Goal: Information Seeking & Learning: Learn about a topic

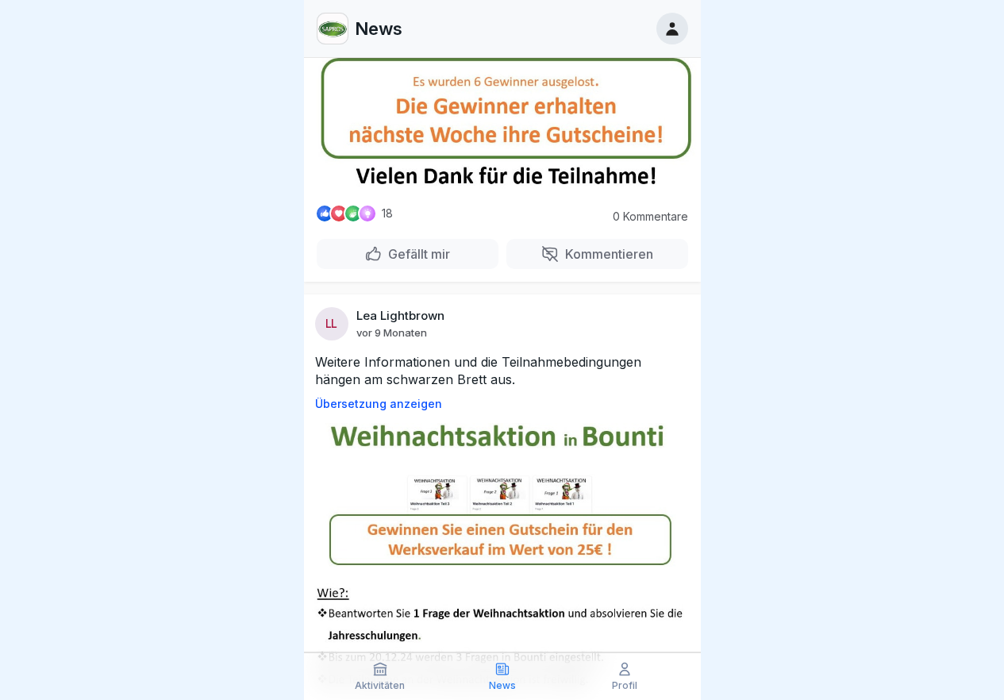
scroll to position [12547, 0]
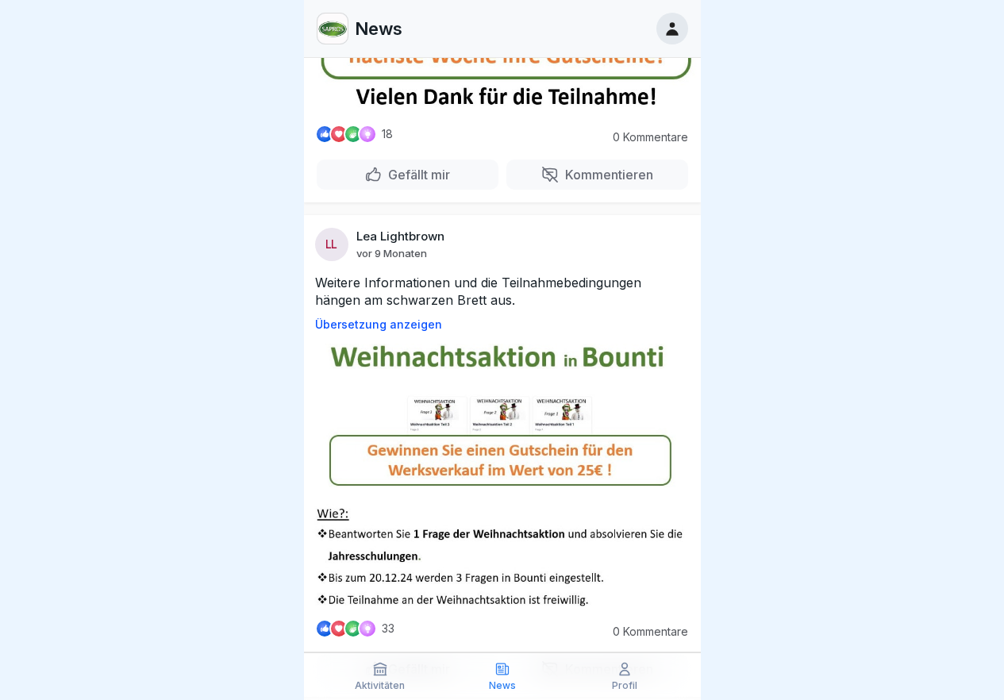
click at [452, 190] on div "Gefällt mir" at bounding box center [408, 175] width 182 height 30
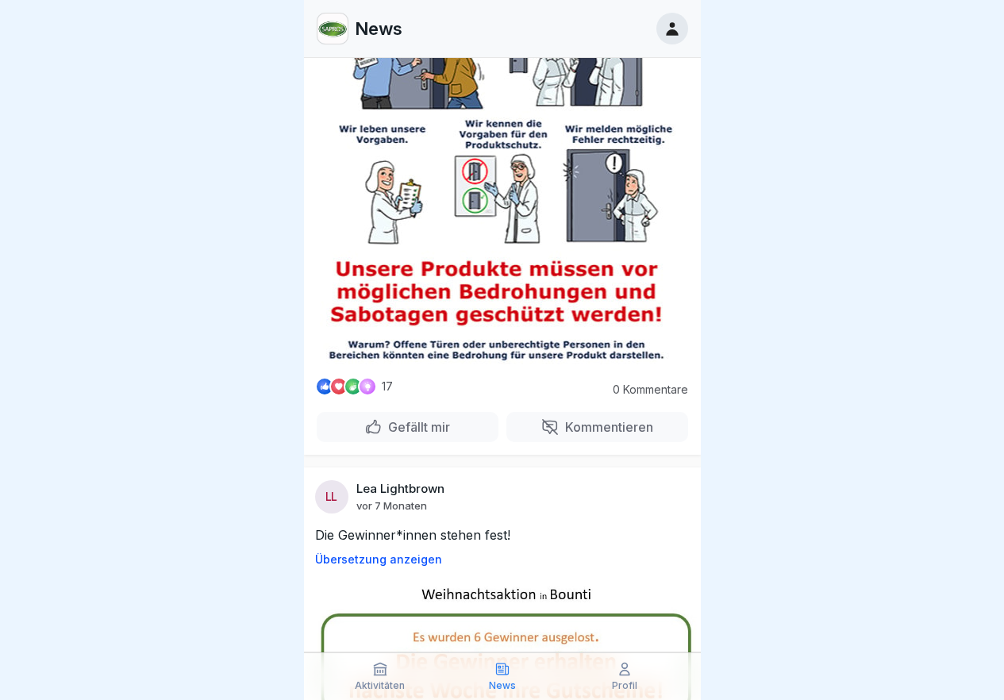
scroll to position [12071, 0]
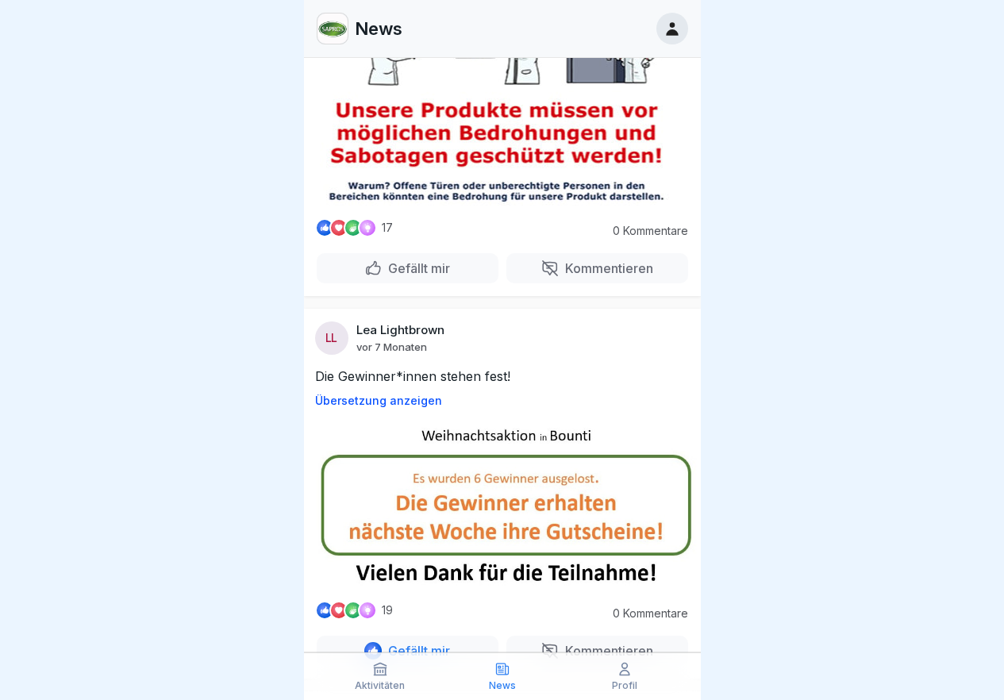
click at [406, 276] on p "Gefällt mir" at bounding box center [416, 268] width 68 height 16
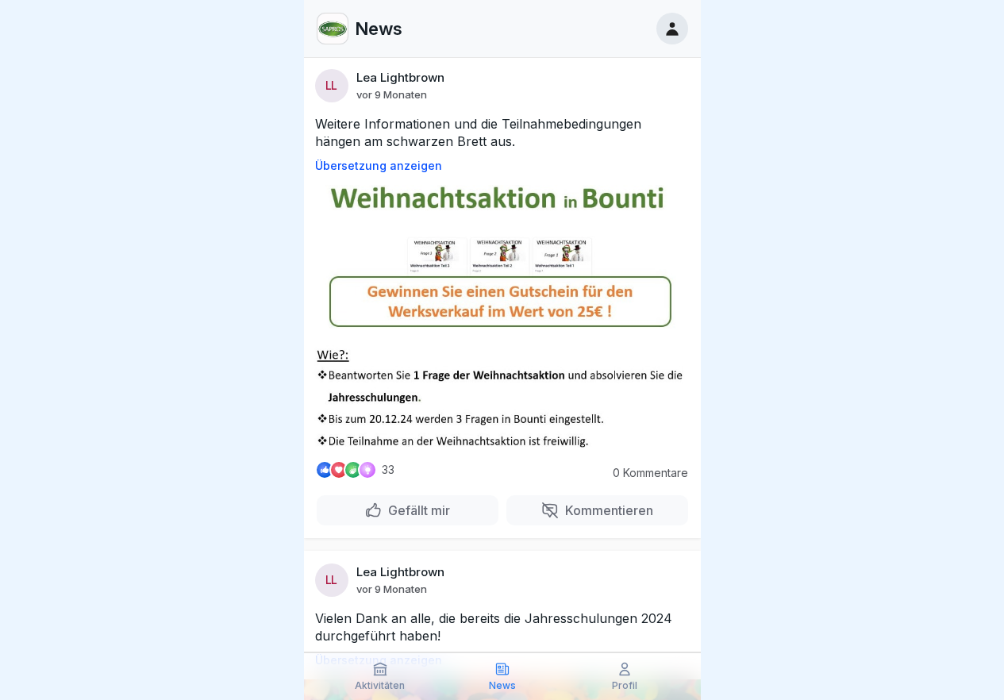
scroll to position [12865, 0]
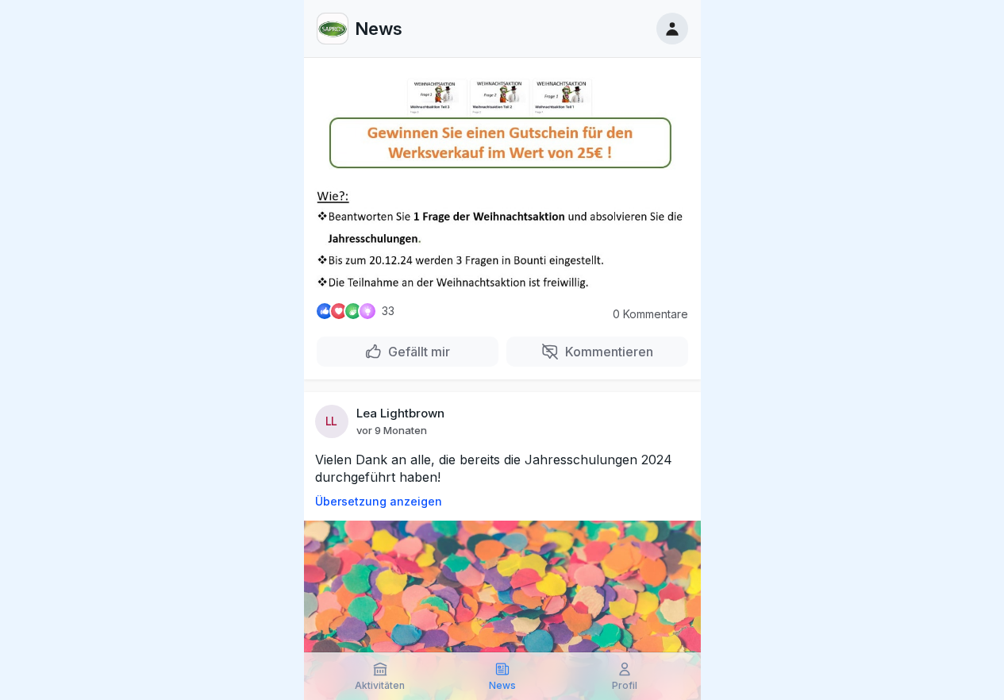
click at [433, 360] on p "Gefällt mir" at bounding box center [416, 352] width 68 height 16
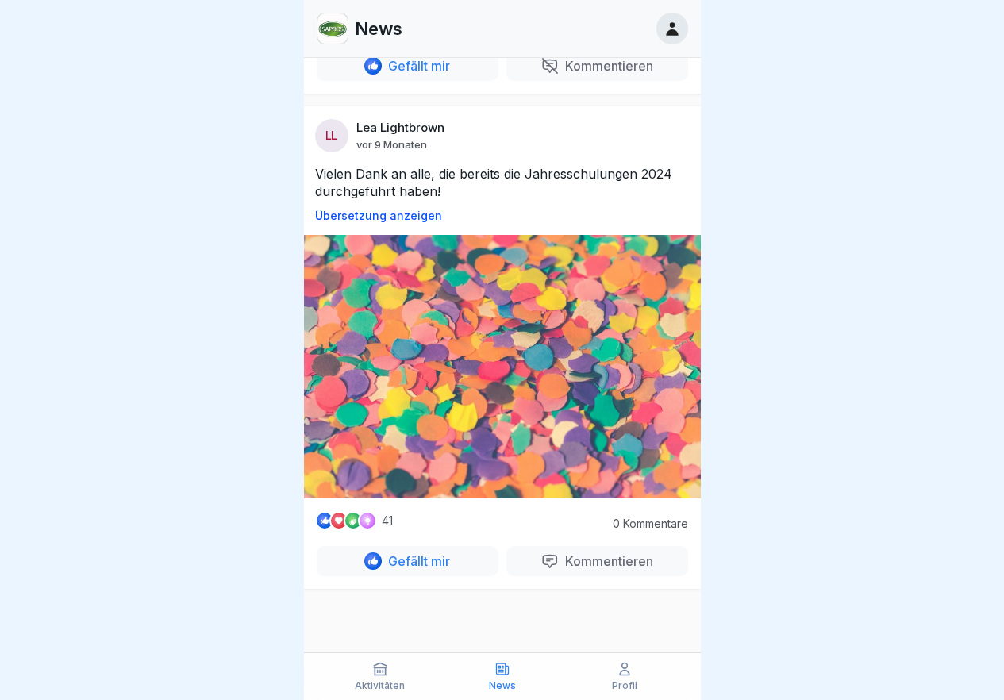
scroll to position [12786, 0]
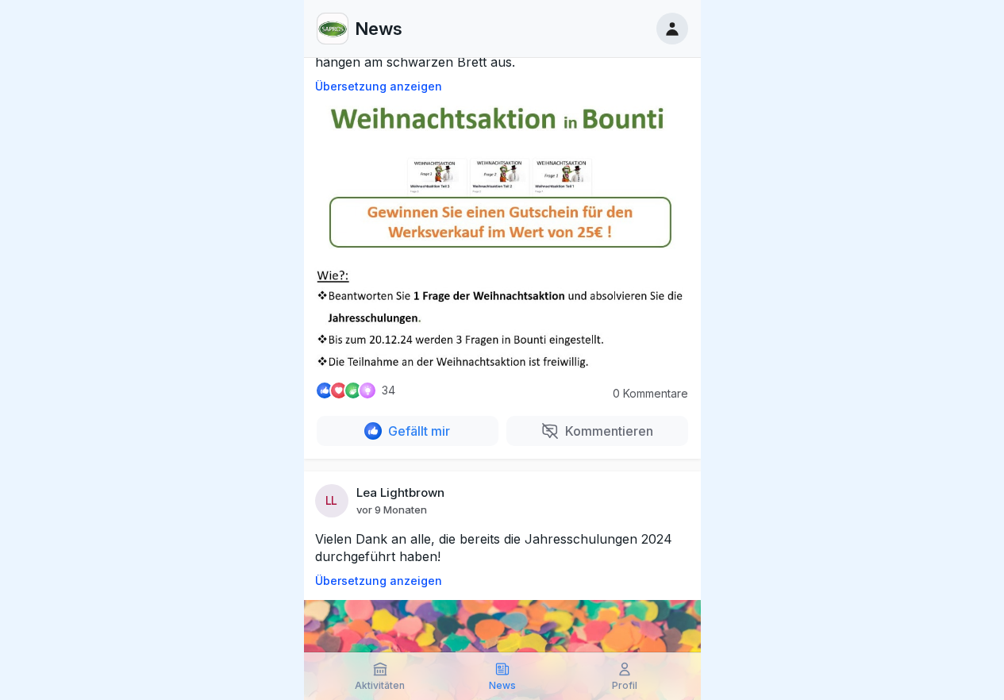
click at [499, 669] on icon at bounding box center [502, 669] width 16 height 16
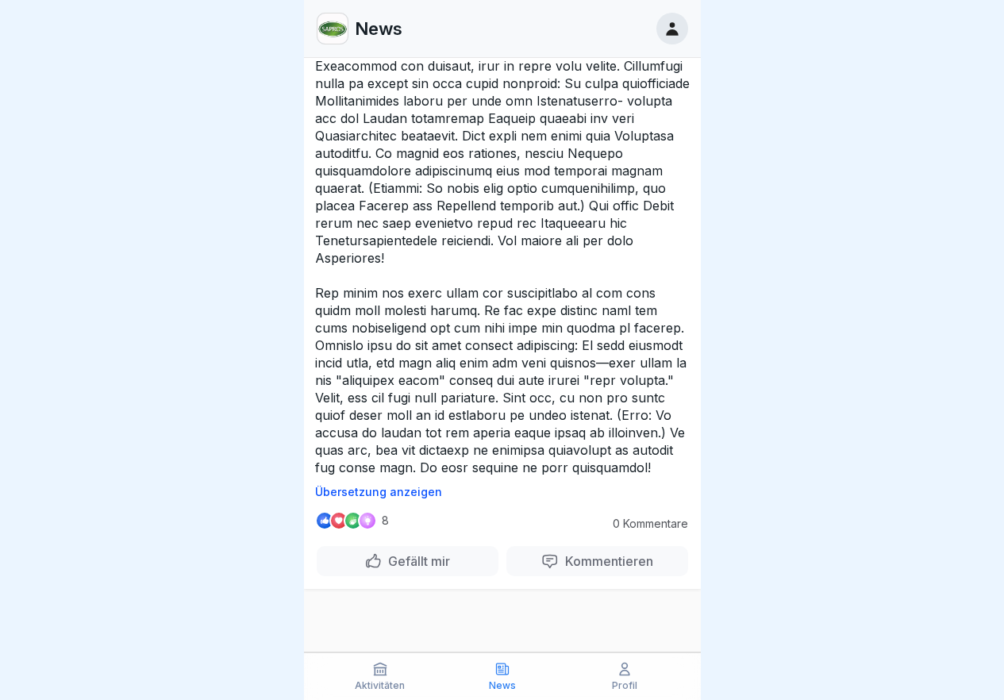
scroll to position [7303, 0]
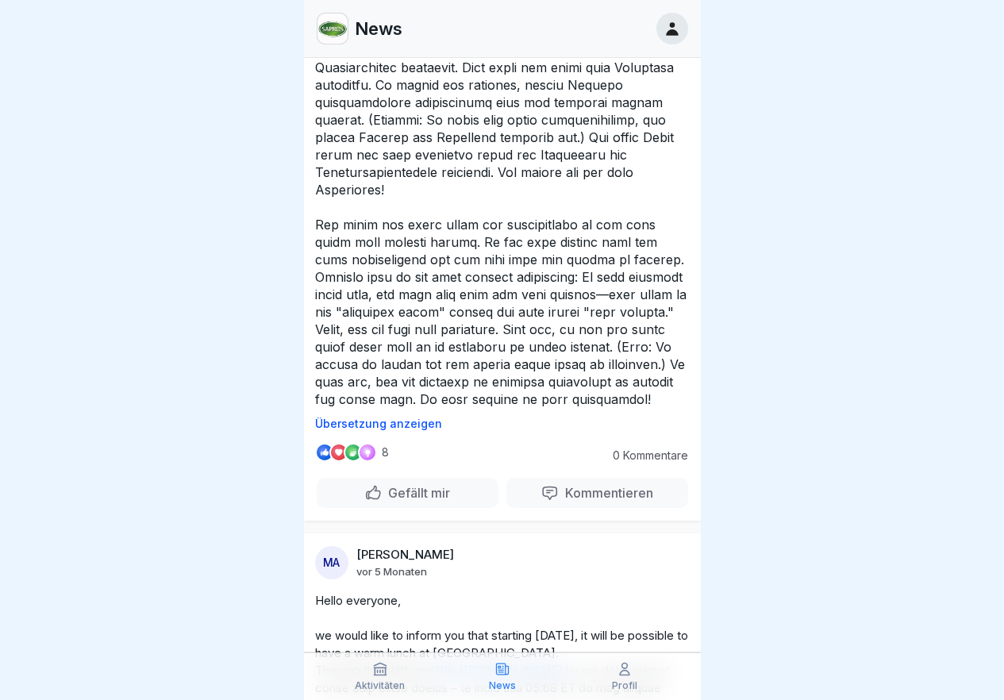
click at [387, 673] on icon at bounding box center [380, 669] width 16 height 16
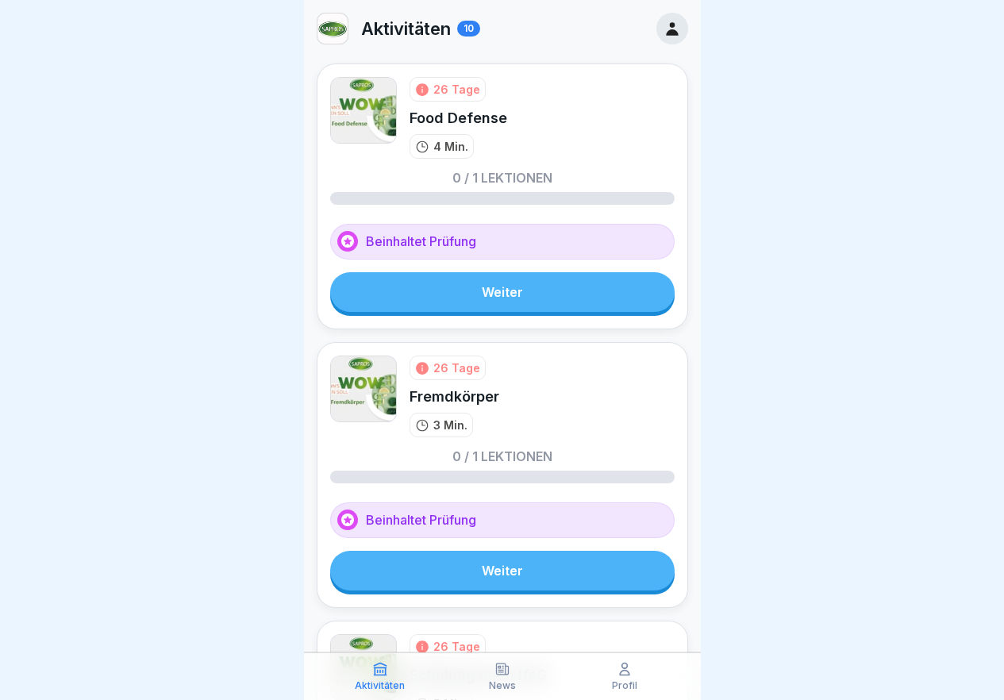
click at [551, 283] on link "Weiter" at bounding box center [502, 292] width 344 height 40
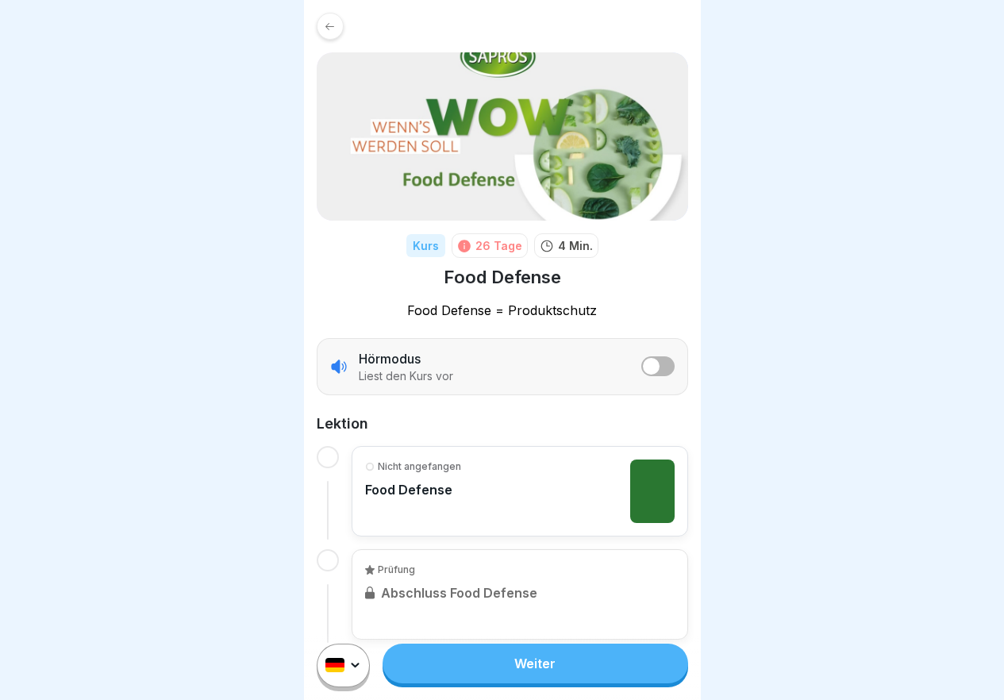
click at [533, 683] on link "Weiter" at bounding box center [535, 664] width 305 height 40
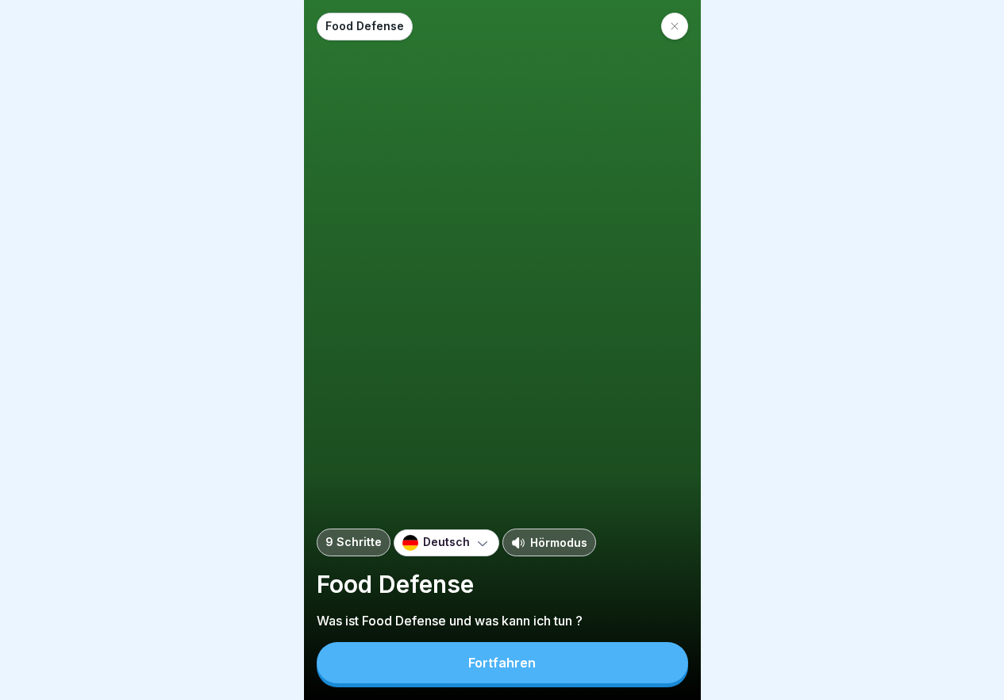
click at [533, 683] on button "Fortfahren" at bounding box center [502, 662] width 371 height 41
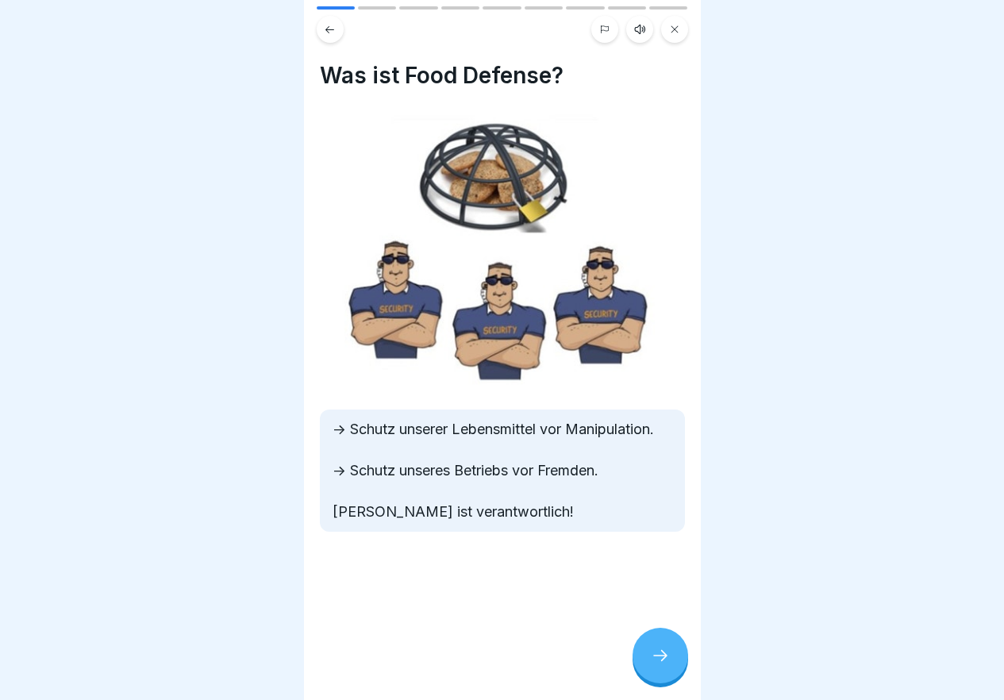
click at [645, 664] on div at bounding box center [661, 656] width 56 height 56
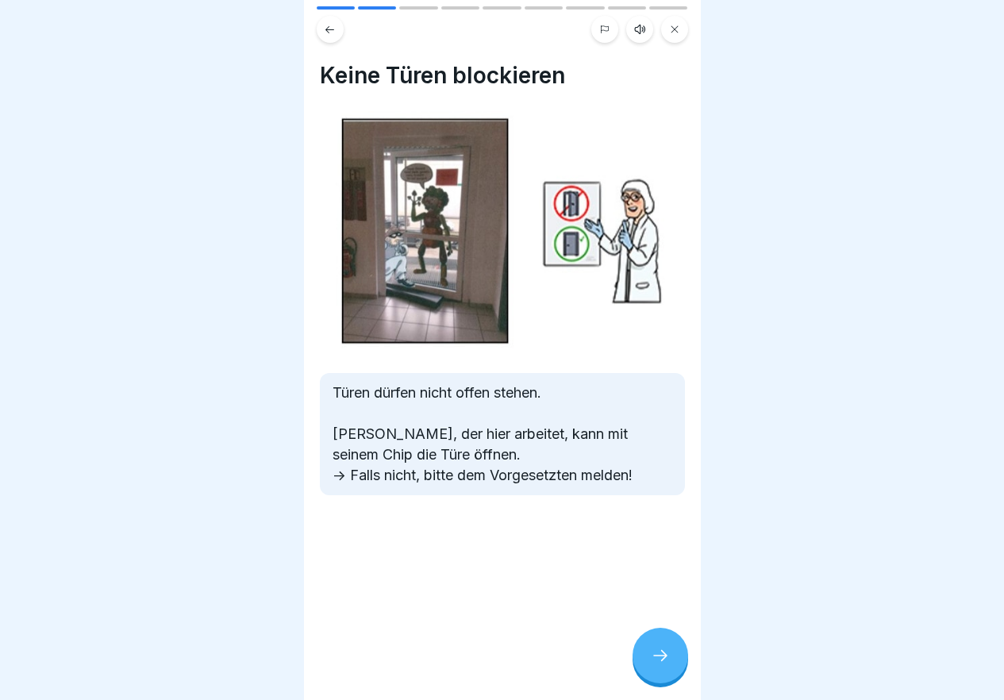
click at [645, 664] on div at bounding box center [661, 656] width 56 height 56
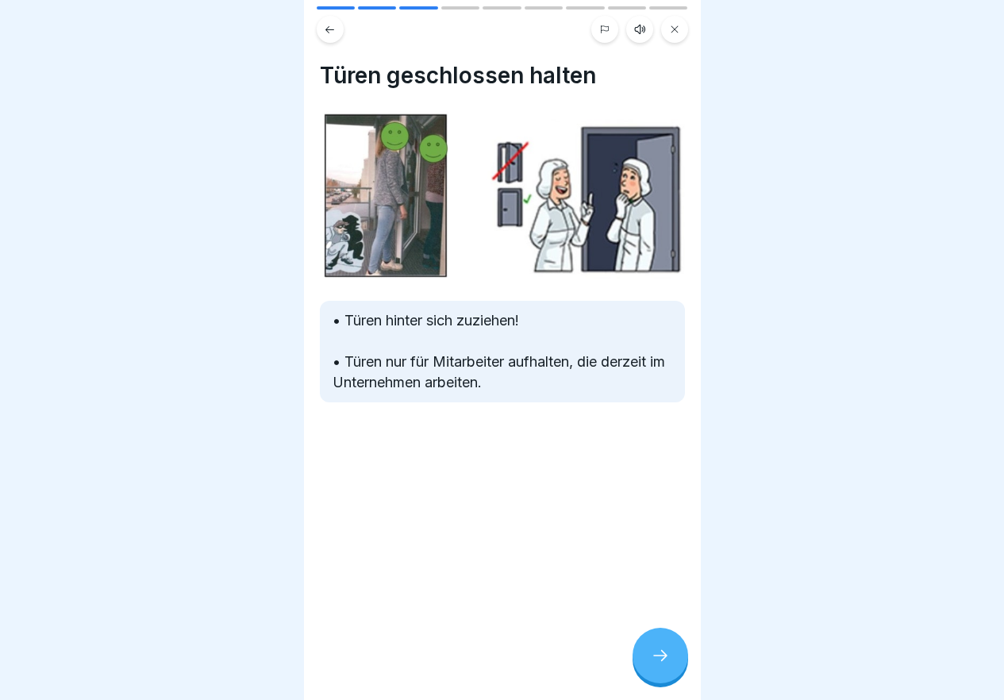
click at [645, 664] on div at bounding box center [661, 656] width 56 height 56
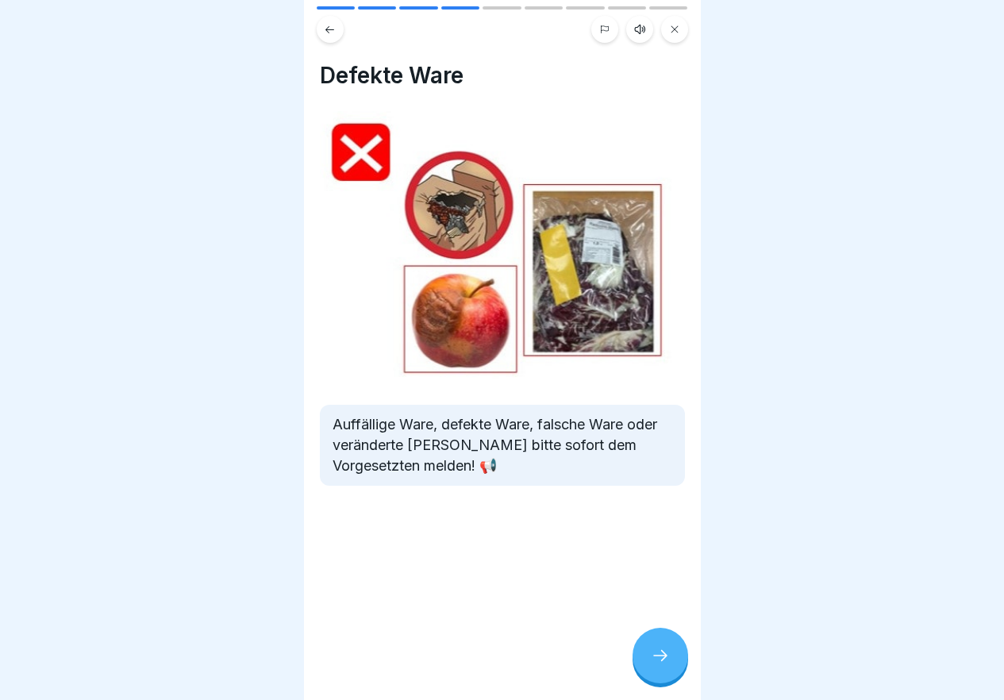
click at [645, 664] on div at bounding box center [661, 656] width 56 height 56
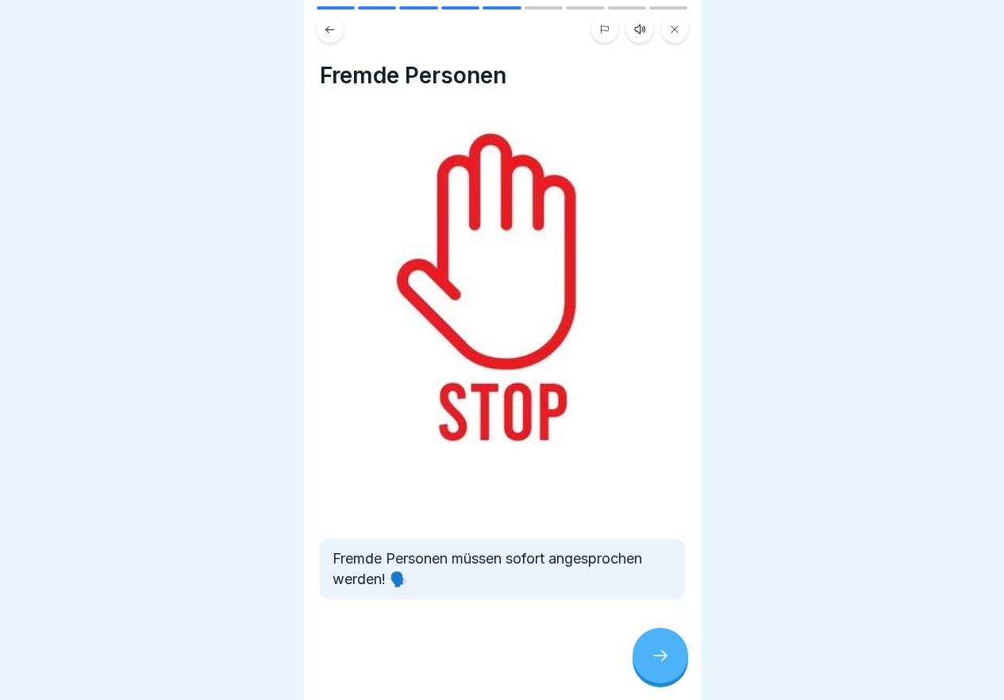
click at [645, 664] on div at bounding box center [661, 656] width 56 height 56
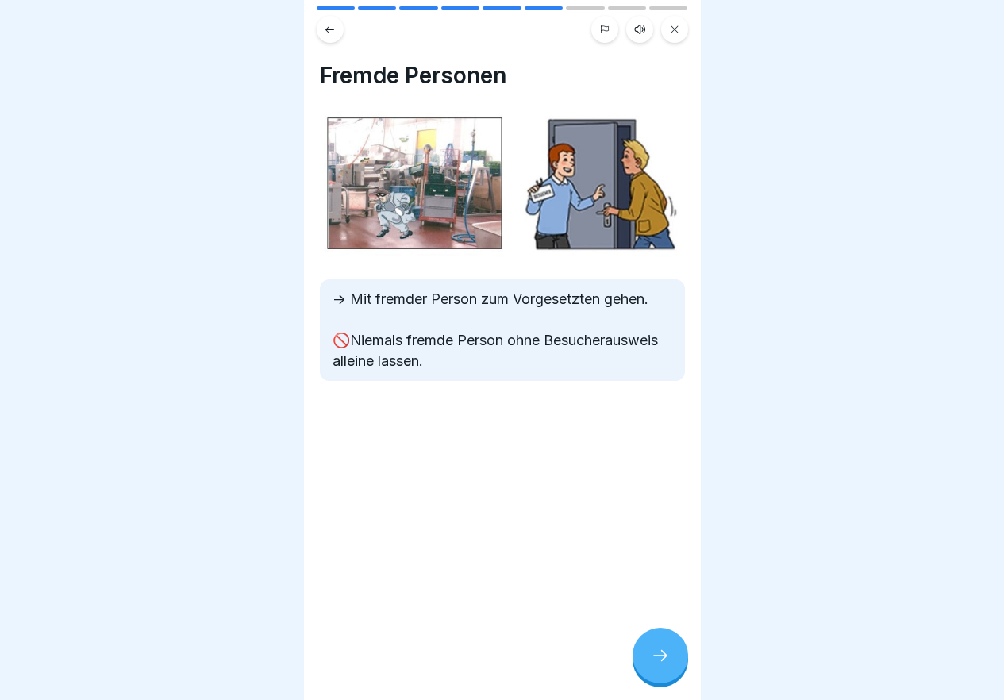
click at [645, 664] on div at bounding box center [661, 656] width 56 height 56
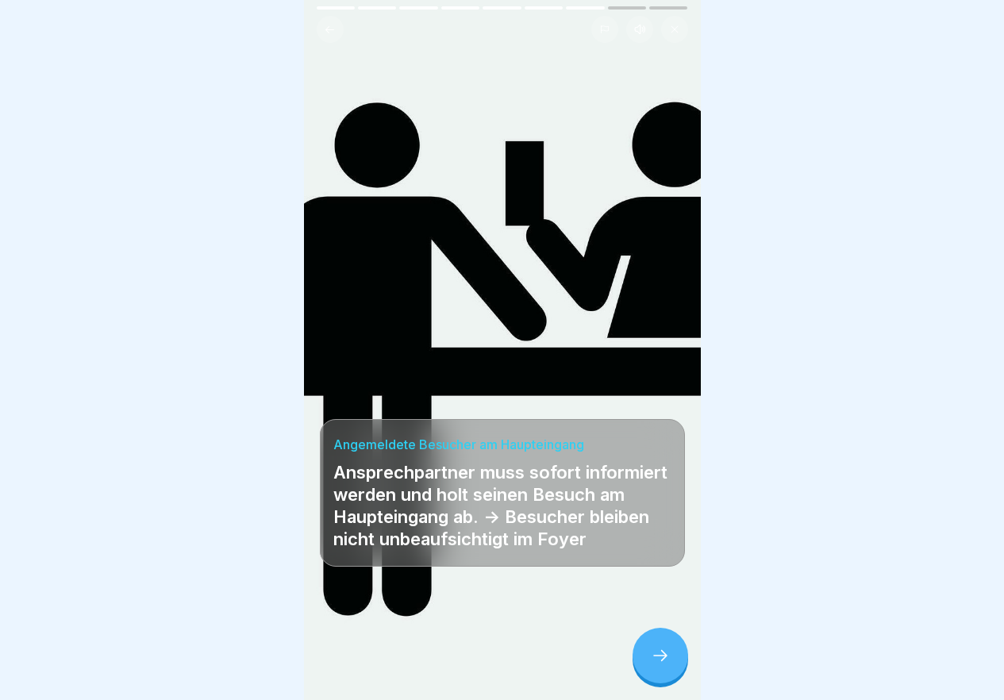
click at [645, 664] on div at bounding box center [661, 656] width 56 height 56
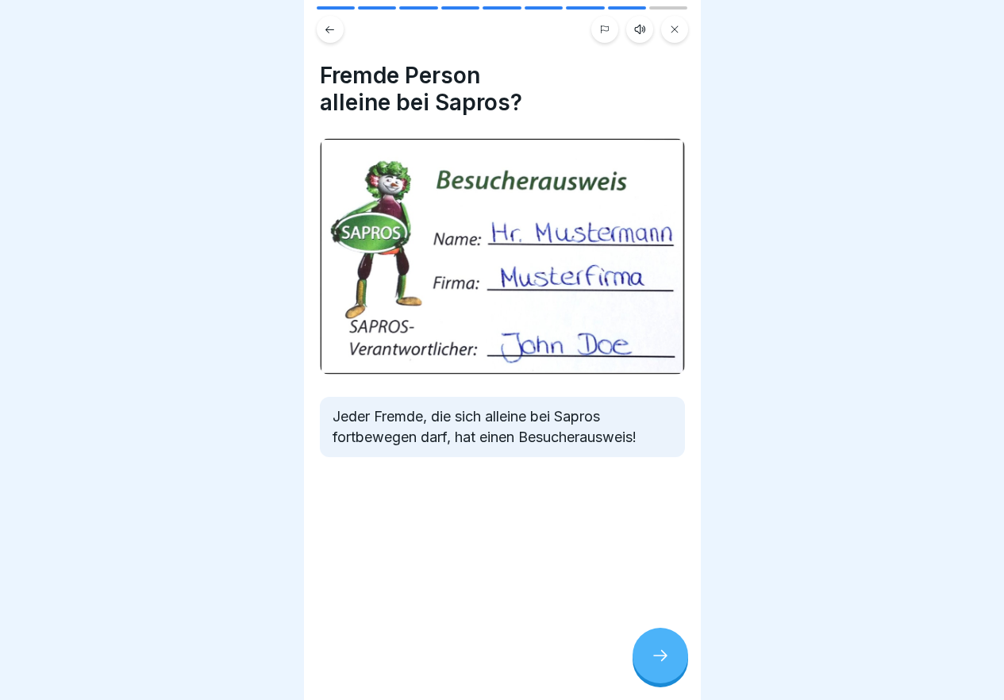
click at [645, 664] on div at bounding box center [661, 656] width 56 height 56
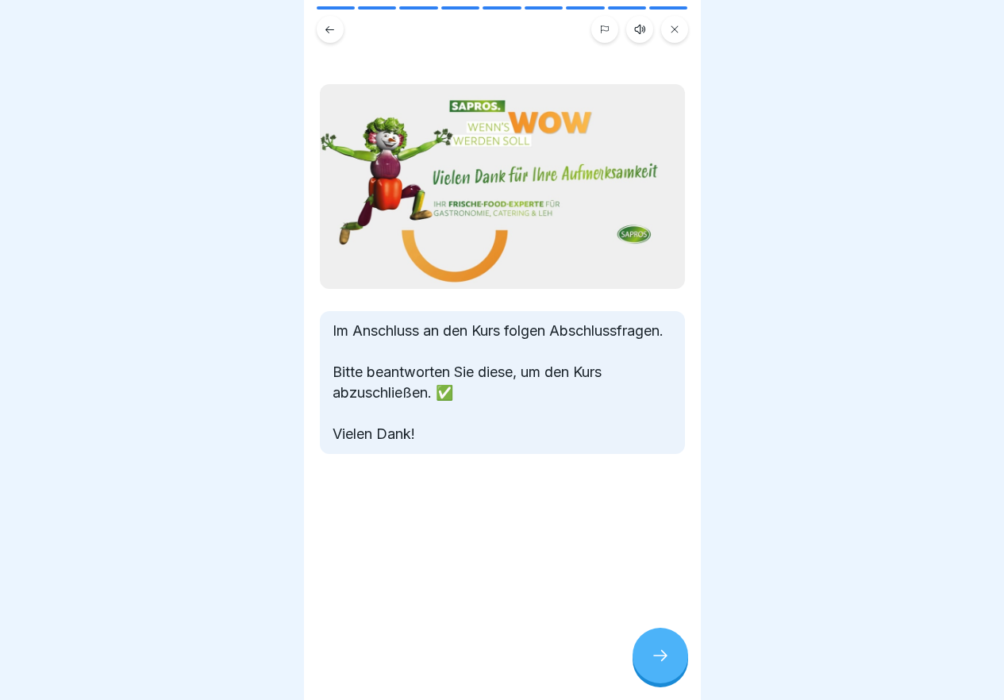
click at [645, 664] on div at bounding box center [661, 656] width 56 height 56
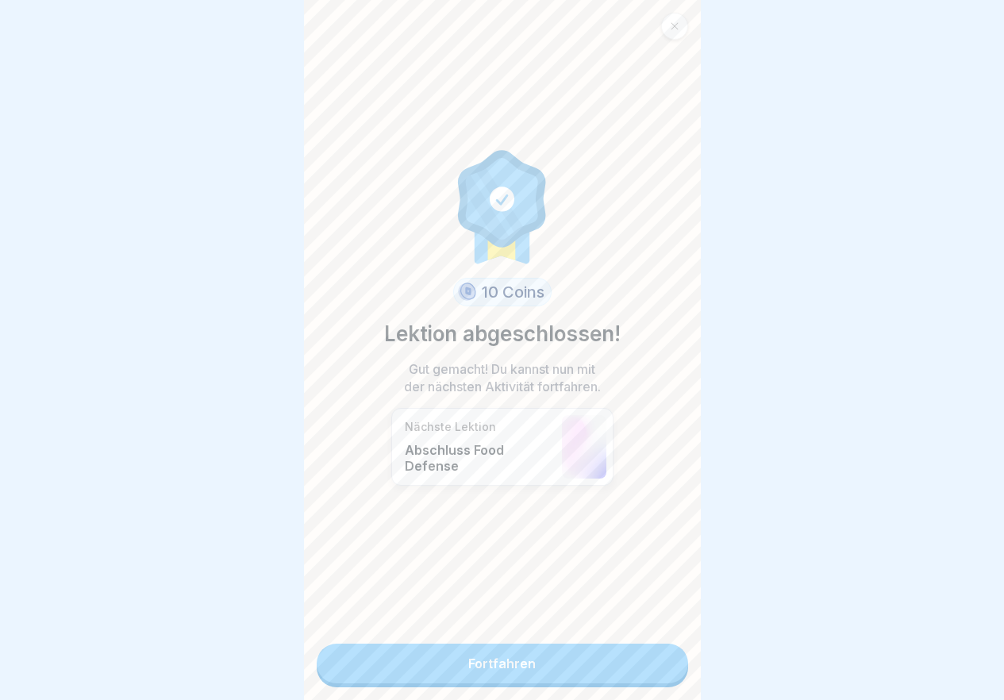
click at [645, 664] on link "Fortfahren" at bounding box center [502, 664] width 371 height 40
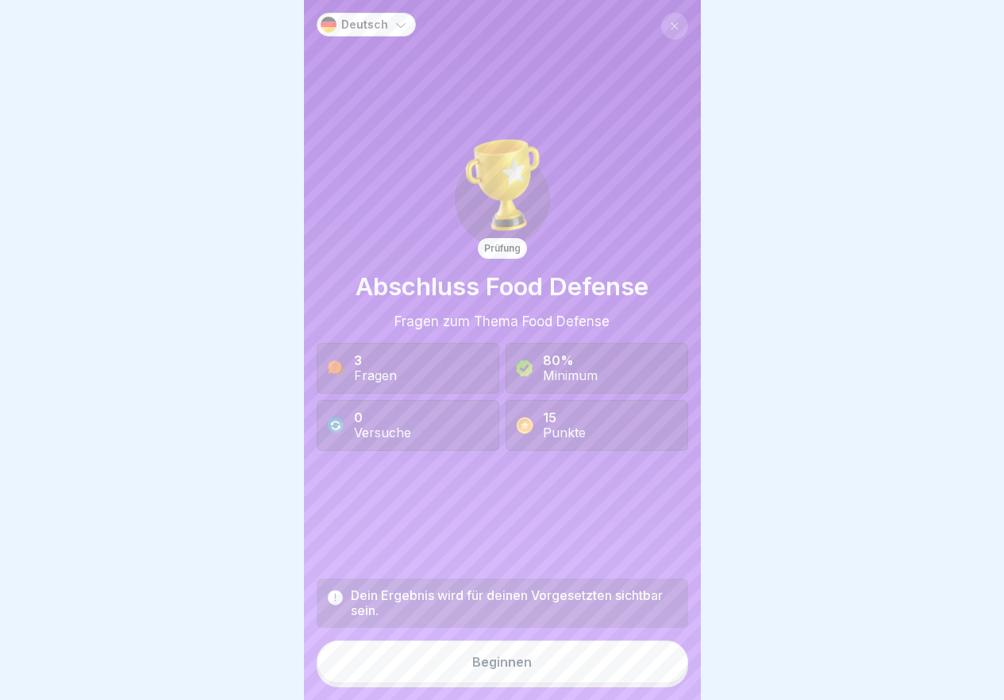
click at [629, 668] on button "Beginnen" at bounding box center [502, 662] width 371 height 43
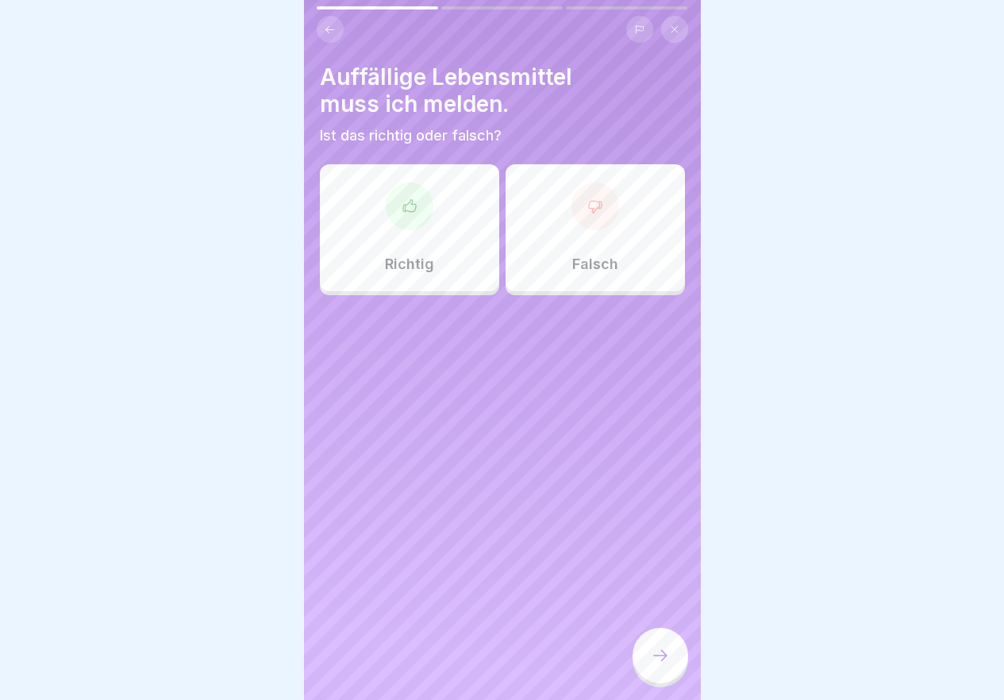
click at [418, 202] on div at bounding box center [410, 207] width 48 height 48
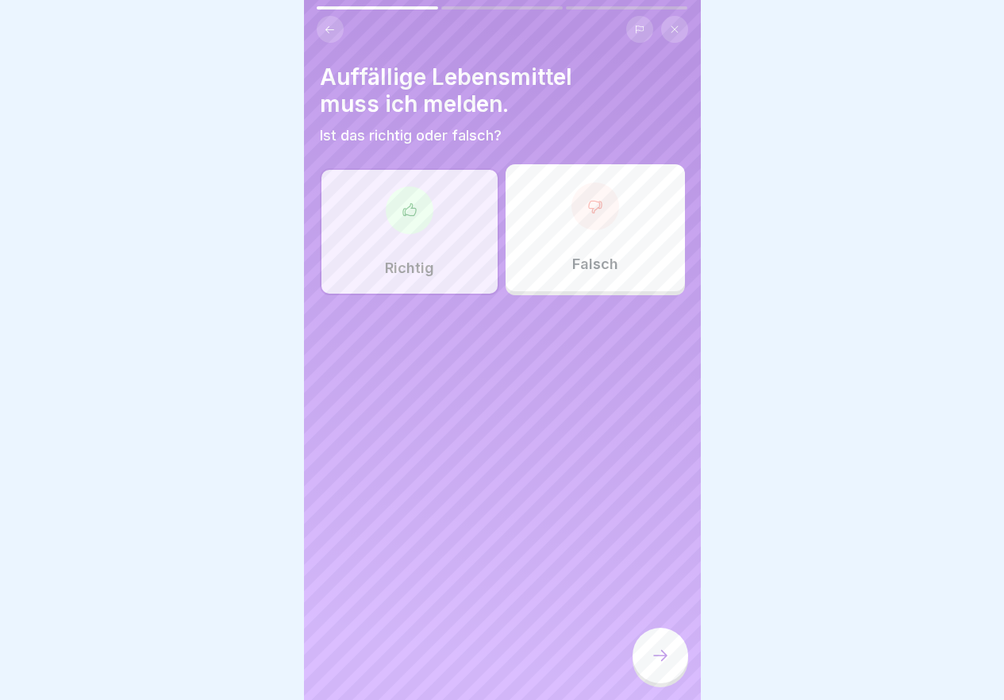
click at [669, 665] on icon at bounding box center [660, 655] width 19 height 19
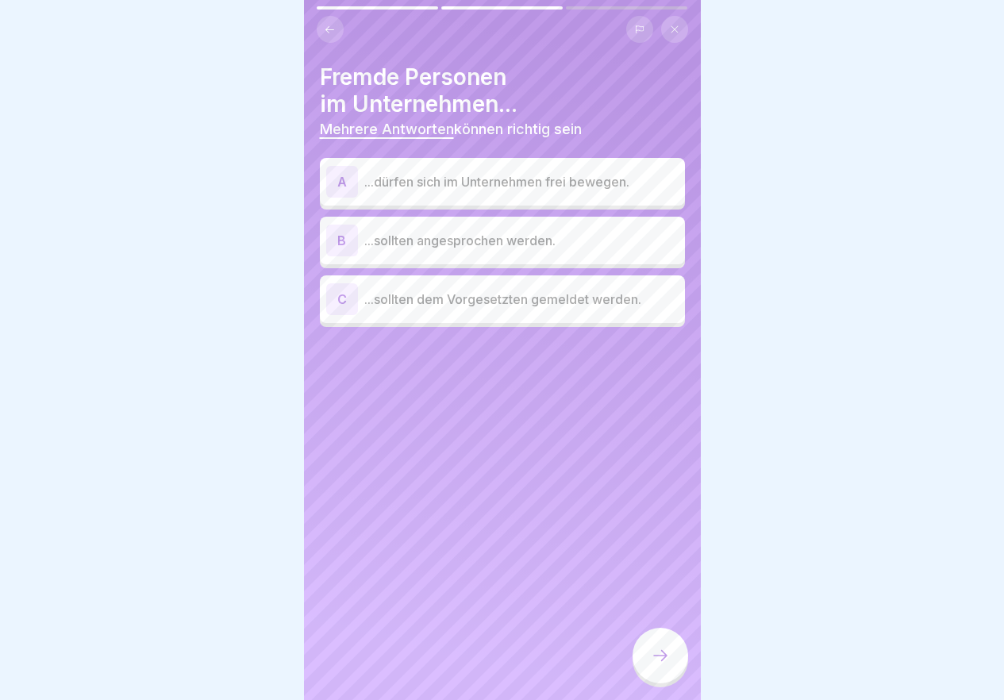
click at [564, 241] on p "...sollten angesprochen werden." at bounding box center [521, 240] width 314 height 19
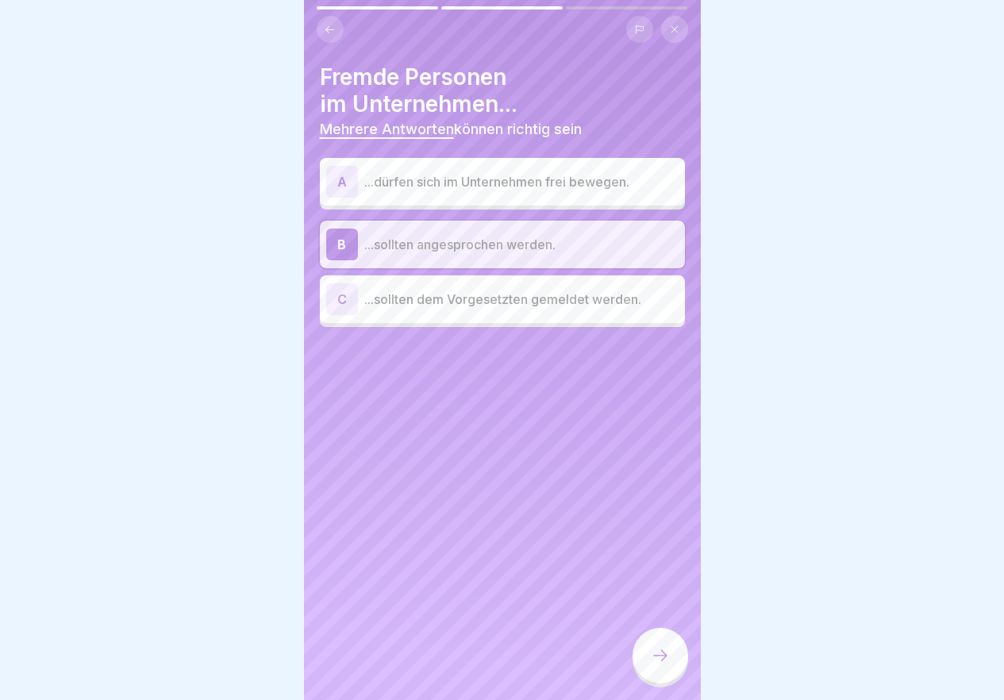
click at [551, 290] on p "...sollten dem Vorgesetzten gemeldet werden." at bounding box center [521, 299] width 314 height 19
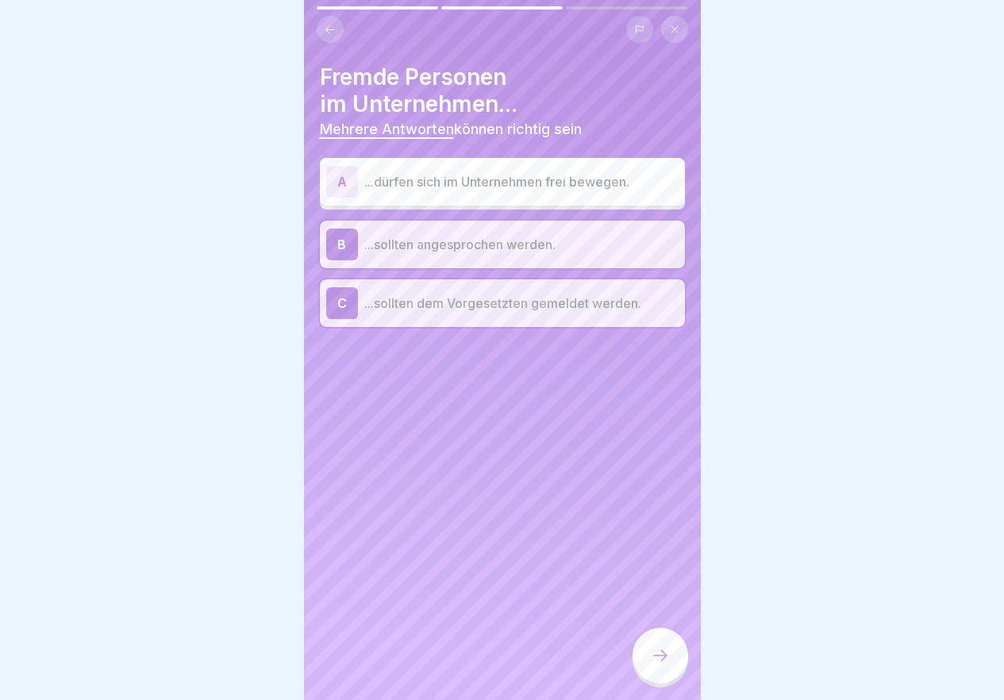
click at [652, 665] on icon at bounding box center [660, 655] width 19 height 19
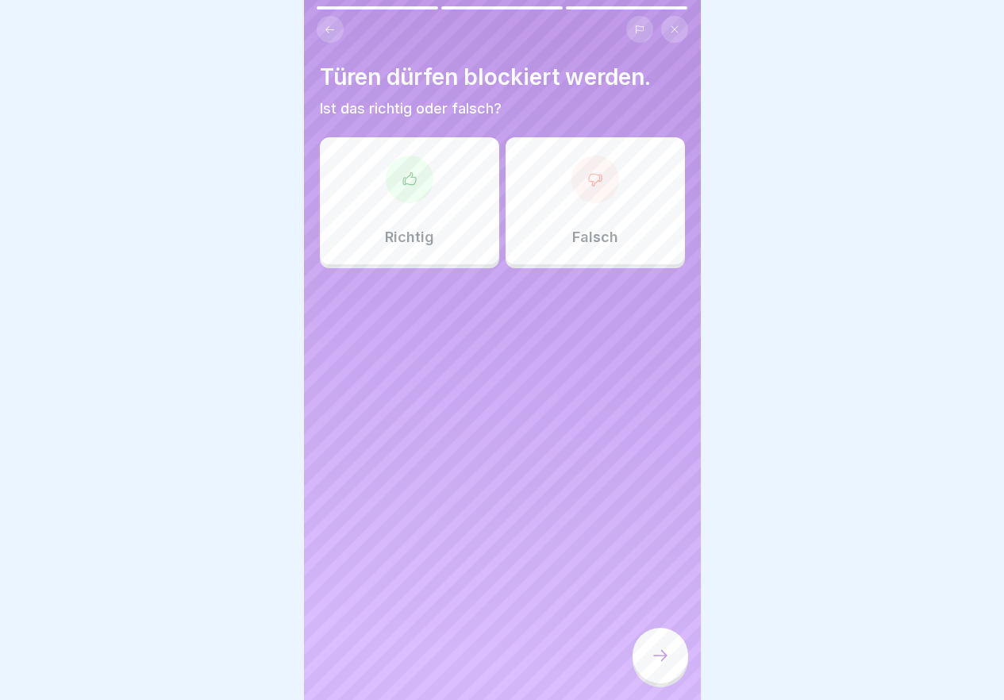
click at [564, 206] on div "Falsch" at bounding box center [595, 200] width 179 height 127
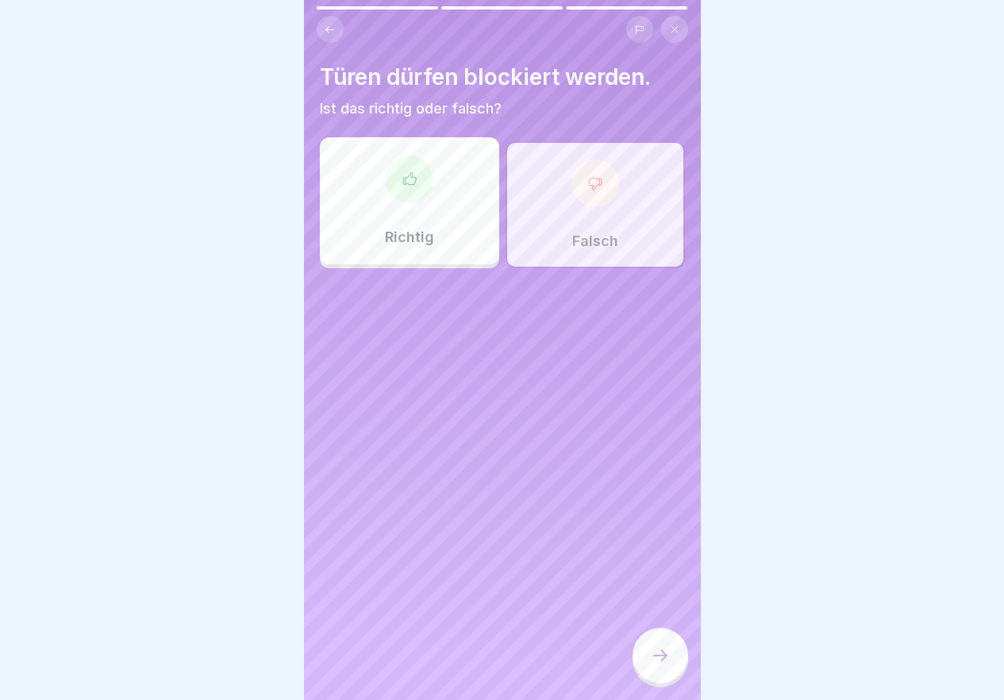
click at [670, 679] on div at bounding box center [661, 656] width 56 height 56
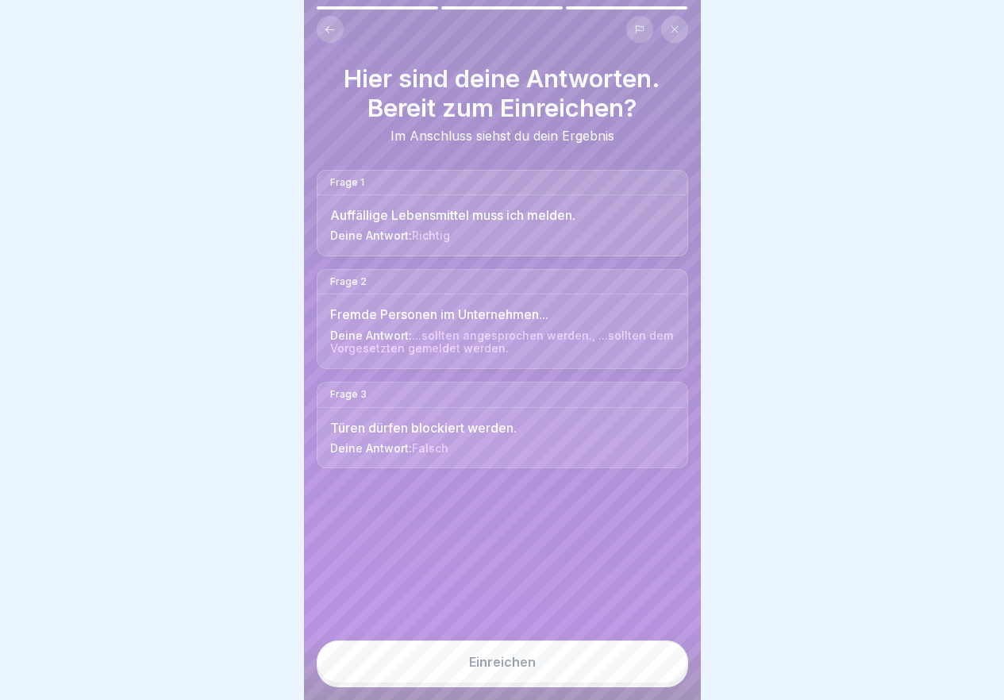
click at [525, 668] on div "Einreichen" at bounding box center [502, 662] width 67 height 14
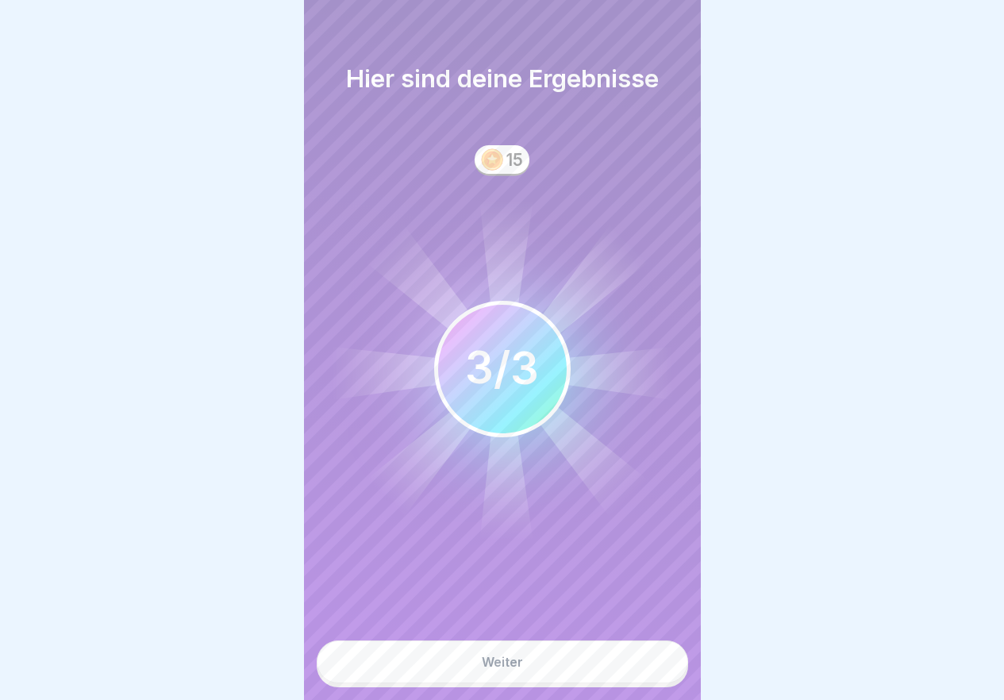
click at [525, 668] on button "Weiter" at bounding box center [502, 662] width 371 height 43
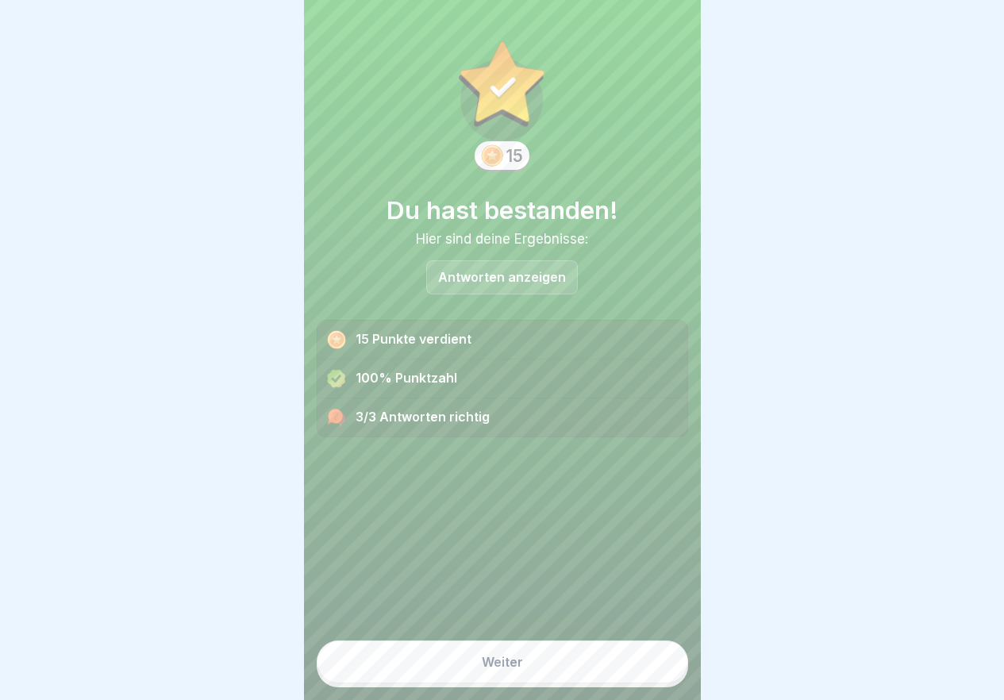
click at [525, 668] on button "Weiter" at bounding box center [502, 662] width 371 height 43
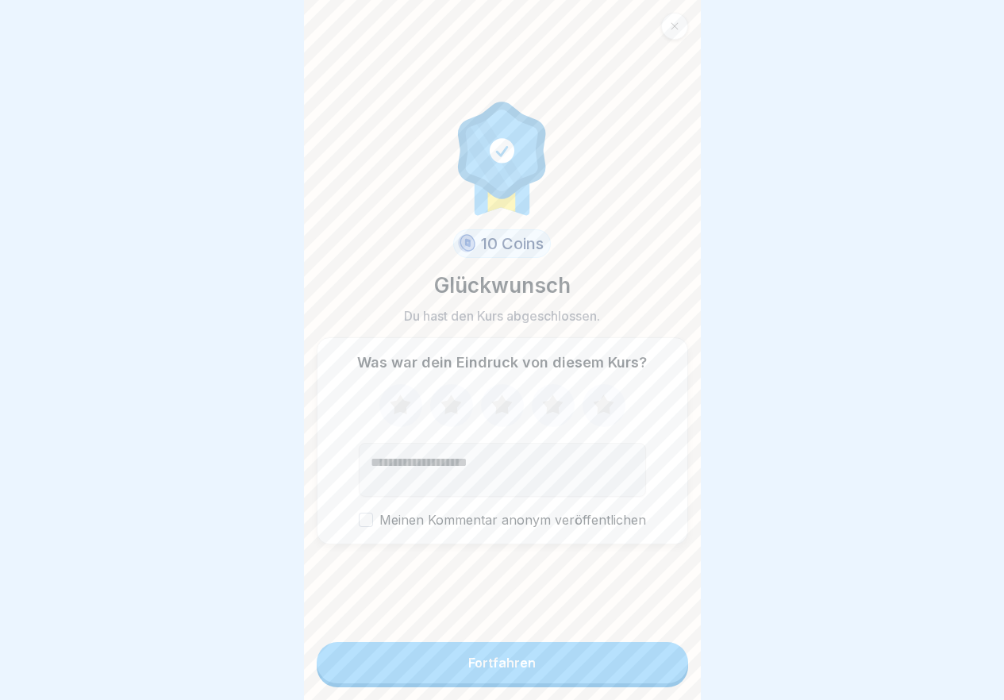
click at [544, 485] on textarea "Kommentar (optional)" at bounding box center [502, 470] width 287 height 54
type textarea "*****"
click at [577, 674] on button "Fortfahren" at bounding box center [502, 662] width 371 height 41
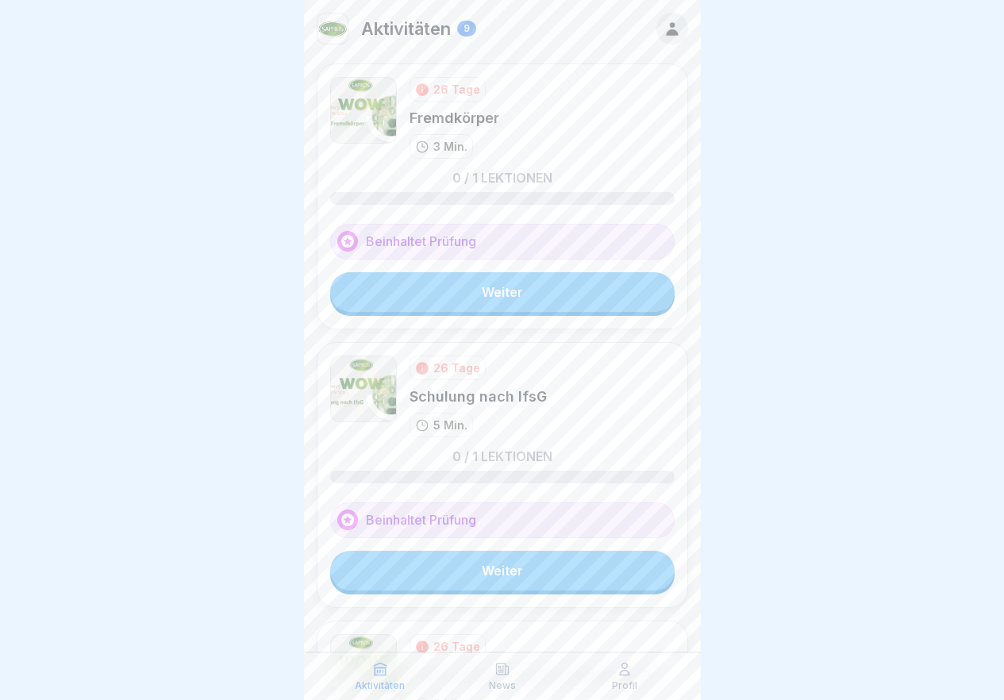
click at [531, 309] on link "Weiter" at bounding box center [502, 292] width 344 height 40
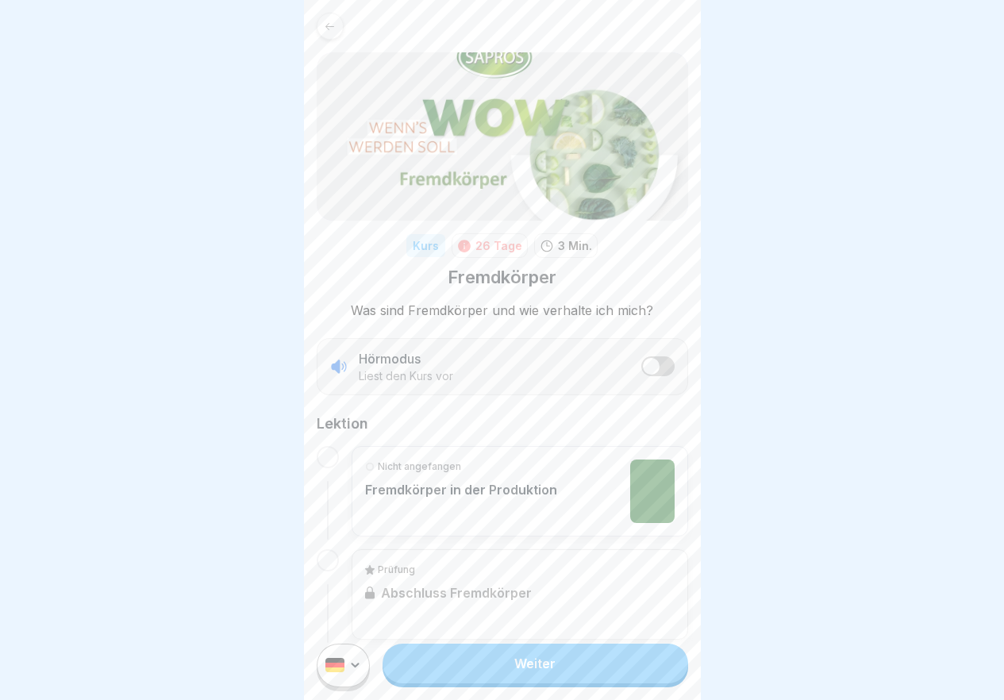
click at [539, 683] on link "Weiter" at bounding box center [535, 664] width 305 height 40
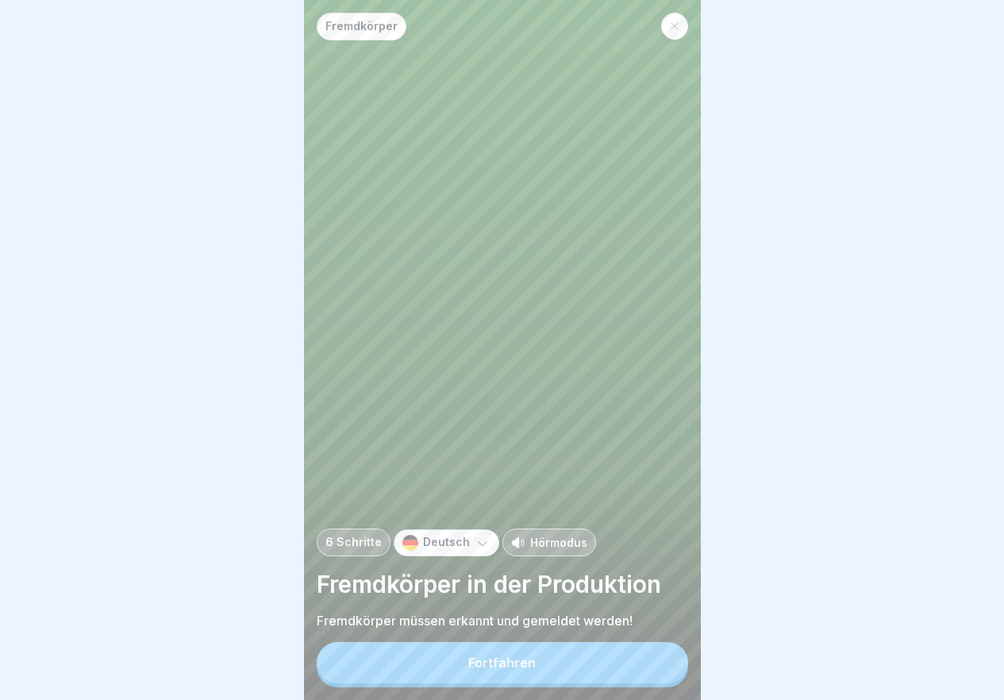
click at [539, 683] on button "Fortfahren" at bounding box center [502, 662] width 371 height 41
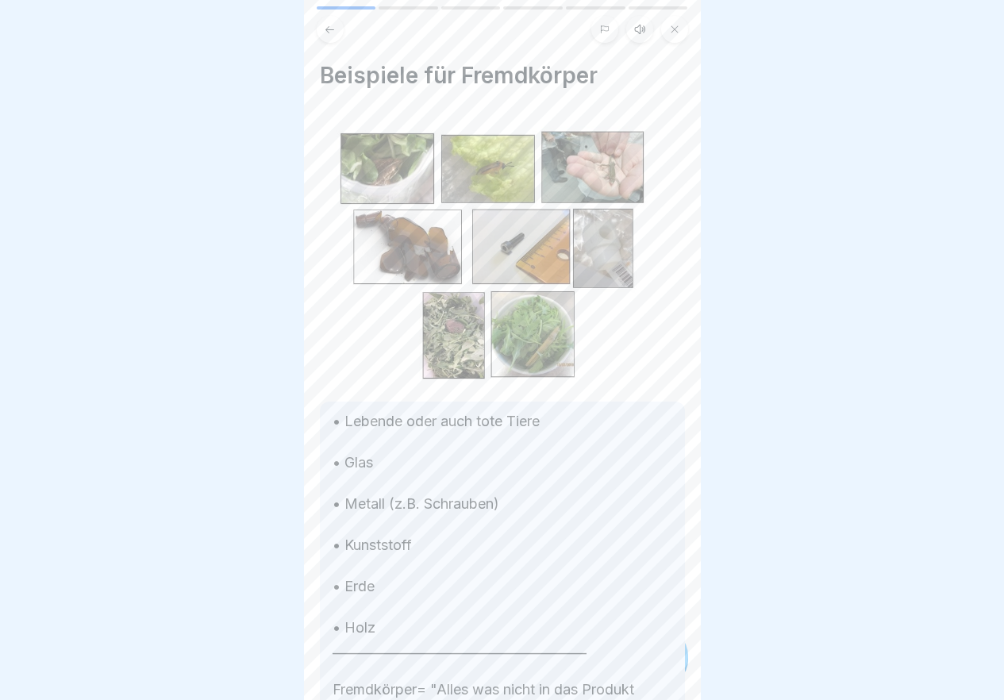
click at [539, 687] on p "• Lebende oder auch tote Tiere • Glas • Metall (z.B. Schrauben) • Kunststoff • …" at bounding box center [503, 566] width 340 height 310
click at [675, 671] on div at bounding box center [661, 656] width 56 height 56
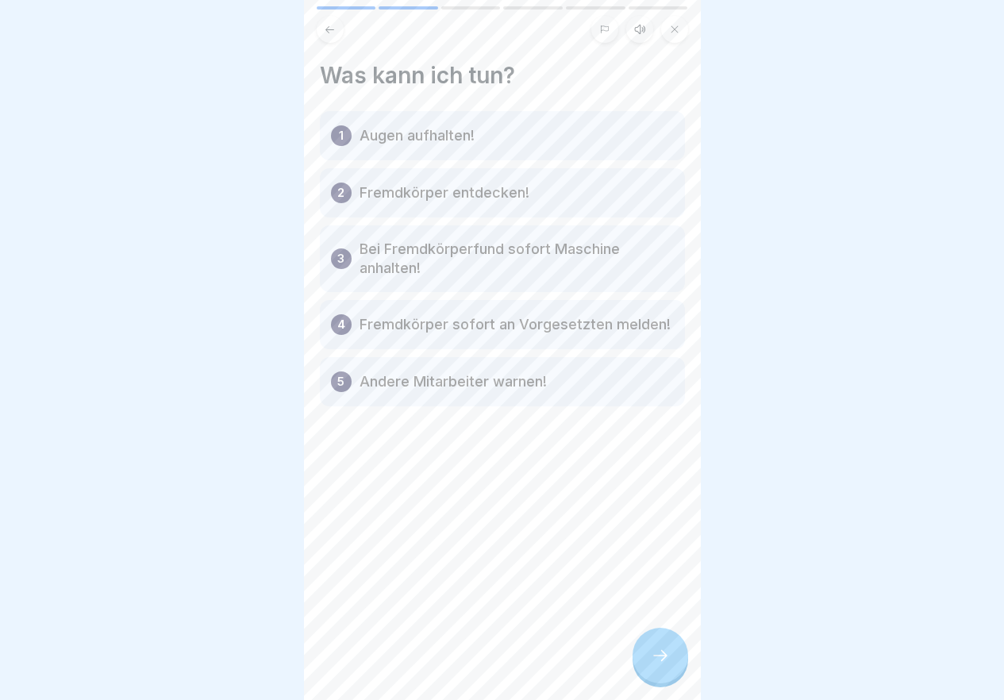
click at [675, 671] on div at bounding box center [661, 656] width 56 height 56
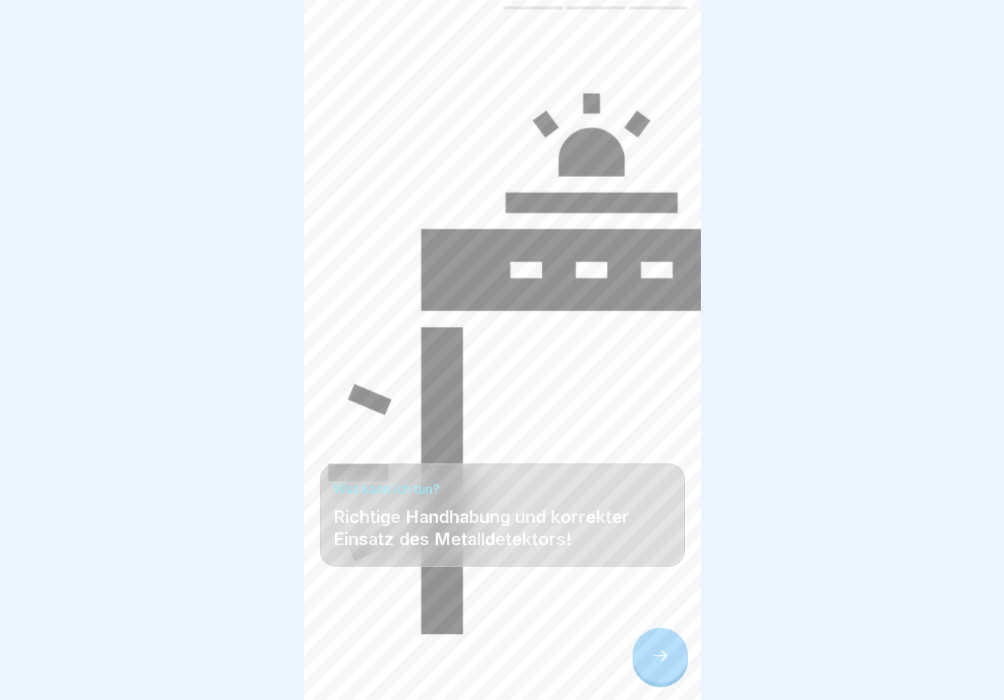
click at [675, 671] on div at bounding box center [661, 656] width 56 height 56
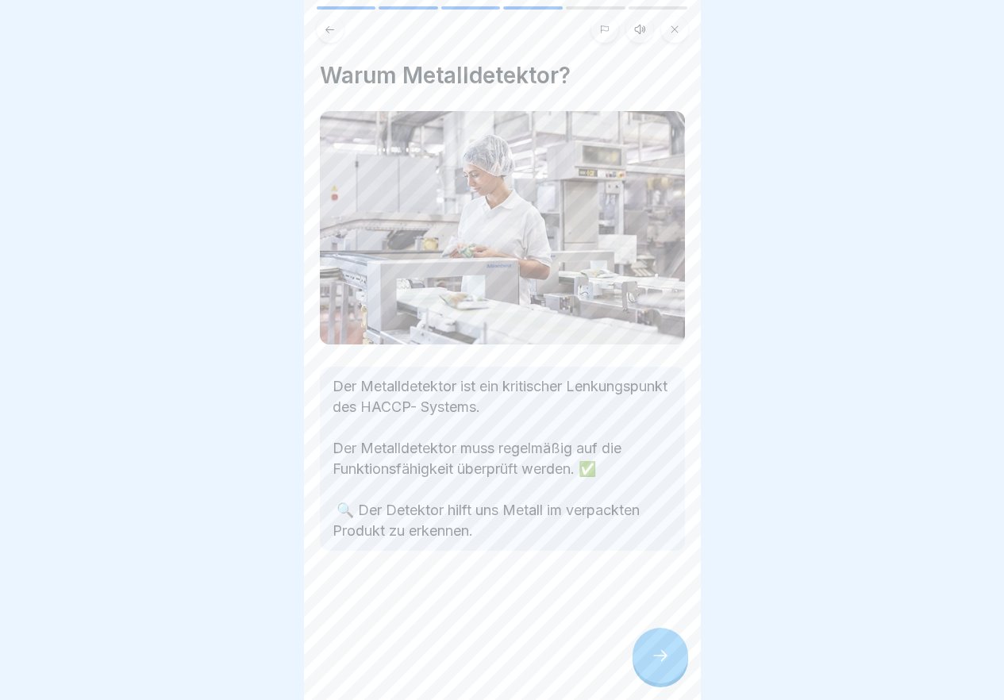
click at [675, 671] on div at bounding box center [661, 656] width 56 height 56
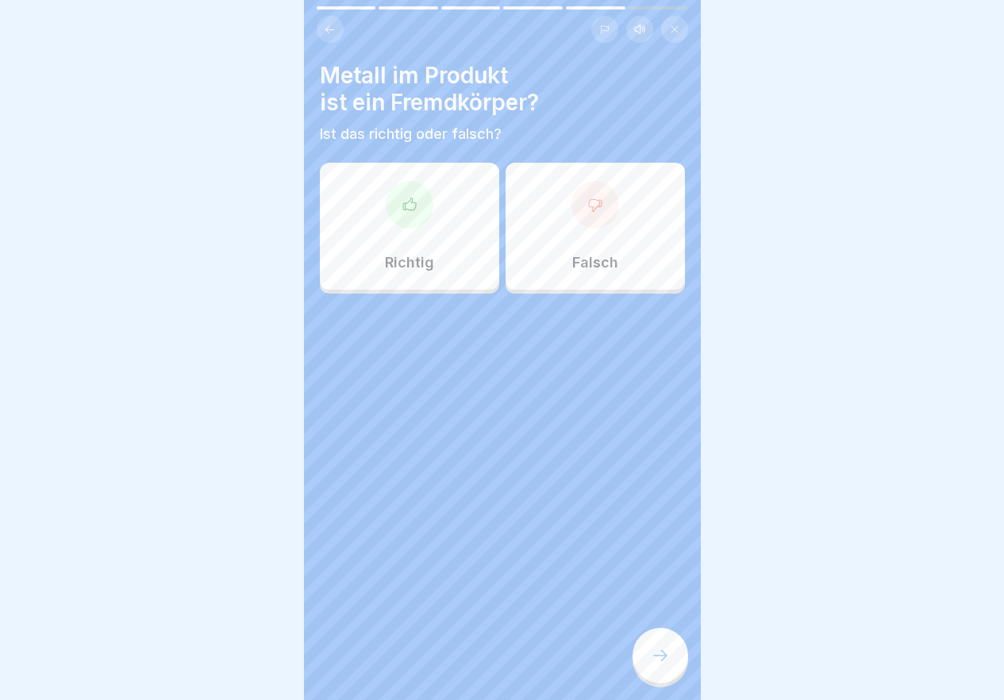
click at [402, 202] on icon at bounding box center [410, 205] width 16 height 16
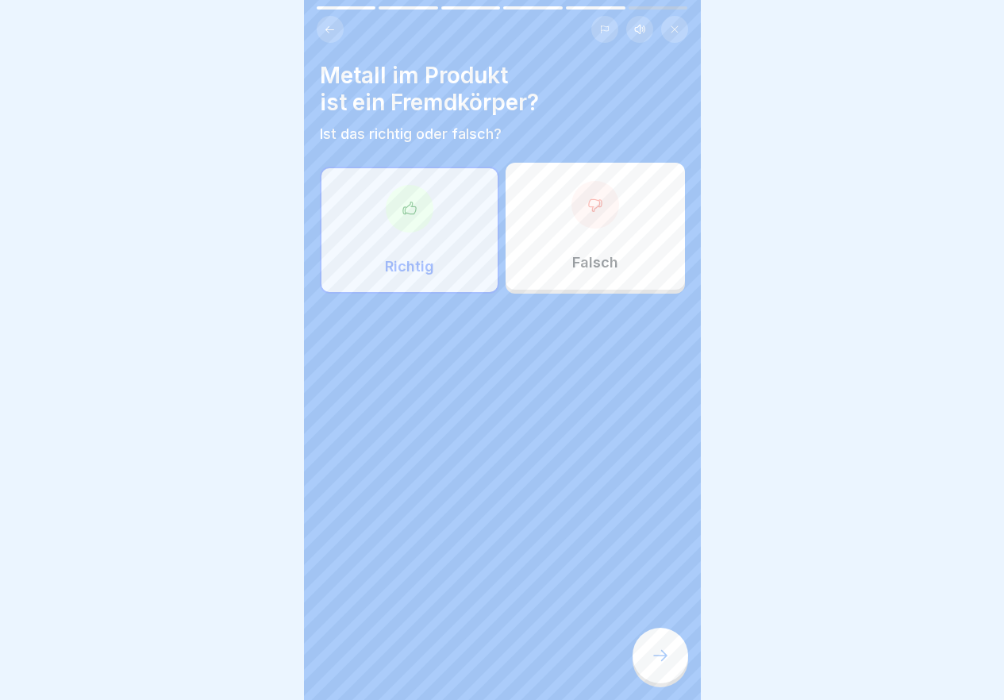
click at [663, 665] on icon at bounding box center [660, 655] width 19 height 19
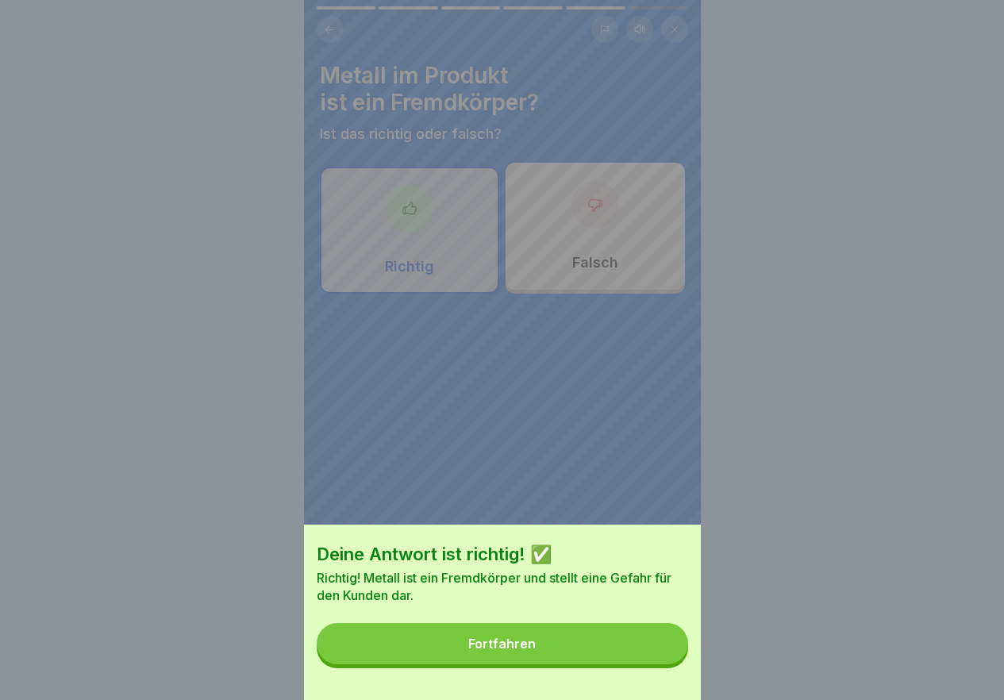
click at [520, 651] on div "Fortfahren" at bounding box center [501, 644] width 67 height 14
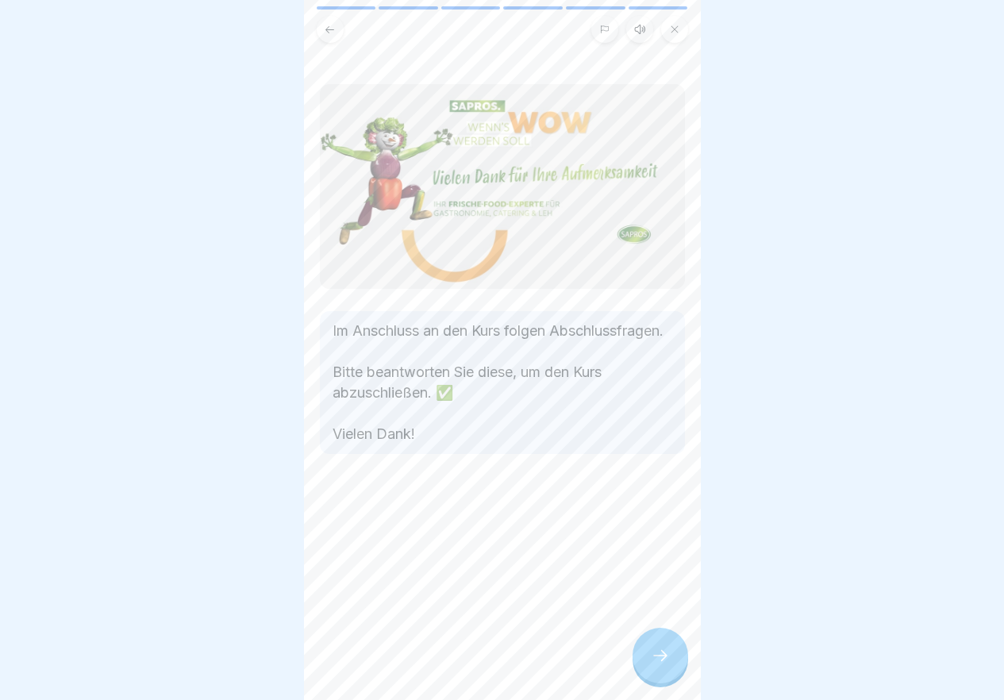
click at [678, 656] on div at bounding box center [661, 656] width 56 height 56
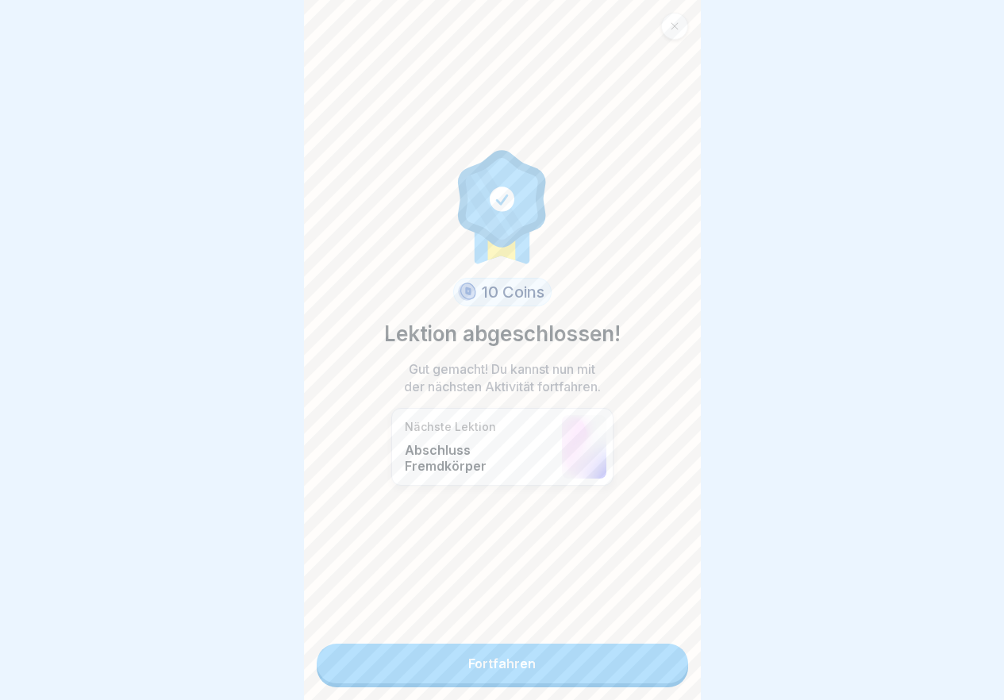
click at [604, 680] on link "Fortfahren" at bounding box center [502, 664] width 371 height 40
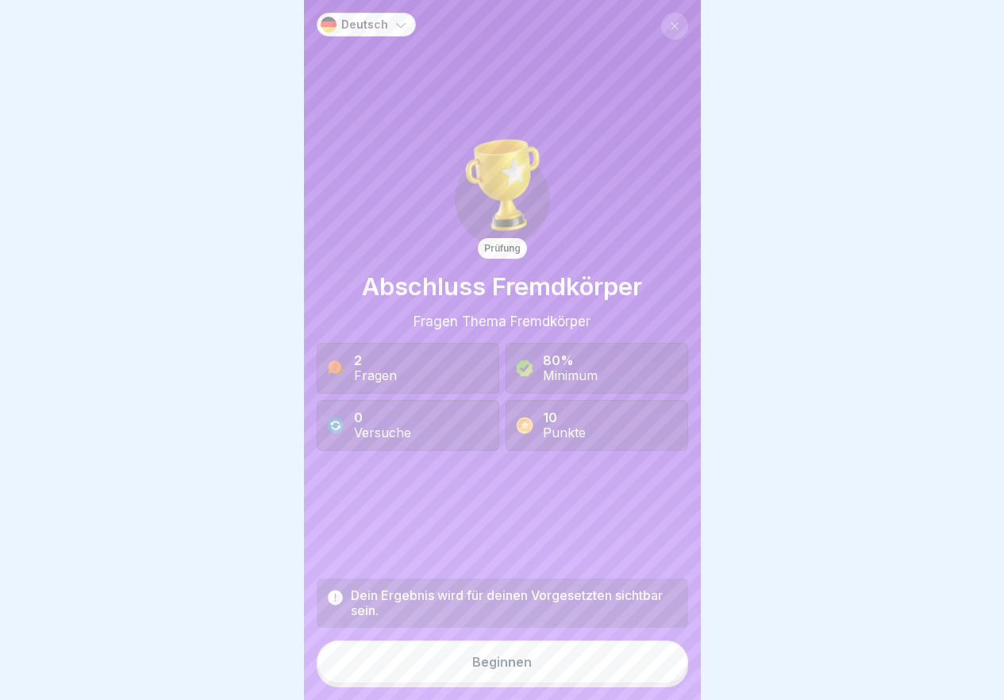
click at [596, 683] on button "Beginnen" at bounding box center [502, 662] width 371 height 43
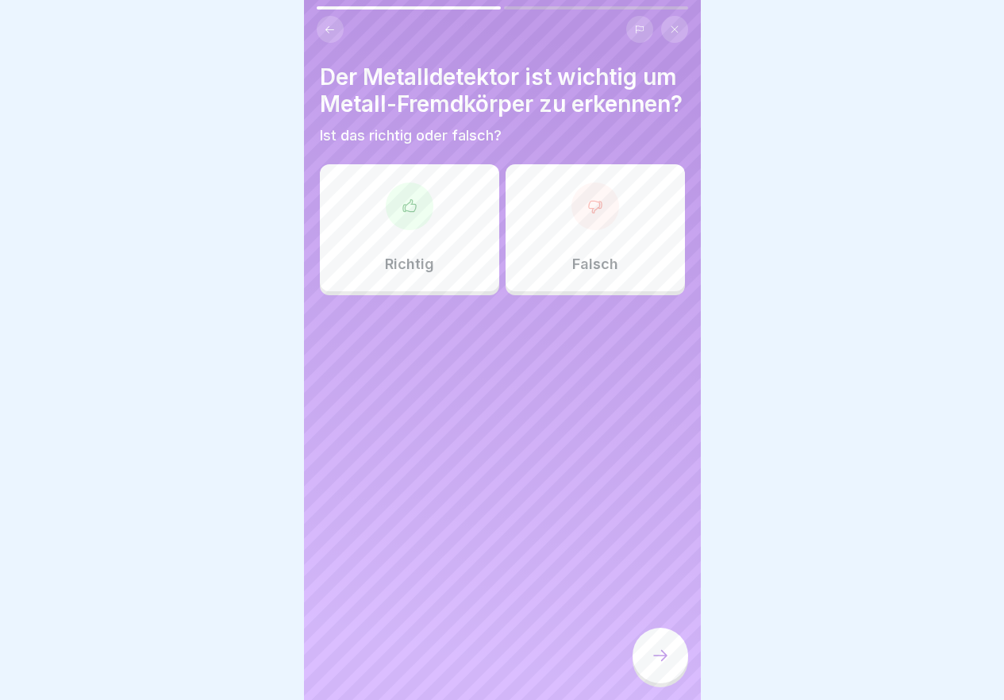
click at [440, 233] on div "Richtig" at bounding box center [409, 227] width 179 height 127
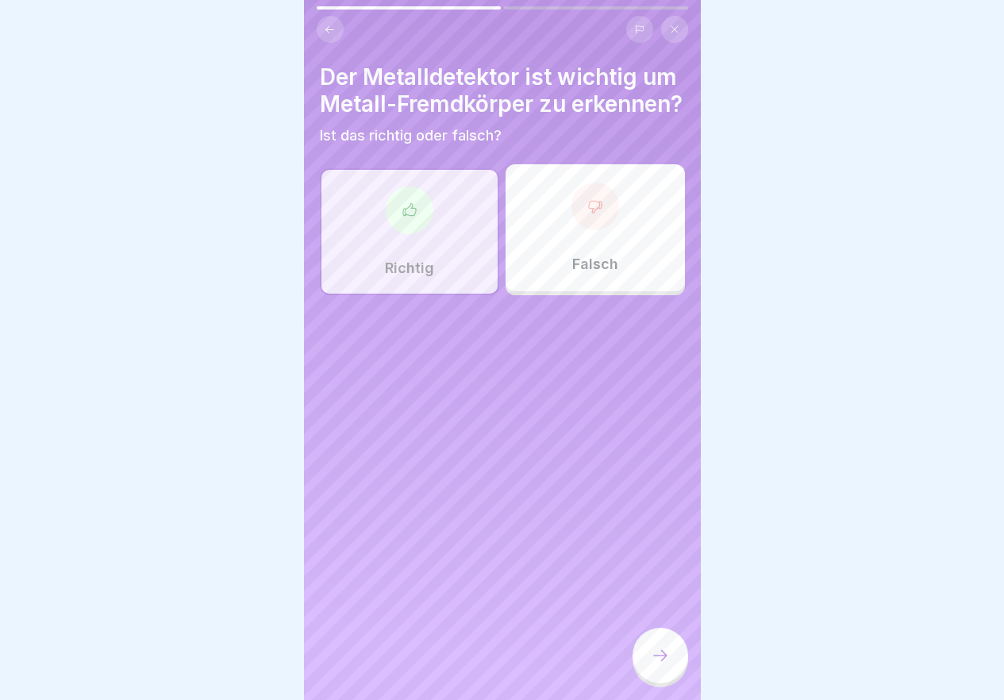
click at [675, 657] on div at bounding box center [661, 656] width 56 height 56
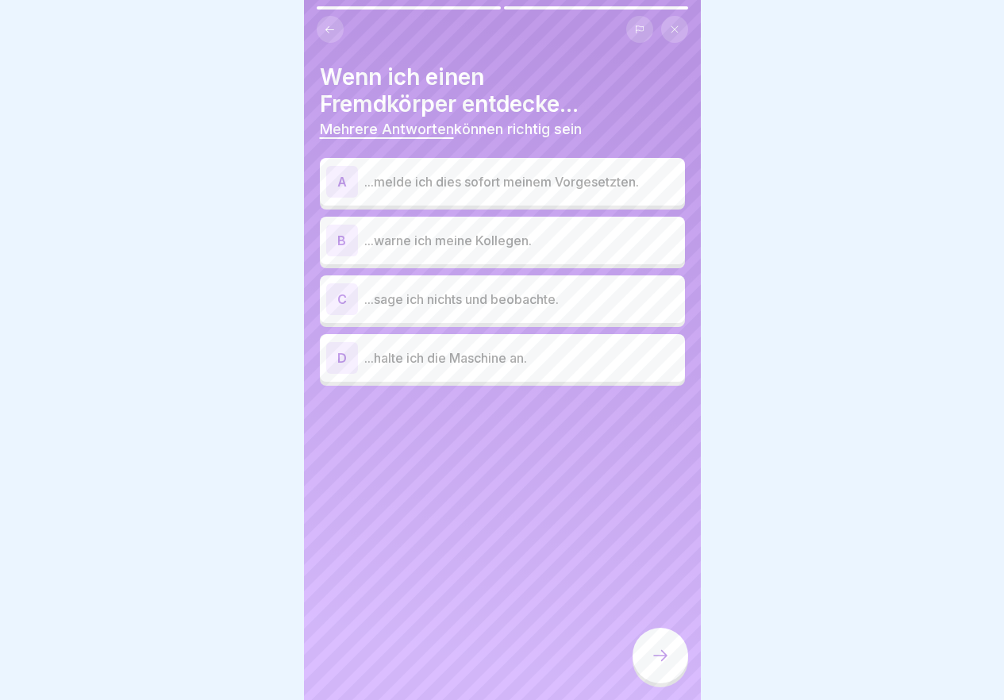
click at [581, 187] on p "...melde ich dies sofort meinem Vorgesetzten." at bounding box center [521, 181] width 314 height 19
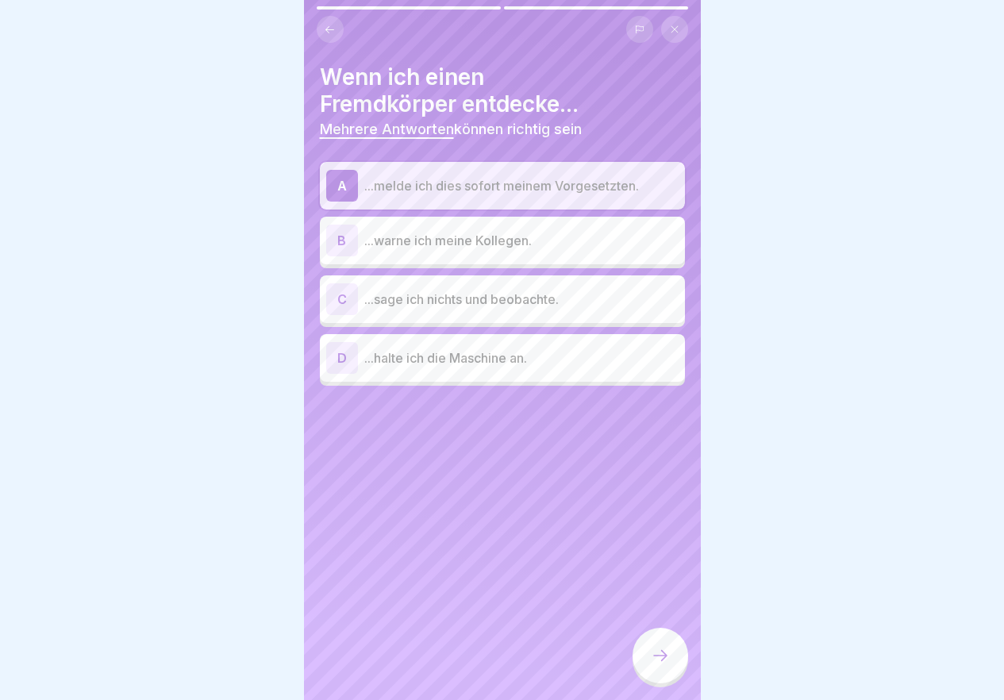
click at [531, 350] on p "...halte ich die Maschine an." at bounding box center [521, 357] width 314 height 19
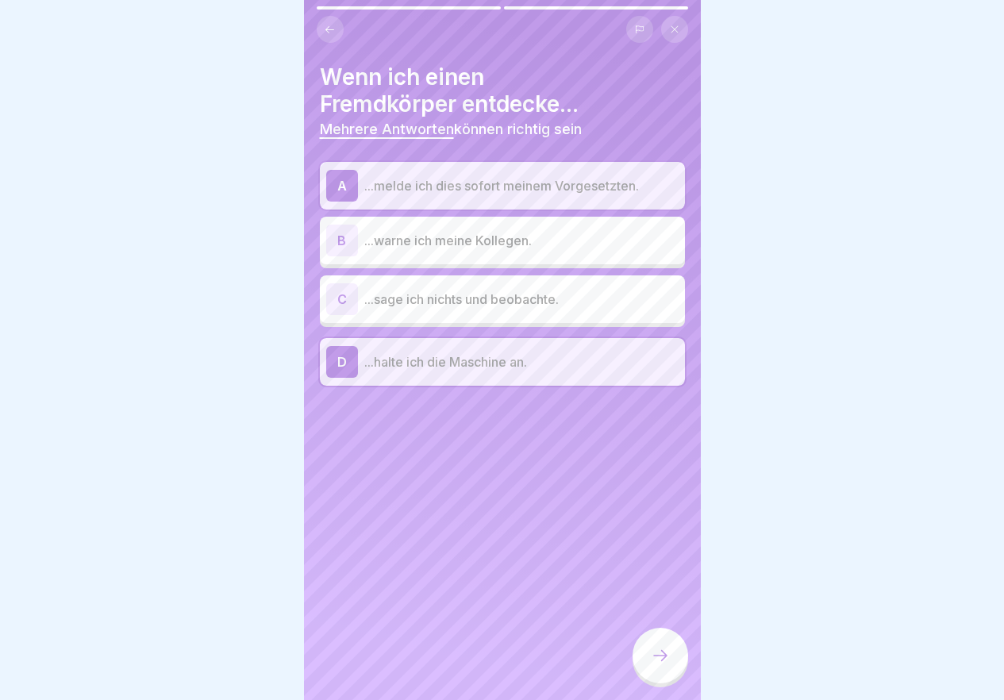
click at [517, 234] on p "...warne ich meine Kollegen." at bounding box center [521, 240] width 314 height 19
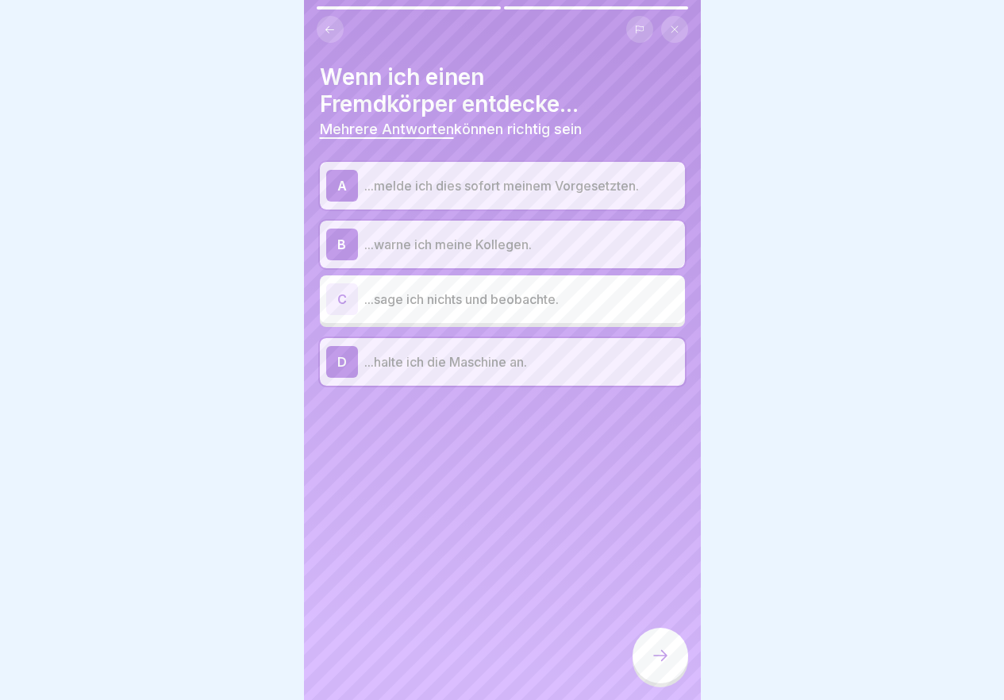
click at [658, 665] on icon at bounding box center [660, 655] width 19 height 19
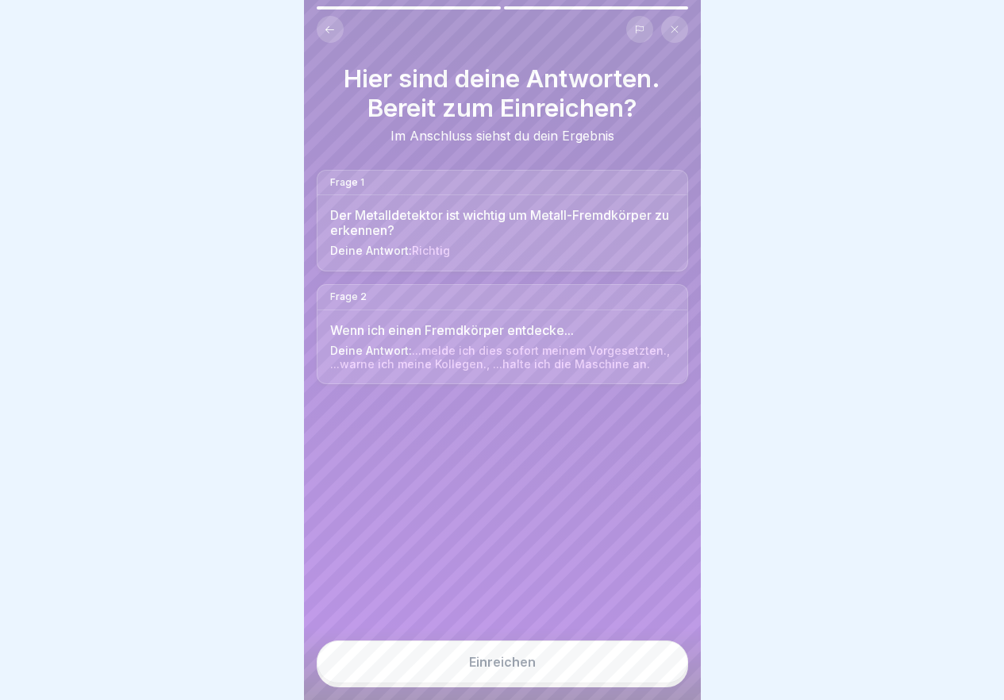
click at [598, 680] on button "Einreichen" at bounding box center [502, 662] width 371 height 43
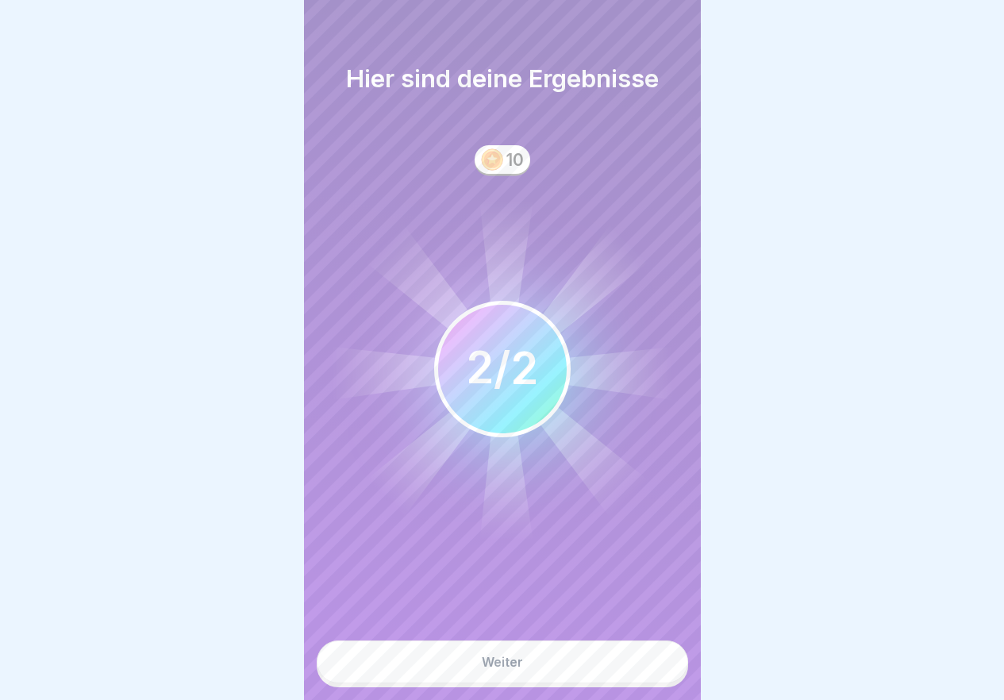
click at [598, 680] on button "Weiter" at bounding box center [502, 662] width 371 height 43
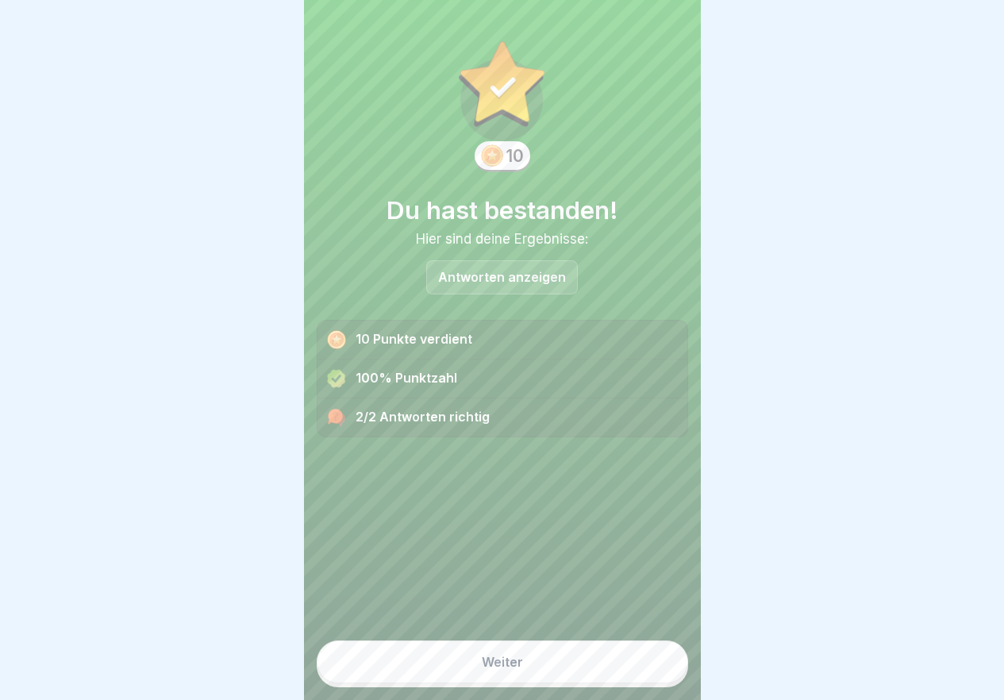
click at [598, 680] on button "Weiter" at bounding box center [502, 662] width 371 height 43
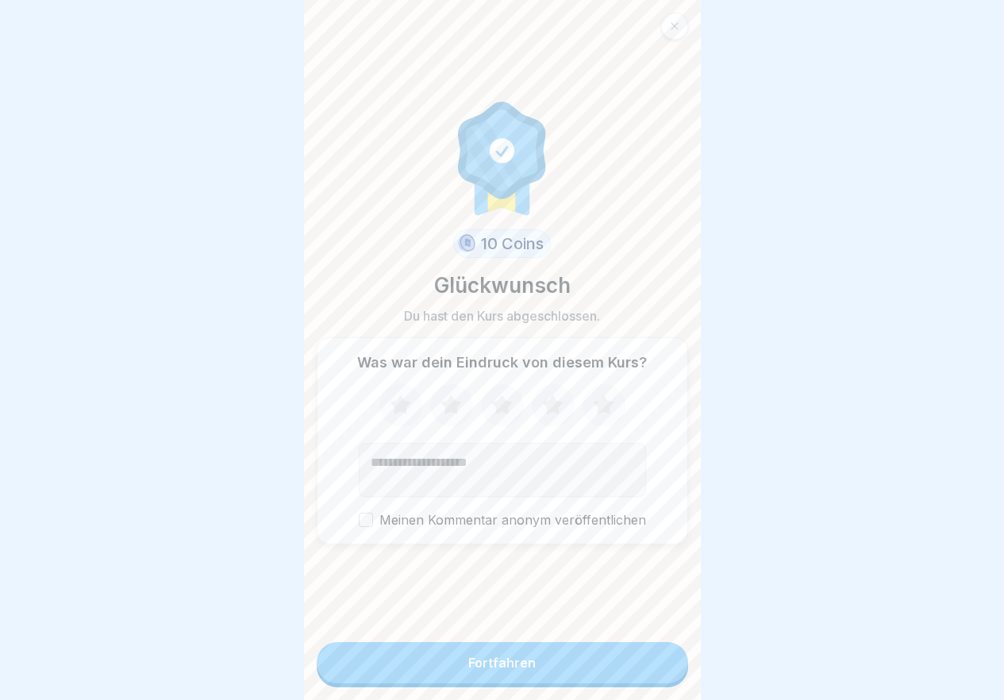
click at [598, 680] on button "Fortfahren" at bounding box center [502, 662] width 371 height 41
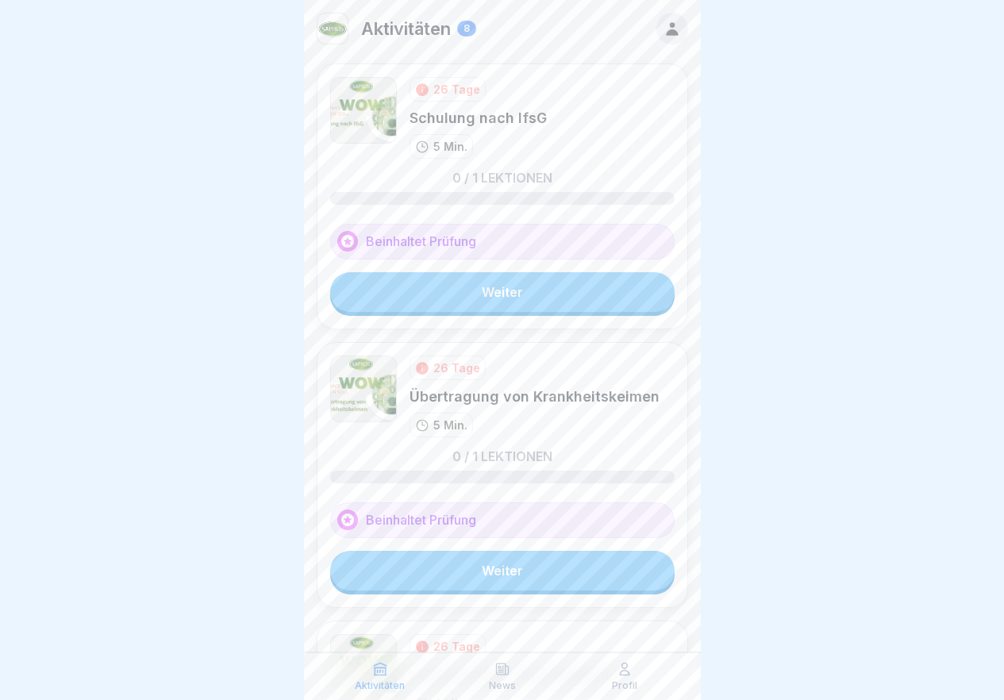
click at [555, 288] on link "Weiter" at bounding box center [502, 292] width 344 height 40
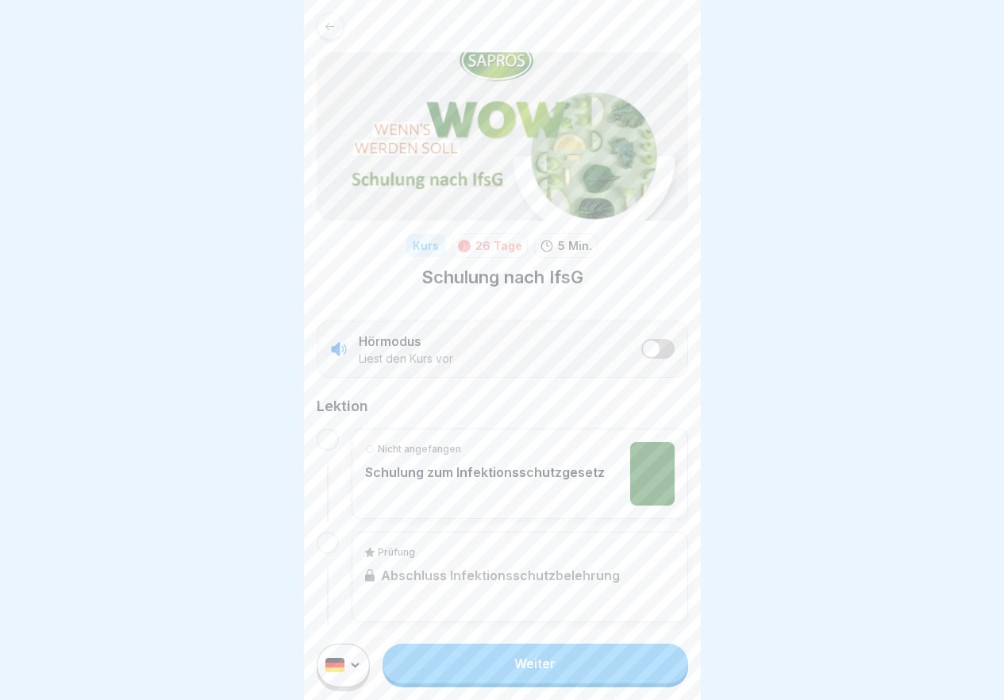
click at [527, 656] on div "Weiter" at bounding box center [502, 665] width 397 height 69
click at [521, 683] on link "Weiter" at bounding box center [535, 664] width 305 height 40
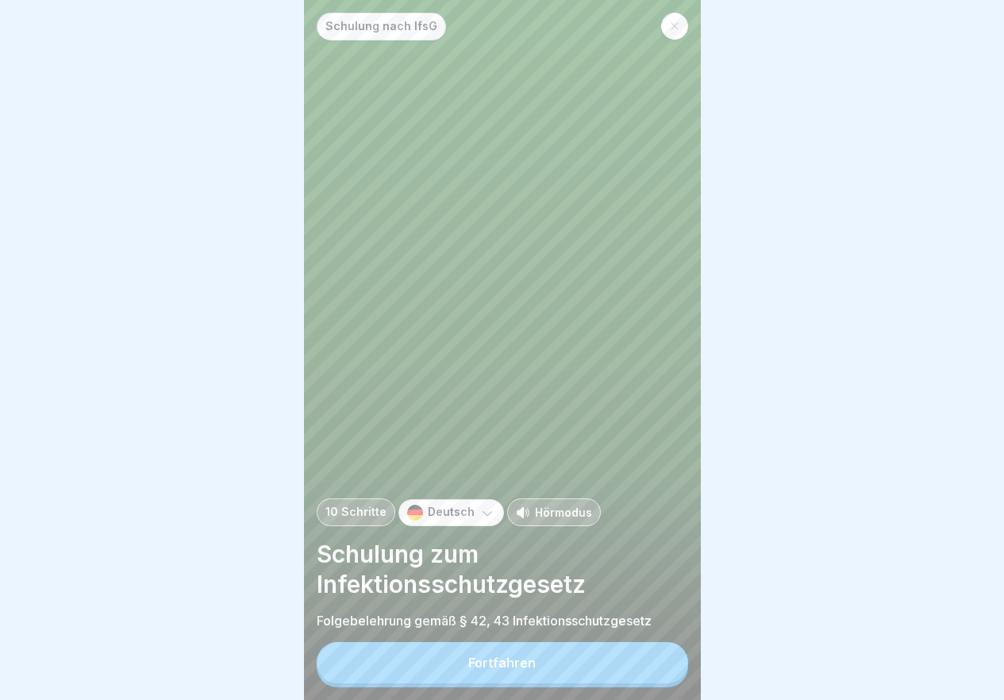
click at [521, 683] on button "Fortfahren" at bounding box center [502, 662] width 371 height 41
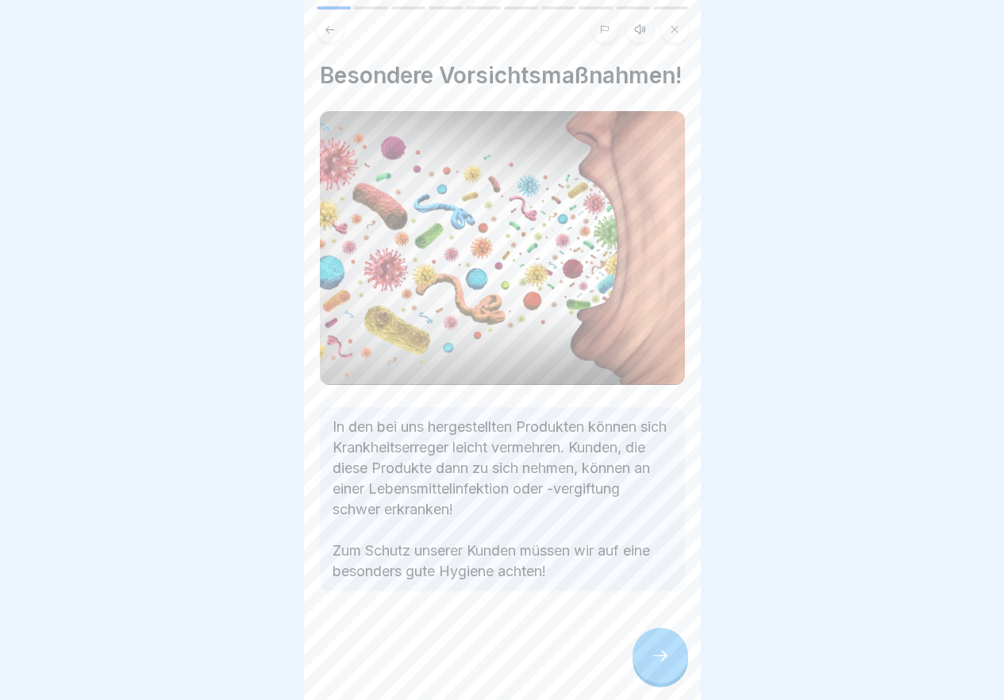
click at [651, 665] on icon at bounding box center [660, 655] width 19 height 19
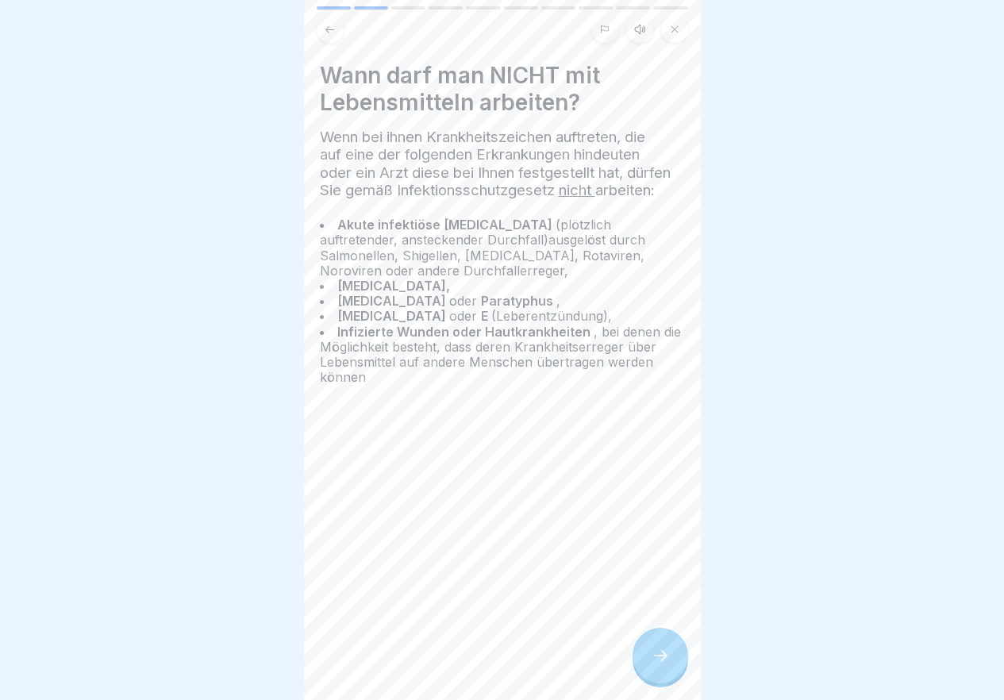
click at [651, 665] on icon at bounding box center [660, 655] width 19 height 19
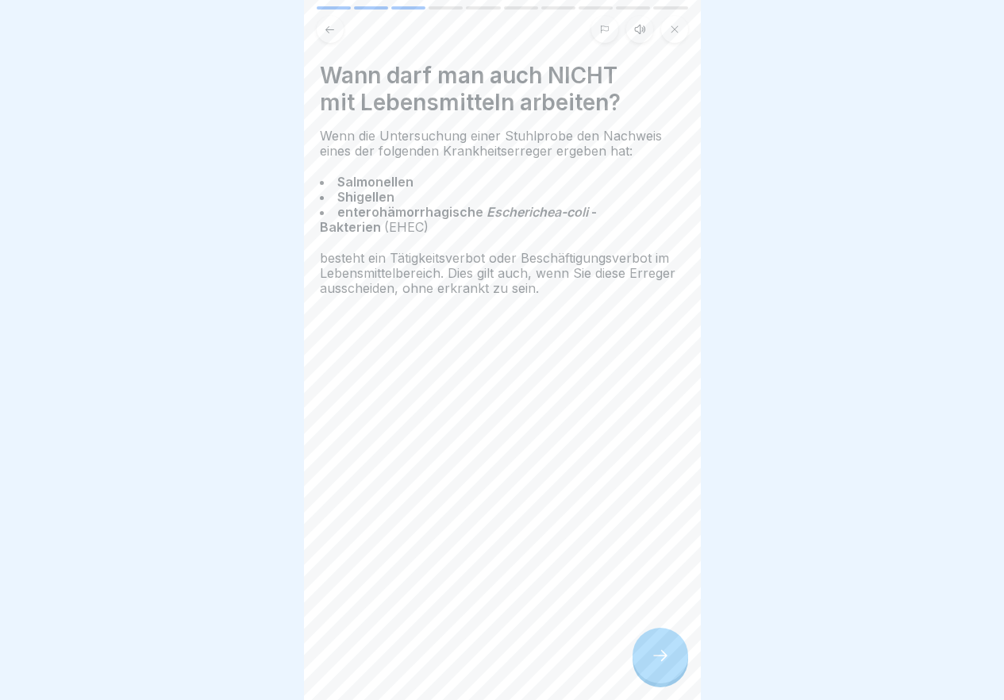
click at [651, 665] on icon at bounding box center [660, 655] width 19 height 19
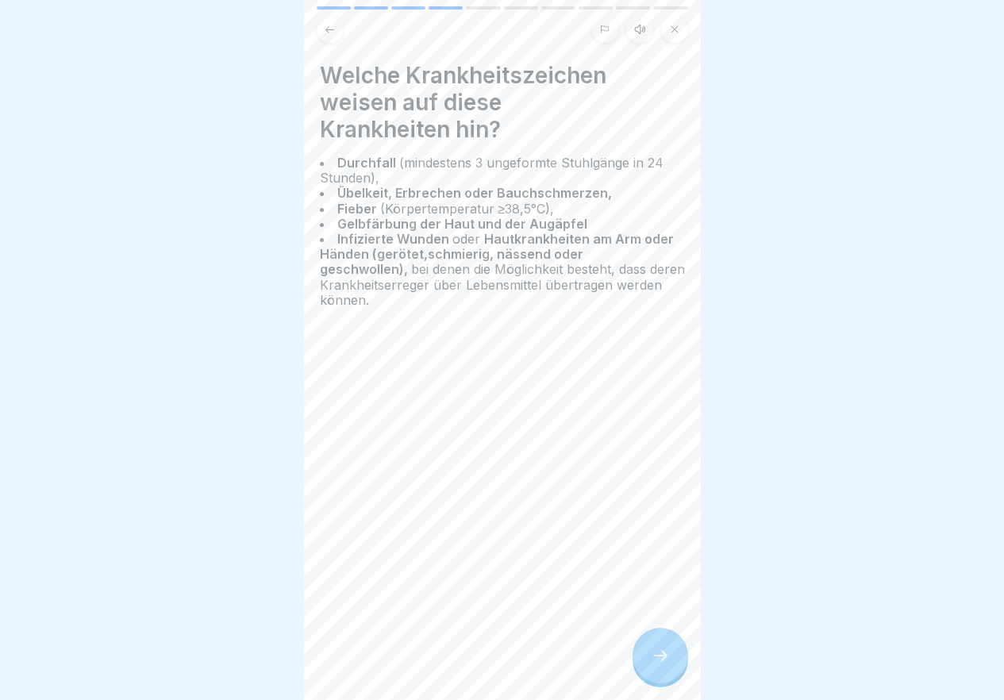
click at [651, 665] on icon at bounding box center [660, 655] width 19 height 19
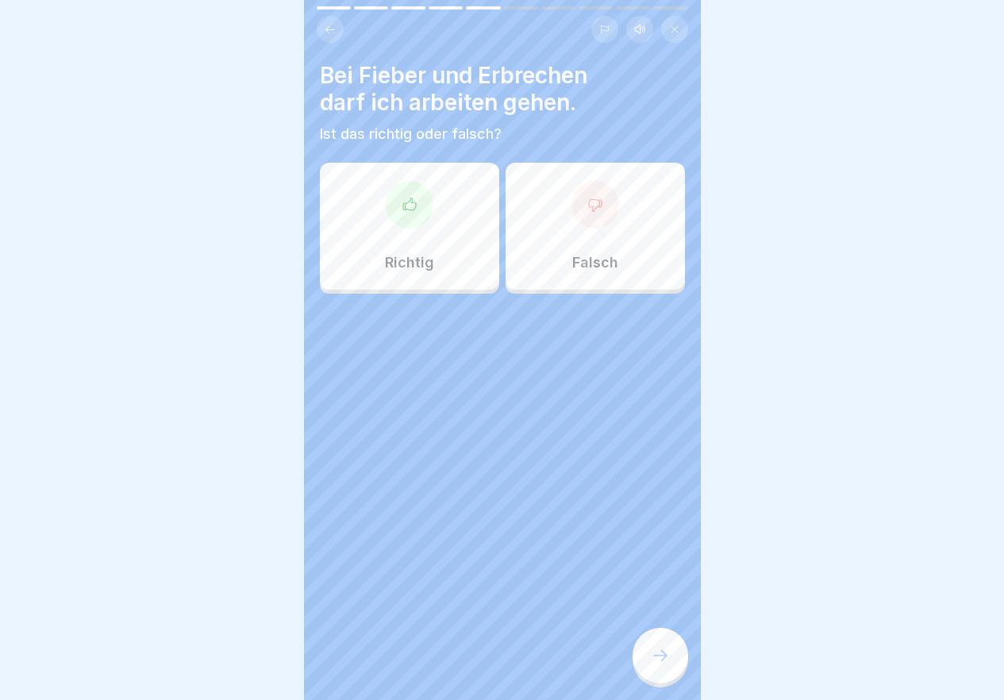
click at [651, 665] on icon at bounding box center [660, 655] width 19 height 19
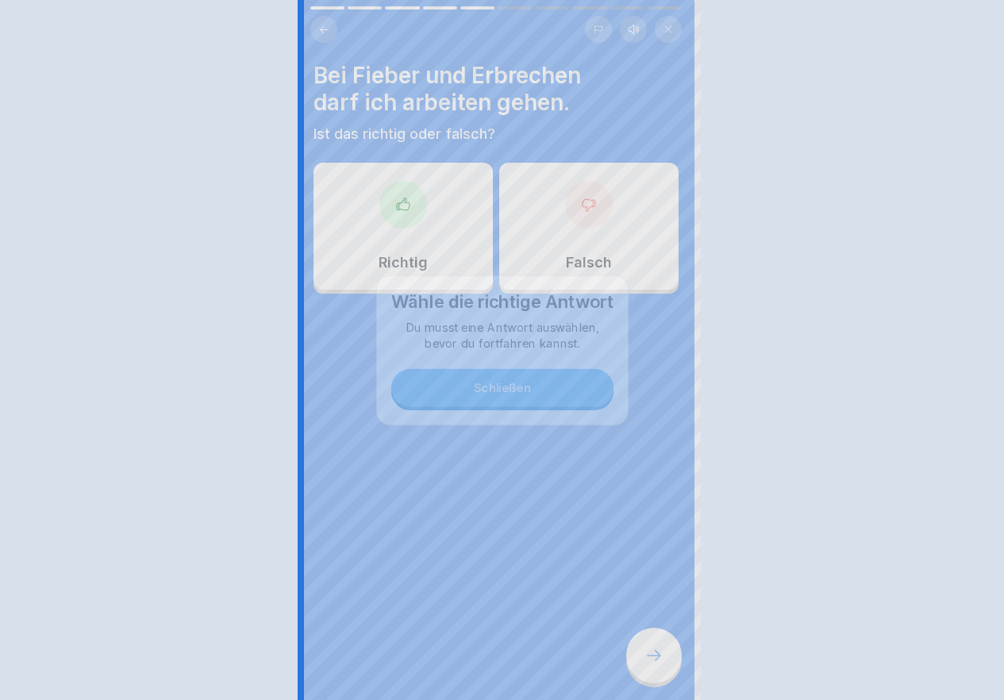
click at [650, 665] on icon at bounding box center [654, 655] width 19 height 19
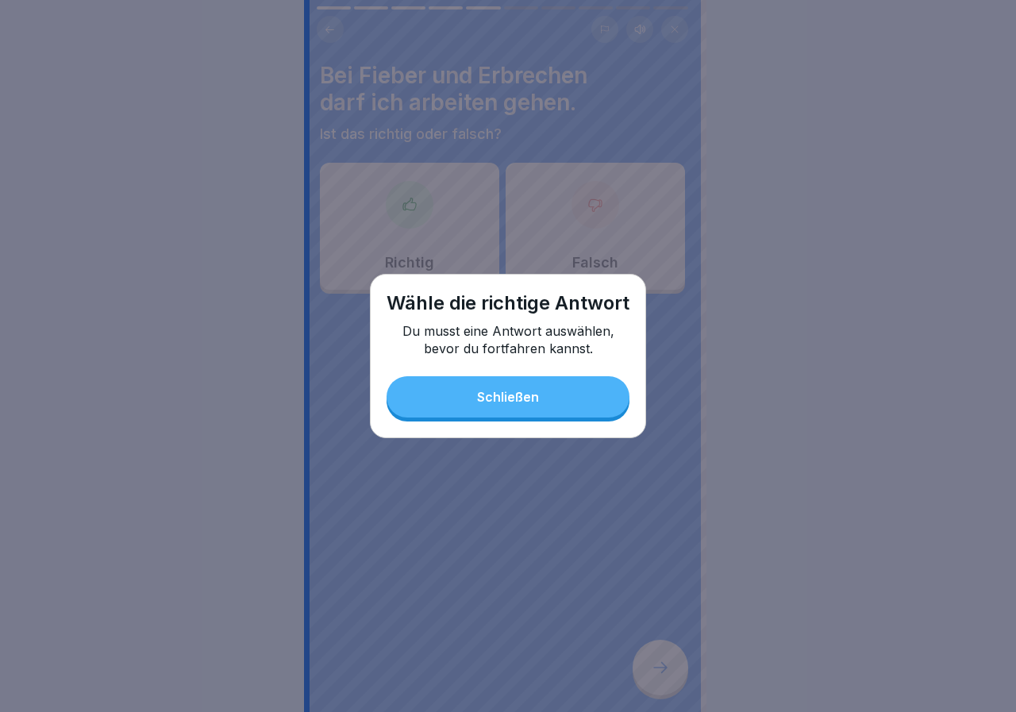
click at [495, 397] on div "Schließen" at bounding box center [508, 397] width 62 height 14
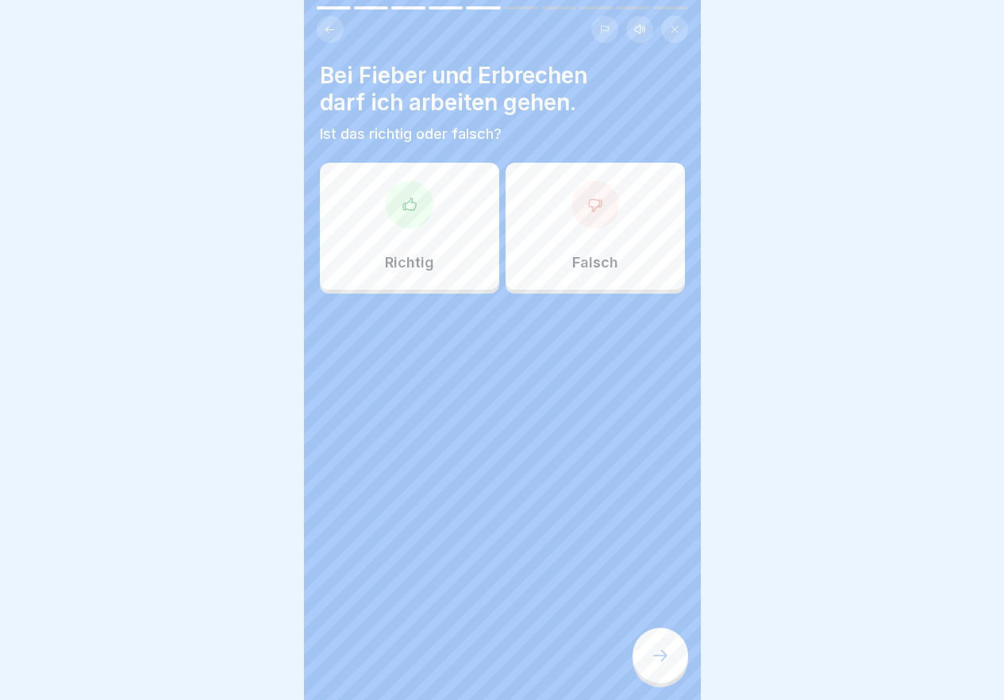
click at [563, 188] on div "Falsch" at bounding box center [595, 226] width 179 height 127
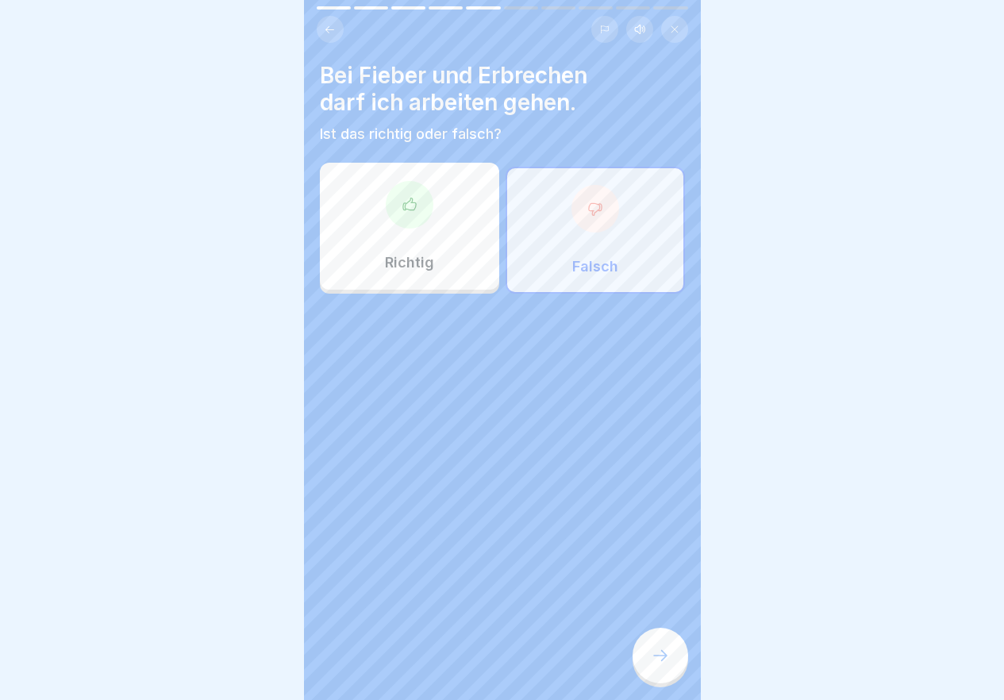
click at [675, 668] on div at bounding box center [661, 656] width 56 height 56
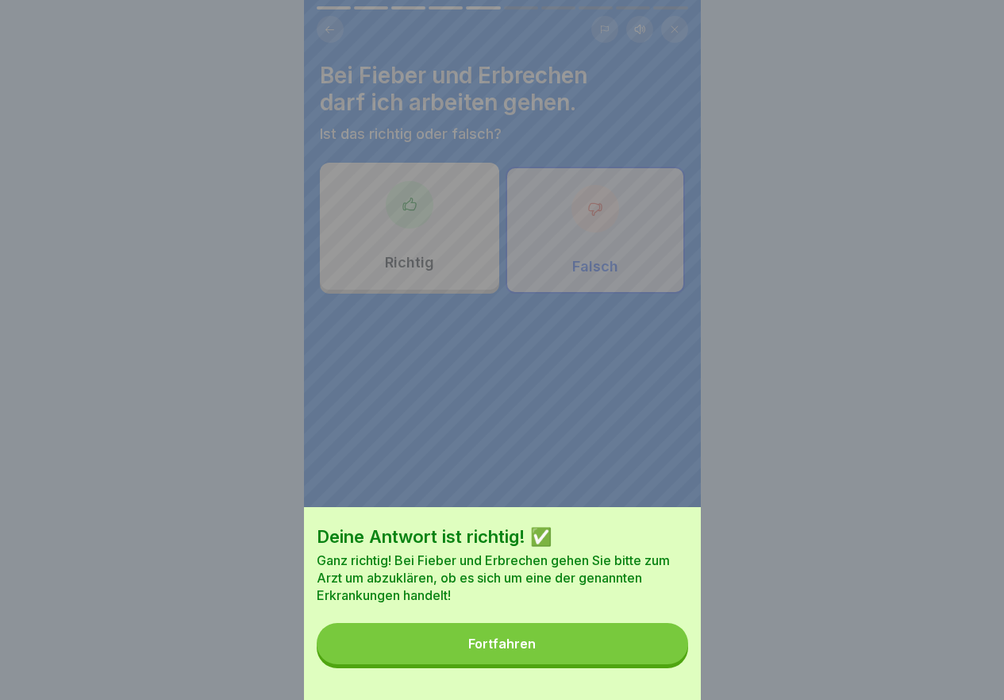
click at [675, 664] on button "Fortfahren" at bounding box center [502, 643] width 371 height 41
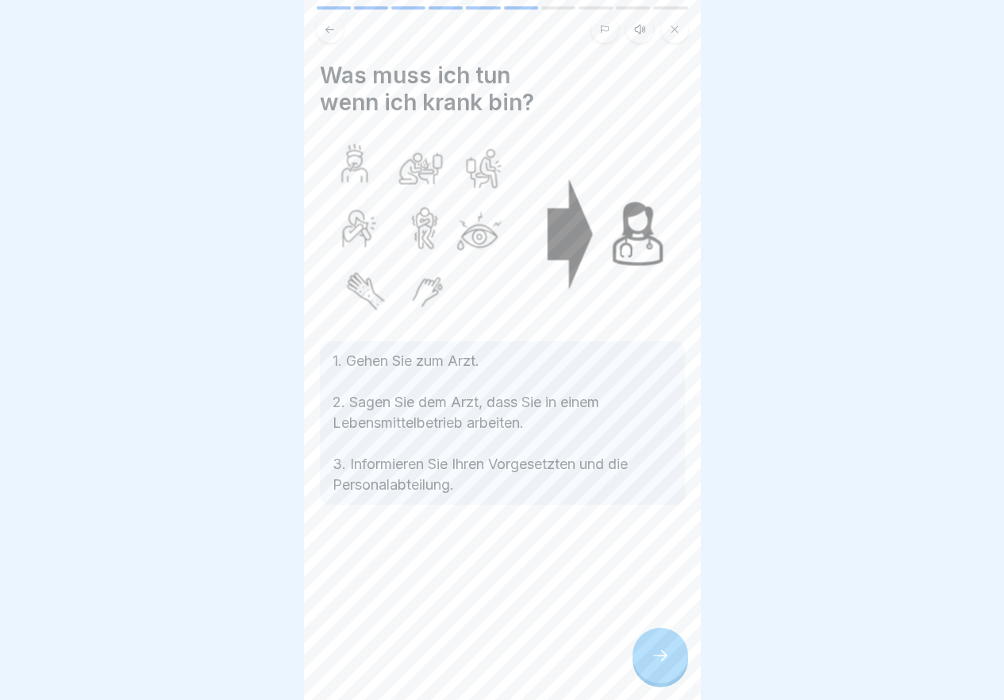
click at [637, 658] on div at bounding box center [661, 656] width 56 height 56
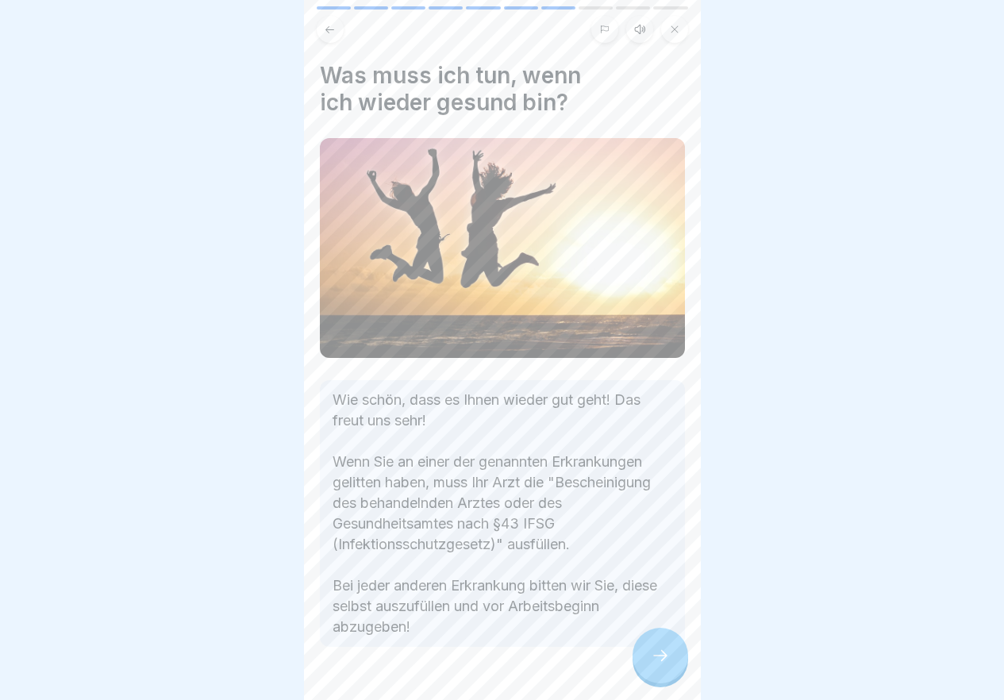
click at [637, 658] on div at bounding box center [661, 656] width 56 height 56
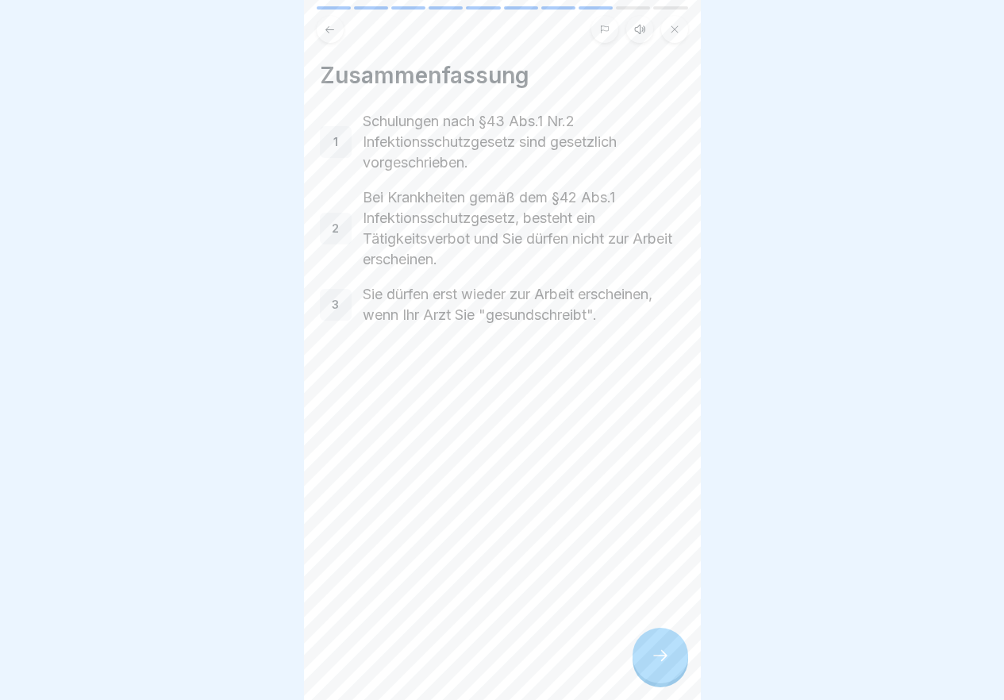
click at [637, 658] on div at bounding box center [661, 656] width 56 height 56
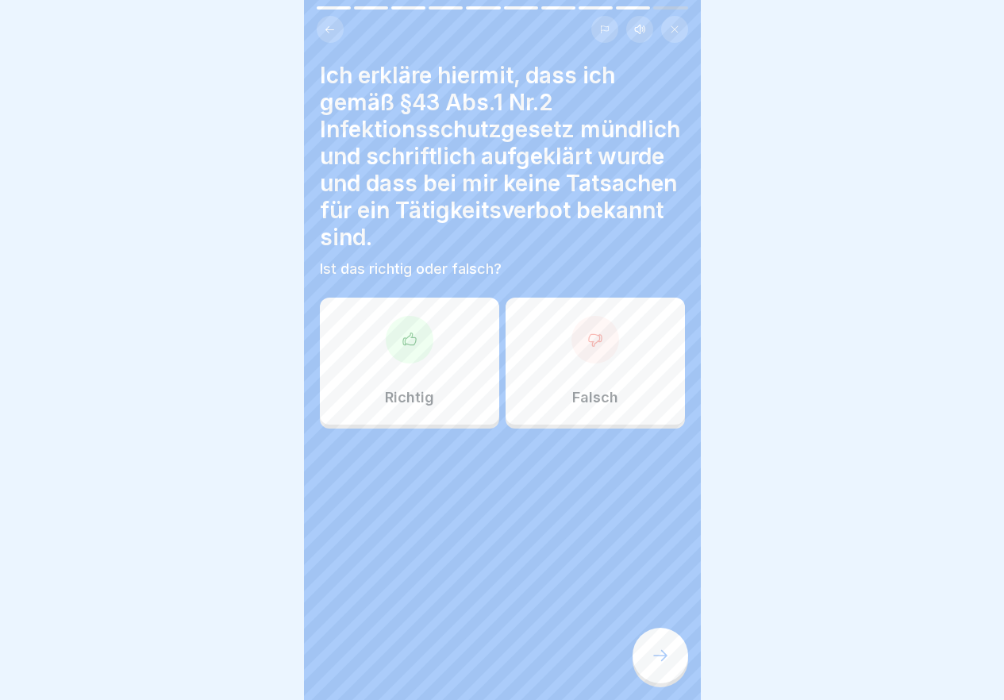
click at [391, 387] on div "Richtig" at bounding box center [409, 361] width 179 height 127
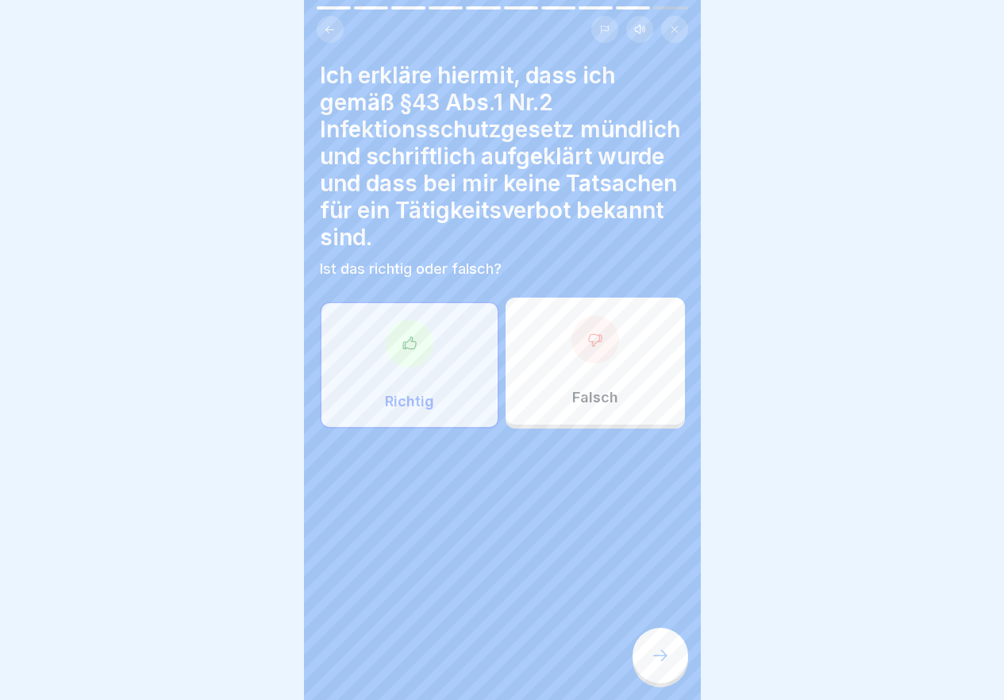
click at [659, 665] on icon at bounding box center [660, 655] width 19 height 19
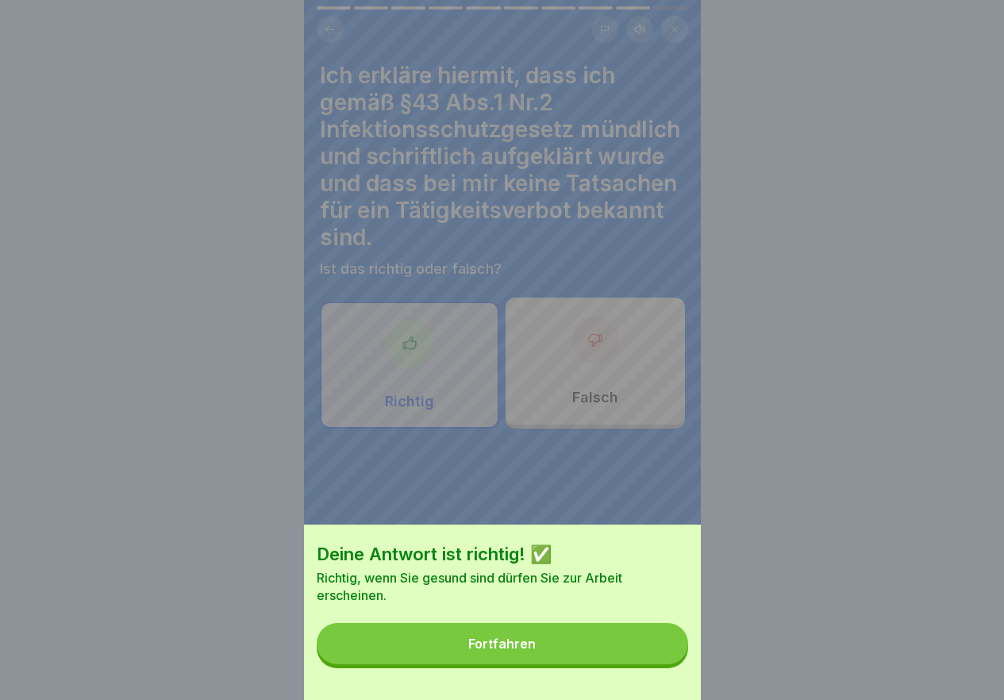
click at [656, 664] on button "Fortfahren" at bounding box center [502, 643] width 371 height 41
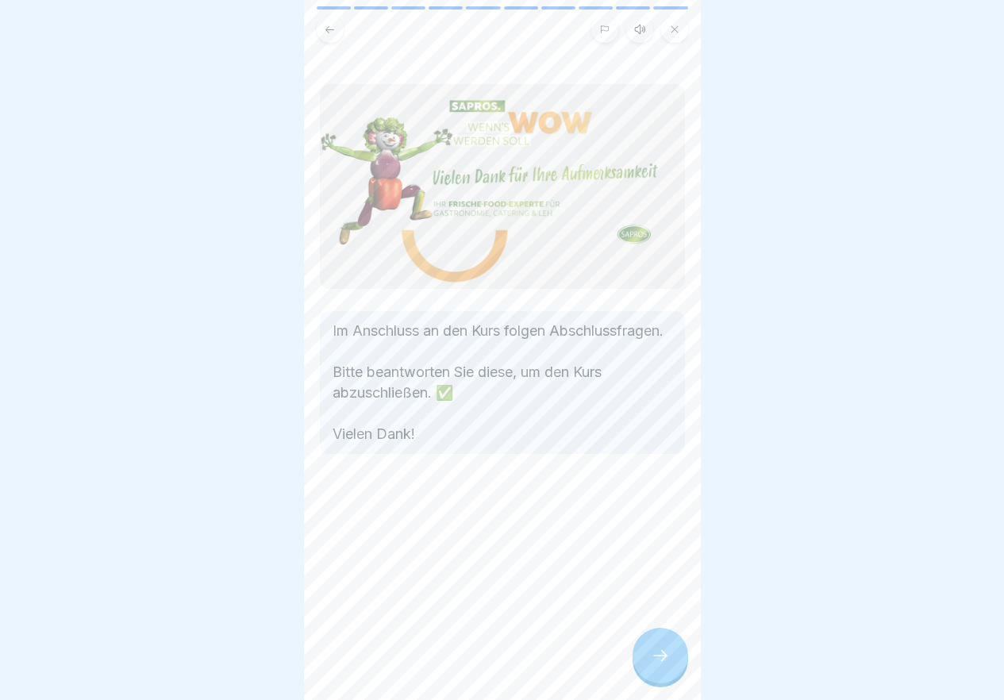
click at [656, 665] on icon at bounding box center [660, 655] width 19 height 19
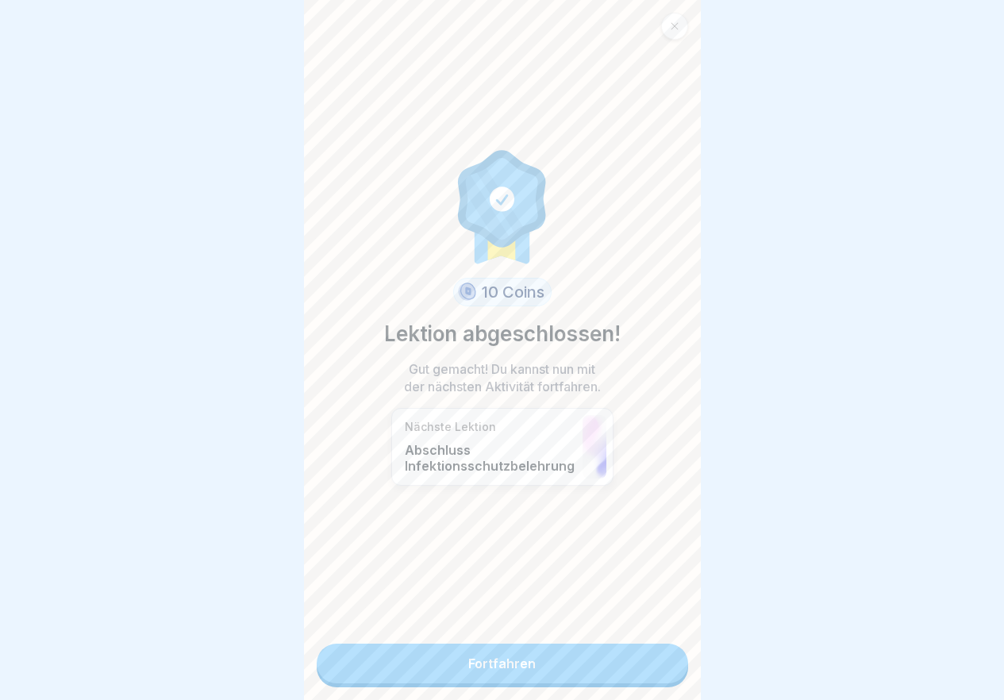
click at [656, 674] on link "Fortfahren" at bounding box center [502, 664] width 371 height 40
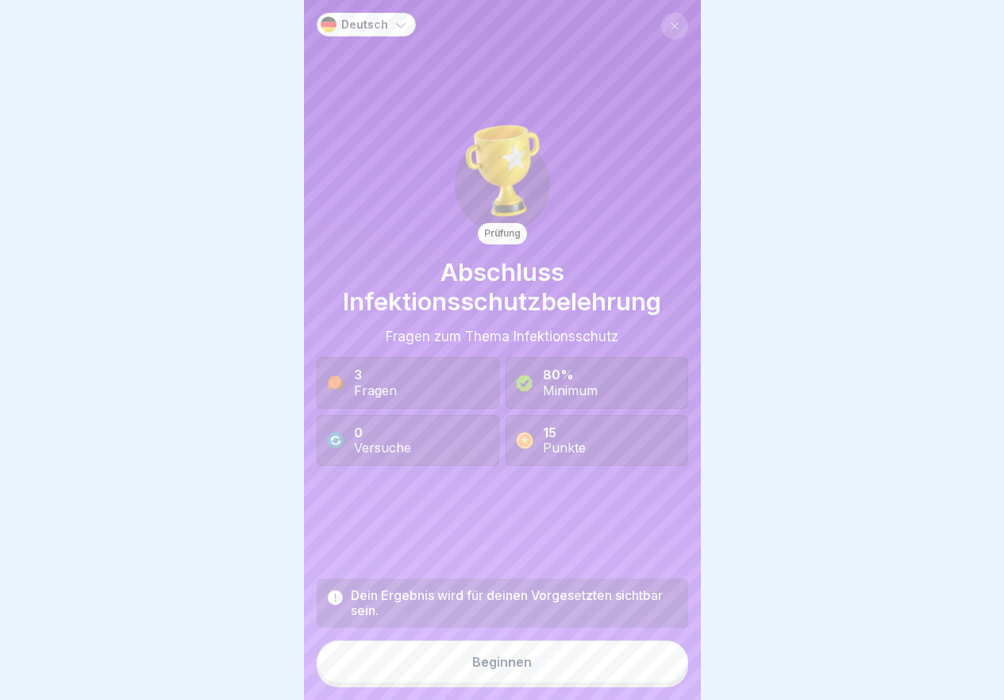
click at [656, 674] on button "Beginnen" at bounding box center [502, 662] width 371 height 43
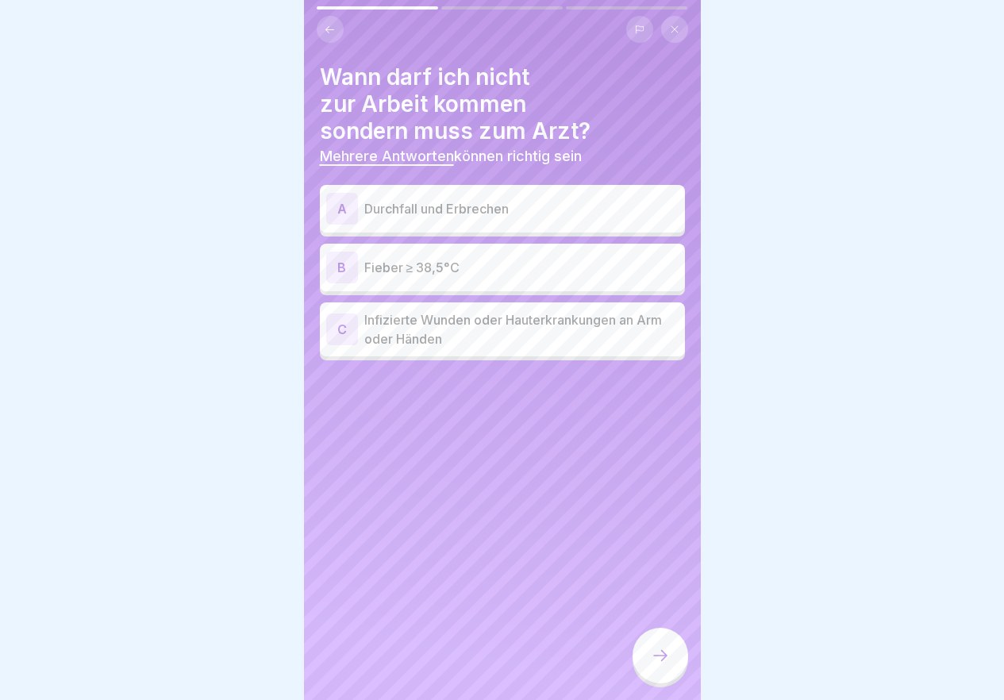
click at [498, 219] on div "A Durchfall und Erbrechen" at bounding box center [502, 209] width 352 height 32
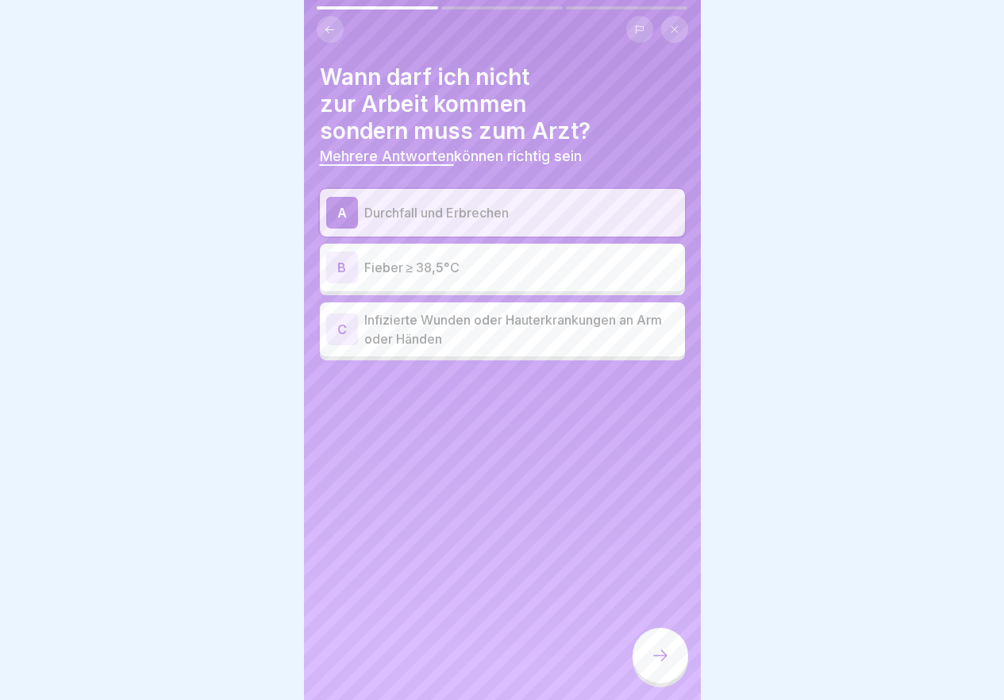
click at [488, 271] on p "Fieber ≥ 38,5°C" at bounding box center [521, 267] width 314 height 19
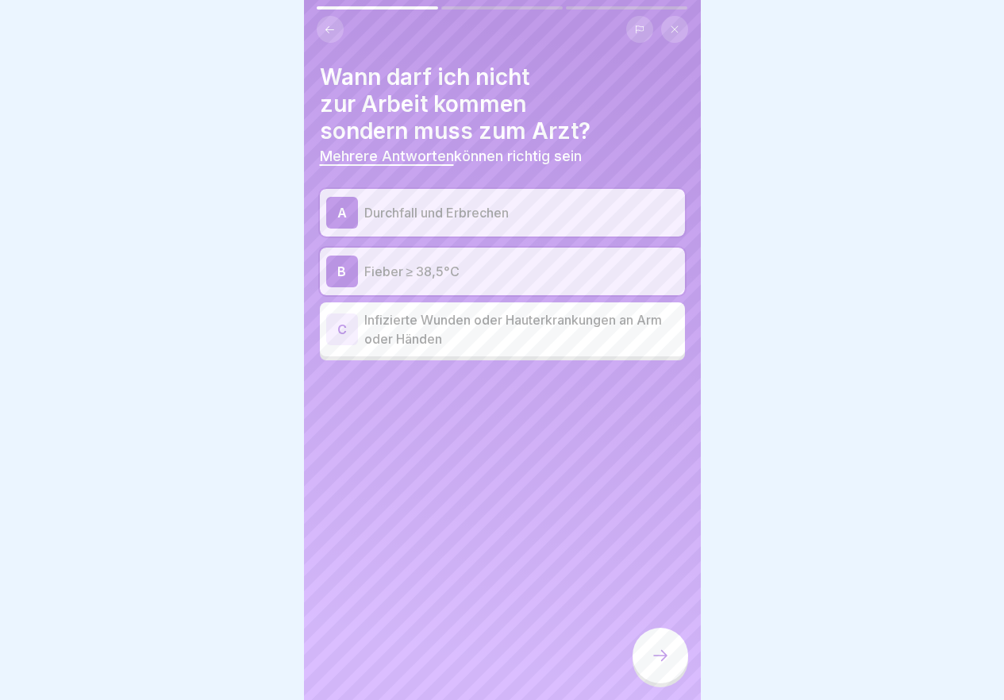
click at [580, 351] on div "C Infizierte Wunden oder Hauterkrankungen an Arm oder Händen" at bounding box center [502, 329] width 365 height 54
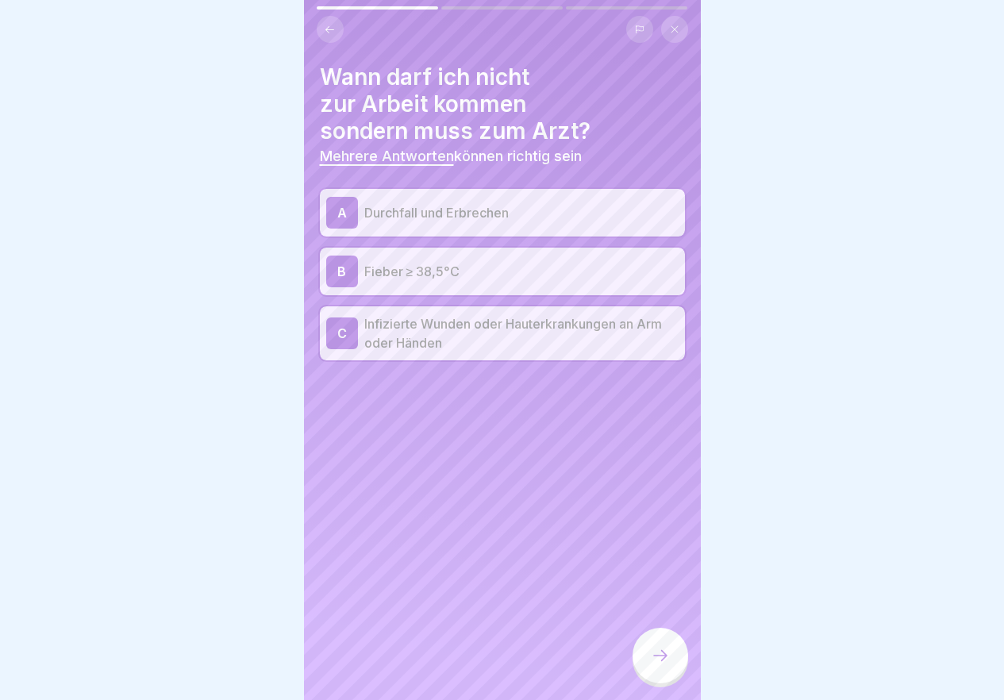
click at [646, 650] on div at bounding box center [661, 656] width 56 height 56
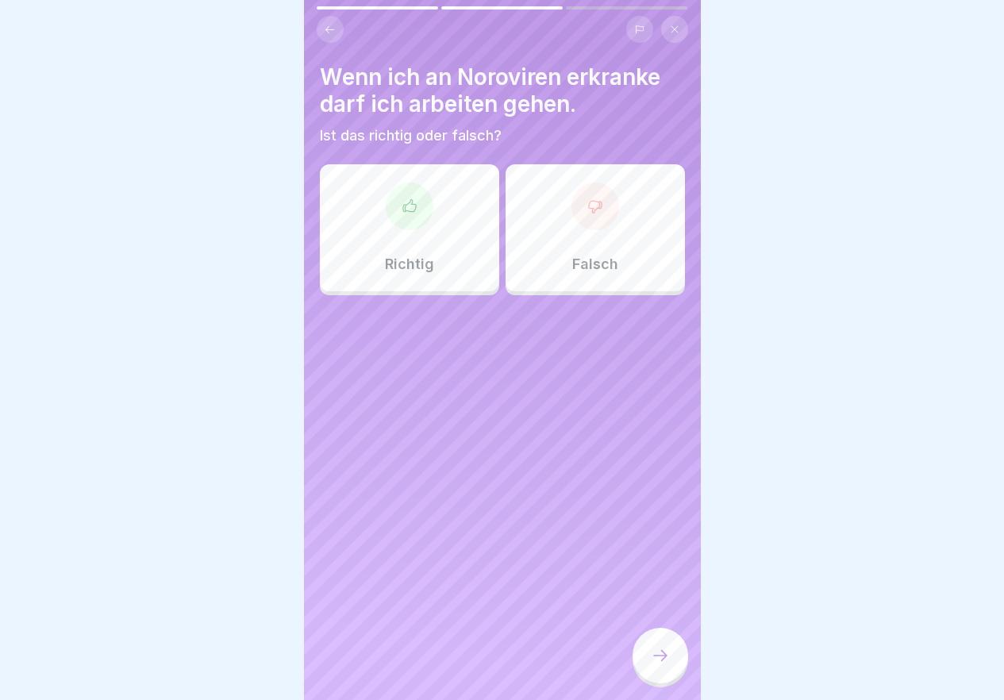
click at [596, 256] on p "Falsch" at bounding box center [595, 264] width 46 height 17
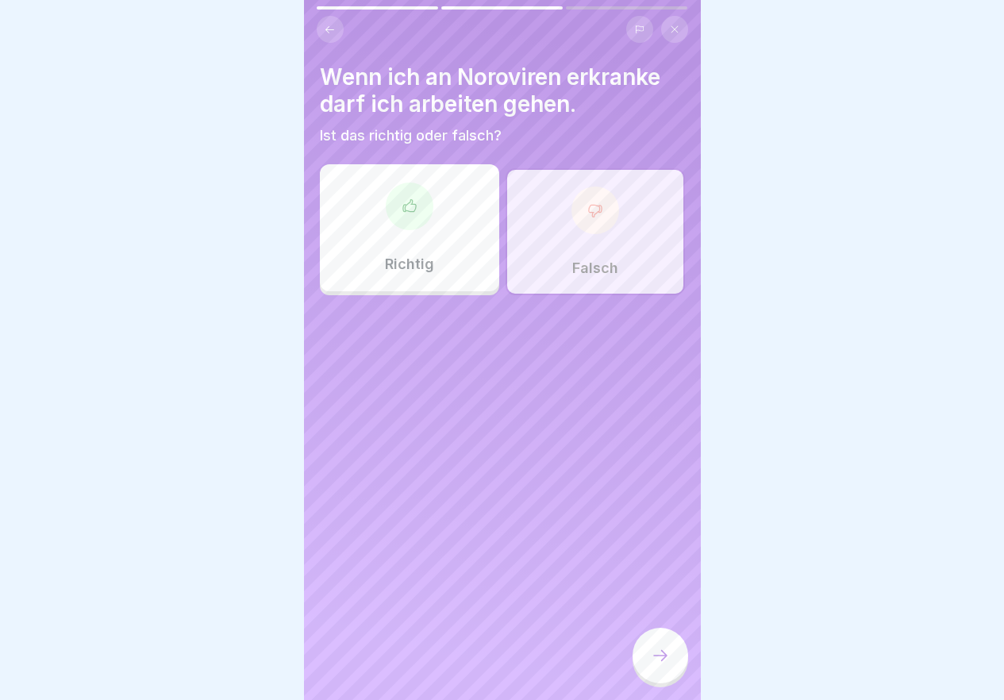
click at [678, 669] on div at bounding box center [661, 656] width 56 height 56
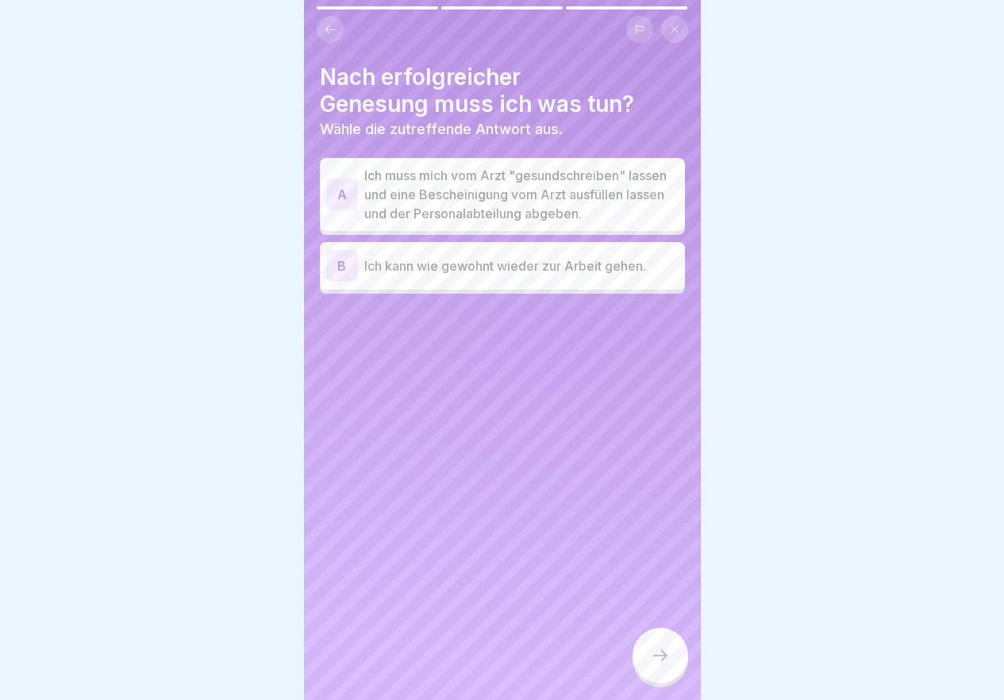
click at [548, 202] on p "Ich muss mich vom Arzt "gesundschreiben" lassen und eine Bescheinigung vom Arzt…" at bounding box center [521, 194] width 314 height 57
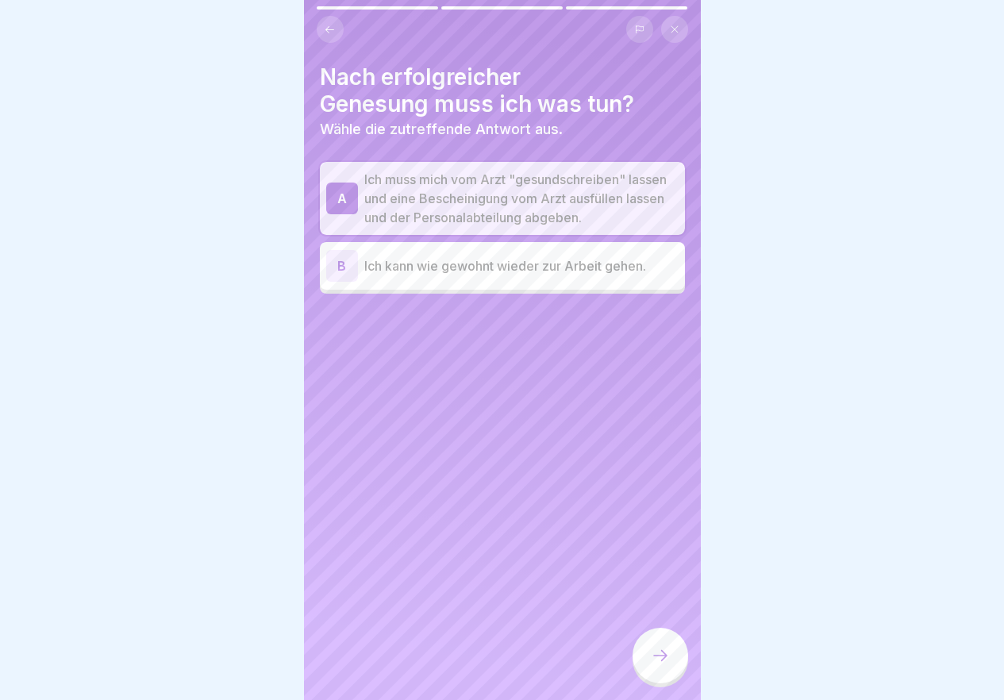
click at [643, 678] on div at bounding box center [661, 656] width 56 height 56
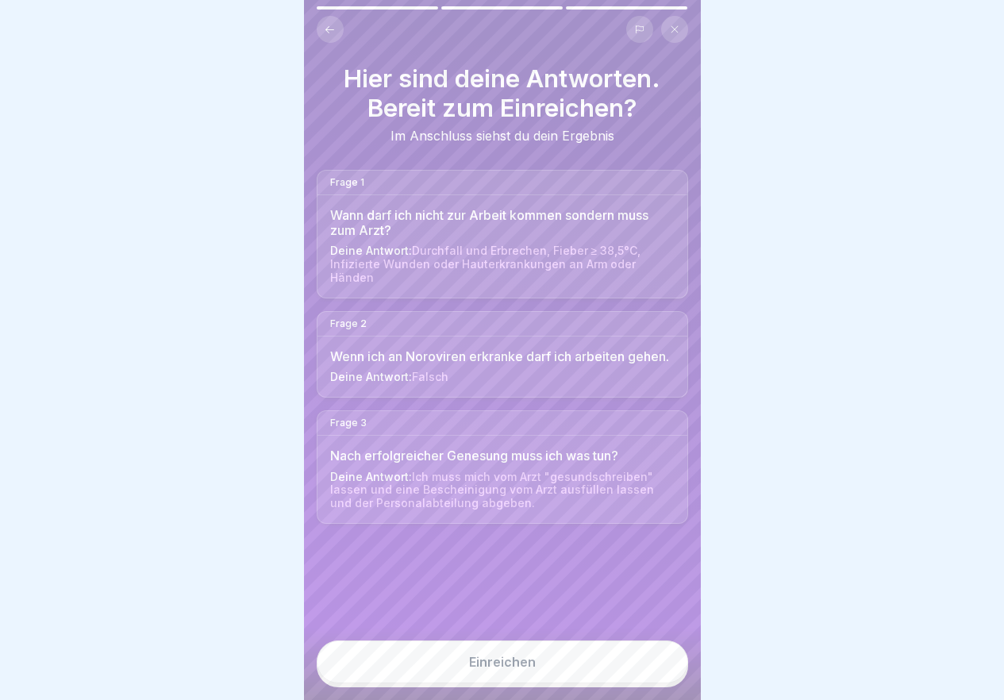
click at [627, 668] on button "Einreichen" at bounding box center [502, 662] width 371 height 43
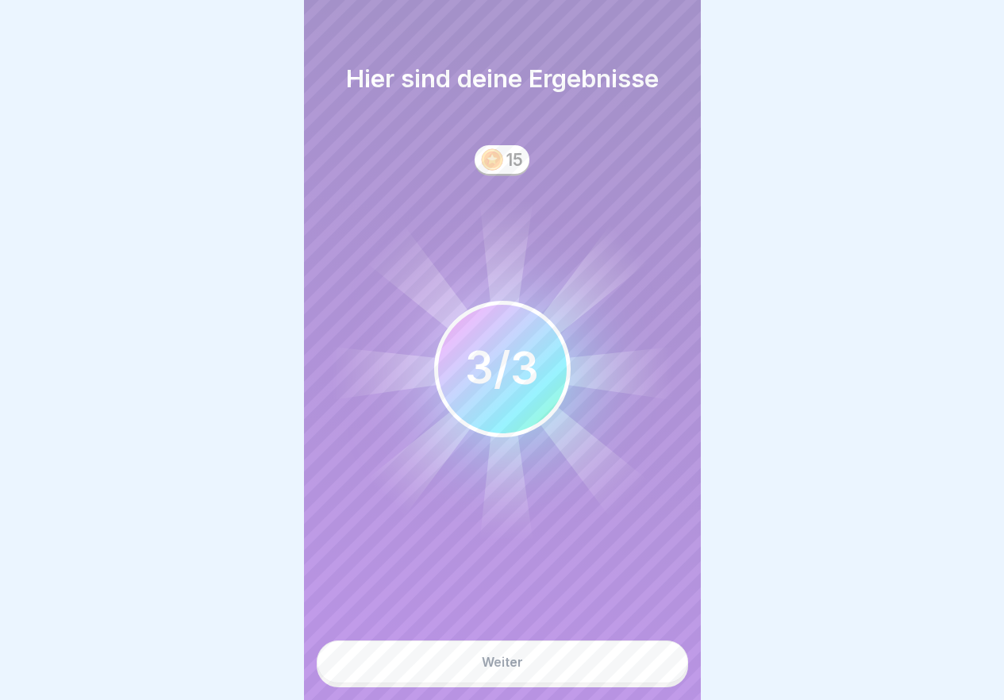
click at [626, 668] on button "Weiter" at bounding box center [502, 662] width 371 height 43
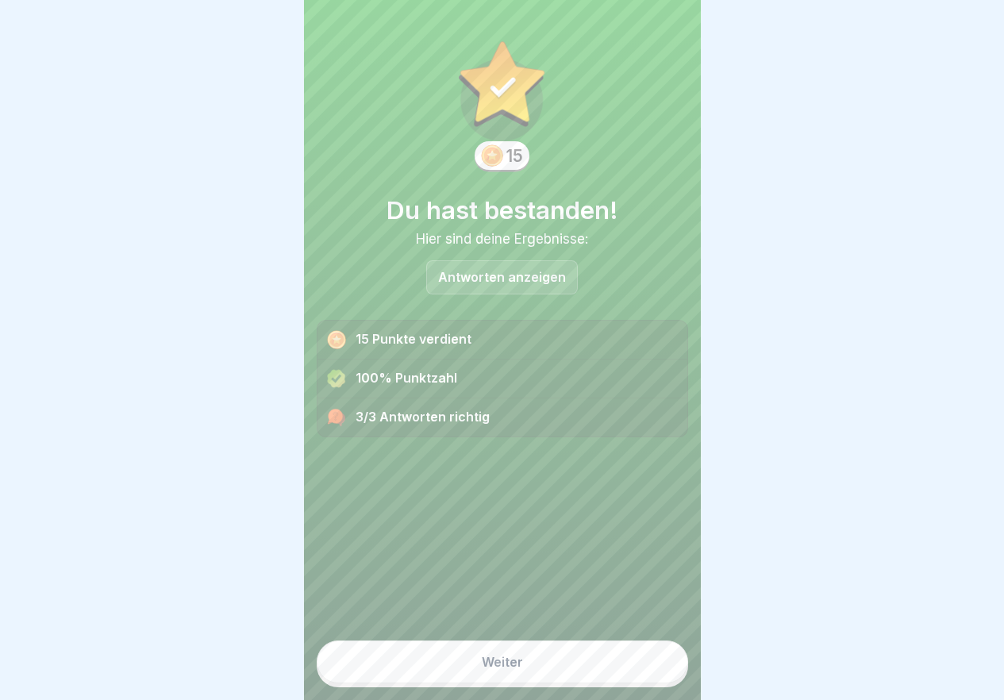
click at [626, 668] on button "Weiter" at bounding box center [502, 662] width 371 height 43
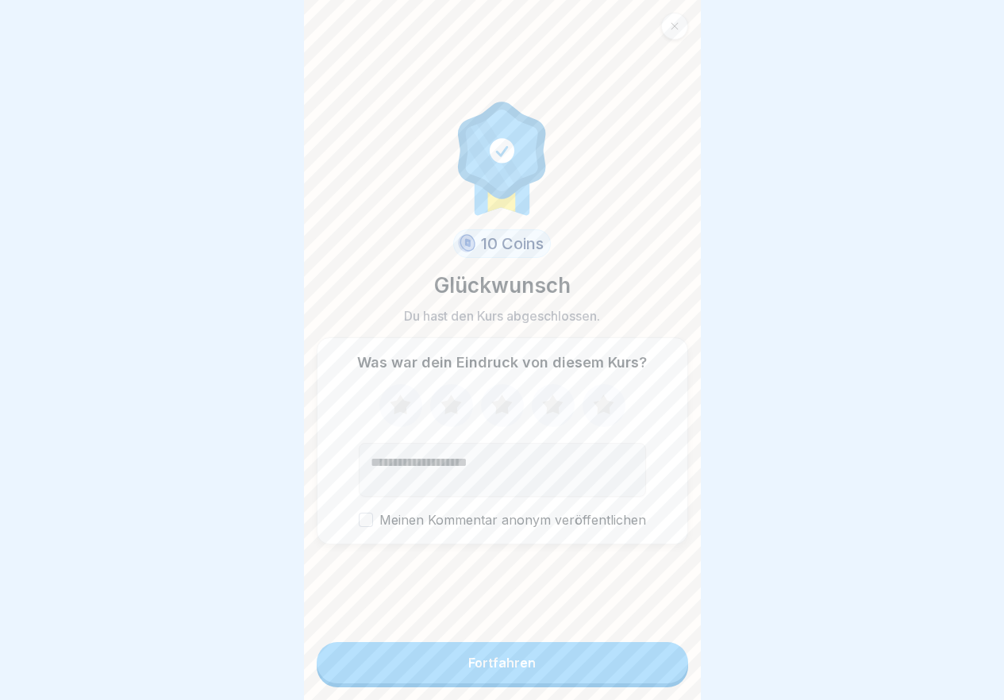
click at [626, 668] on button "Fortfahren" at bounding box center [502, 662] width 371 height 41
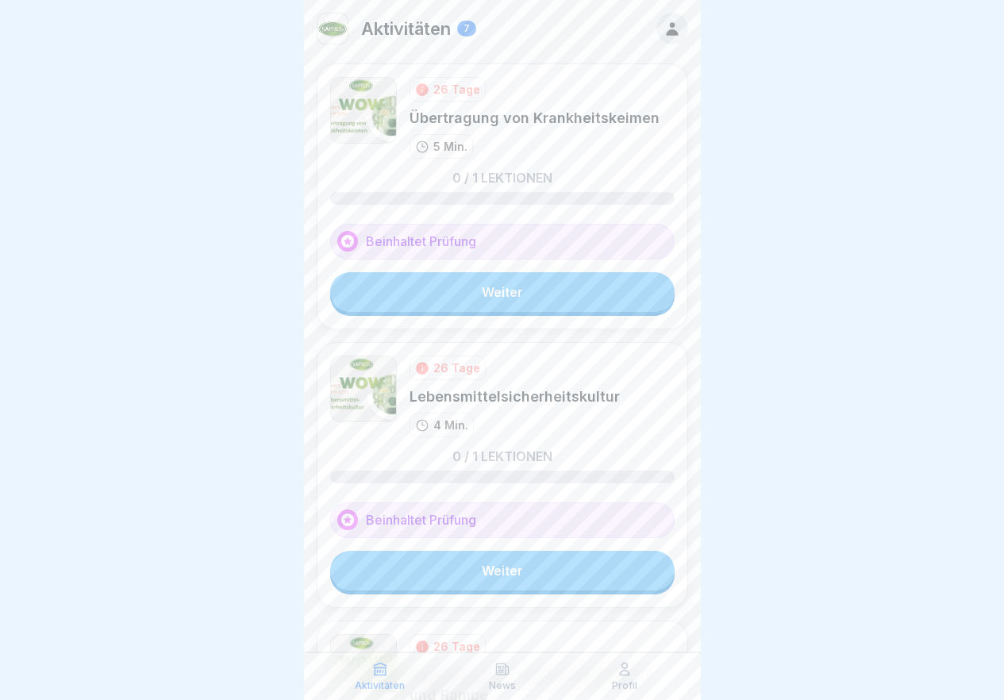
click at [553, 286] on link "Weiter" at bounding box center [502, 292] width 344 height 40
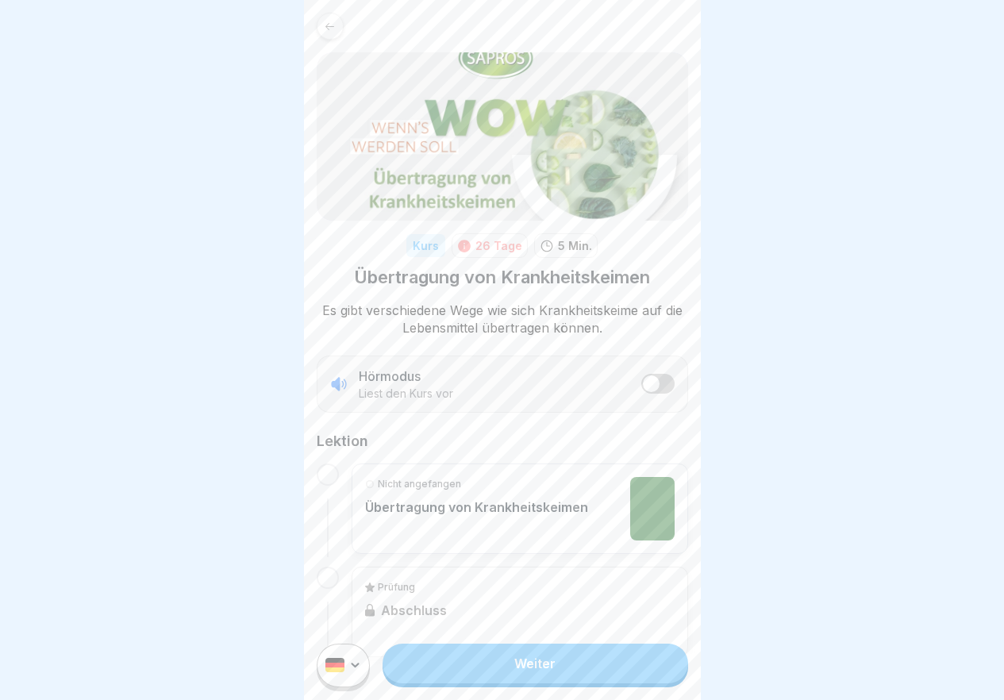
click at [552, 678] on link "Weiter" at bounding box center [535, 664] width 305 height 40
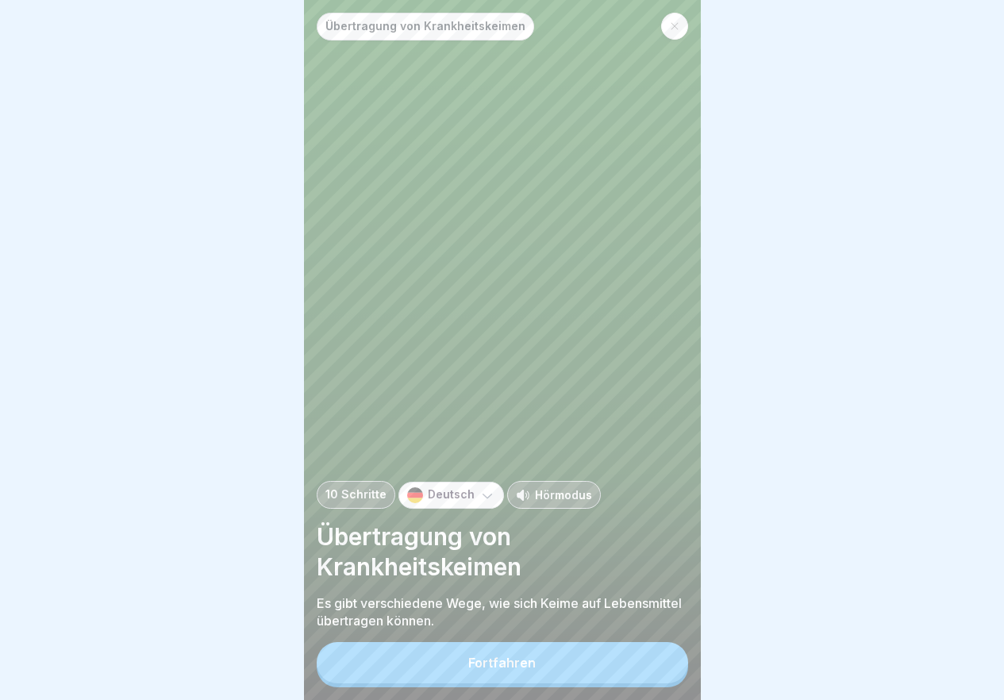
click at [552, 678] on button "Fortfahren" at bounding box center [502, 662] width 371 height 41
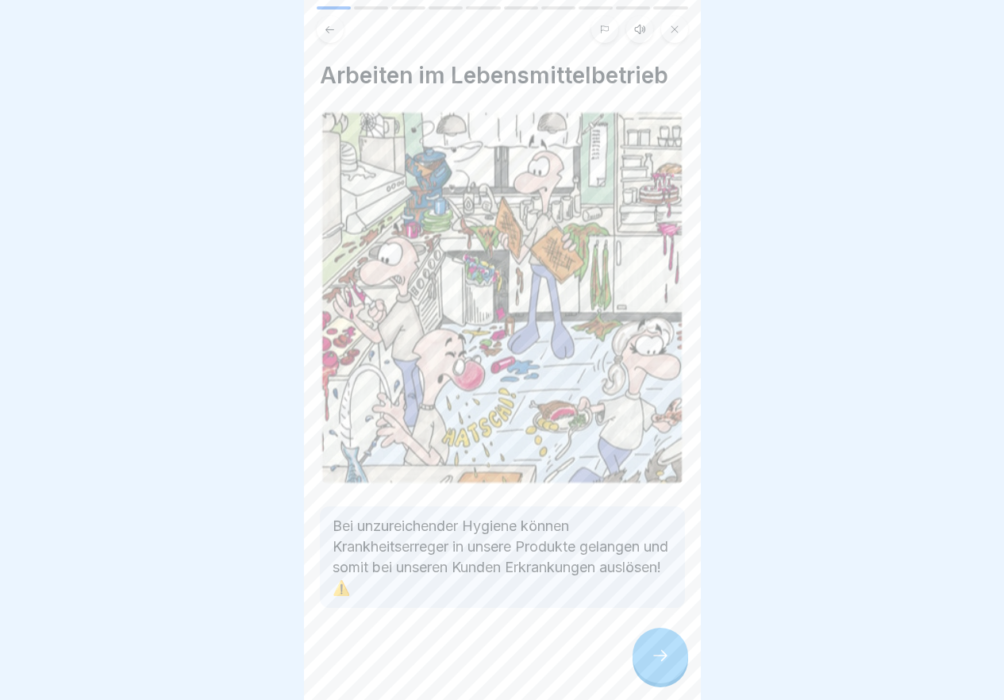
click at [652, 683] on div at bounding box center [661, 656] width 56 height 56
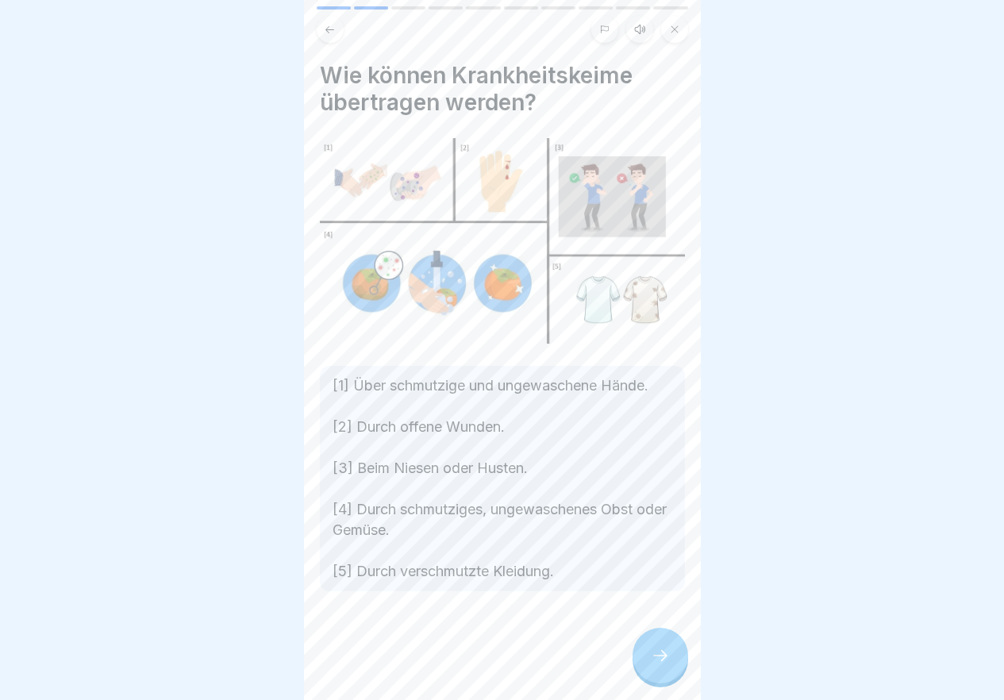
click at [652, 683] on div at bounding box center [661, 656] width 56 height 56
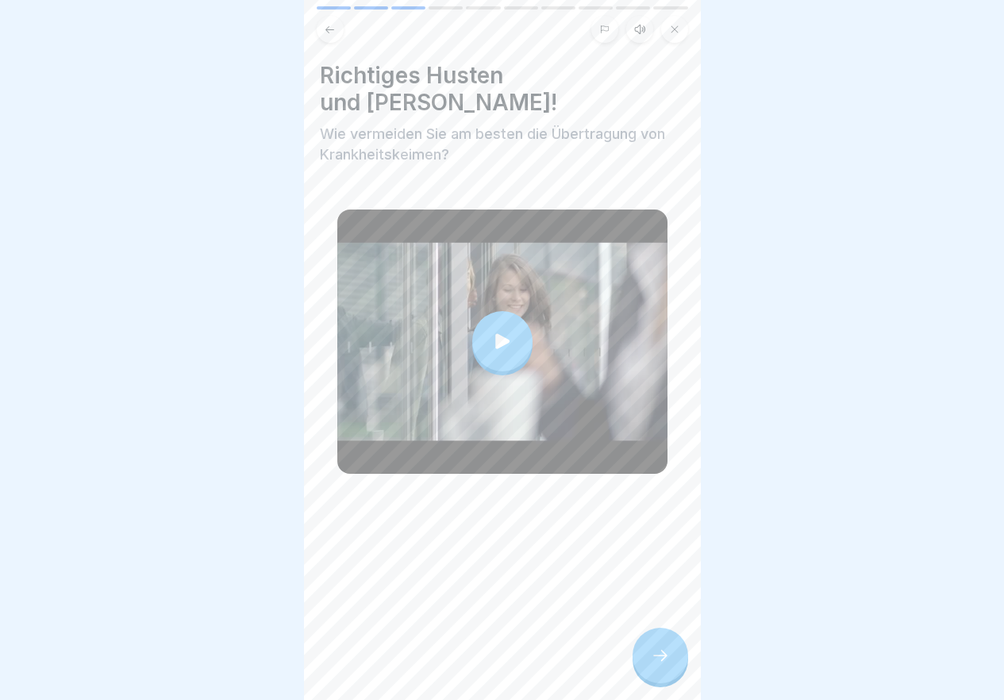
click at [652, 683] on div at bounding box center [661, 656] width 56 height 56
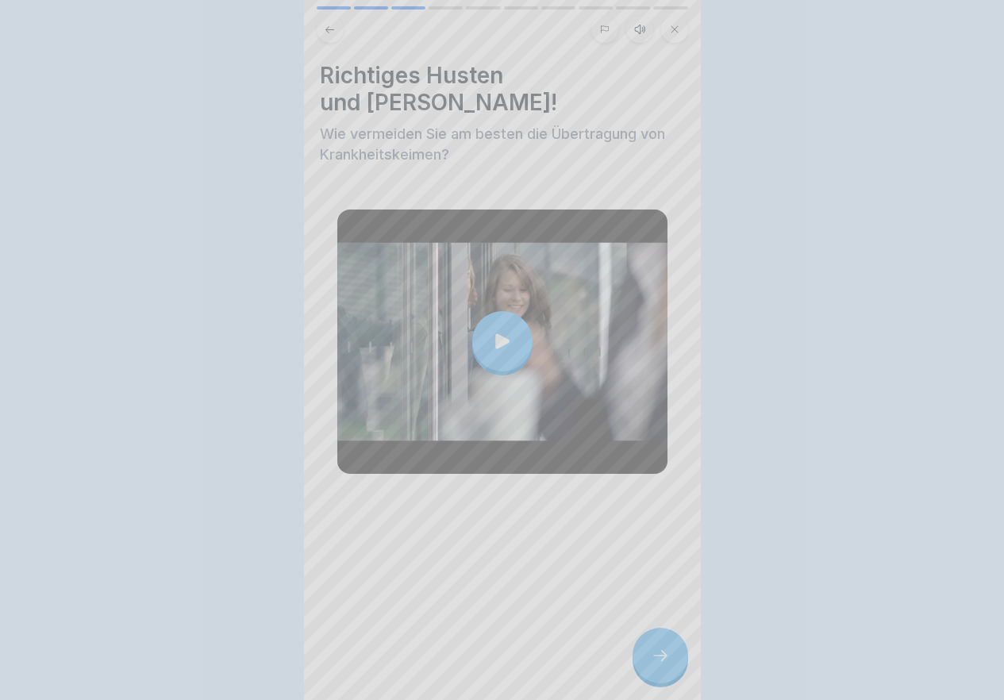
click at [652, 683] on div at bounding box center [502, 350] width 397 height 700
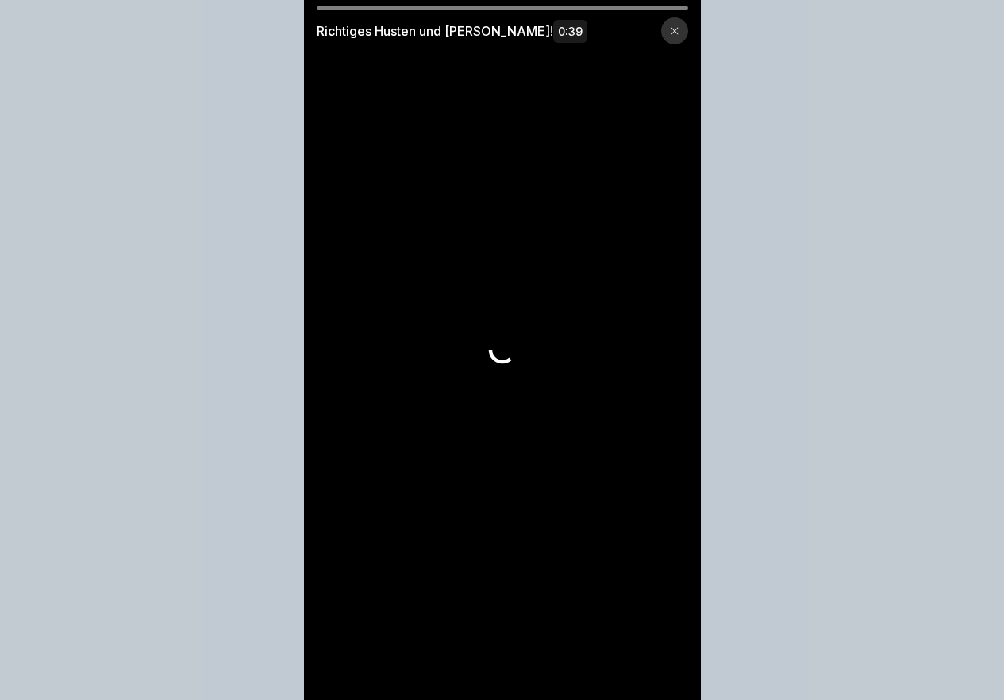
click at [652, 683] on video at bounding box center [502, 350] width 397 height 700
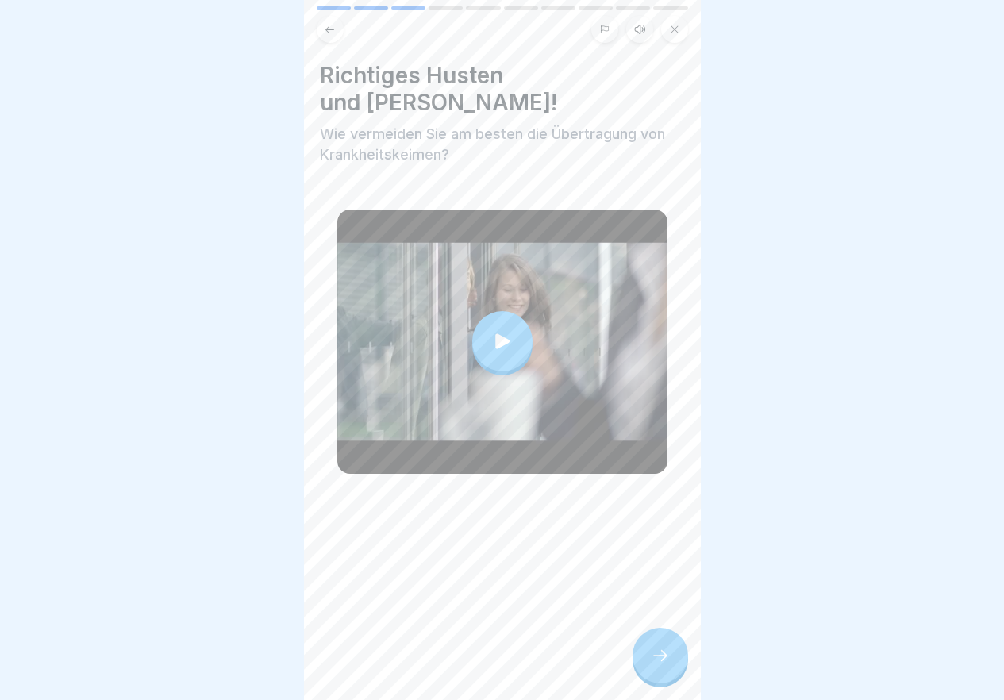
click at [652, 683] on div at bounding box center [661, 656] width 56 height 56
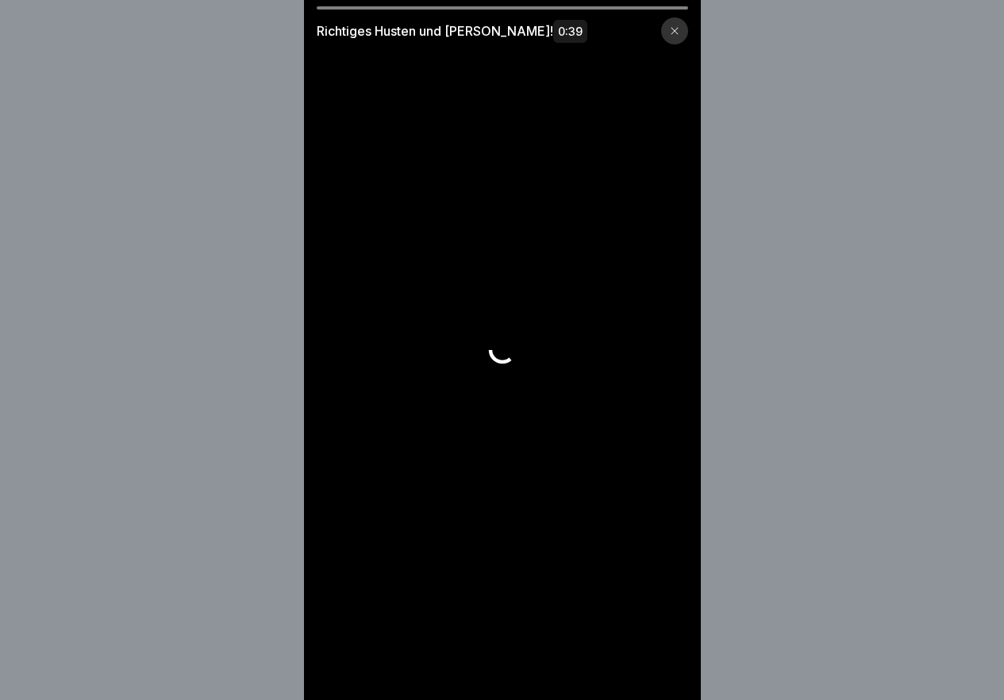
click at [652, 683] on video at bounding box center [502, 350] width 397 height 700
click at [686, 27] on div at bounding box center [674, 30] width 27 height 27
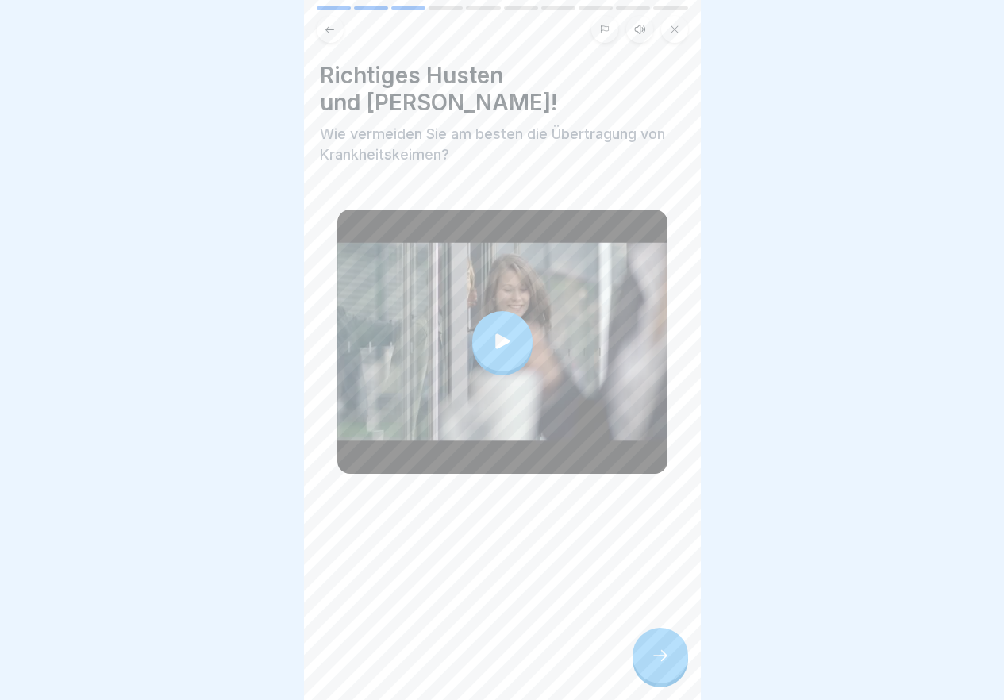
click at [640, 675] on div at bounding box center [661, 656] width 56 height 56
click at [668, 678] on div at bounding box center [661, 656] width 56 height 56
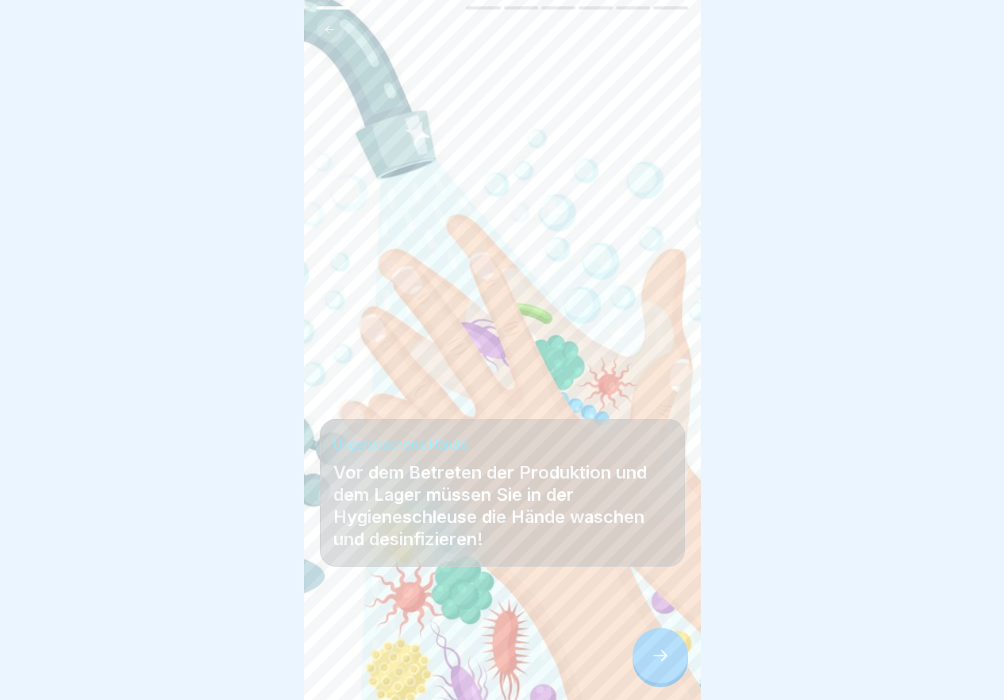
click at [668, 678] on div at bounding box center [661, 656] width 56 height 56
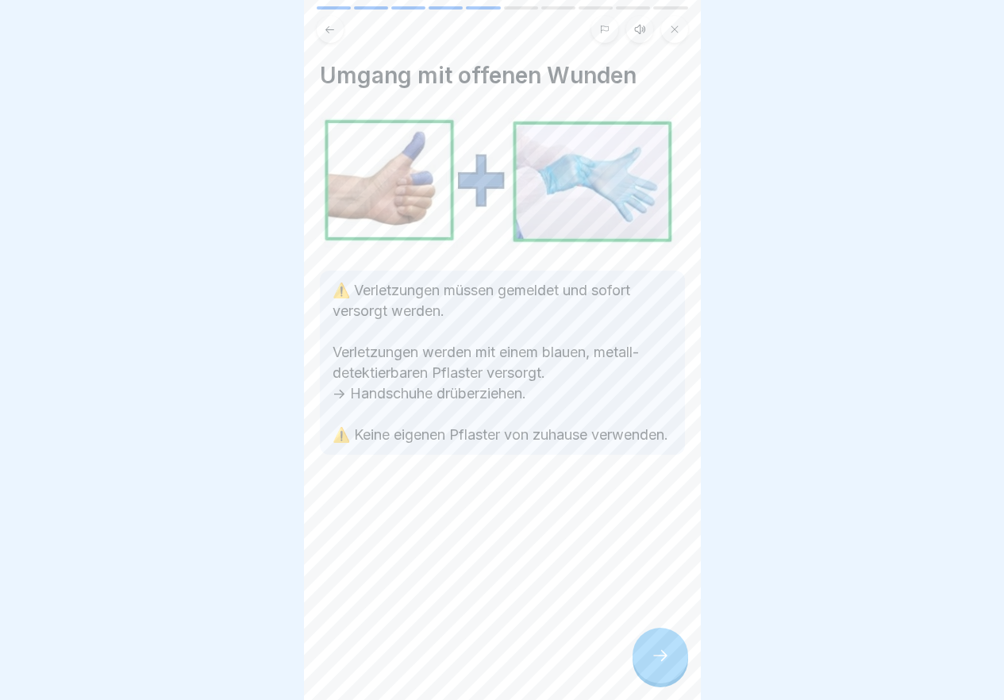
click at [668, 678] on div at bounding box center [661, 656] width 56 height 56
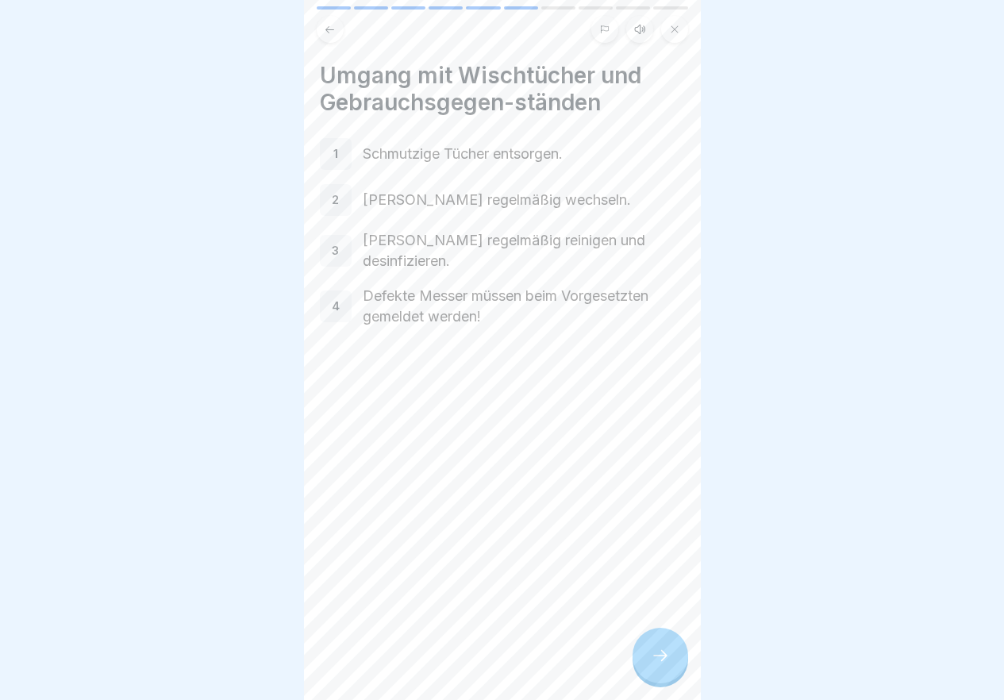
click at [668, 678] on div at bounding box center [661, 656] width 56 height 56
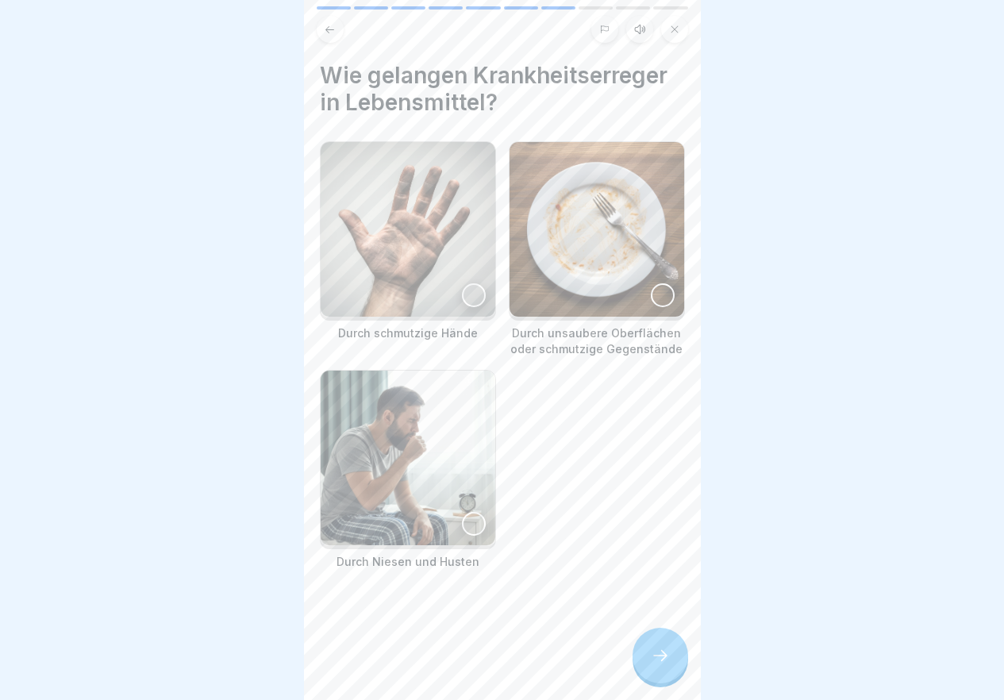
click at [668, 678] on div at bounding box center [661, 656] width 56 height 56
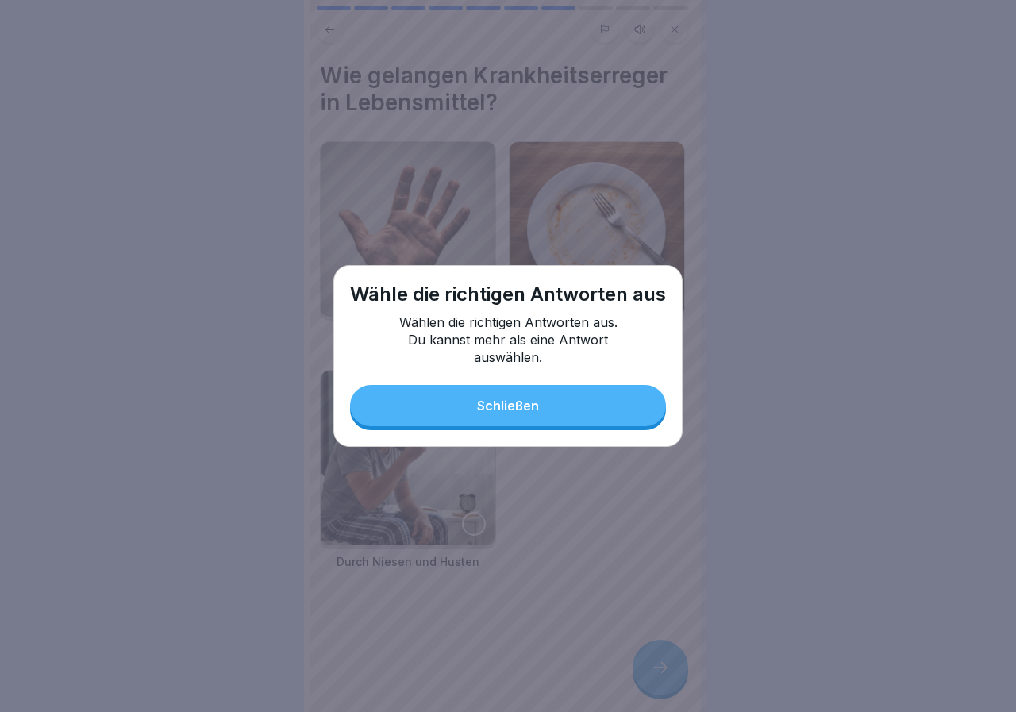
click at [581, 392] on button "Schließen" at bounding box center [508, 405] width 316 height 41
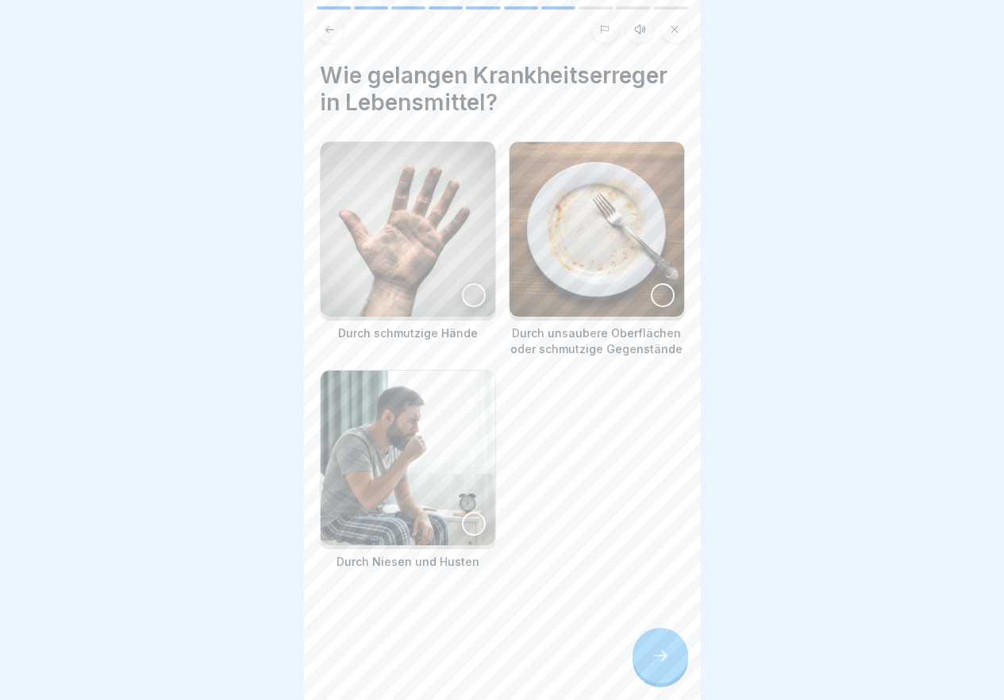
scroll to position [12, 0]
click at [462, 283] on div at bounding box center [474, 295] width 24 height 24
click at [652, 283] on div at bounding box center [663, 295] width 24 height 24
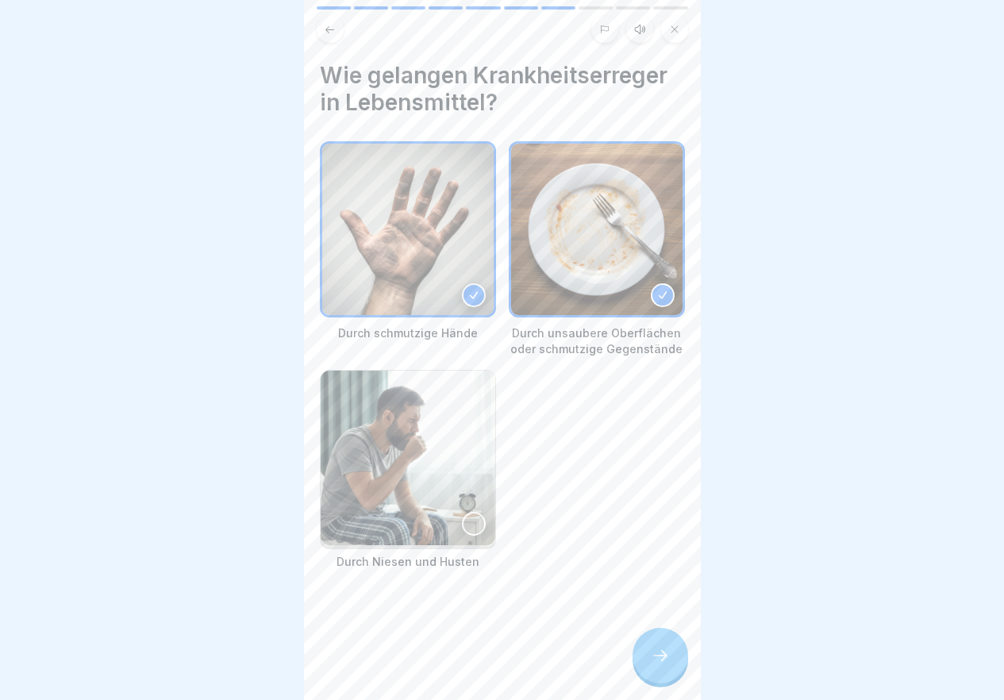
click at [462, 512] on div at bounding box center [474, 524] width 24 height 24
click at [655, 660] on icon at bounding box center [660, 655] width 19 height 19
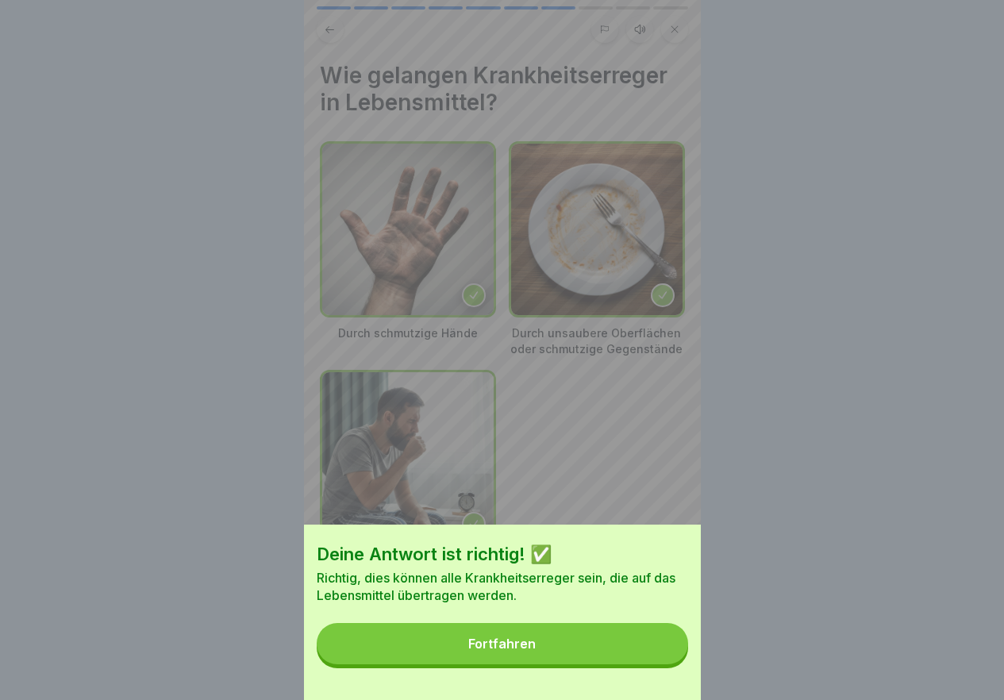
click at [640, 658] on button "Fortfahren" at bounding box center [502, 643] width 371 height 41
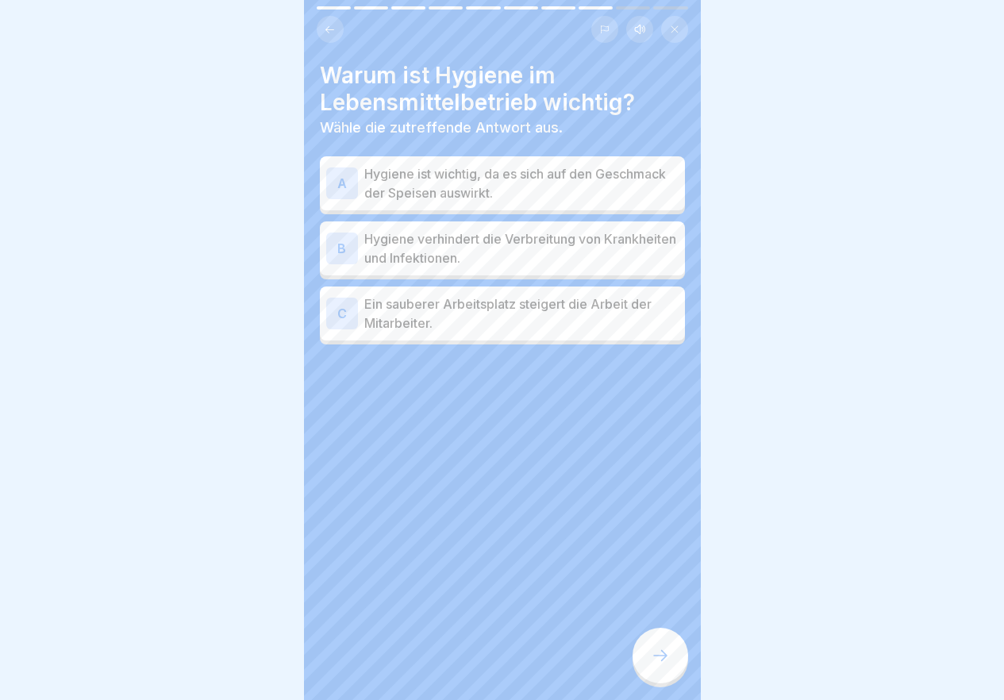
click at [639, 657] on div at bounding box center [661, 656] width 56 height 56
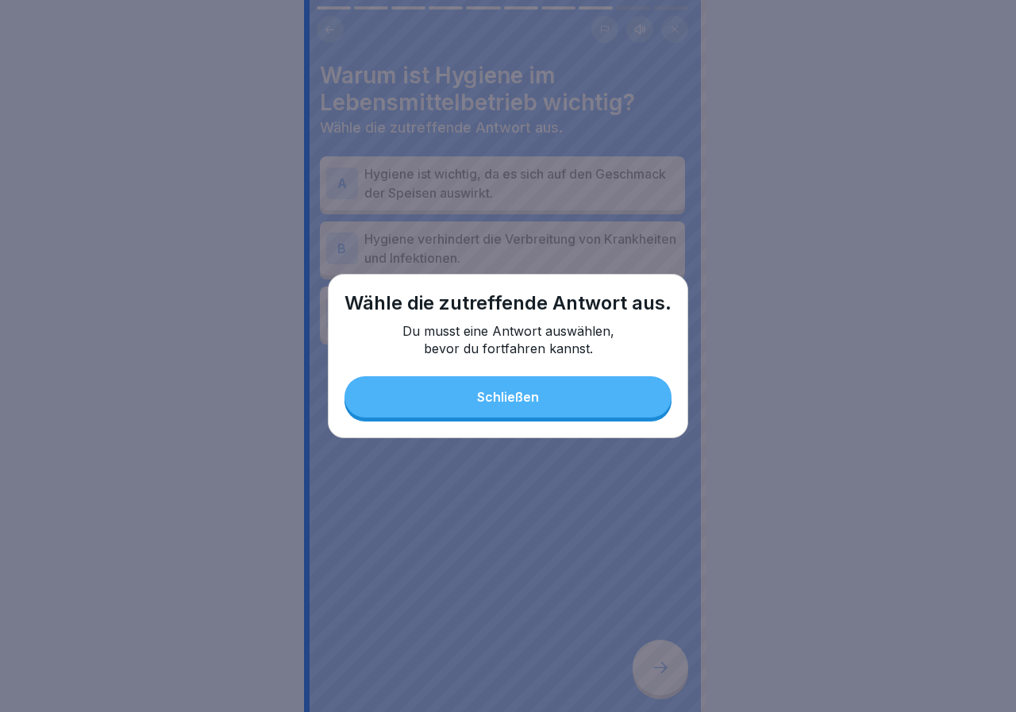
click at [479, 406] on button "Schließen" at bounding box center [507, 396] width 327 height 41
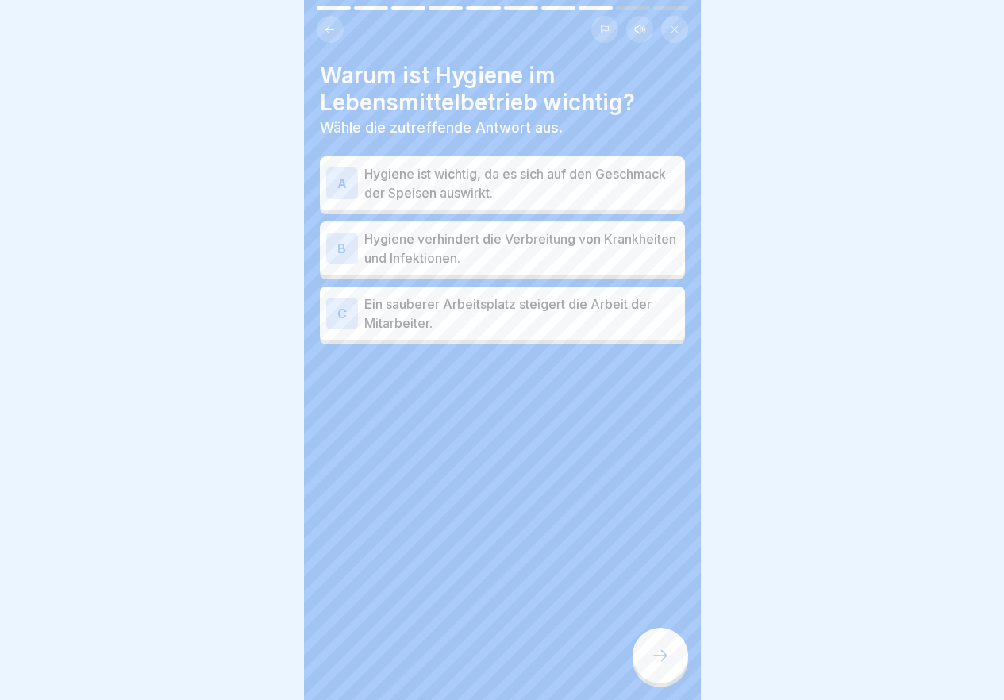
click at [343, 253] on div "B" at bounding box center [342, 249] width 32 height 32
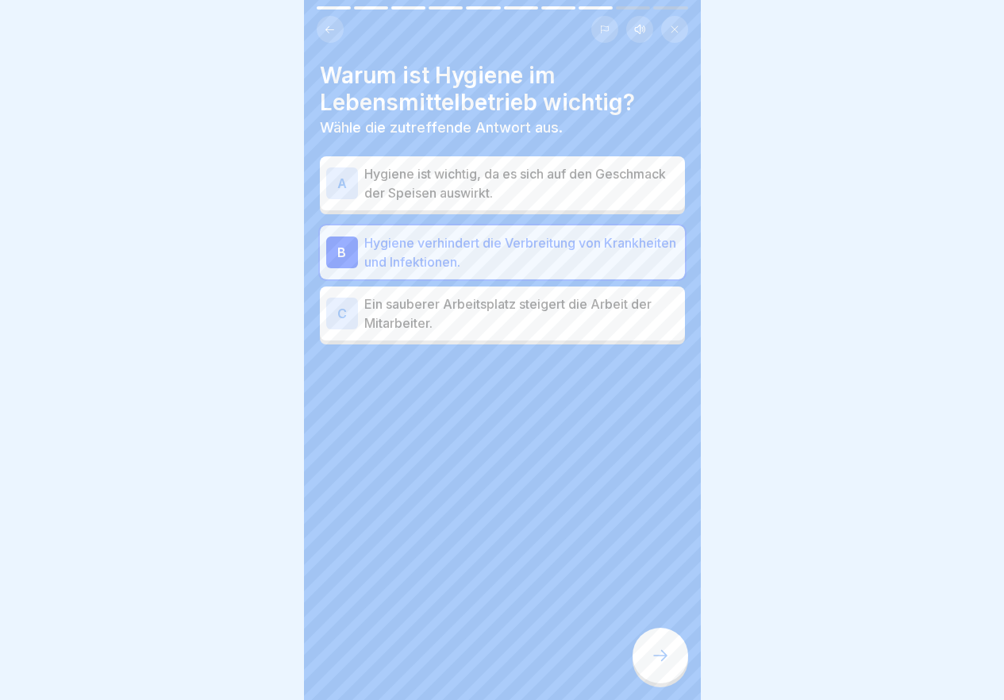
click at [679, 655] on div at bounding box center [661, 656] width 56 height 56
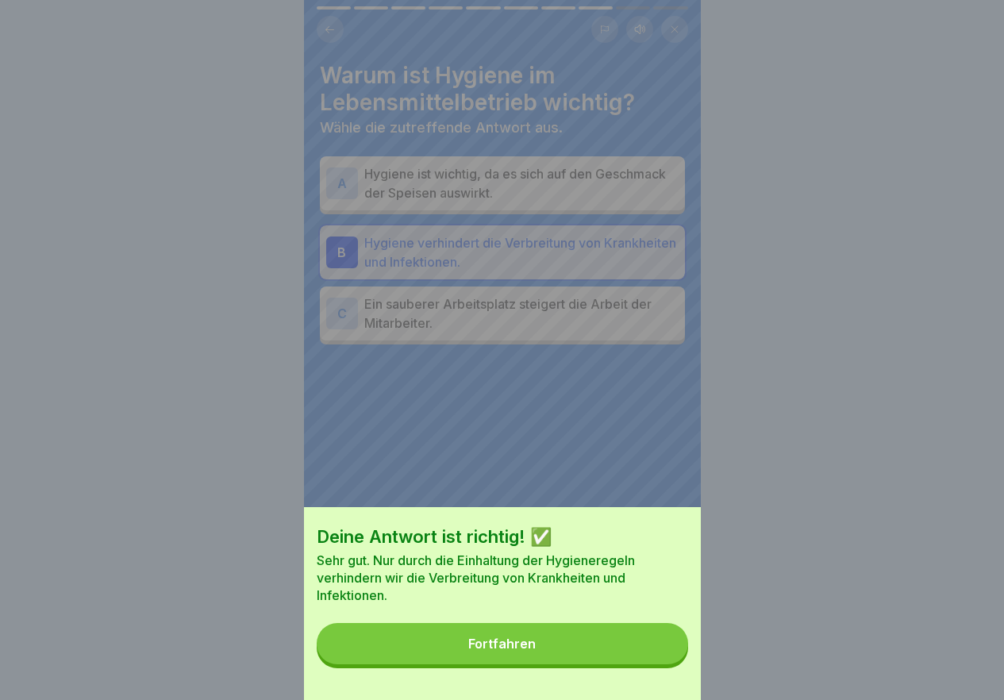
click at [628, 655] on button "Fortfahren" at bounding box center [502, 643] width 371 height 41
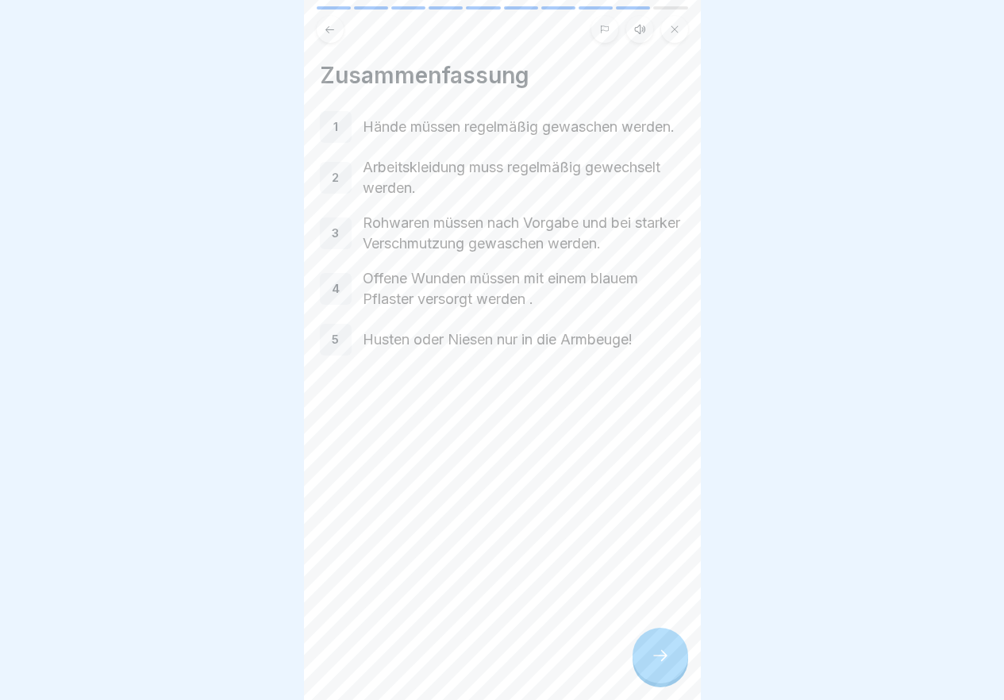
click at [628, 655] on div "Zusammenfassung 1 Hände müssen regelmäßig gewaschen werden. 2 Arbeitskleidung m…" at bounding box center [502, 350] width 397 height 700
click at [658, 661] on icon at bounding box center [660, 655] width 19 height 19
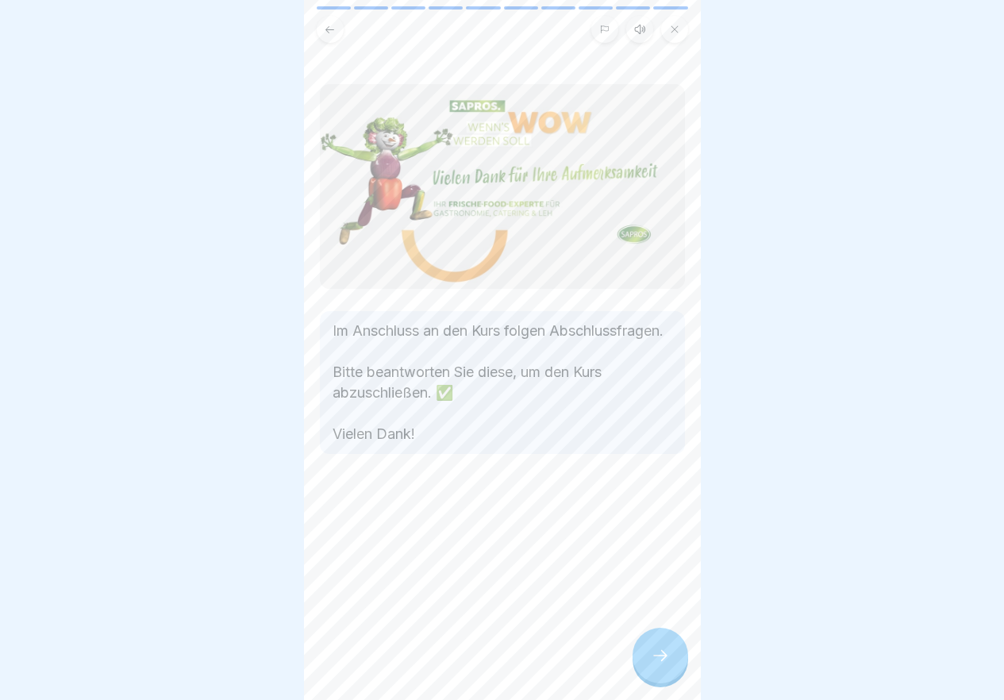
click at [658, 661] on icon at bounding box center [660, 655] width 19 height 19
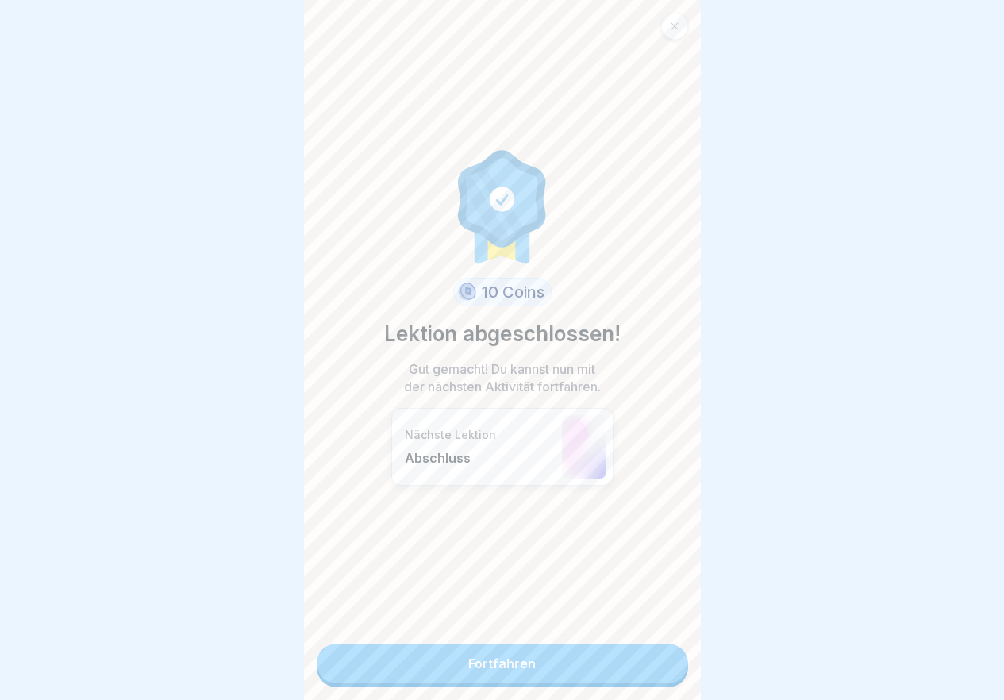
click at [658, 661] on link "Fortfahren" at bounding box center [502, 664] width 371 height 40
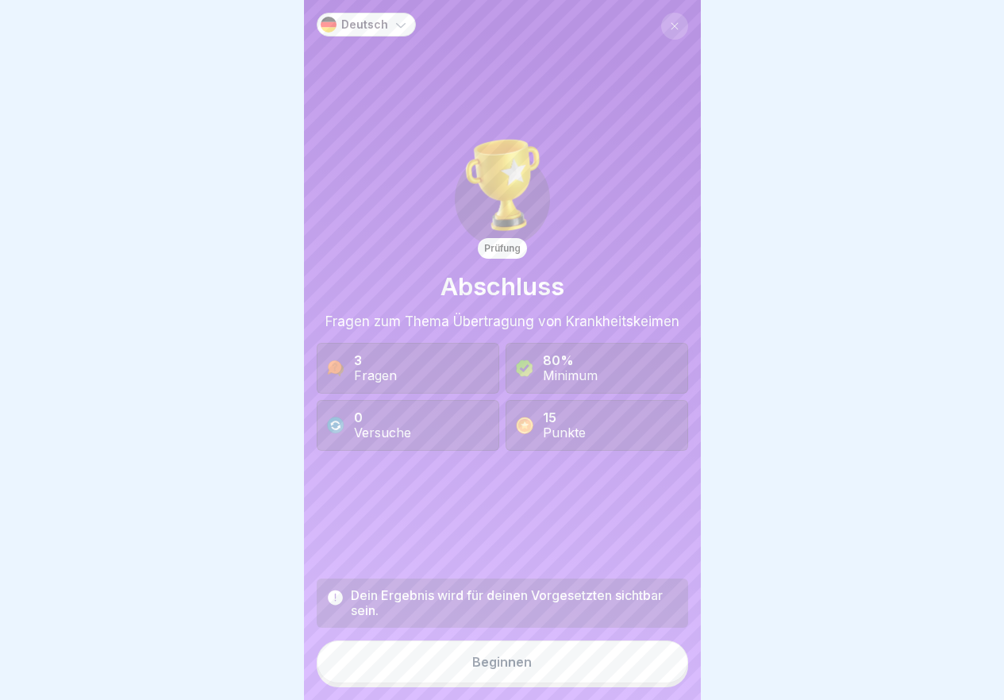
click at [630, 661] on button "Beginnen" at bounding box center [502, 662] width 371 height 43
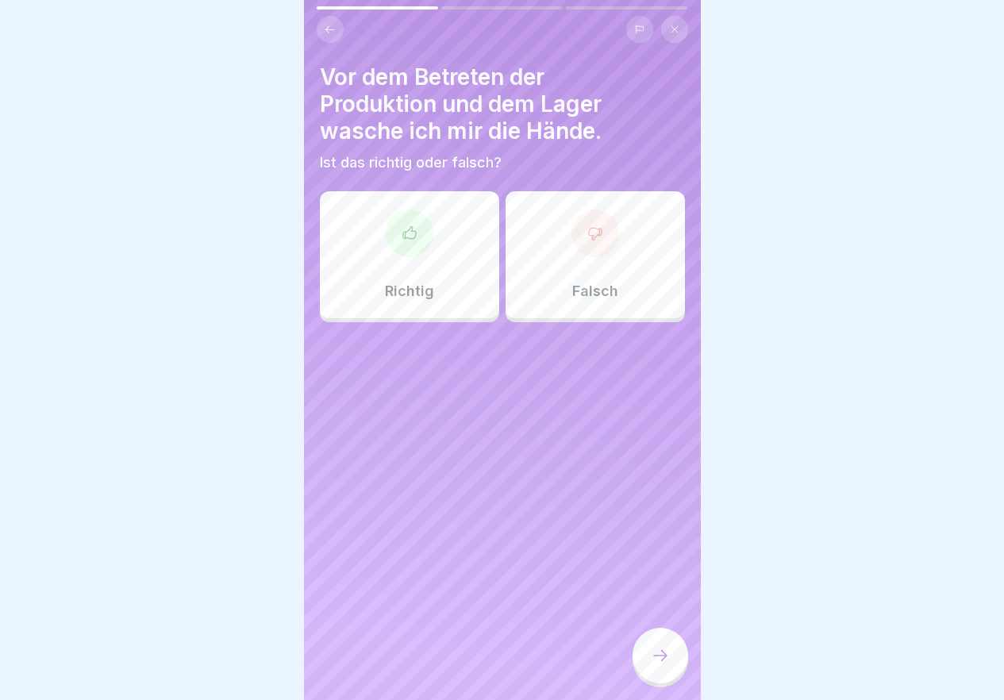
click at [409, 264] on div "Richtig" at bounding box center [409, 254] width 179 height 127
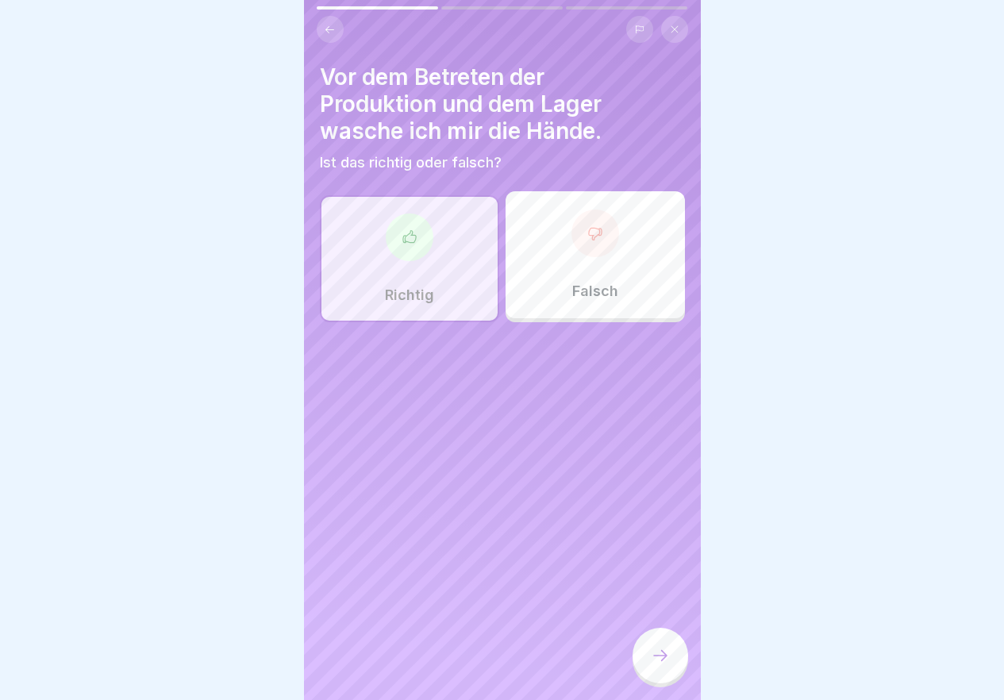
click at [668, 660] on icon at bounding box center [660, 655] width 19 height 19
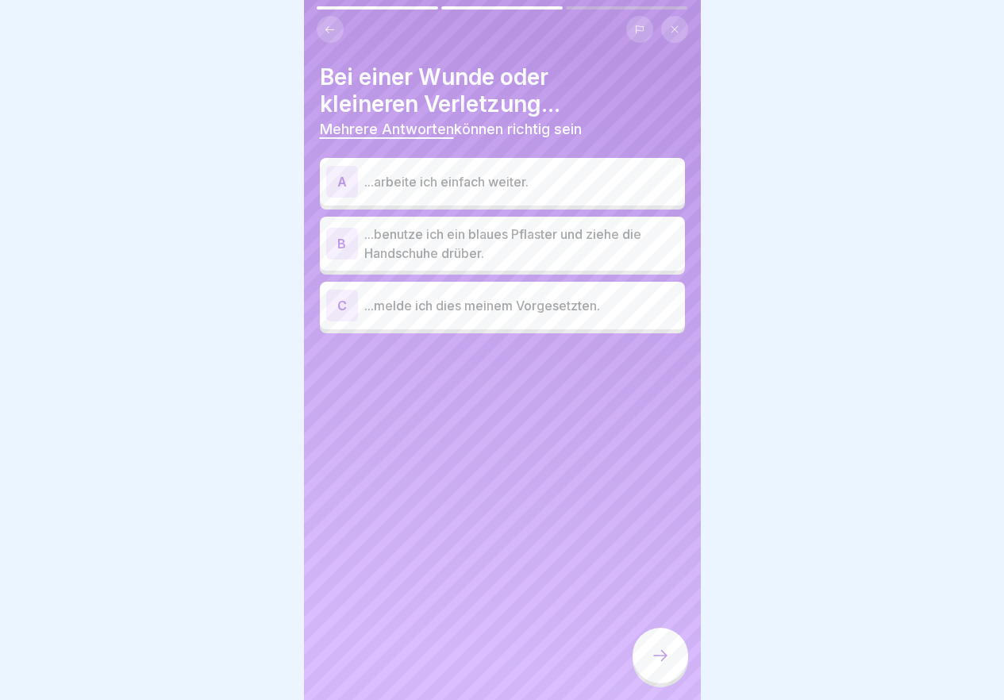
click at [602, 262] on p "...benutze ich ein blaues Pflaster und ziehe die Handschuhe drüber." at bounding box center [521, 244] width 314 height 38
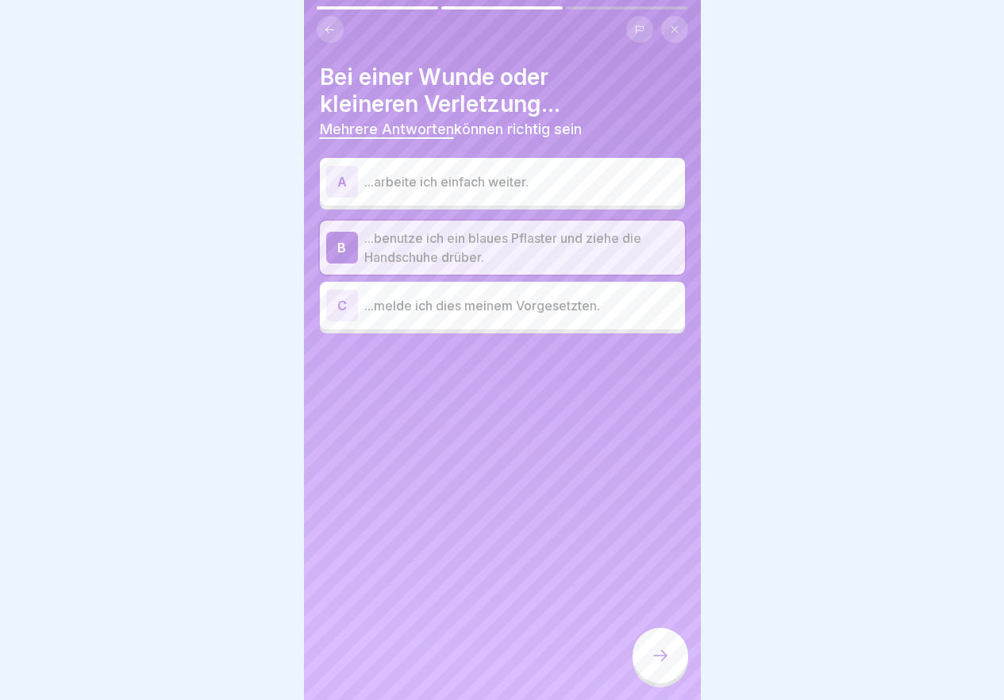
click at [560, 317] on div "C ...melde ich dies meinem Vorgesetzten." at bounding box center [502, 306] width 352 height 32
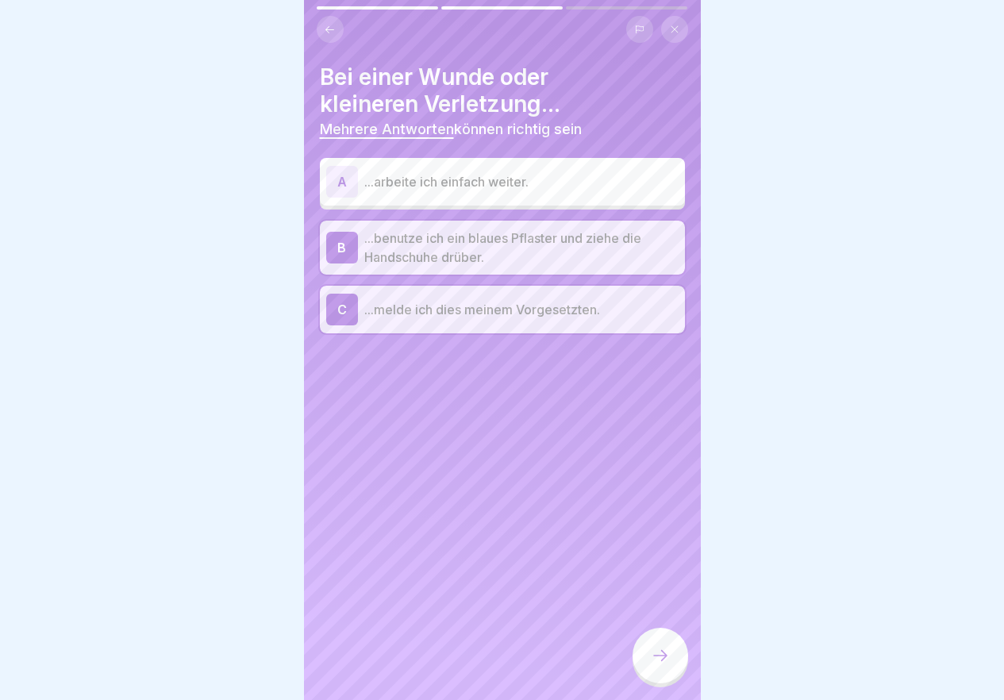
click at [660, 658] on div at bounding box center [661, 656] width 56 height 56
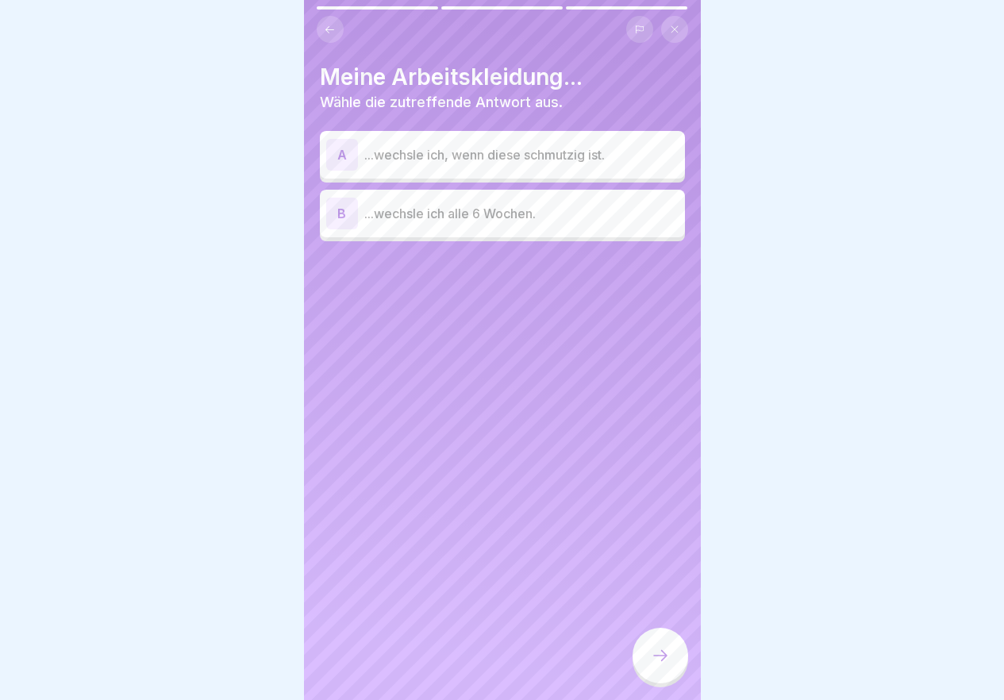
click at [467, 168] on div "A ...wechsle ich, wenn diese schmutzig ist." at bounding box center [502, 155] width 352 height 32
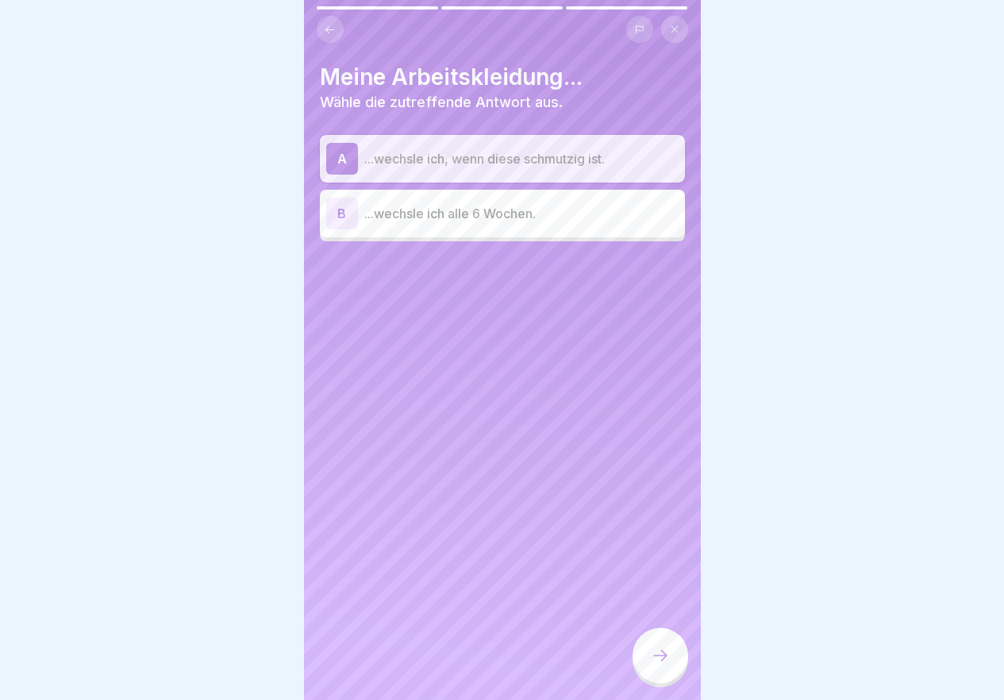
click at [674, 668] on div at bounding box center [661, 656] width 56 height 56
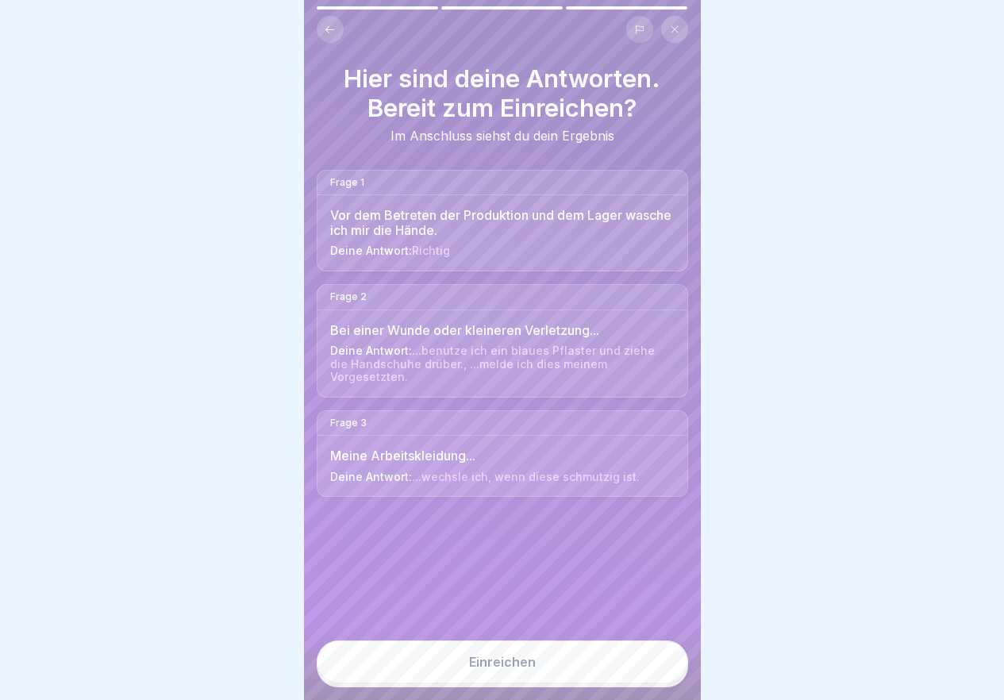
click at [579, 665] on button "Einreichen" at bounding box center [502, 662] width 371 height 43
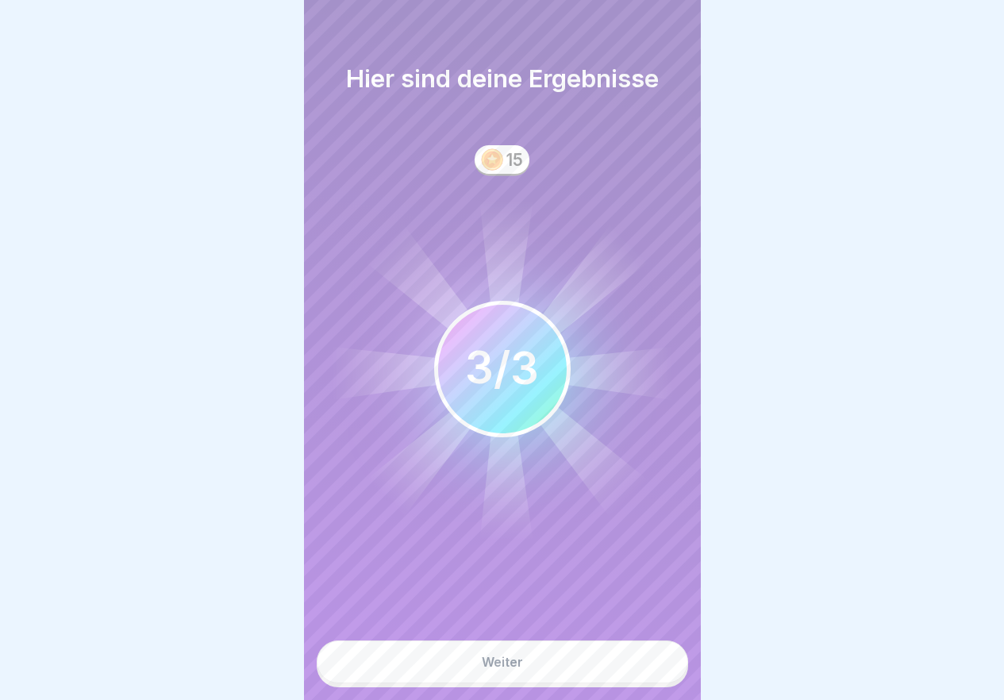
click at [576, 649] on div "Weiter" at bounding box center [502, 664] width 397 height 72
click at [482, 683] on button "Weiter" at bounding box center [502, 662] width 371 height 43
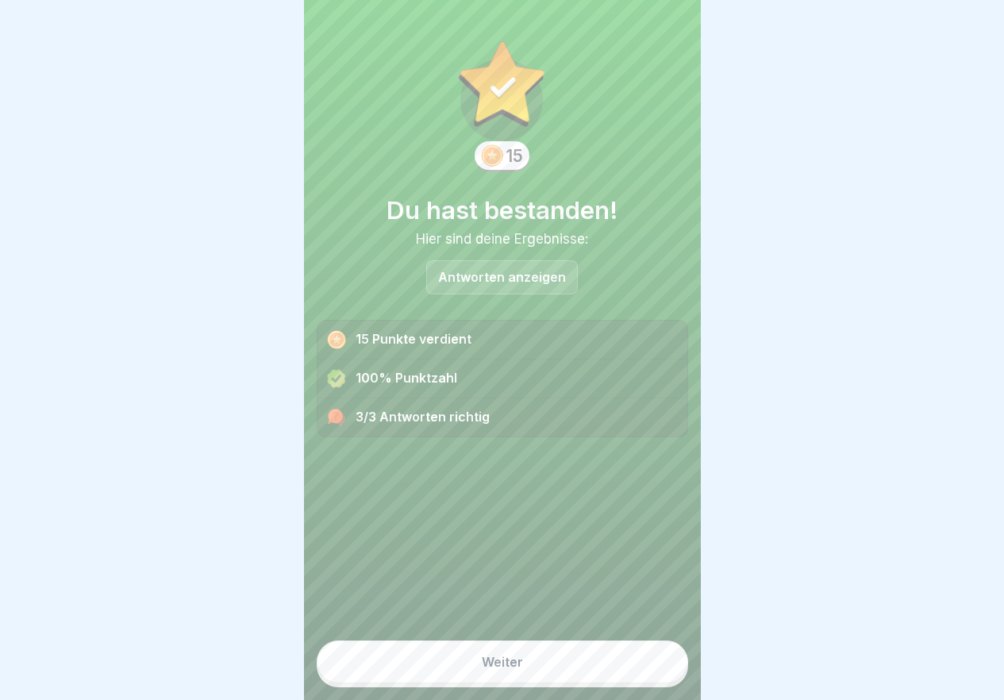
click at [482, 669] on div "Weiter" at bounding box center [502, 662] width 41 height 14
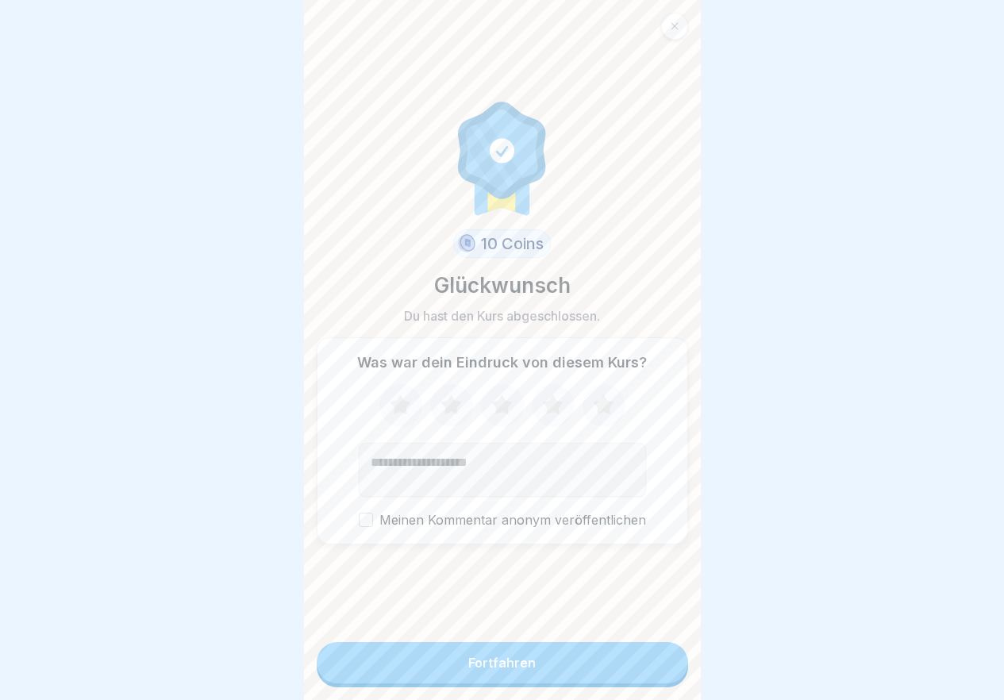
click at [475, 670] on div "Fortfahren" at bounding box center [501, 663] width 67 height 14
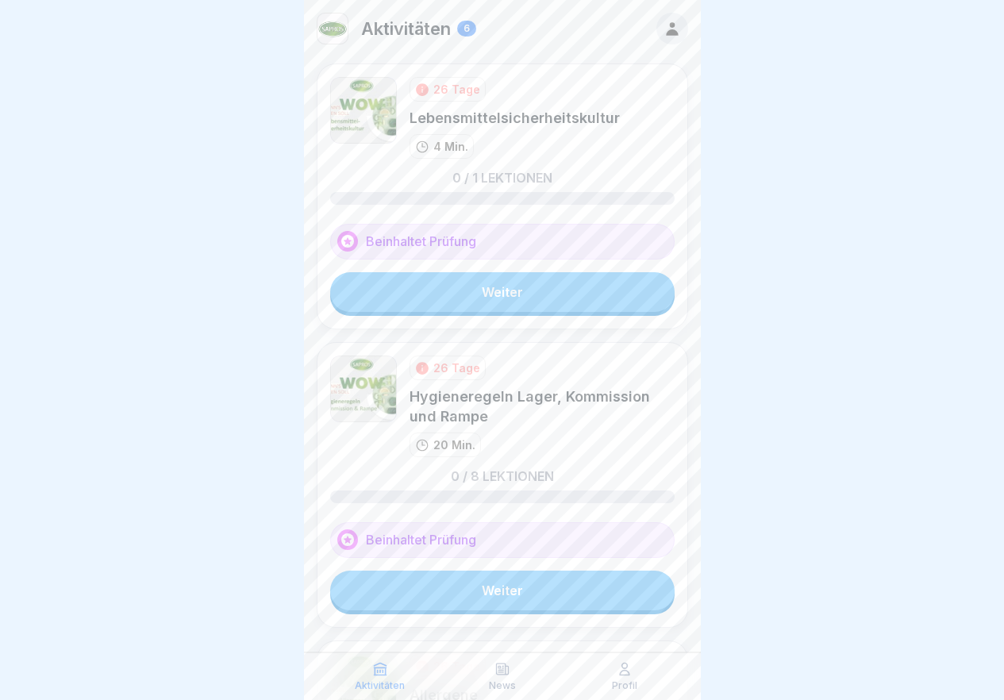
click at [541, 314] on div "26 Tage Lebensmittelsicherheitskultur 4 Min. 0 / 1 Lektionen Beinhaltet Prüfung…" at bounding box center [502, 196] width 371 height 266
click at [541, 307] on link "Weiter" at bounding box center [502, 292] width 344 height 40
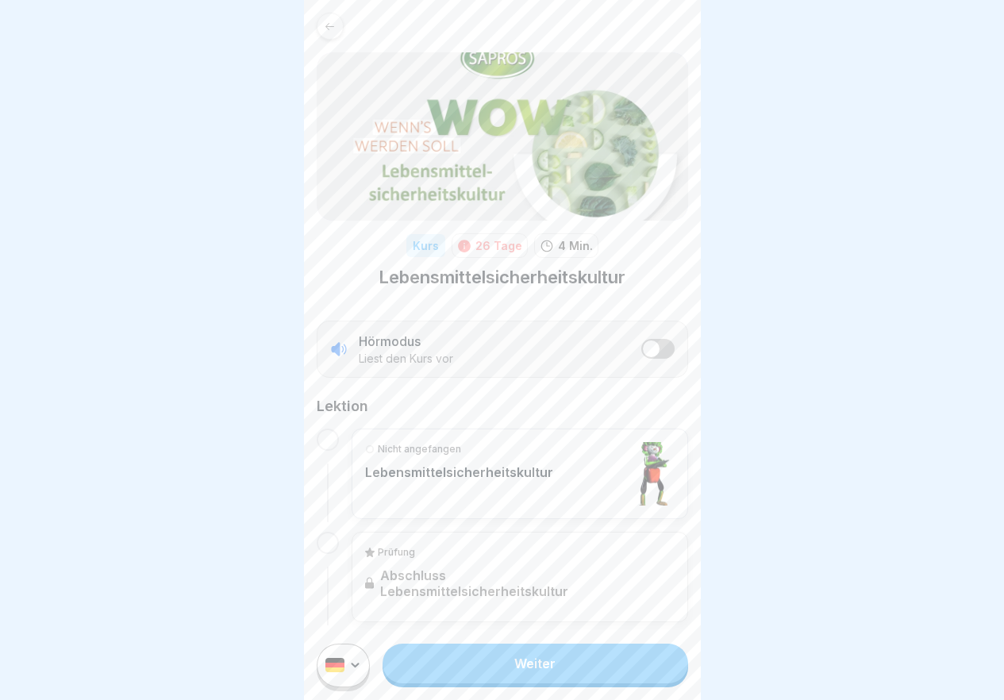
click at [535, 683] on link "Weiter" at bounding box center [535, 664] width 305 height 40
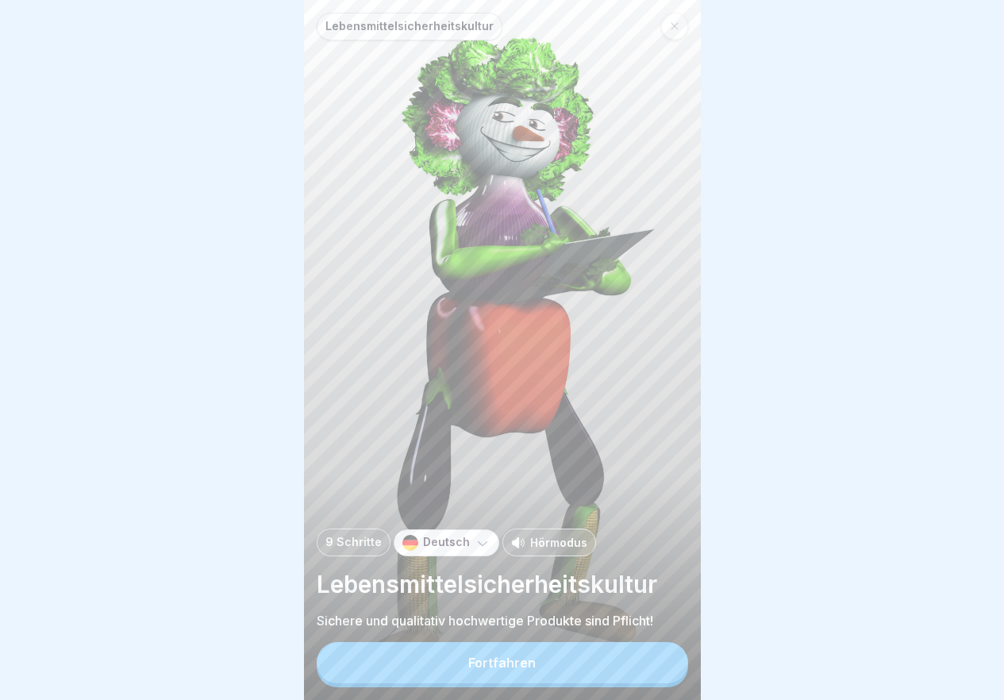
click at [535, 683] on button "Fortfahren" at bounding box center [502, 662] width 371 height 41
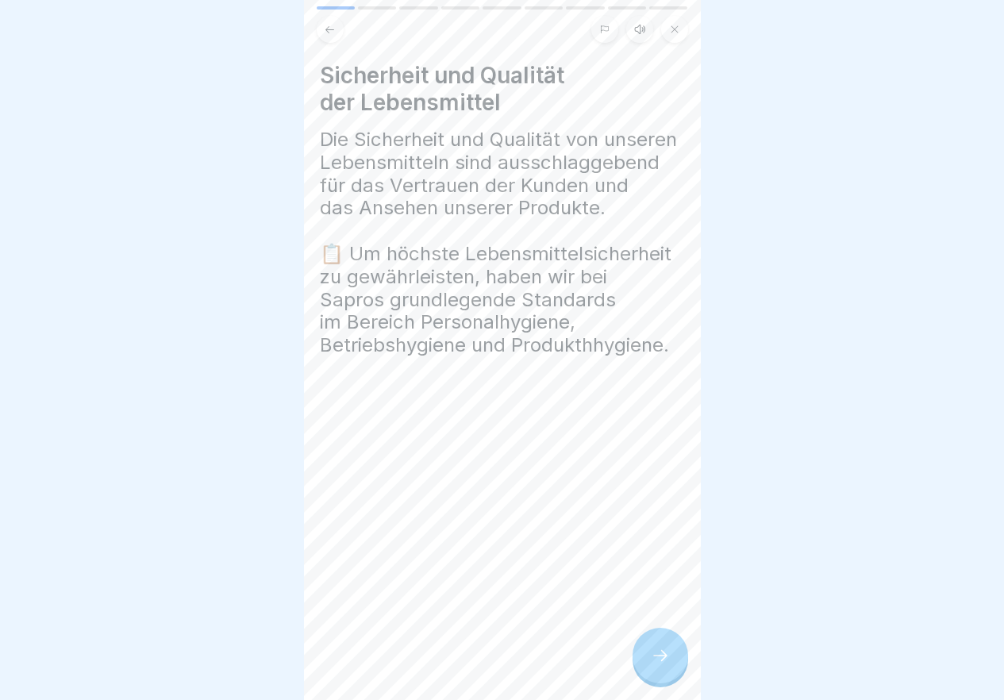
click at [655, 665] on icon at bounding box center [660, 655] width 19 height 19
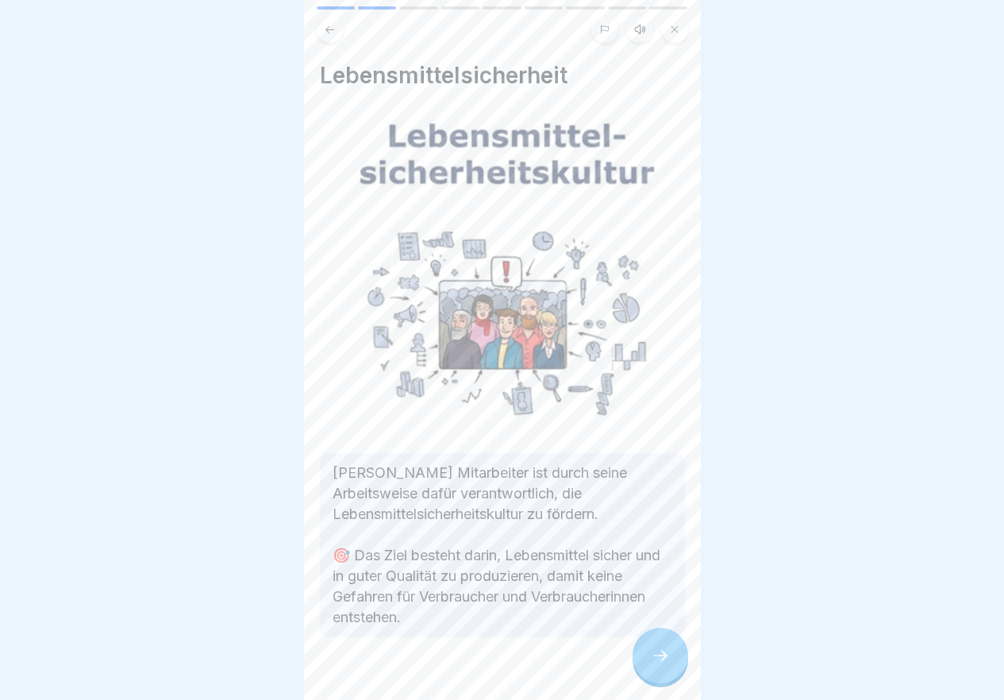
click at [655, 665] on icon at bounding box center [660, 655] width 19 height 19
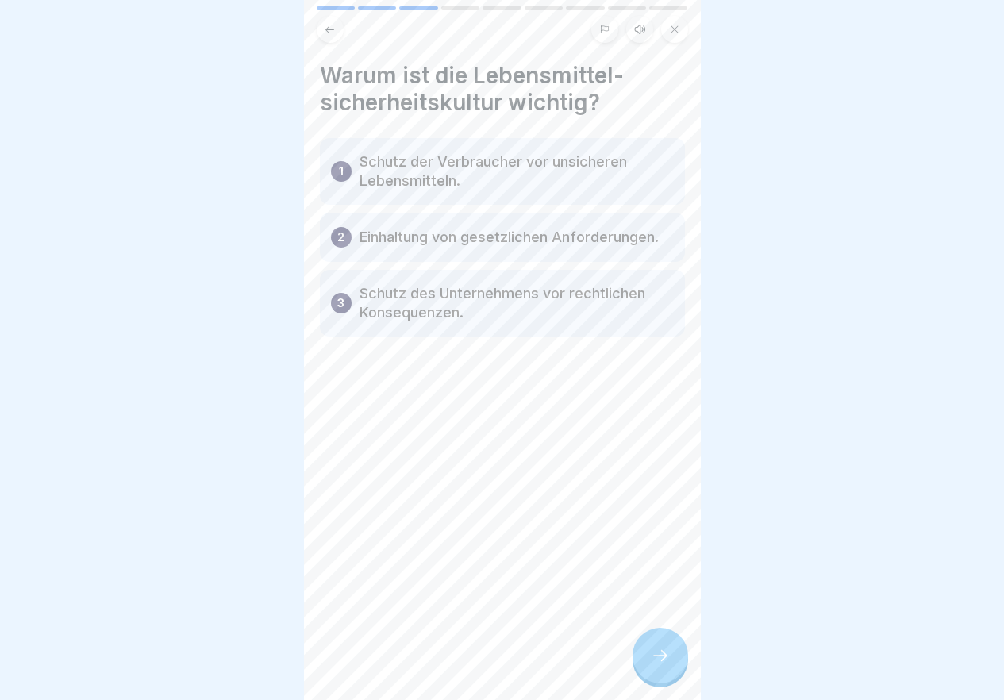
click at [655, 665] on icon at bounding box center [660, 655] width 19 height 19
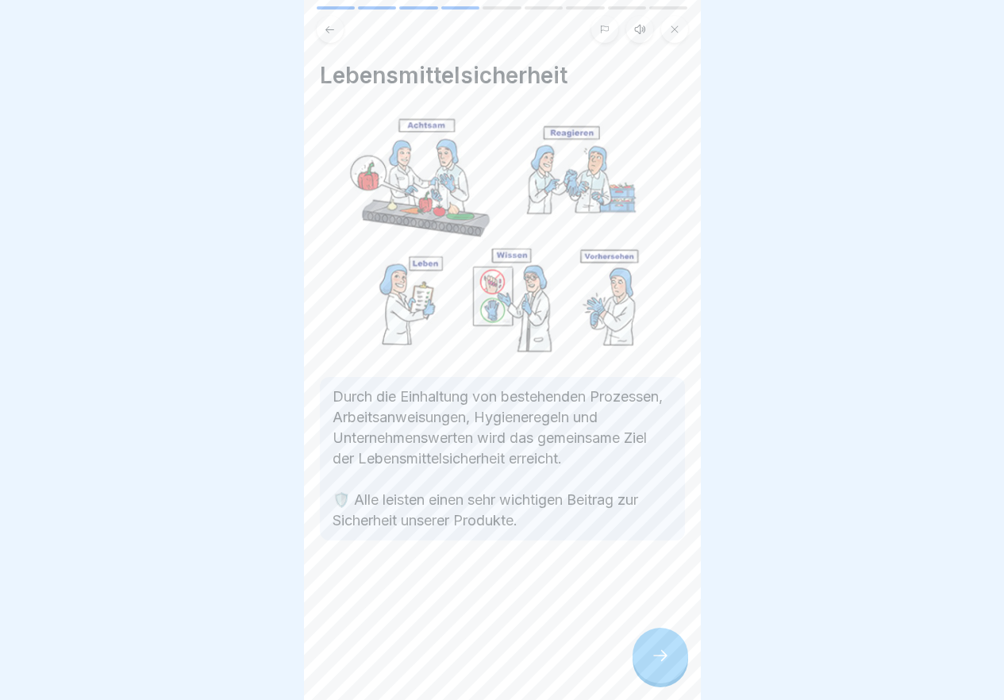
click at [655, 665] on icon at bounding box center [660, 655] width 19 height 19
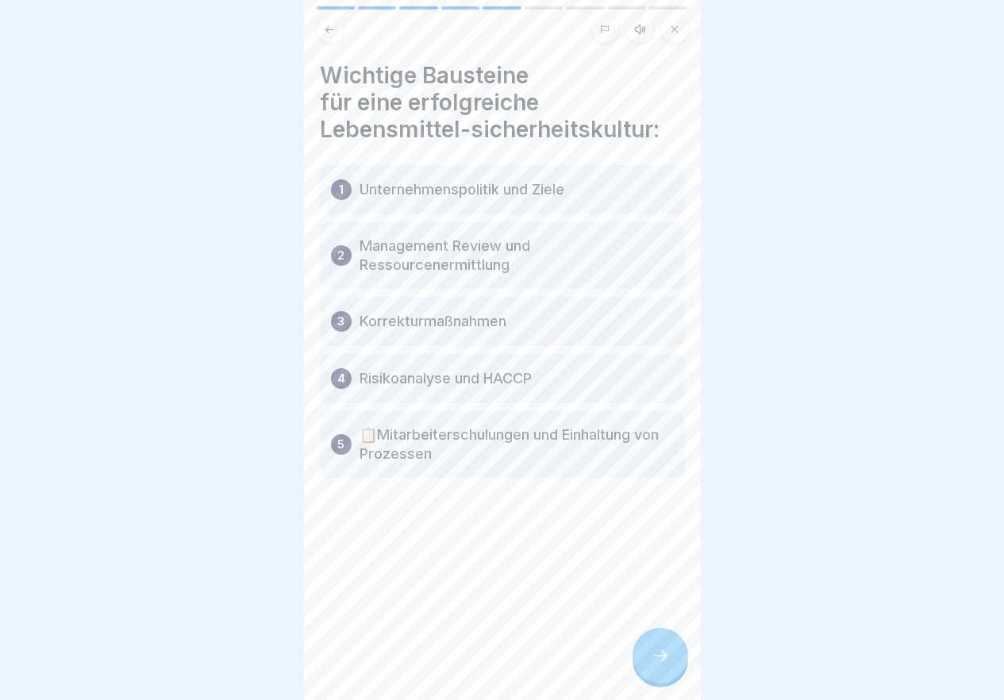
click at [655, 665] on icon at bounding box center [660, 655] width 19 height 19
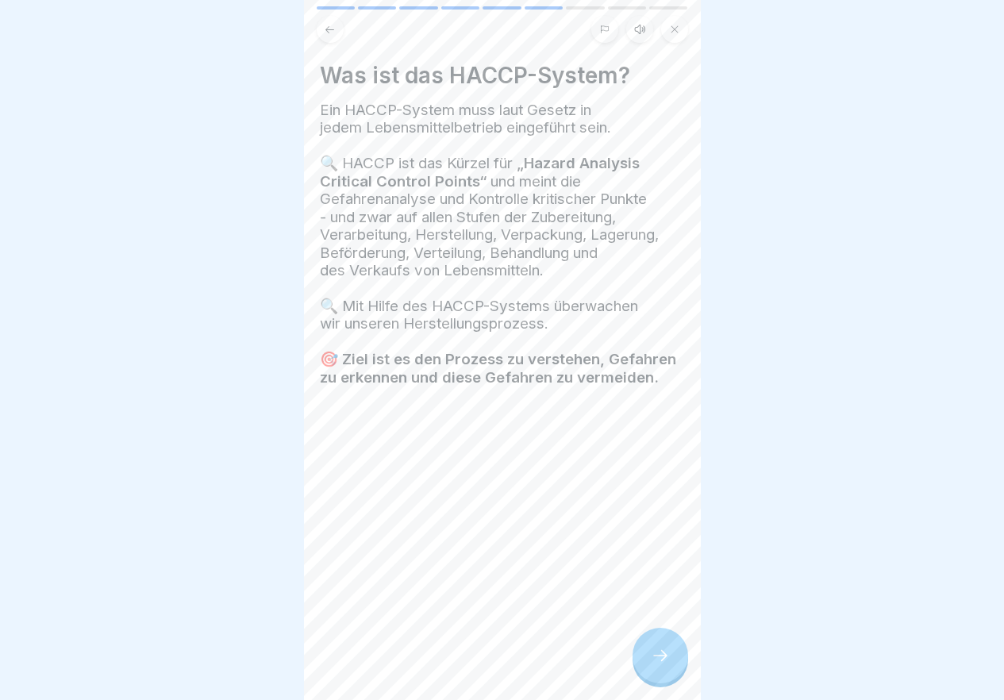
click at [655, 665] on icon at bounding box center [660, 655] width 19 height 19
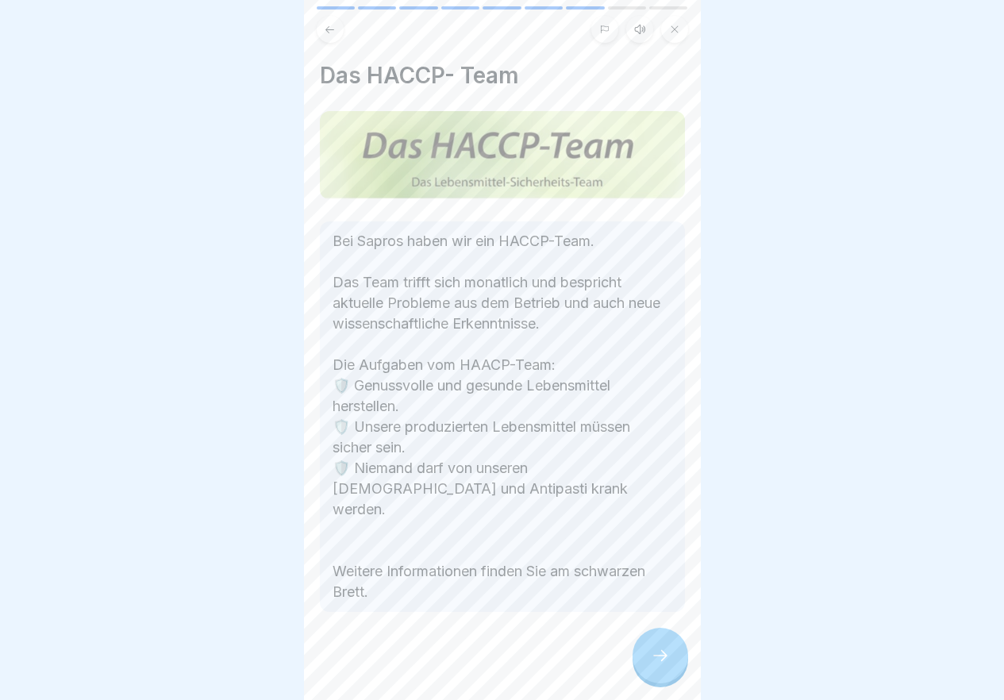
click at [655, 665] on icon at bounding box center [660, 655] width 19 height 19
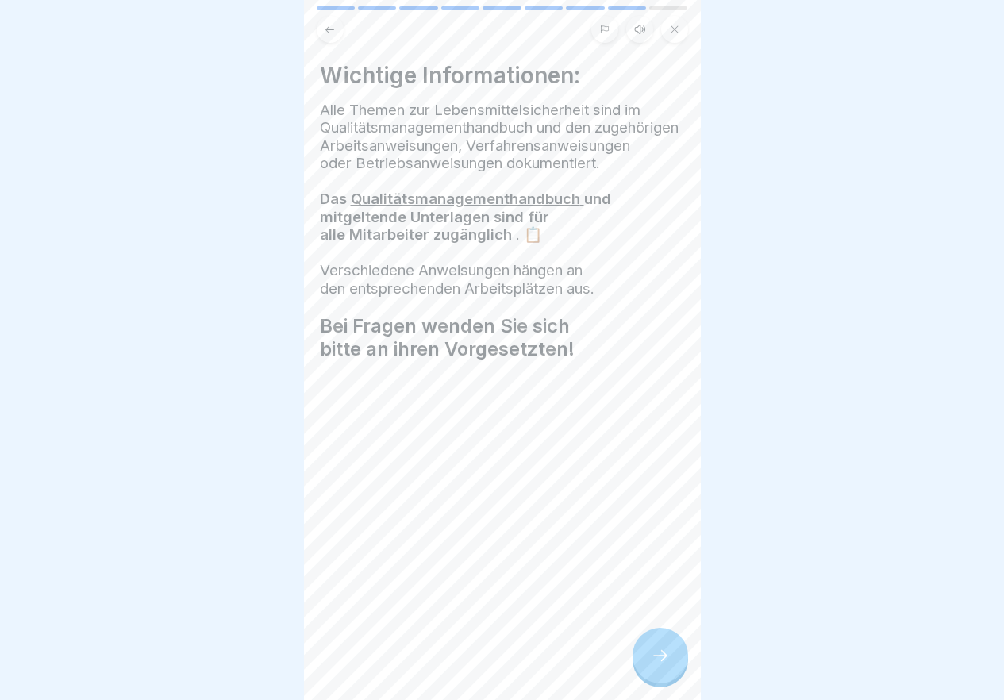
click at [655, 665] on icon at bounding box center [660, 655] width 19 height 19
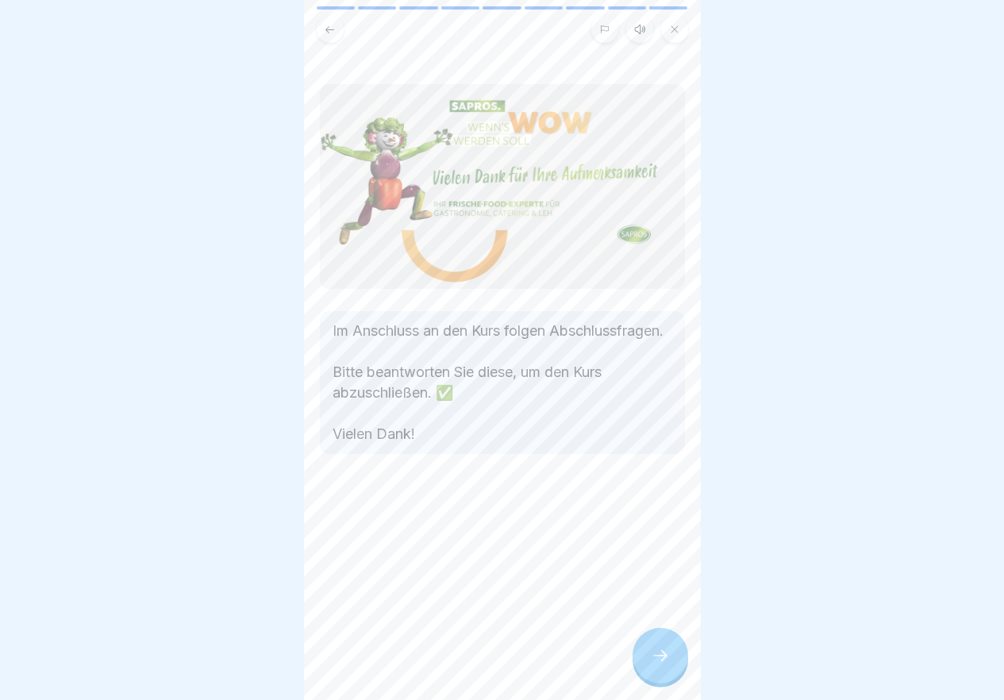
click at [655, 665] on icon at bounding box center [660, 655] width 19 height 19
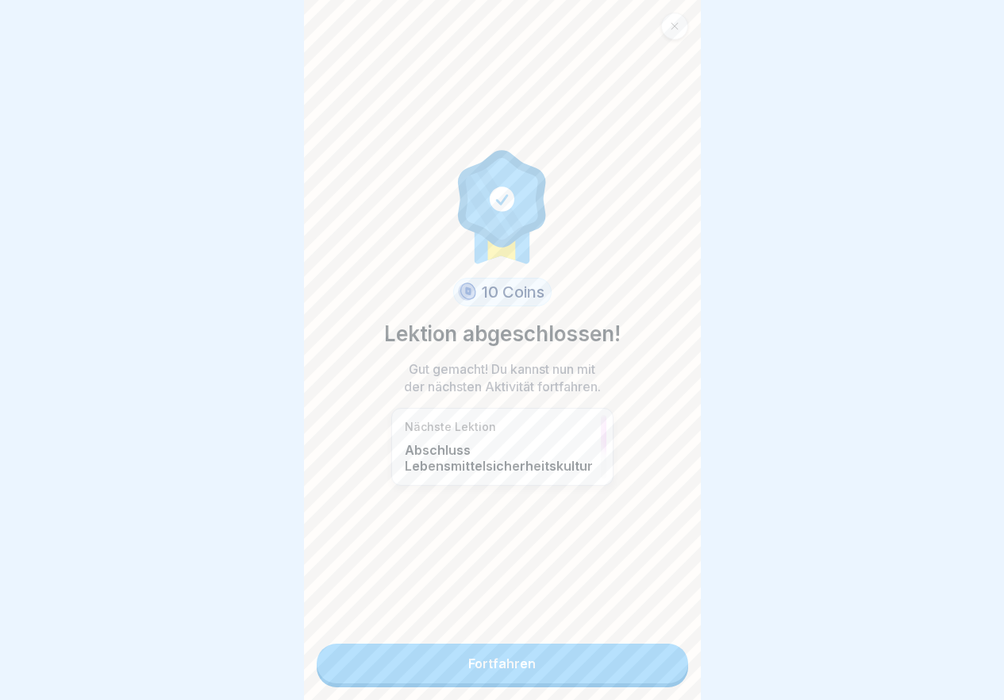
click at [655, 674] on link "Fortfahren" at bounding box center [502, 664] width 371 height 40
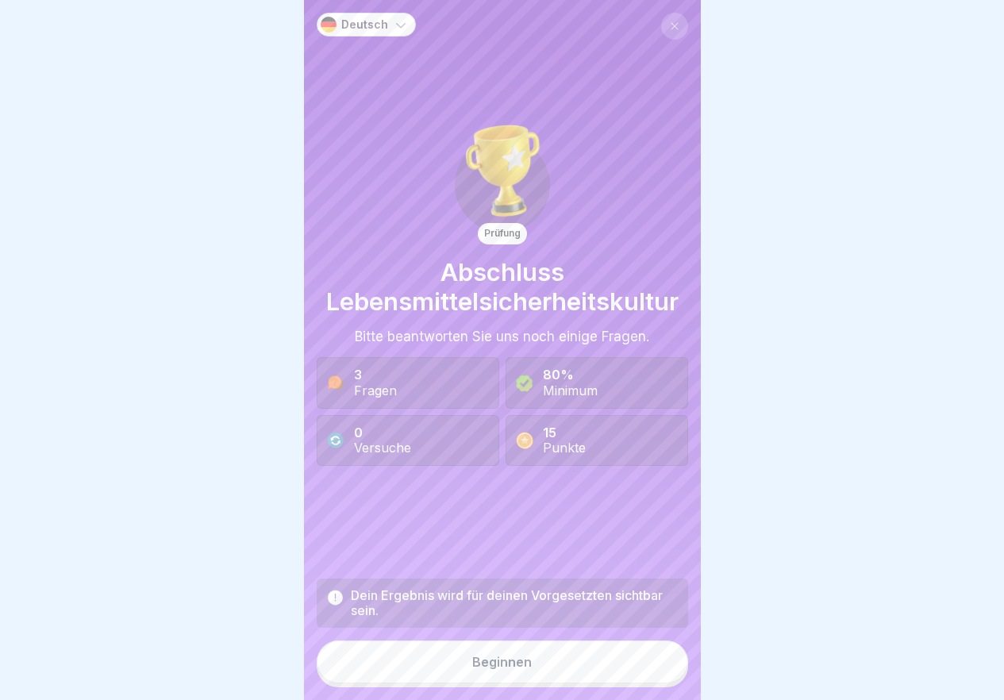
click at [655, 674] on button "Beginnen" at bounding box center [502, 662] width 371 height 43
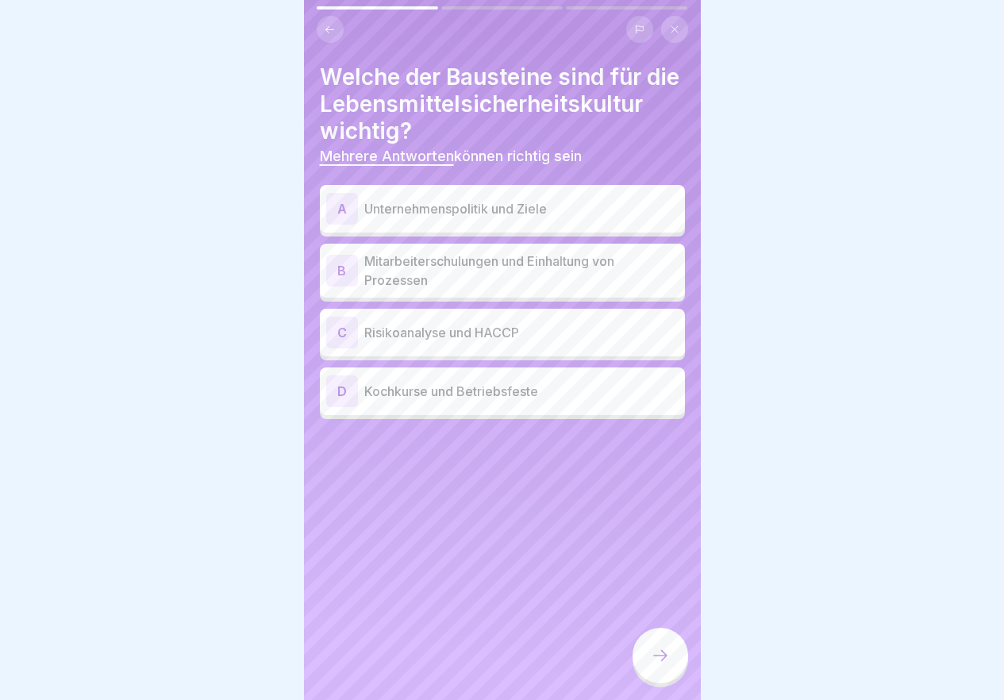
click at [338, 287] on div "B" at bounding box center [342, 271] width 32 height 32
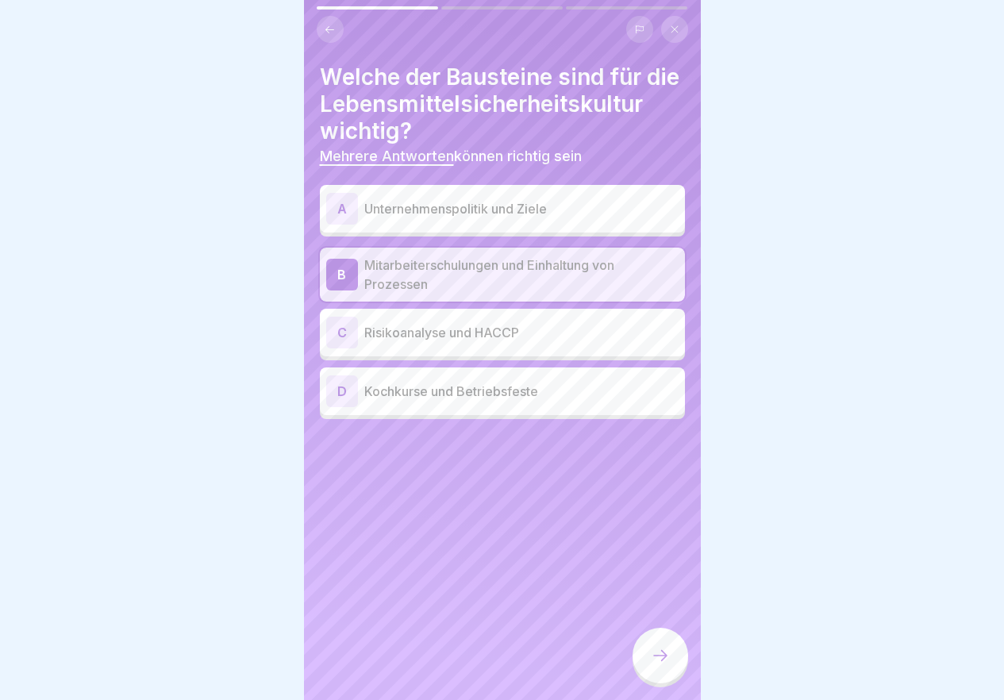
click at [354, 348] on div "C" at bounding box center [342, 333] width 32 height 32
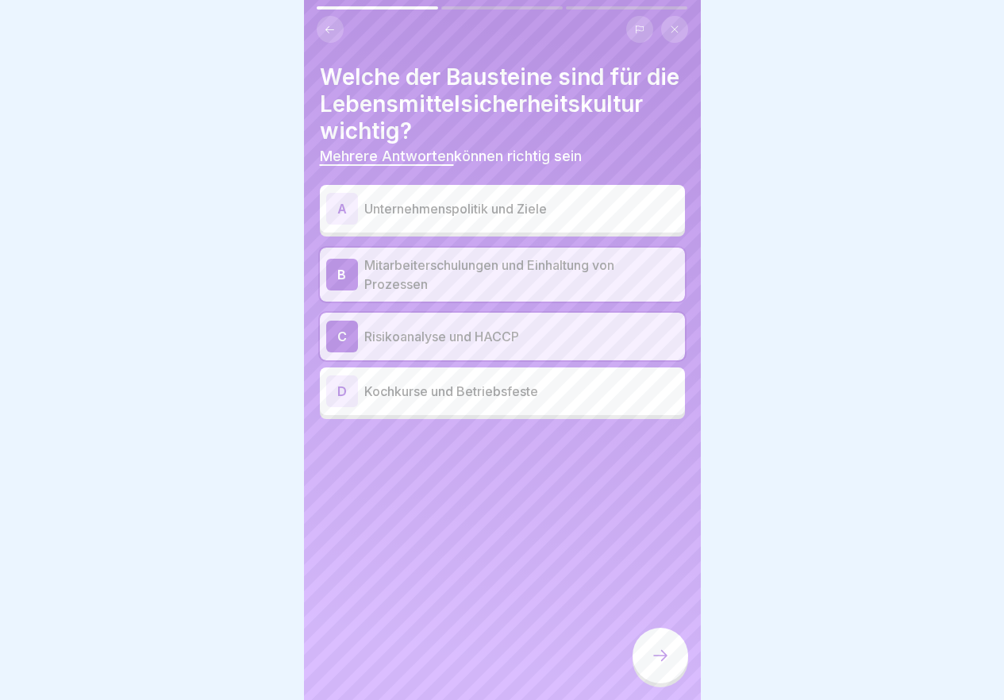
click at [648, 656] on div at bounding box center [661, 656] width 56 height 56
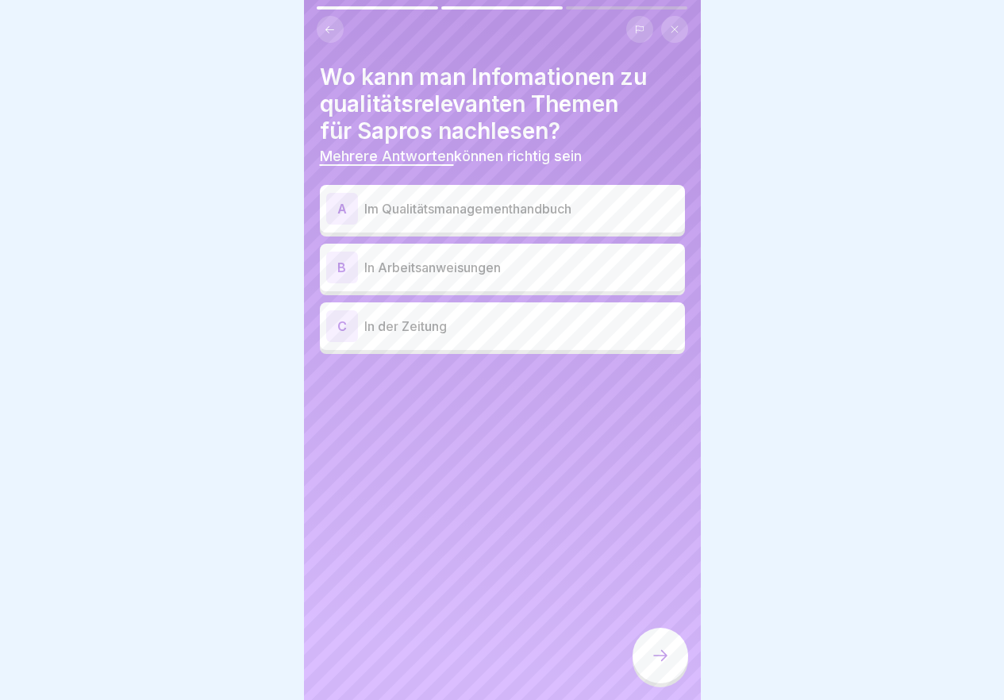
click at [462, 212] on p "Im Qualitätsmanagementhandbuch" at bounding box center [521, 208] width 314 height 19
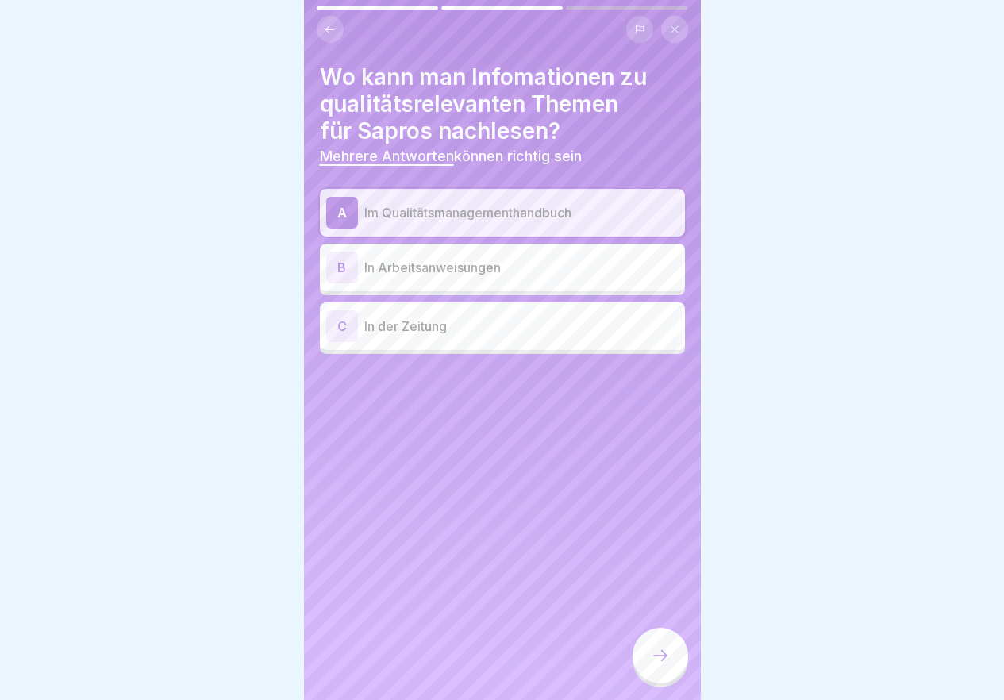
click at [654, 657] on div at bounding box center [661, 656] width 56 height 56
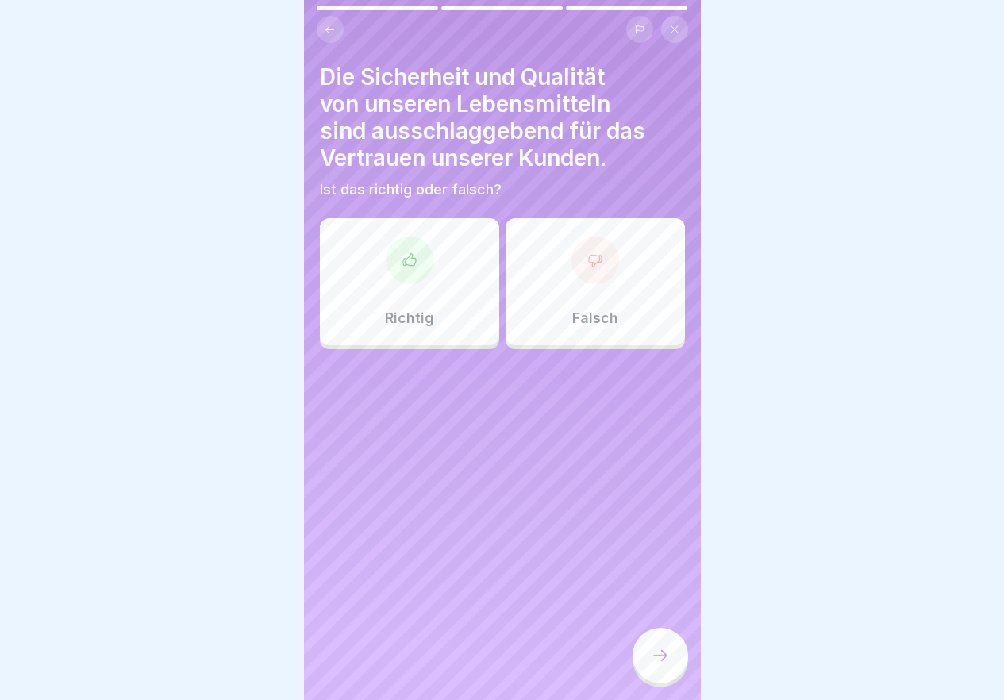
click at [371, 240] on div "Richtig" at bounding box center [409, 281] width 179 height 127
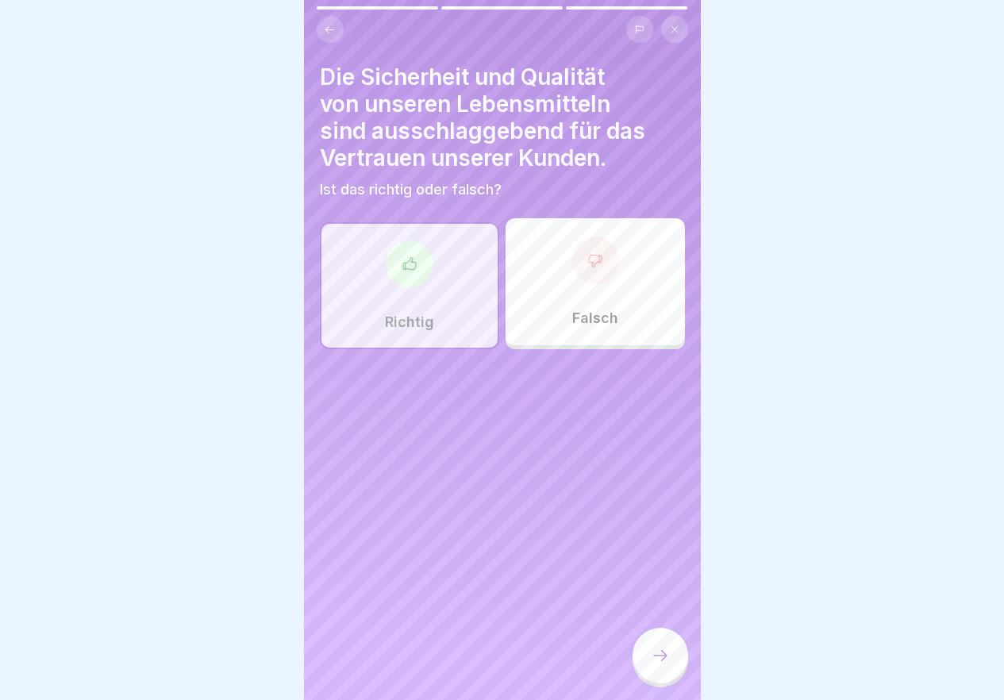
click at [664, 665] on icon at bounding box center [660, 655] width 19 height 19
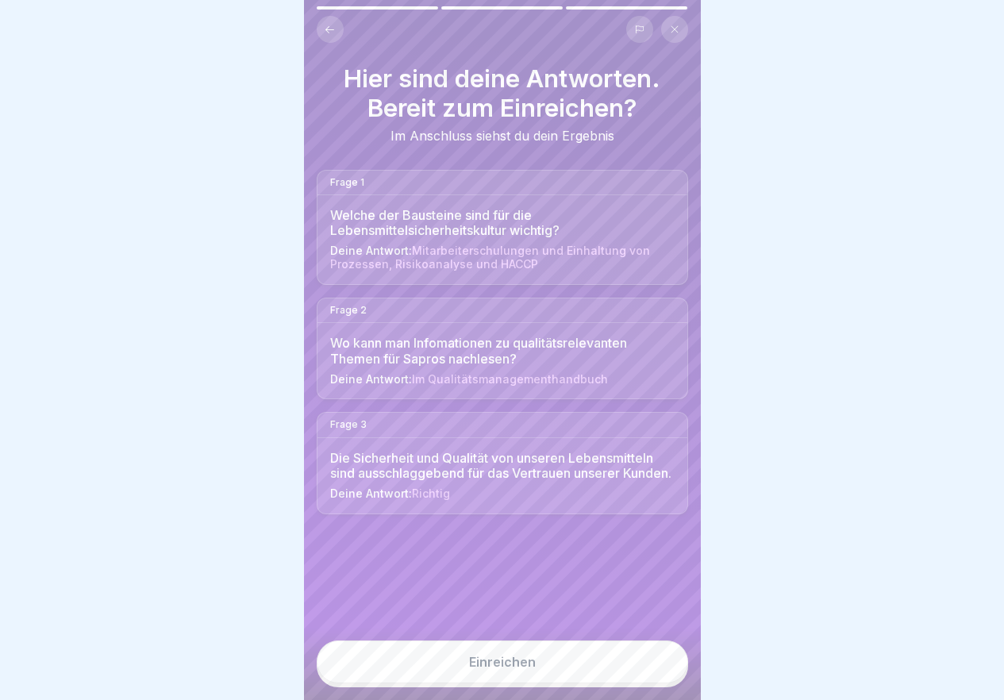
click at [661, 669] on button "Einreichen" at bounding box center [502, 662] width 371 height 43
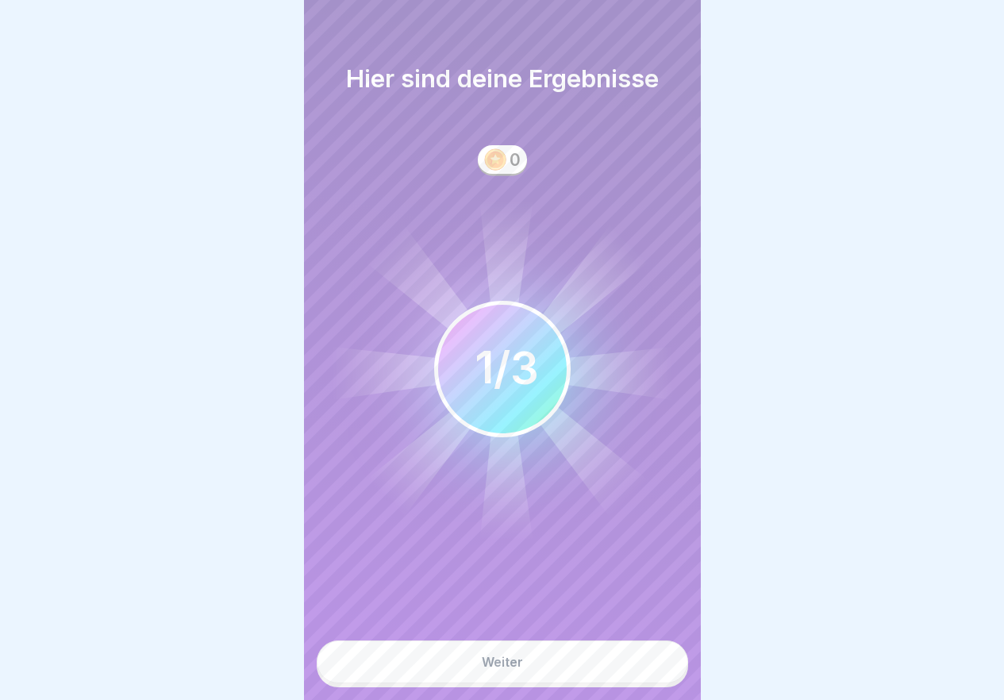
click at [633, 669] on button "Weiter" at bounding box center [502, 662] width 371 height 43
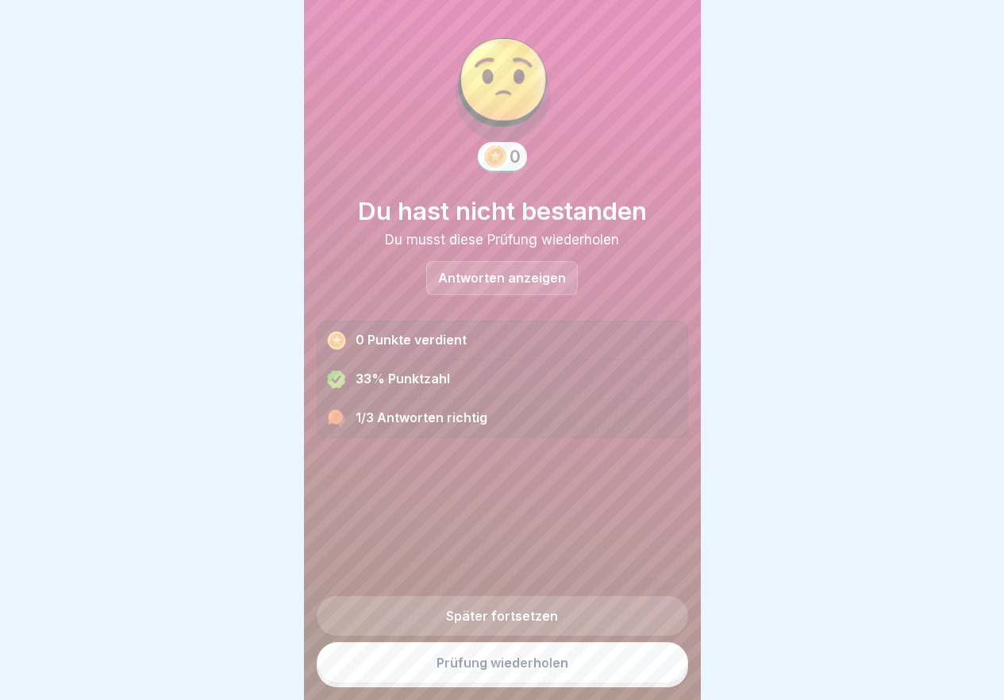
click at [536, 673] on link "Prüfung wiederholen" at bounding box center [502, 662] width 371 height 41
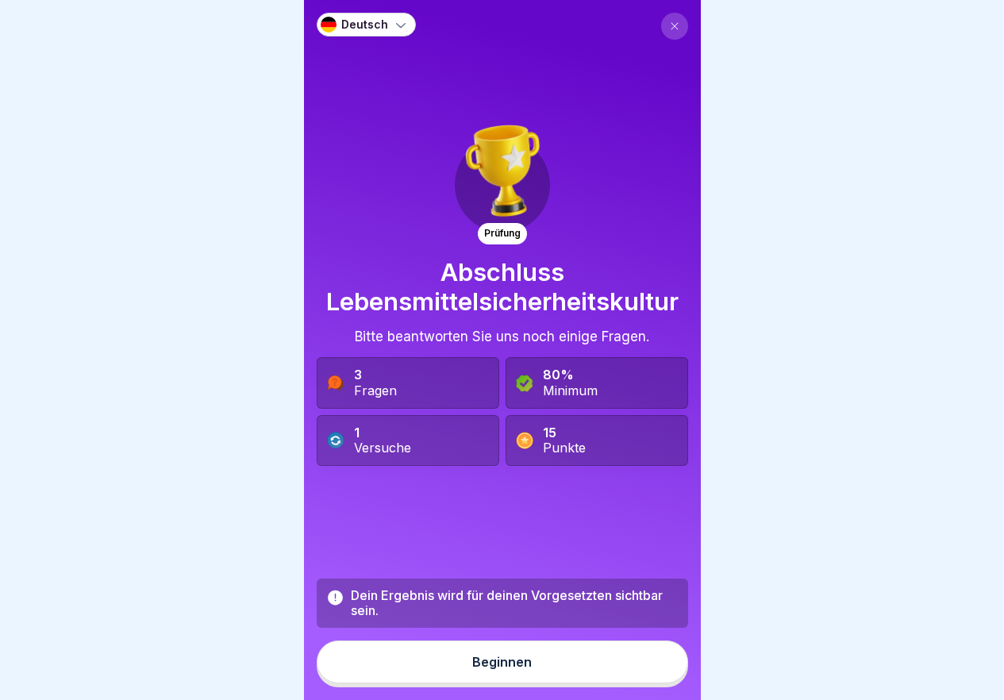
click at [484, 669] on div "Beginnen" at bounding box center [502, 662] width 60 height 14
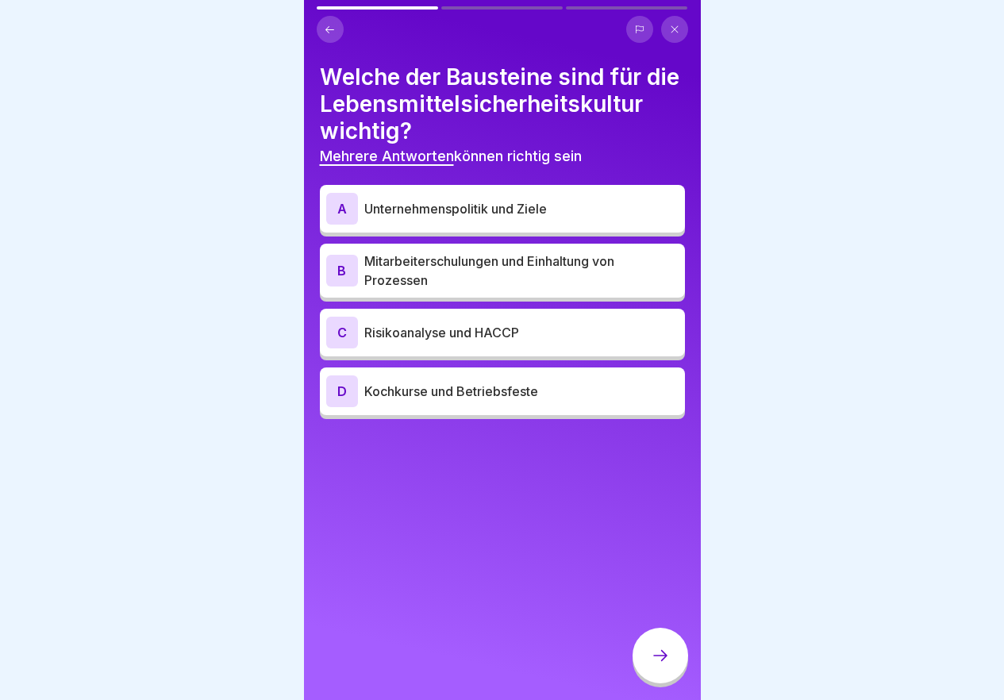
click at [529, 290] on p "Mitarbeiterschulungen und Einhaltung von Prozessen" at bounding box center [521, 271] width 314 height 38
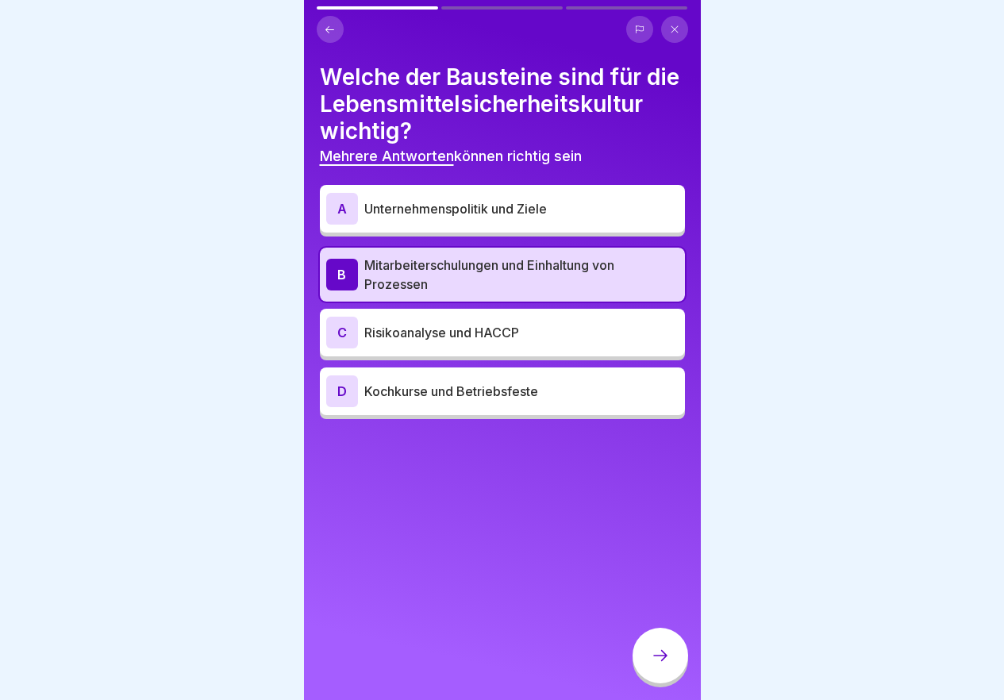
click at [522, 348] on div "C Risikoanalyse und HACCP" at bounding box center [502, 333] width 352 height 32
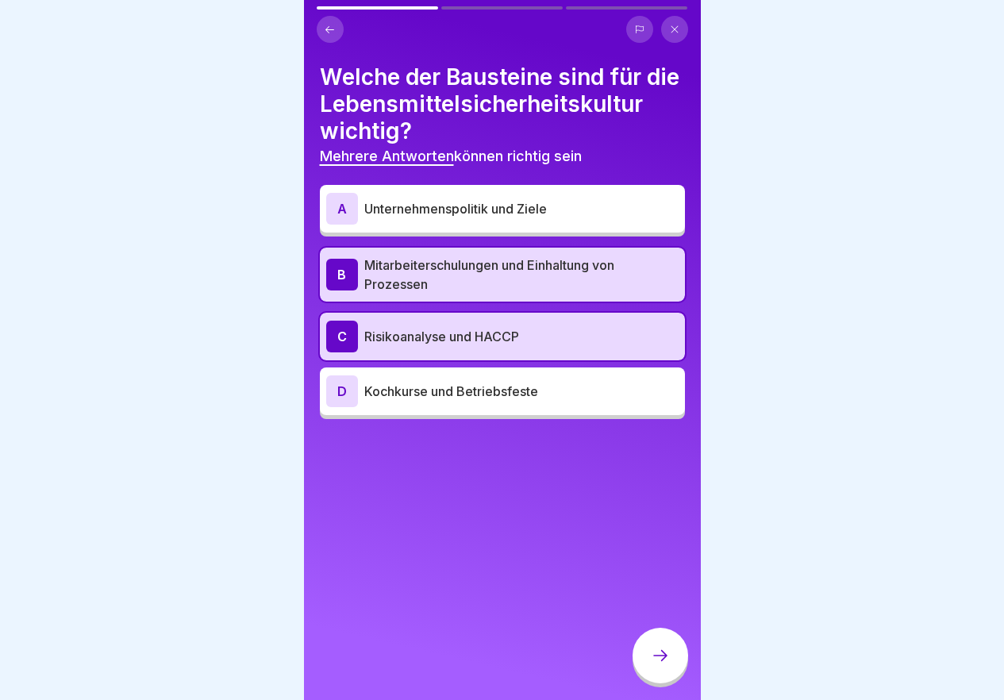
click at [526, 218] on p "Unternehmenspolitik und Ziele" at bounding box center [521, 208] width 314 height 19
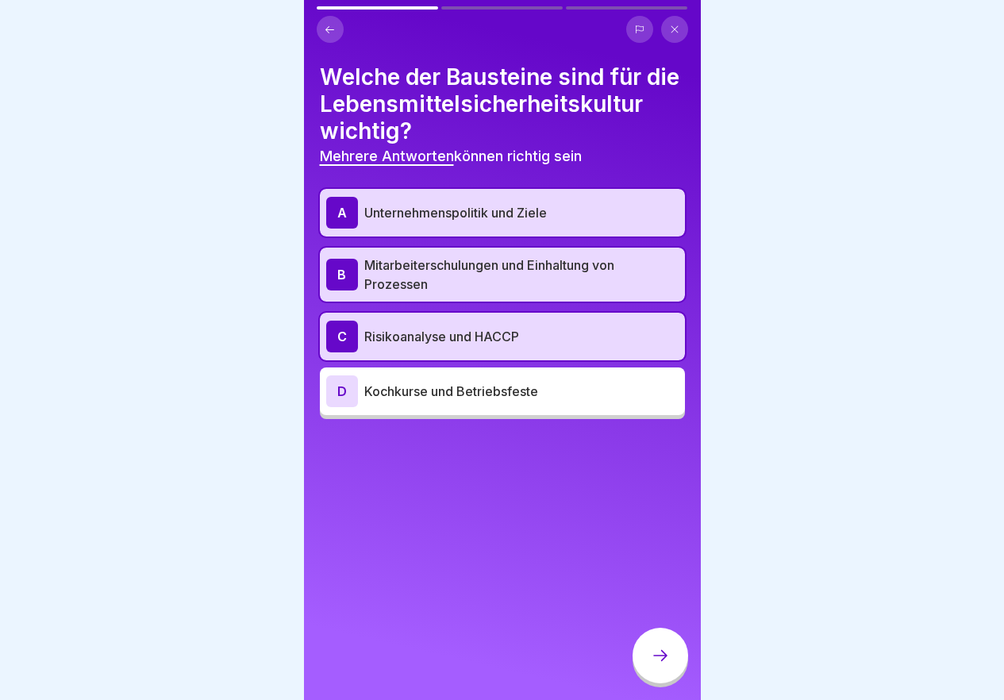
click at [651, 665] on icon at bounding box center [660, 655] width 19 height 19
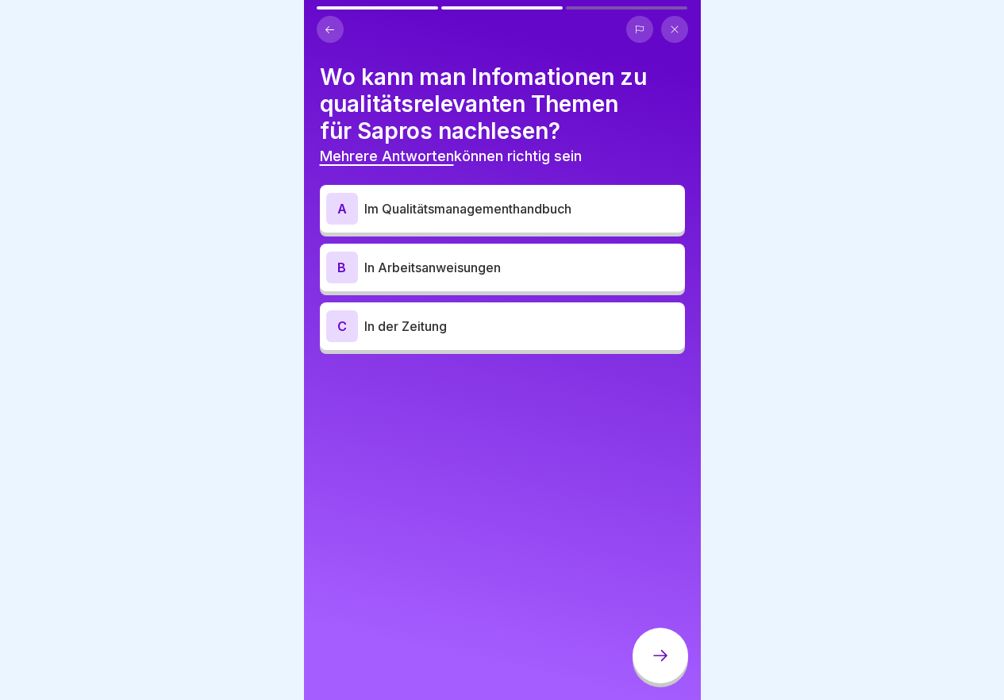
click at [469, 220] on div "A Im Qualitätsmanagementhandbuch" at bounding box center [502, 209] width 352 height 32
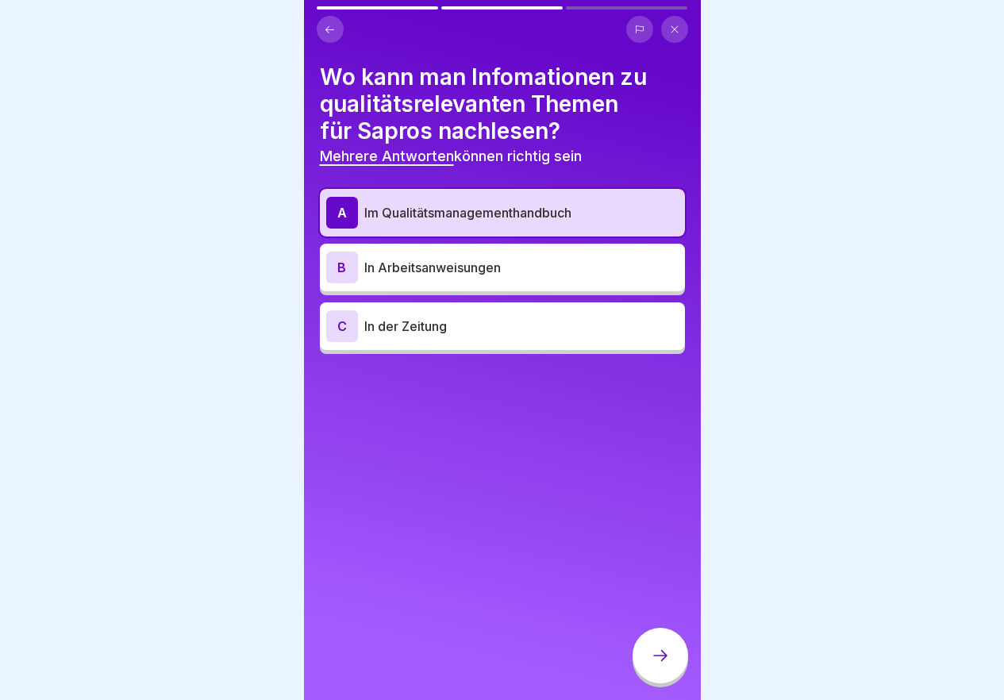
click at [478, 264] on p "In Arbeitsanweisungen" at bounding box center [521, 267] width 314 height 19
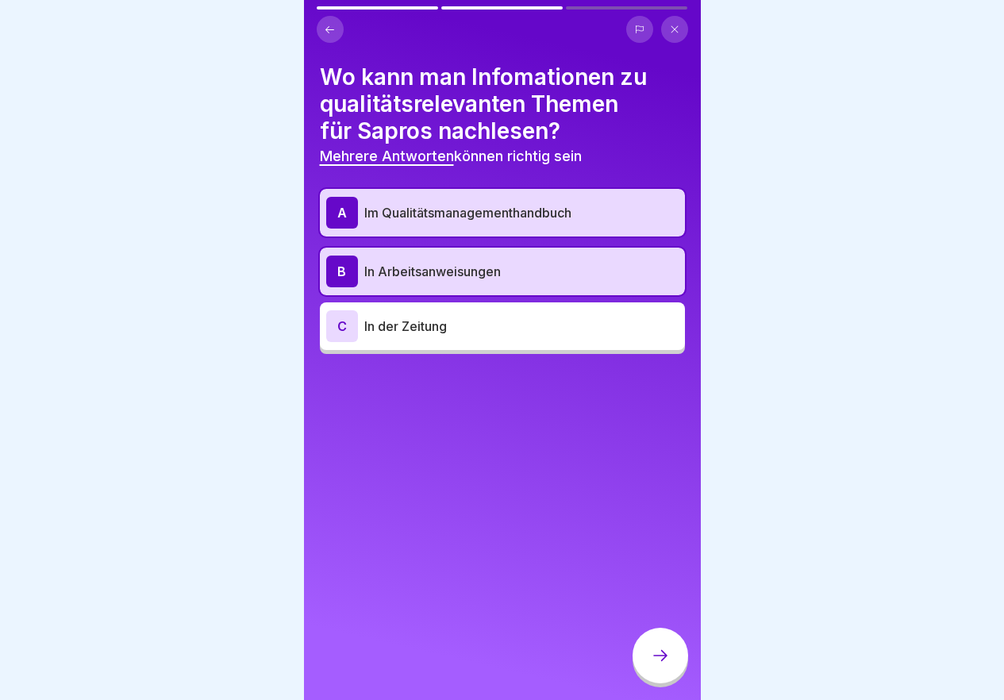
click at [671, 668] on div at bounding box center [661, 656] width 56 height 56
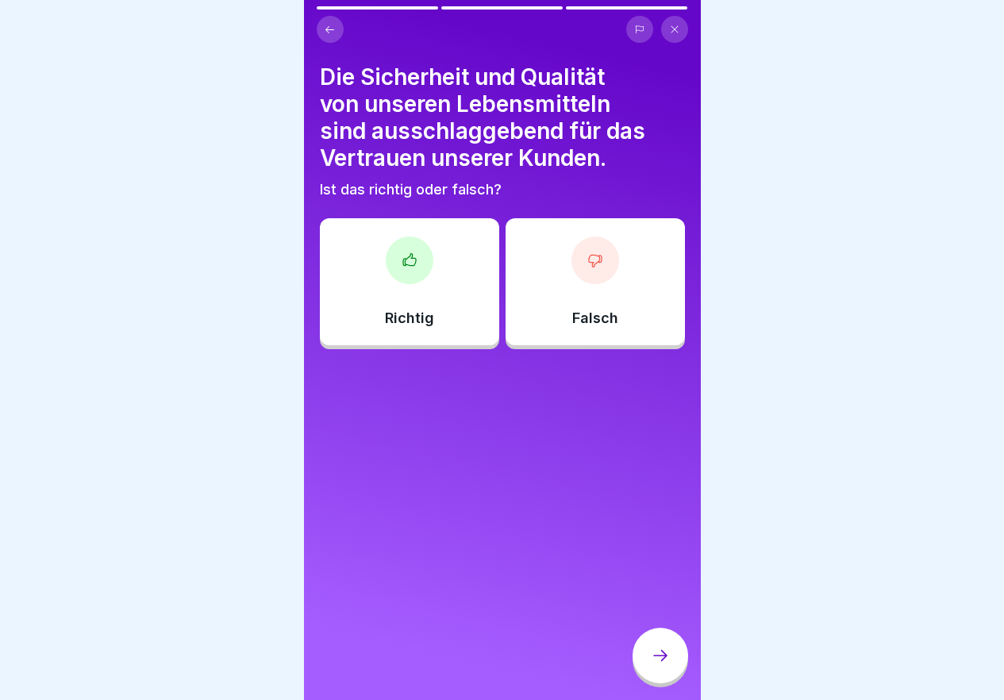
click at [415, 281] on div at bounding box center [410, 261] width 48 height 48
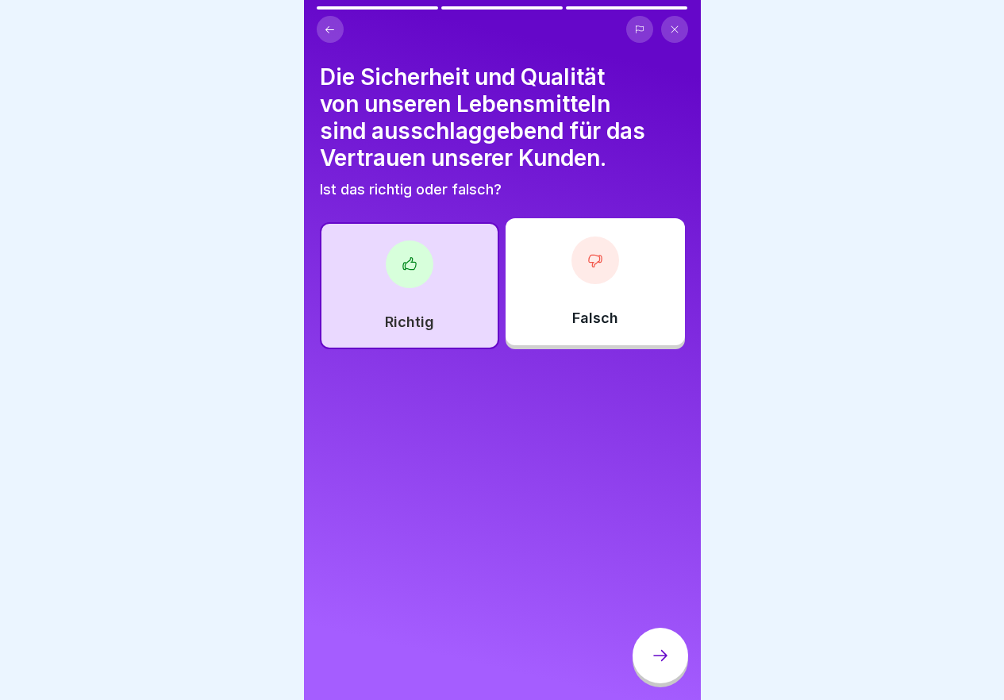
click at [433, 302] on div "Richtig" at bounding box center [409, 285] width 179 height 127
click at [683, 668] on div at bounding box center [661, 656] width 56 height 56
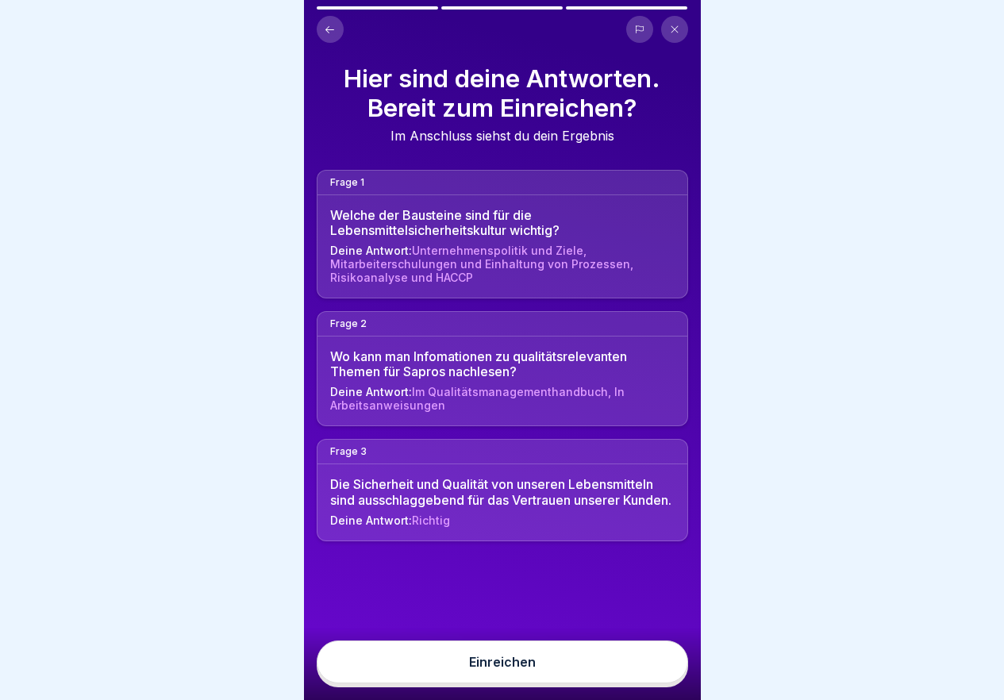
click at [607, 658] on button "Einreichen" at bounding box center [502, 662] width 371 height 43
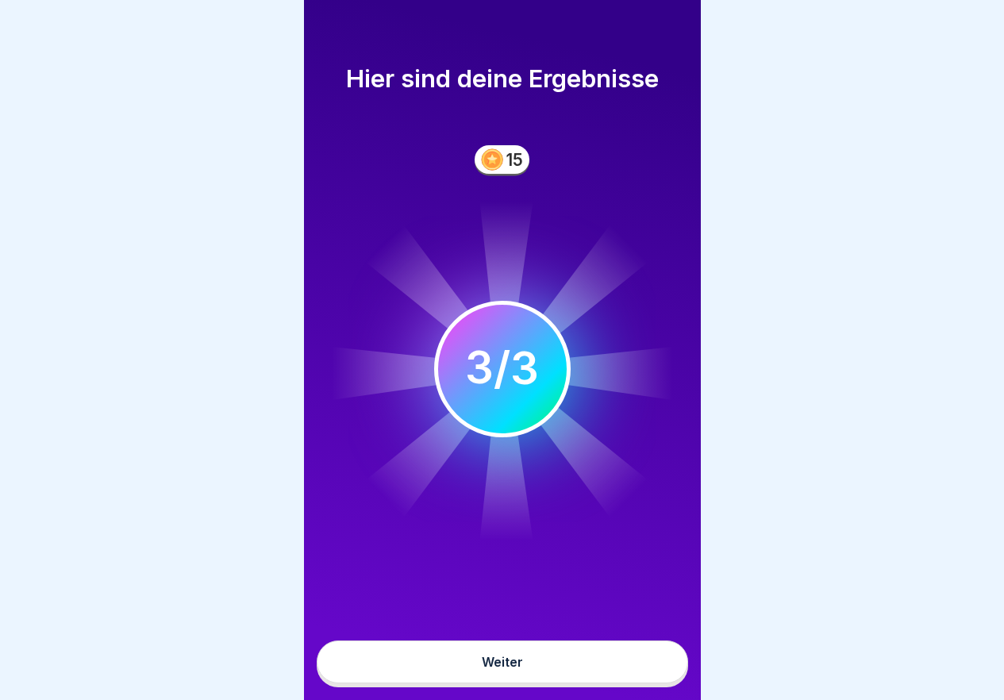
click at [597, 670] on button "Weiter" at bounding box center [502, 662] width 371 height 43
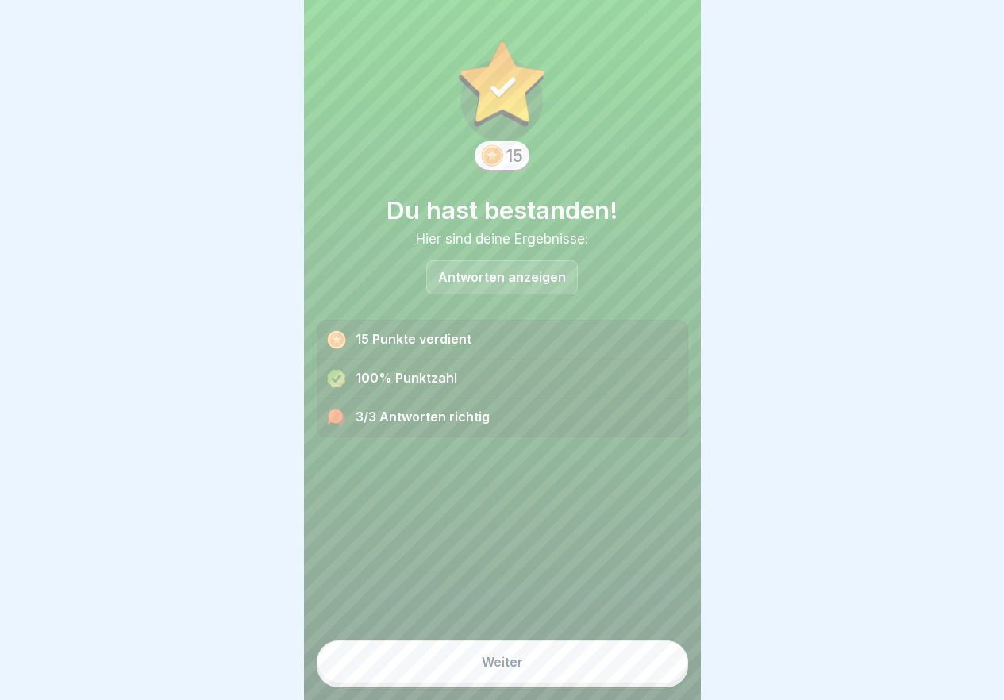
click at [597, 670] on button "Weiter" at bounding box center [502, 662] width 371 height 43
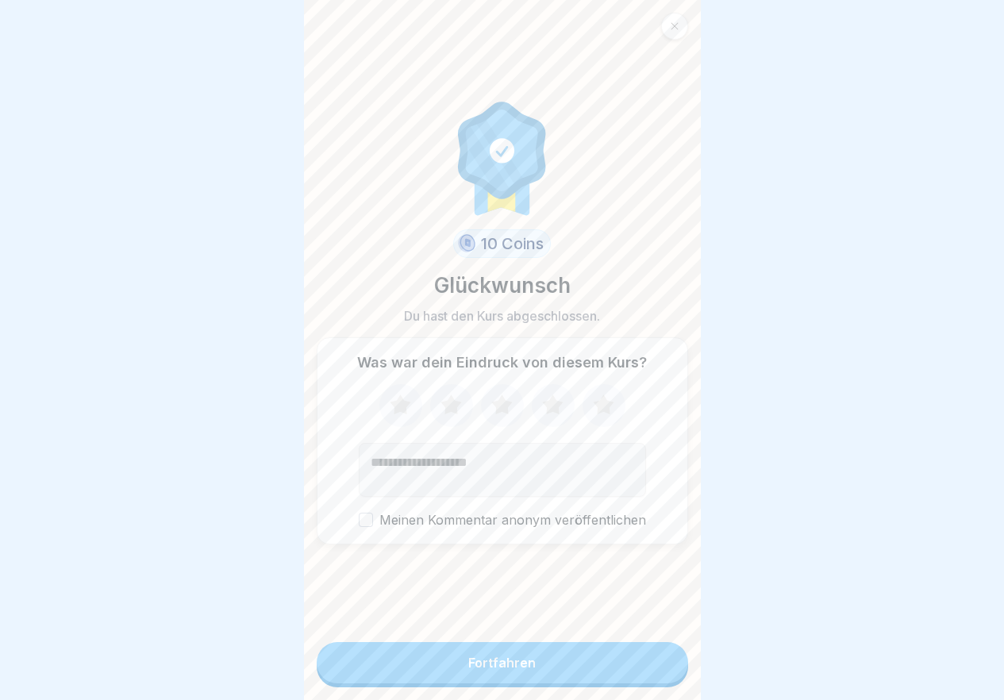
click at [597, 670] on button "Fortfahren" at bounding box center [502, 662] width 371 height 41
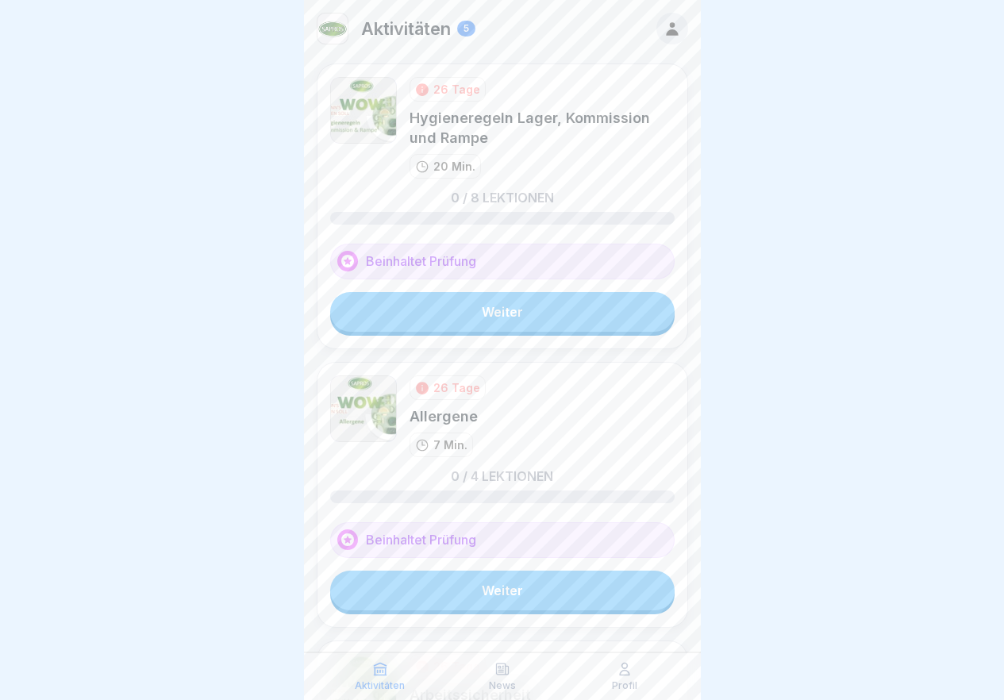
click at [508, 317] on link "Weiter" at bounding box center [502, 312] width 344 height 40
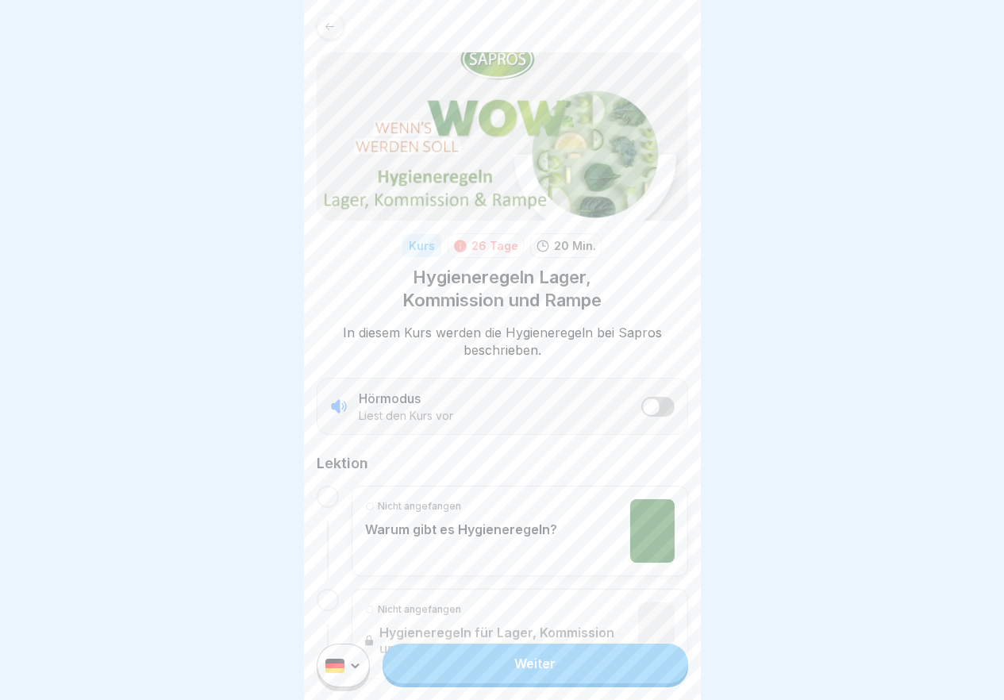
click at [565, 682] on link "Weiter" at bounding box center [535, 664] width 305 height 40
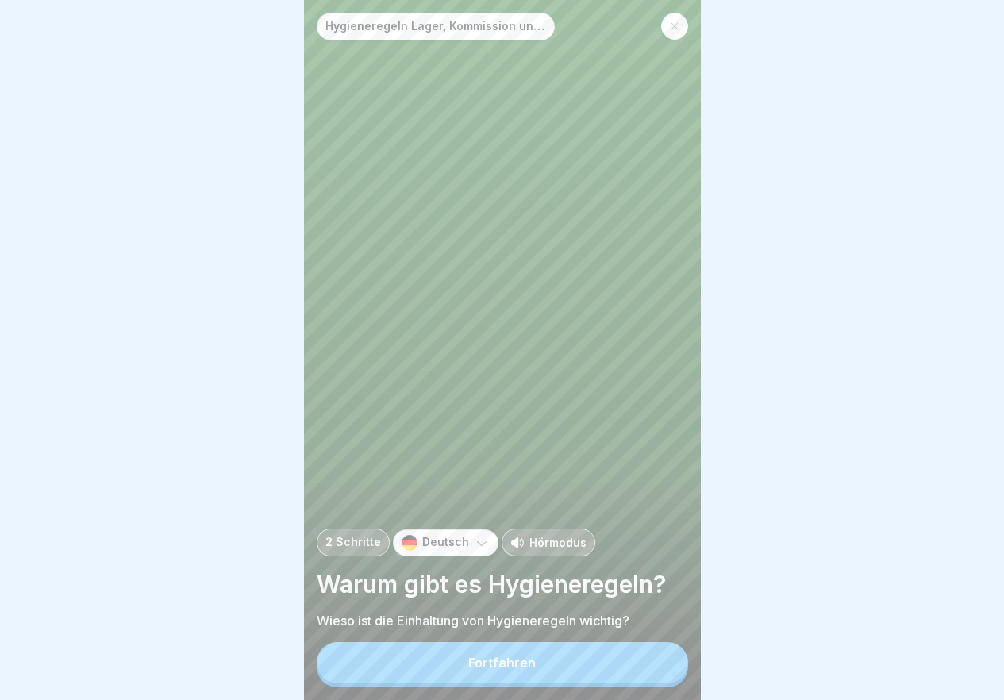
click at [565, 682] on button "Fortfahren" at bounding box center [502, 662] width 371 height 41
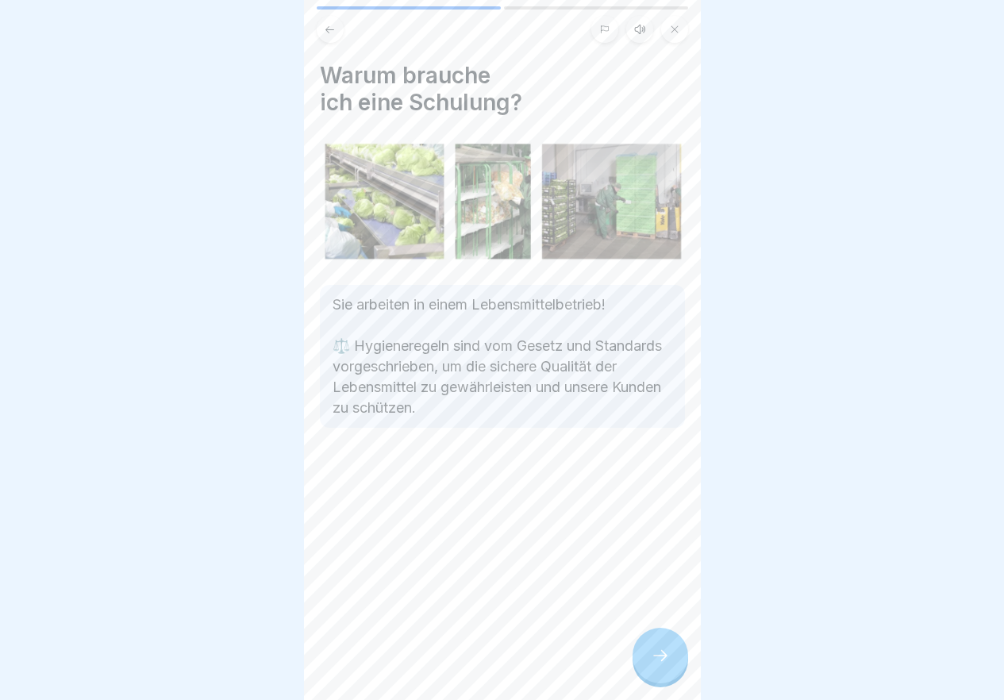
click at [656, 662] on icon at bounding box center [660, 655] width 19 height 19
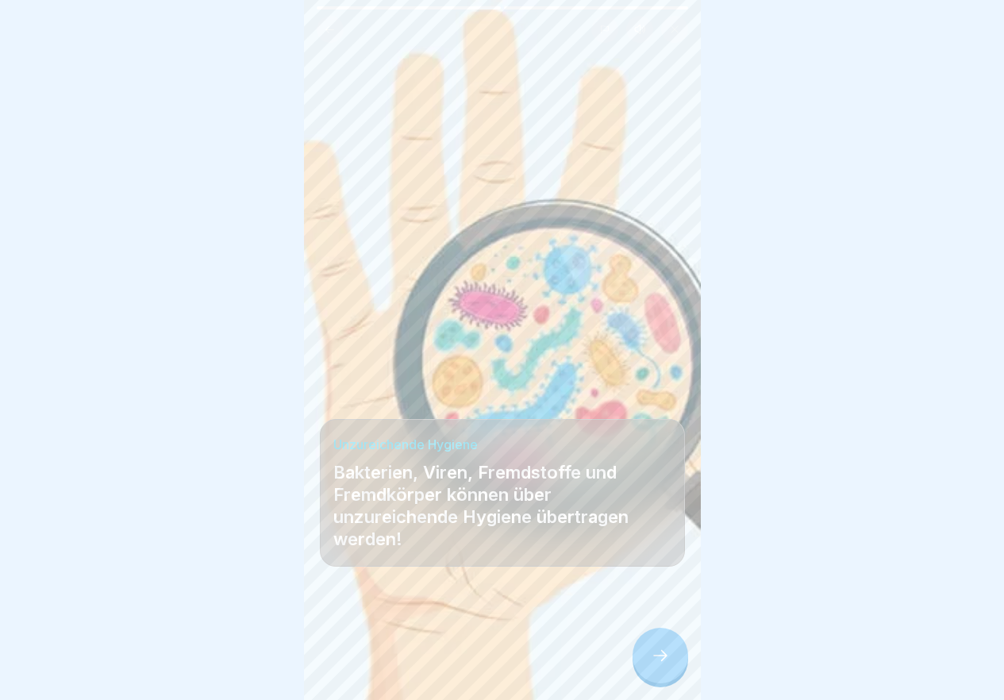
click at [656, 662] on icon at bounding box center [660, 655] width 19 height 19
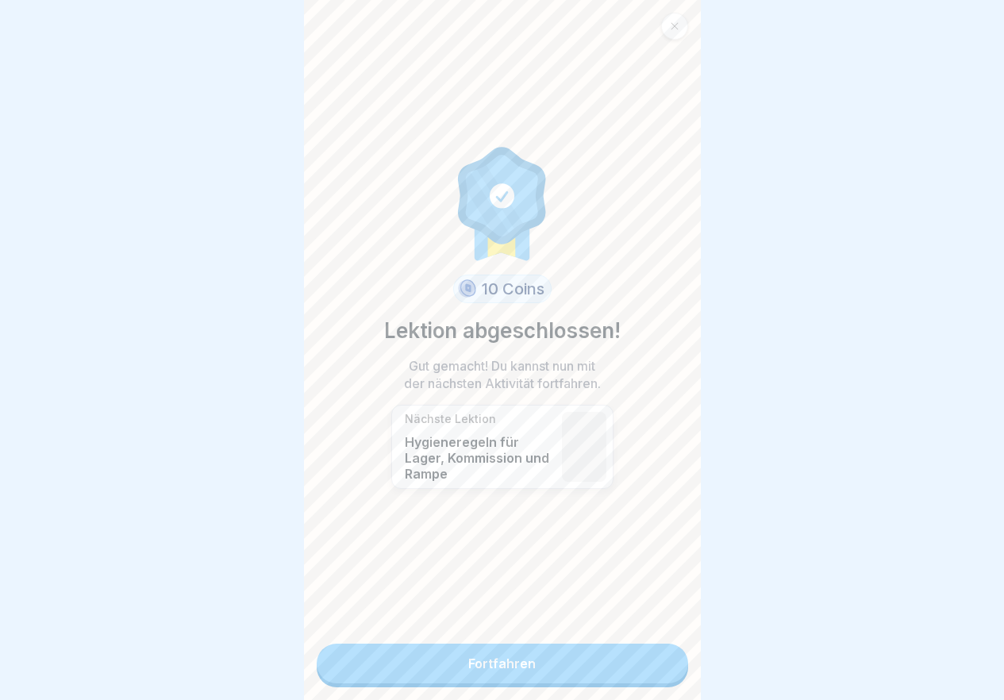
click at [656, 662] on link "Fortfahren" at bounding box center [502, 664] width 371 height 40
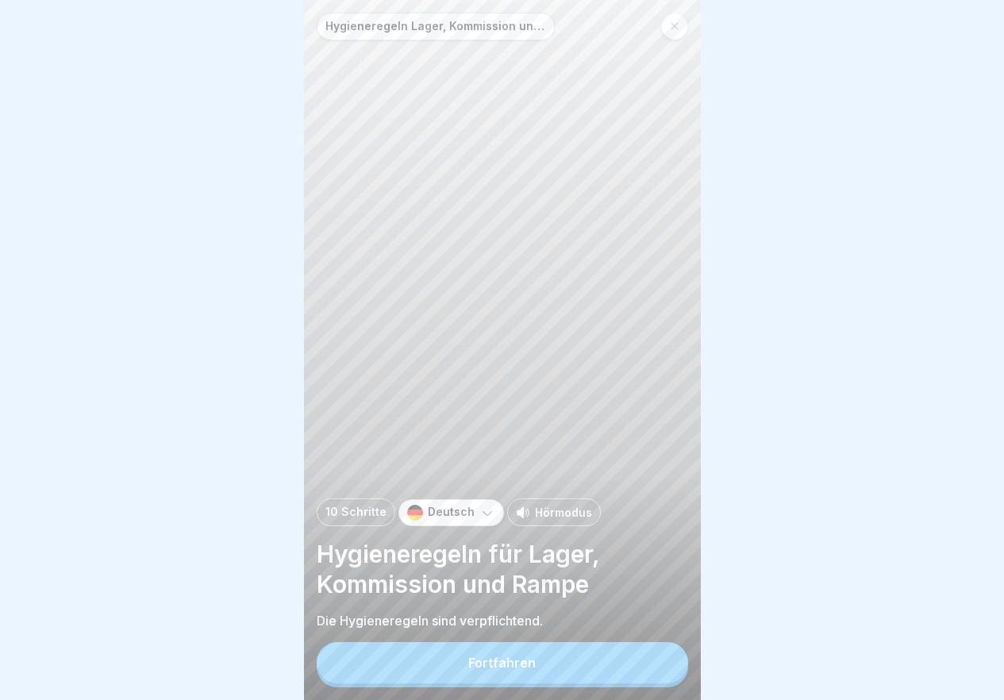
click at [656, 662] on button "Fortfahren" at bounding box center [502, 662] width 371 height 41
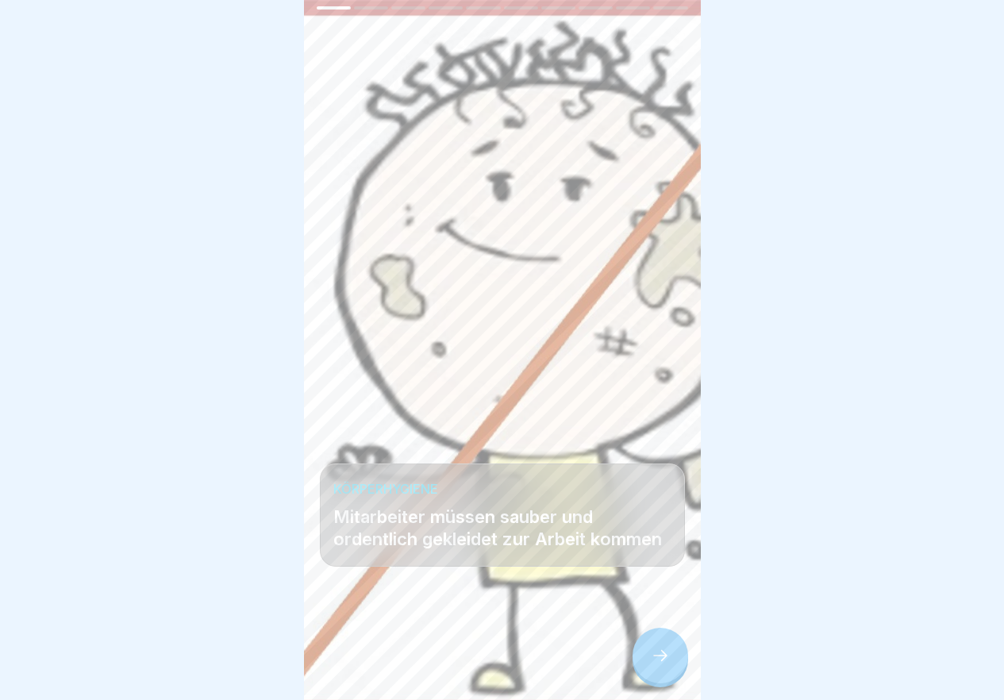
click at [656, 662] on icon at bounding box center [660, 655] width 19 height 19
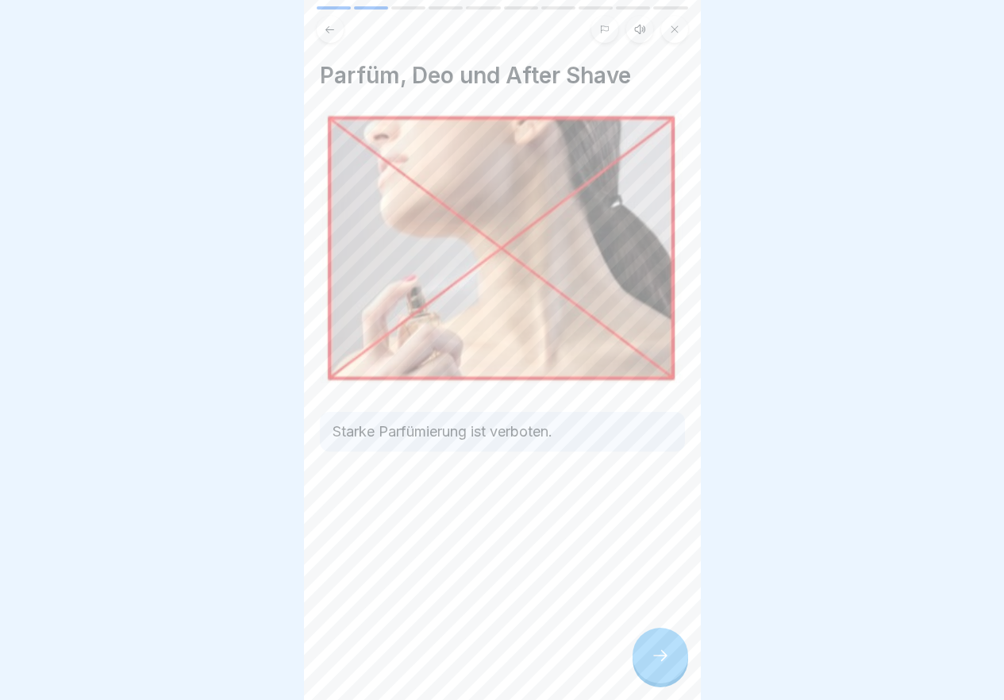
click at [656, 662] on icon at bounding box center [660, 655] width 19 height 19
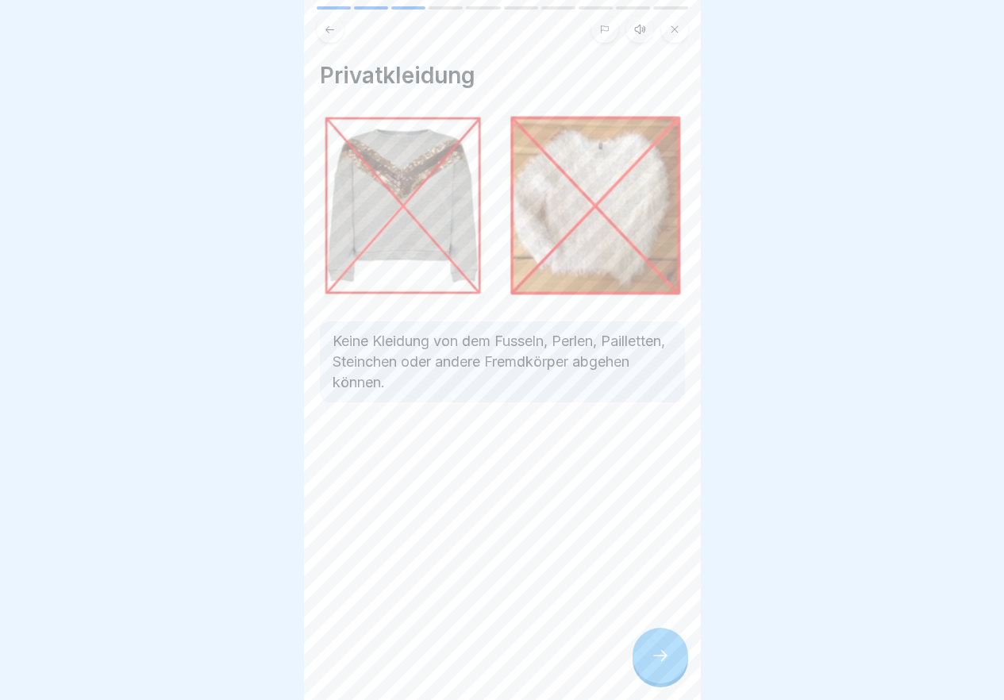
click at [656, 662] on icon at bounding box center [660, 655] width 19 height 19
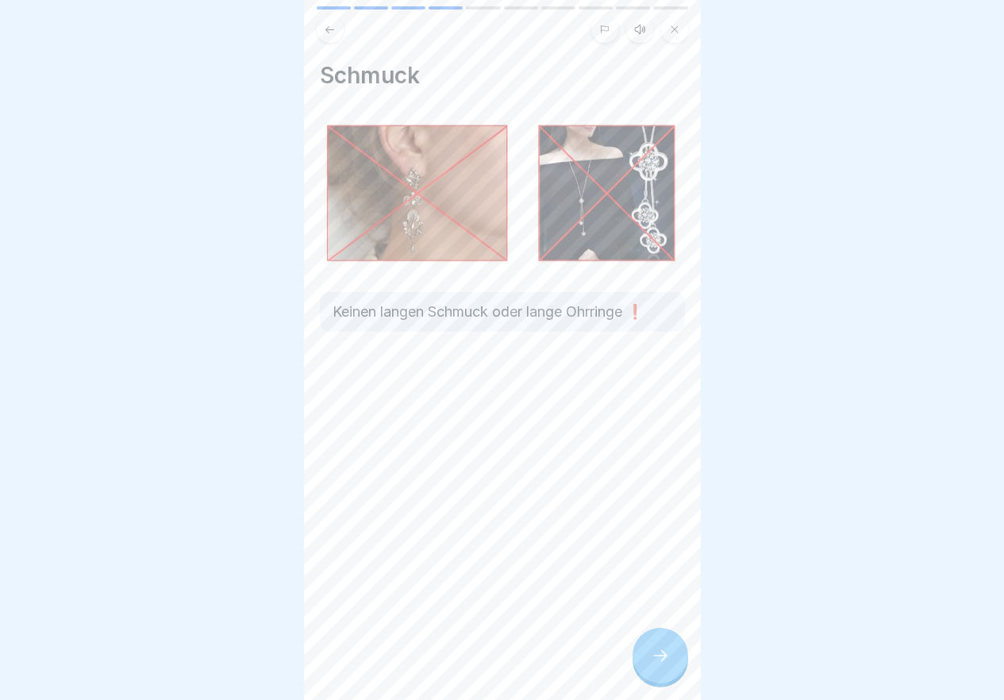
click at [656, 662] on icon at bounding box center [660, 655] width 19 height 19
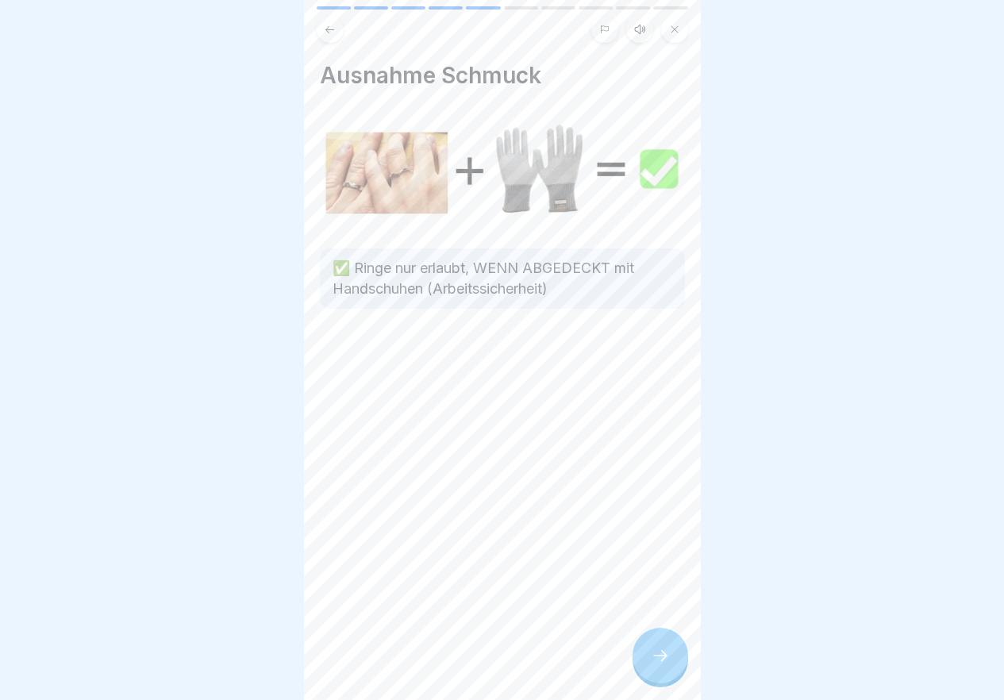
click at [656, 662] on icon at bounding box center [660, 655] width 19 height 19
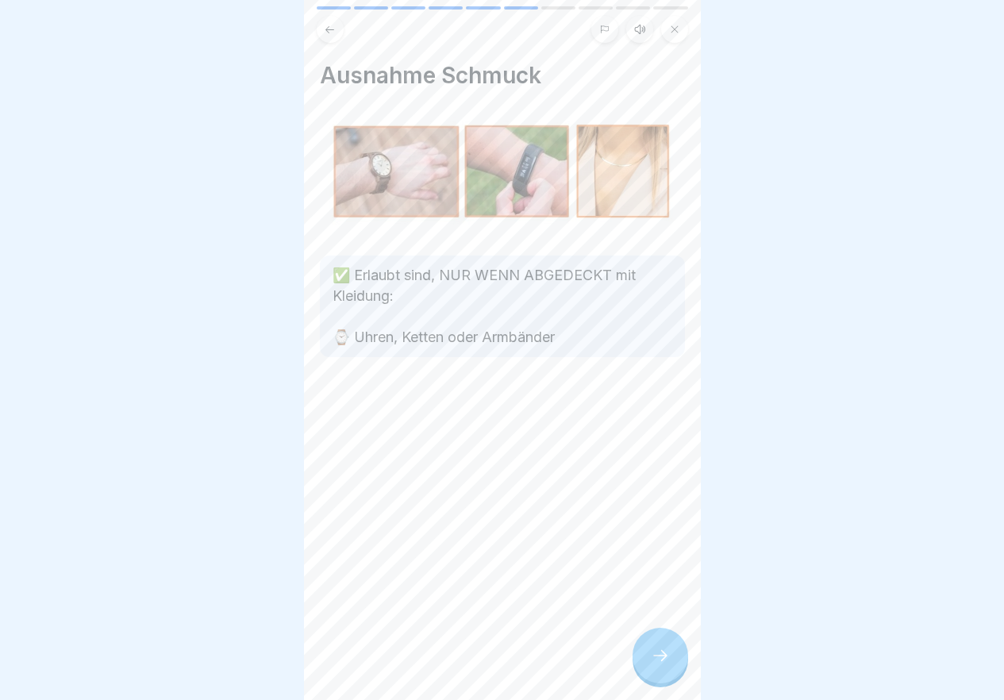
click at [656, 662] on icon at bounding box center [660, 655] width 19 height 19
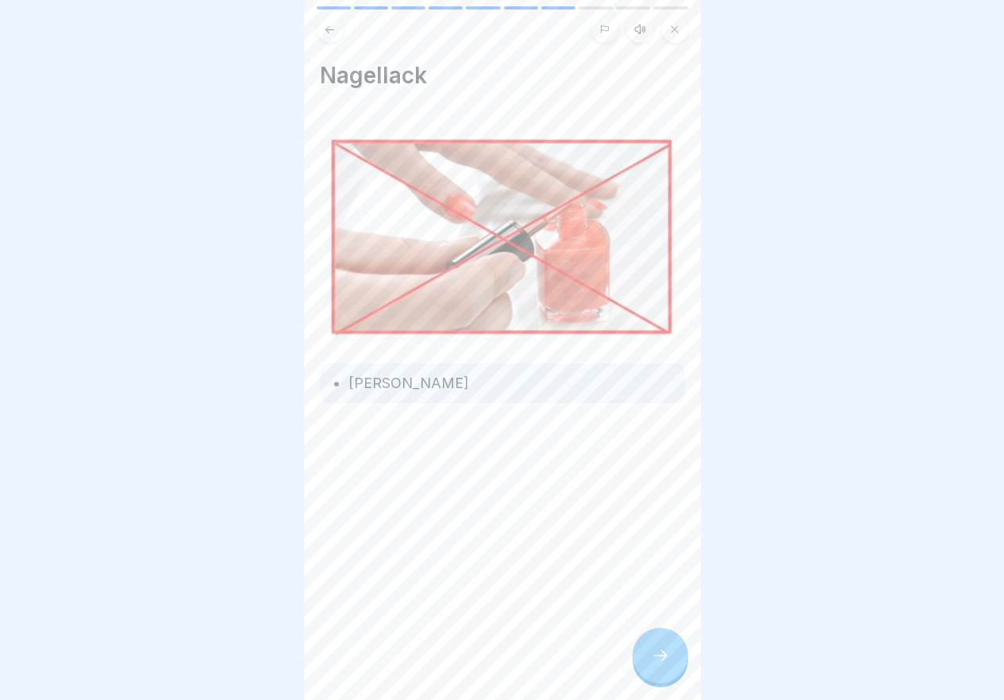
click at [656, 662] on icon at bounding box center [660, 655] width 19 height 19
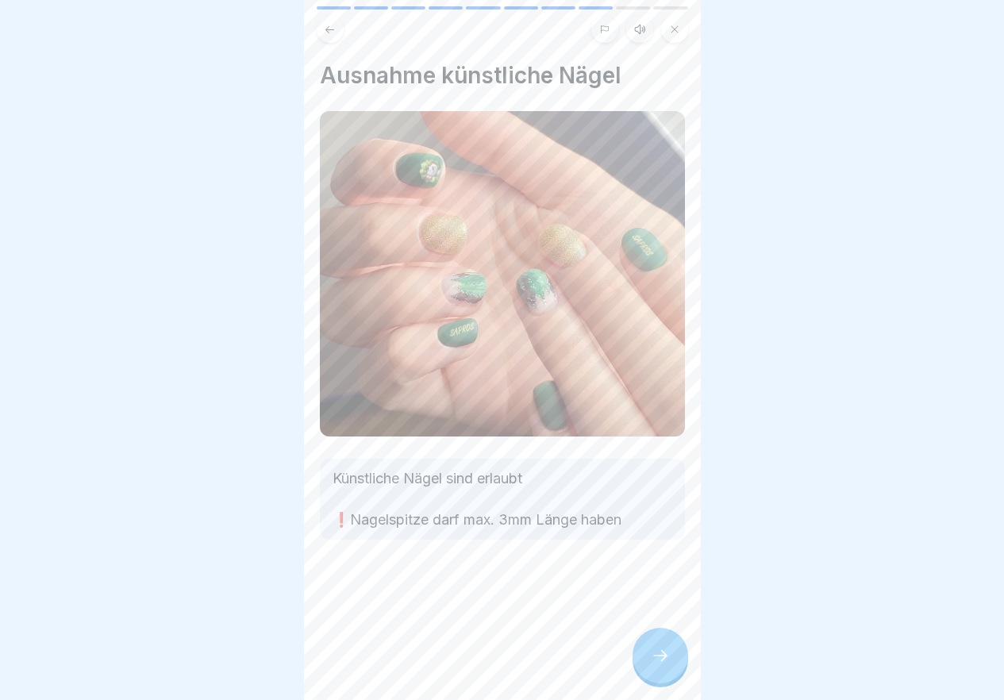
click at [656, 662] on icon at bounding box center [660, 655] width 19 height 19
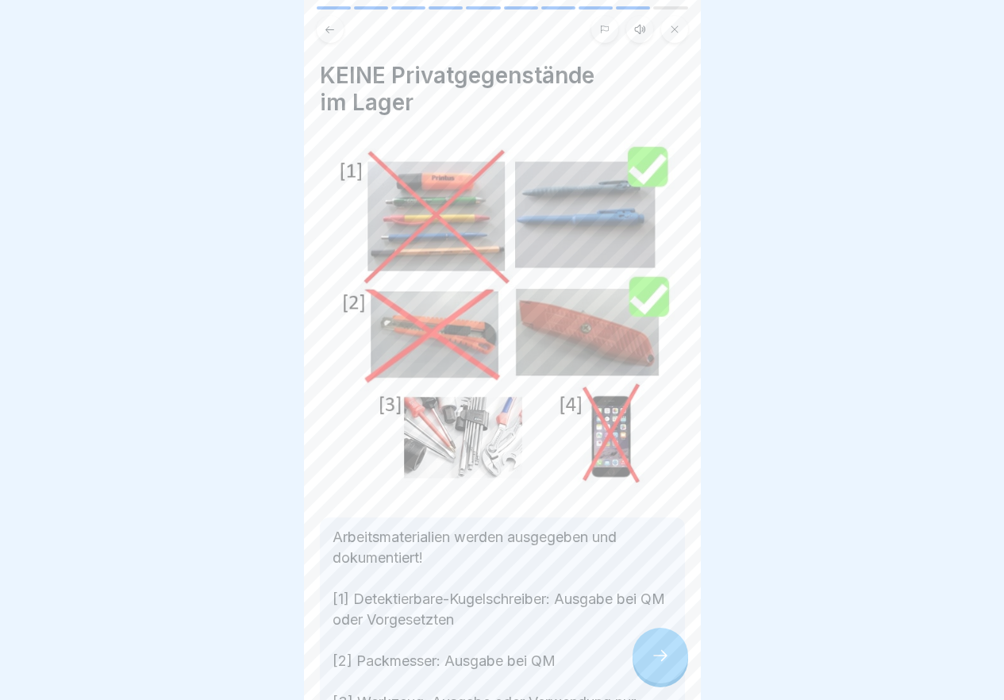
click at [656, 662] on icon at bounding box center [660, 655] width 19 height 19
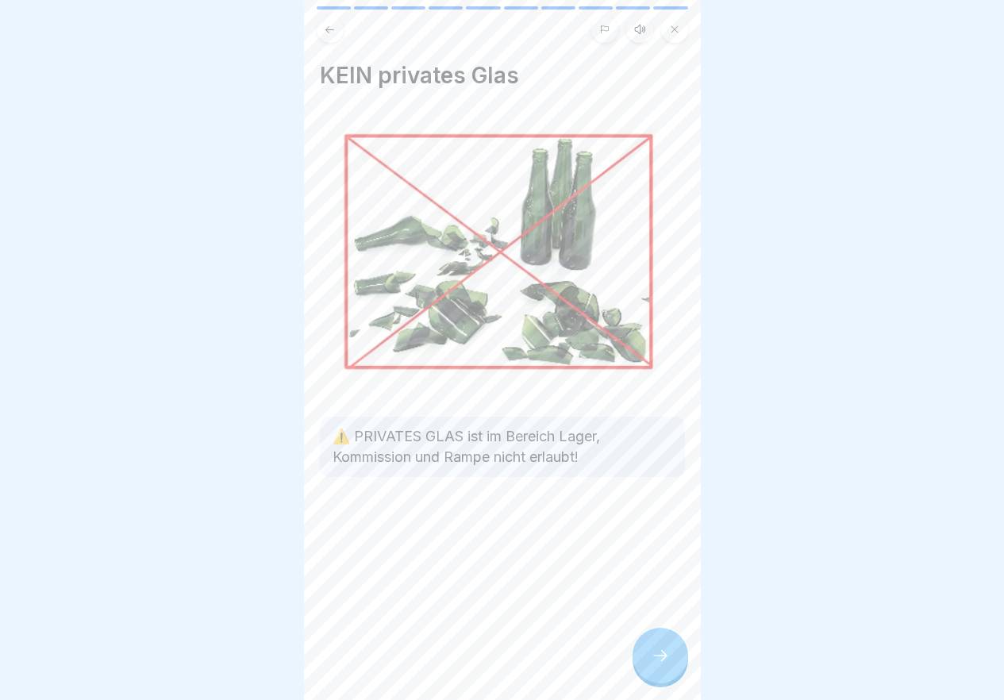
click at [656, 662] on icon at bounding box center [660, 655] width 19 height 19
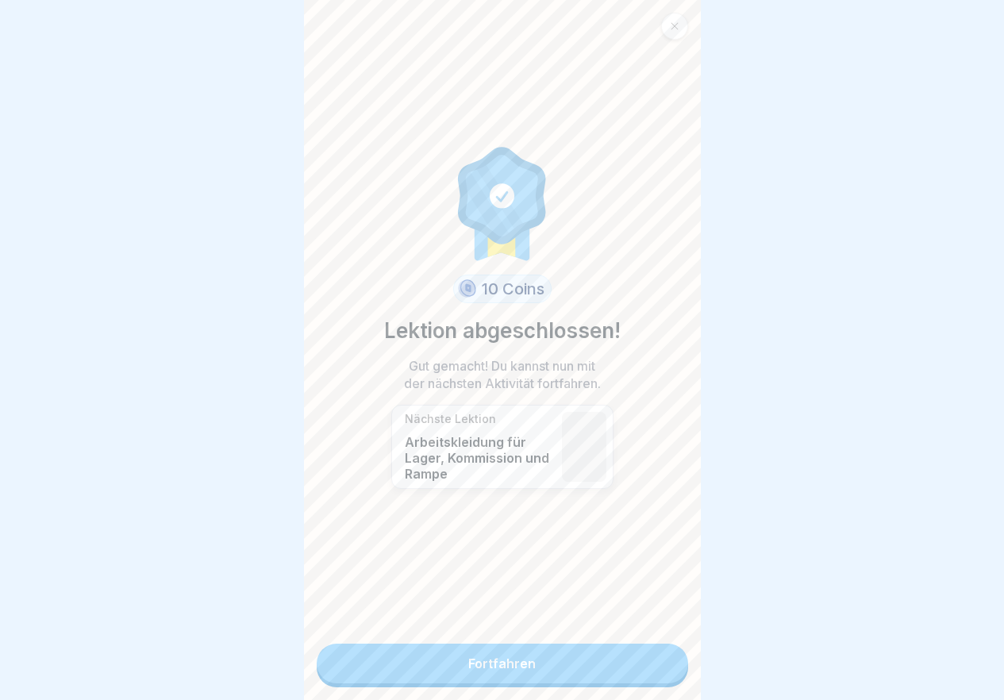
click at [656, 662] on link "Fortfahren" at bounding box center [502, 664] width 371 height 40
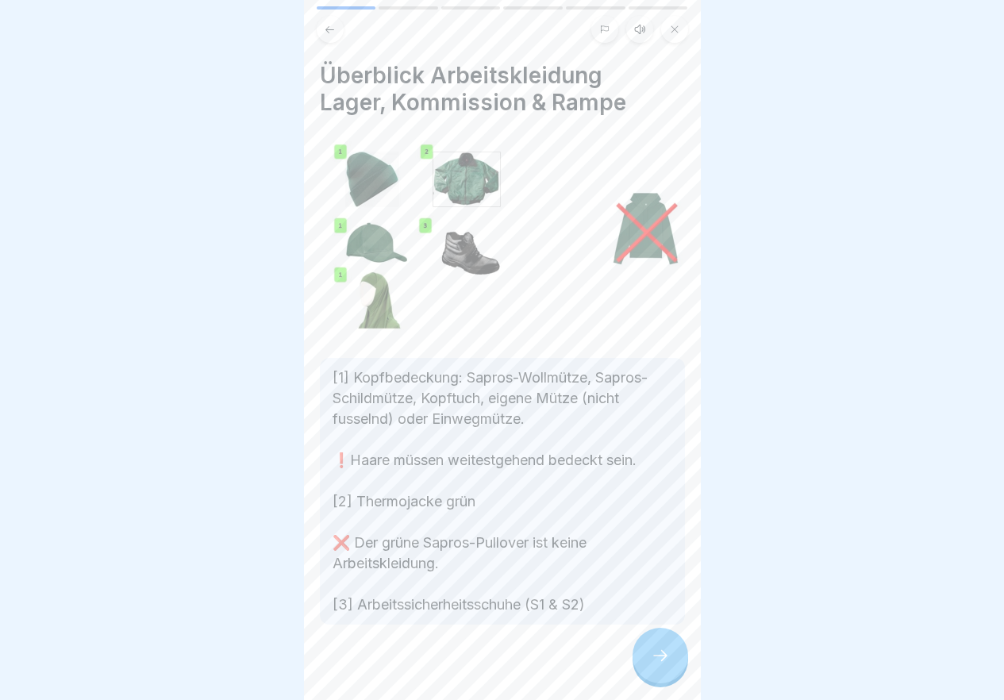
click at [656, 662] on icon at bounding box center [660, 655] width 19 height 19
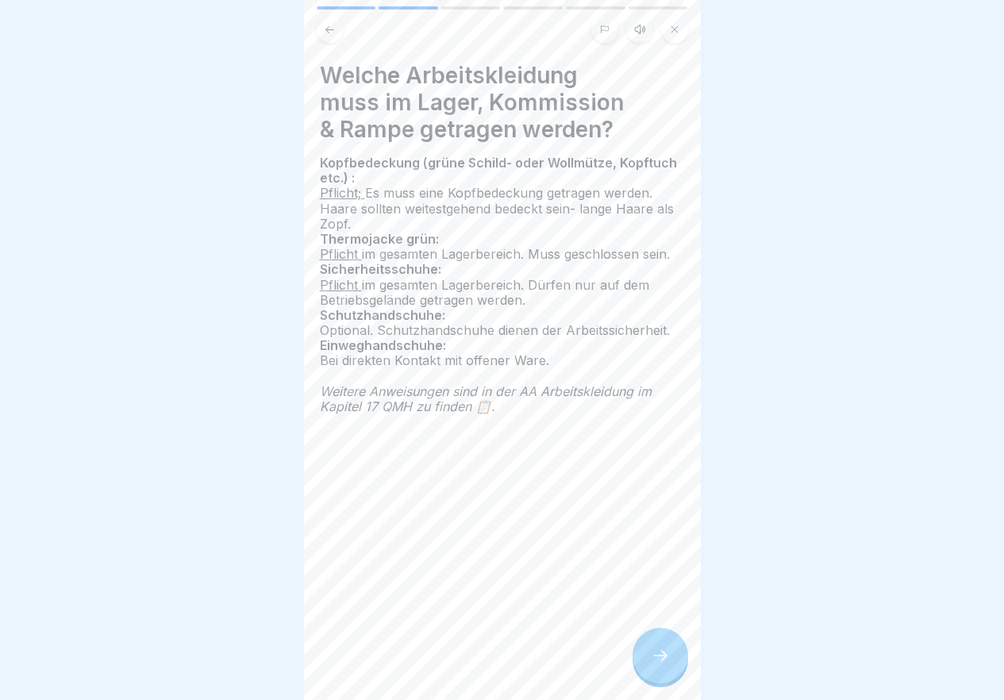
click at [656, 662] on icon at bounding box center [660, 655] width 19 height 19
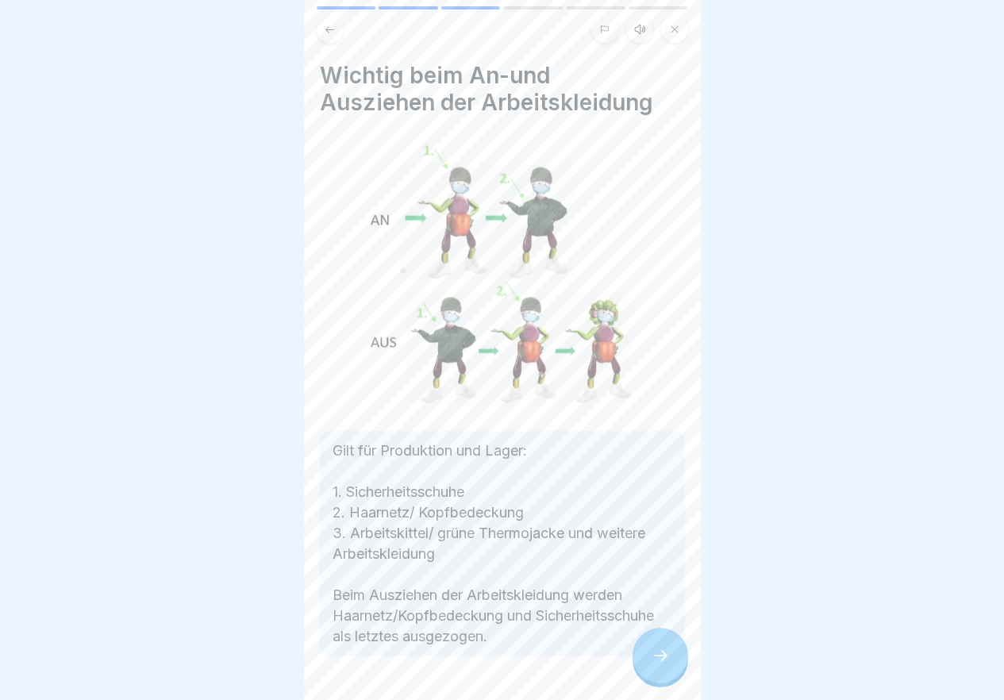
click at [656, 662] on icon at bounding box center [660, 655] width 19 height 19
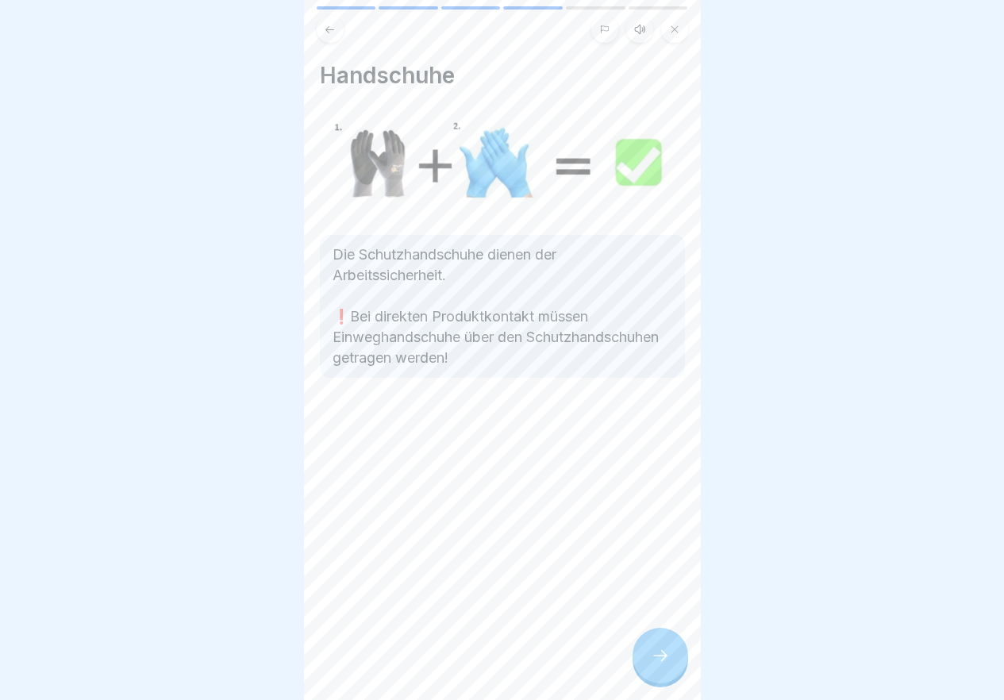
click at [656, 662] on icon at bounding box center [660, 655] width 19 height 19
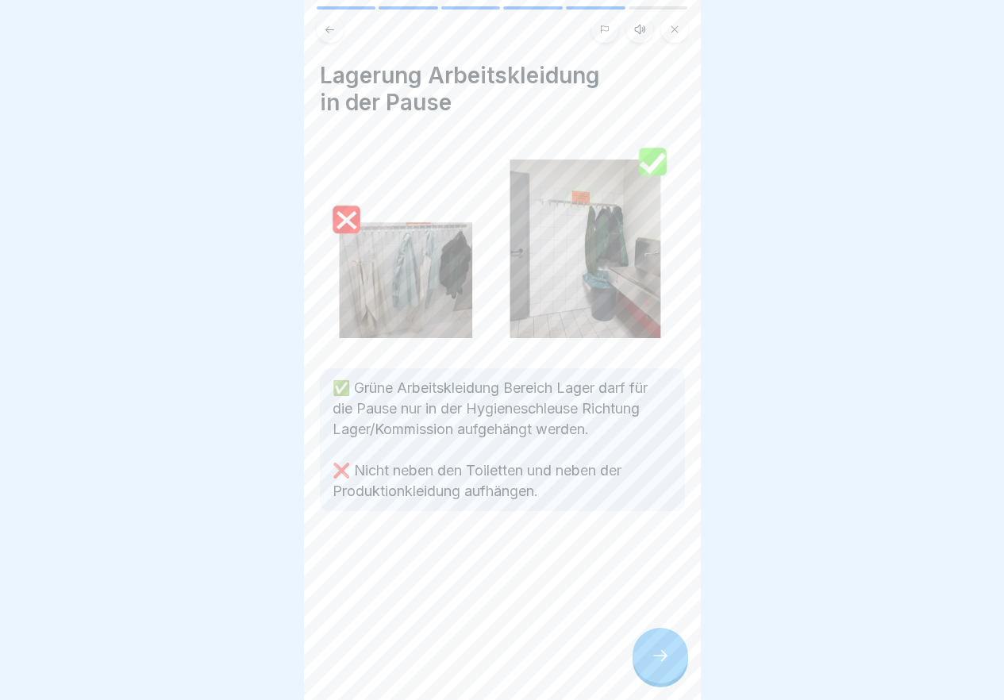
click at [656, 662] on icon at bounding box center [660, 655] width 19 height 19
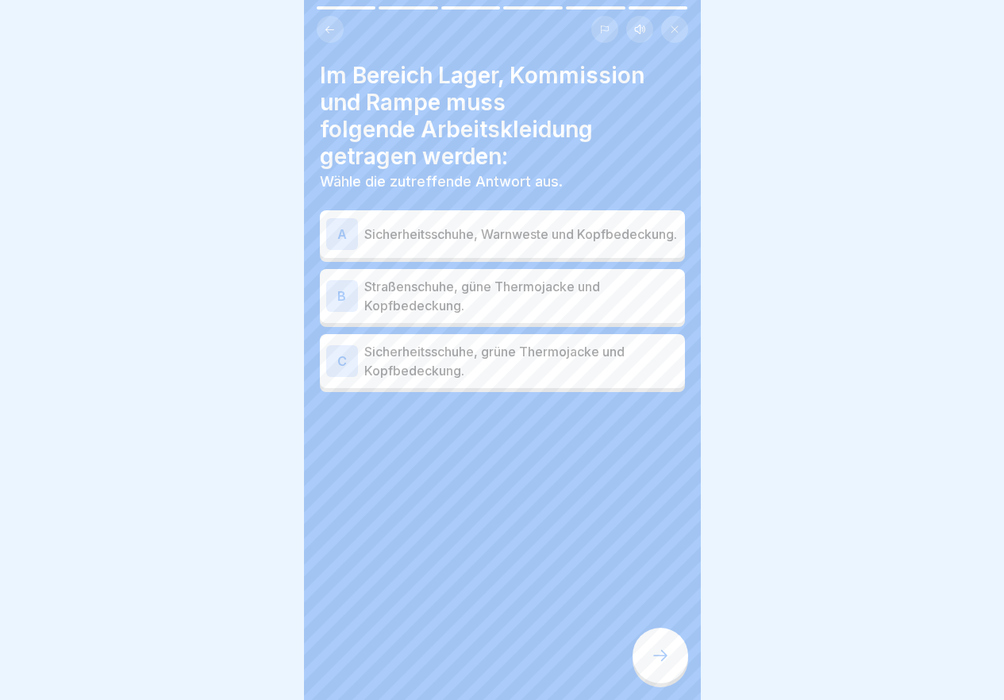
click at [656, 662] on icon at bounding box center [660, 655] width 19 height 19
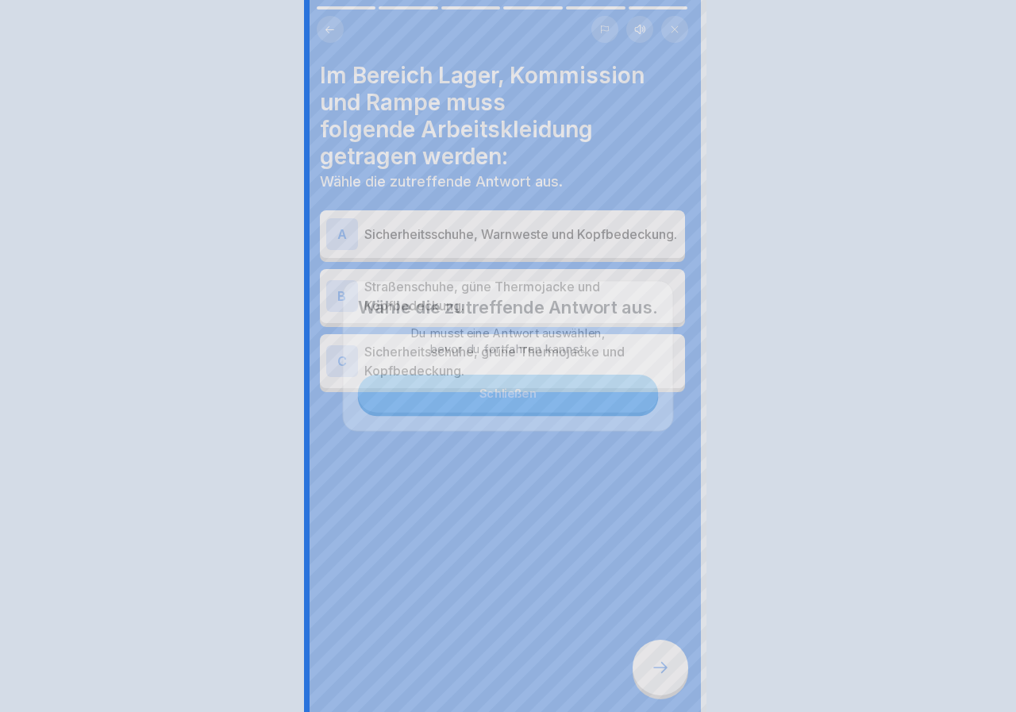
click at [656, 662] on div at bounding box center [508, 356] width 1016 height 712
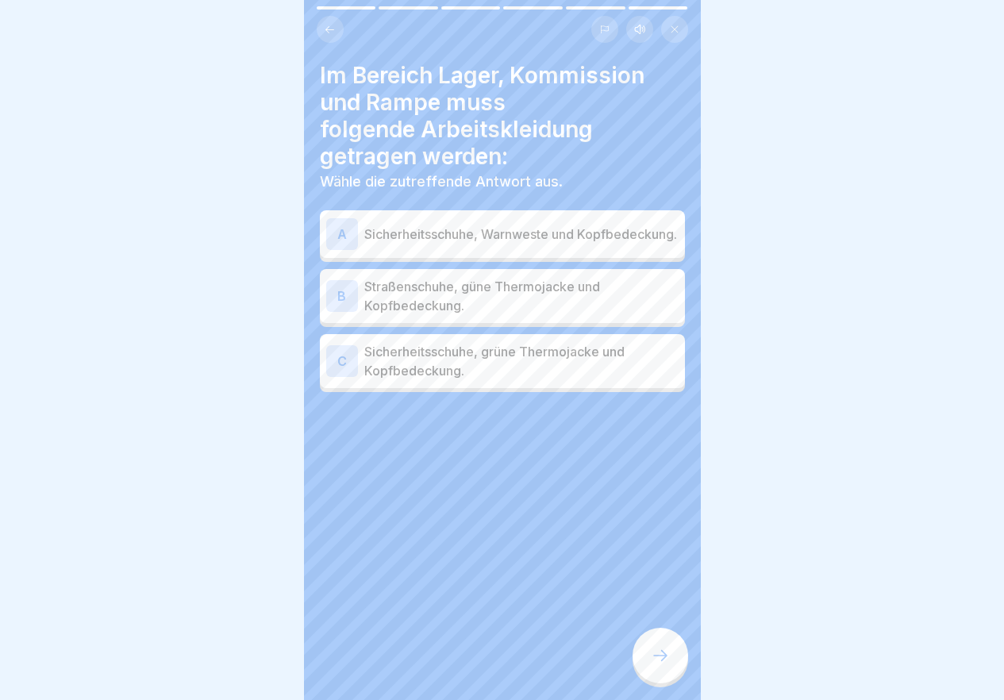
click at [567, 373] on p "Sicherheitsschuhe, grüne Thermojacke und Kopfbedeckung." at bounding box center [521, 361] width 314 height 38
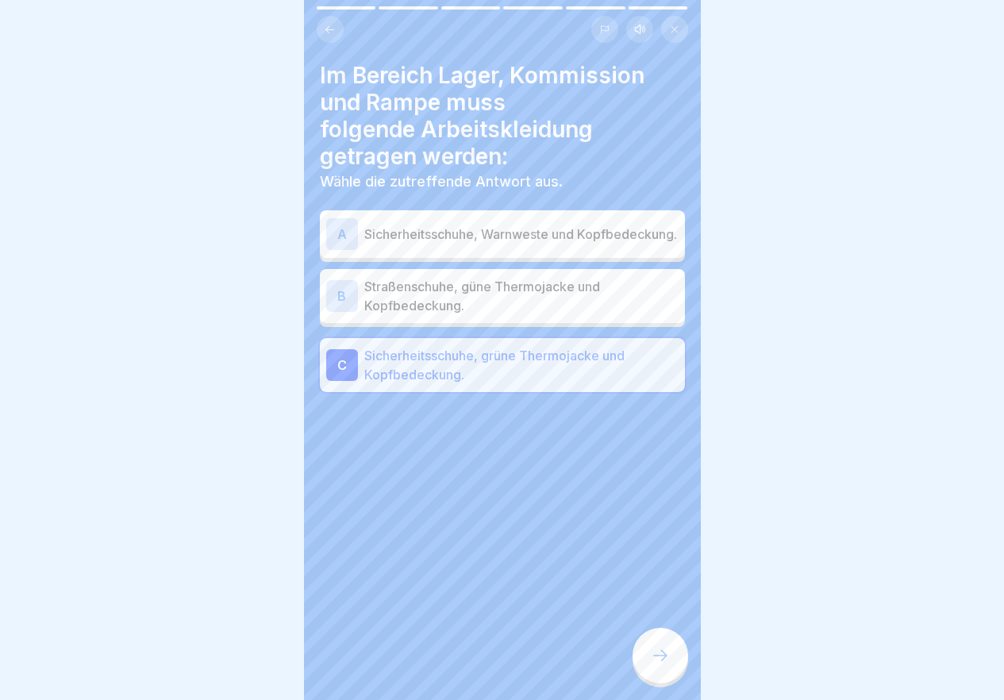
click at [653, 665] on icon at bounding box center [660, 655] width 19 height 19
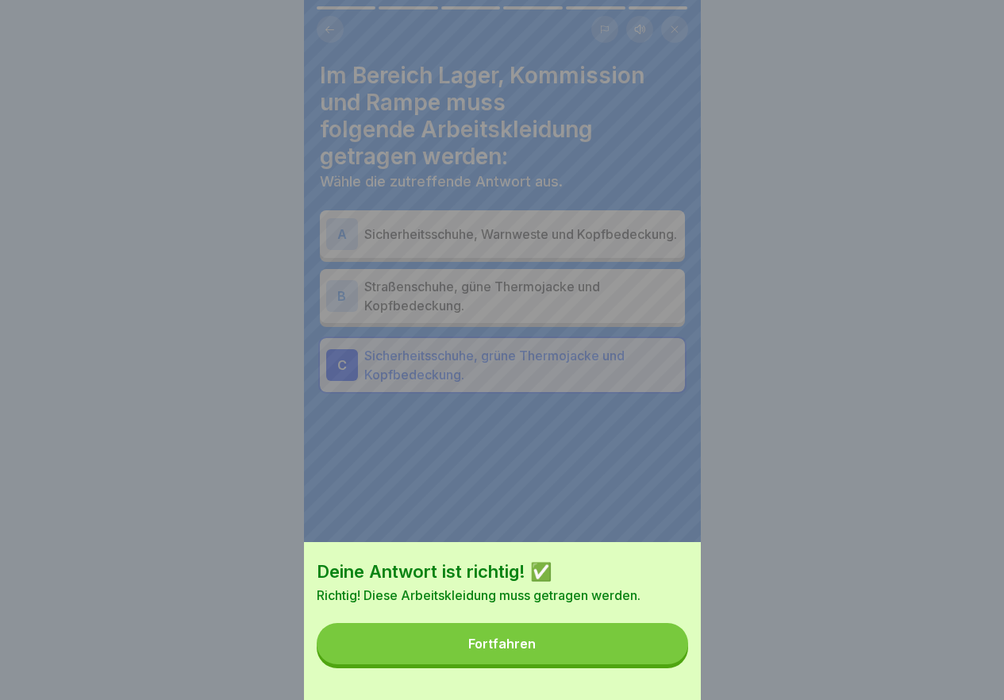
click at [651, 664] on button "Fortfahren" at bounding box center [502, 643] width 371 height 41
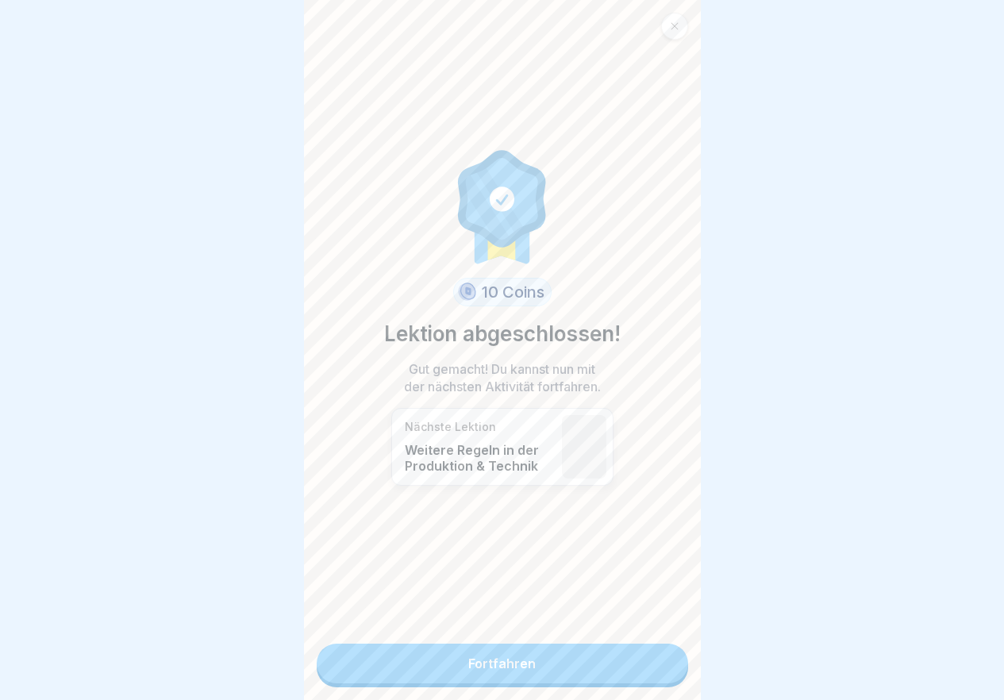
click at [615, 664] on link "Fortfahren" at bounding box center [502, 664] width 371 height 40
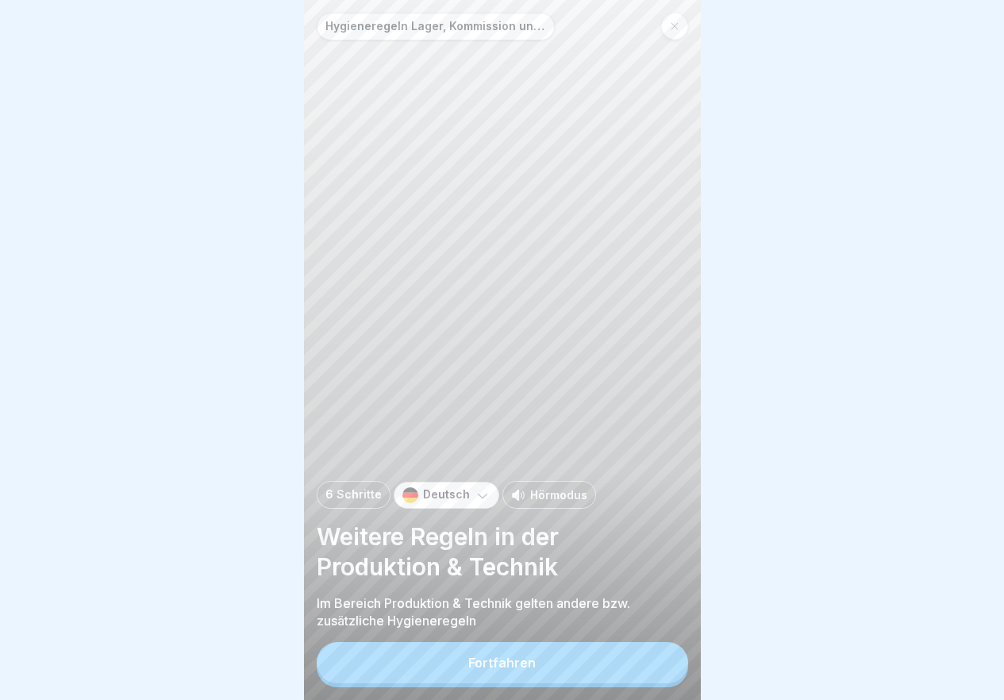
click at [597, 683] on button "Fortfahren" at bounding box center [502, 662] width 371 height 41
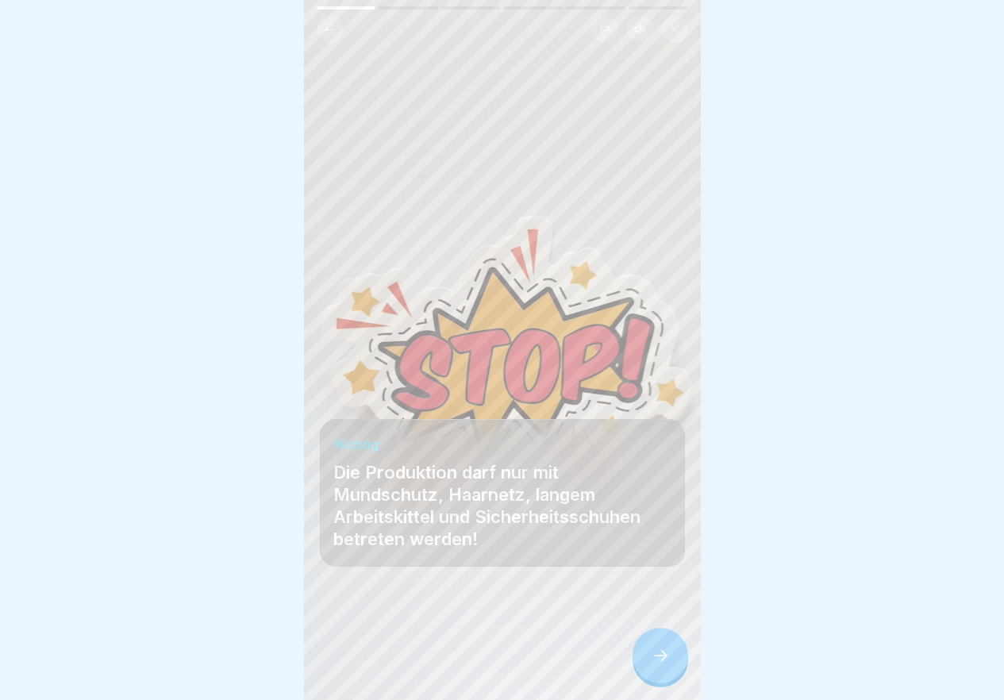
click at [652, 664] on icon at bounding box center [660, 655] width 19 height 19
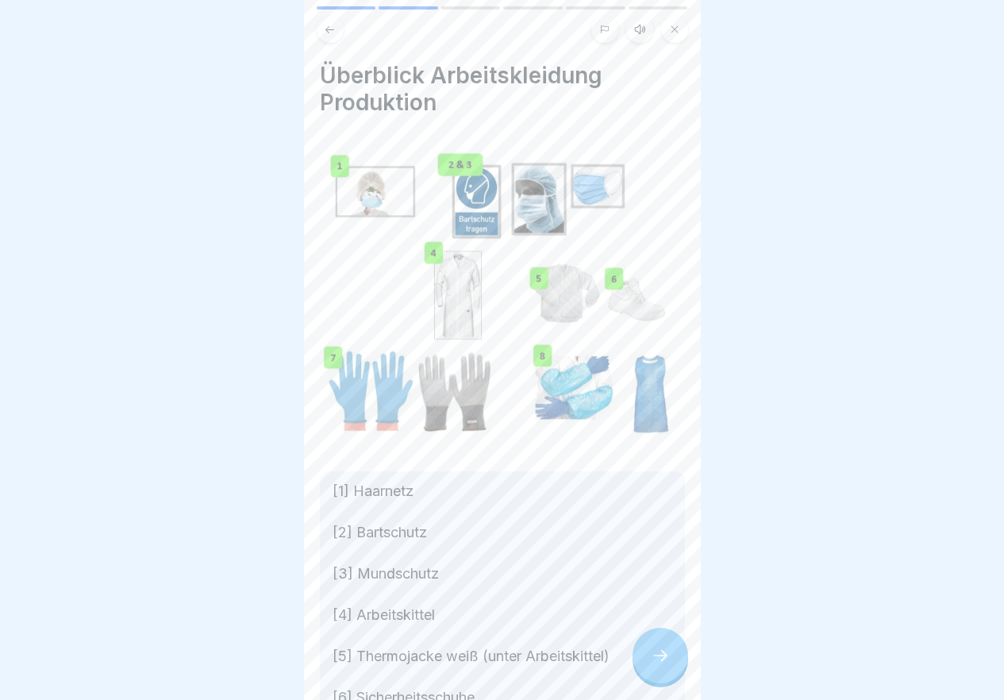
click at [652, 664] on icon at bounding box center [660, 655] width 19 height 19
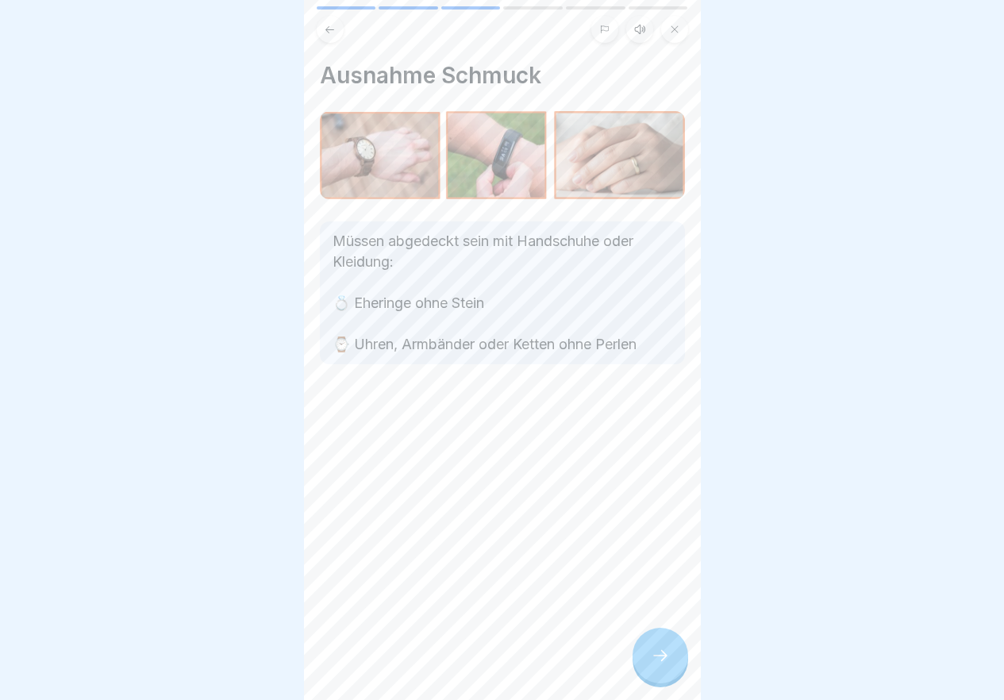
click at [652, 664] on icon at bounding box center [660, 655] width 19 height 19
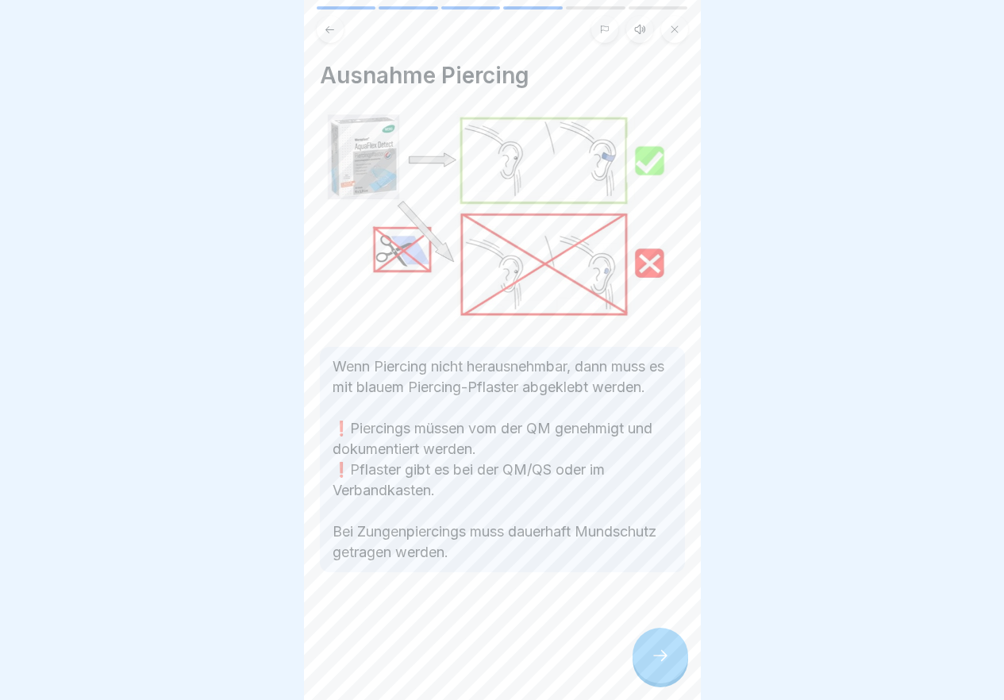
click at [652, 664] on icon at bounding box center [660, 655] width 19 height 19
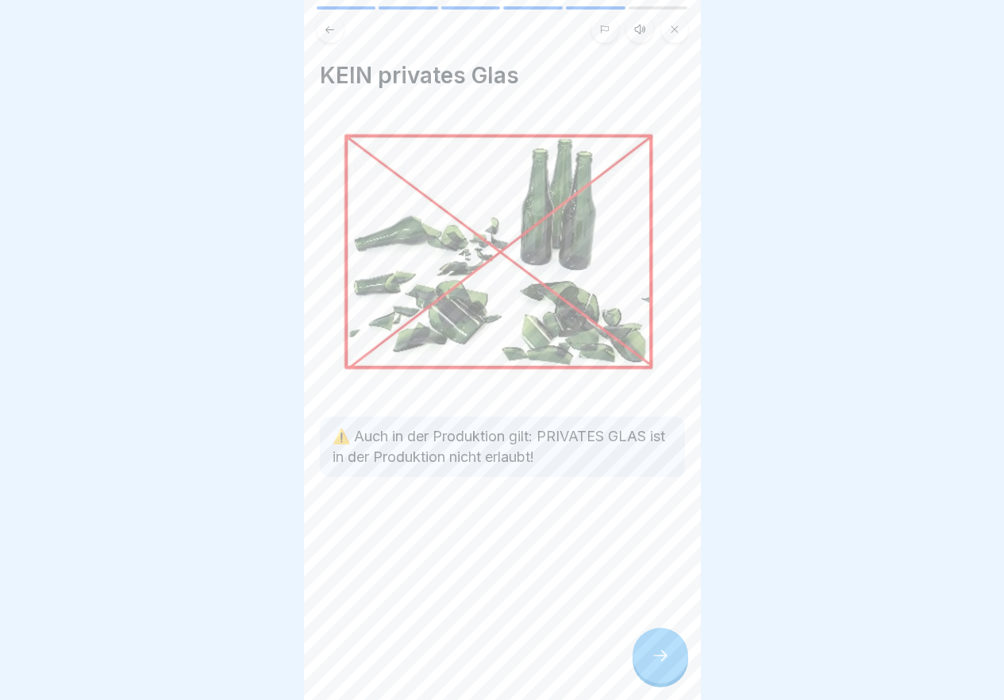
click at [672, 659] on div at bounding box center [661, 656] width 56 height 56
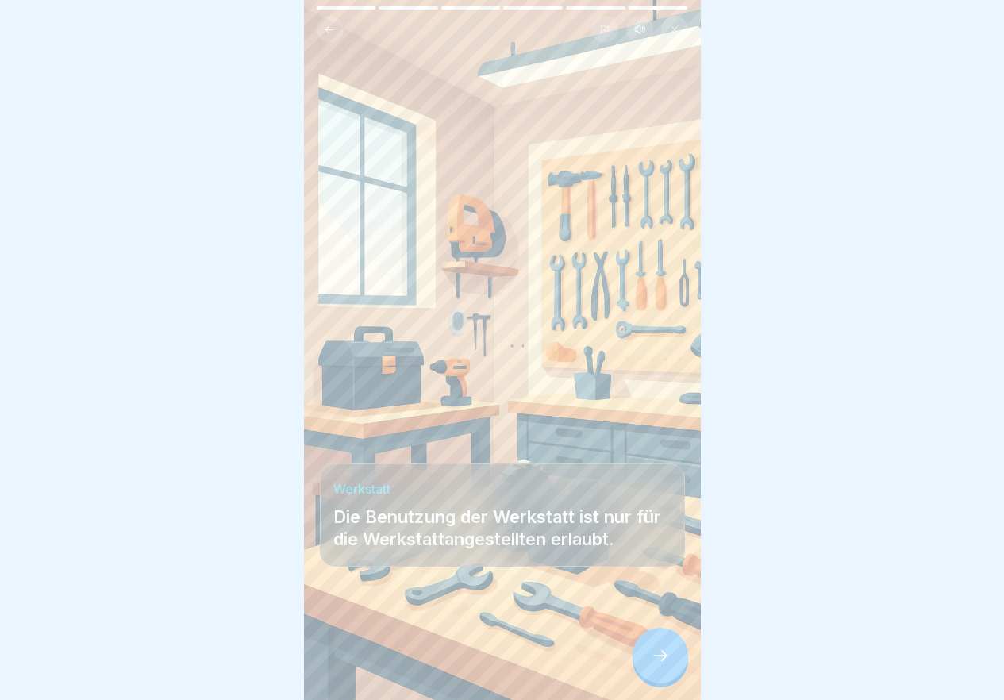
click at [672, 659] on div at bounding box center [661, 656] width 56 height 56
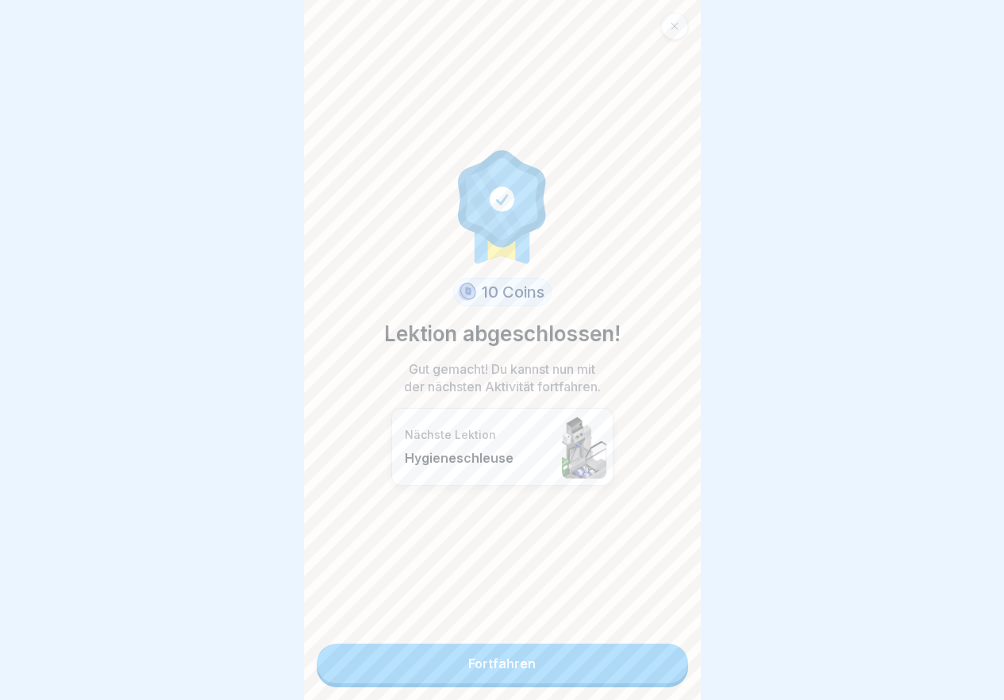
click at [619, 671] on link "Fortfahren" at bounding box center [502, 664] width 371 height 40
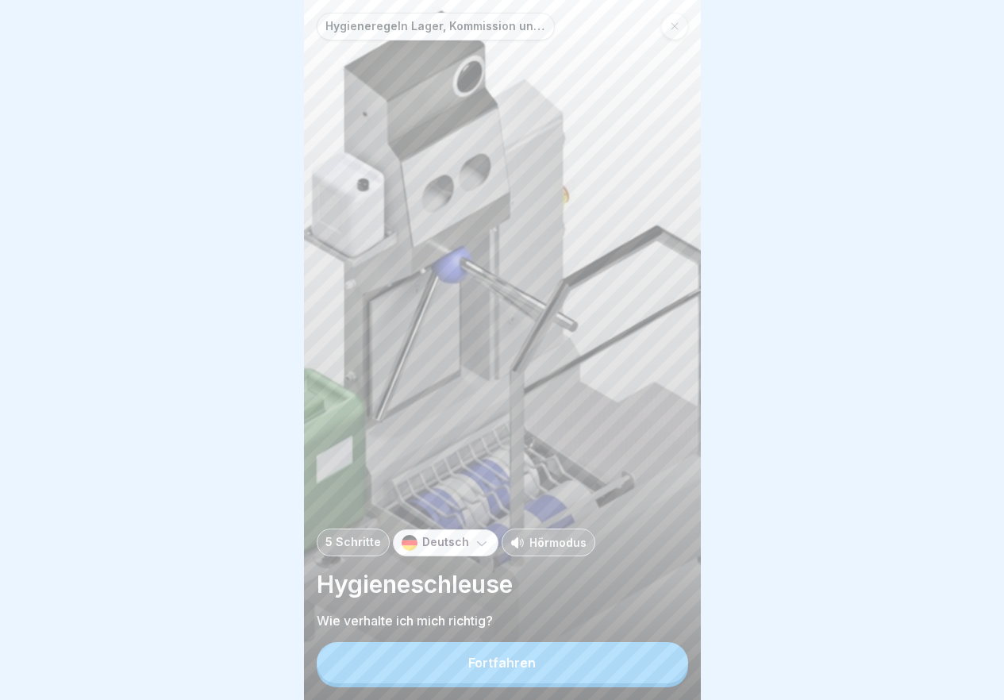
click at [619, 671] on button "Fortfahren" at bounding box center [502, 662] width 371 height 41
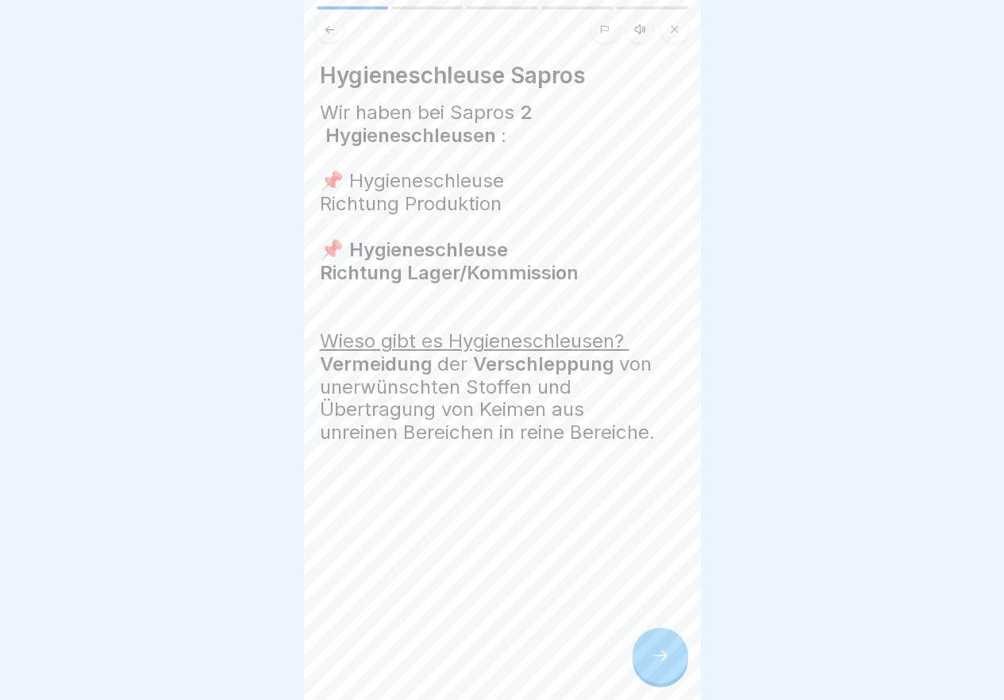
click at [657, 665] on icon at bounding box center [660, 655] width 19 height 19
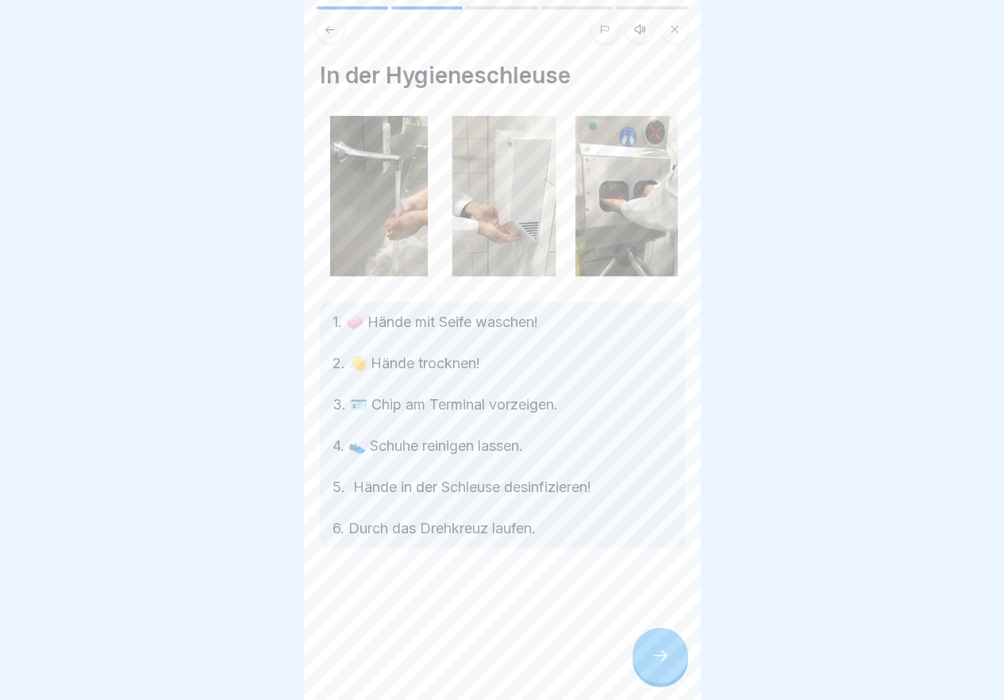
click at [657, 665] on icon at bounding box center [660, 655] width 19 height 19
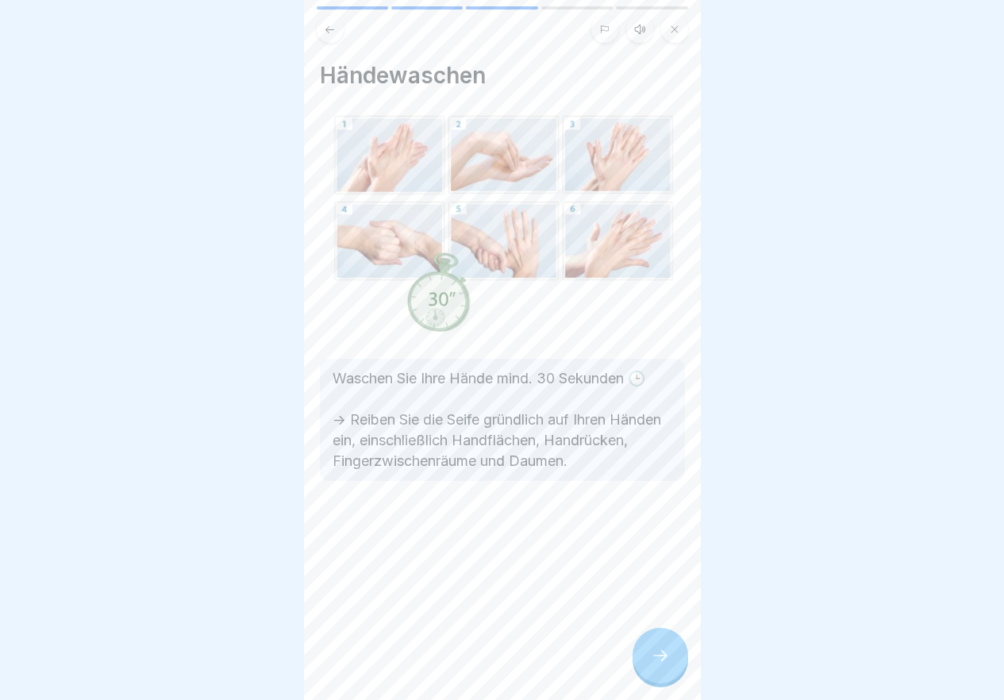
click at [657, 665] on icon at bounding box center [660, 655] width 19 height 19
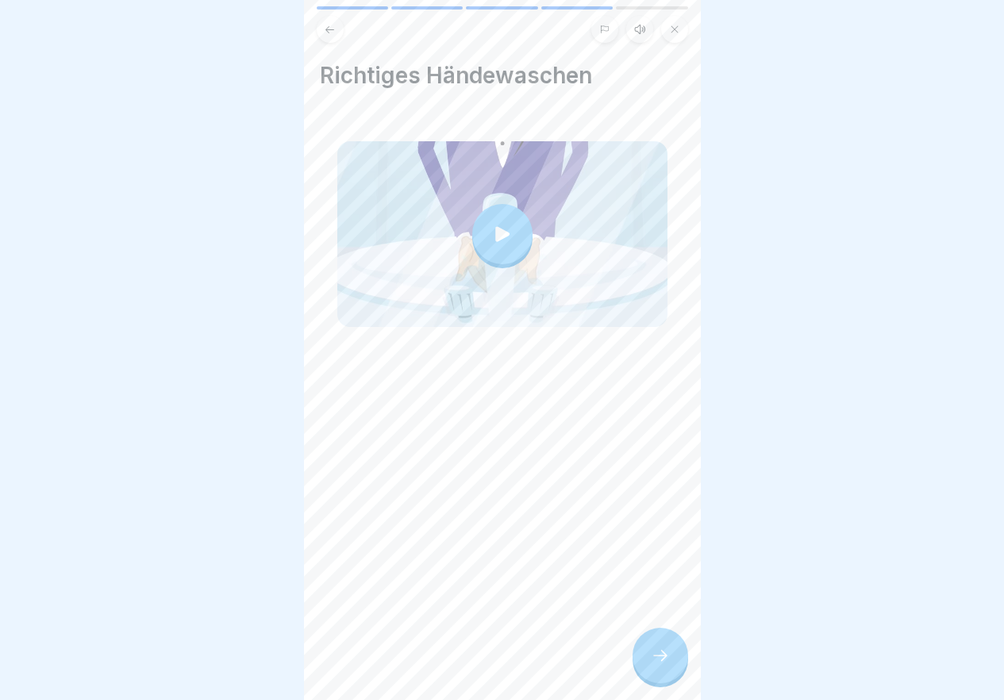
click at [657, 665] on icon at bounding box center [660, 655] width 19 height 19
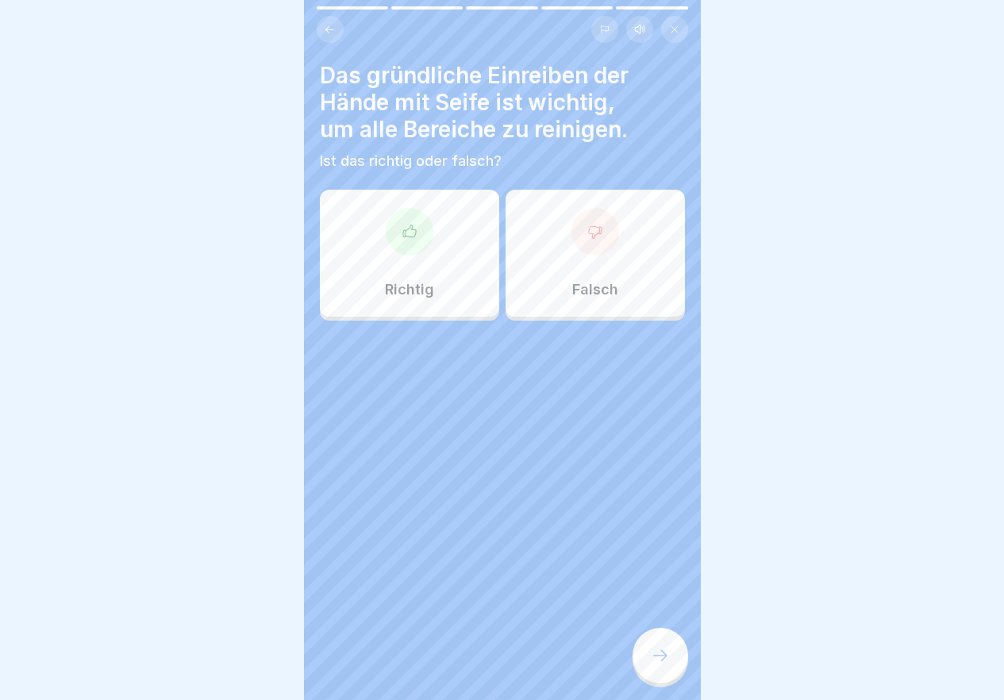
click at [657, 665] on icon at bounding box center [660, 655] width 19 height 19
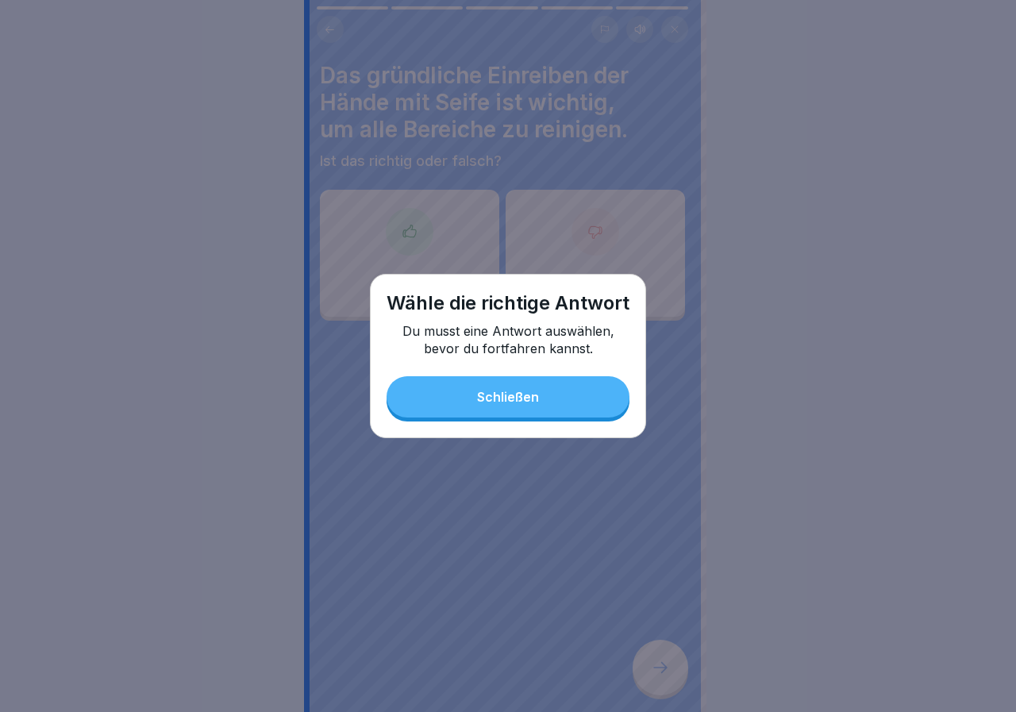
click at [518, 392] on div "Schließen" at bounding box center [508, 397] width 62 height 14
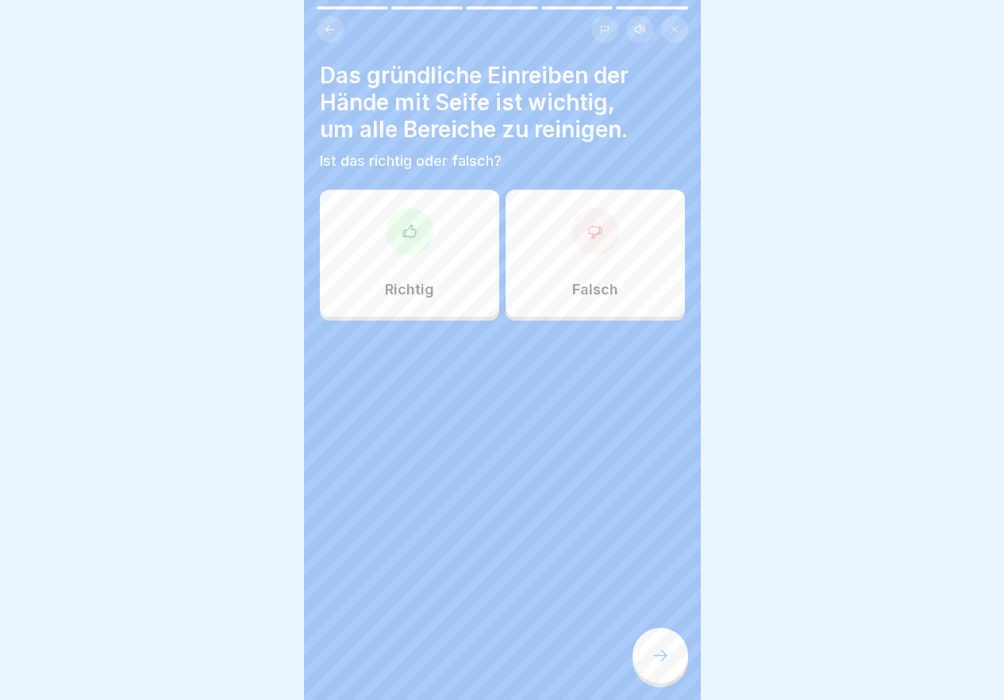
click at [459, 252] on div "Richtig" at bounding box center [409, 253] width 179 height 127
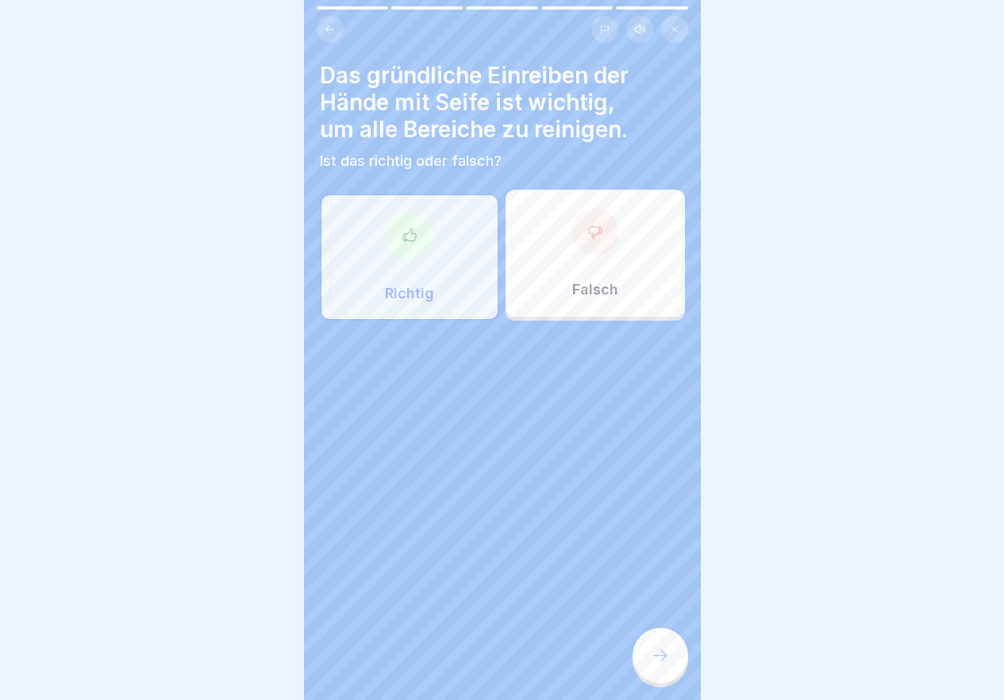
click at [654, 664] on icon at bounding box center [660, 655] width 19 height 19
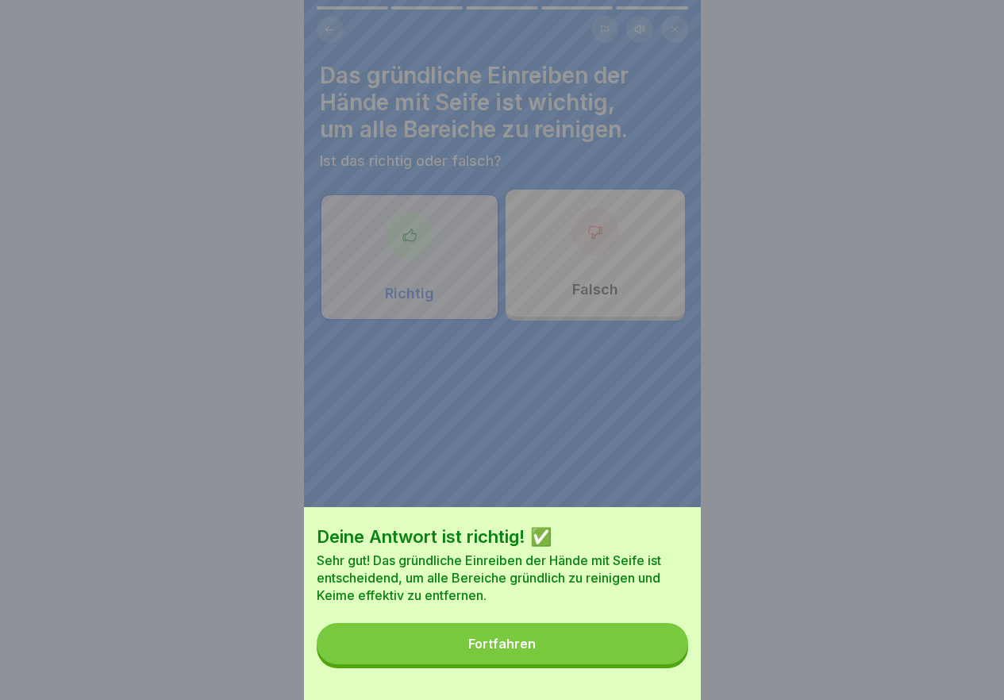
click at [647, 661] on button "Fortfahren" at bounding box center [502, 643] width 371 height 41
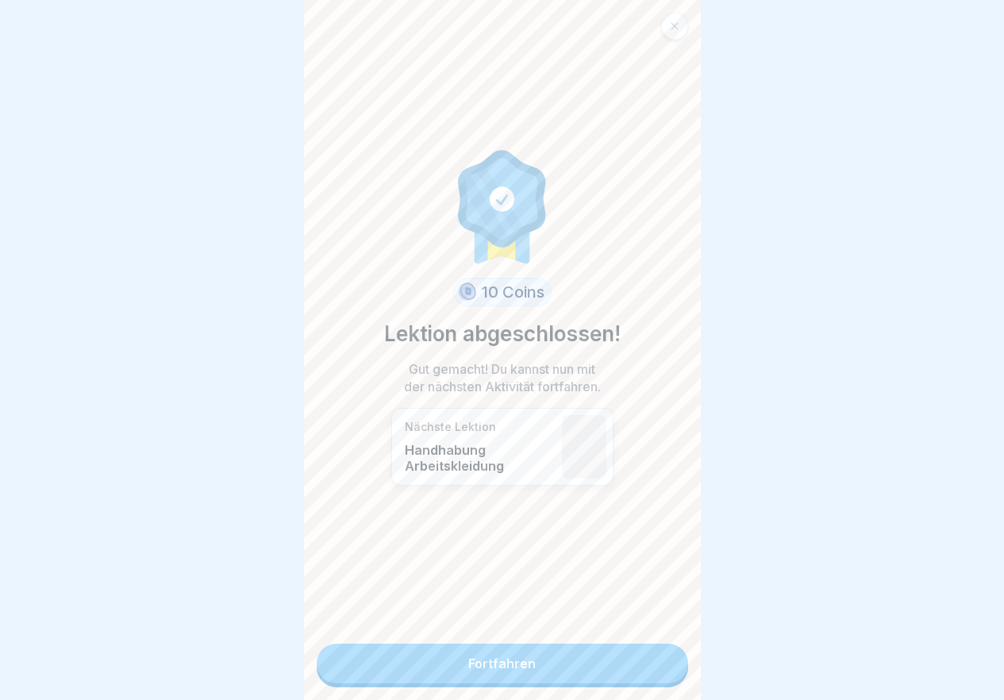
click at [638, 661] on link "Fortfahren" at bounding box center [502, 664] width 371 height 40
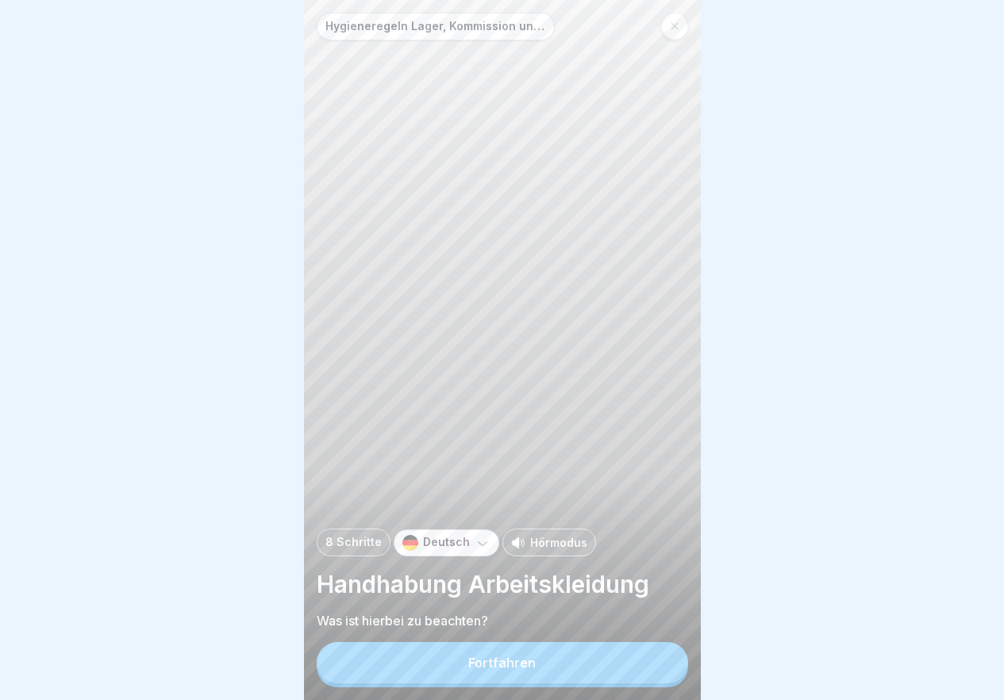
click at [638, 661] on button "Fortfahren" at bounding box center [502, 662] width 371 height 41
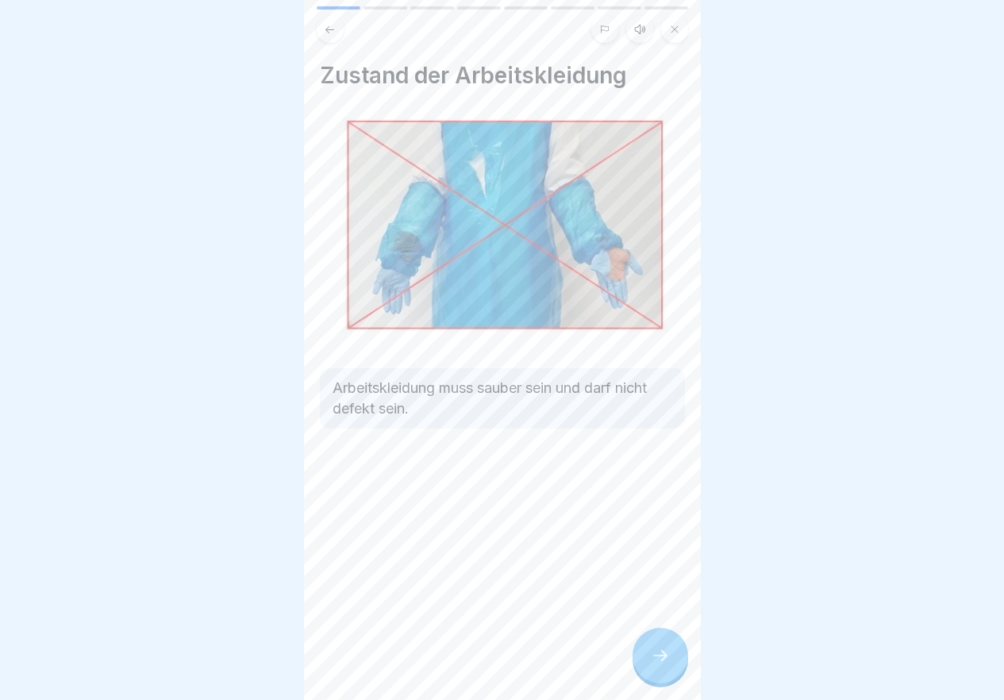
click at [638, 661] on div at bounding box center [661, 656] width 56 height 56
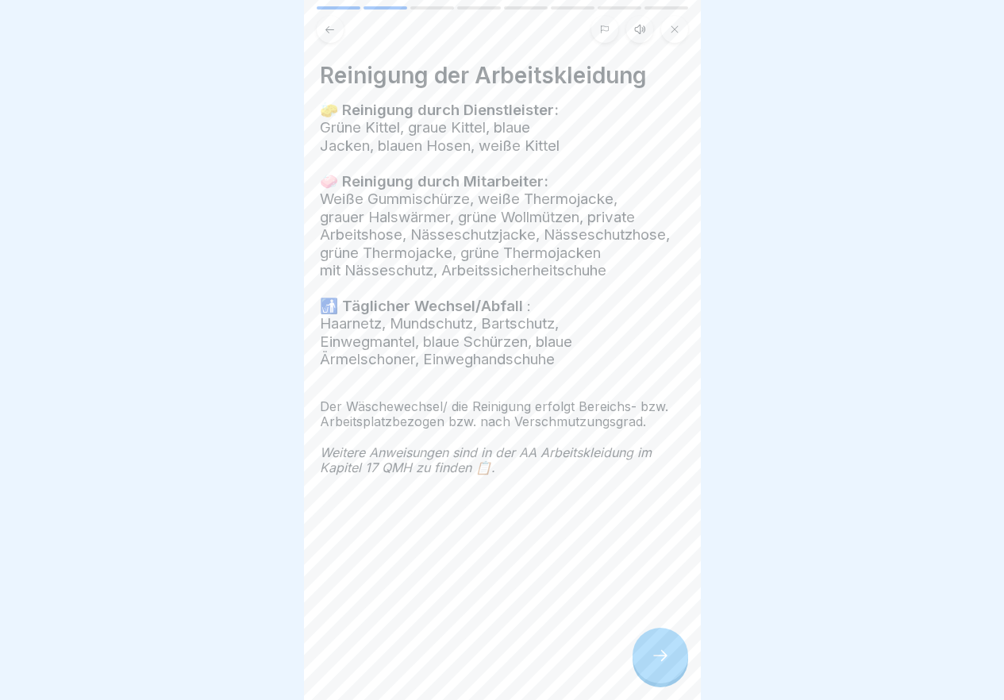
click at [638, 661] on div at bounding box center [661, 656] width 56 height 56
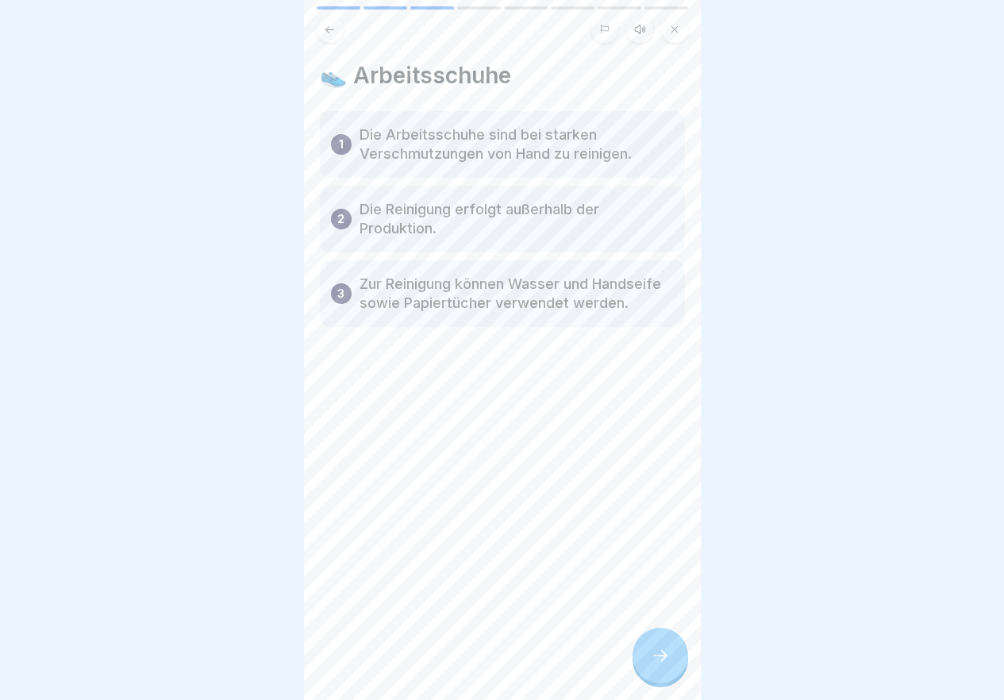
click at [638, 661] on div at bounding box center [661, 656] width 56 height 56
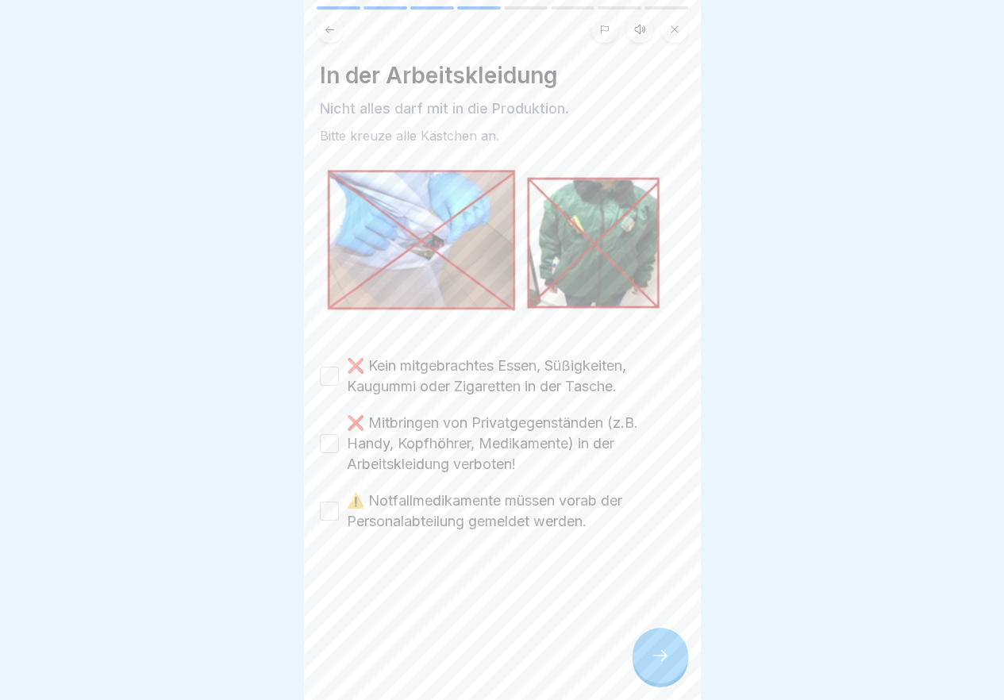
click at [638, 661] on div at bounding box center [661, 656] width 56 height 56
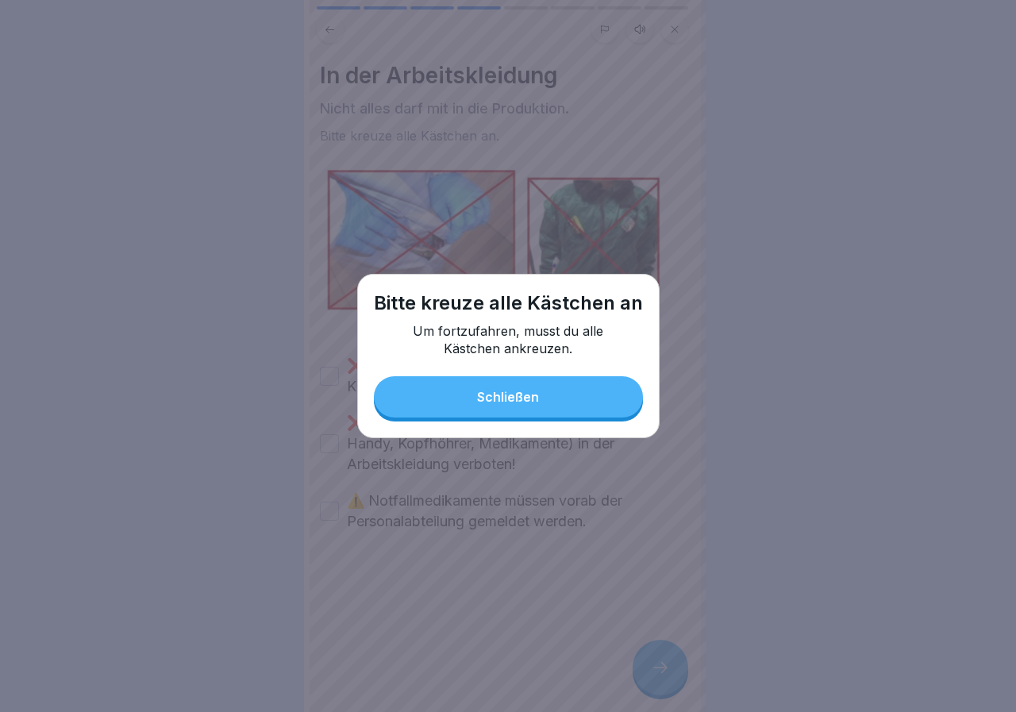
click at [498, 394] on div "Schließen" at bounding box center [508, 397] width 62 height 14
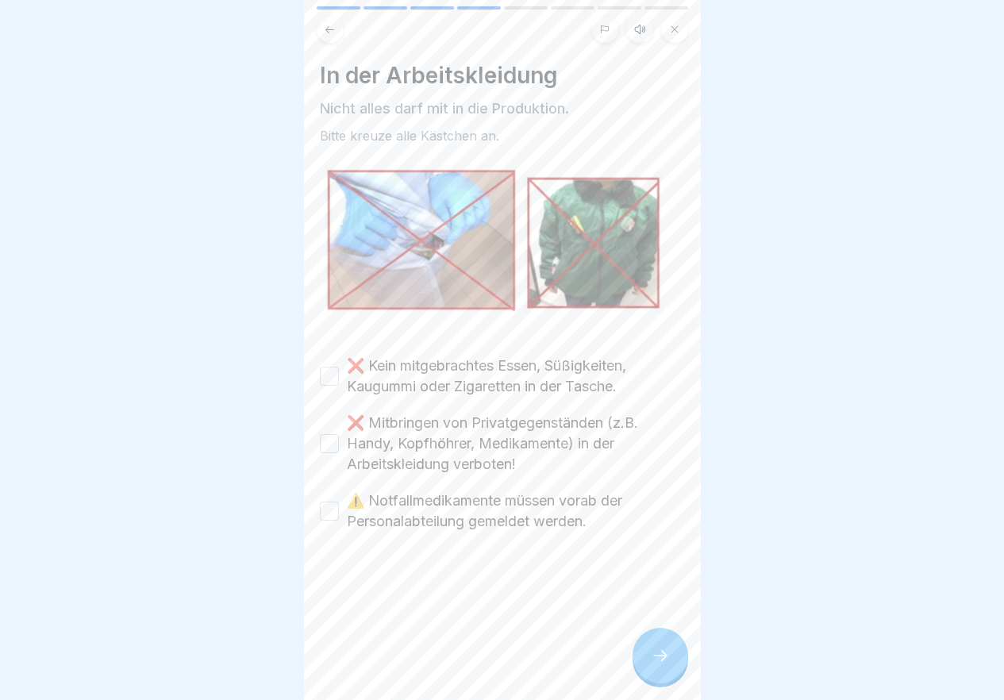
click at [333, 379] on button "❌ Kein mitgebrachtes Essen, Süßigkeiten, Kaugummi oder Zigaretten in der Tasche." at bounding box center [329, 376] width 19 height 19
click at [330, 434] on button "❌ Mitbringen von Privatgegenständen (z.B. Handy, Kopfhöhrer, Medikamente) in de…" at bounding box center [329, 443] width 19 height 19
click at [322, 502] on button "⚠️ Notfallmedikamente müssen vorab der Personalabteilung gemeldet werden." at bounding box center [329, 511] width 19 height 19
click at [664, 661] on icon at bounding box center [660, 655] width 14 height 11
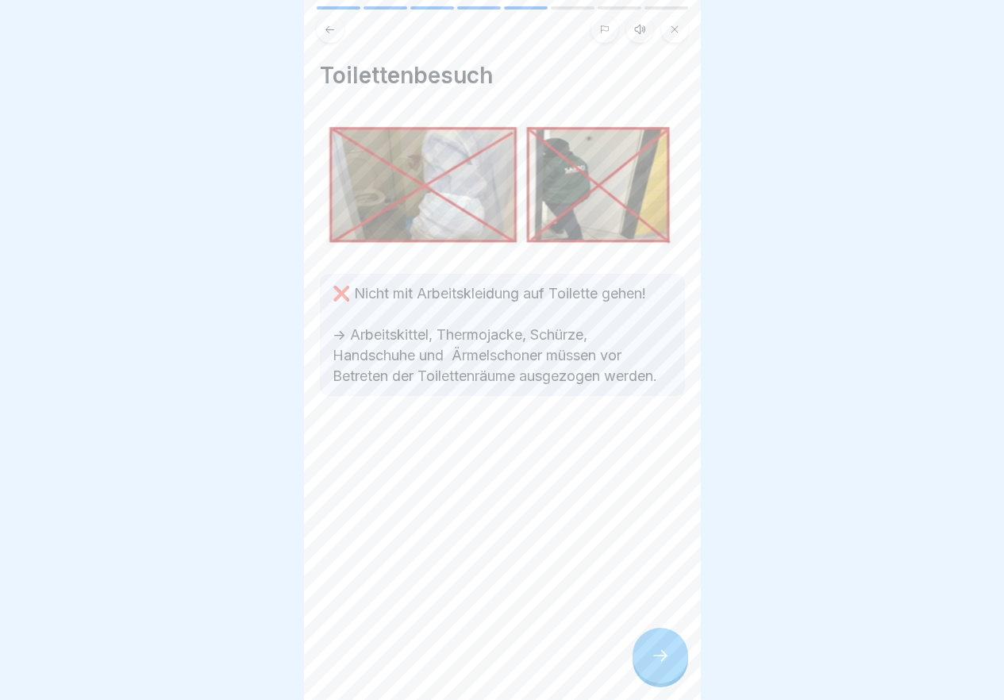
click at [664, 661] on icon at bounding box center [660, 655] width 14 height 11
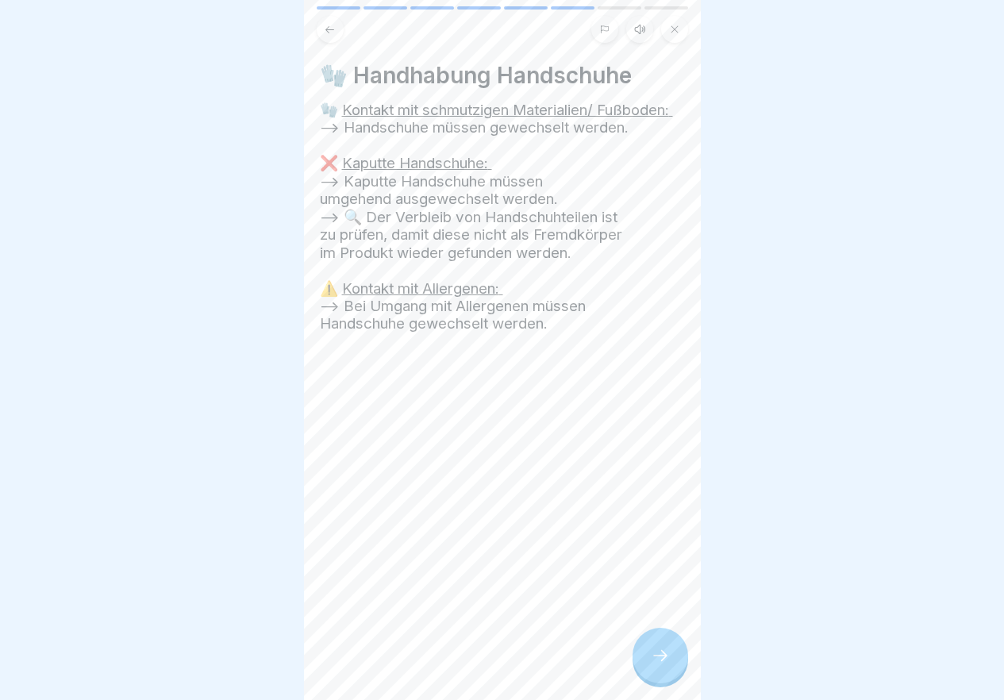
click at [664, 661] on icon at bounding box center [660, 655] width 14 height 11
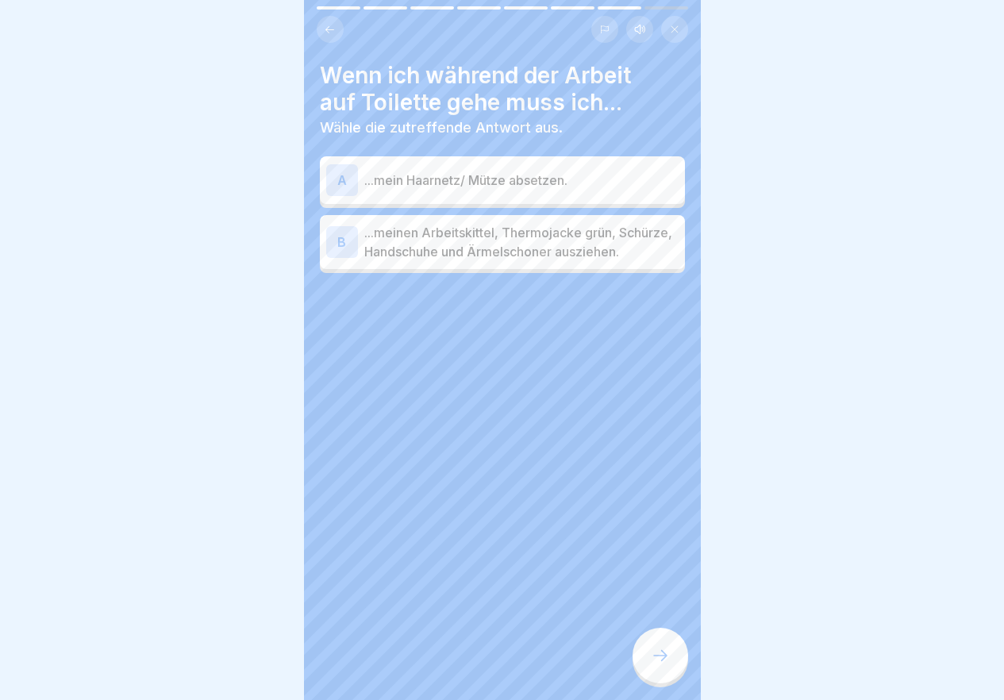
click at [383, 257] on p "...meinen Arbeitskittel, Thermojacke grün, Schürze, Handschuhe und Ärmelschoner…" at bounding box center [521, 242] width 314 height 38
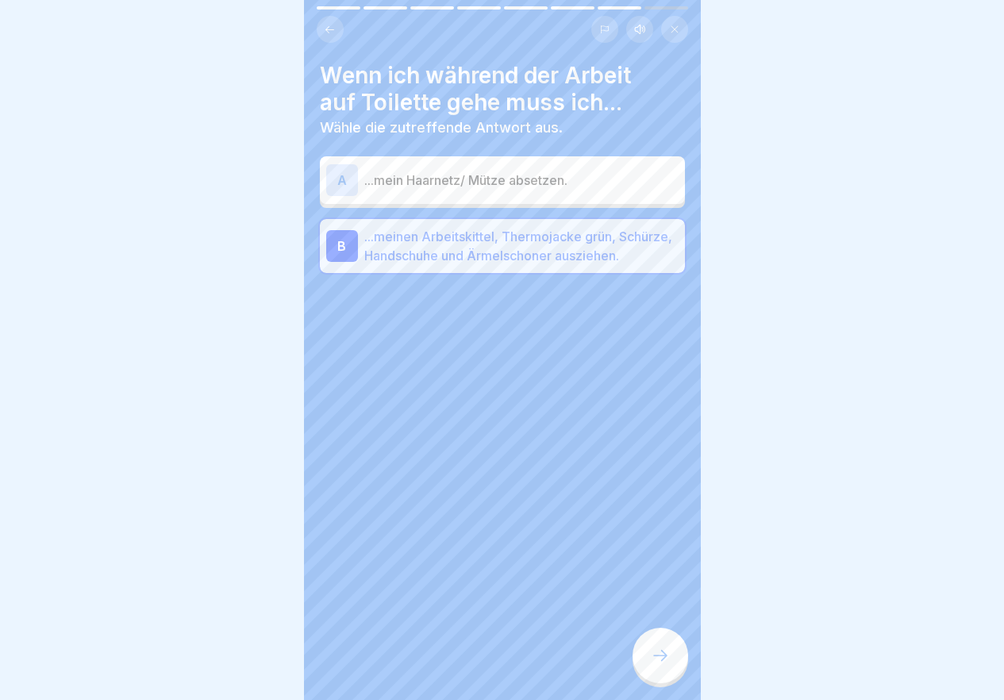
click at [673, 648] on div at bounding box center [661, 656] width 56 height 56
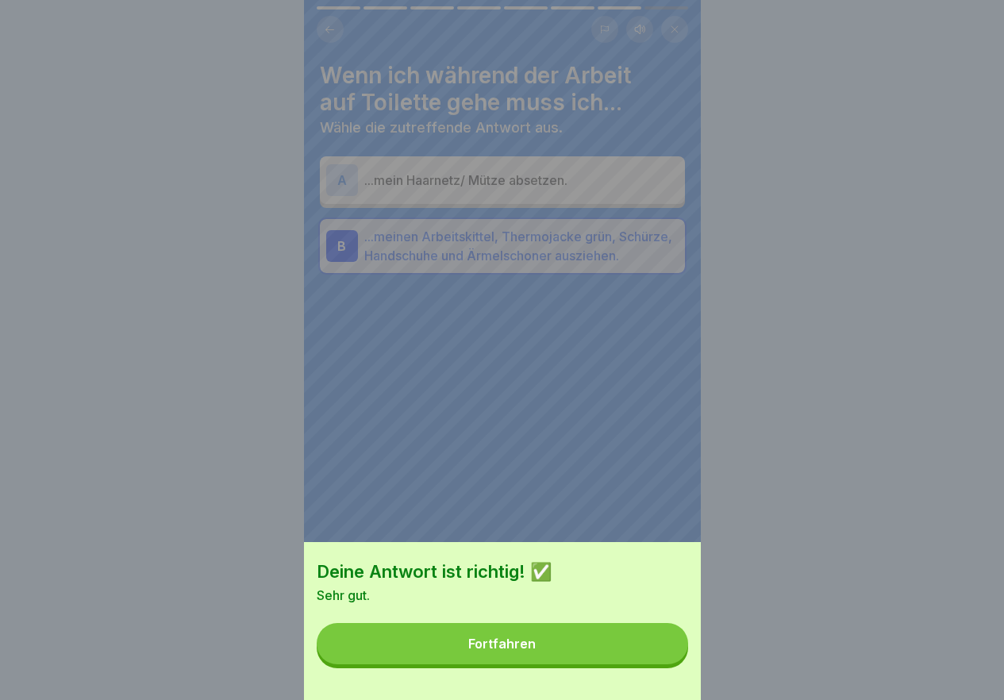
click at [673, 648] on button "Fortfahren" at bounding box center [502, 643] width 371 height 41
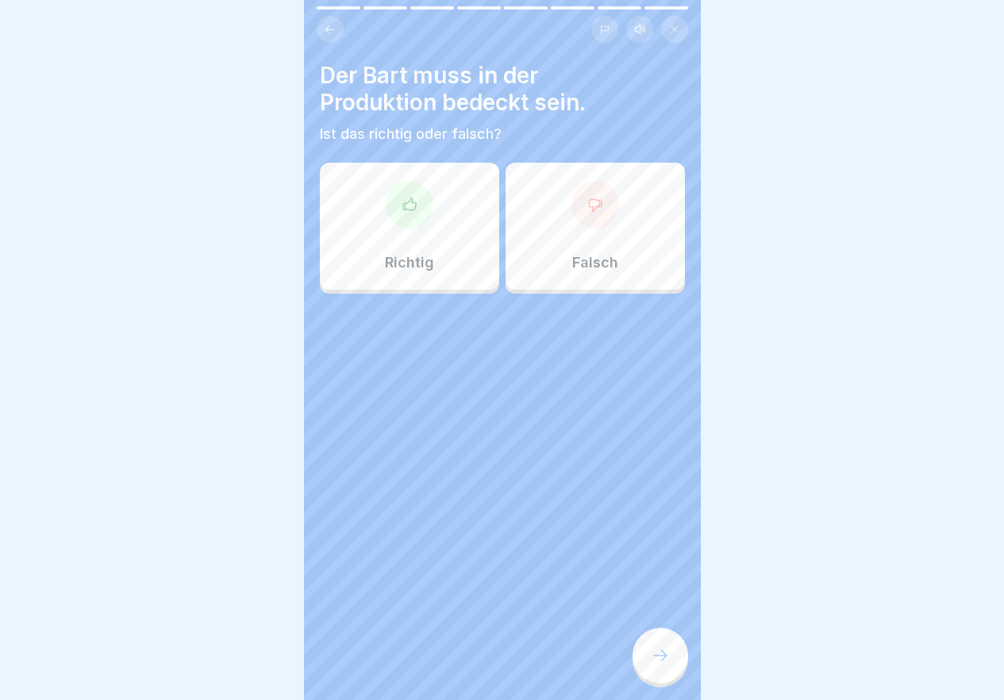
click at [369, 264] on div "Richtig" at bounding box center [409, 226] width 179 height 127
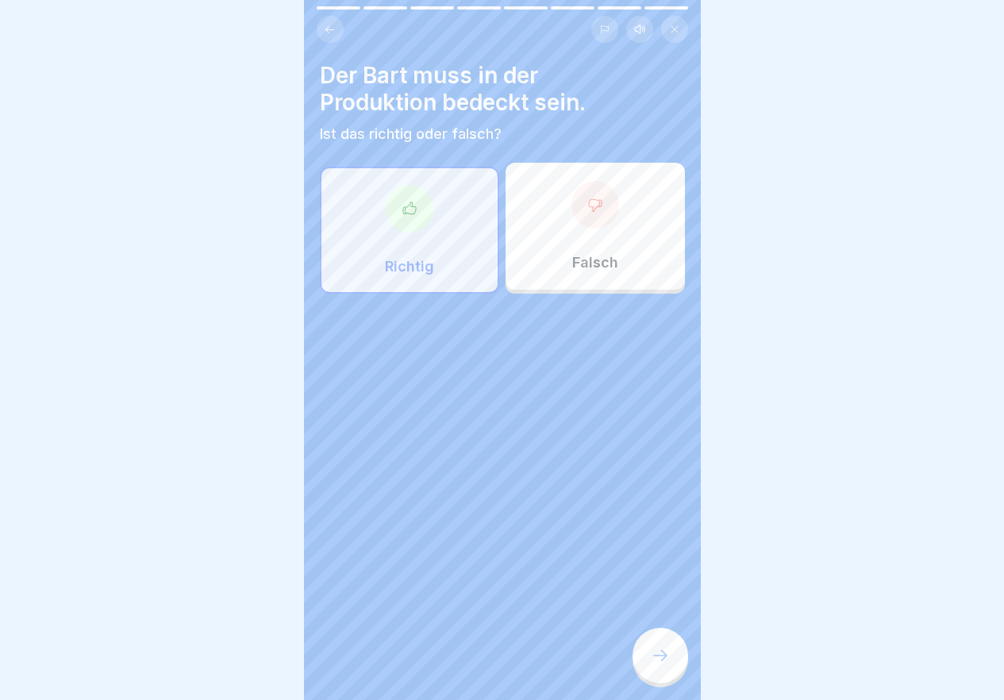
click at [666, 665] on icon at bounding box center [660, 655] width 19 height 19
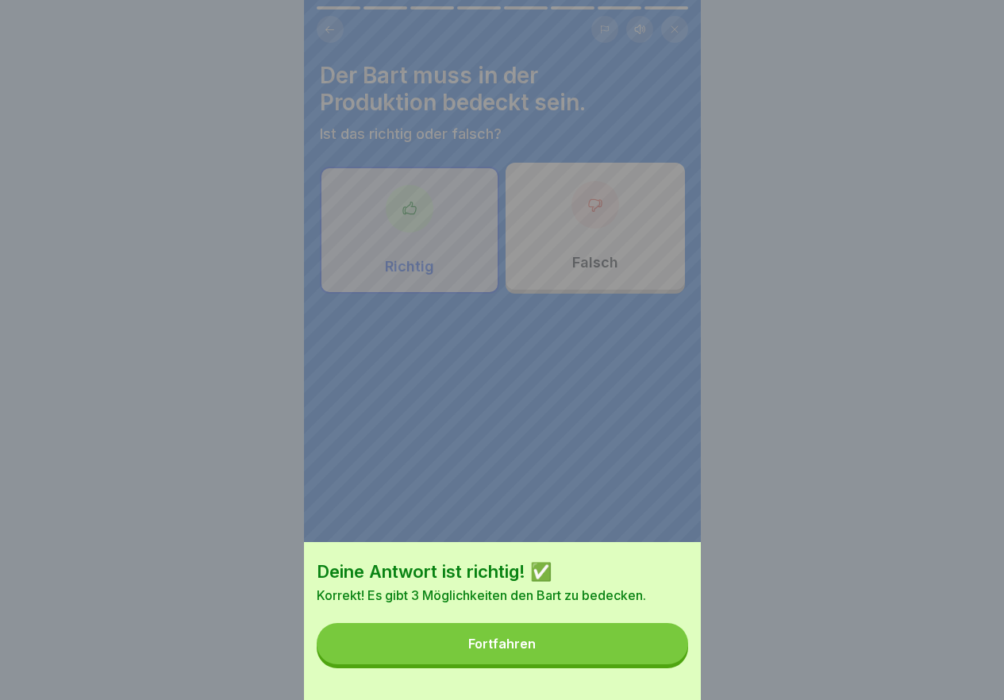
click at [656, 664] on button "Fortfahren" at bounding box center [502, 643] width 371 height 41
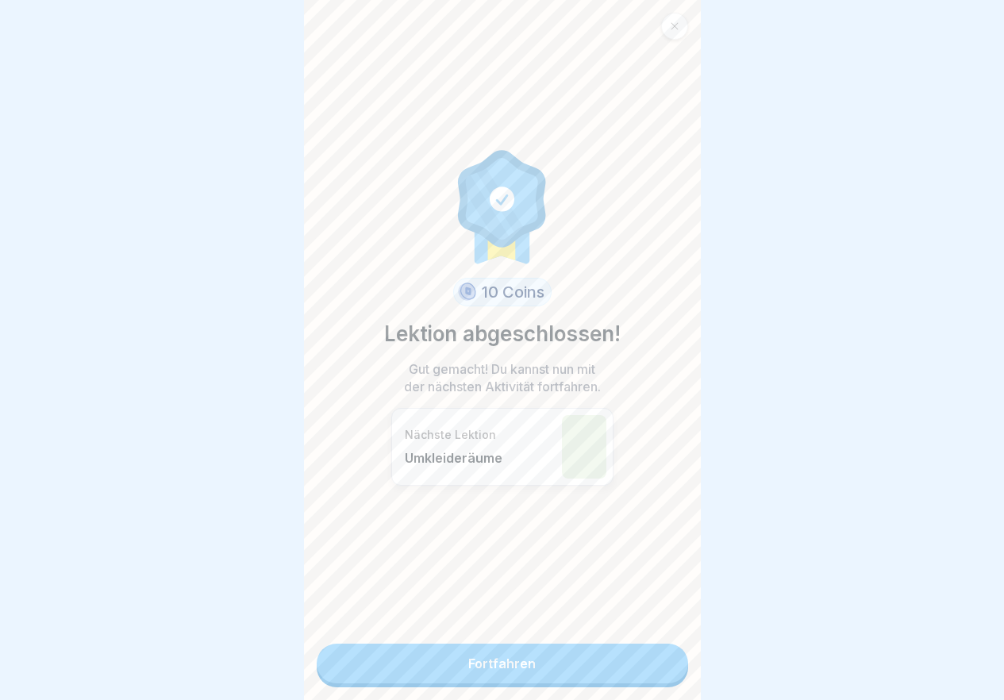
click at [656, 665] on link "Fortfahren" at bounding box center [502, 664] width 371 height 40
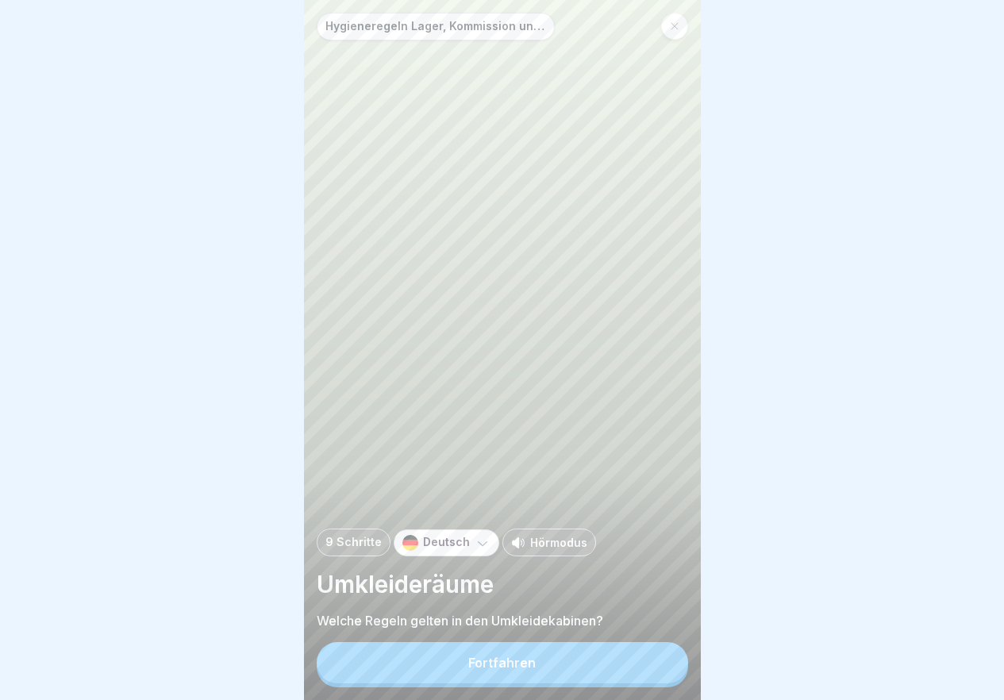
click at [656, 665] on button "Fortfahren" at bounding box center [502, 662] width 371 height 41
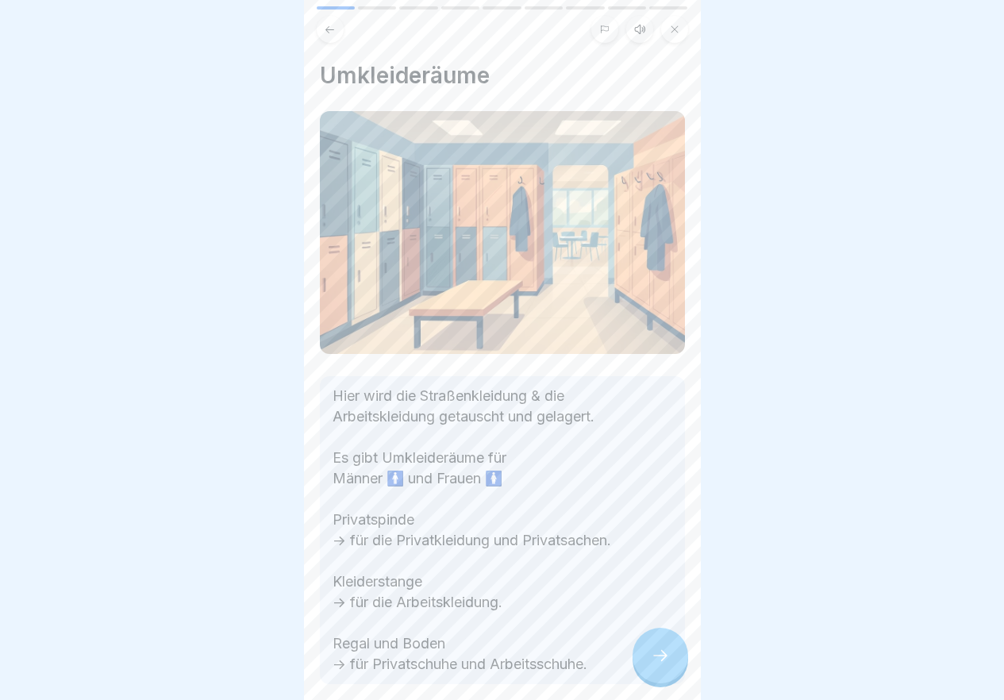
click at [656, 665] on icon at bounding box center [660, 655] width 19 height 19
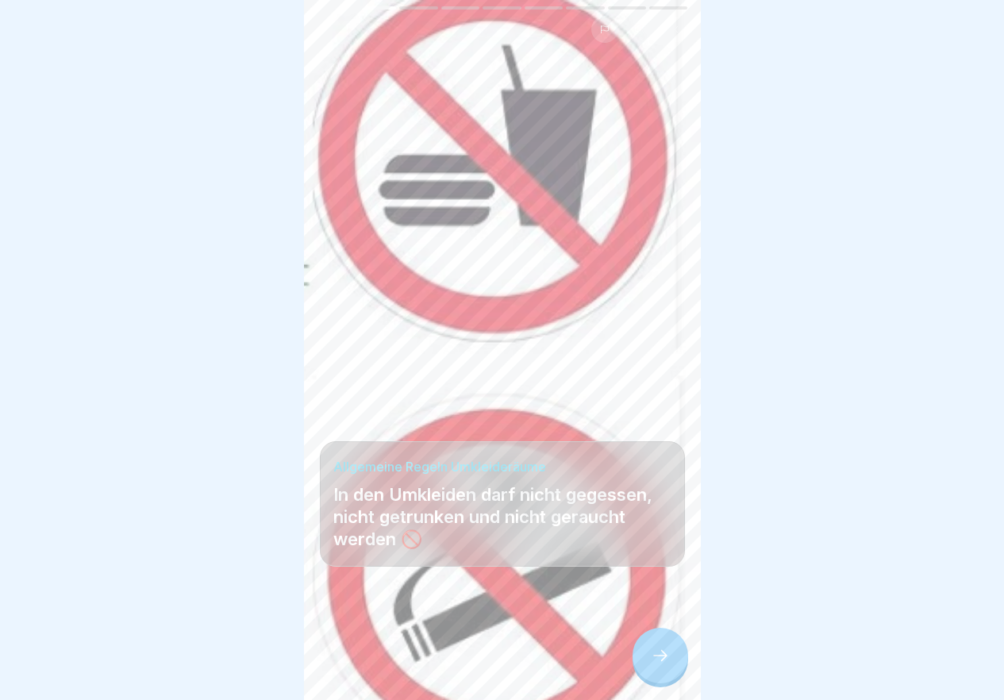
click at [656, 665] on icon at bounding box center [660, 655] width 19 height 19
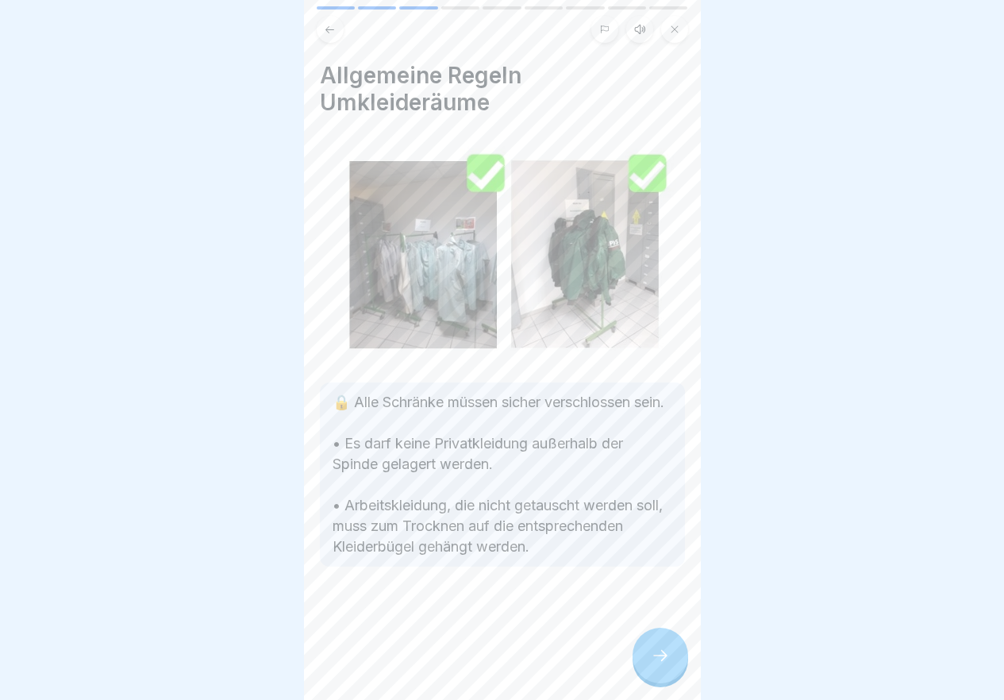
click at [656, 665] on icon at bounding box center [660, 655] width 19 height 19
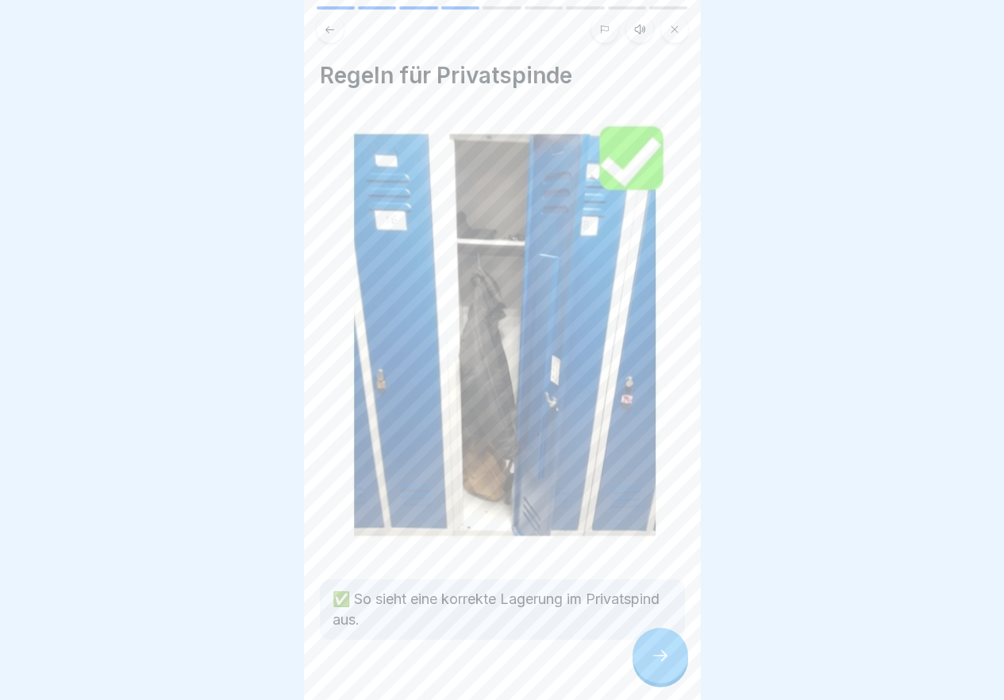
click at [656, 665] on icon at bounding box center [660, 655] width 19 height 19
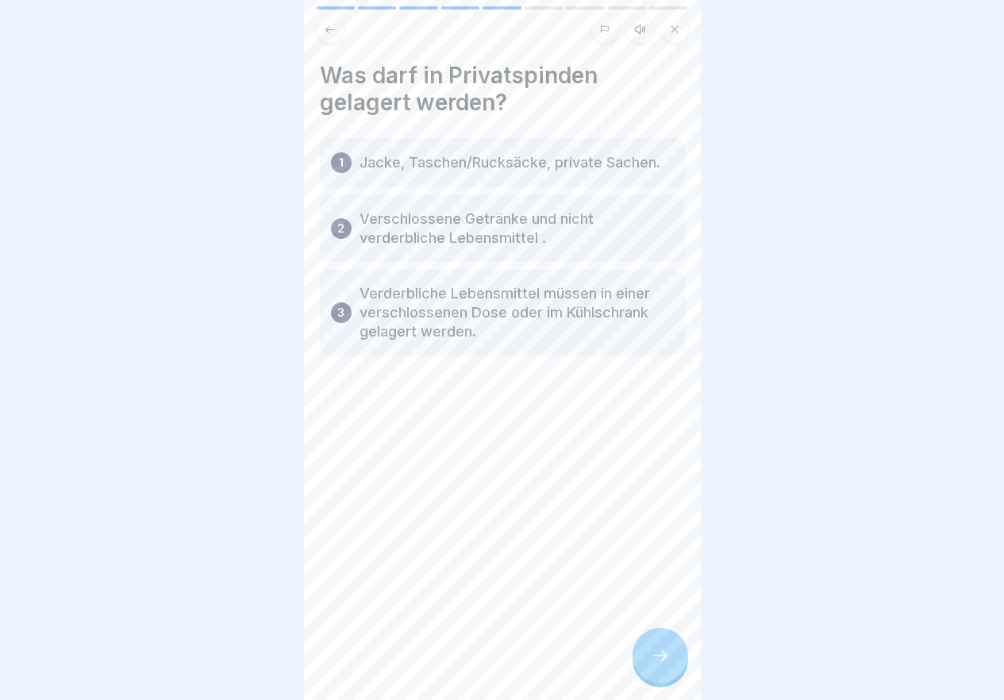
click at [656, 665] on icon at bounding box center [660, 655] width 19 height 19
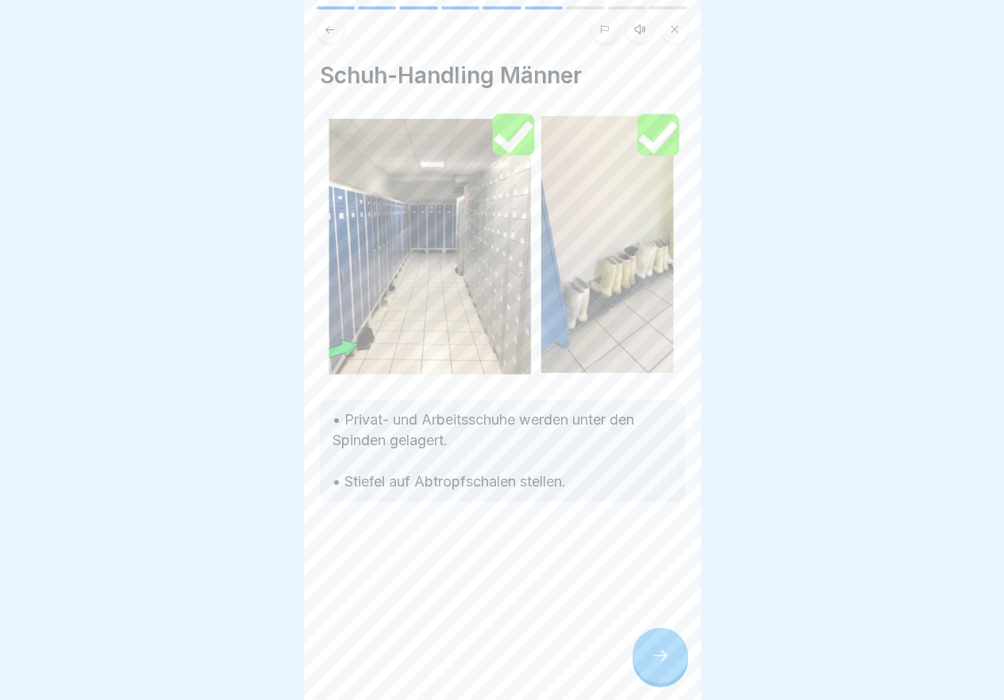
click at [656, 665] on icon at bounding box center [660, 655] width 19 height 19
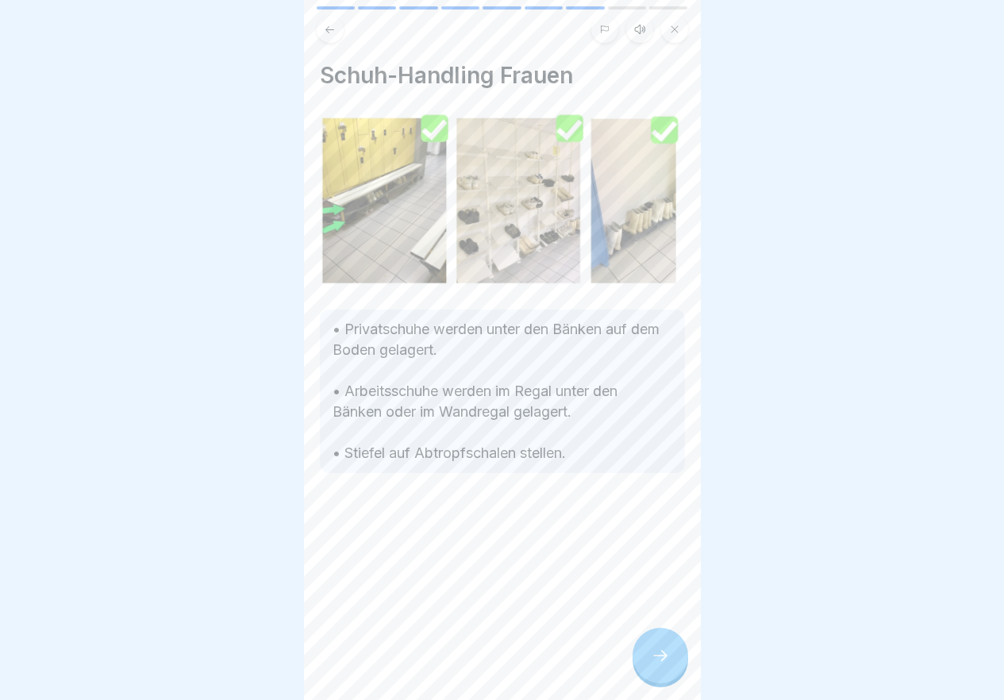
click at [656, 665] on icon at bounding box center [660, 655] width 19 height 19
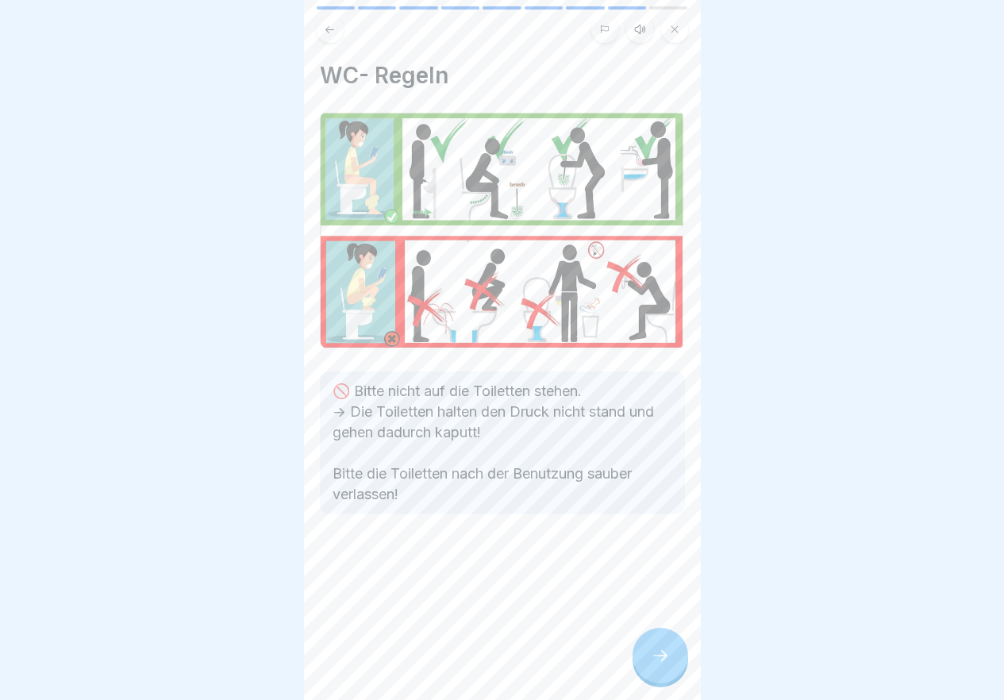
click at [656, 665] on icon at bounding box center [660, 655] width 19 height 19
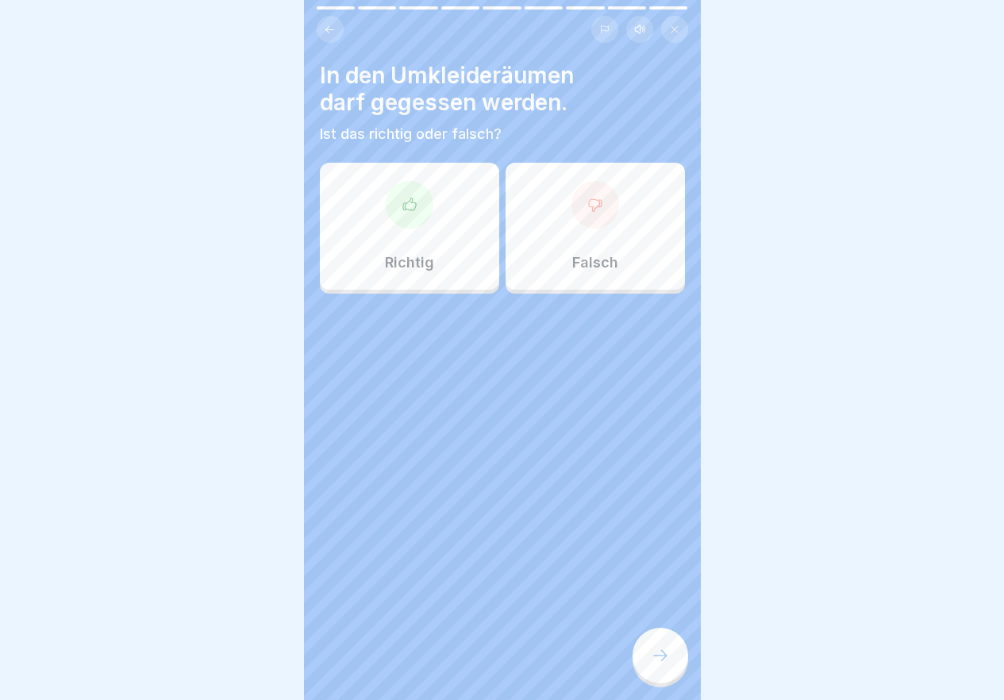
click at [656, 665] on icon at bounding box center [660, 655] width 19 height 19
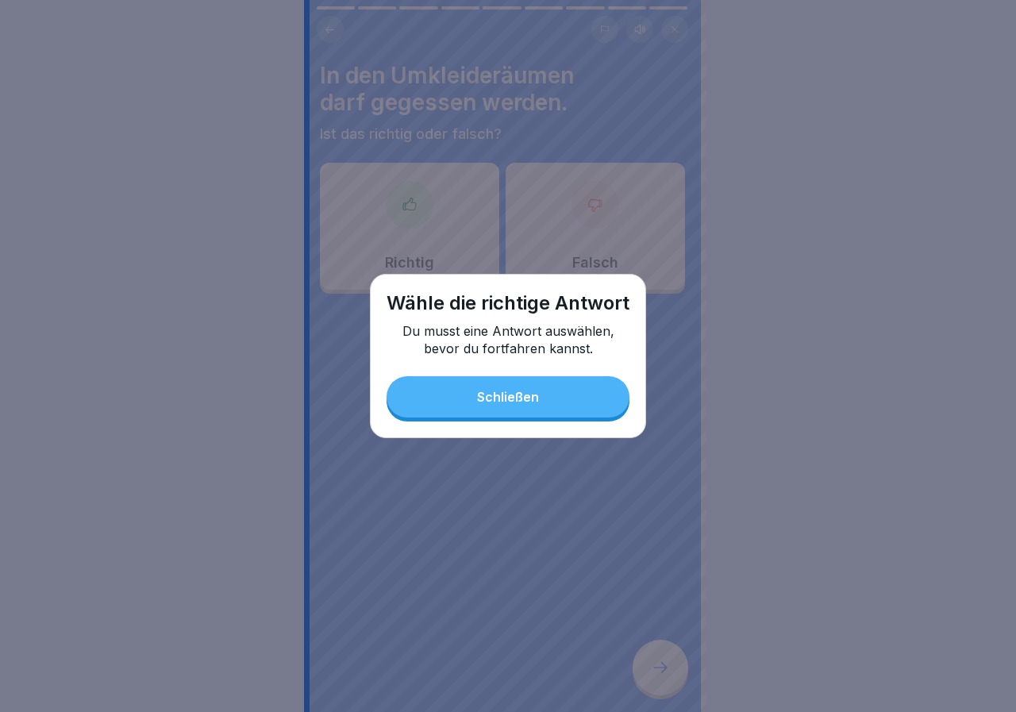
click at [504, 402] on div "Schließen" at bounding box center [508, 397] width 62 height 14
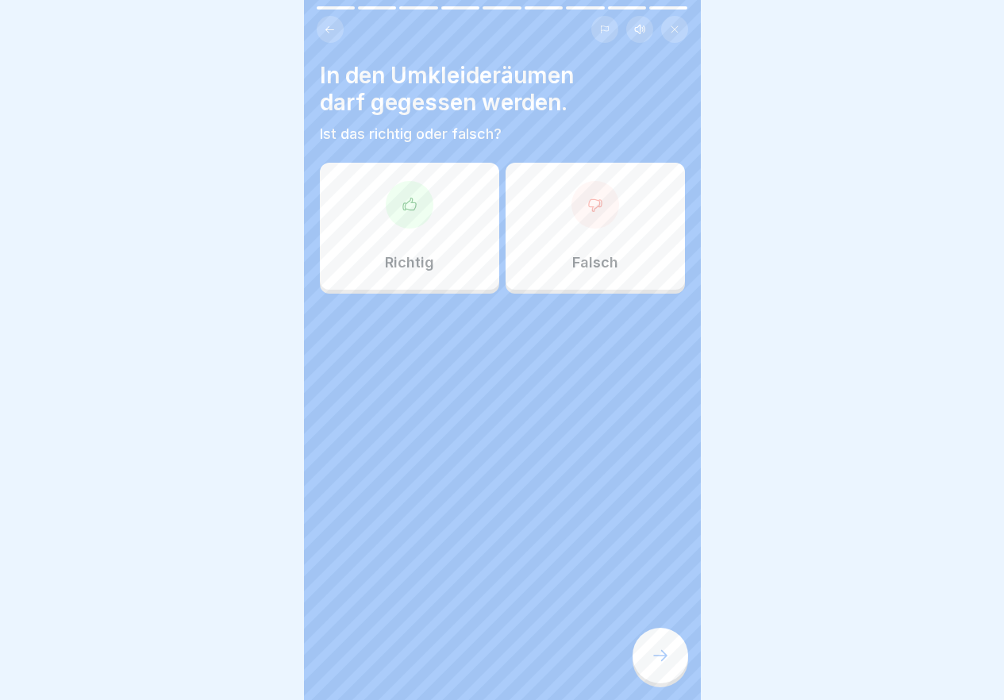
click at [548, 261] on div "Falsch" at bounding box center [595, 226] width 179 height 127
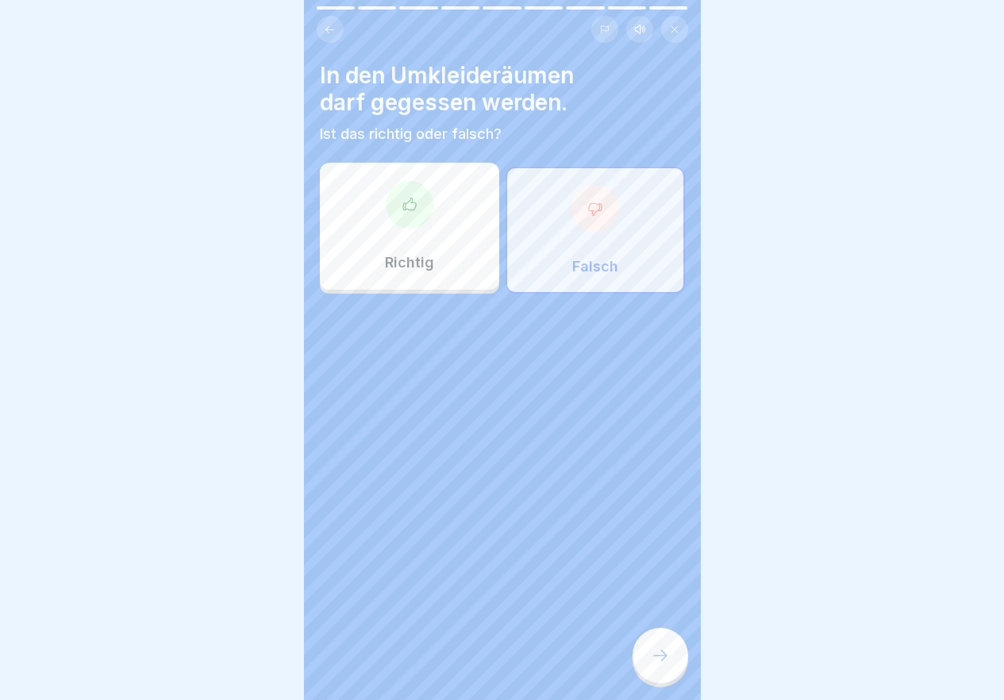
click at [676, 664] on div at bounding box center [661, 656] width 56 height 56
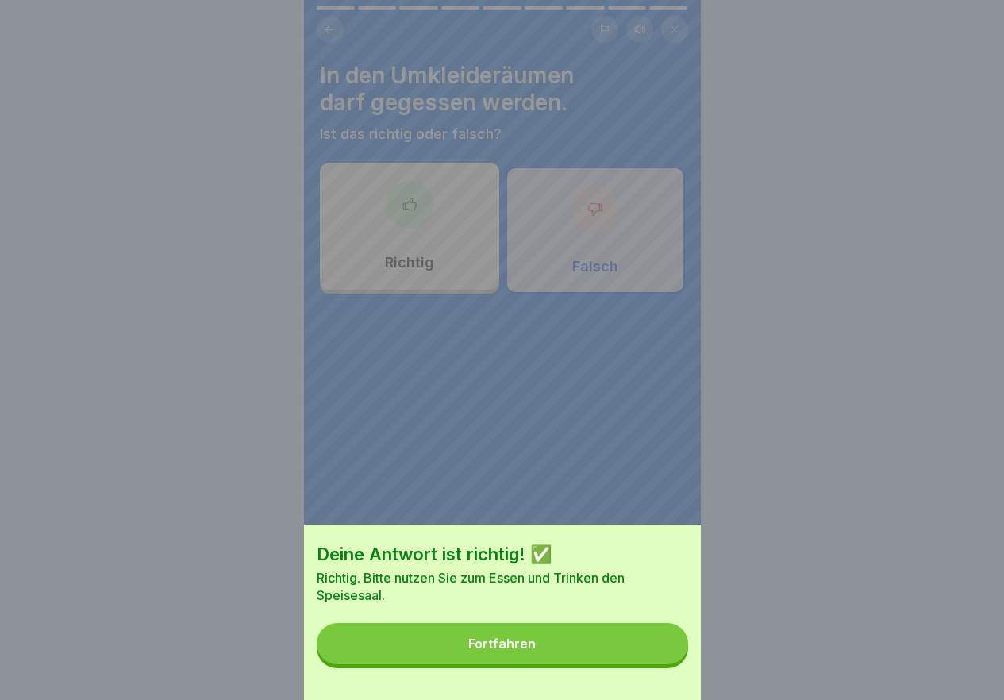
click at [671, 663] on button "Fortfahren" at bounding box center [502, 643] width 371 height 41
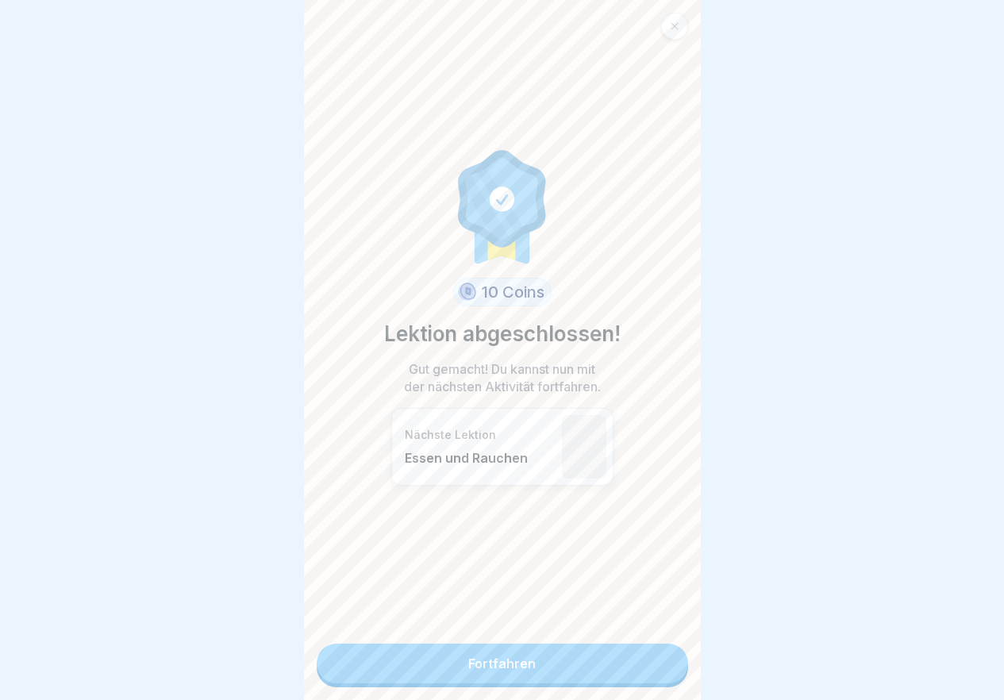
click at [649, 665] on link "Fortfahren" at bounding box center [502, 664] width 371 height 40
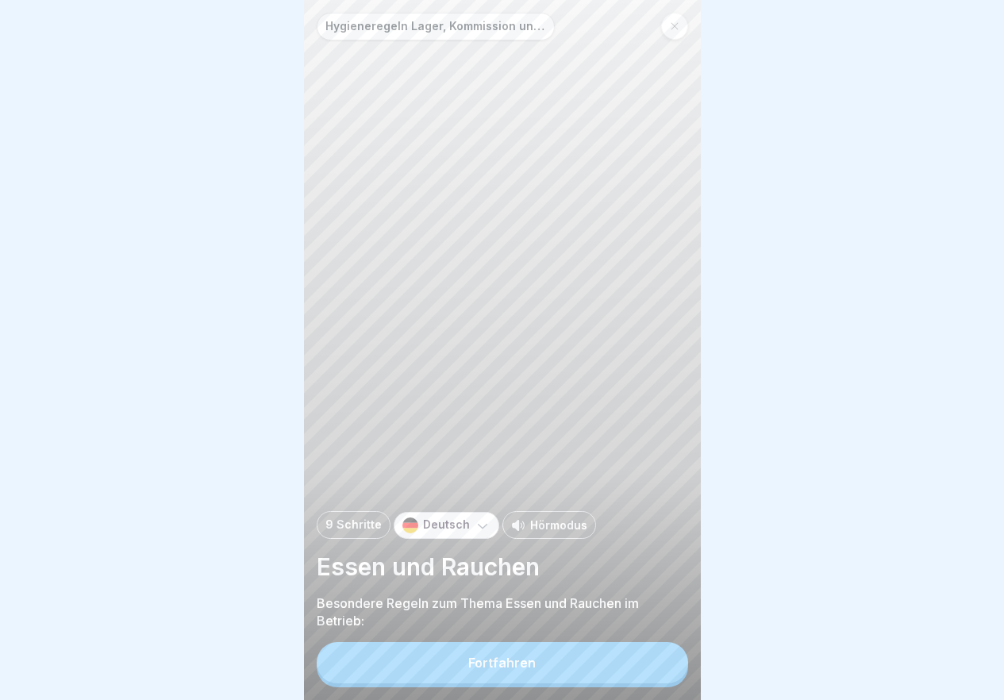
click at [649, 665] on button "Fortfahren" at bounding box center [502, 662] width 371 height 41
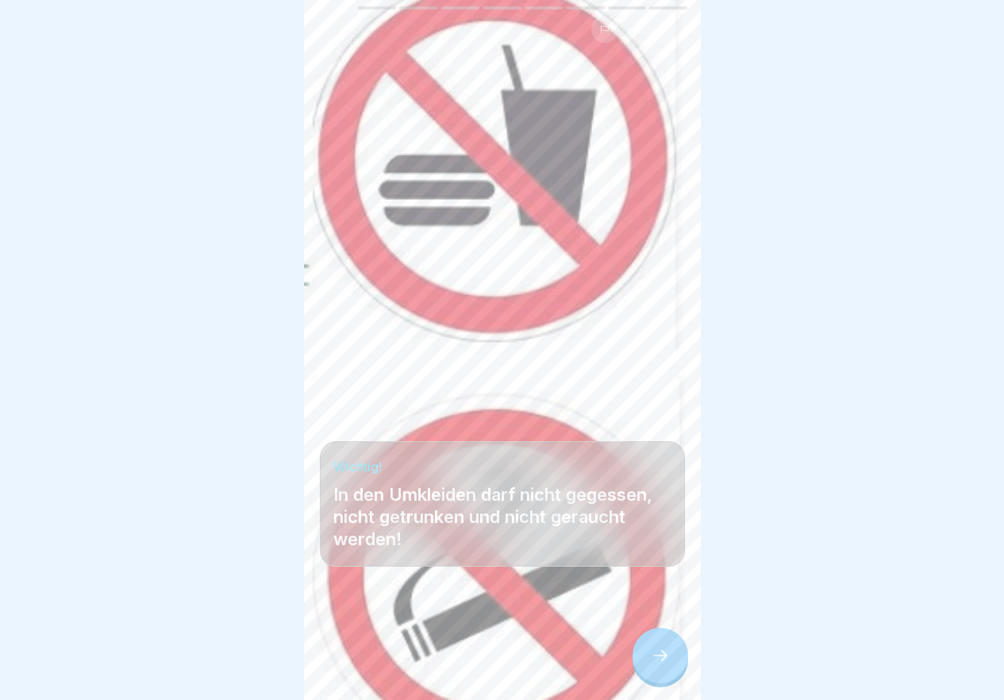
click at [649, 665] on div at bounding box center [661, 656] width 56 height 56
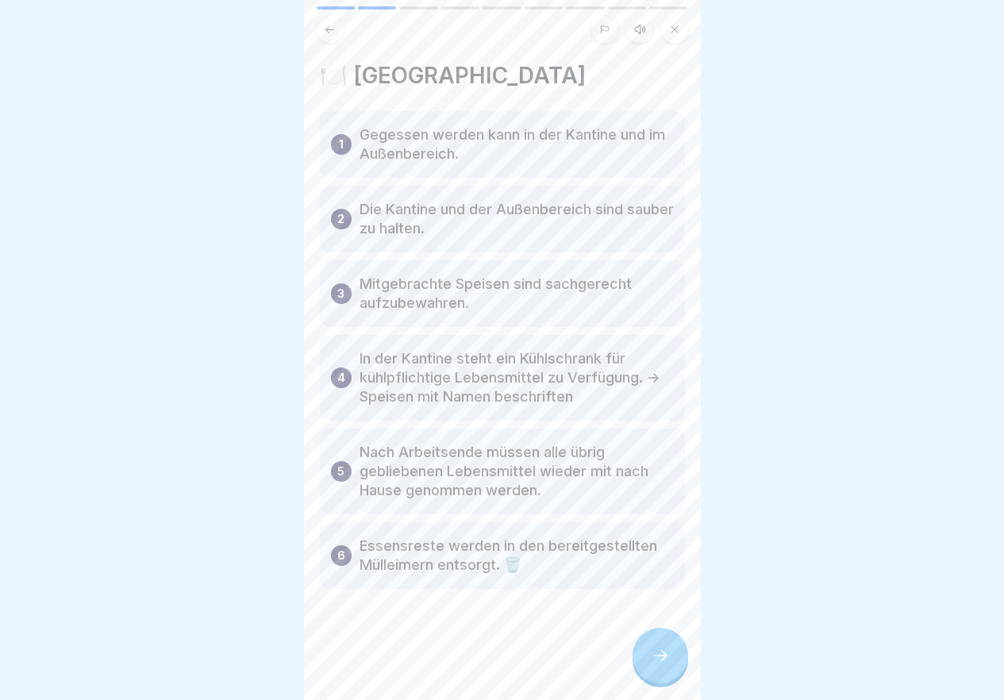
click at [649, 665] on div at bounding box center [661, 656] width 56 height 56
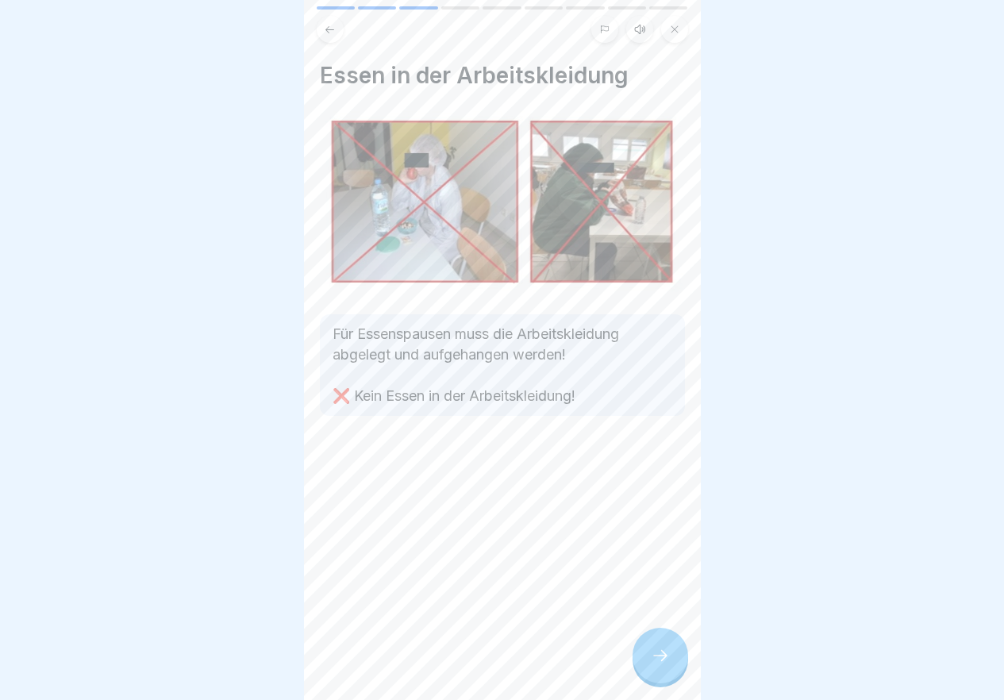
click at [649, 665] on div at bounding box center [661, 656] width 56 height 56
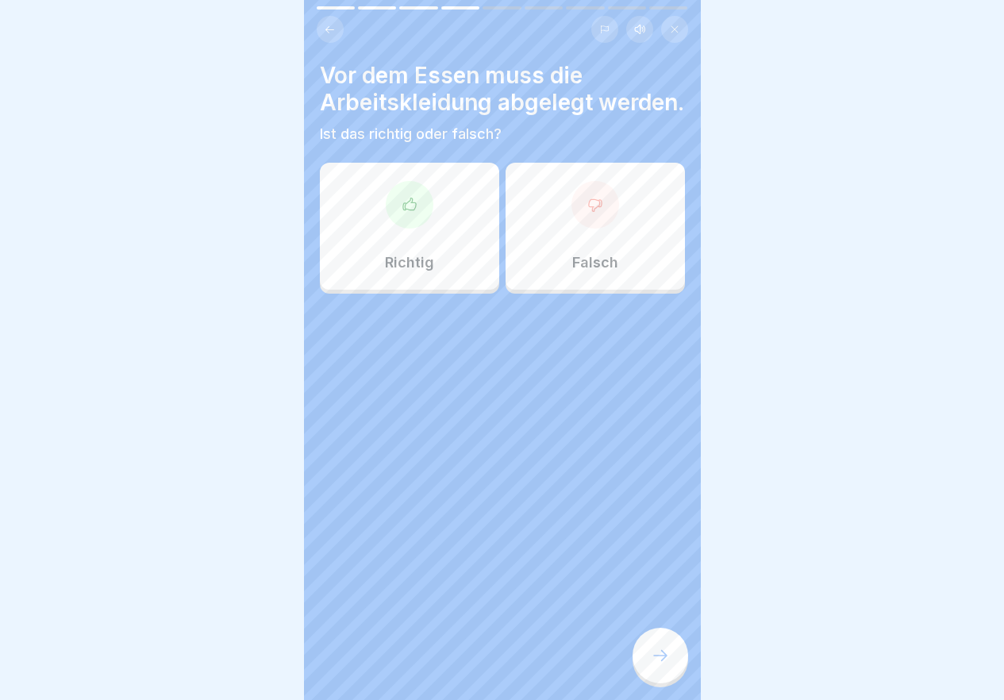
click at [333, 259] on div "Richtig" at bounding box center [409, 226] width 179 height 127
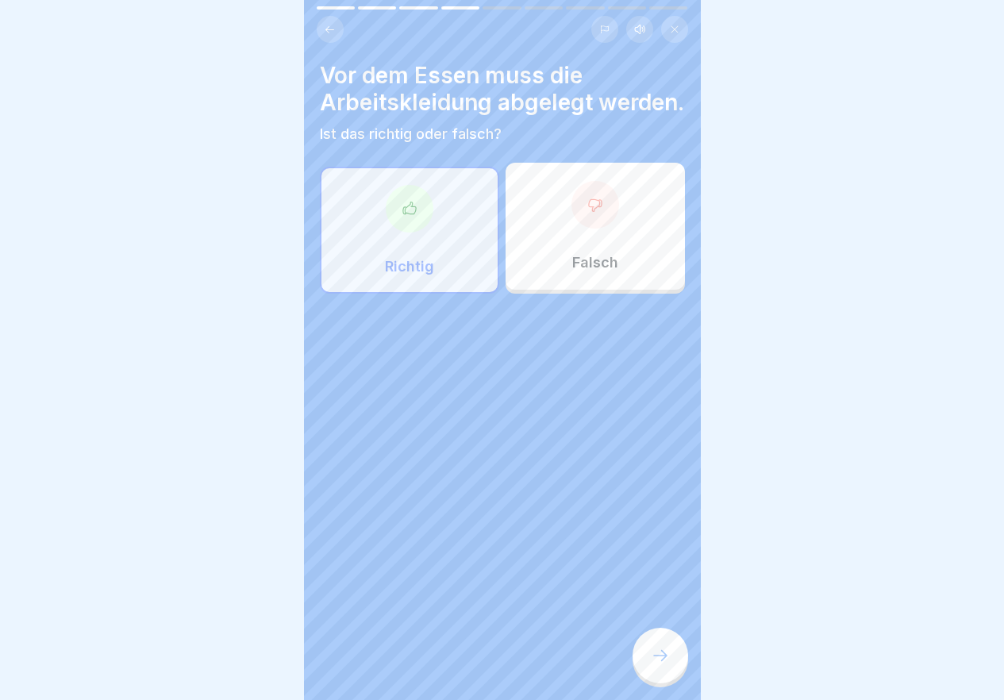
click at [683, 668] on div at bounding box center [661, 656] width 56 height 56
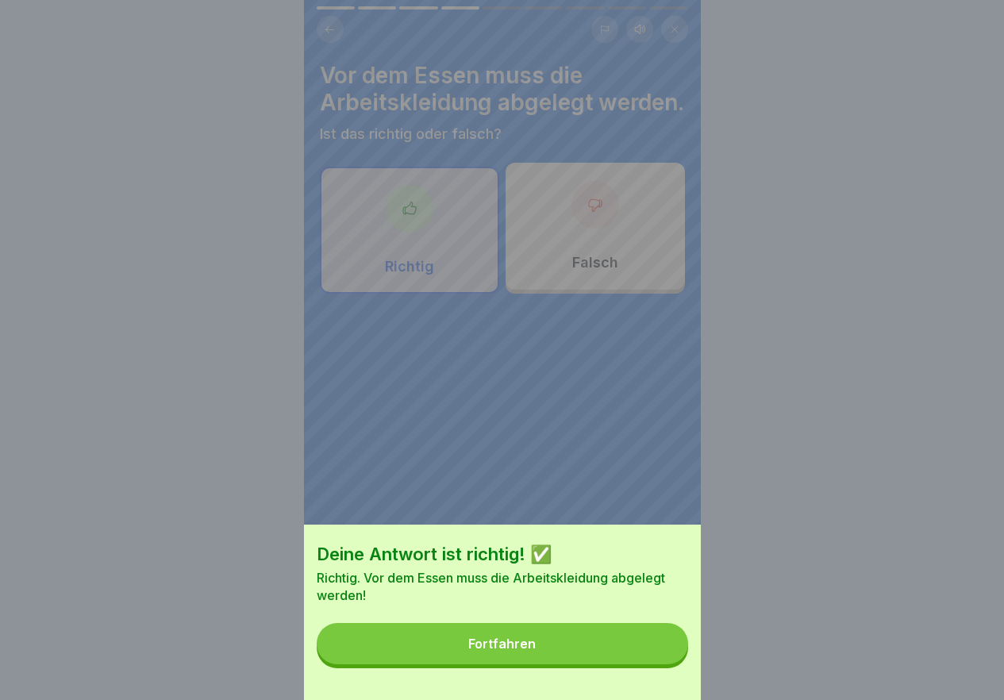
click at [683, 664] on button "Fortfahren" at bounding box center [502, 643] width 371 height 41
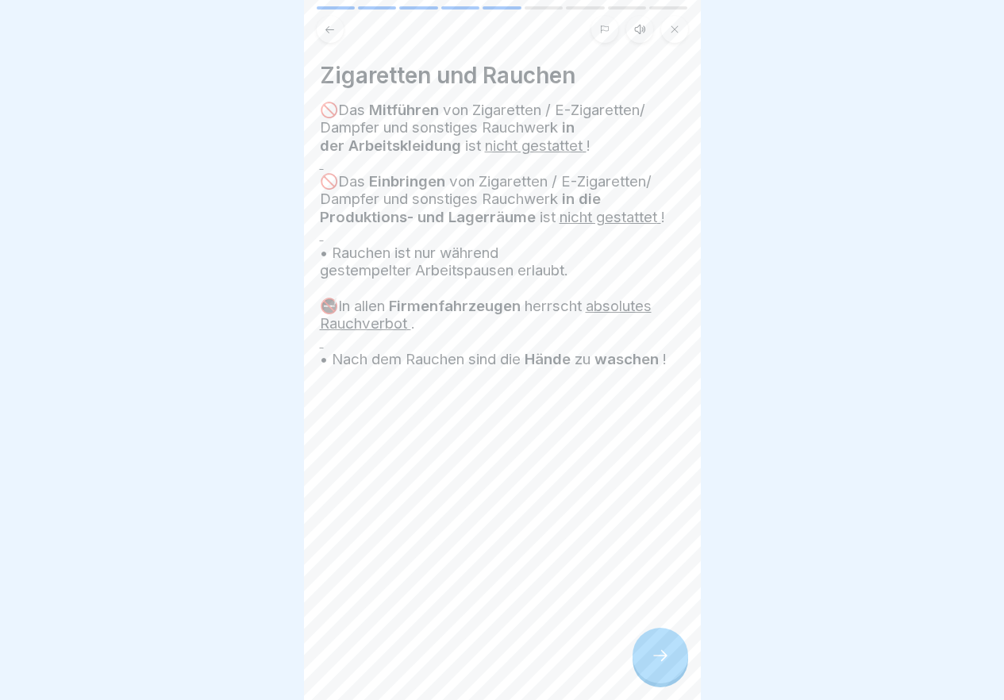
click at [683, 668] on div at bounding box center [661, 656] width 56 height 56
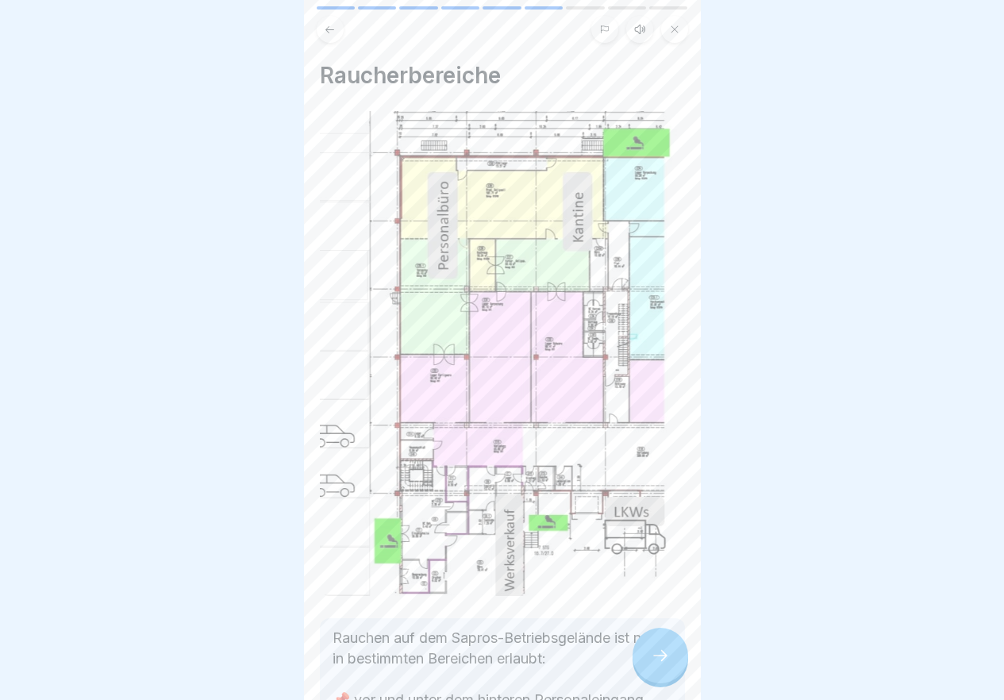
click at [683, 668] on div at bounding box center [661, 656] width 56 height 56
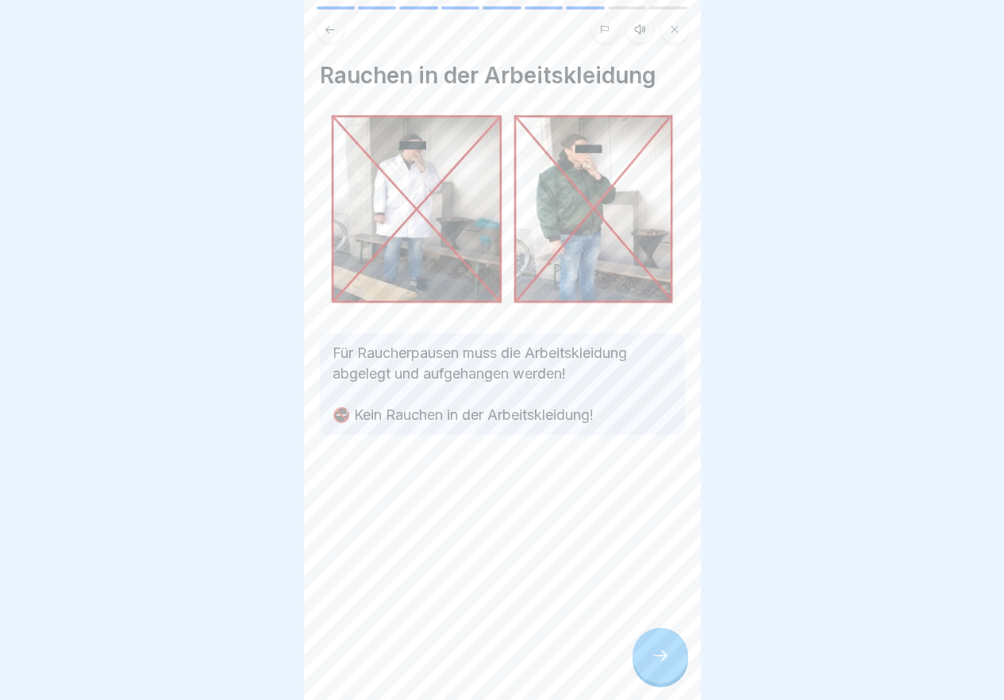
click at [683, 668] on div at bounding box center [661, 656] width 56 height 56
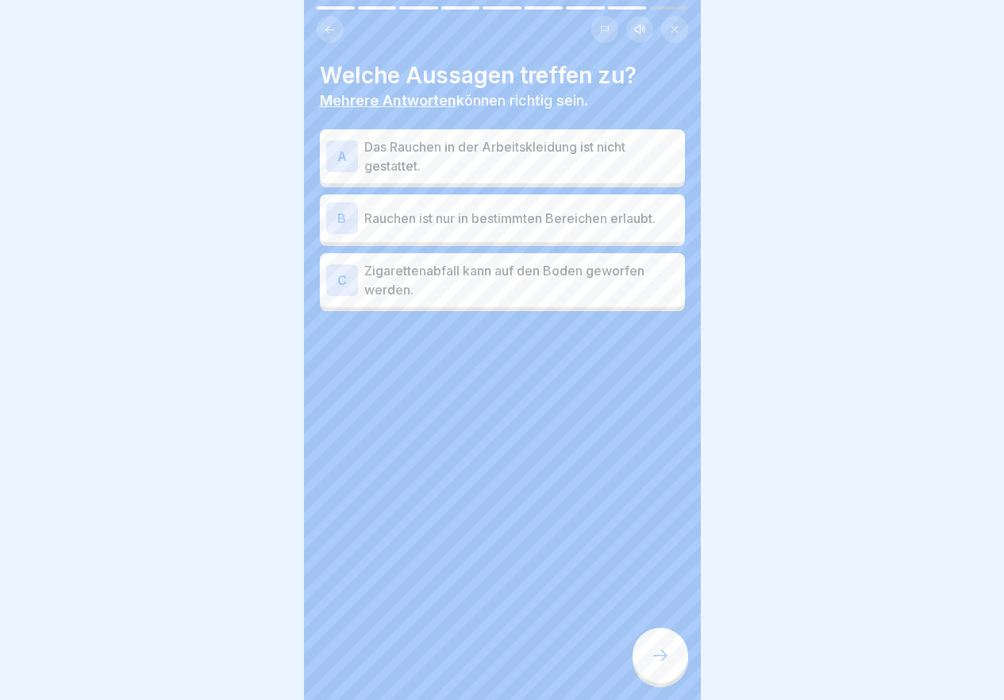
click at [367, 154] on p "Das Rauchen in der Arbeitskleidung ist nicht gestattet." at bounding box center [521, 156] width 314 height 38
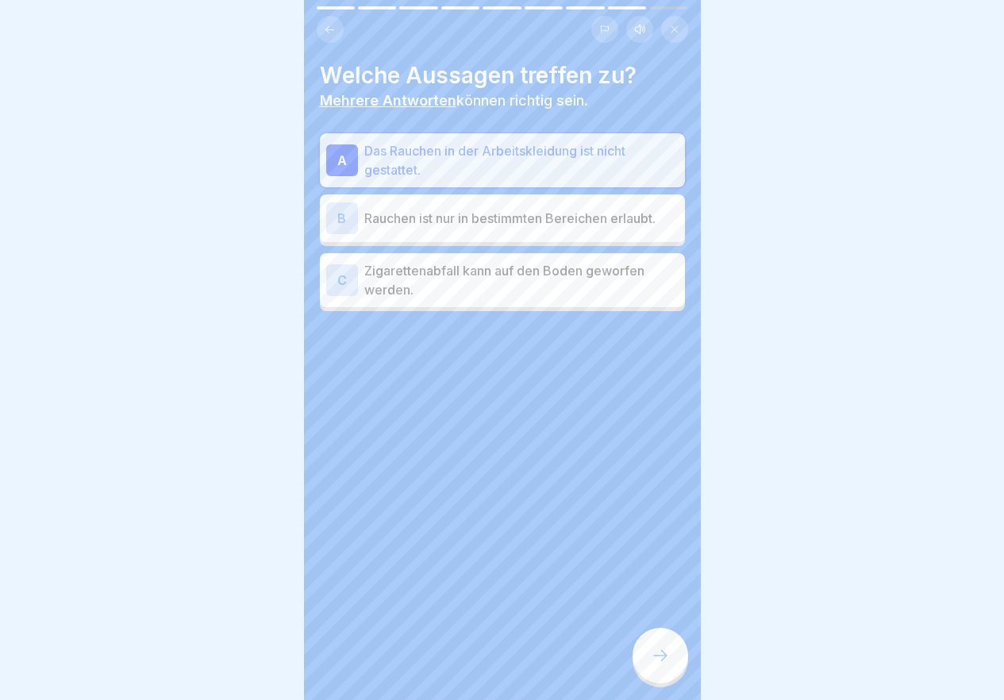
click at [396, 225] on p "Rauchen ist nur in bestimmten Bereichen erlaubt." at bounding box center [521, 218] width 314 height 19
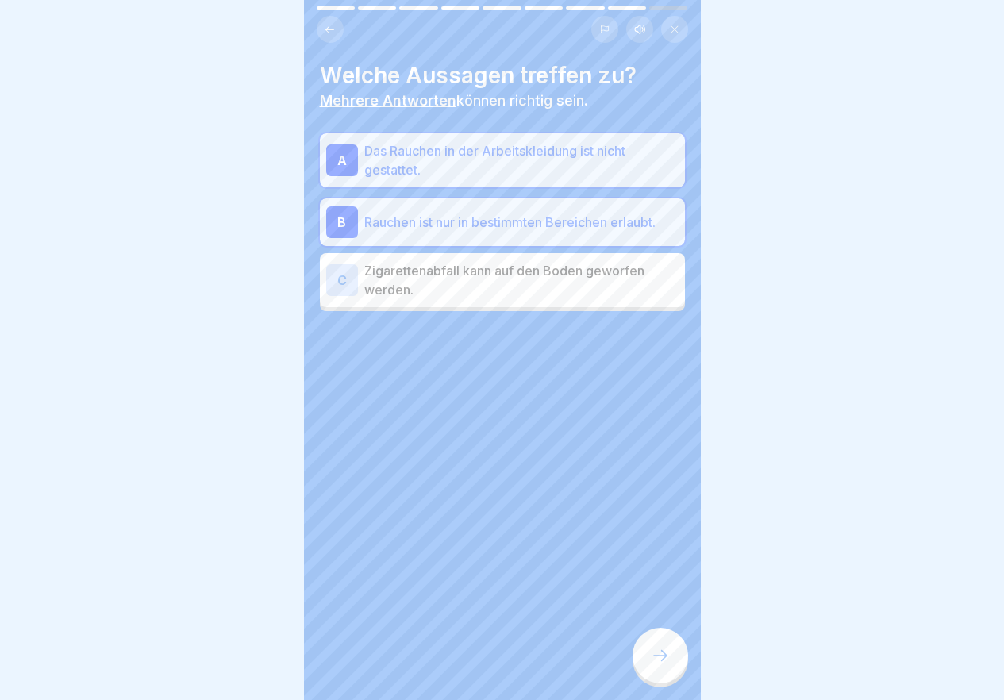
click at [677, 675] on div at bounding box center [661, 656] width 56 height 56
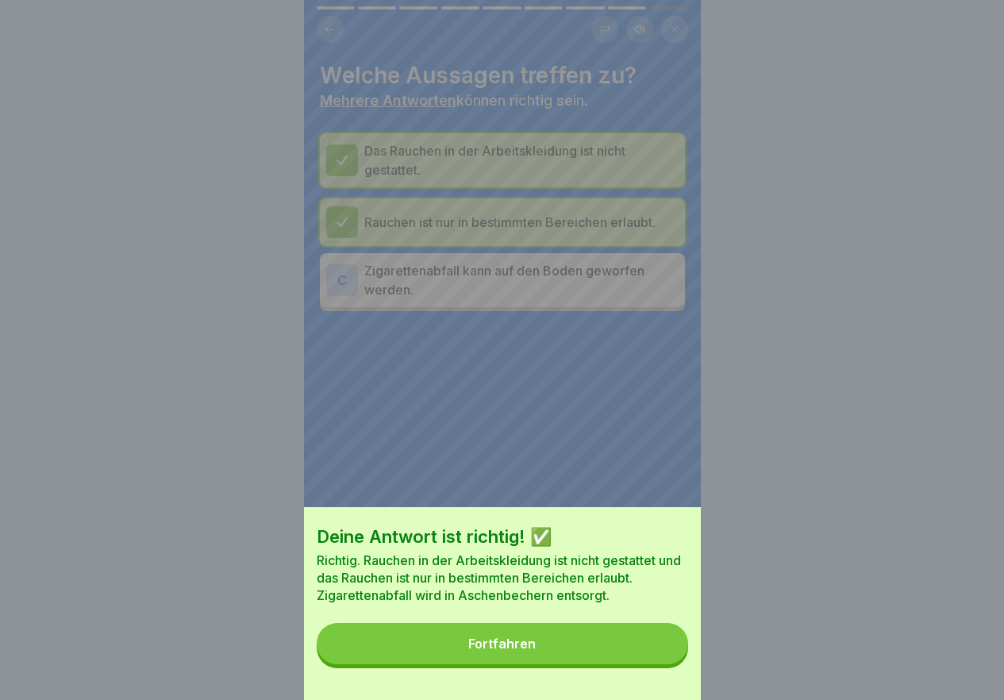
click at [677, 664] on button "Fortfahren" at bounding box center [502, 643] width 371 height 41
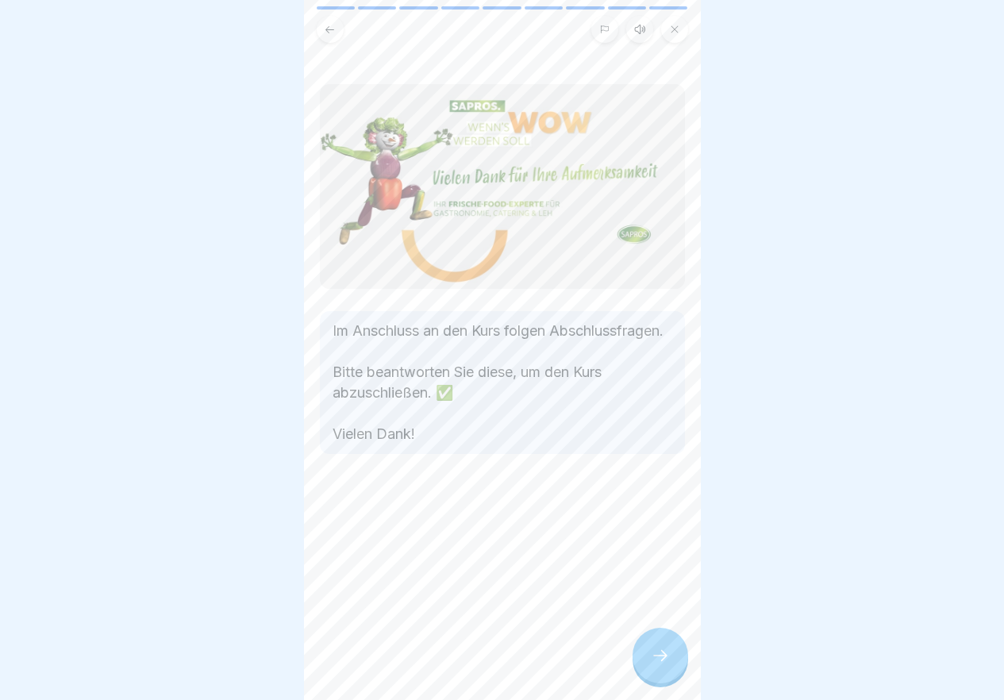
click at [677, 675] on div at bounding box center [661, 656] width 56 height 56
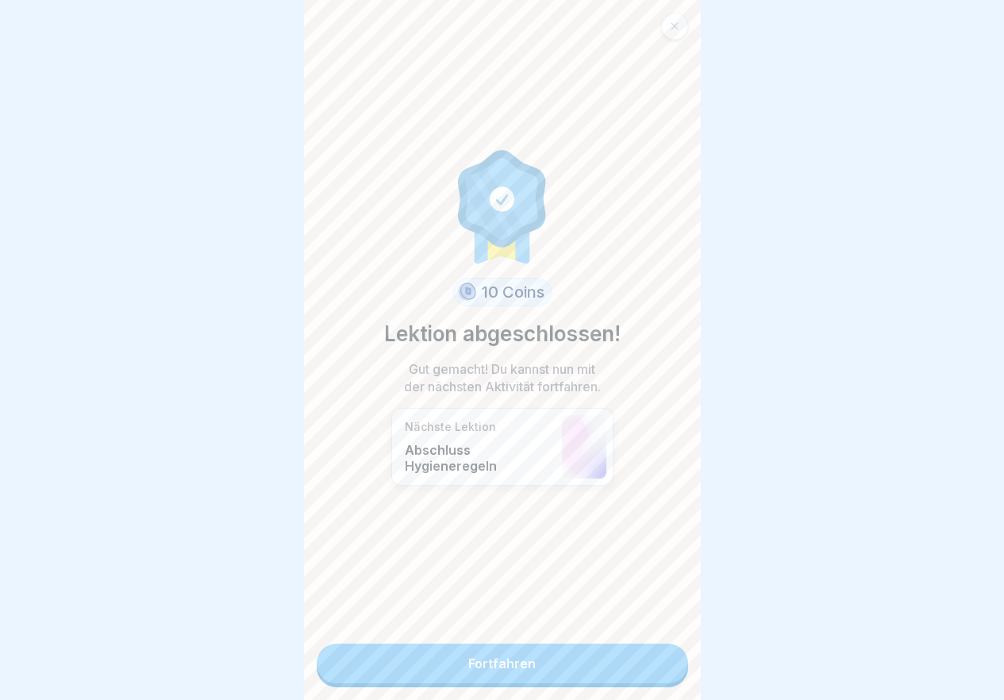
click at [597, 655] on link "Fortfahren" at bounding box center [502, 664] width 371 height 40
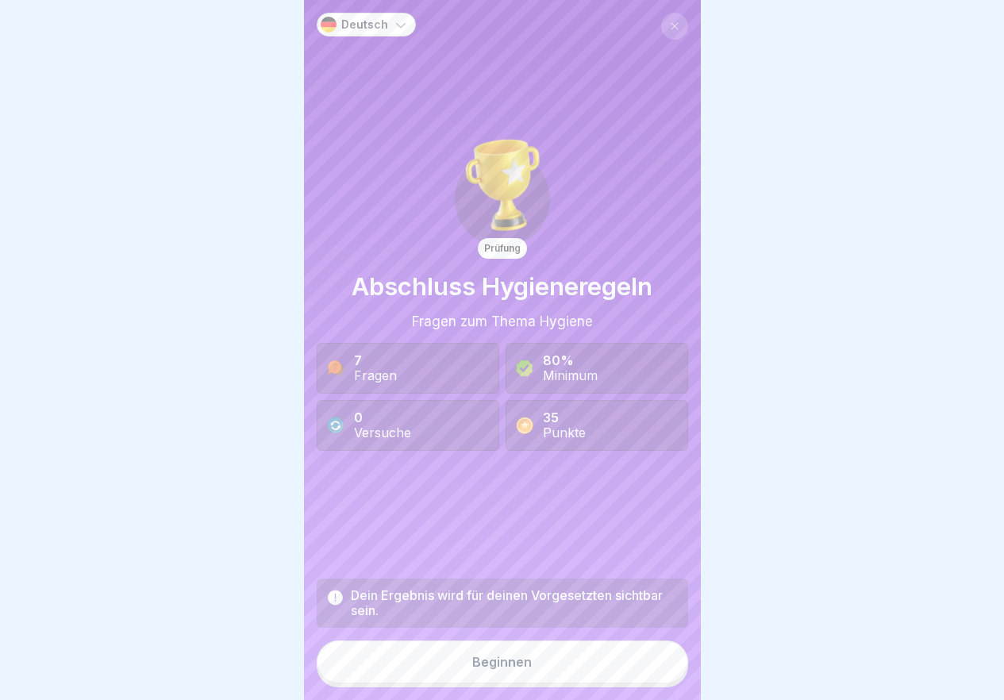
click at [597, 655] on button "Beginnen" at bounding box center [502, 662] width 371 height 43
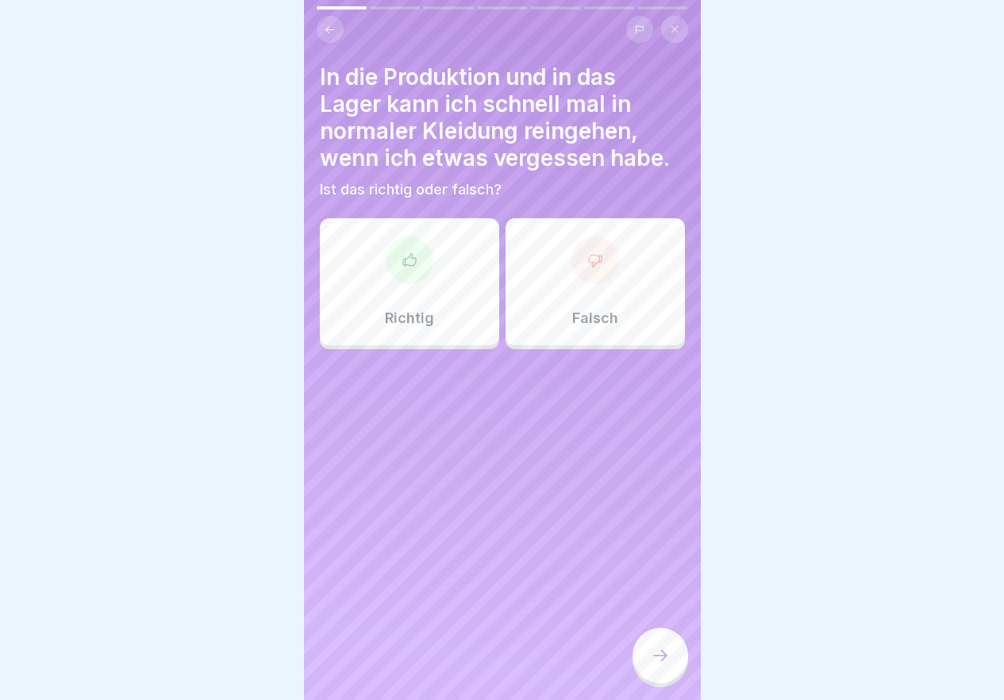
click at [533, 338] on div "Falsch" at bounding box center [595, 281] width 179 height 127
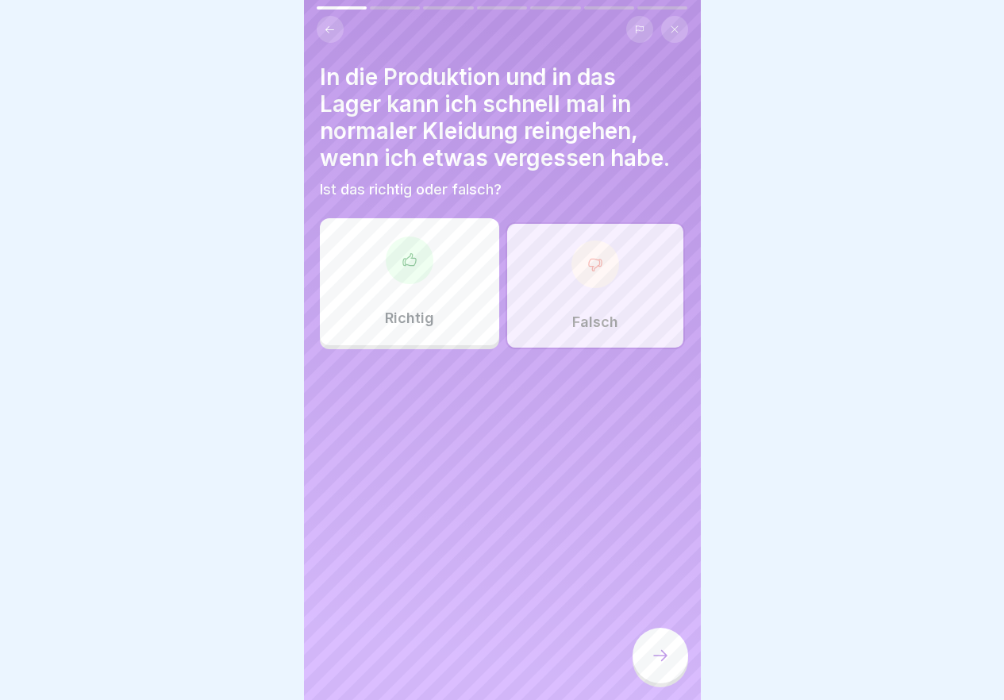
click at [678, 670] on div at bounding box center [661, 656] width 56 height 56
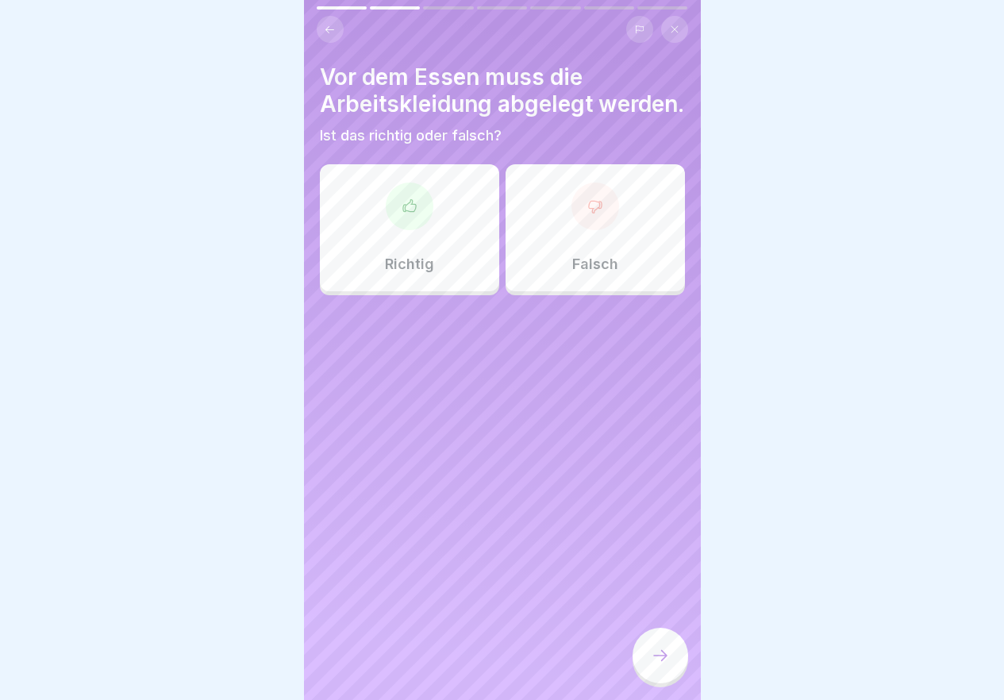
click at [364, 291] on div "Richtig" at bounding box center [409, 227] width 179 height 127
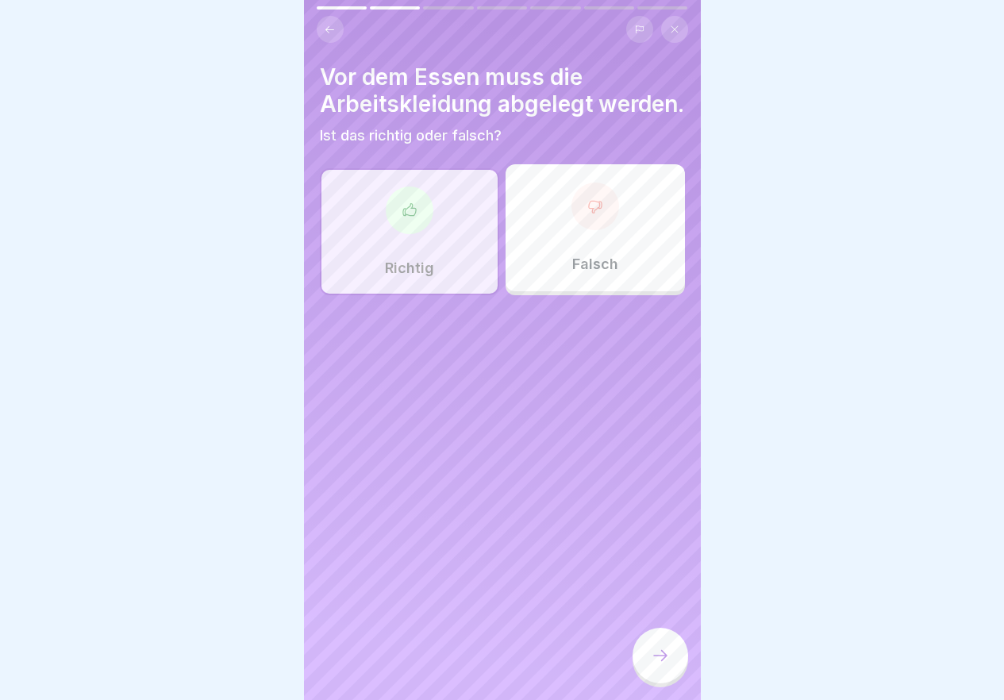
click at [675, 675] on div at bounding box center [661, 656] width 56 height 56
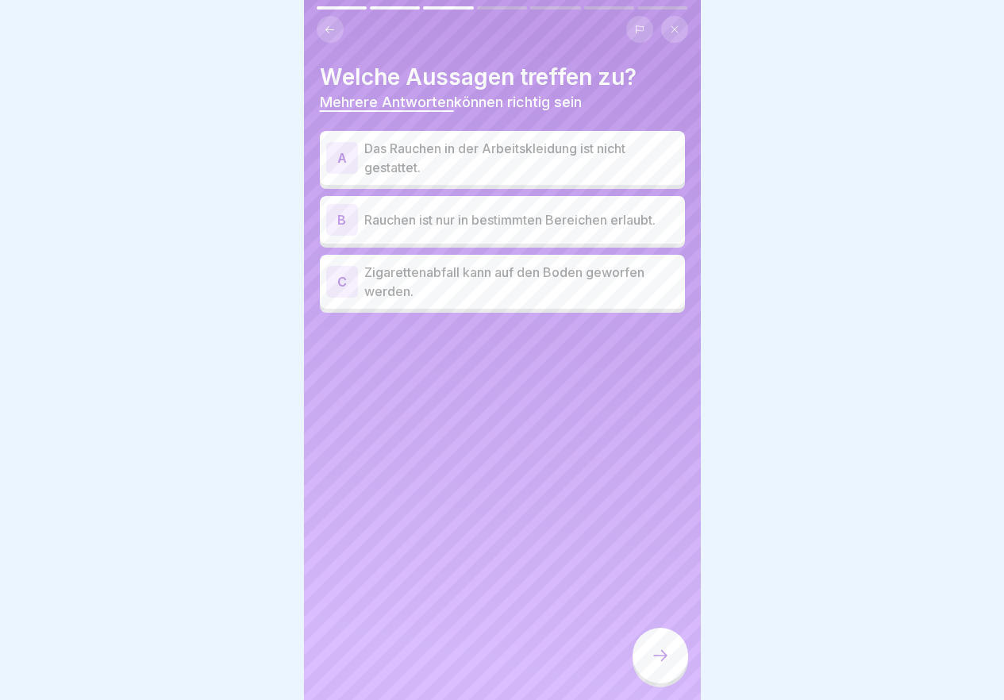
click at [501, 160] on p "Das Rauchen in der Arbeitskleidung ist nicht gestattet." at bounding box center [521, 158] width 314 height 38
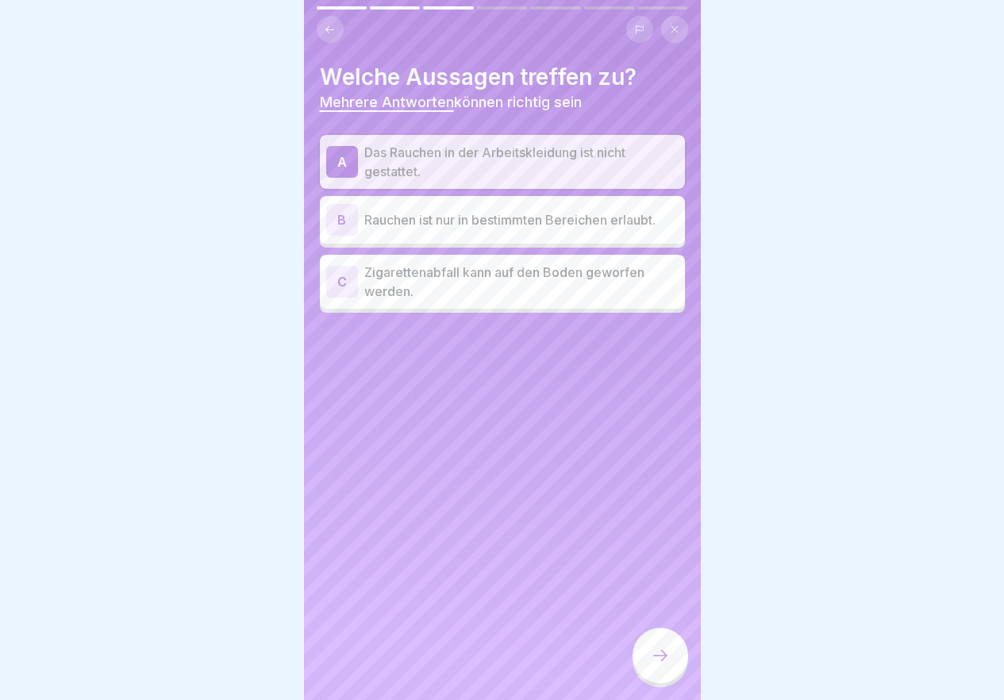
click at [507, 221] on p "Rauchen ist nur in bestimmten Bereichen erlaubt." at bounding box center [521, 219] width 314 height 19
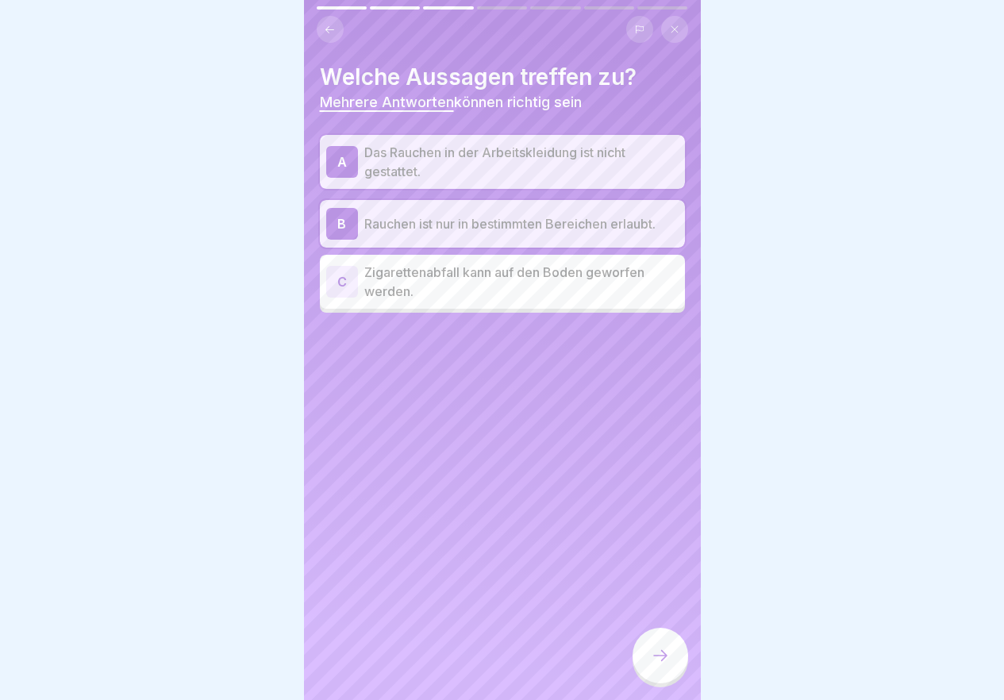
click at [670, 667] on div at bounding box center [661, 656] width 56 height 56
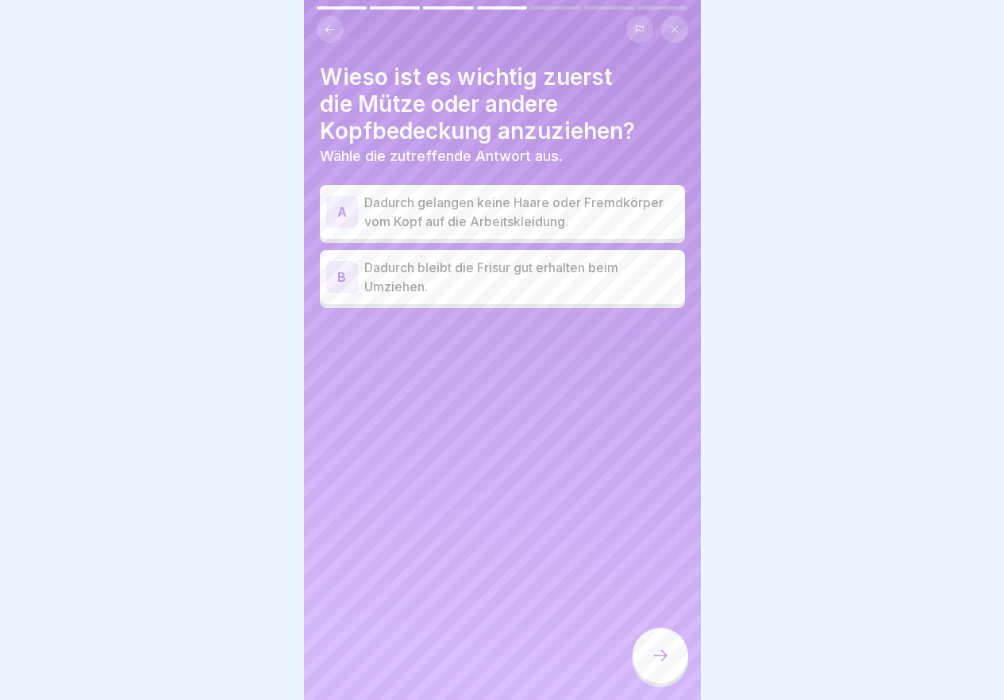
click at [455, 209] on p "Dadurch gelangen keine Haare oder Fremdkörper vom Kopf auf die Arbeitskleidung." at bounding box center [521, 212] width 314 height 38
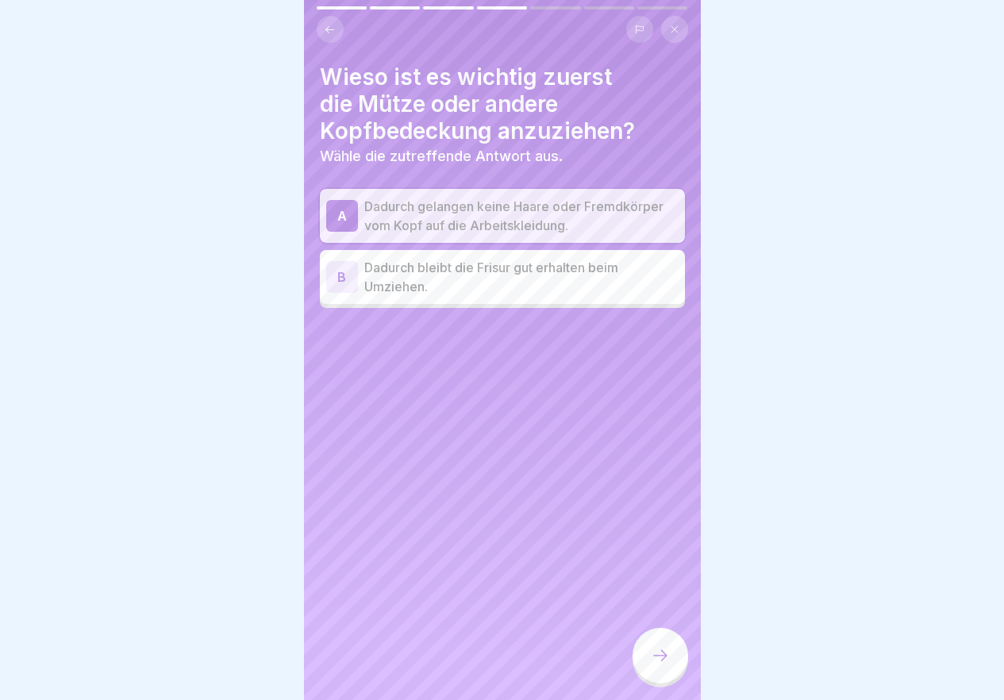
click at [647, 677] on div at bounding box center [661, 656] width 56 height 56
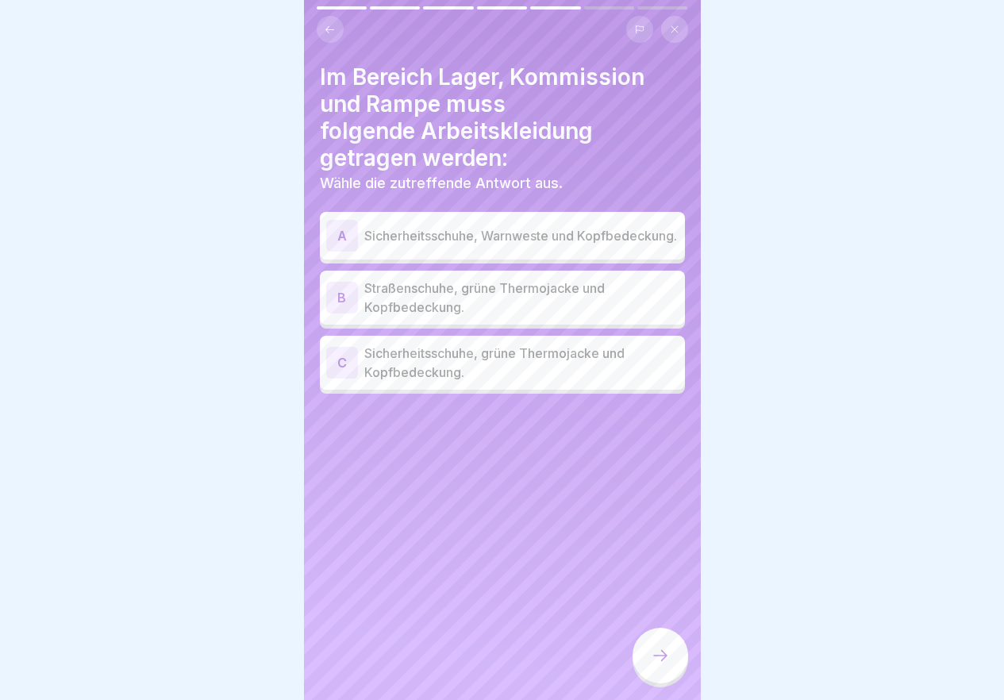
click at [456, 299] on p "Straßenschuhe, grüne Thermojacke und Kopfbedeckung." at bounding box center [521, 298] width 314 height 38
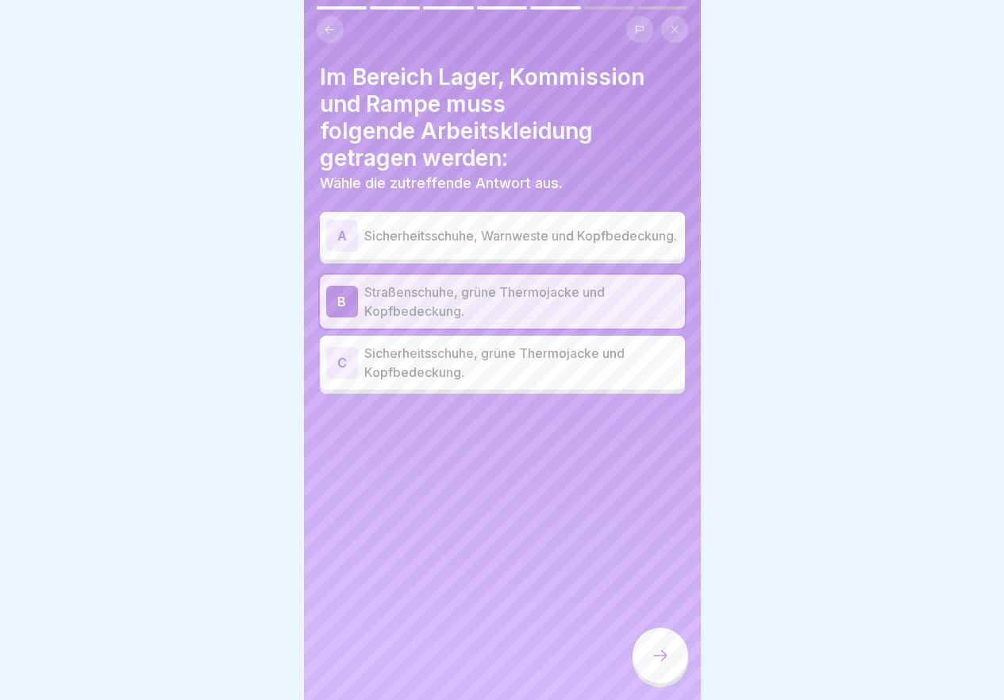
click at [463, 367] on p "Sicherheitsschuhe, grüne Thermojacke und Kopfbedeckung." at bounding box center [521, 363] width 314 height 38
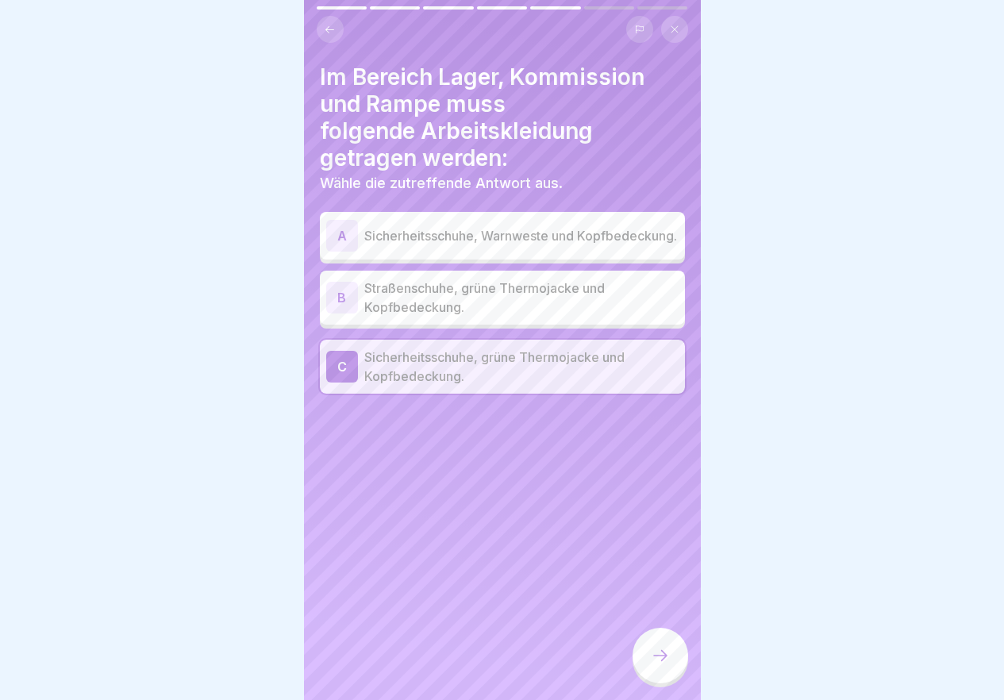
click at [659, 649] on div at bounding box center [661, 656] width 56 height 56
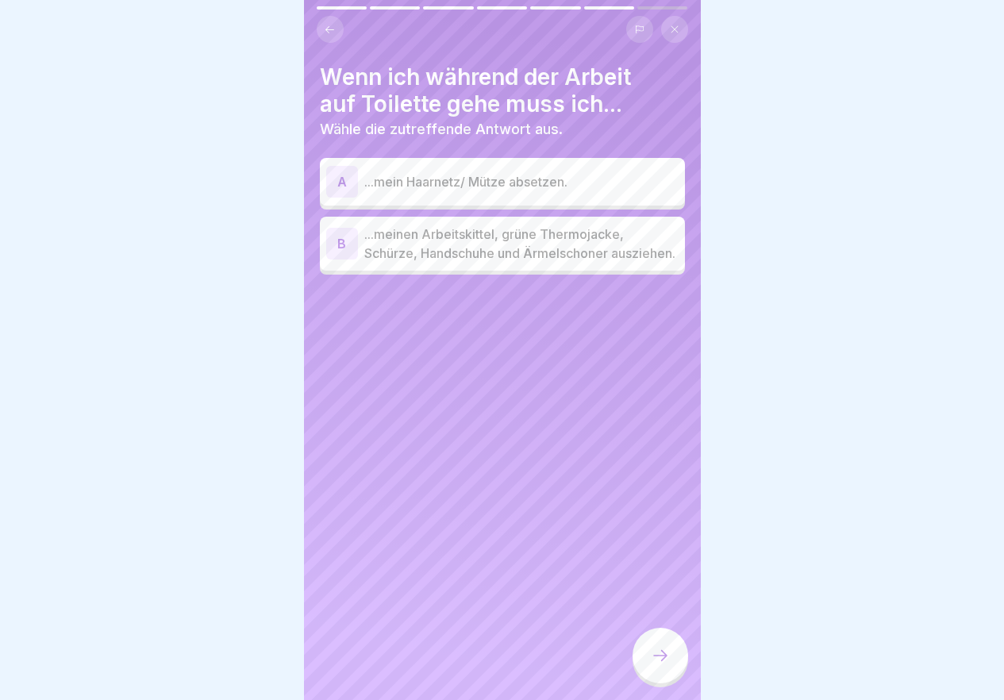
click at [498, 237] on p "...meinen Arbeitskittel, grüne Thermojacke, Schürze, Handschuhe und Ärmelschone…" at bounding box center [521, 244] width 314 height 38
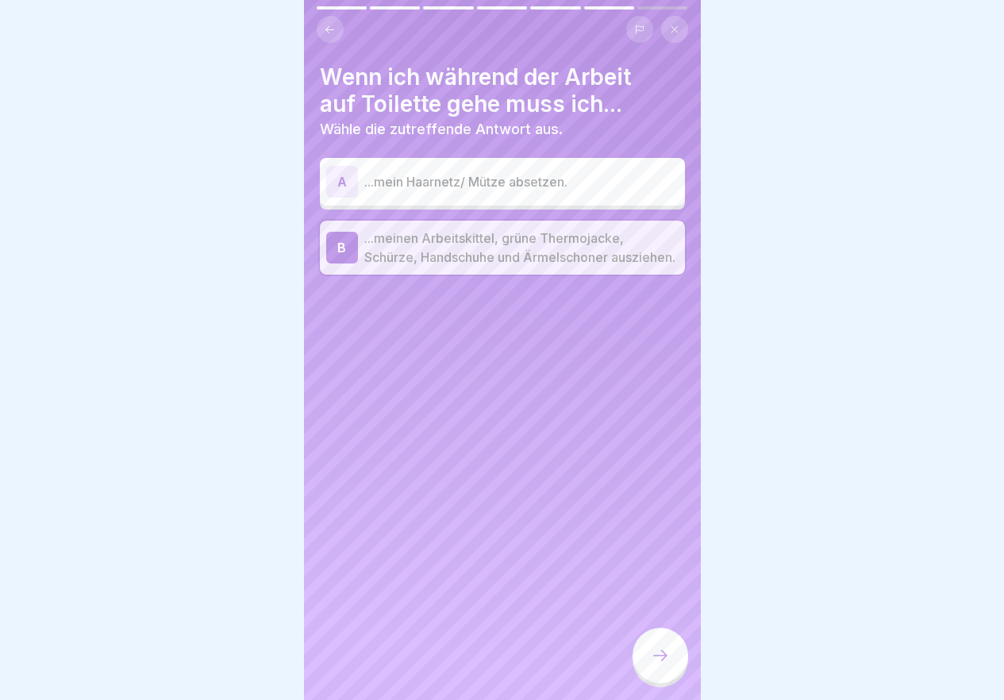
click at [660, 647] on div at bounding box center [661, 656] width 56 height 56
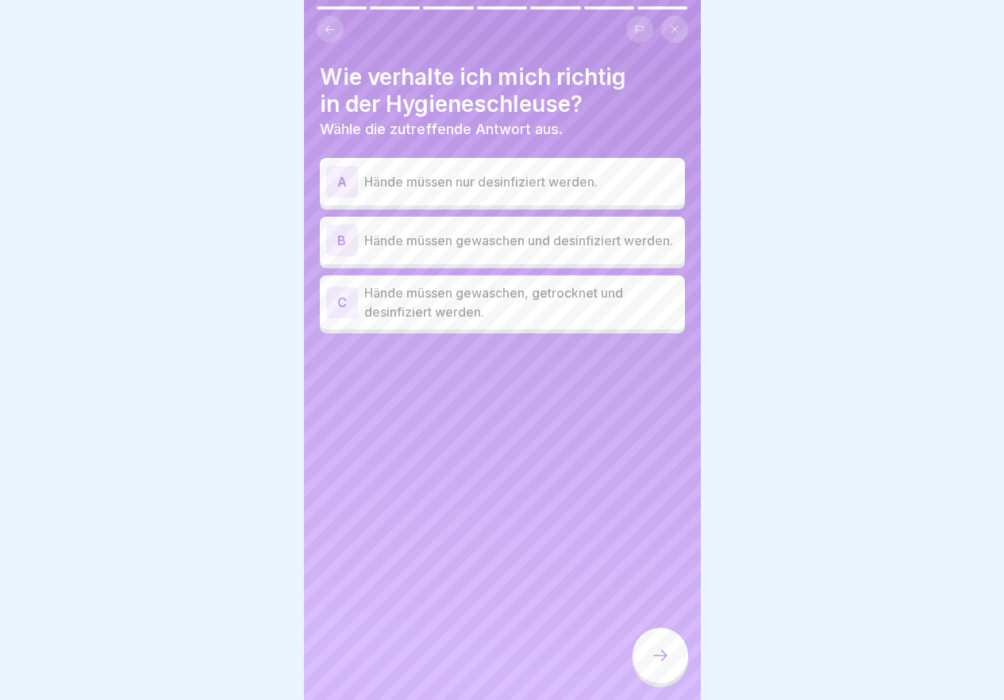
click at [506, 250] on p "Hände müssen gewaschen und desinfiziert werden." at bounding box center [521, 240] width 314 height 19
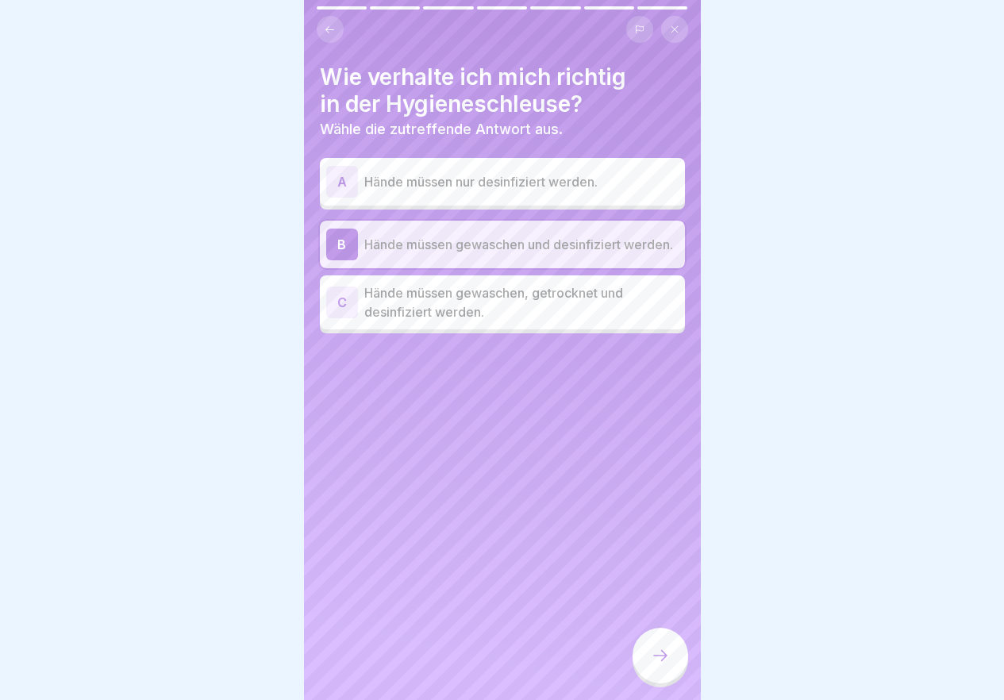
click at [479, 317] on p "Hände müssen gewaschen, getrocknet und desinfiziert werden." at bounding box center [521, 302] width 314 height 38
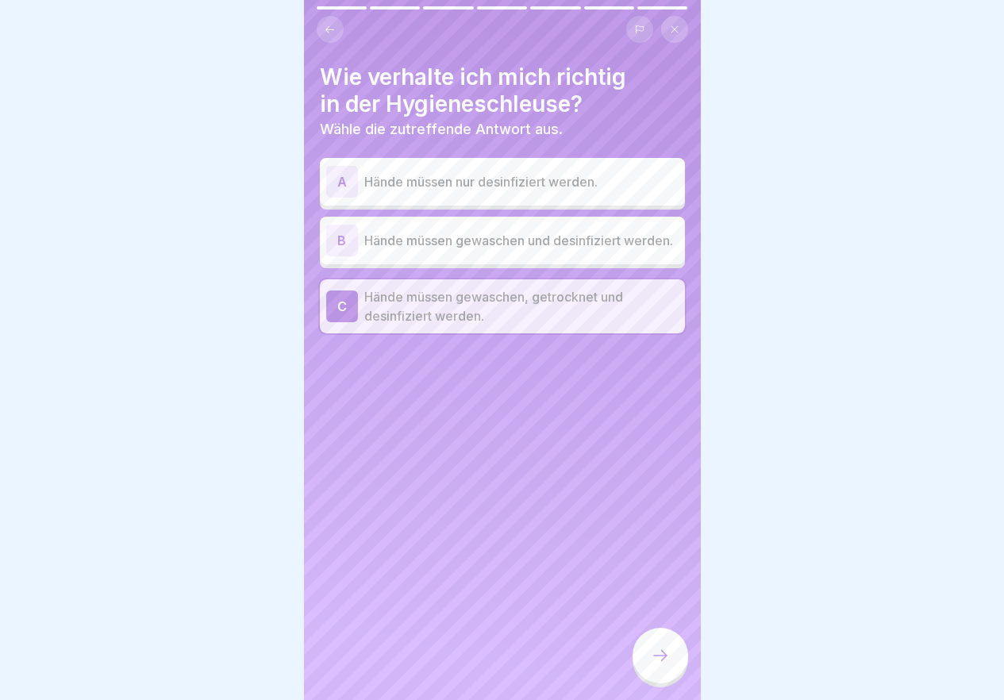
click at [646, 670] on div at bounding box center [661, 656] width 56 height 56
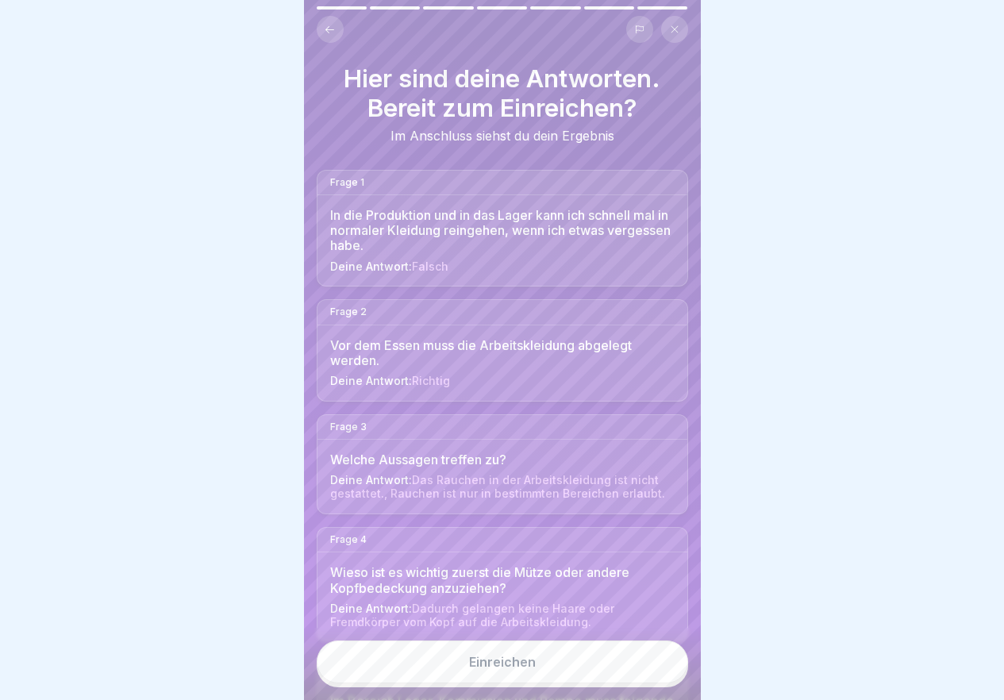
click at [639, 672] on button "Einreichen" at bounding box center [502, 662] width 371 height 43
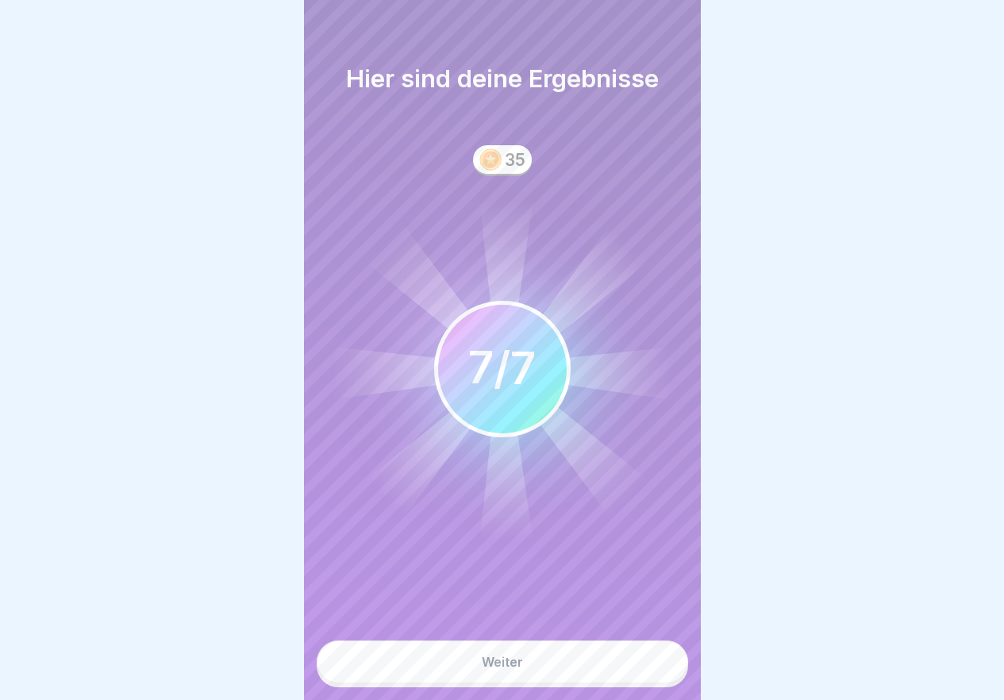
click at [639, 672] on button "Weiter" at bounding box center [502, 662] width 371 height 43
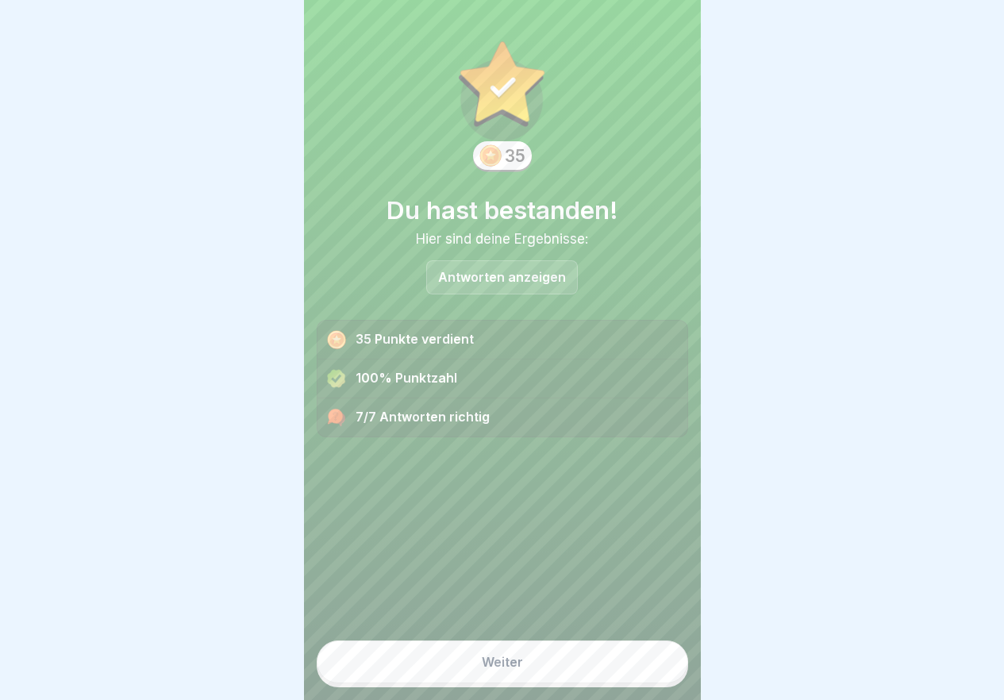
click at [639, 672] on button "Weiter" at bounding box center [502, 662] width 371 height 43
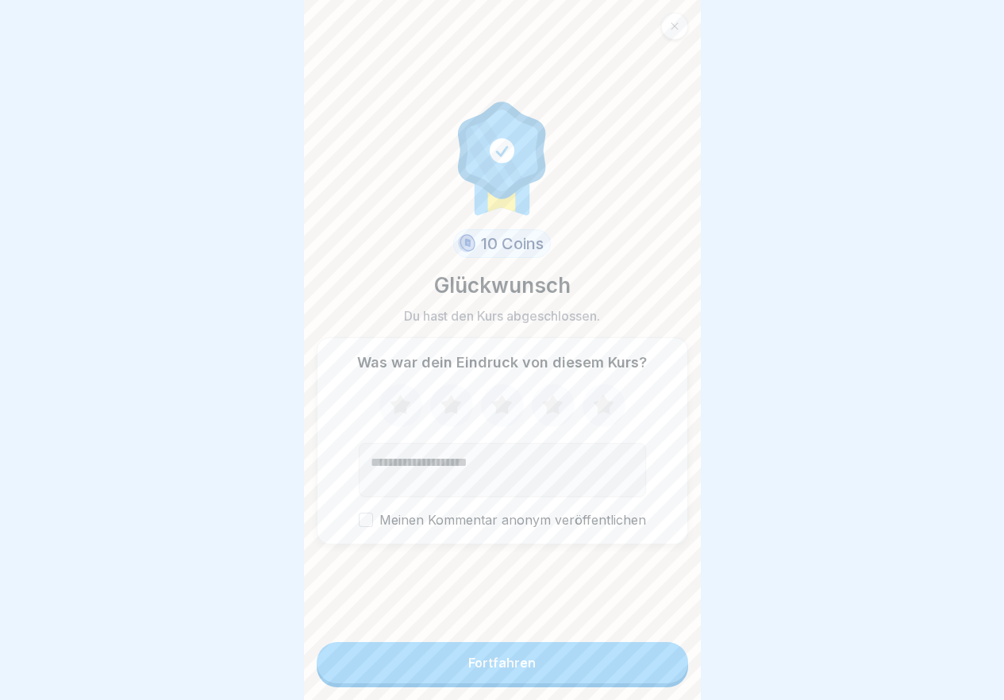
click at [639, 672] on button "Fortfahren" at bounding box center [502, 662] width 371 height 41
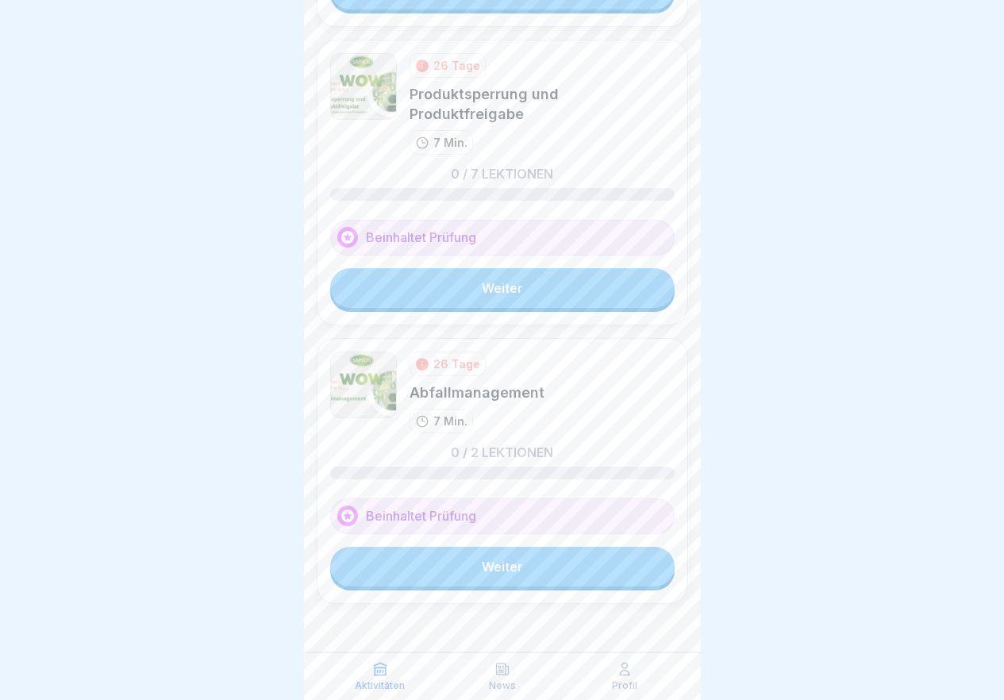
scroll to position [12, 0]
click at [538, 558] on link "Weiter" at bounding box center [502, 567] width 344 height 40
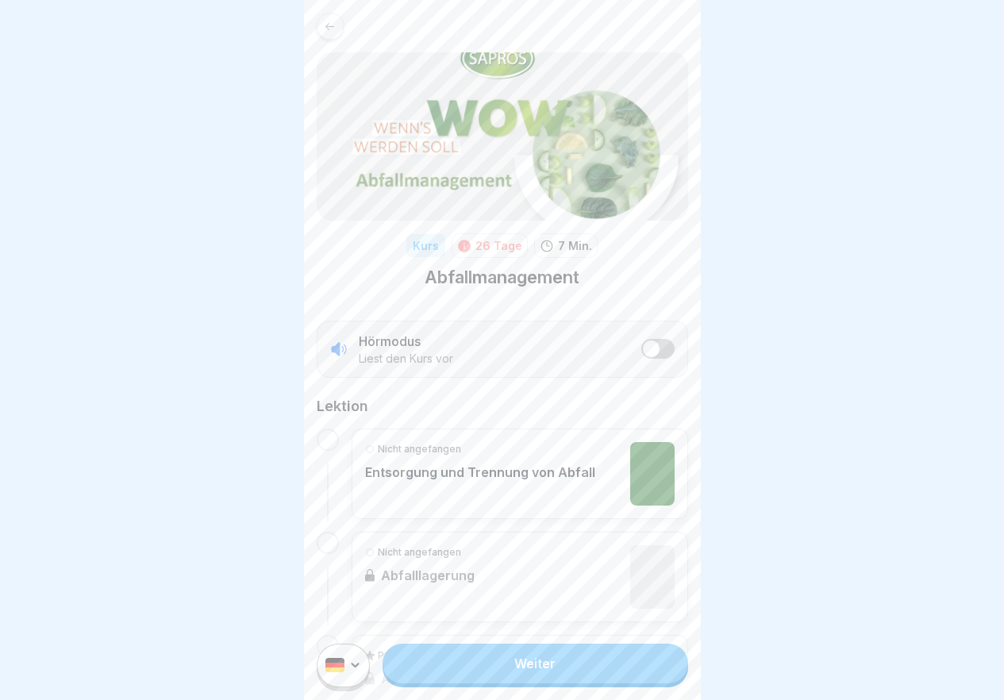
click at [575, 678] on link "Weiter" at bounding box center [535, 664] width 305 height 40
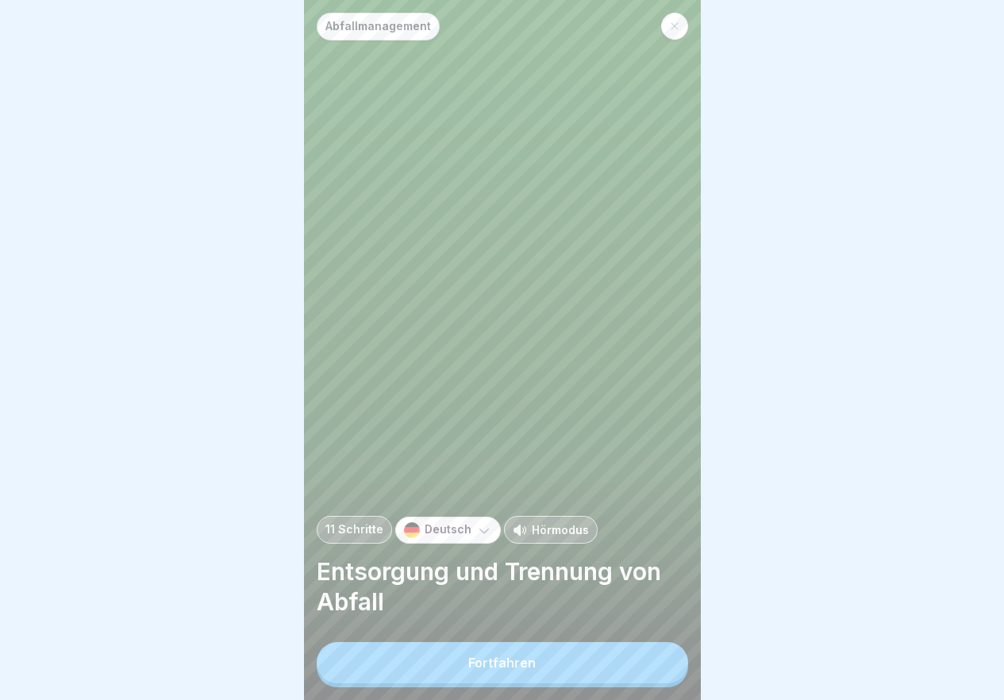
click at [575, 678] on button "Fortfahren" at bounding box center [502, 662] width 371 height 41
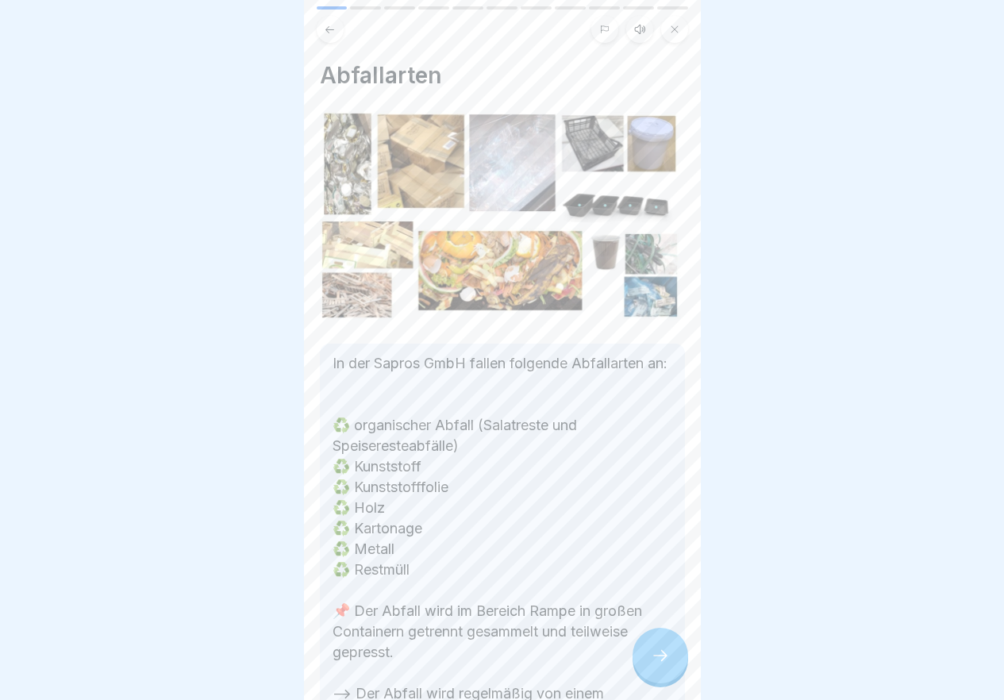
click at [678, 670] on div at bounding box center [661, 656] width 56 height 56
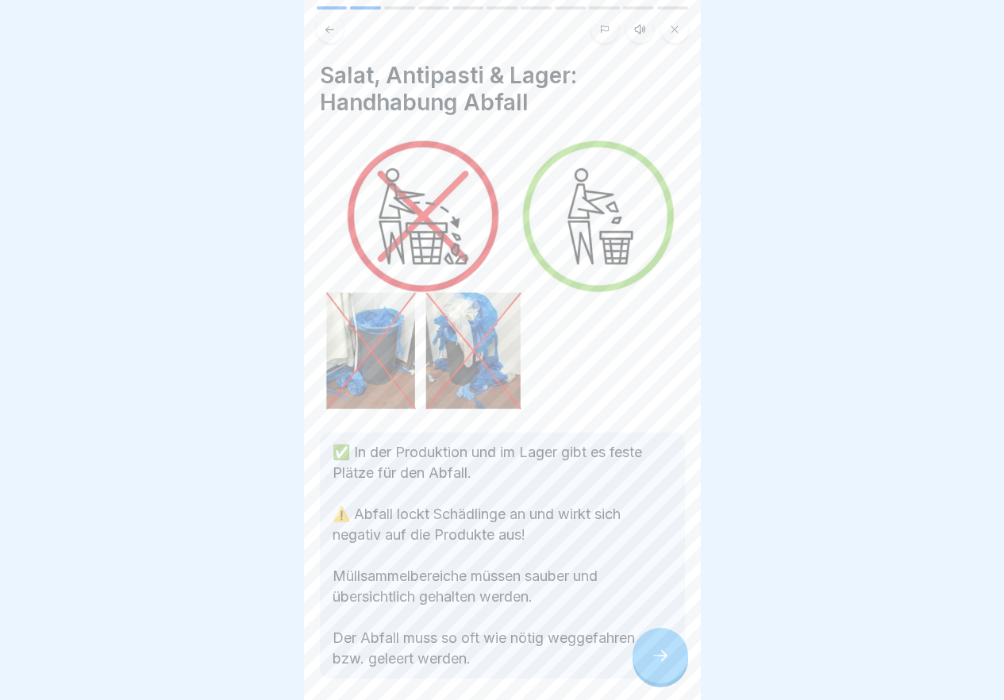
click at [678, 670] on div at bounding box center [661, 656] width 56 height 56
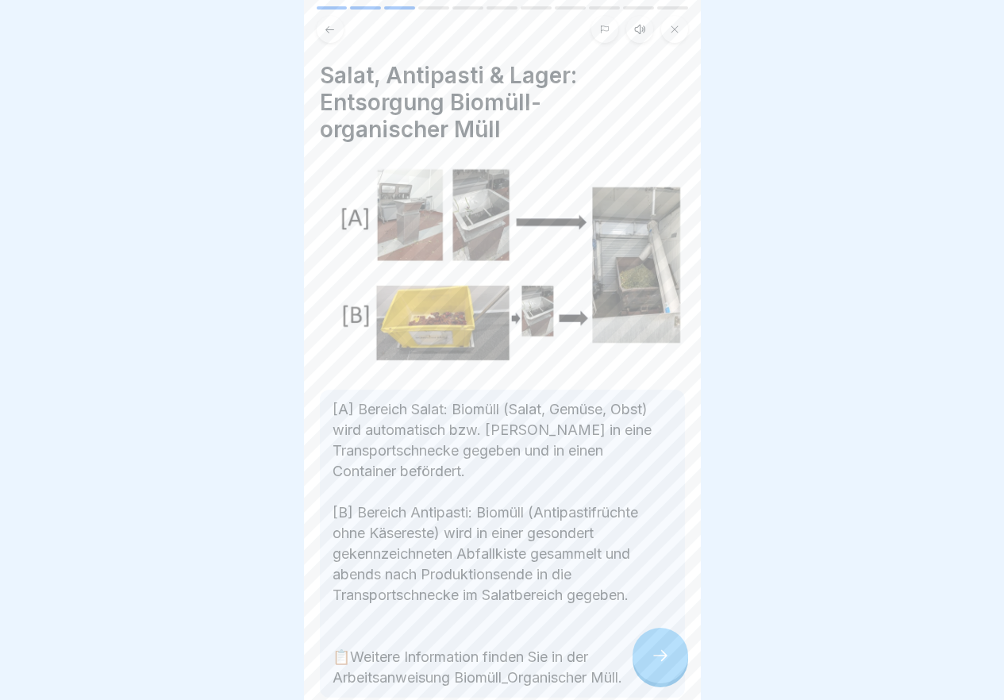
click at [678, 670] on div at bounding box center [661, 656] width 56 height 56
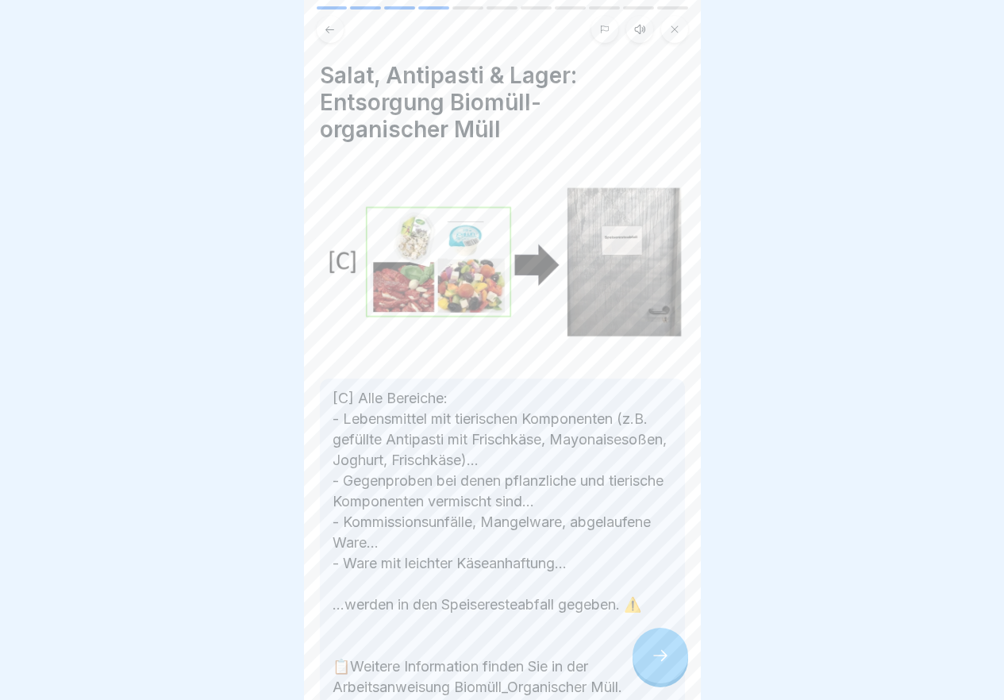
click at [678, 670] on div at bounding box center [661, 656] width 56 height 56
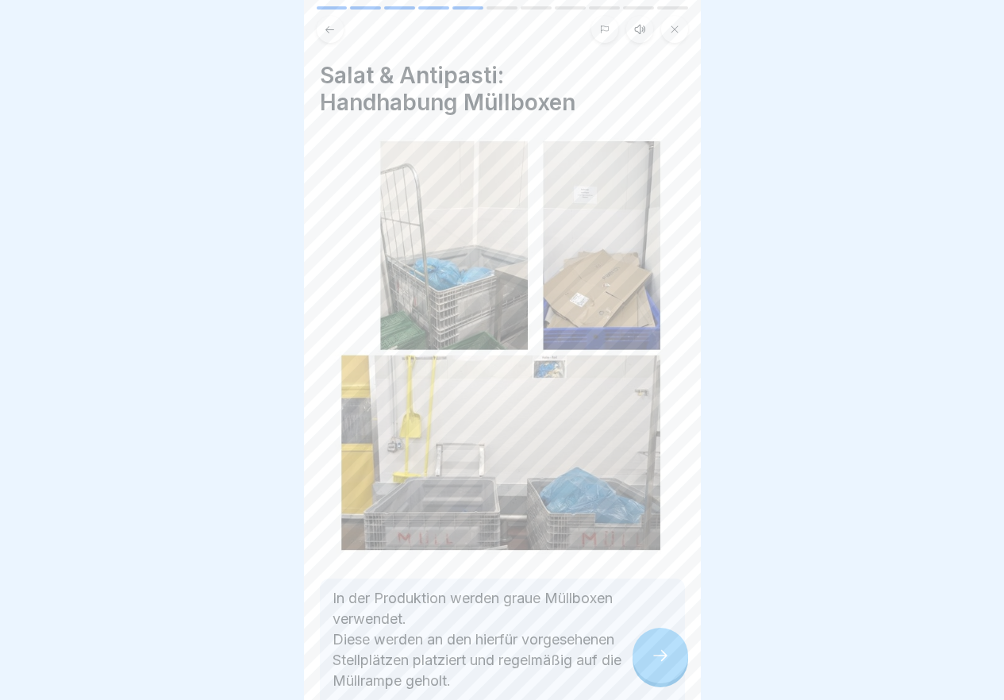
click at [678, 670] on div at bounding box center [661, 656] width 56 height 56
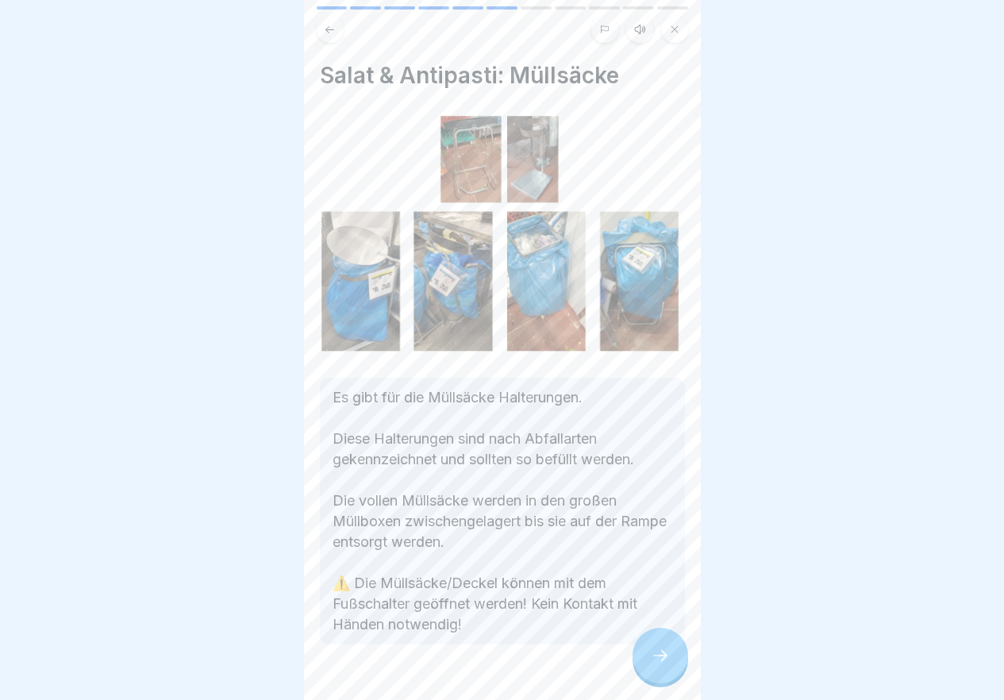
click at [678, 670] on div at bounding box center [661, 656] width 56 height 56
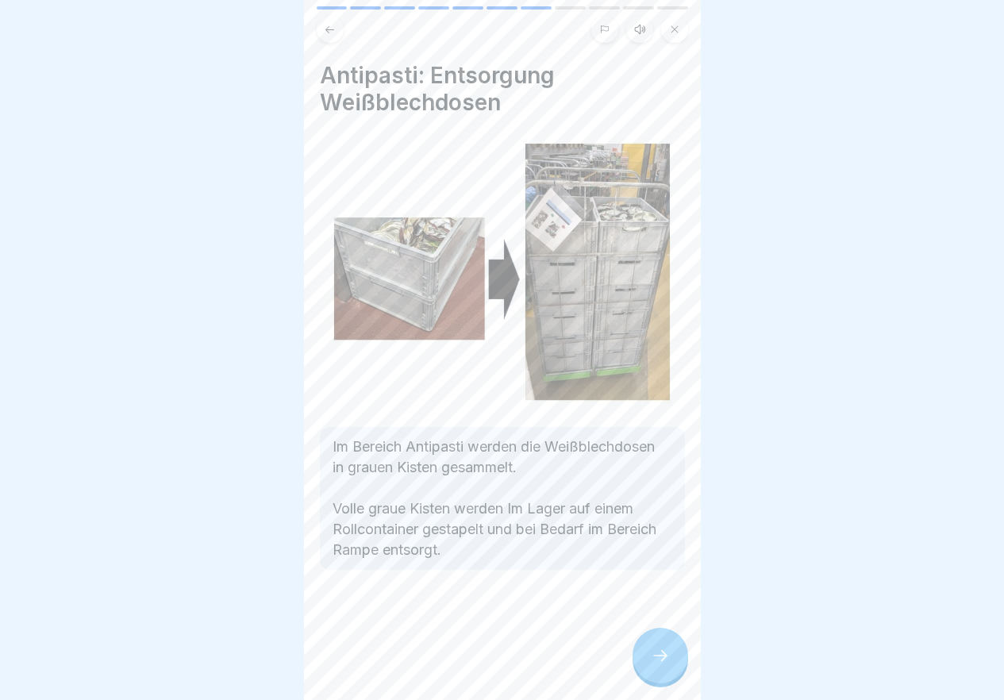
click at [678, 670] on div at bounding box center [661, 656] width 56 height 56
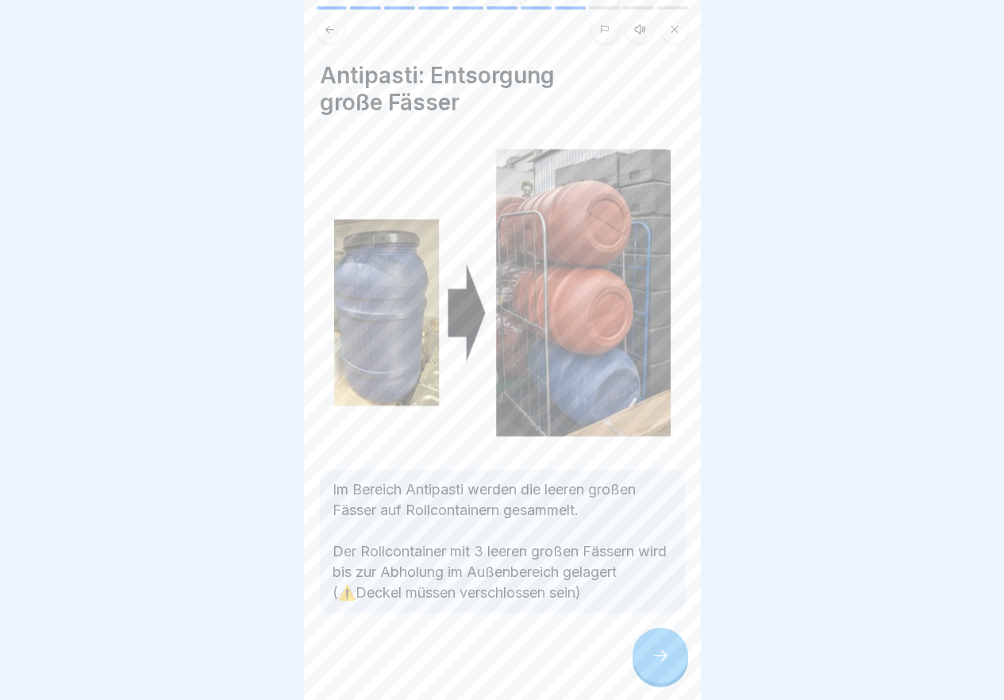
click at [678, 670] on div at bounding box center [661, 656] width 56 height 56
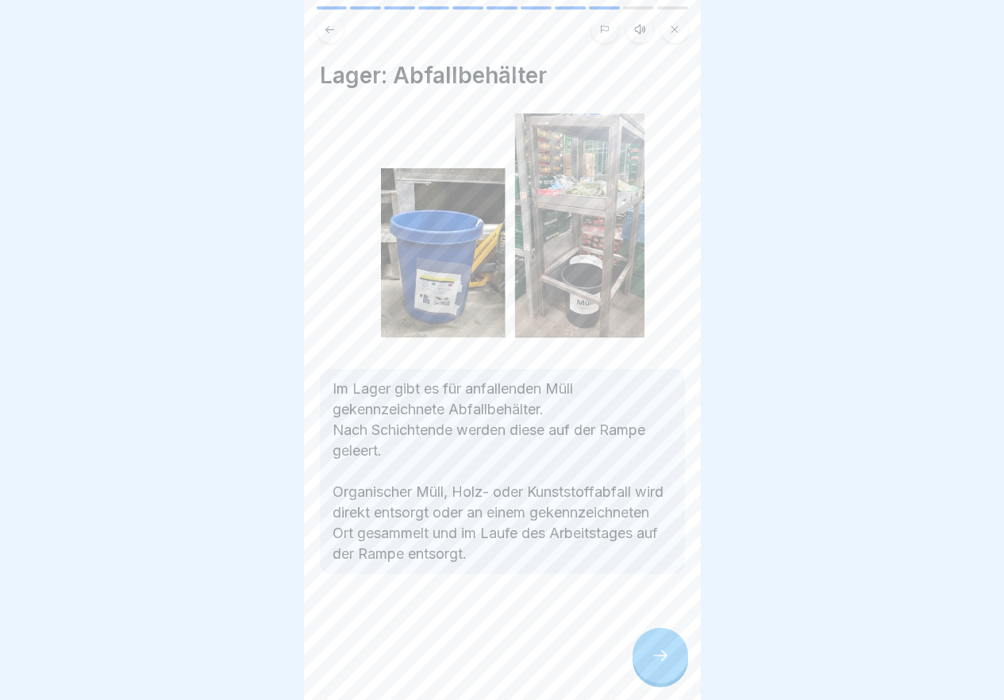
click at [678, 670] on div at bounding box center [661, 656] width 56 height 56
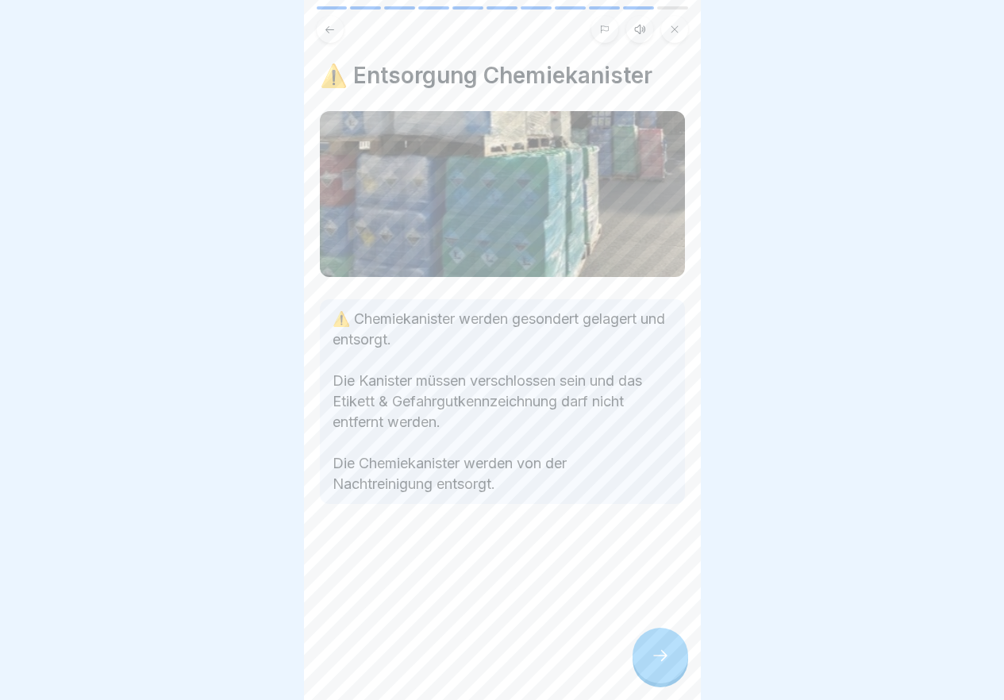
click at [678, 670] on div at bounding box center [661, 656] width 56 height 56
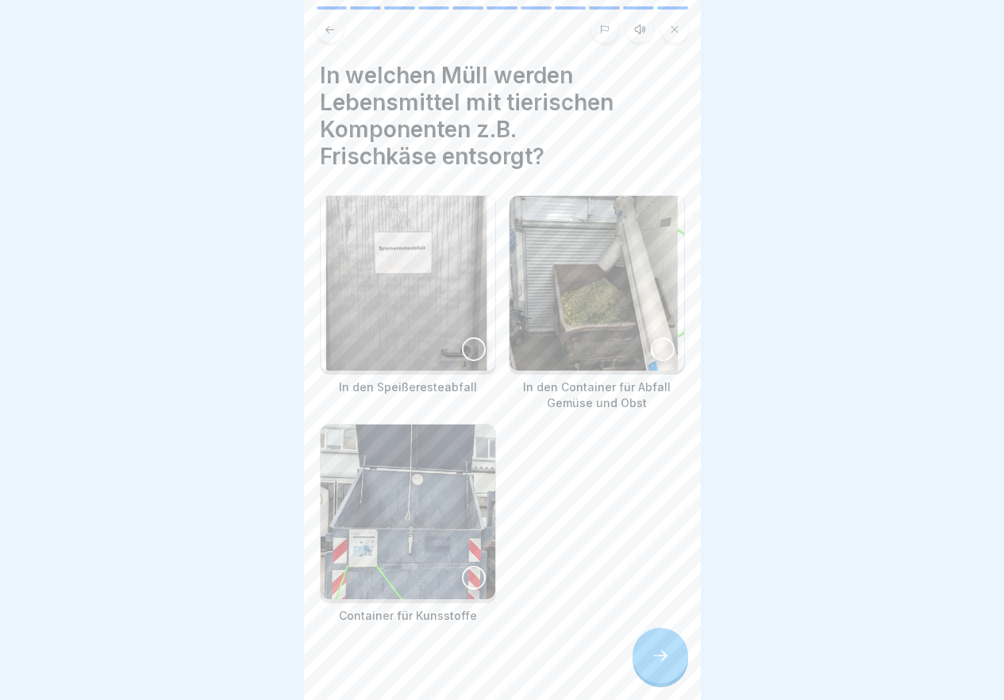
click at [678, 670] on div at bounding box center [661, 656] width 56 height 56
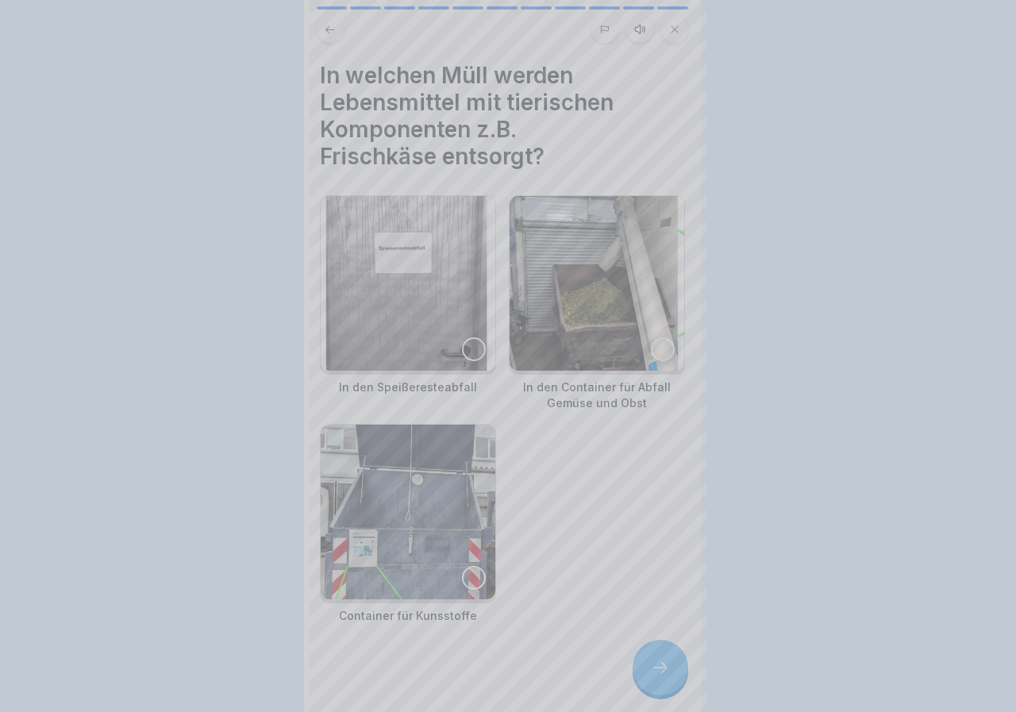
click at [678, 670] on div at bounding box center [508, 356] width 1016 height 712
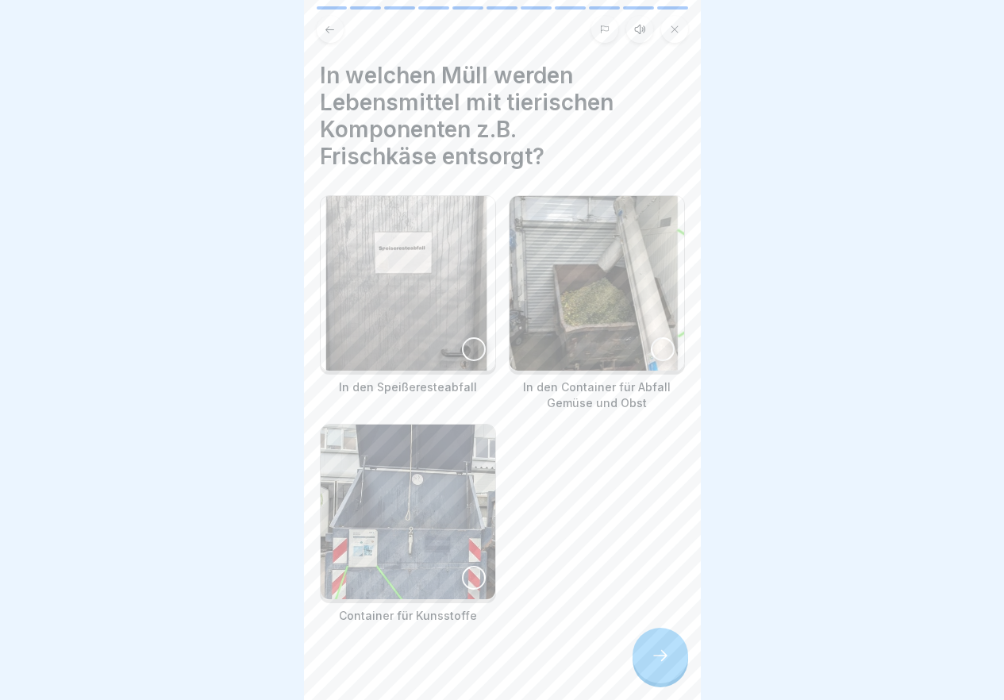
click at [641, 329] on img at bounding box center [597, 283] width 175 height 175
click at [462, 349] on div at bounding box center [474, 349] width 24 height 24
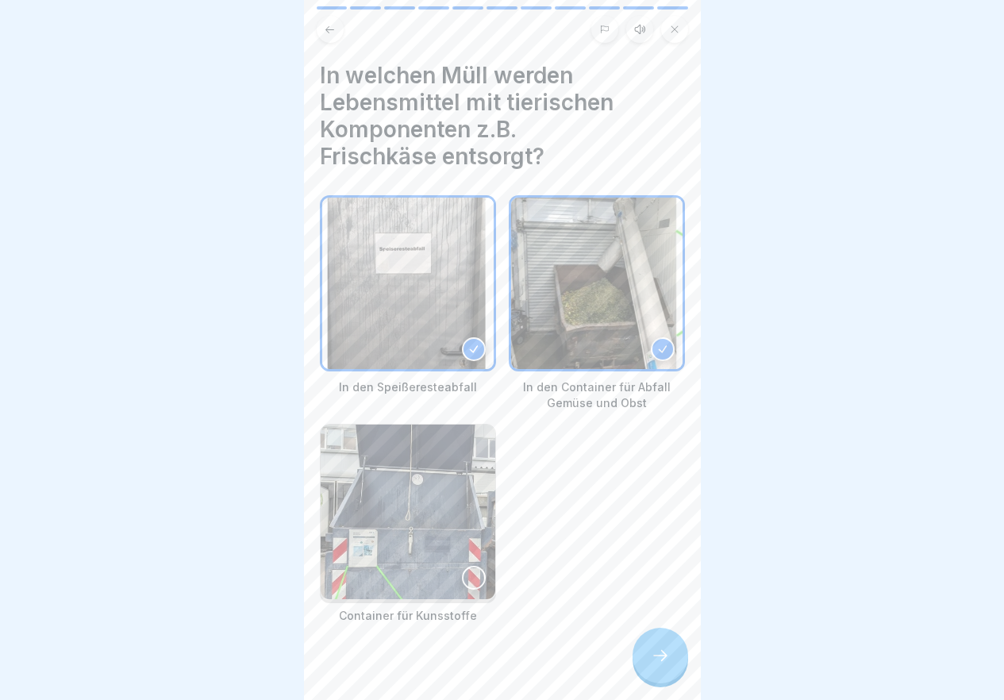
click at [670, 675] on div at bounding box center [661, 656] width 56 height 56
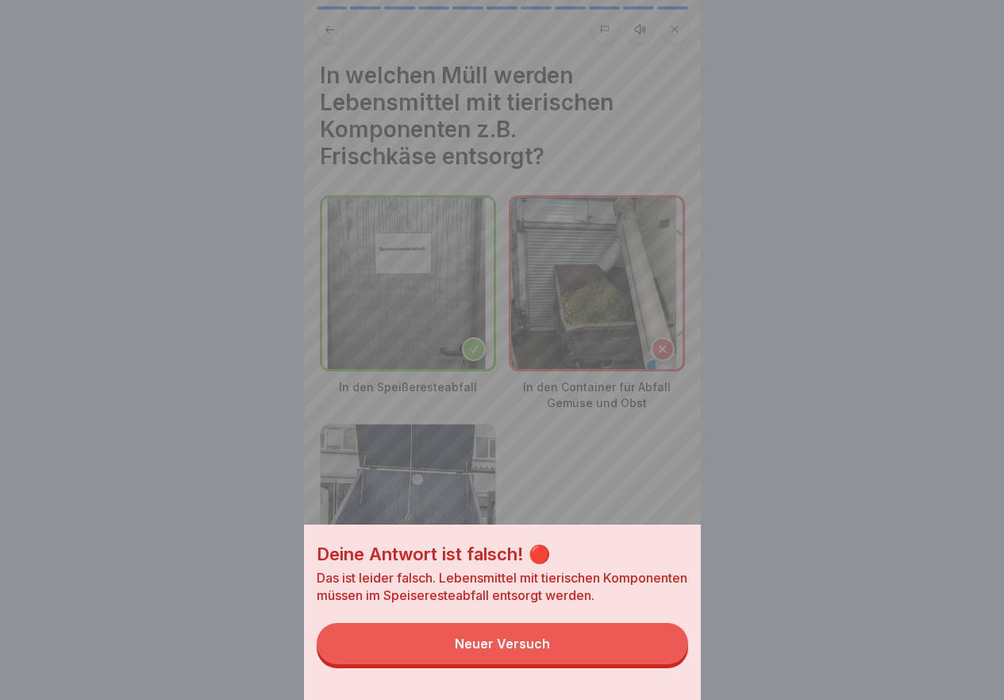
click at [670, 664] on button "Neuer Versuch" at bounding box center [502, 643] width 371 height 41
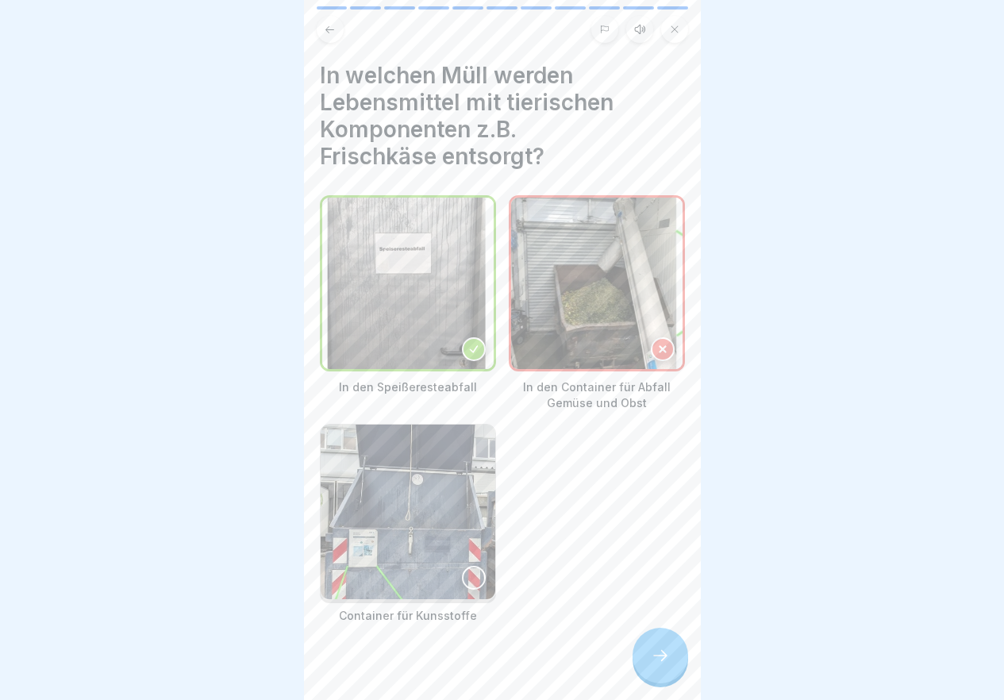
click at [651, 344] on div at bounding box center [663, 349] width 24 height 24
click at [648, 667] on div at bounding box center [661, 656] width 56 height 56
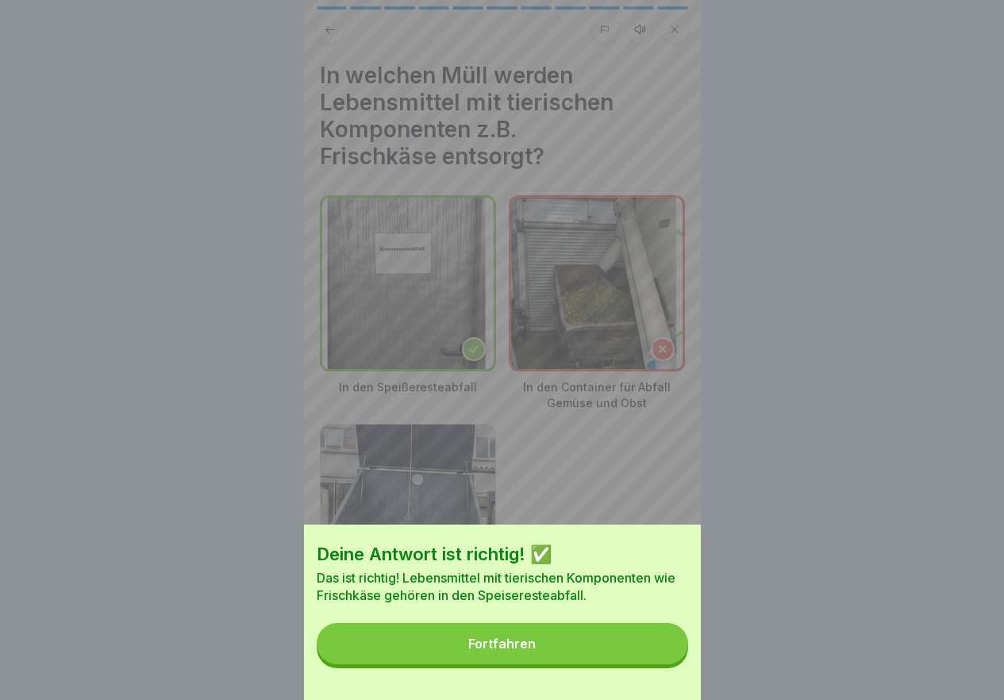
click at [613, 650] on button "Fortfahren" at bounding box center [502, 643] width 371 height 41
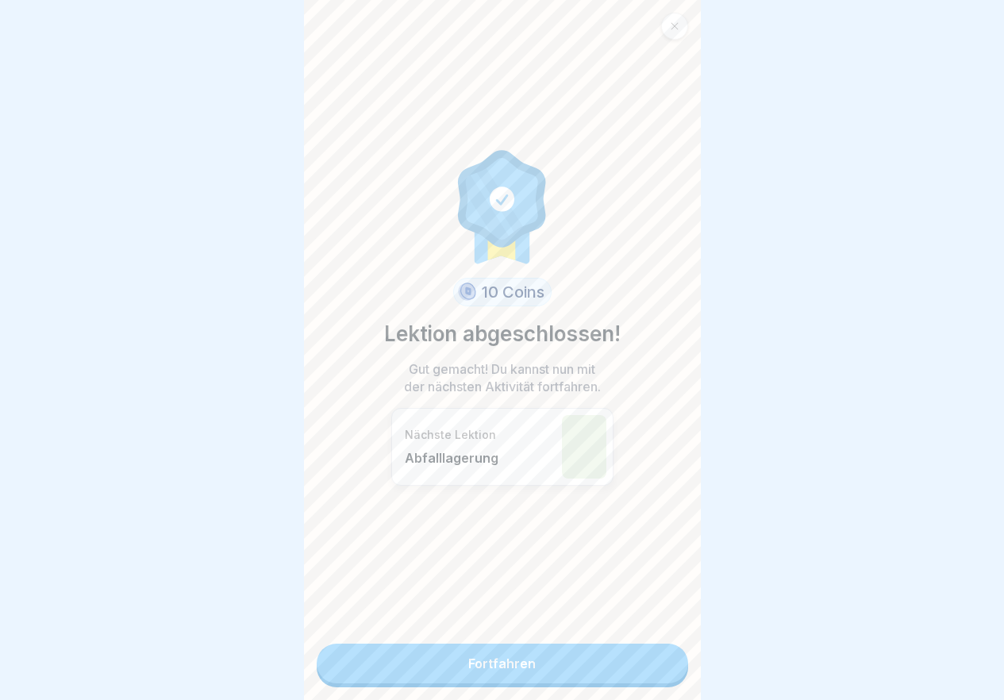
click at [592, 664] on link "Fortfahren" at bounding box center [502, 664] width 371 height 40
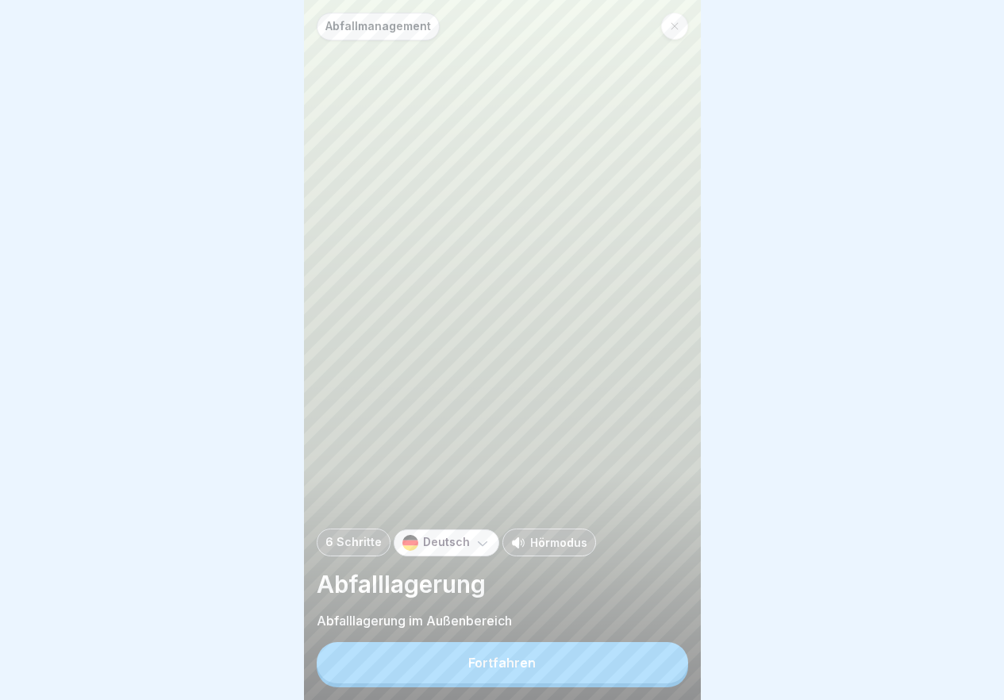
click at [592, 664] on button "Fortfahren" at bounding box center [502, 662] width 371 height 41
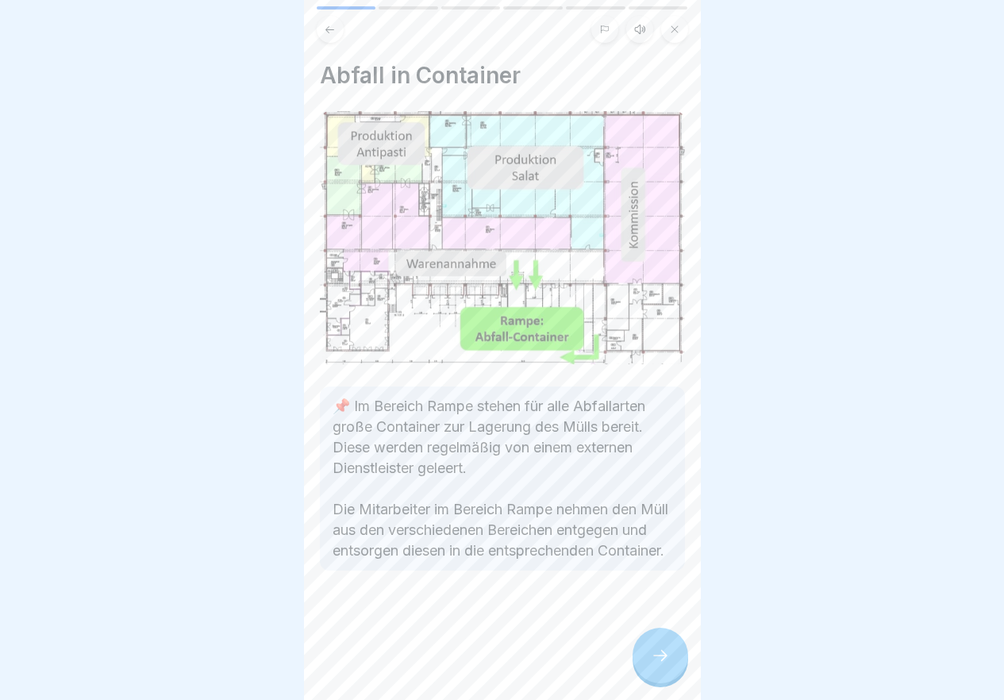
click at [683, 672] on div at bounding box center [661, 656] width 56 height 56
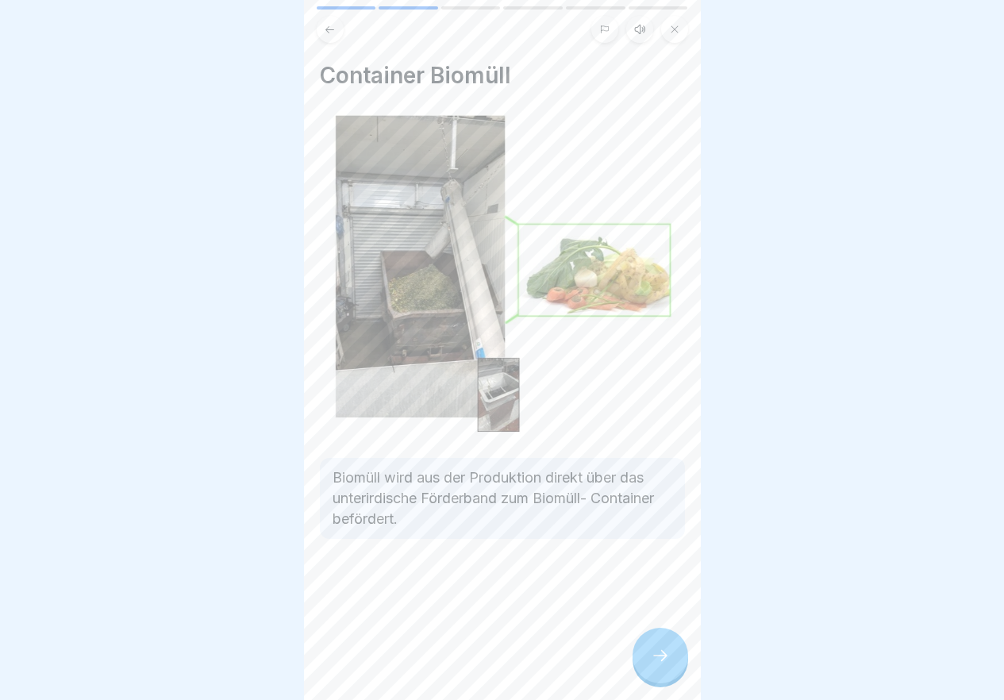
click at [683, 672] on div at bounding box center [661, 656] width 56 height 56
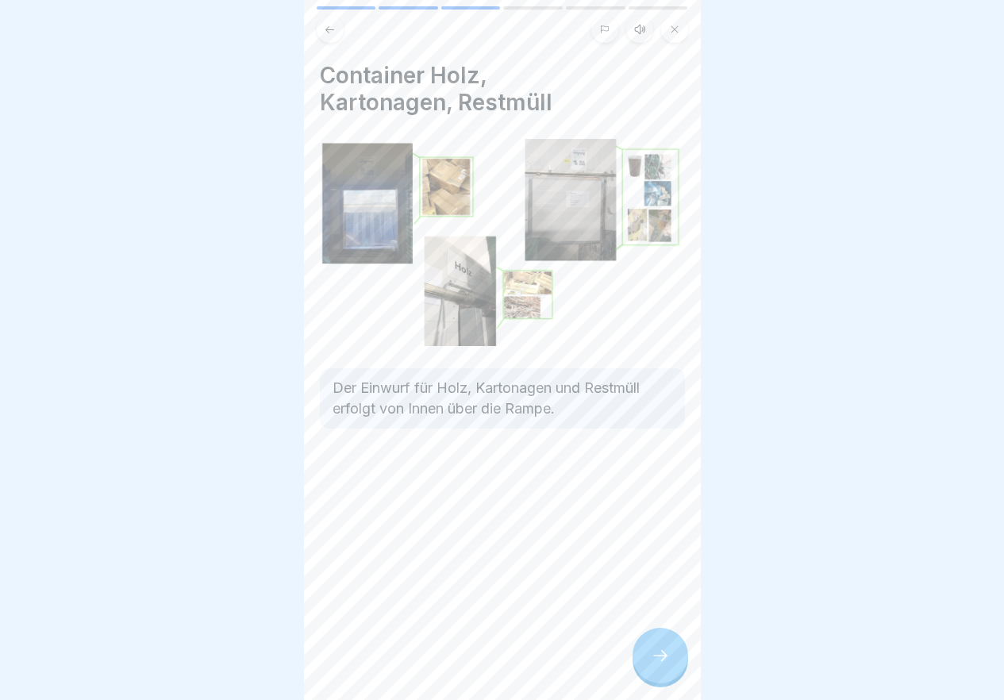
click at [683, 672] on div at bounding box center [661, 656] width 56 height 56
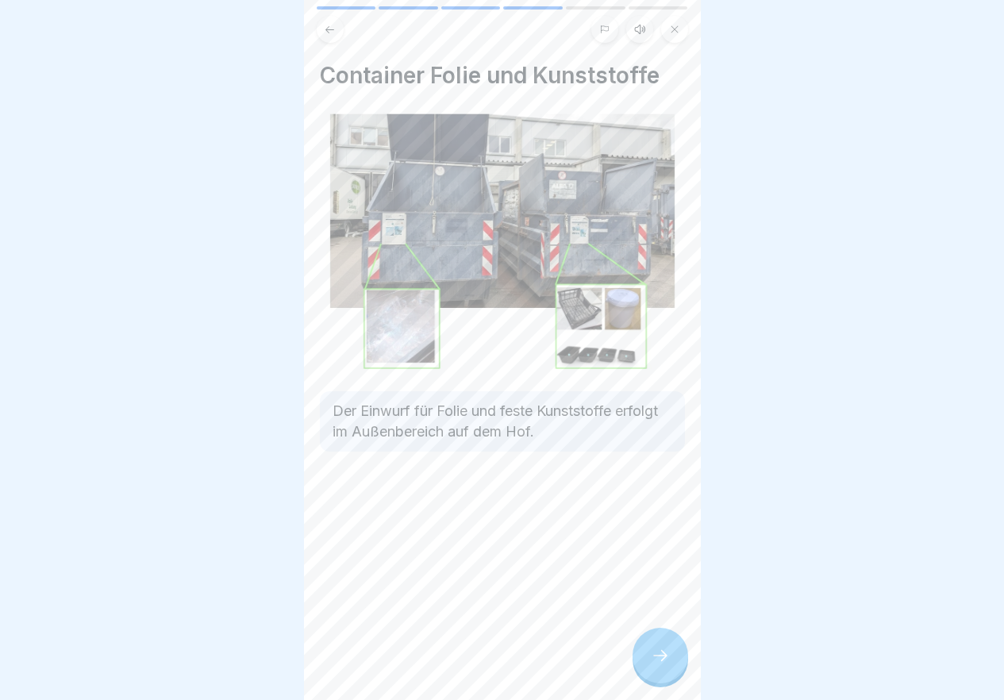
click at [683, 672] on div at bounding box center [661, 656] width 56 height 56
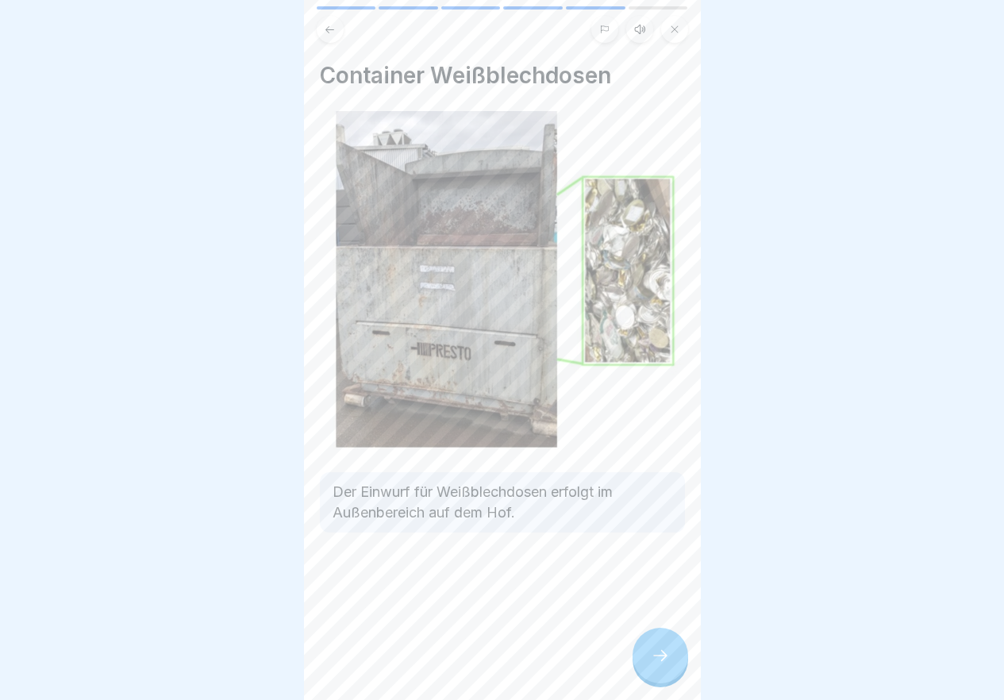
click at [683, 672] on div at bounding box center [661, 656] width 56 height 56
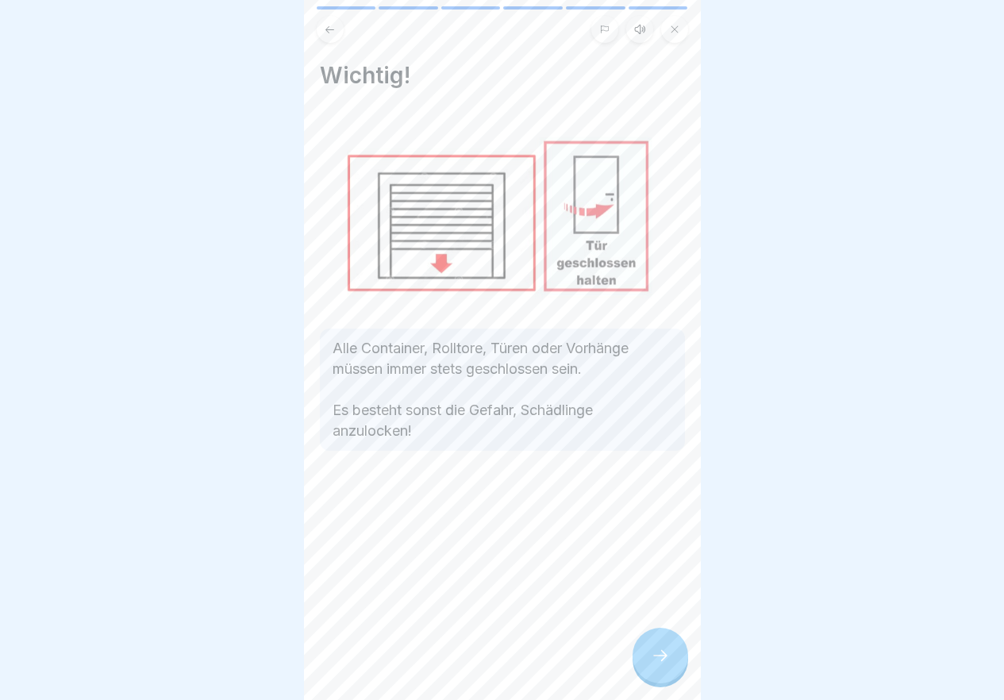
click at [683, 672] on div at bounding box center [661, 656] width 56 height 56
click at [714, 672] on link "Fortfahren" at bounding box center [899, 664] width 371 height 40
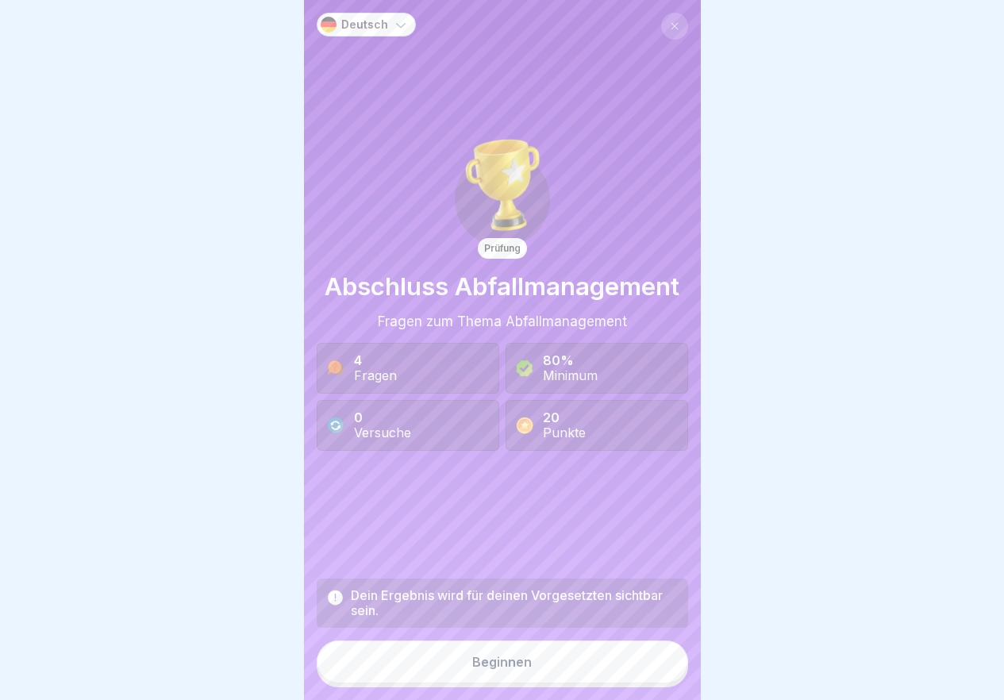
click at [683, 672] on div "Deutsch Prüfung Abschluss Abfallmanagement Fragen zum Thema Abfallmanagement 4 …" at bounding box center [502, 350] width 397 height 700
click at [644, 672] on button "Beginnen" at bounding box center [502, 662] width 371 height 43
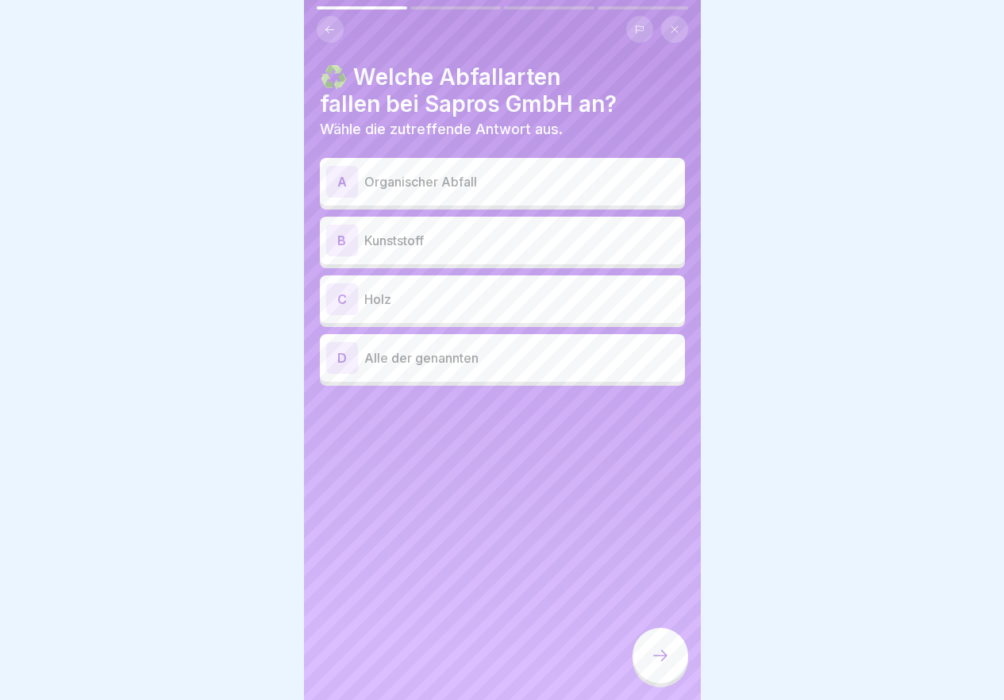
click at [497, 167] on div "A Organischer Abfall" at bounding box center [502, 182] width 352 height 32
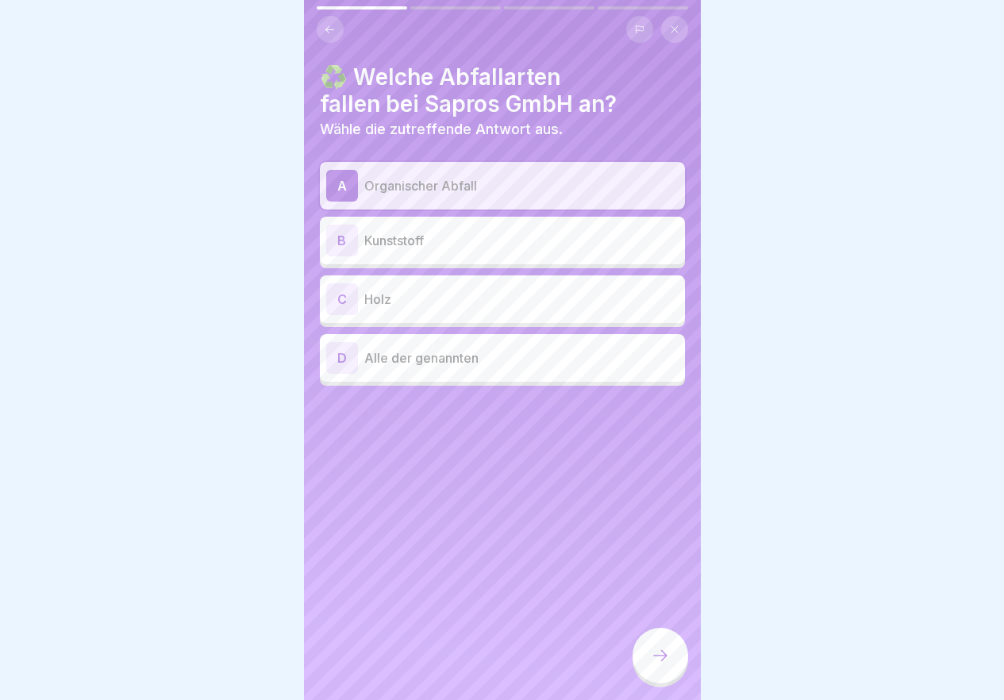
click at [514, 232] on p "Kunststoff" at bounding box center [521, 240] width 314 height 19
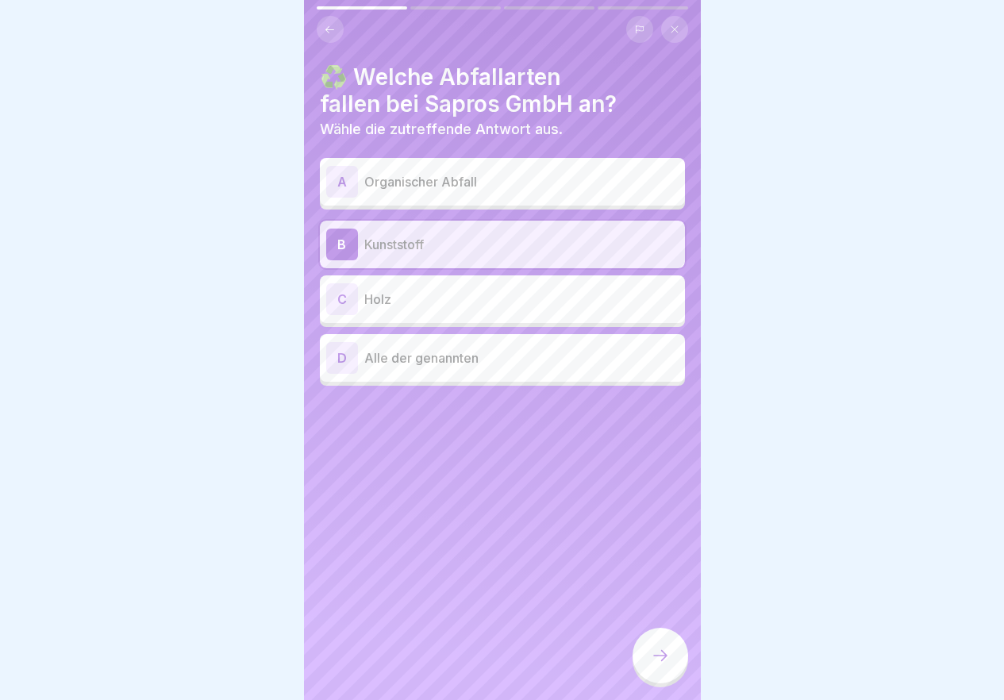
click at [508, 299] on p "Holz" at bounding box center [521, 299] width 314 height 19
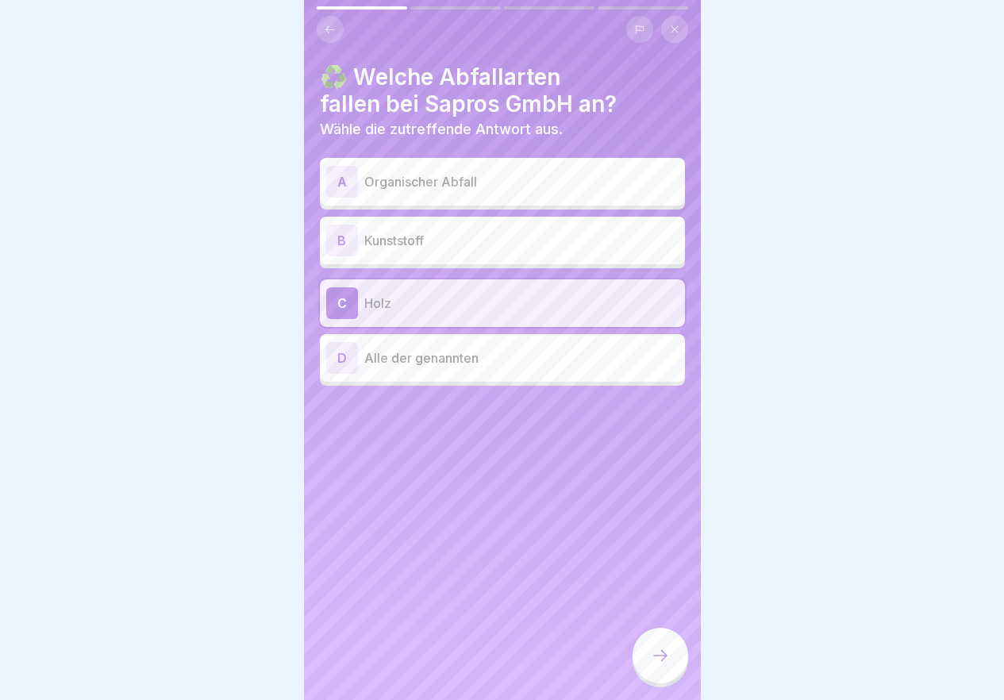
click at [479, 167] on div "A Organischer Abfall" at bounding box center [502, 182] width 352 height 32
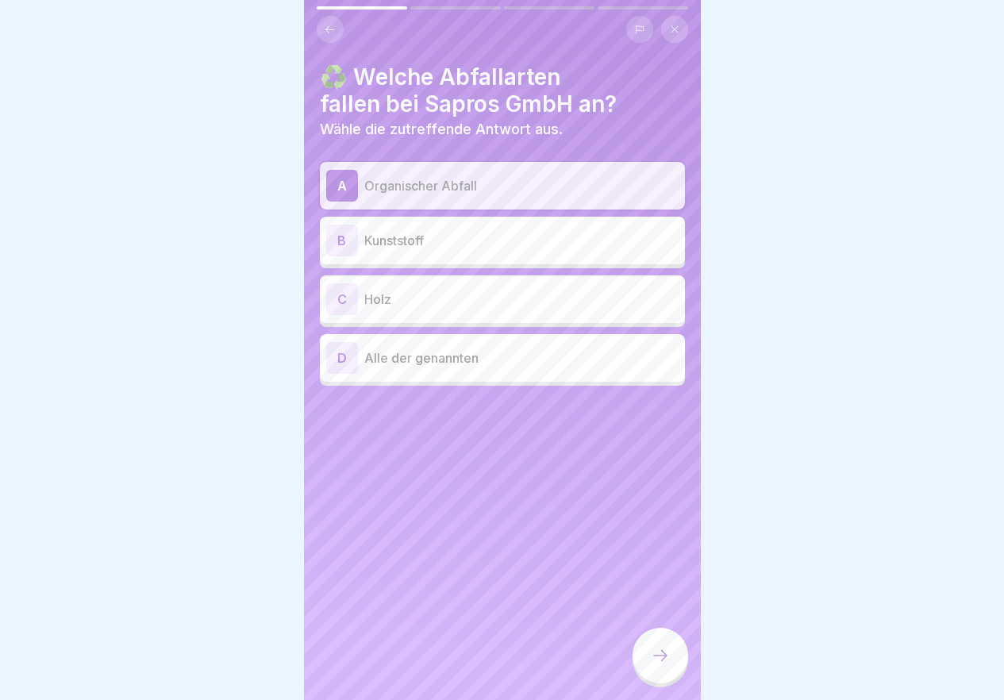
click at [451, 245] on p "Kunststoff" at bounding box center [521, 240] width 314 height 19
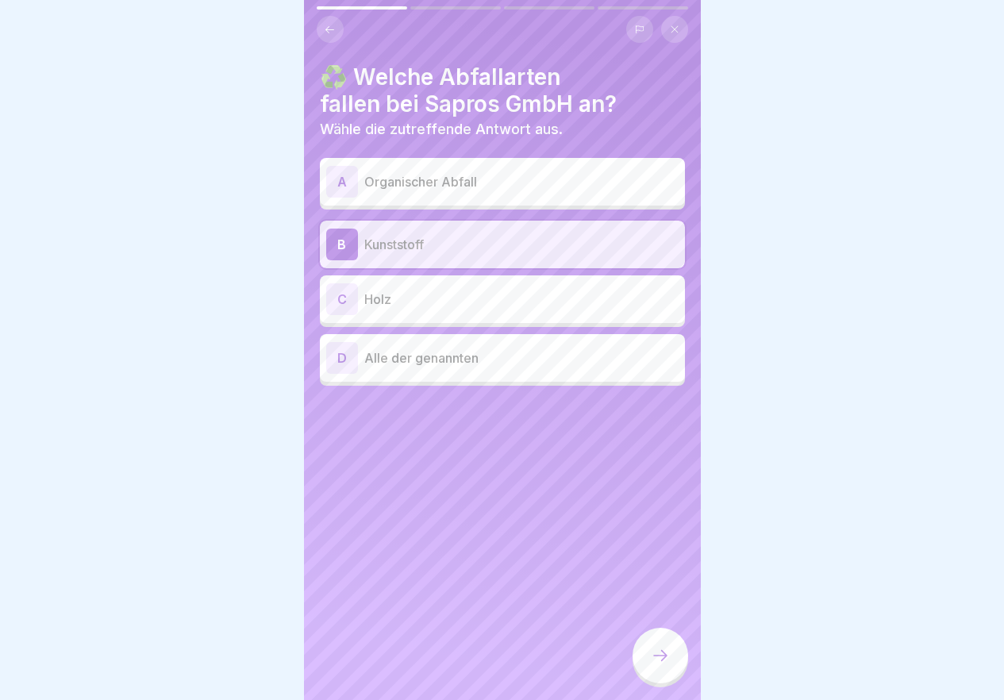
click at [445, 301] on p "Holz" at bounding box center [521, 299] width 314 height 19
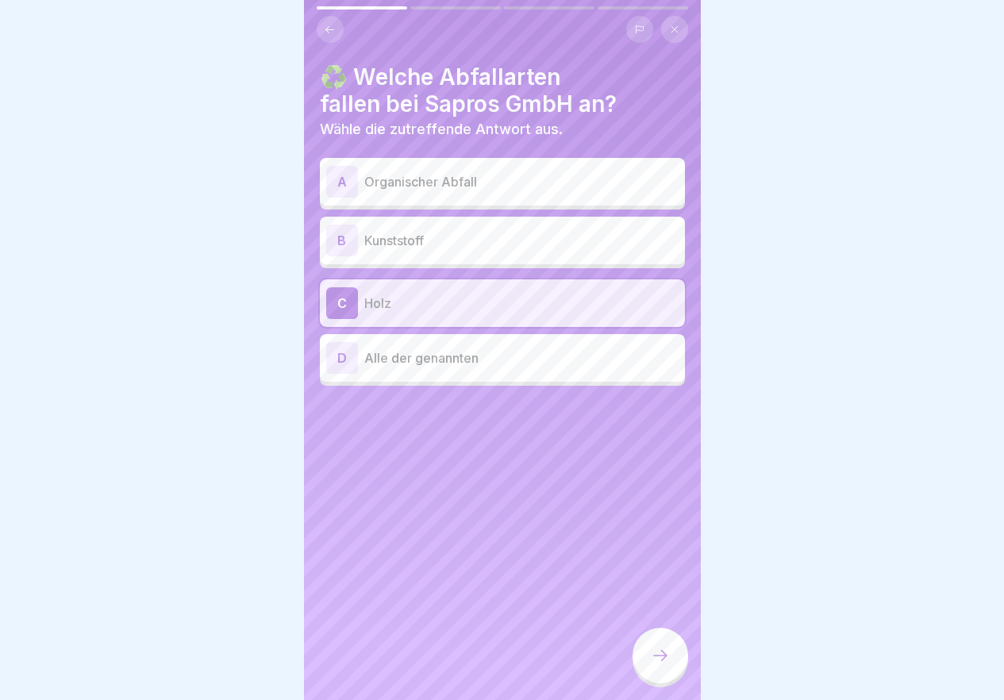
click at [450, 367] on p "Alle der genannten" at bounding box center [521, 357] width 314 height 19
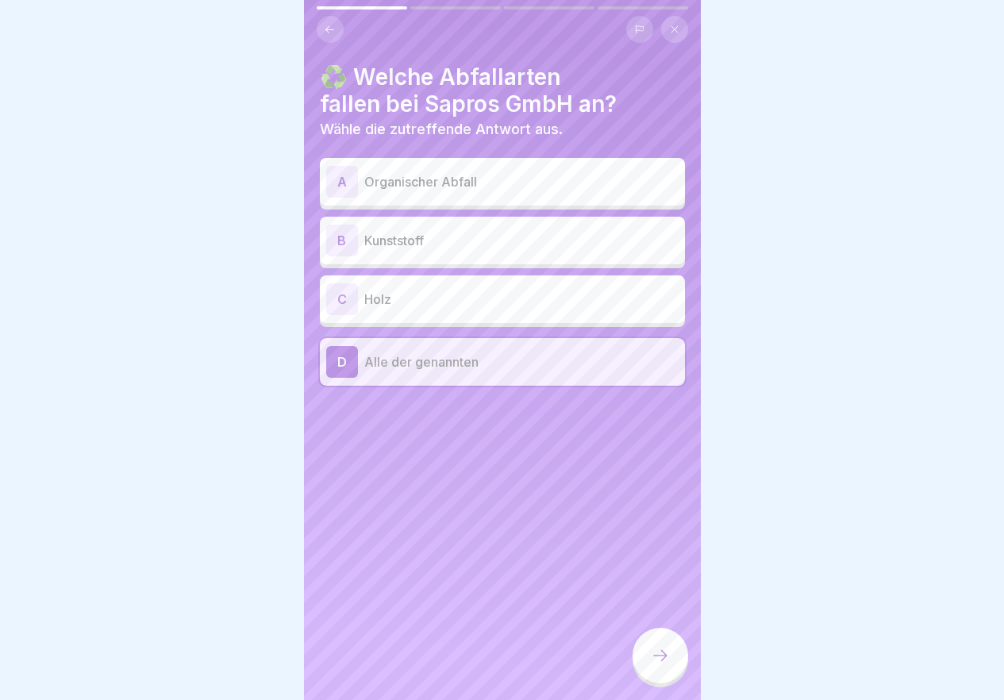
click at [676, 664] on div at bounding box center [661, 656] width 56 height 56
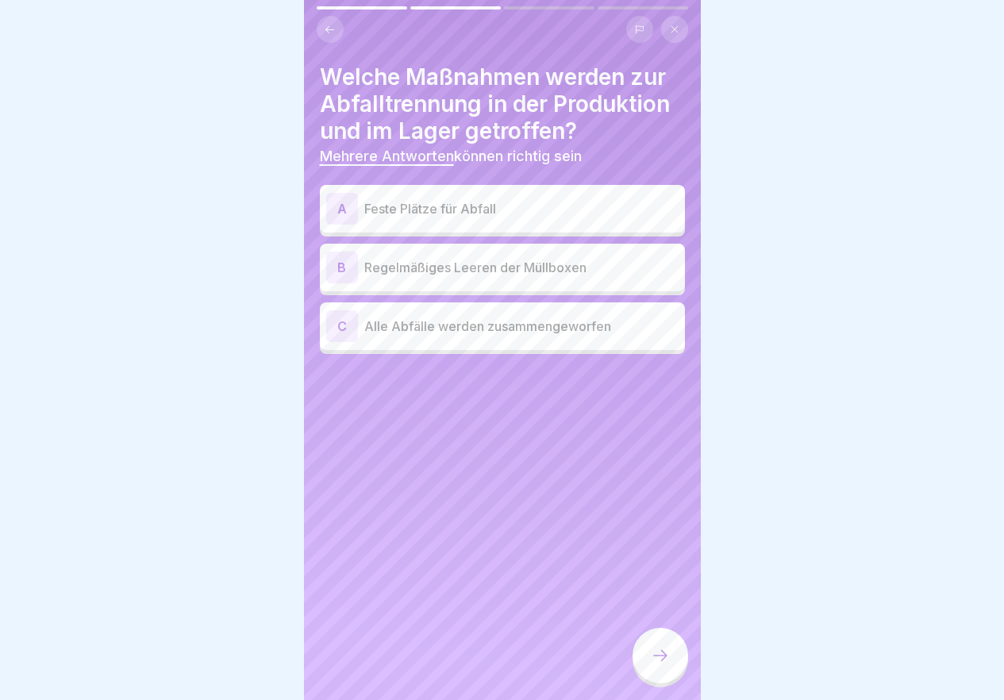
click at [475, 205] on p "Feste Plätze für Abfall" at bounding box center [521, 208] width 314 height 19
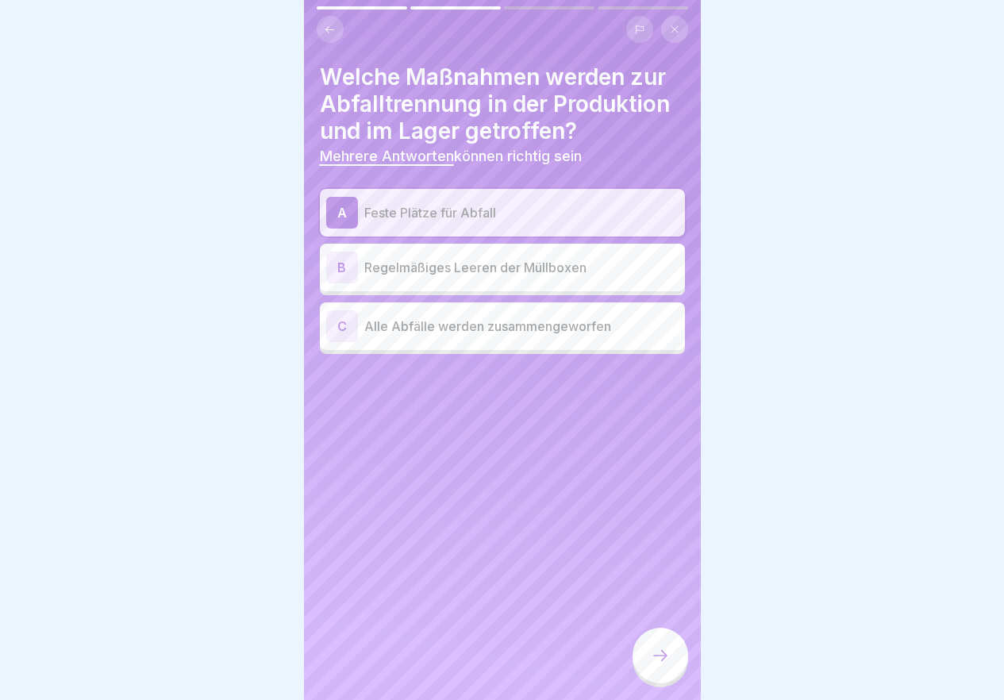
click at [489, 279] on div "B Regelmäßiges Leeren der Müllboxen" at bounding box center [502, 268] width 352 height 32
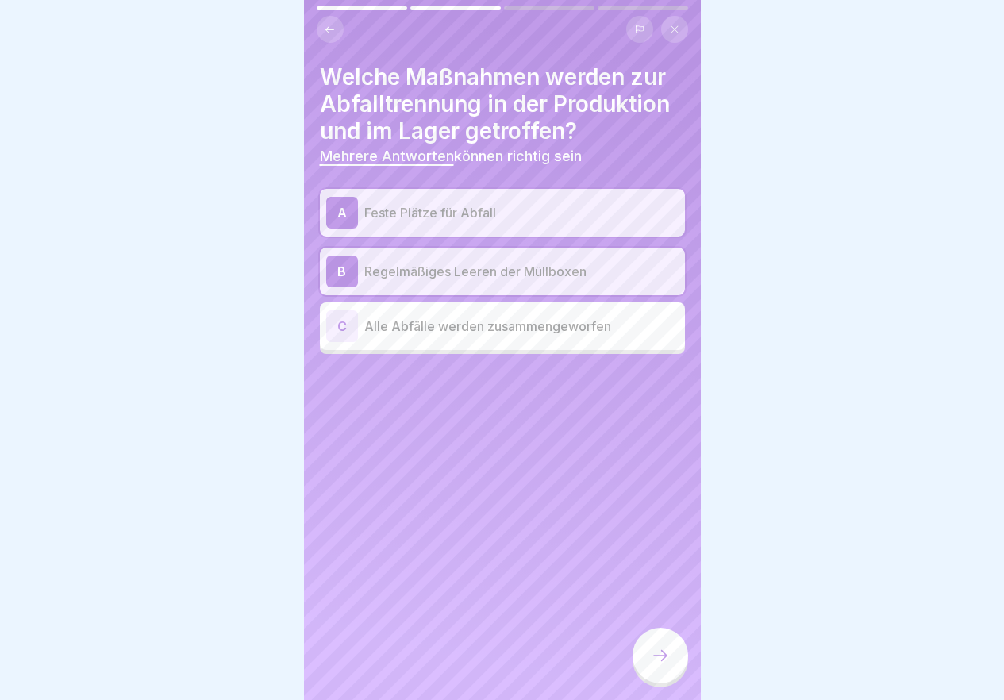
click at [660, 665] on icon at bounding box center [660, 655] width 19 height 19
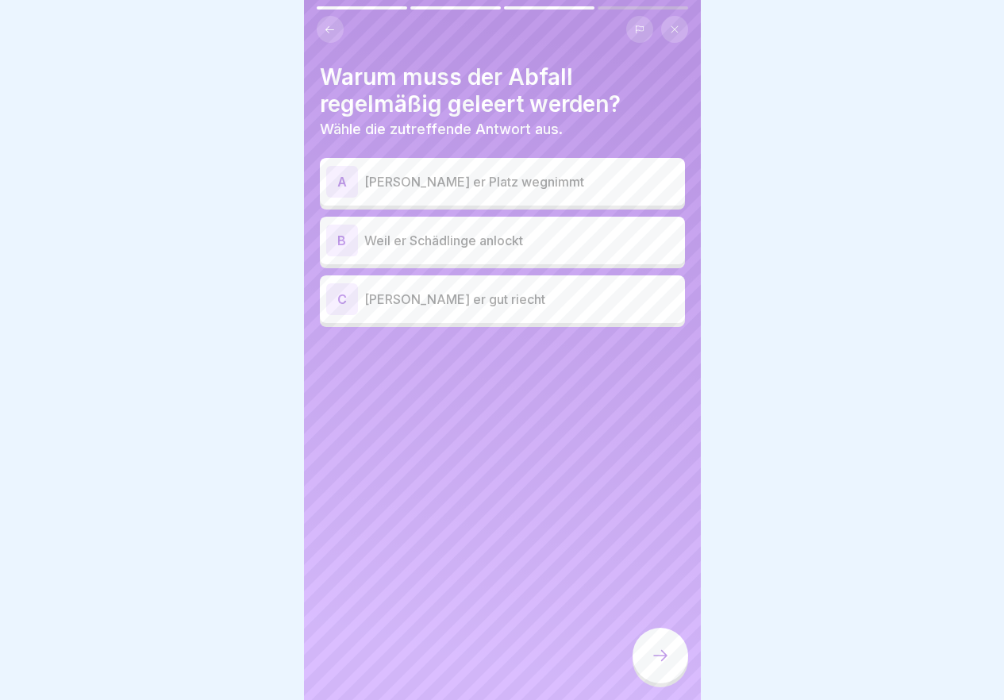
click at [566, 256] on div "B Weil er Schädlinge anlockt" at bounding box center [502, 241] width 365 height 48
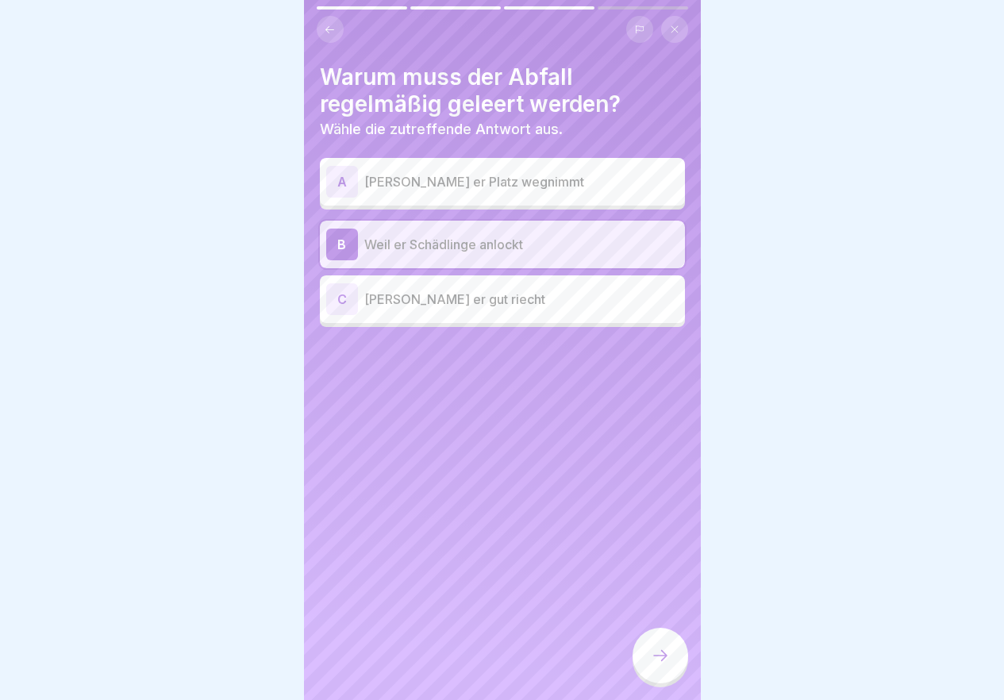
click at [668, 662] on icon at bounding box center [660, 655] width 19 height 19
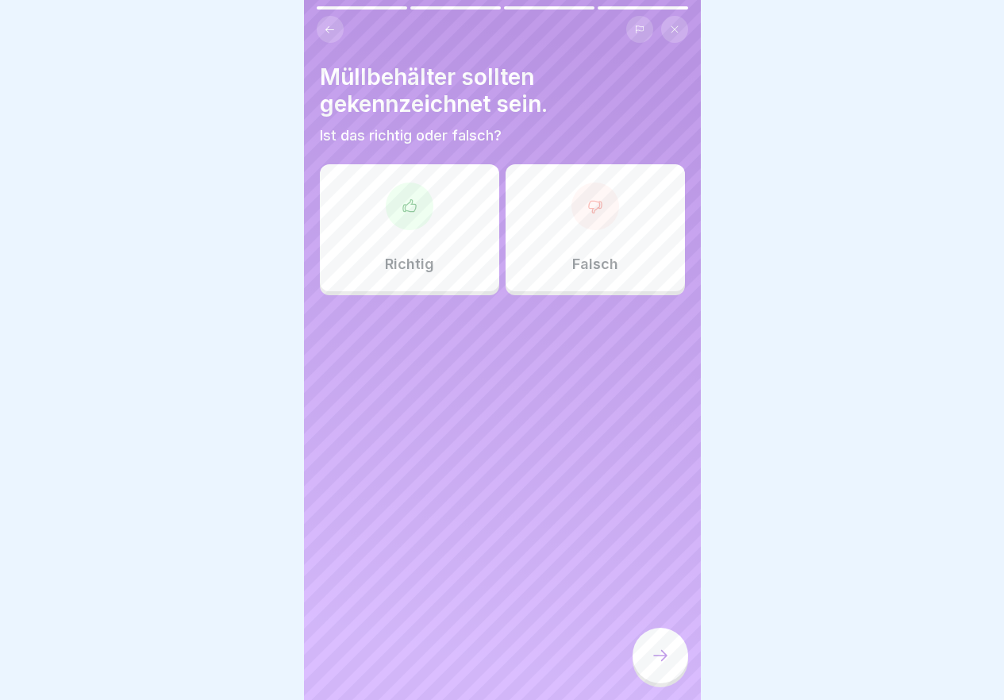
click at [355, 241] on div "Richtig" at bounding box center [409, 227] width 179 height 127
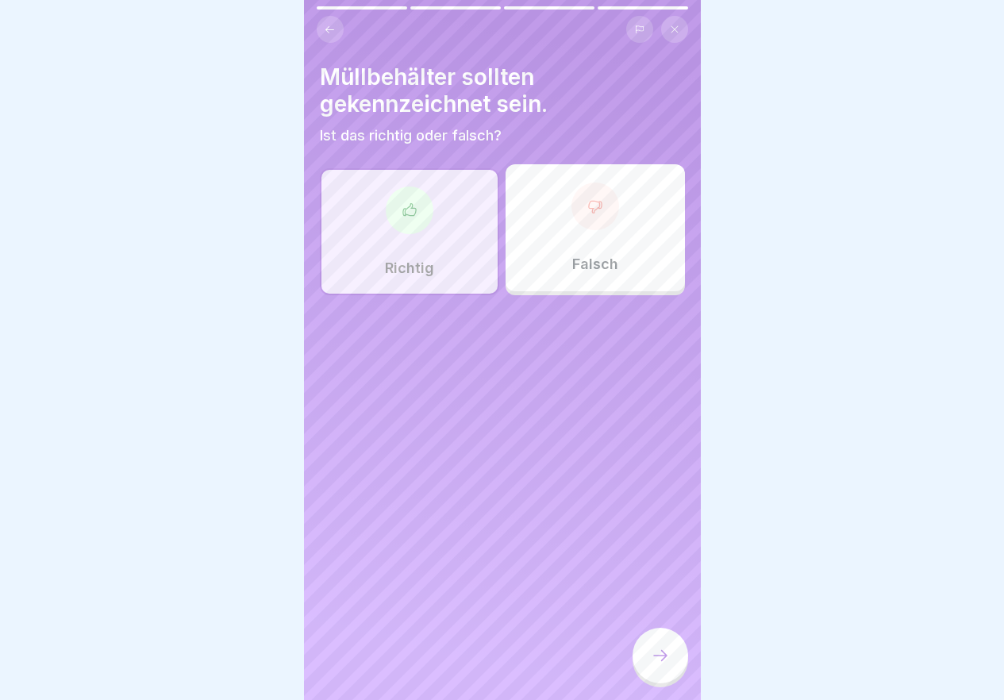
click at [672, 660] on div at bounding box center [661, 656] width 56 height 56
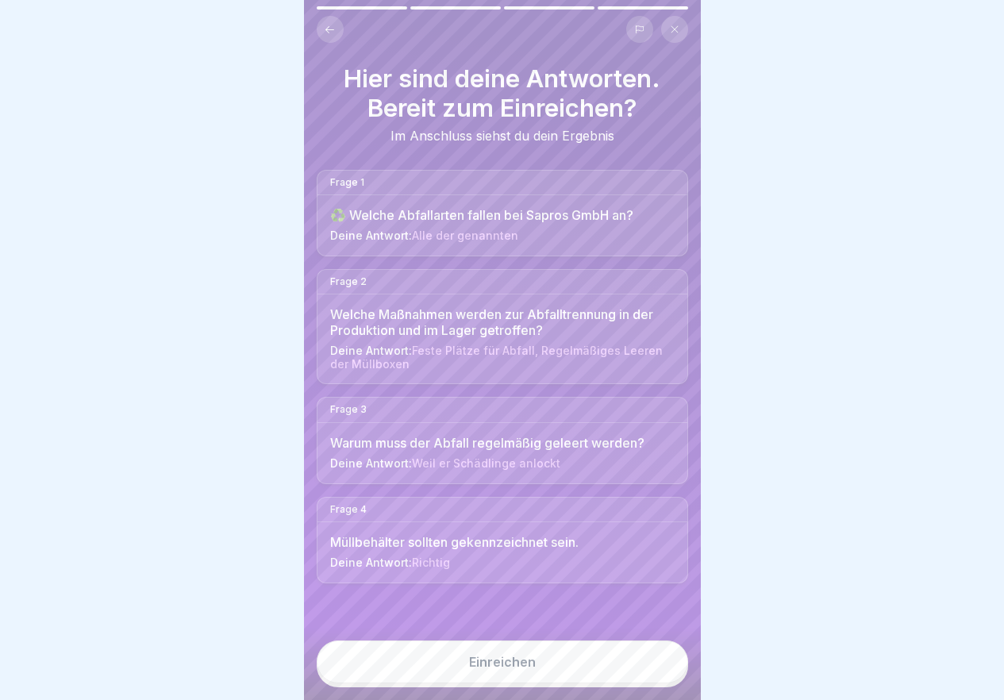
click at [635, 670] on button "Einreichen" at bounding box center [502, 662] width 371 height 43
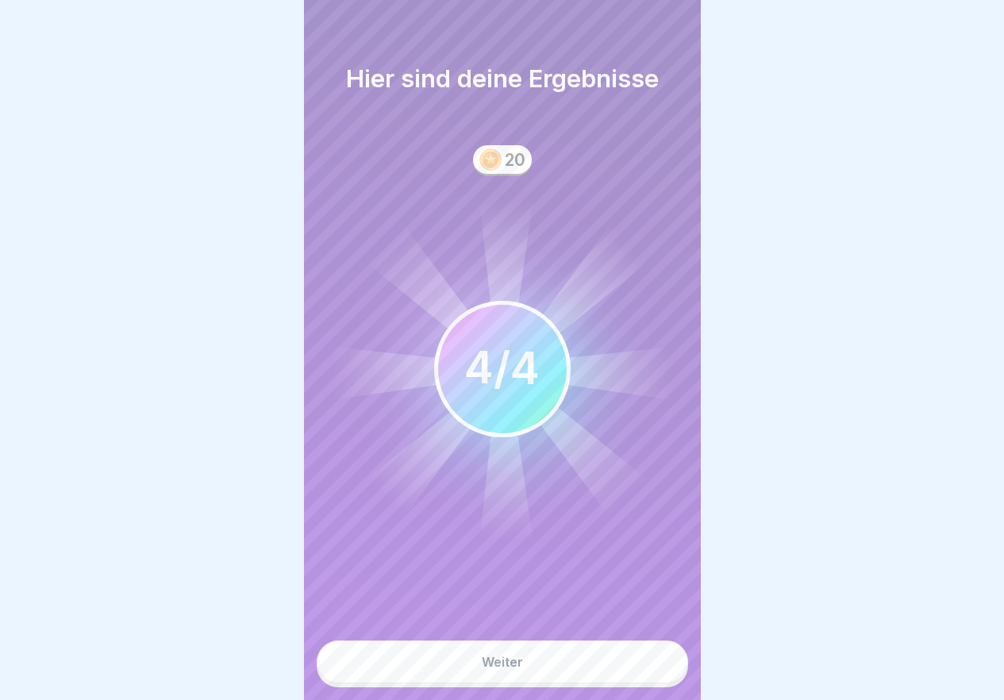
click at [636, 671] on button "Weiter" at bounding box center [502, 662] width 371 height 43
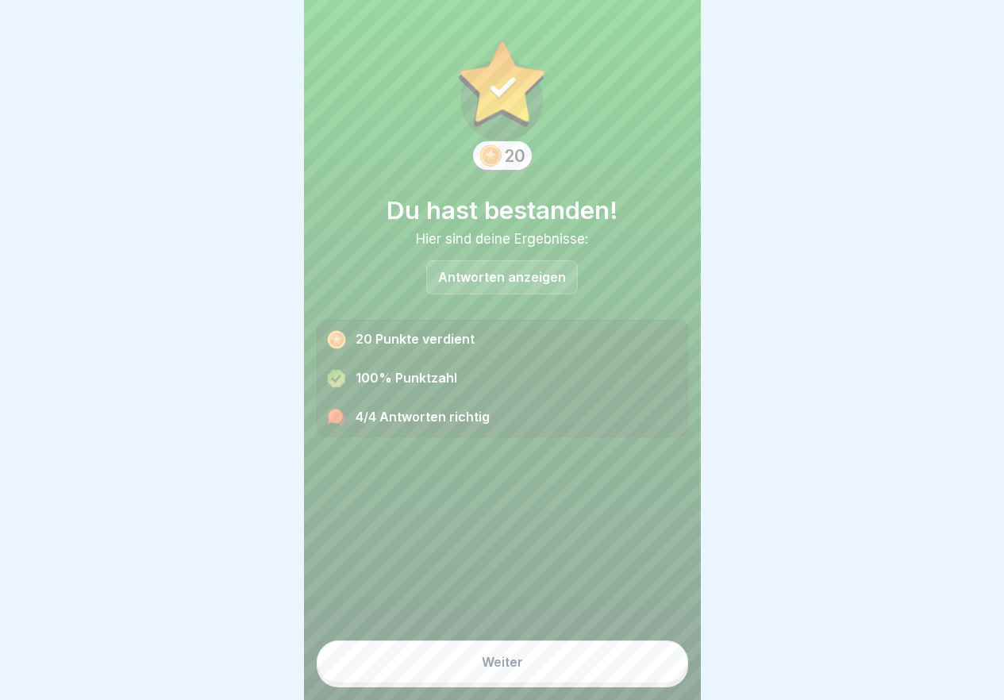
click at [636, 671] on button "Weiter" at bounding box center [502, 662] width 371 height 43
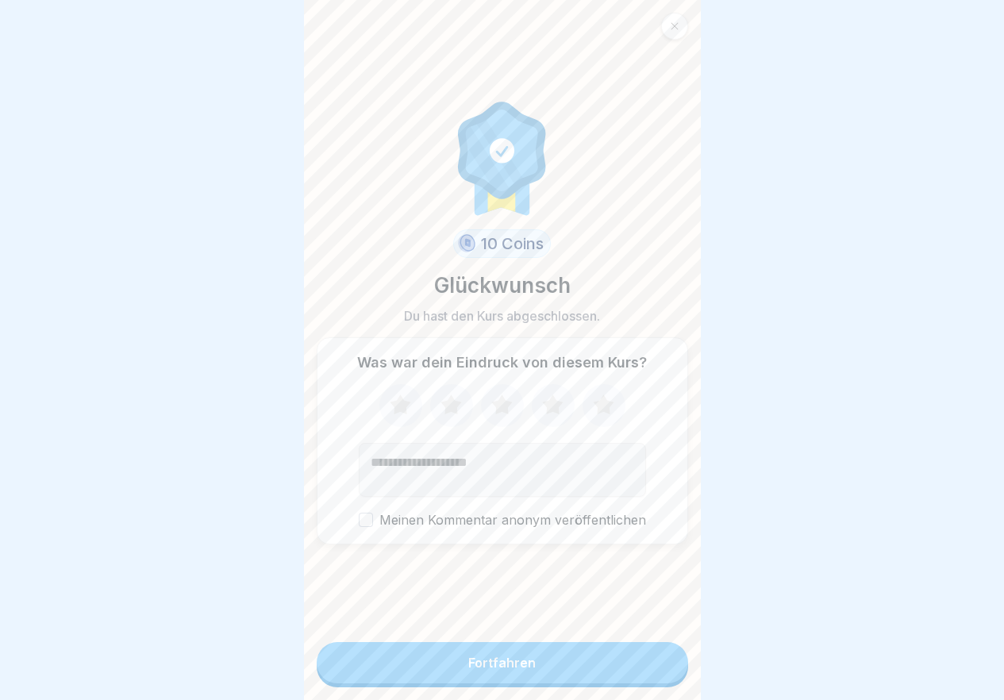
click at [636, 671] on button "Fortfahren" at bounding box center [502, 662] width 371 height 41
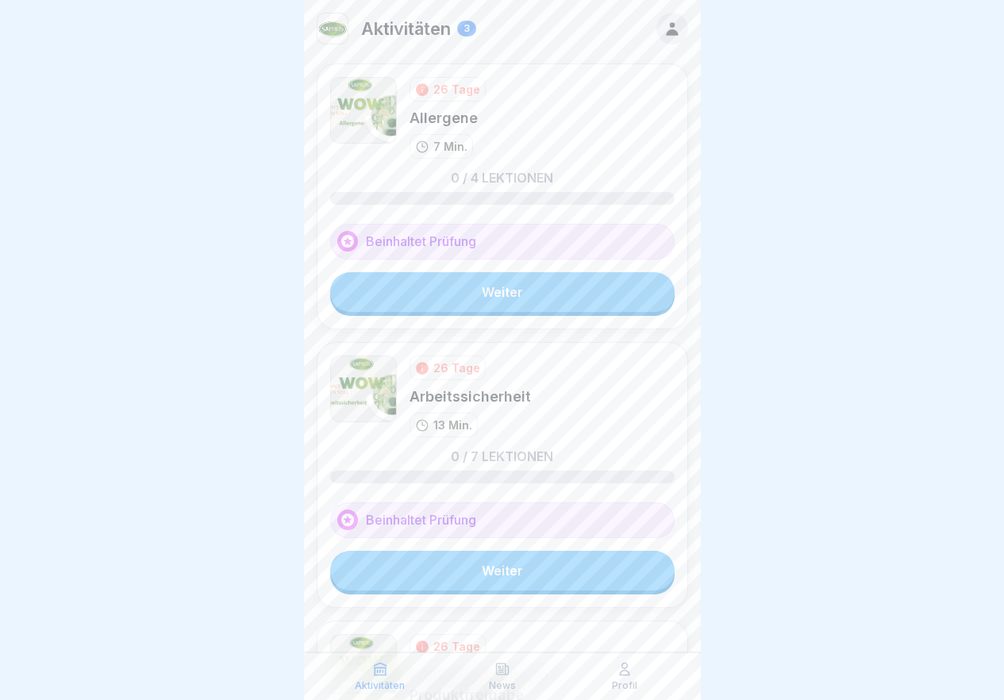
click at [579, 561] on link "Weiter" at bounding box center [502, 571] width 344 height 40
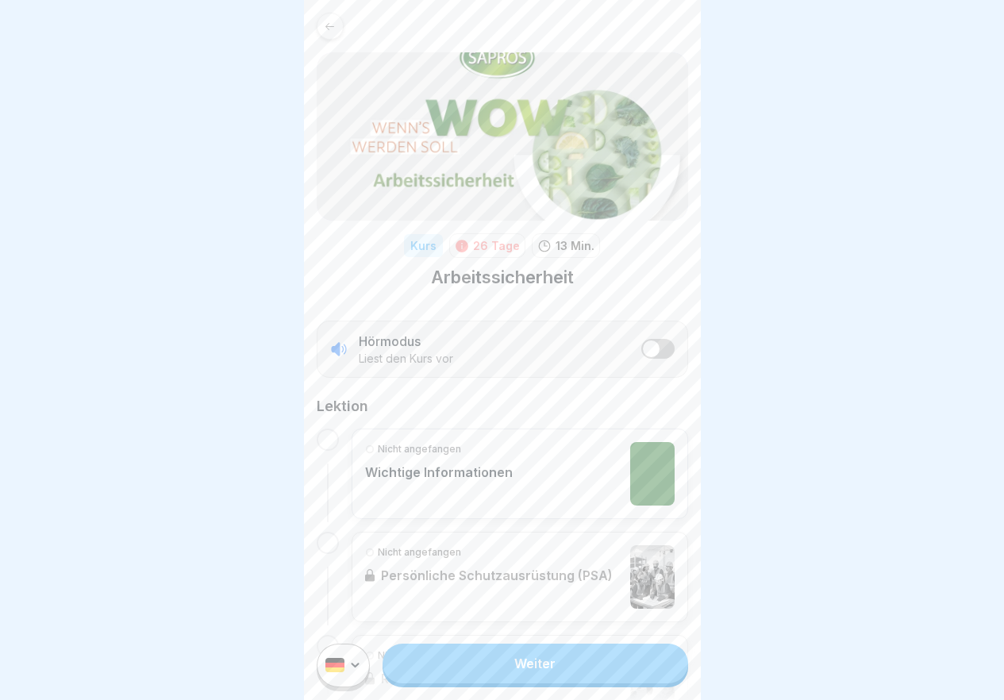
click at [561, 671] on link "Weiter" at bounding box center [535, 664] width 305 height 40
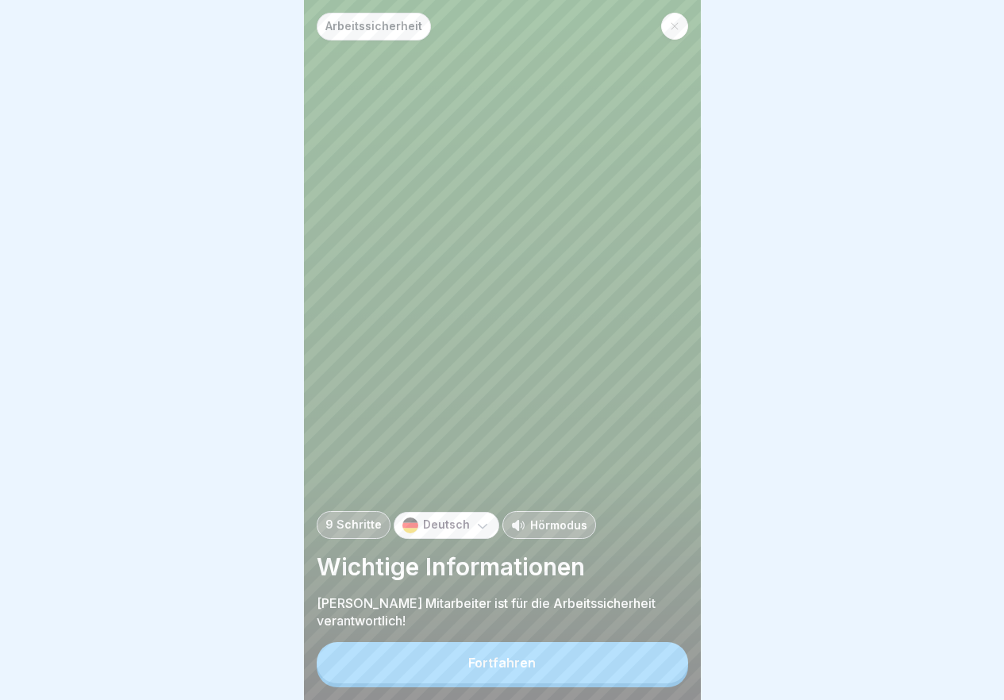
click at [563, 672] on button "Fortfahren" at bounding box center [502, 662] width 371 height 41
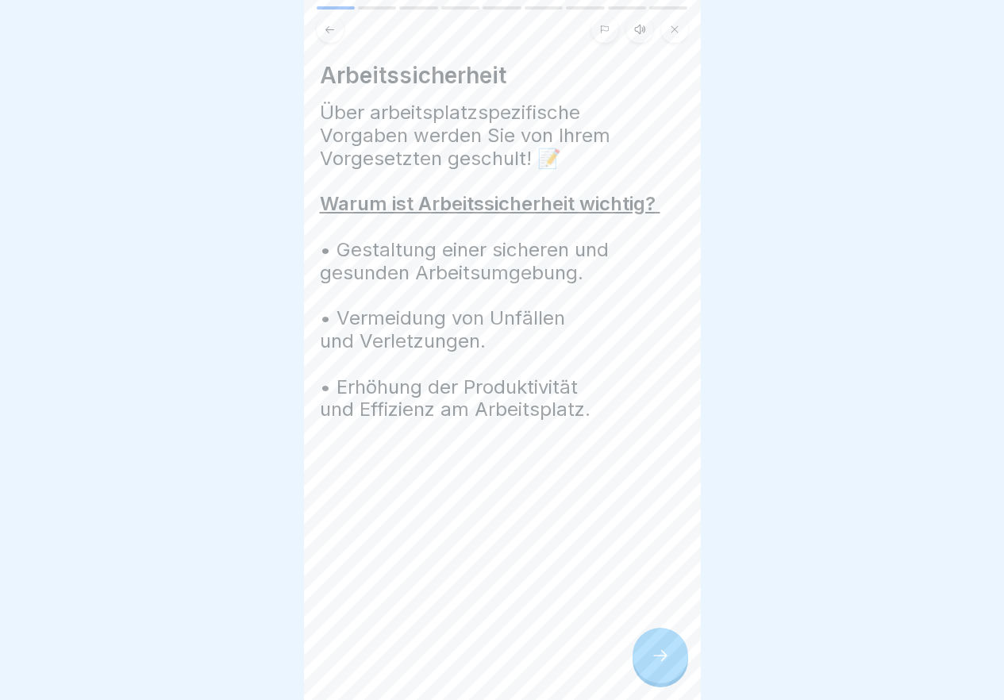
click at [567, 672] on div "Arbeitssicherheit Über arbeitsplatzspezifische Vorgaben werden Sie von Ihrem Vo…" at bounding box center [502, 350] width 397 height 700
click at [668, 678] on div at bounding box center [661, 656] width 56 height 56
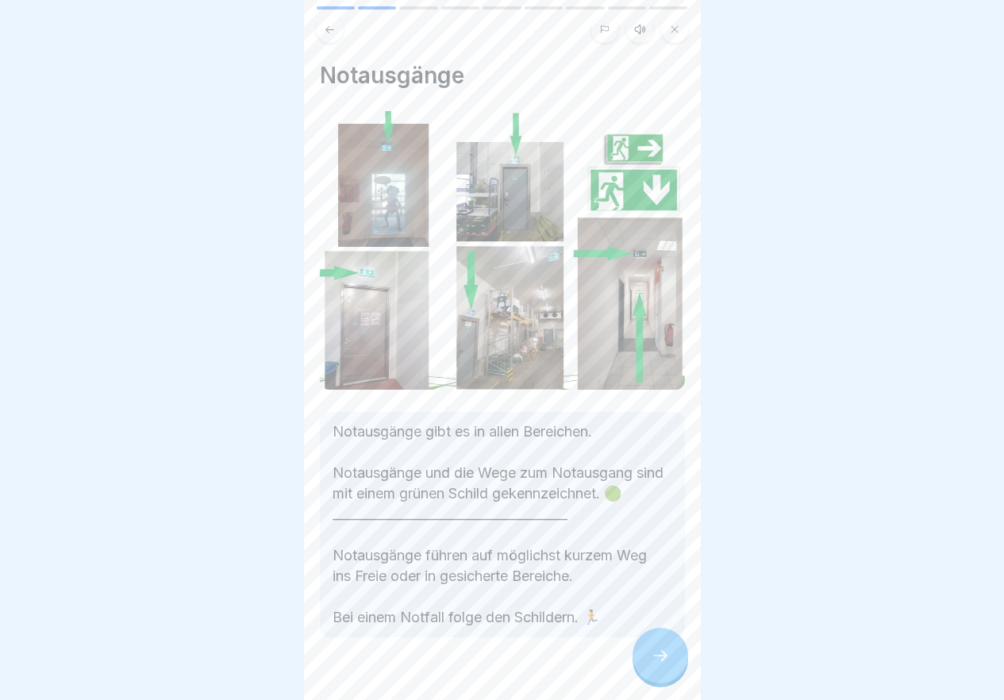
click at [668, 678] on div at bounding box center [661, 656] width 56 height 56
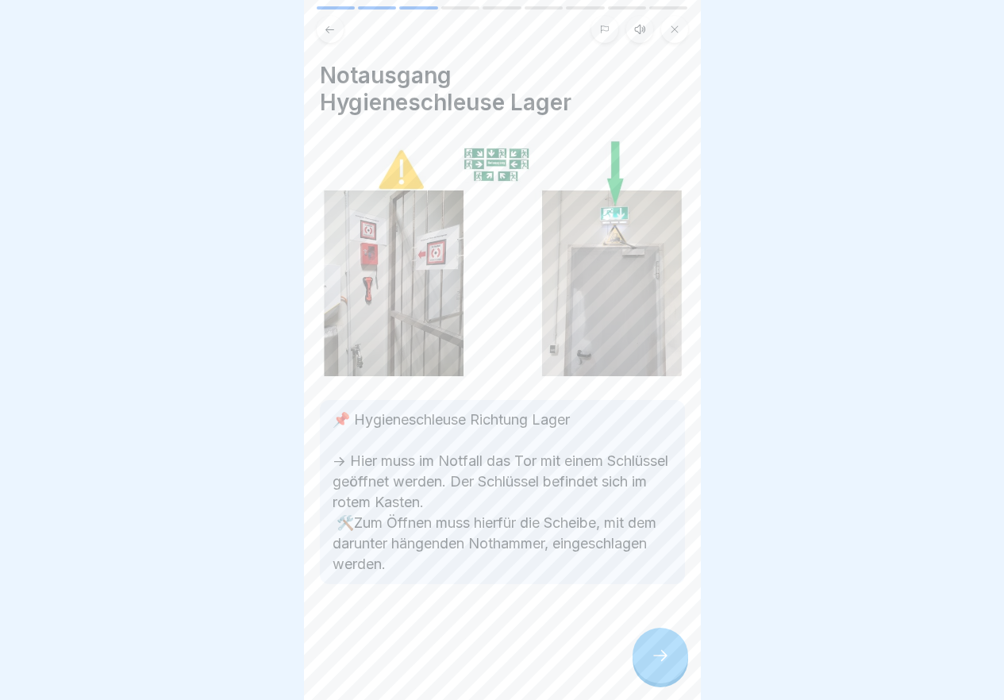
click at [668, 678] on div at bounding box center [661, 656] width 56 height 56
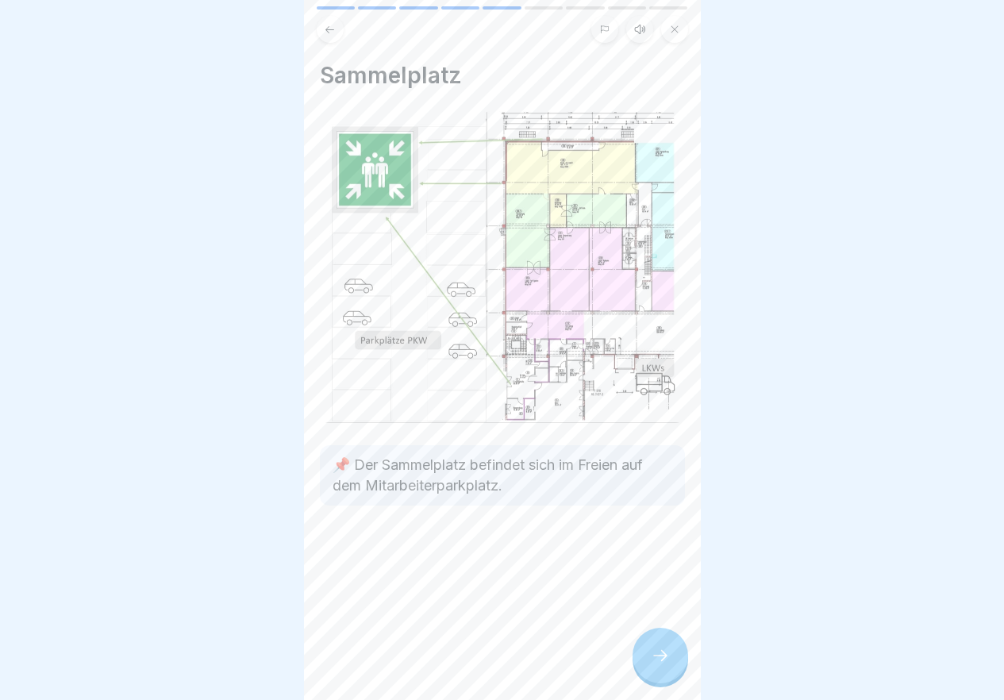
click at [668, 678] on div at bounding box center [661, 656] width 56 height 56
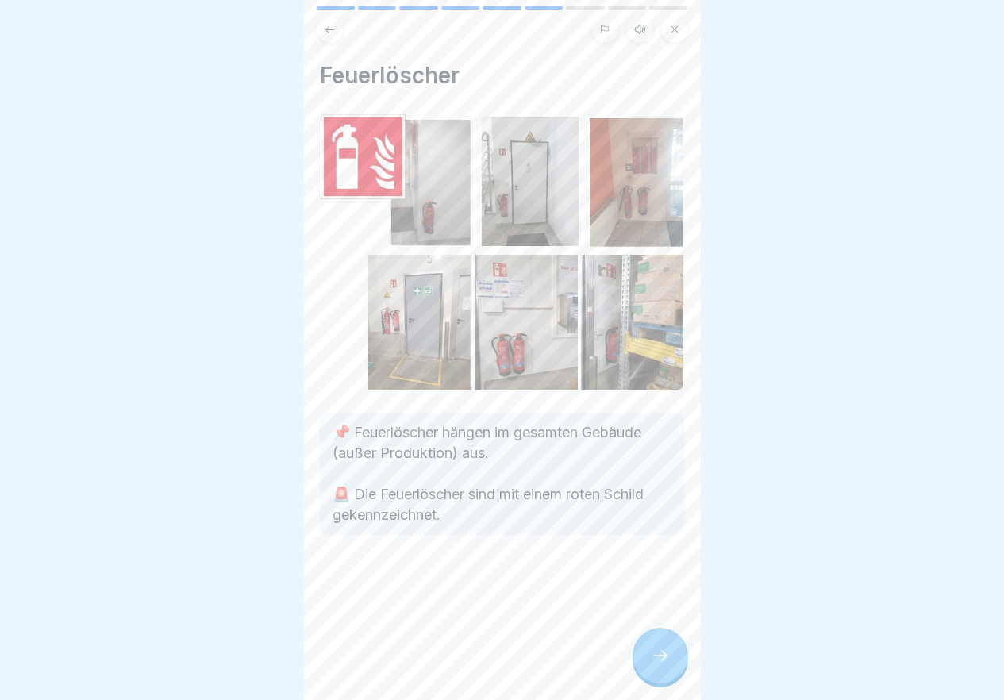
click at [668, 678] on div at bounding box center [661, 656] width 56 height 56
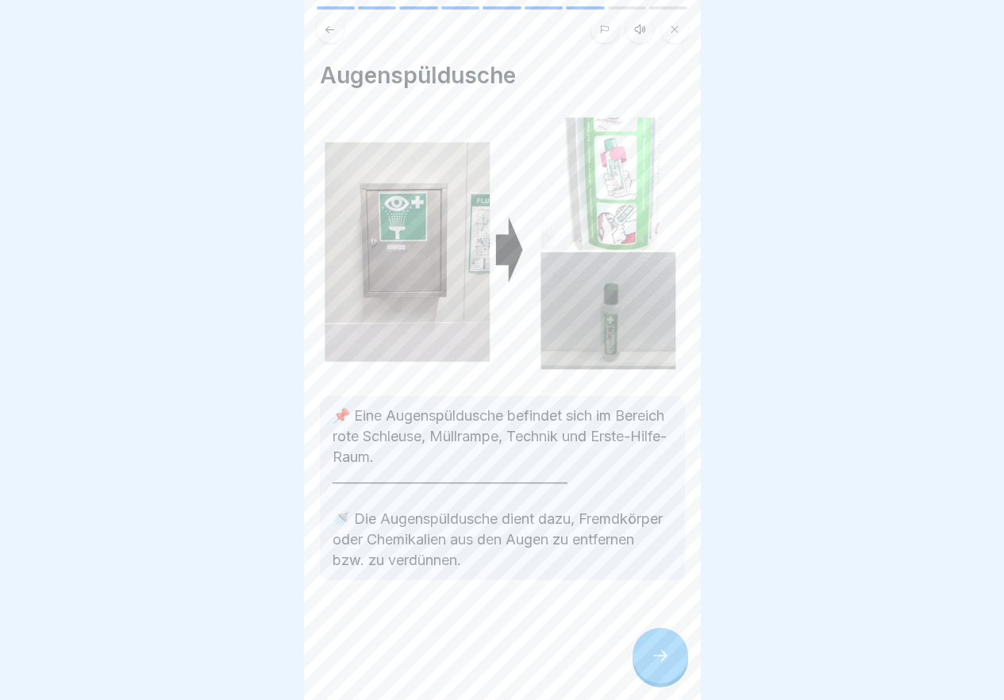
click at [668, 678] on div at bounding box center [661, 656] width 56 height 56
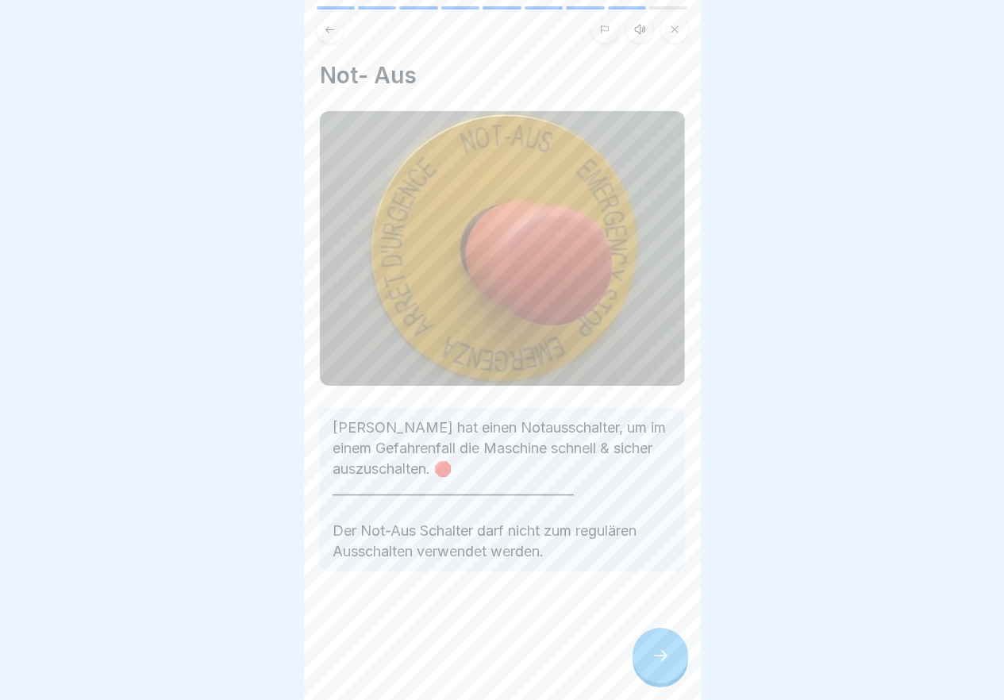
click at [668, 678] on div at bounding box center [661, 656] width 56 height 56
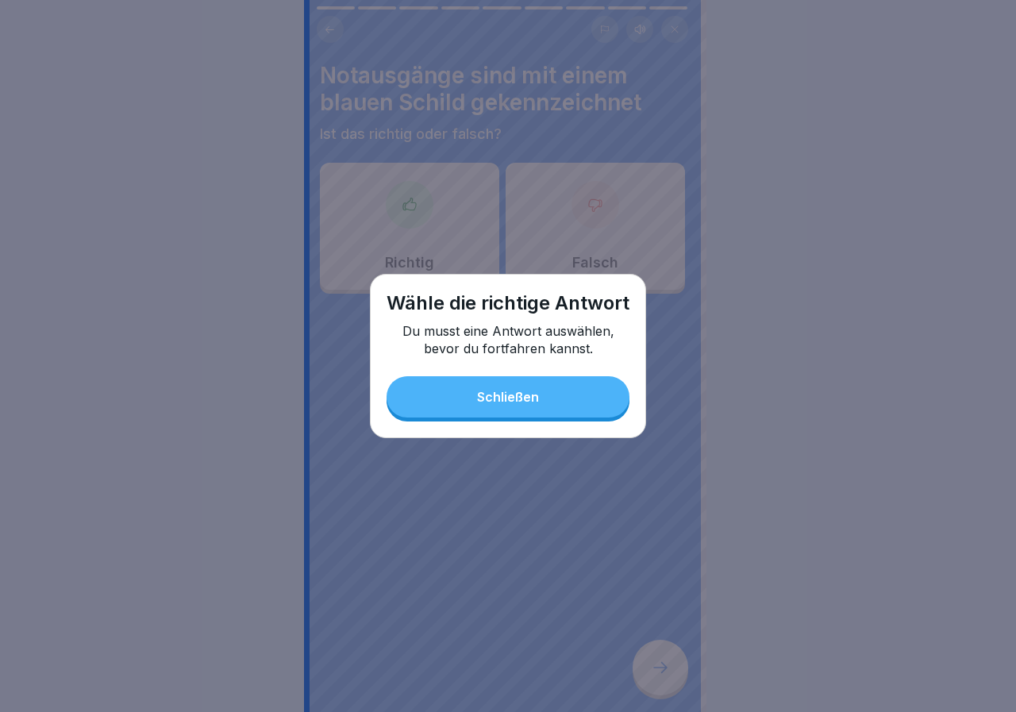
click at [440, 413] on button "Schließen" at bounding box center [508, 396] width 243 height 41
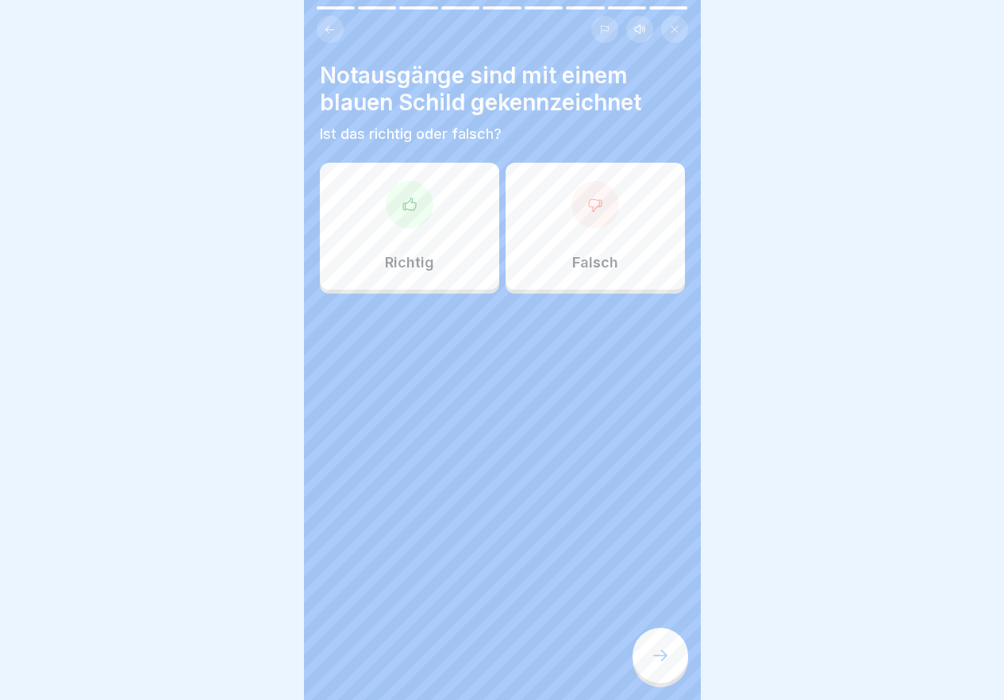
click at [452, 227] on div "Richtig" at bounding box center [409, 226] width 179 height 127
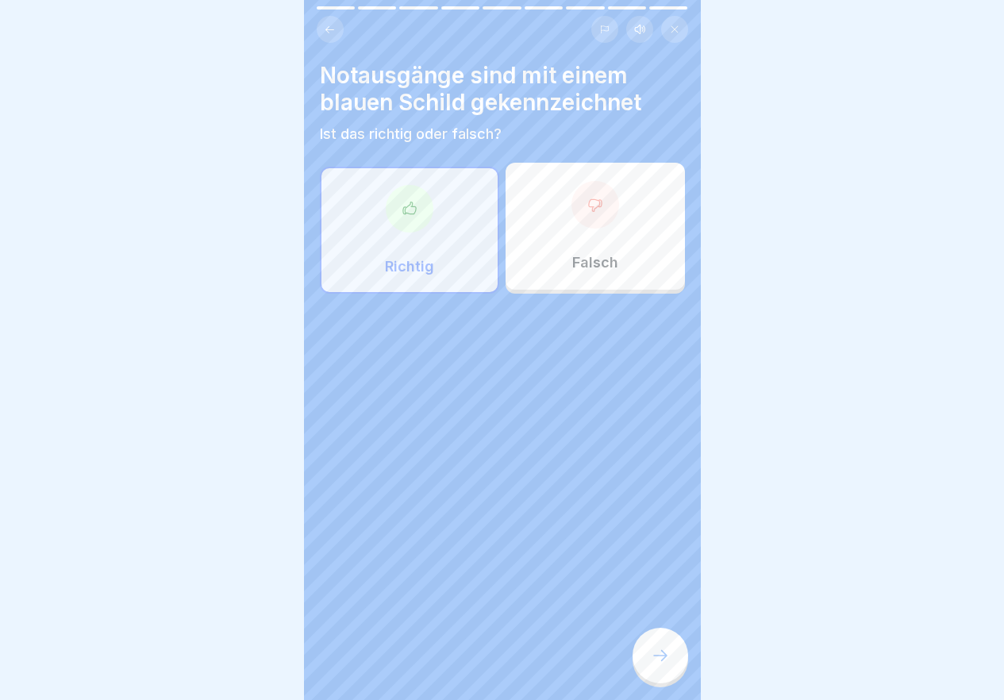
click at [677, 682] on div at bounding box center [661, 656] width 56 height 56
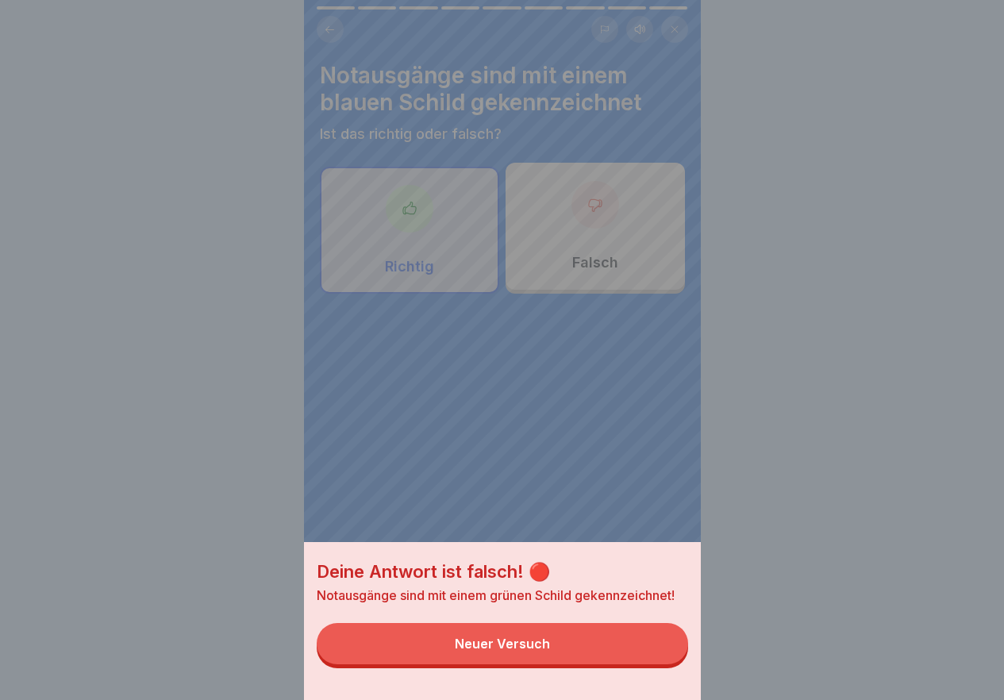
click at [578, 652] on button "Neuer Versuch" at bounding box center [502, 643] width 371 height 41
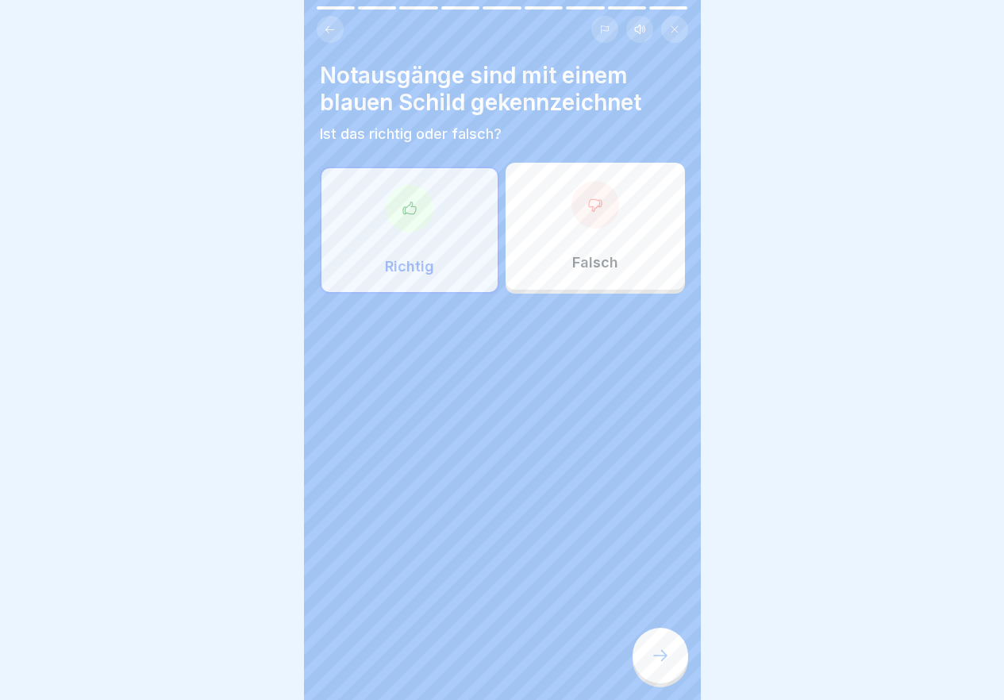
click at [594, 209] on icon at bounding box center [595, 205] width 16 height 16
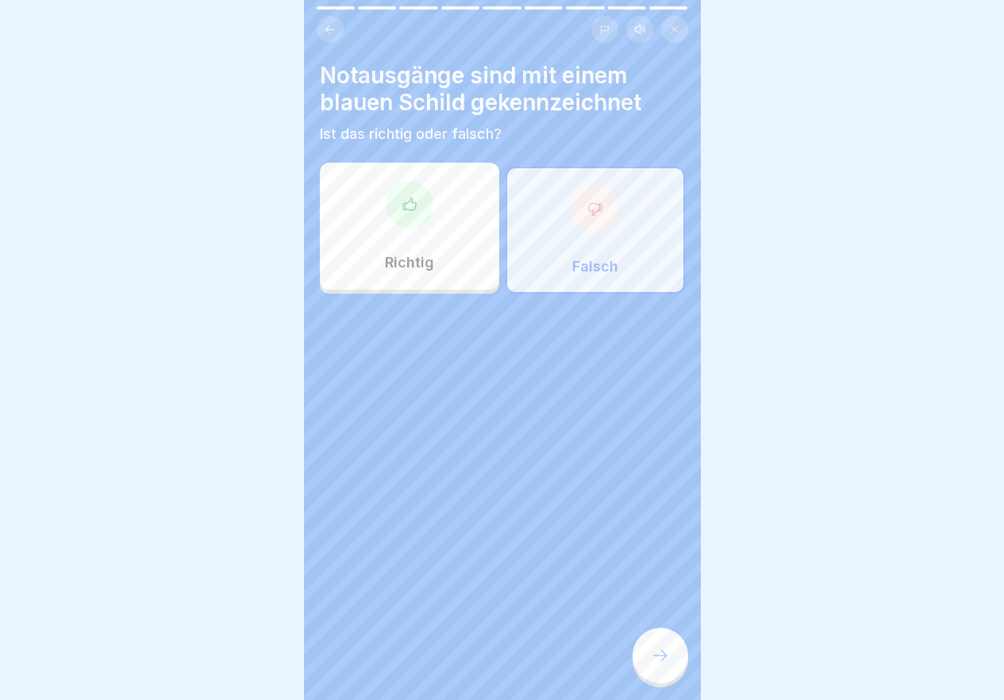
click at [641, 662] on div at bounding box center [661, 656] width 56 height 56
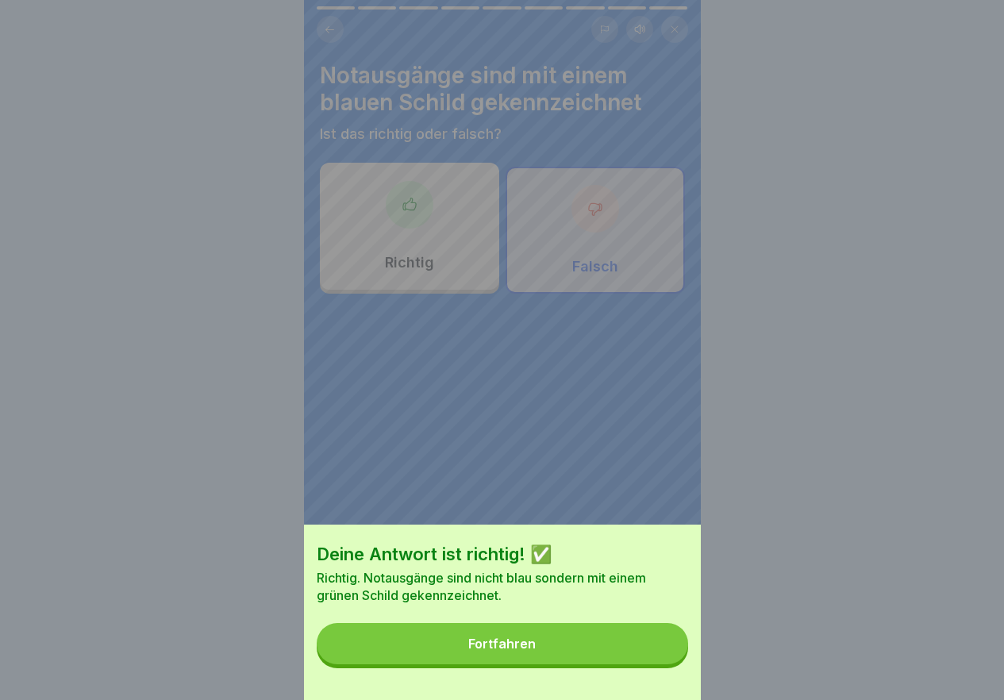
click at [505, 651] on div "Fortfahren" at bounding box center [501, 644] width 67 height 14
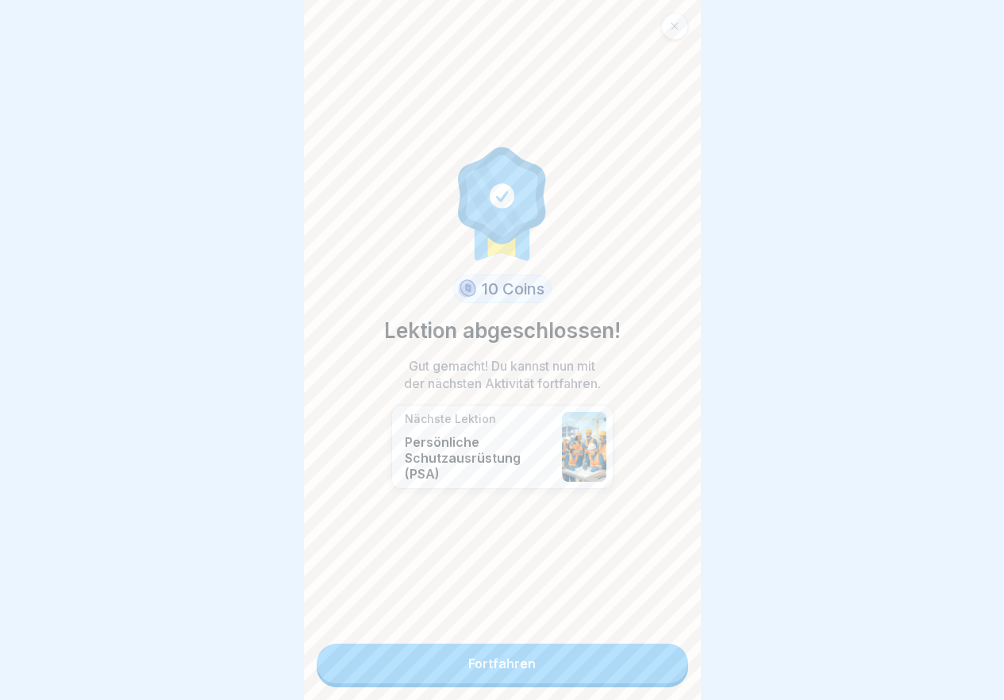
click at [515, 661] on link "Fortfahren" at bounding box center [502, 664] width 371 height 40
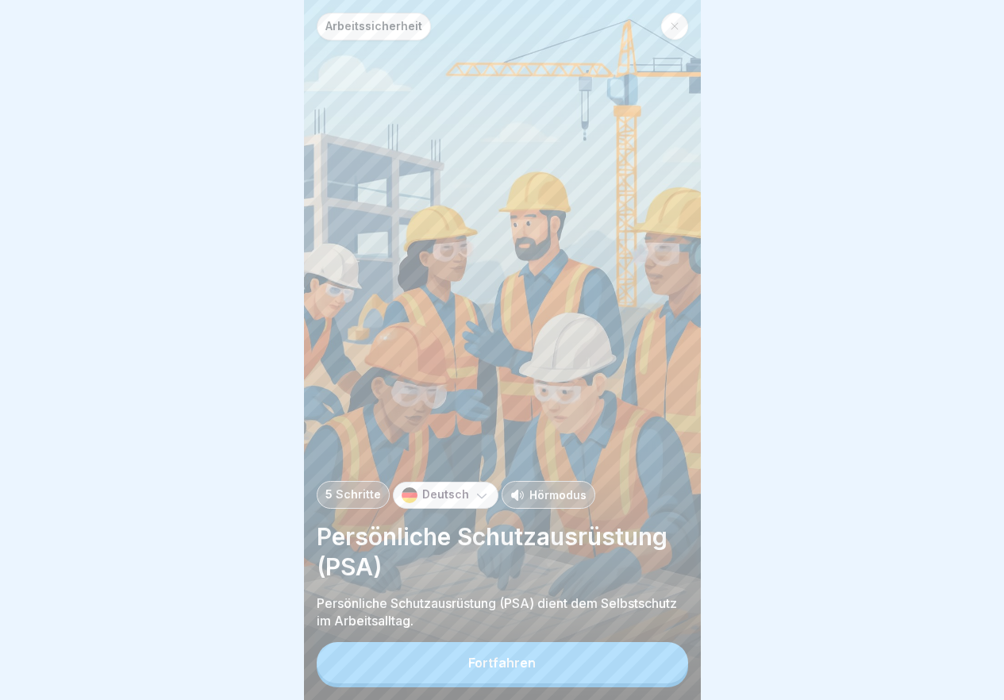
click at [515, 661] on button "Fortfahren" at bounding box center [502, 662] width 371 height 41
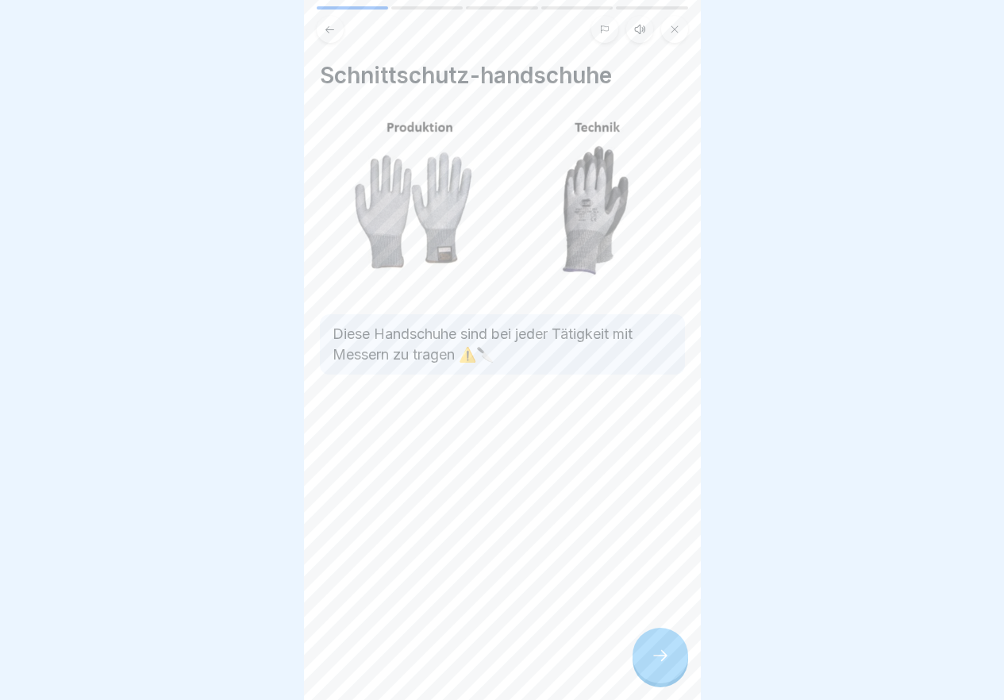
click at [431, 324] on p "Diese Handschuhe sind bei jeder Tätigkeit mit Messern zu tragen ⚠️🔪" at bounding box center [503, 344] width 340 height 41
click at [669, 683] on div at bounding box center [661, 656] width 56 height 56
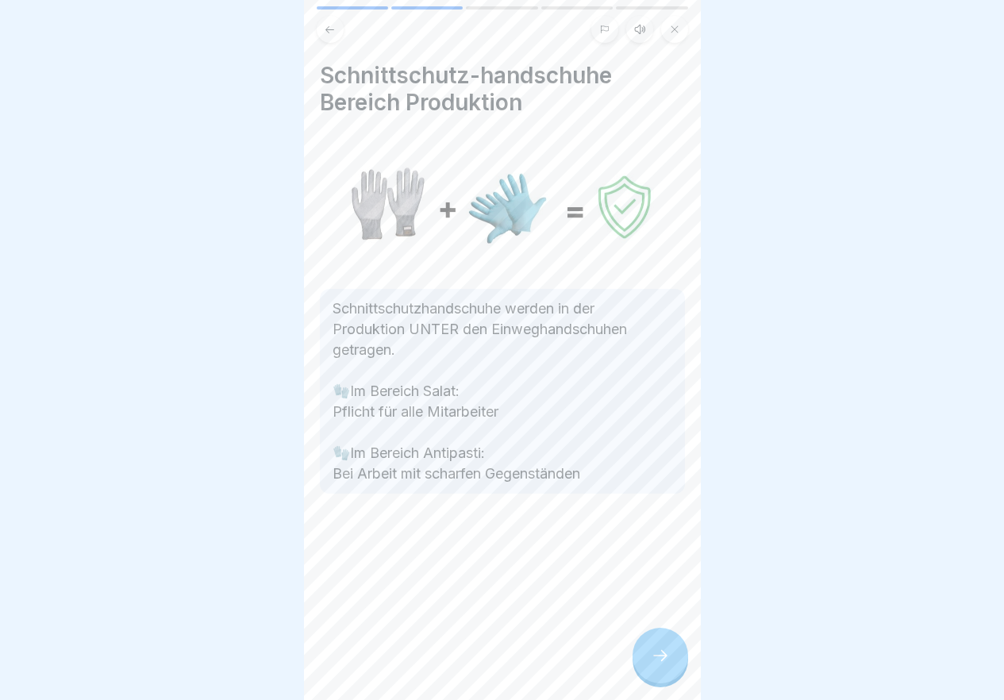
click at [669, 683] on div at bounding box center [661, 656] width 56 height 56
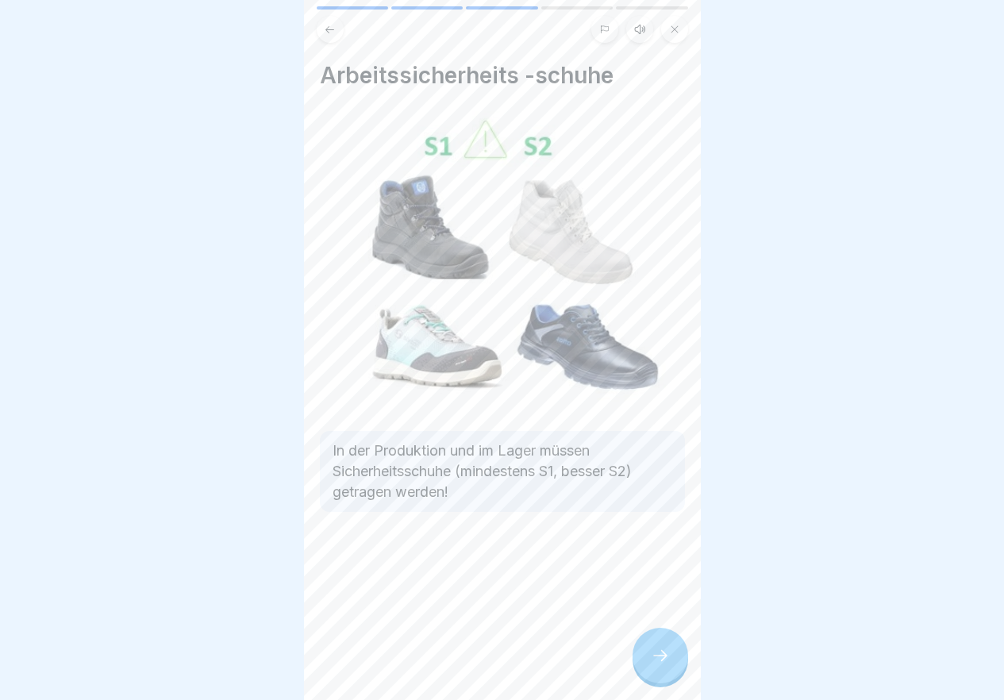
click at [669, 683] on div at bounding box center [661, 656] width 56 height 56
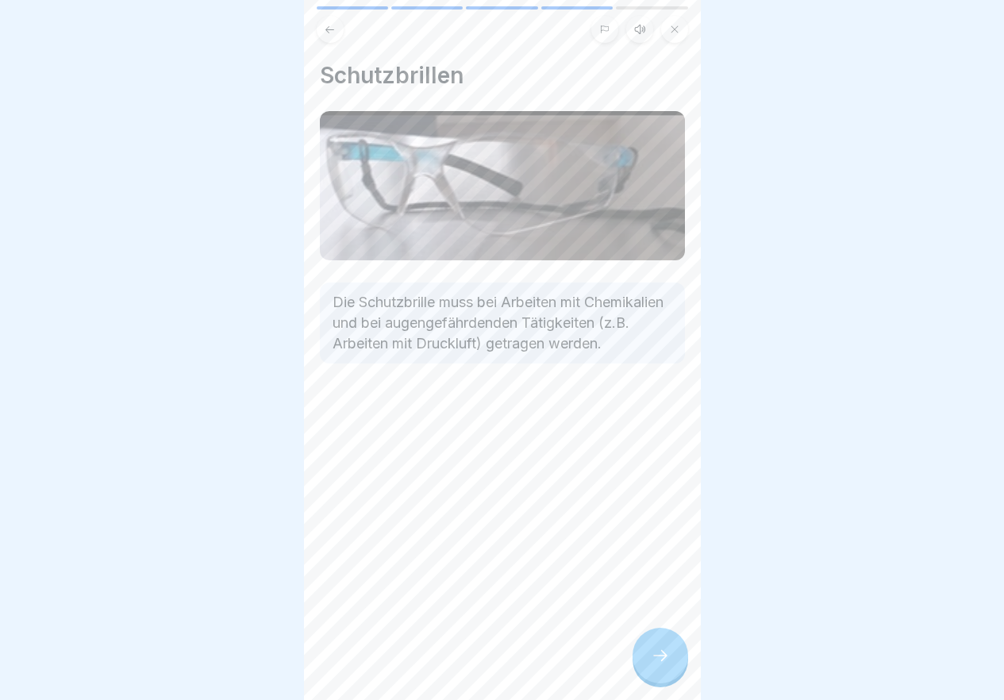
click at [669, 683] on div at bounding box center [661, 656] width 56 height 56
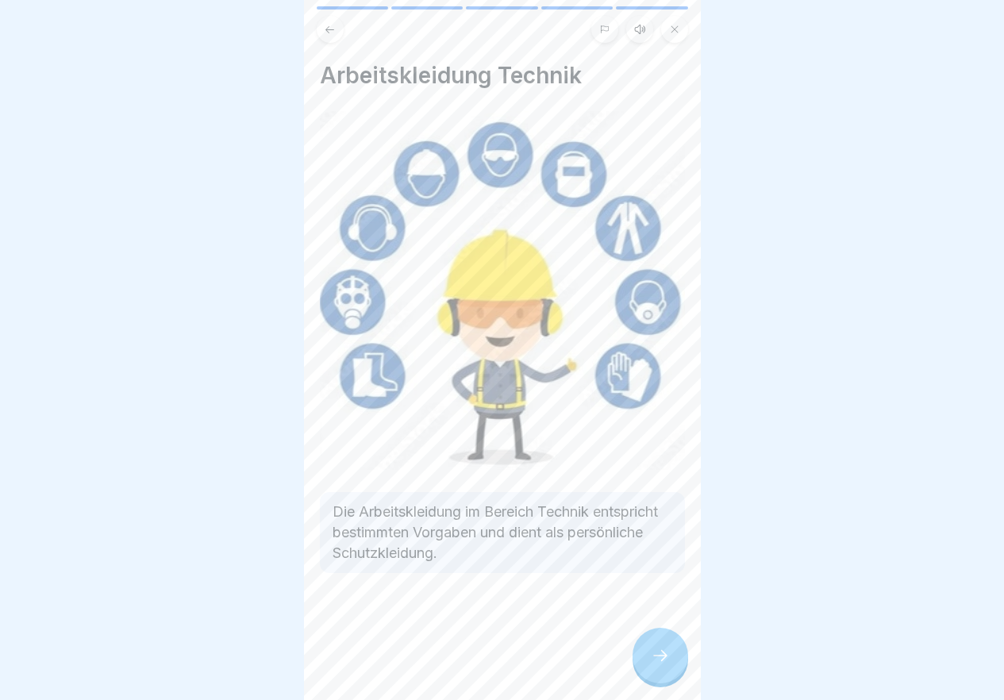
click at [669, 683] on div at bounding box center [661, 656] width 56 height 56
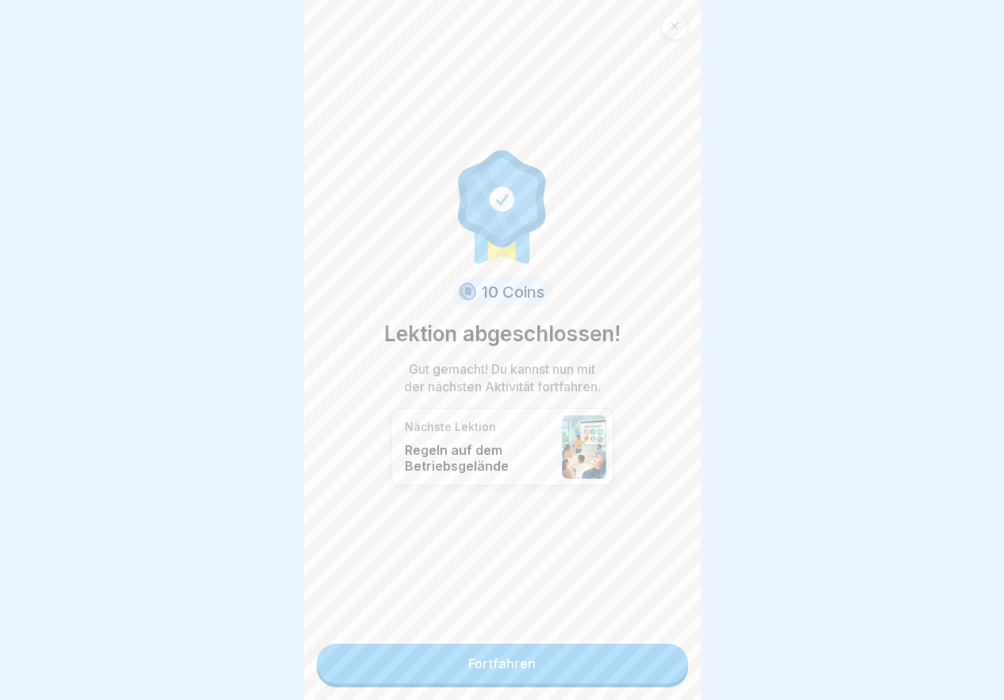
click at [664, 672] on link "Fortfahren" at bounding box center [502, 664] width 371 height 40
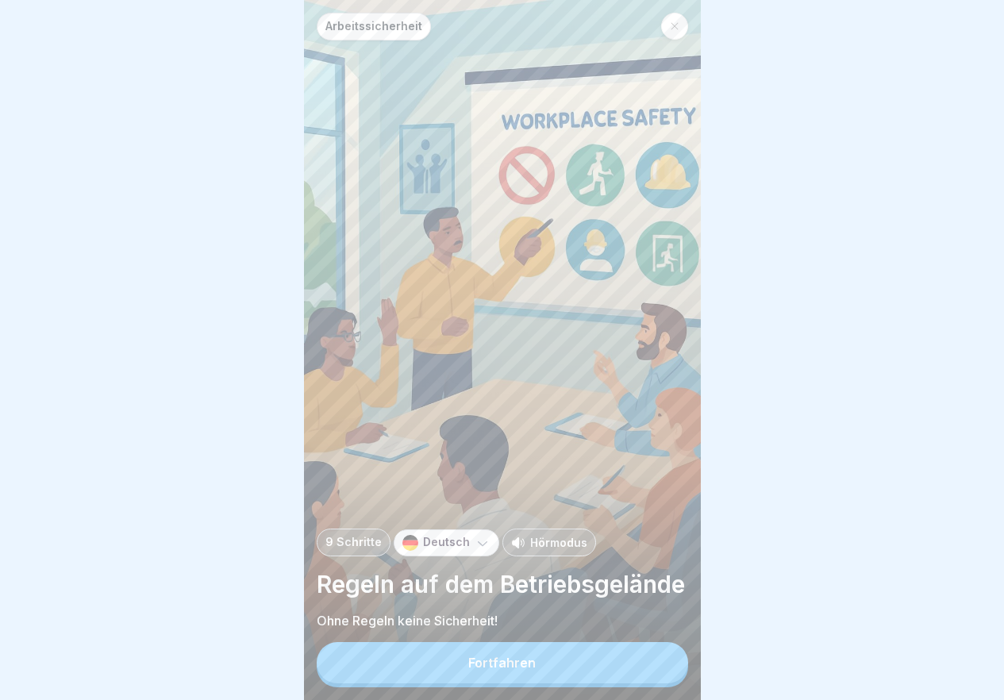
click at [664, 672] on button "Fortfahren" at bounding box center [502, 662] width 371 height 41
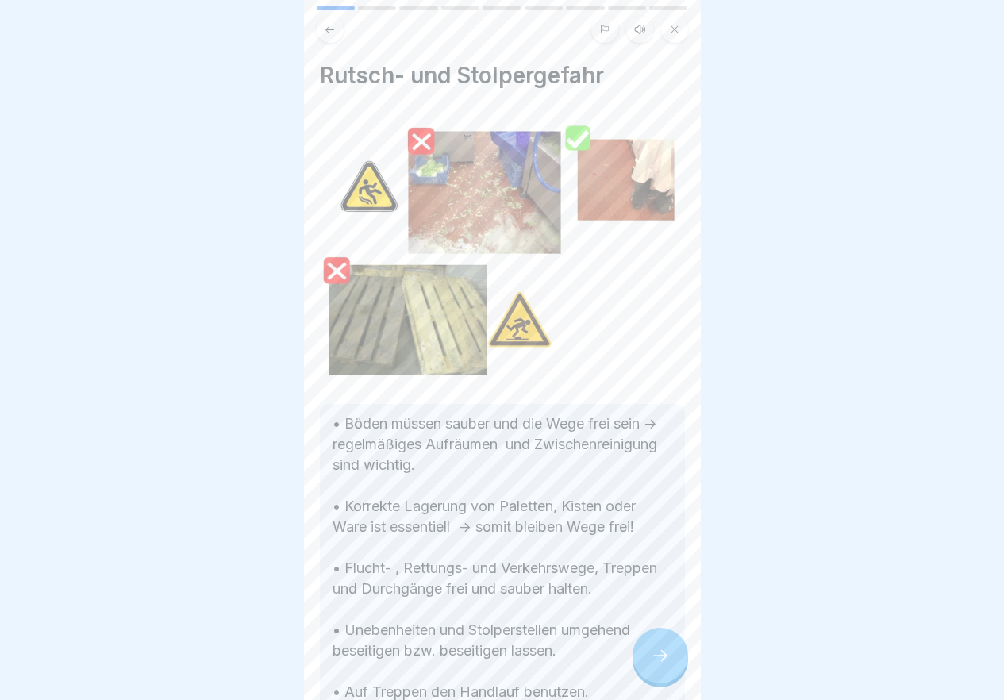
click at [664, 665] on icon at bounding box center [660, 655] width 19 height 19
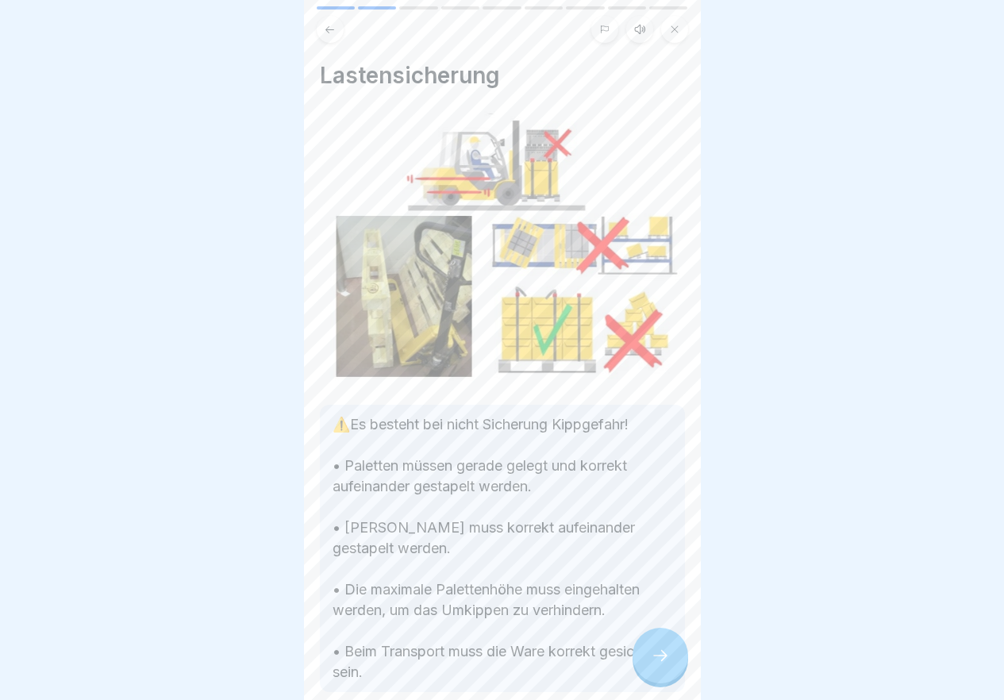
click at [664, 665] on icon at bounding box center [660, 655] width 19 height 19
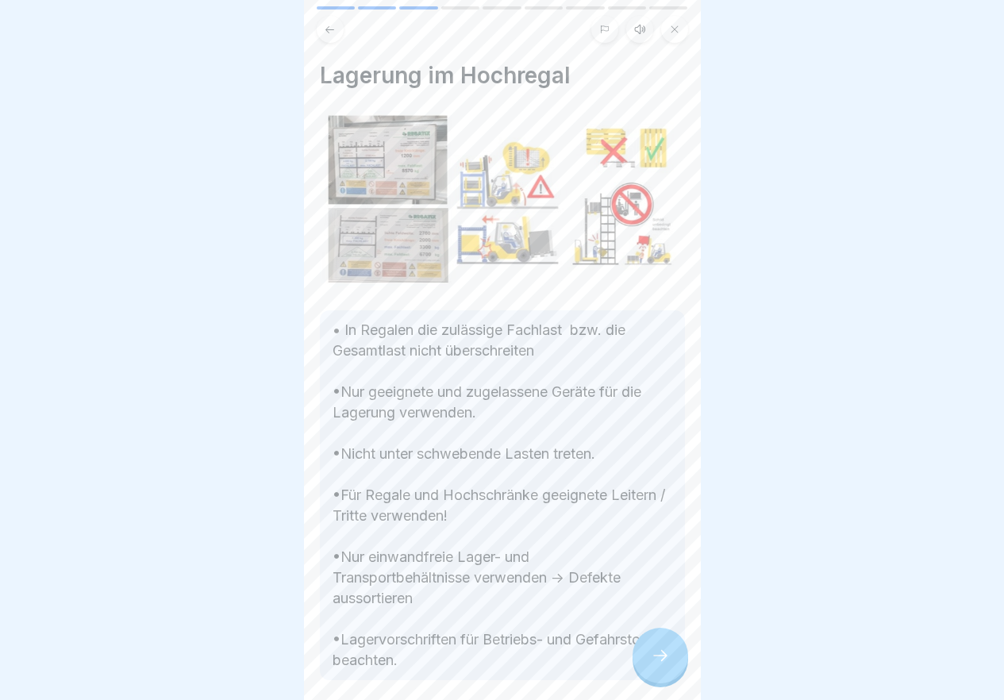
click at [664, 665] on icon at bounding box center [660, 655] width 19 height 19
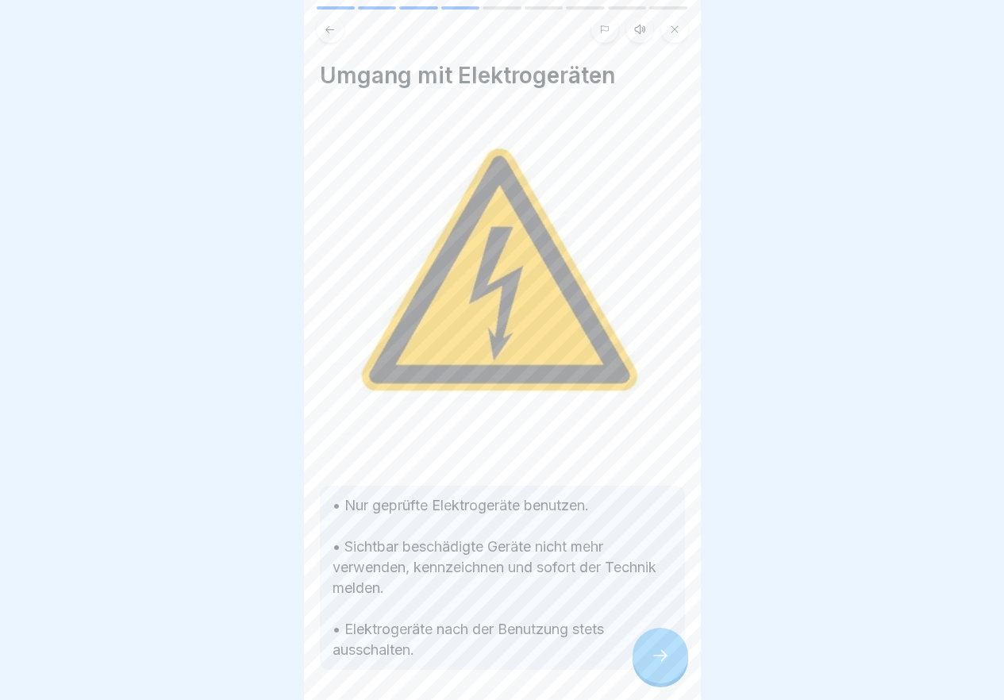
click at [664, 665] on icon at bounding box center [660, 655] width 19 height 19
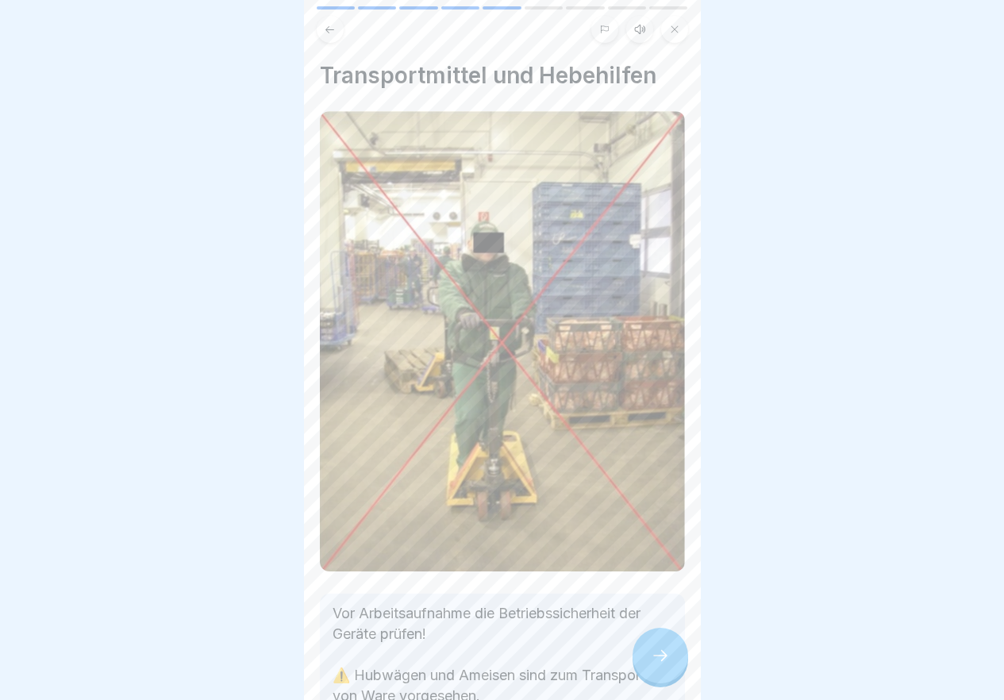
click at [664, 665] on icon at bounding box center [660, 655] width 19 height 19
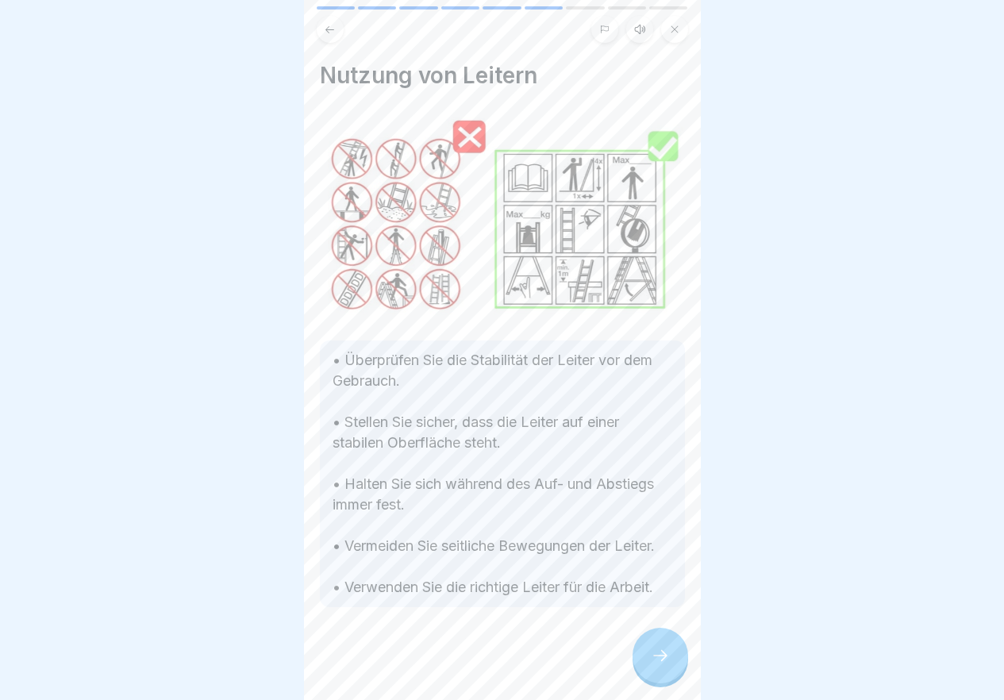
click at [664, 665] on icon at bounding box center [660, 655] width 19 height 19
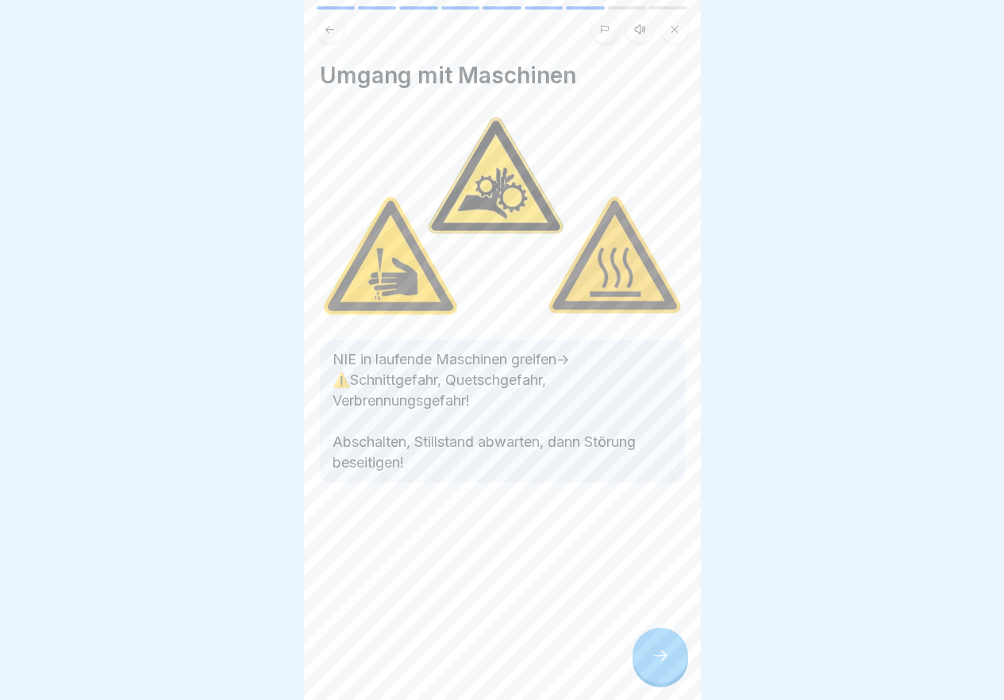
click at [664, 665] on icon at bounding box center [660, 655] width 19 height 19
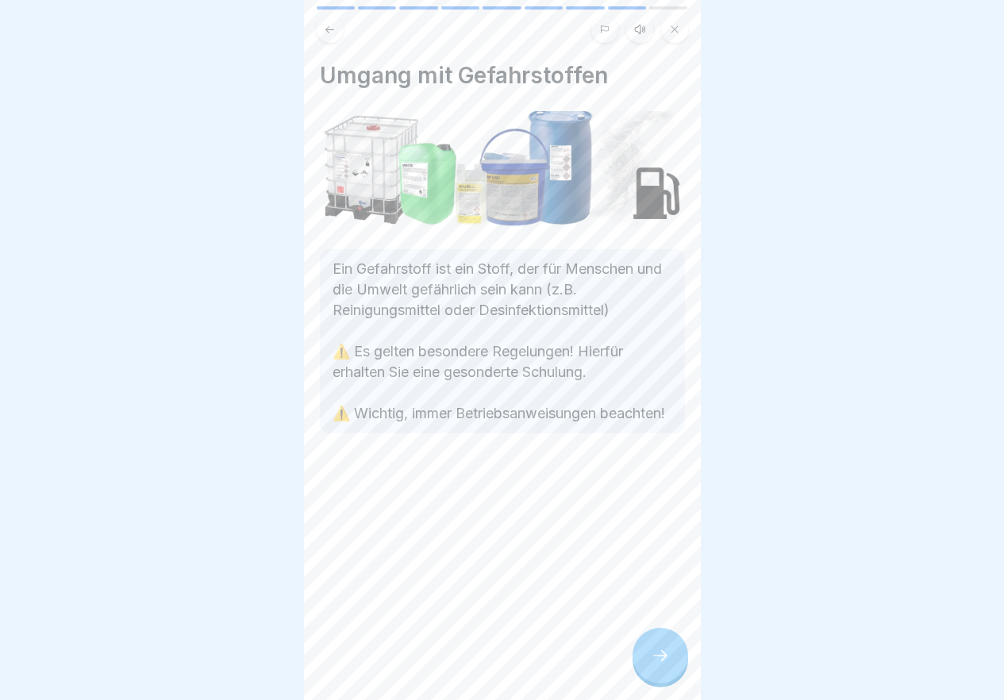
click at [664, 665] on icon at bounding box center [660, 655] width 19 height 19
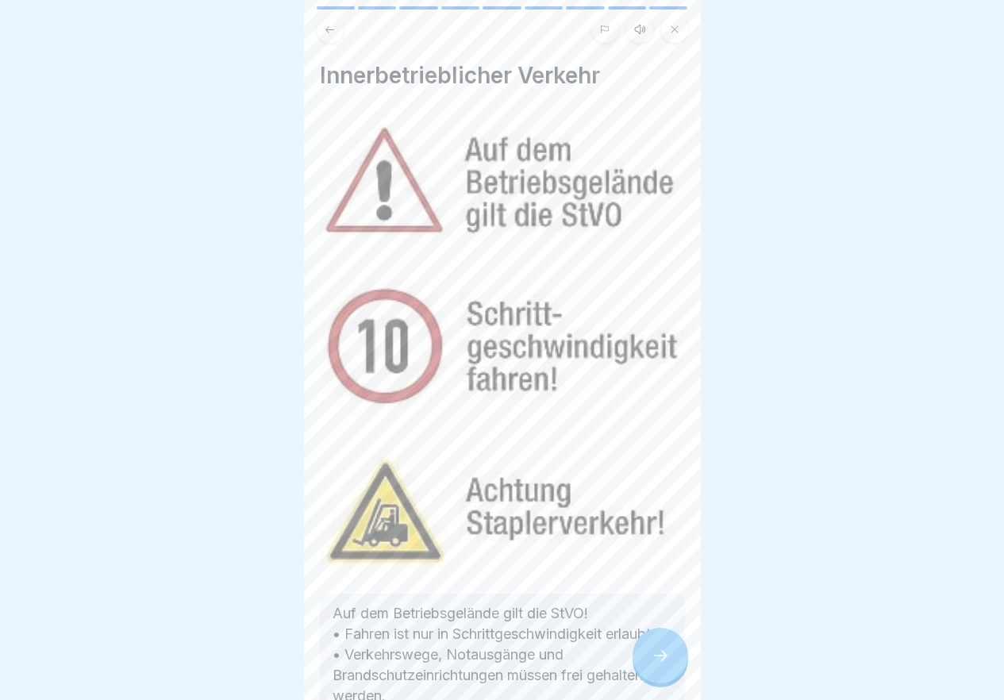
click at [664, 665] on icon at bounding box center [660, 655] width 19 height 19
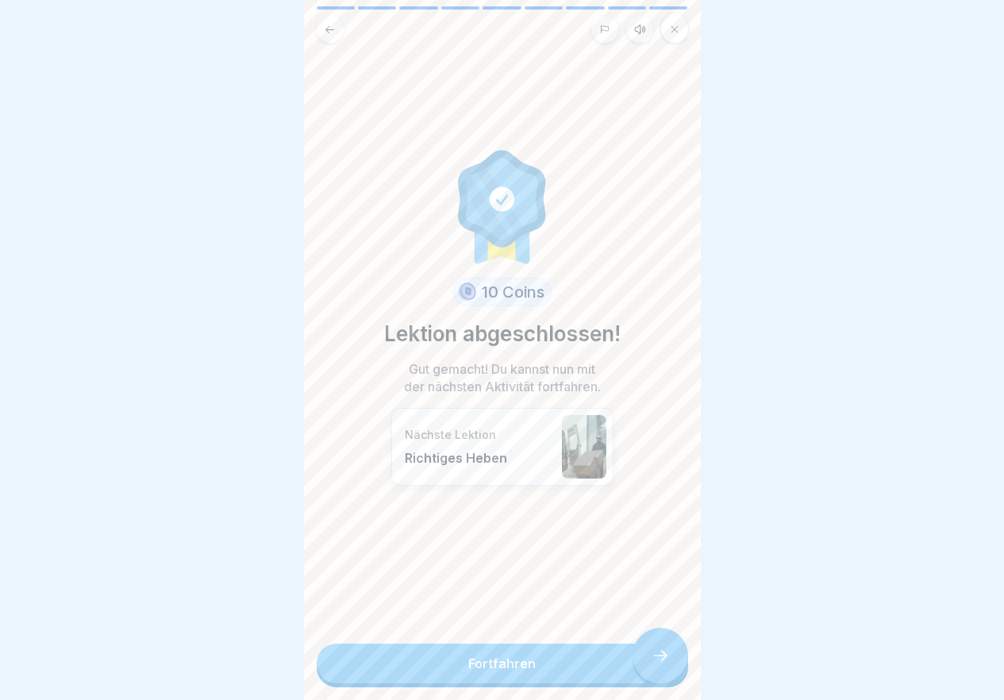
click at [664, 672] on link "Fortfahren" at bounding box center [502, 664] width 371 height 40
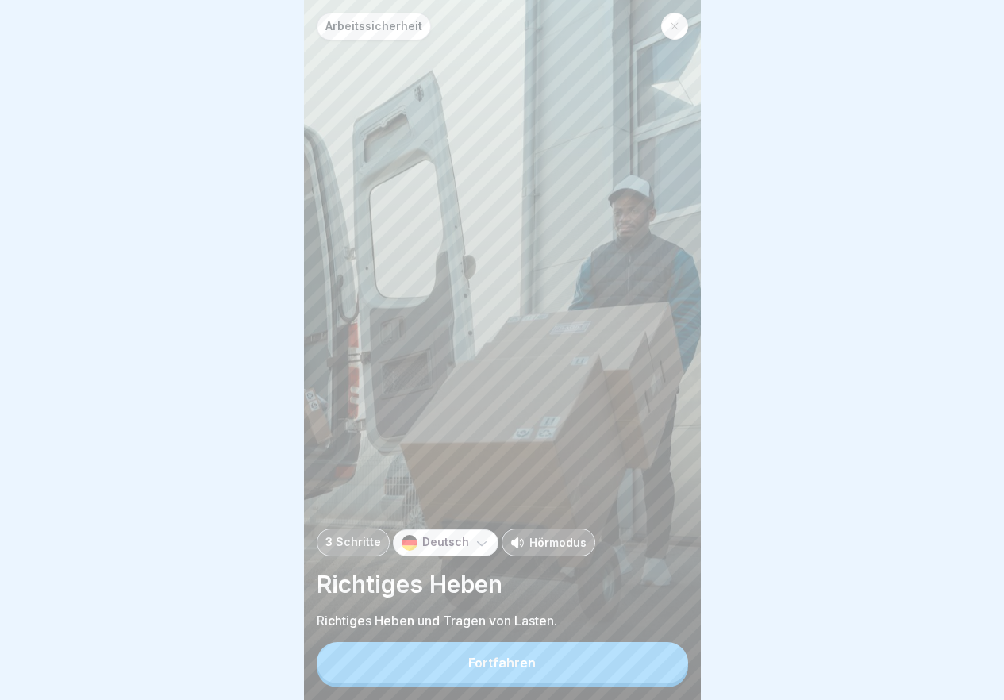
click at [664, 672] on button "Fortfahren" at bounding box center [502, 662] width 371 height 41
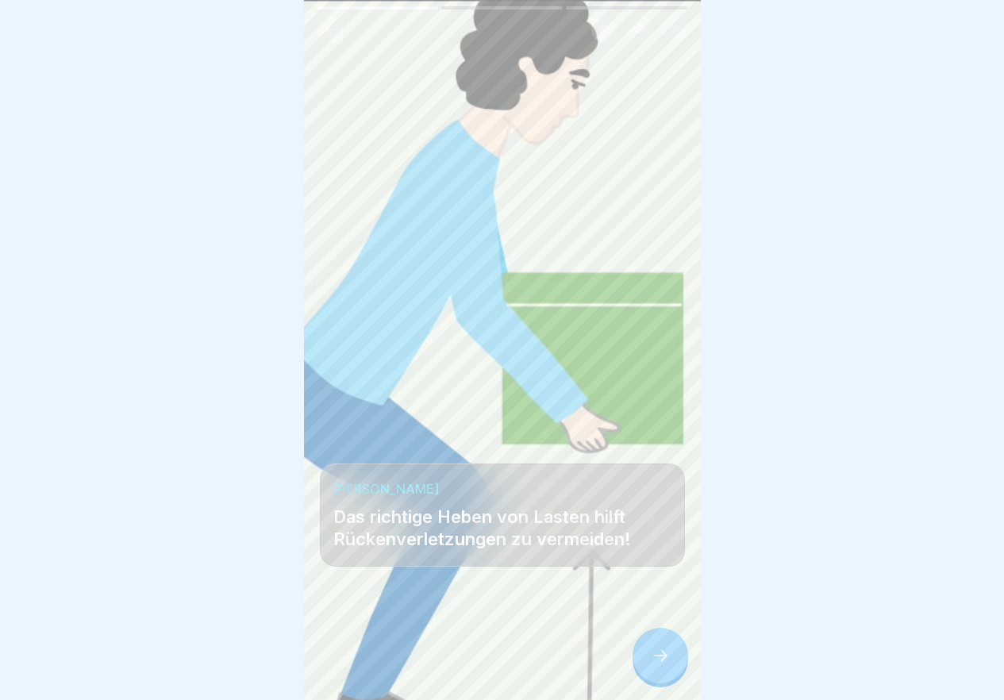
click at [664, 665] on icon at bounding box center [660, 655] width 19 height 19
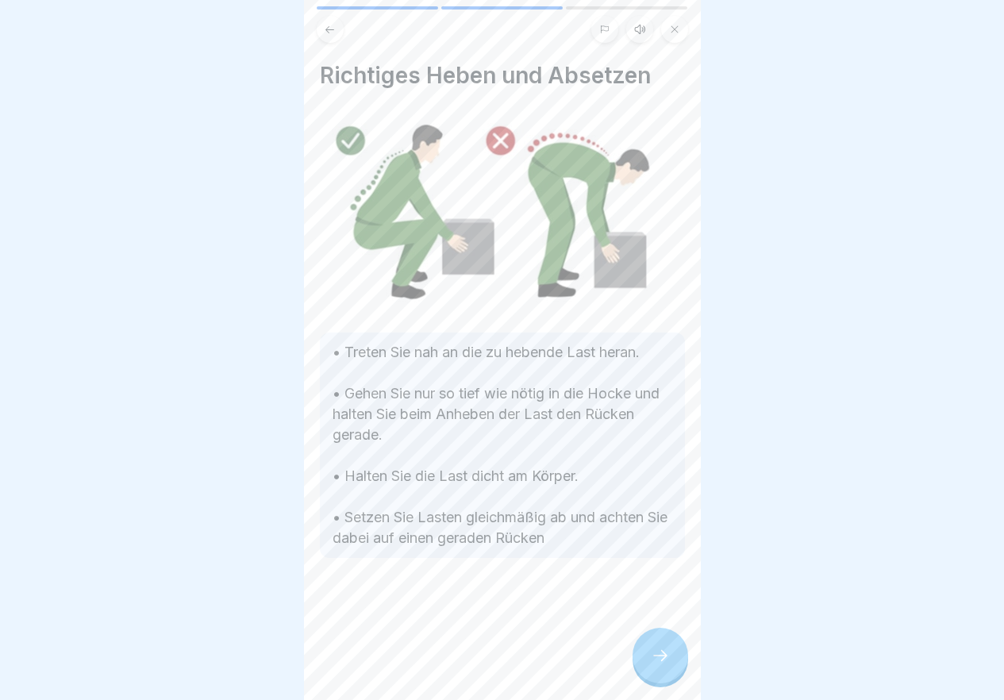
click at [664, 665] on icon at bounding box center [660, 655] width 19 height 19
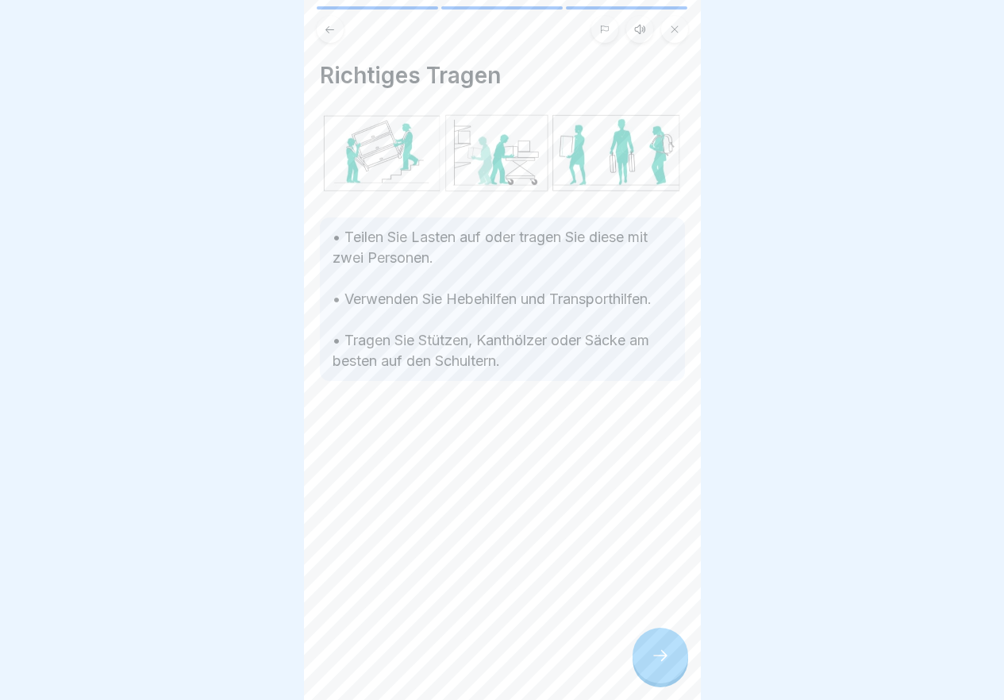
click at [664, 665] on icon at bounding box center [660, 655] width 19 height 19
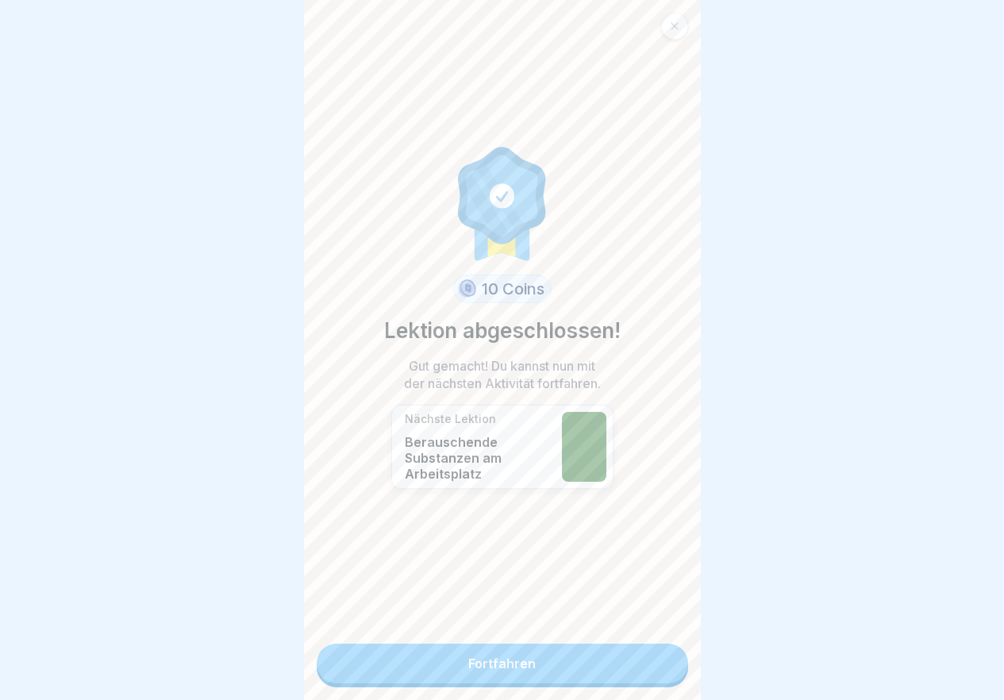
click at [664, 672] on link "Fortfahren" at bounding box center [502, 664] width 371 height 40
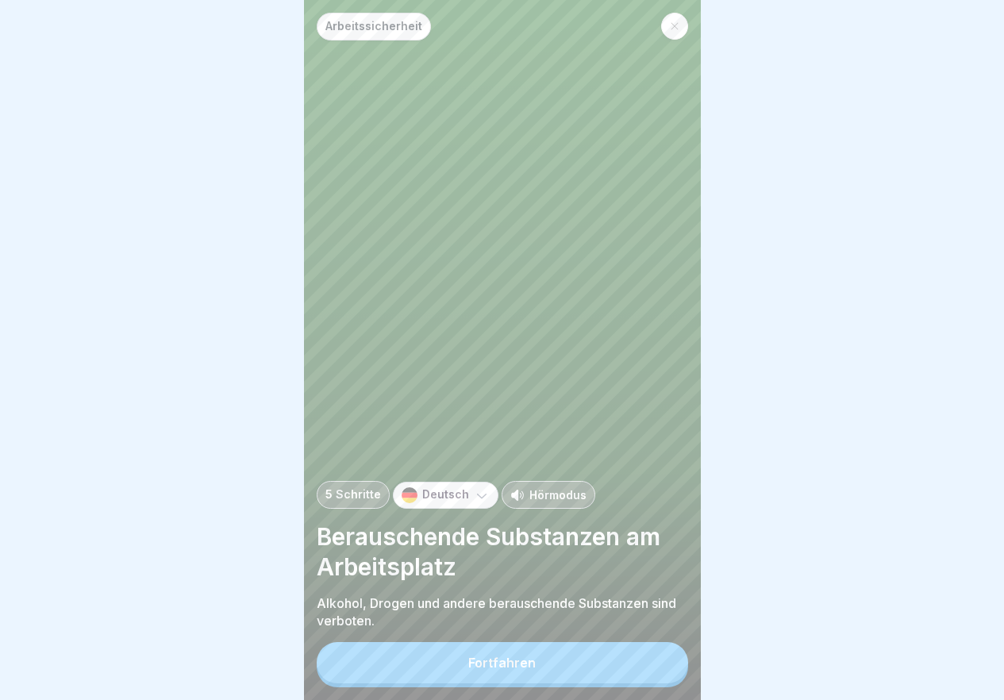
click at [664, 672] on button "Fortfahren" at bounding box center [502, 662] width 371 height 41
click at [701, 672] on div "Arbeitsschutzgesetz ⚖️ Grundsätzlich gilt, dass Beschäftigte sich durch den Kon…" at bounding box center [899, 350] width 397 height 700
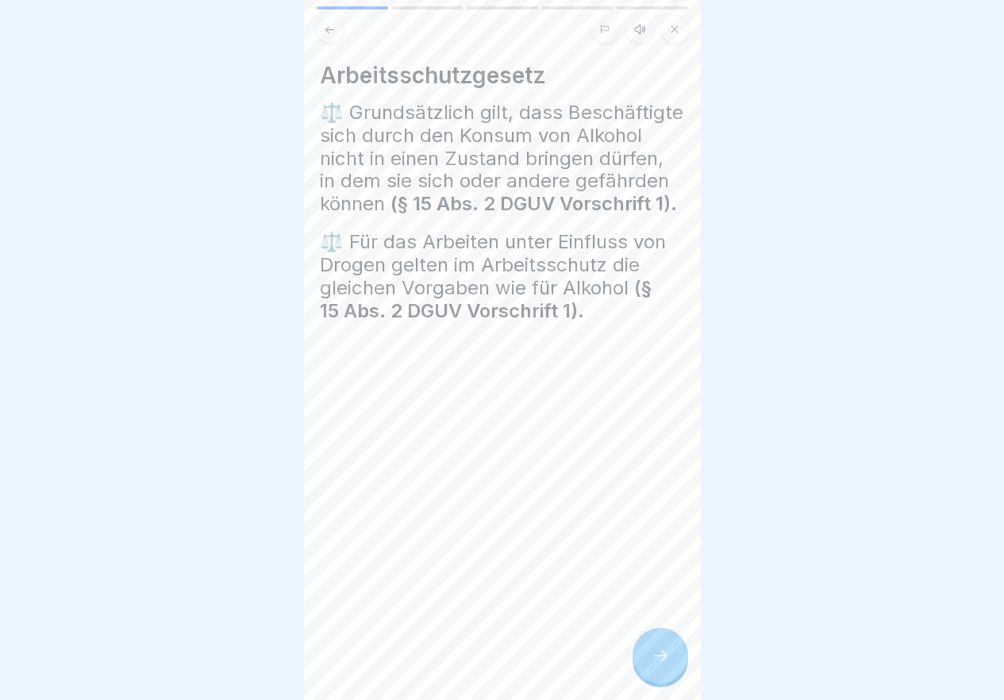
click at [664, 665] on icon at bounding box center [660, 655] width 19 height 19
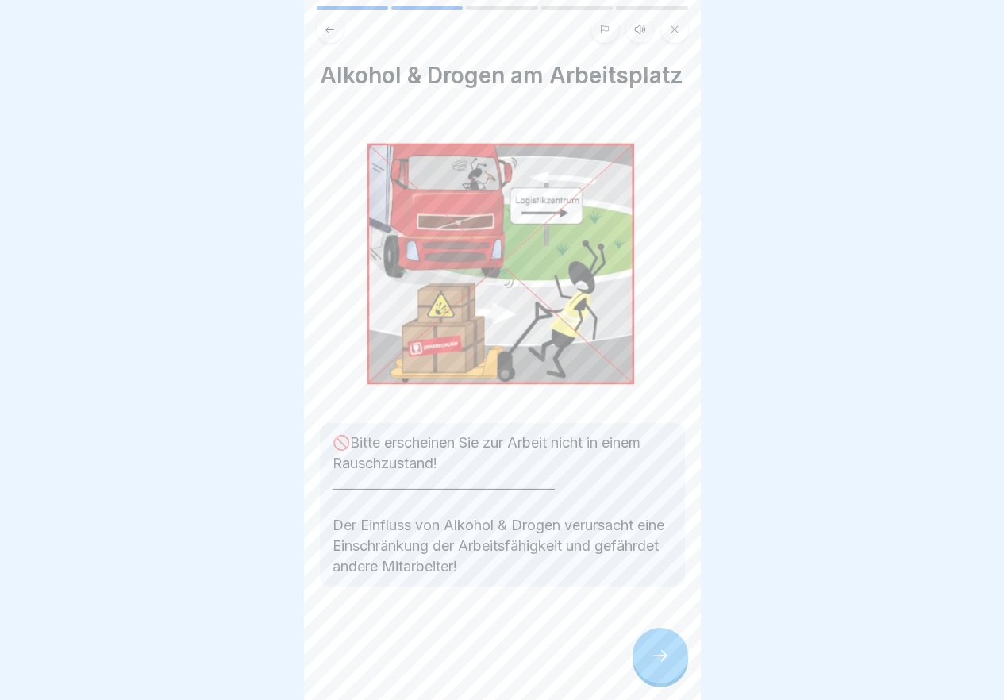
click at [664, 665] on icon at bounding box center [660, 655] width 19 height 19
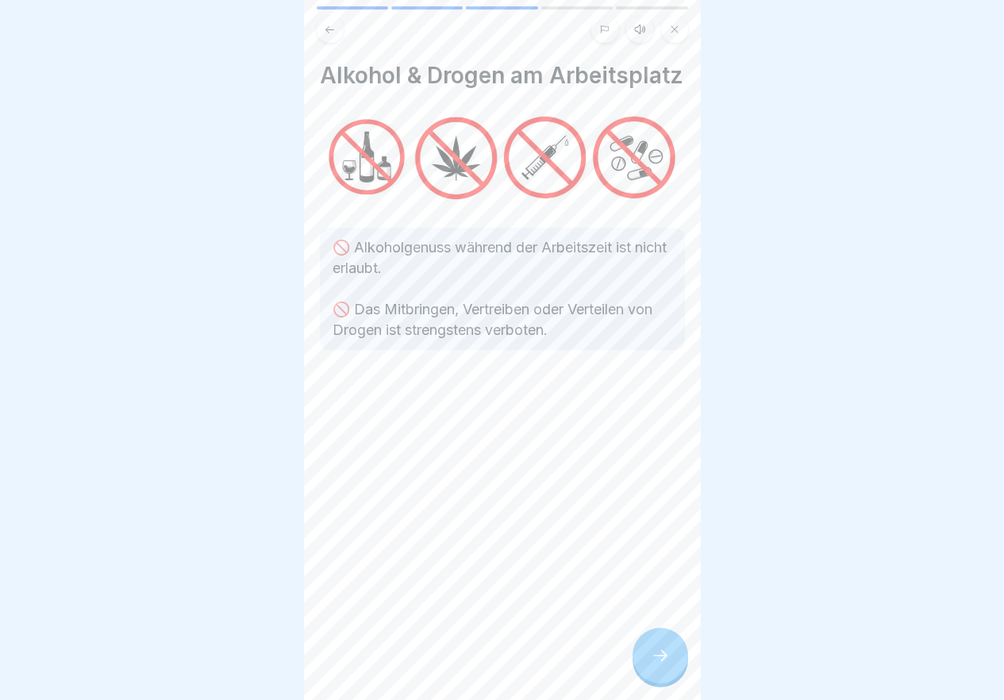
click at [664, 665] on icon at bounding box center [660, 655] width 19 height 19
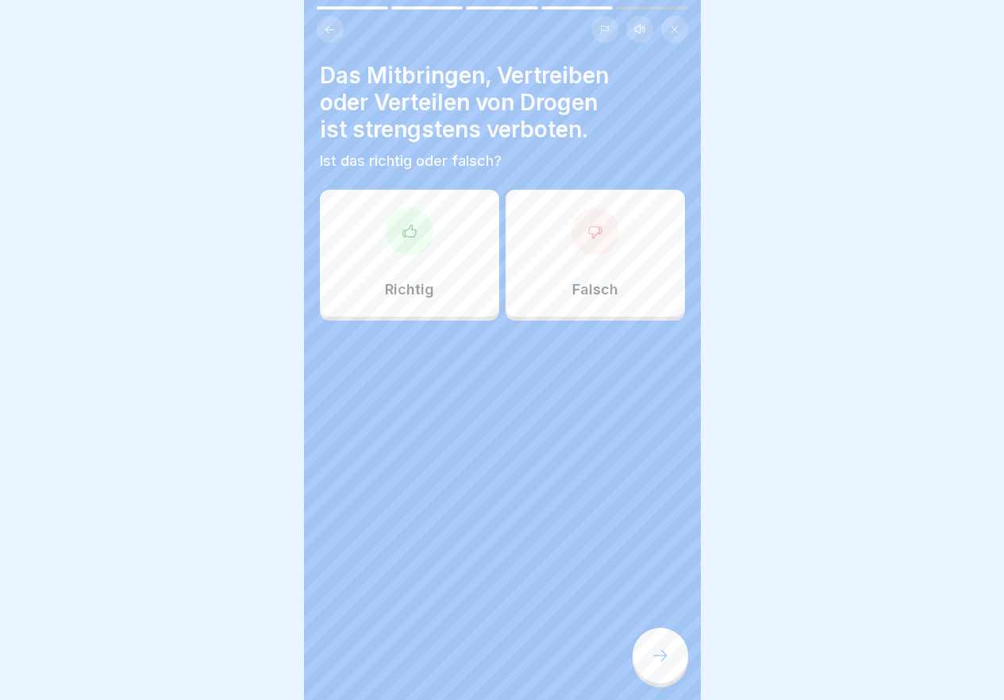
click at [664, 665] on icon at bounding box center [660, 655] width 19 height 19
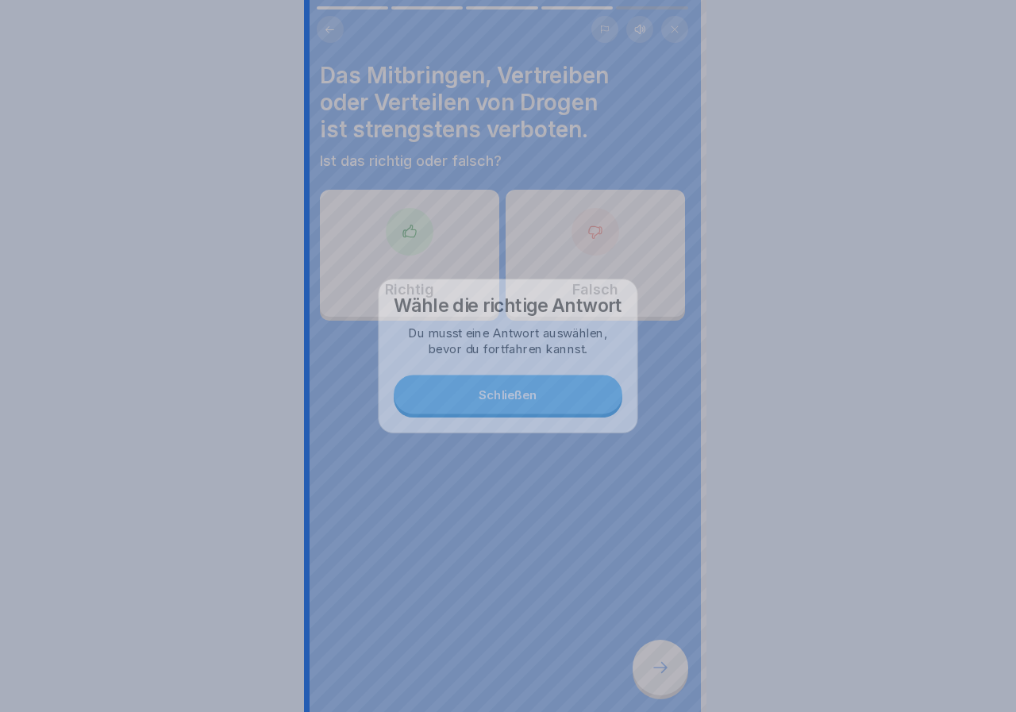
click at [664, 672] on div at bounding box center [508, 356] width 1016 height 712
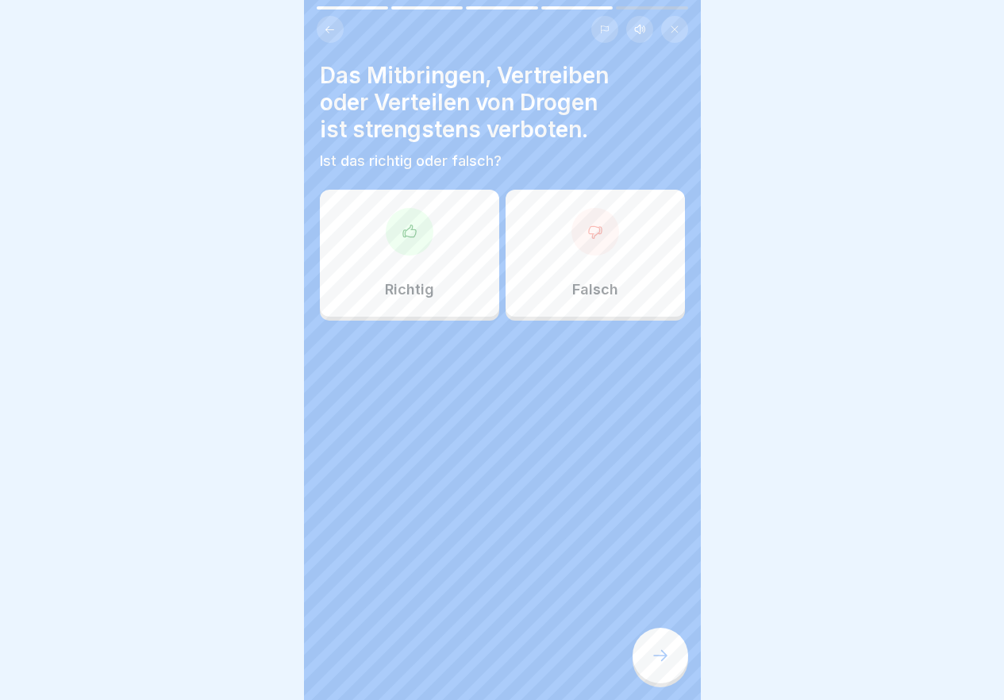
click at [418, 225] on div at bounding box center [410, 232] width 48 height 48
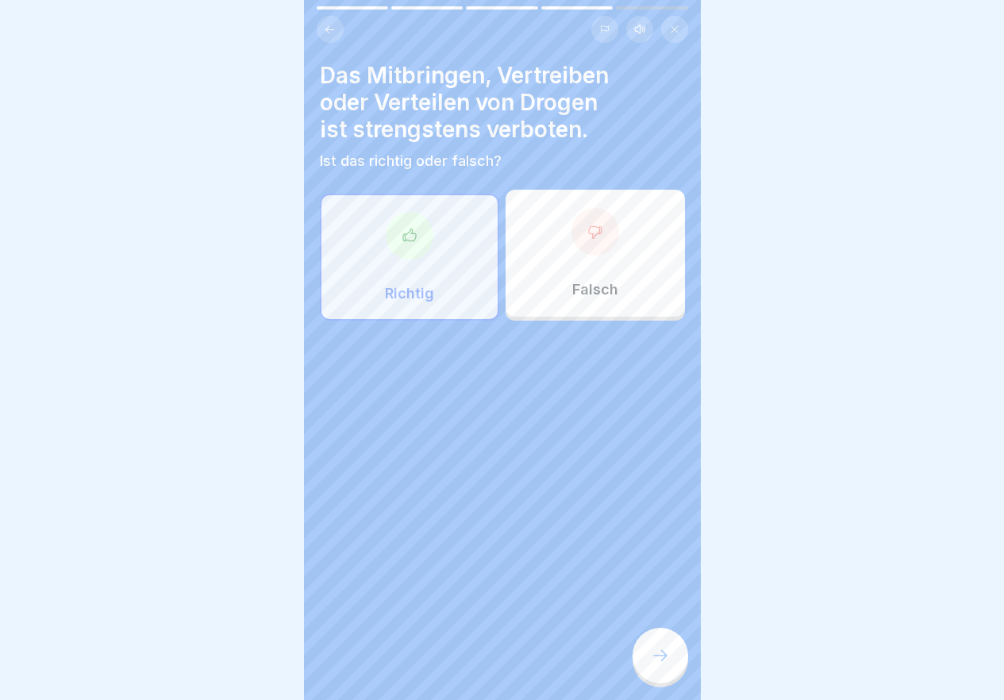
click at [674, 671] on div at bounding box center [661, 656] width 56 height 56
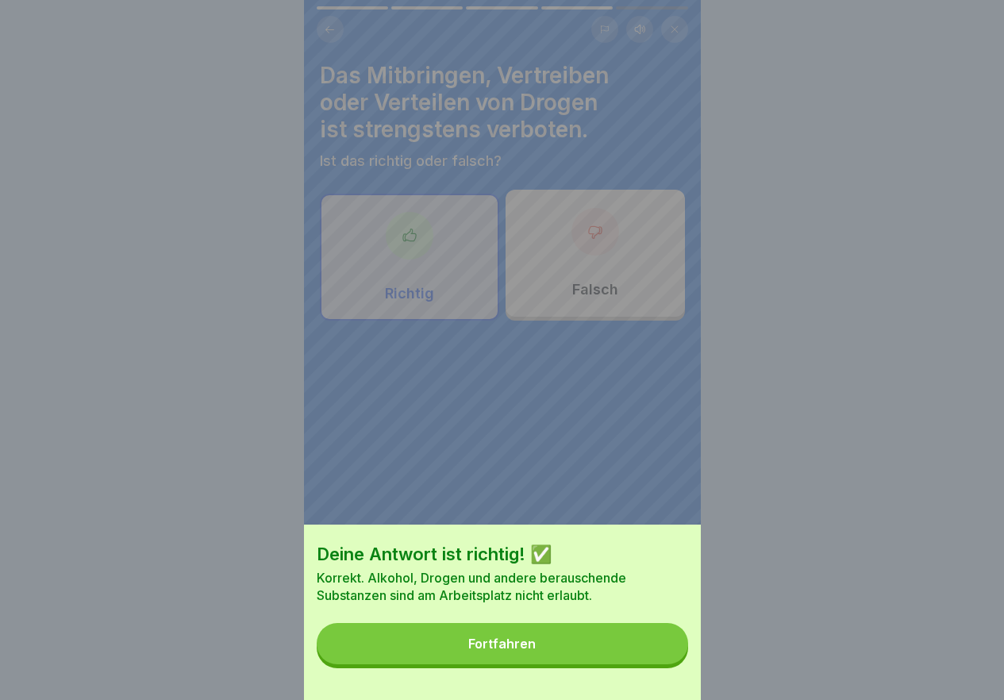
click at [672, 664] on button "Fortfahren" at bounding box center [502, 643] width 371 height 41
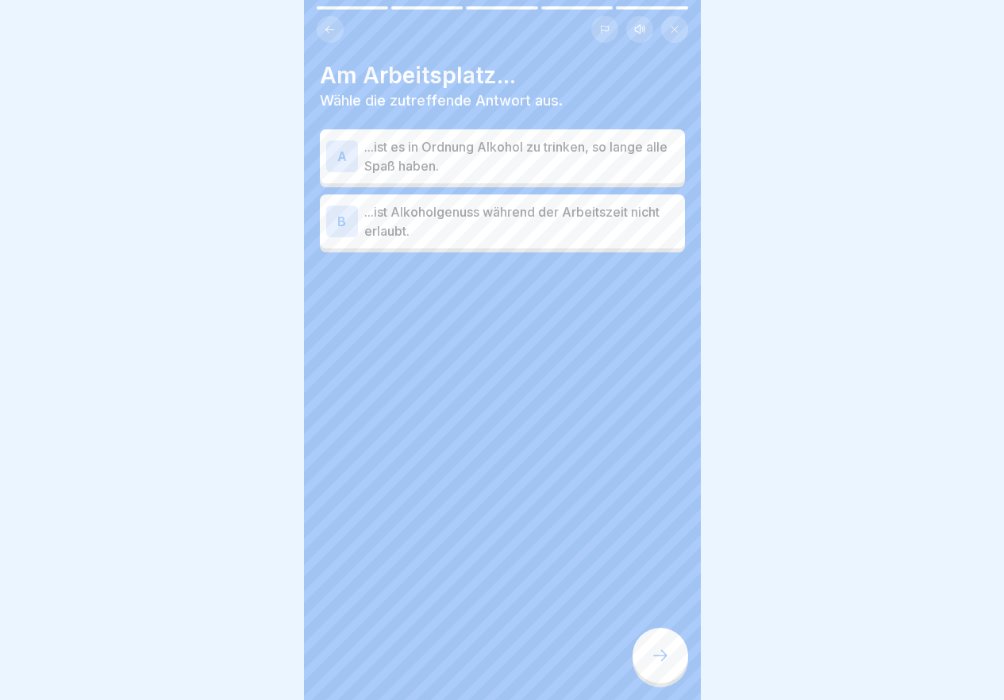
click at [567, 238] on p "...ist Alkoholgenuss während der Arbeitszeit nicht erlaubt." at bounding box center [521, 221] width 314 height 38
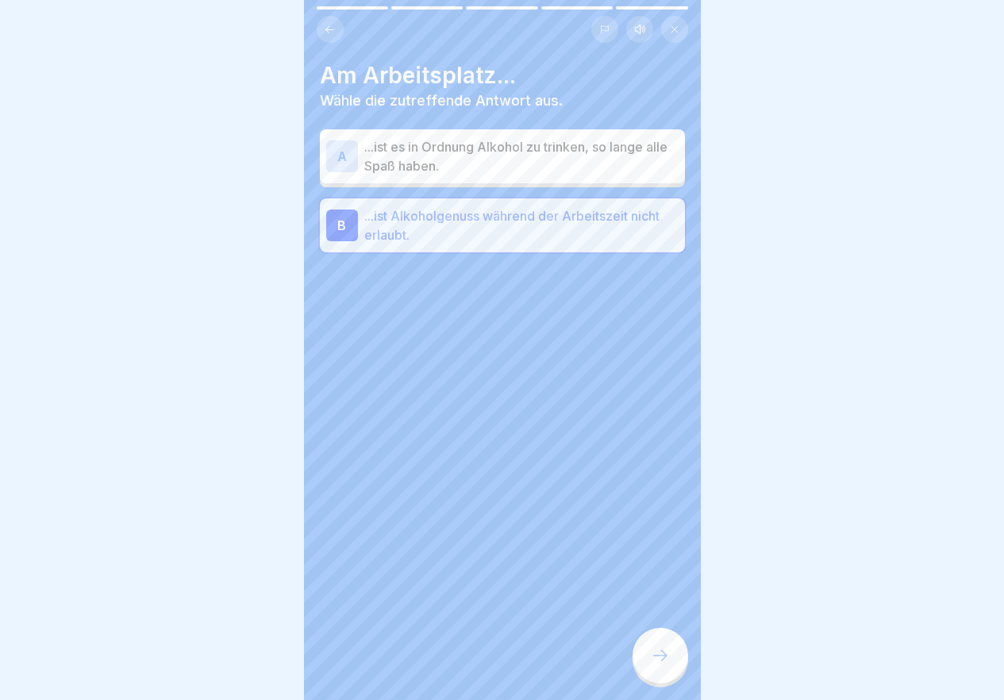
click at [669, 665] on icon at bounding box center [660, 655] width 19 height 19
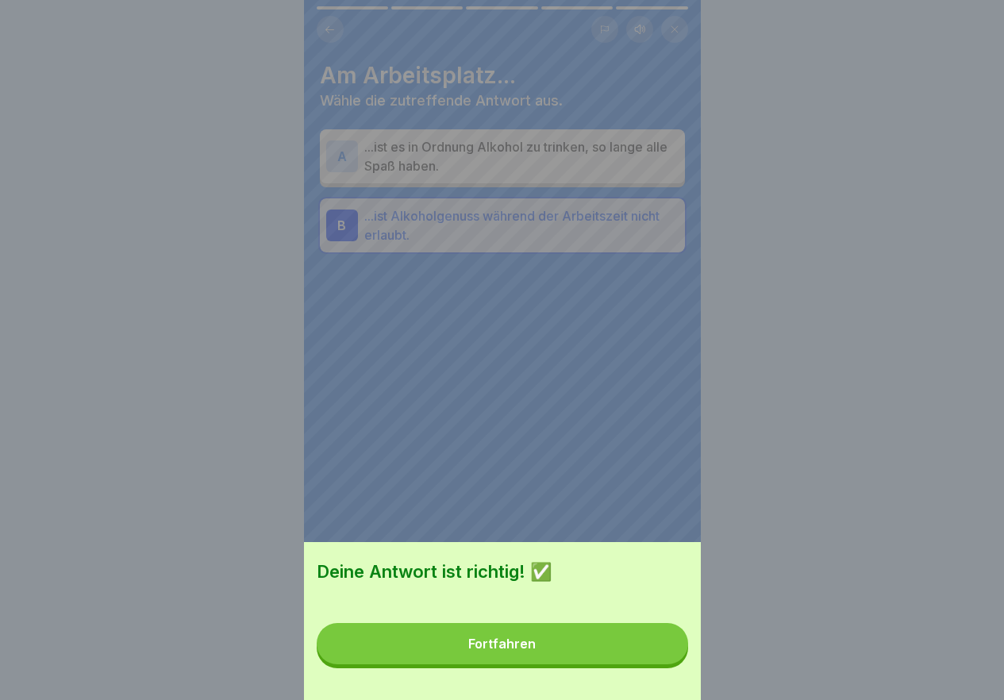
click at [638, 640] on button "Fortfahren" at bounding box center [502, 643] width 371 height 41
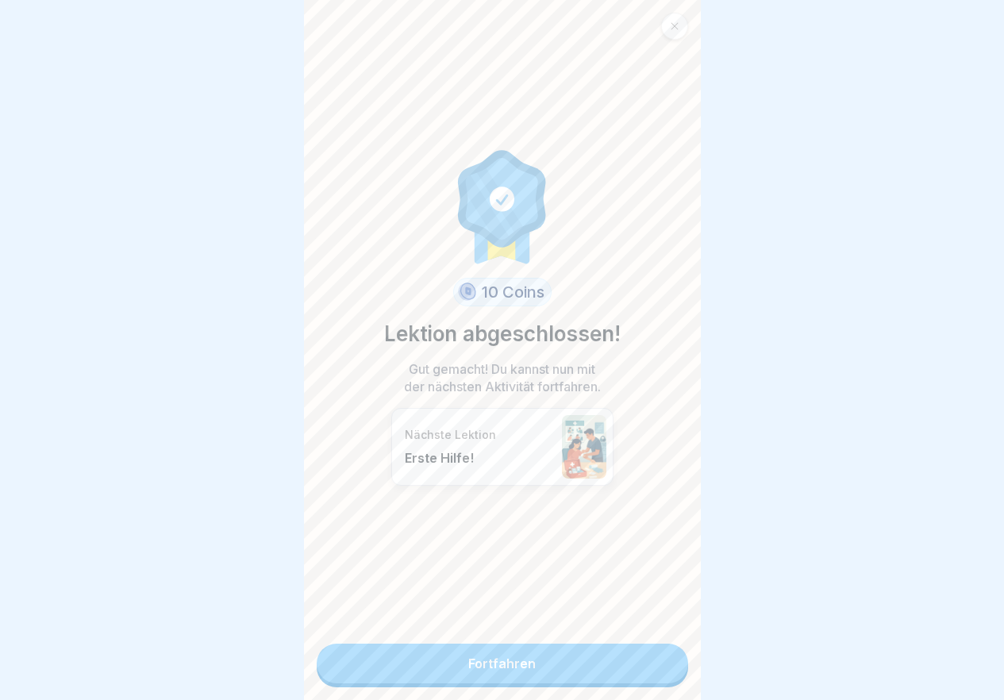
click at [581, 677] on link "Fortfahren" at bounding box center [502, 664] width 371 height 40
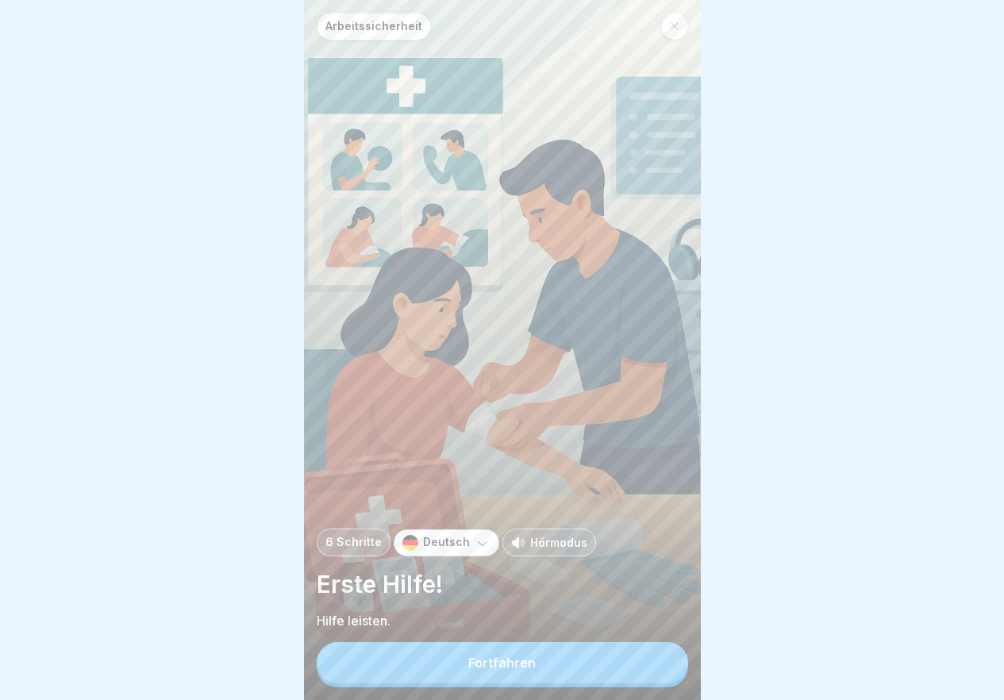
click at [584, 674] on button "Fortfahren" at bounding box center [502, 662] width 371 height 41
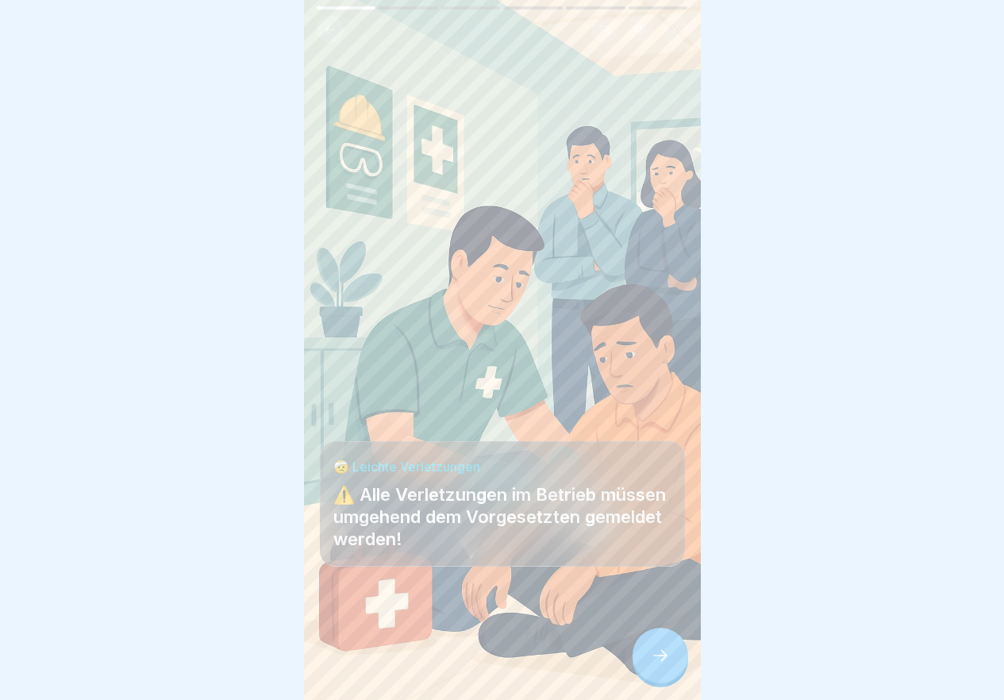
click at [642, 662] on div at bounding box center [661, 656] width 56 height 56
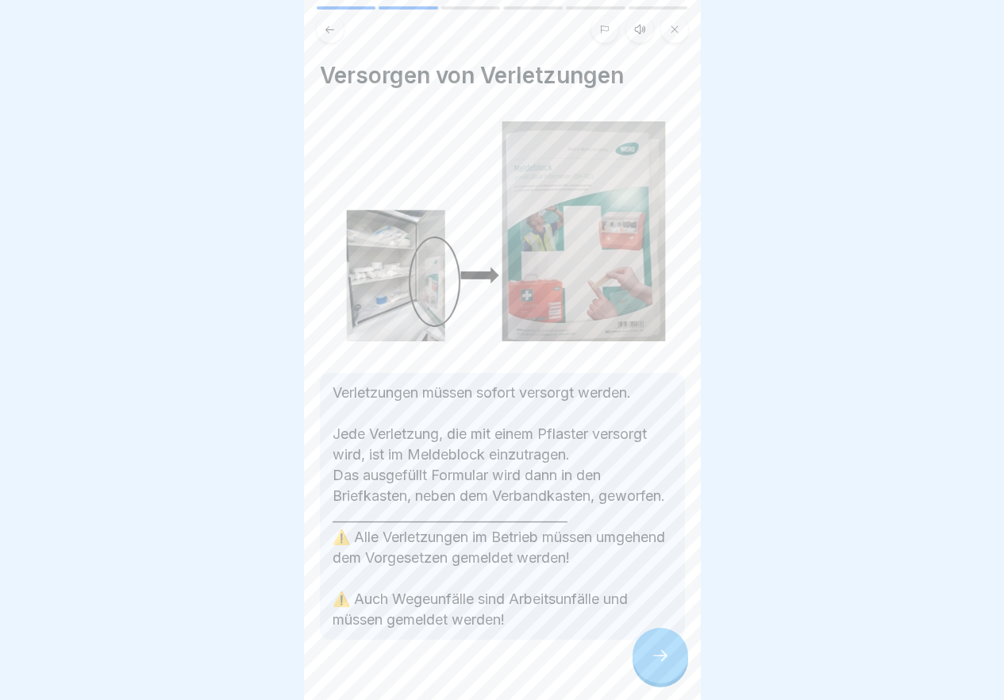
click at [642, 662] on div at bounding box center [661, 656] width 56 height 56
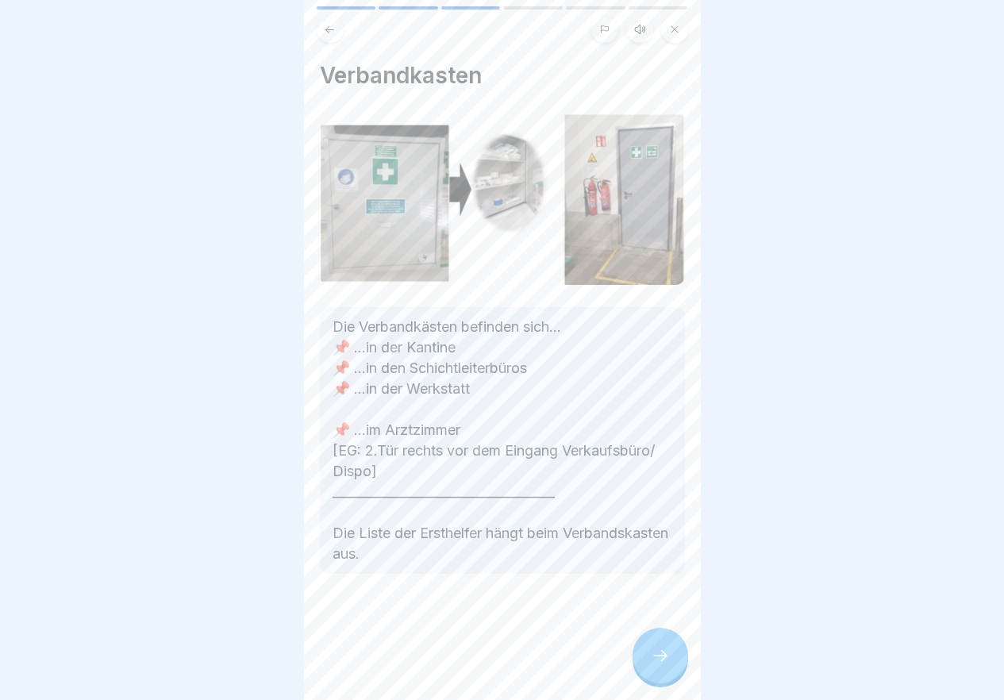
click at [642, 662] on div at bounding box center [661, 656] width 56 height 56
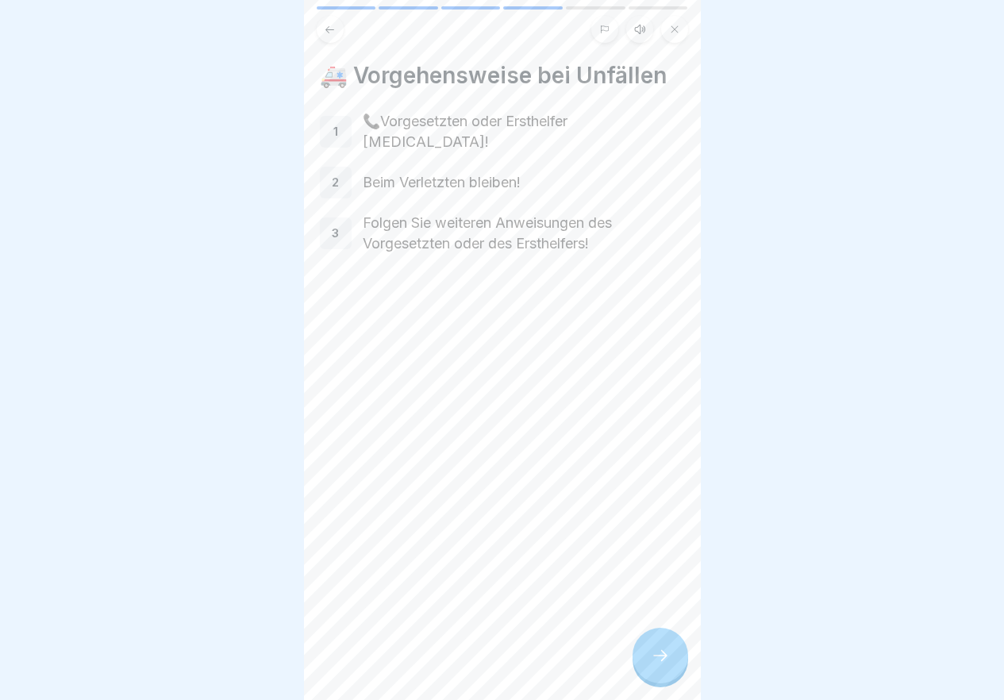
click at [642, 662] on div at bounding box center [661, 656] width 56 height 56
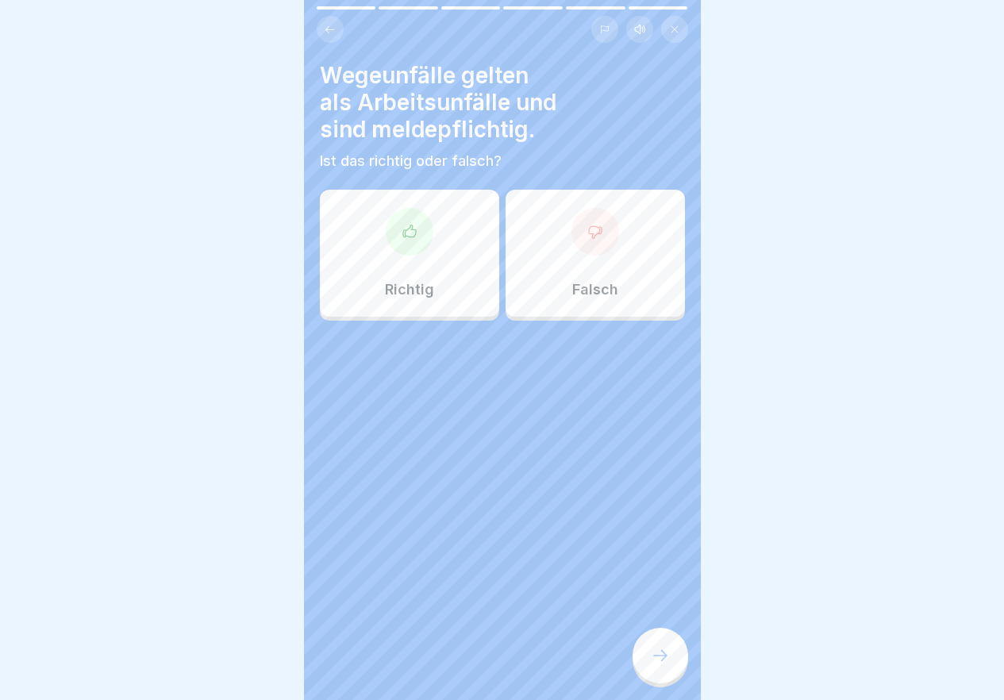
click at [673, 668] on div at bounding box center [661, 656] width 56 height 56
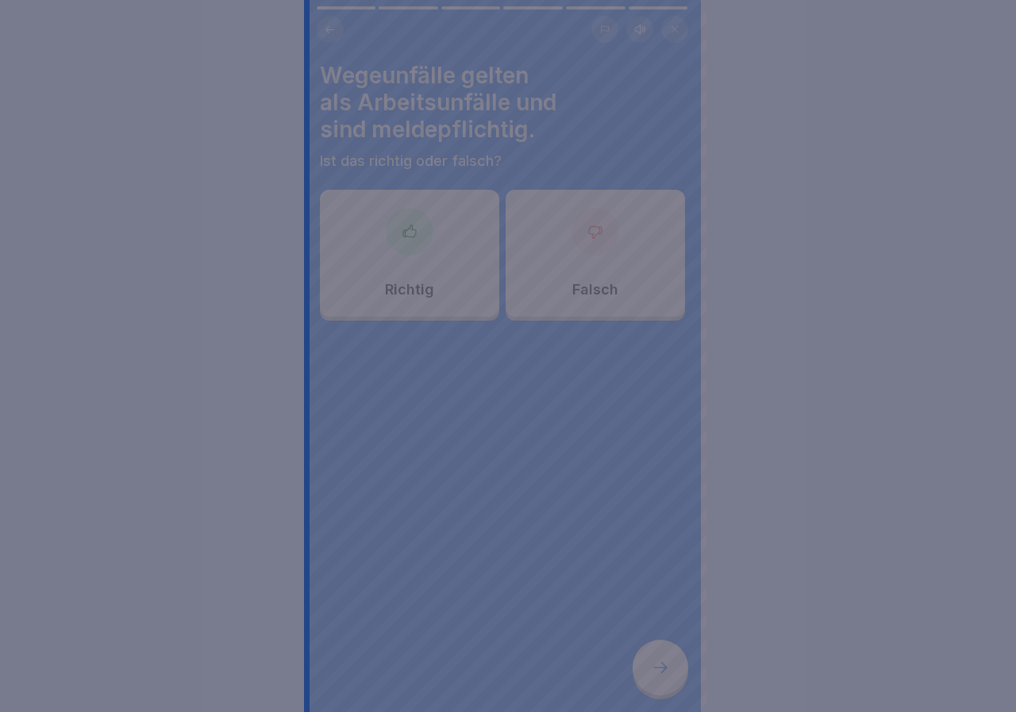
click at [662, 664] on div at bounding box center [508, 356] width 1016 height 712
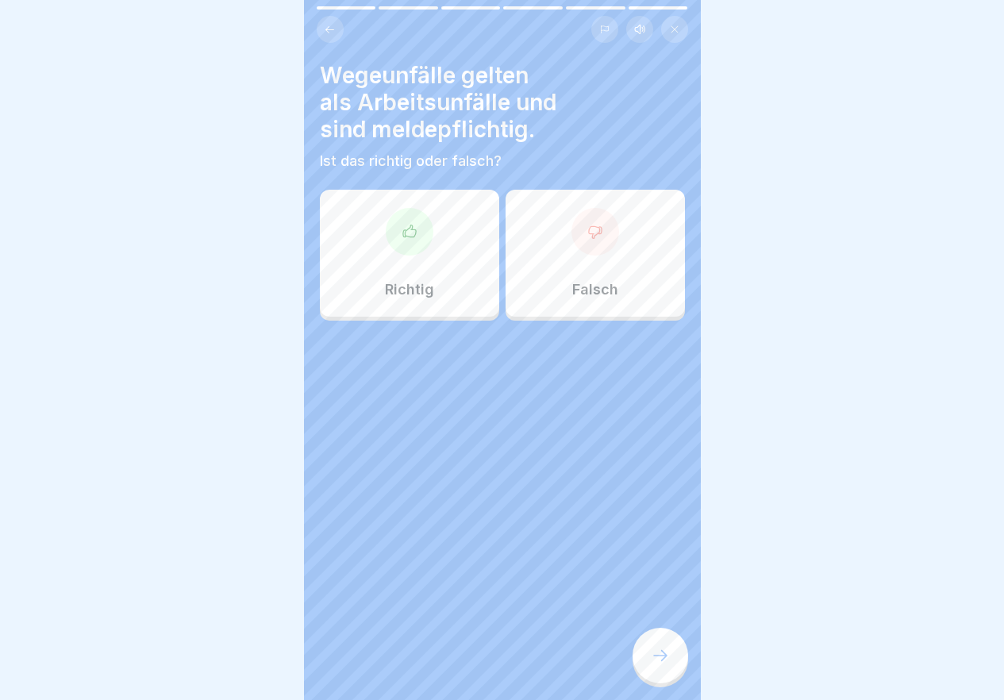
click at [419, 256] on div "Richtig" at bounding box center [409, 253] width 179 height 127
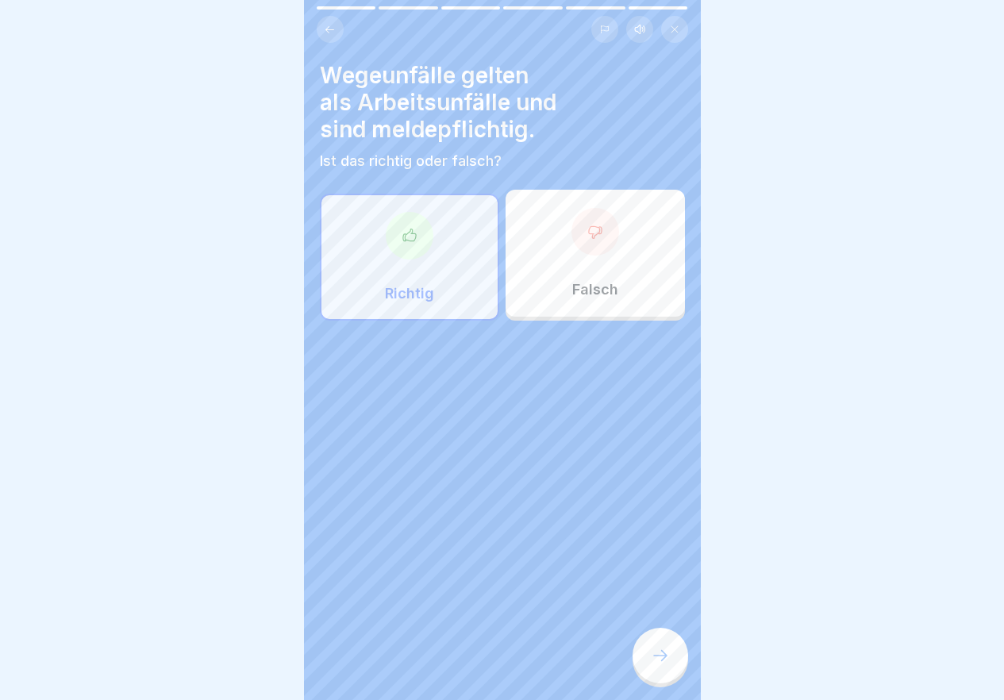
click at [672, 672] on div at bounding box center [661, 656] width 56 height 56
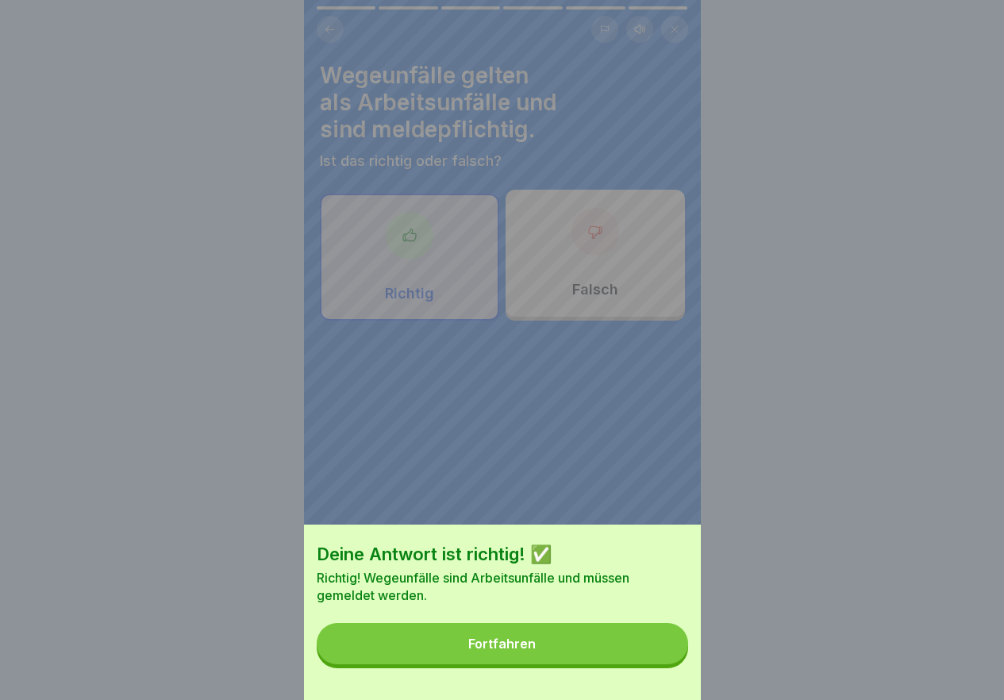
click at [672, 664] on button "Fortfahren" at bounding box center [502, 643] width 371 height 41
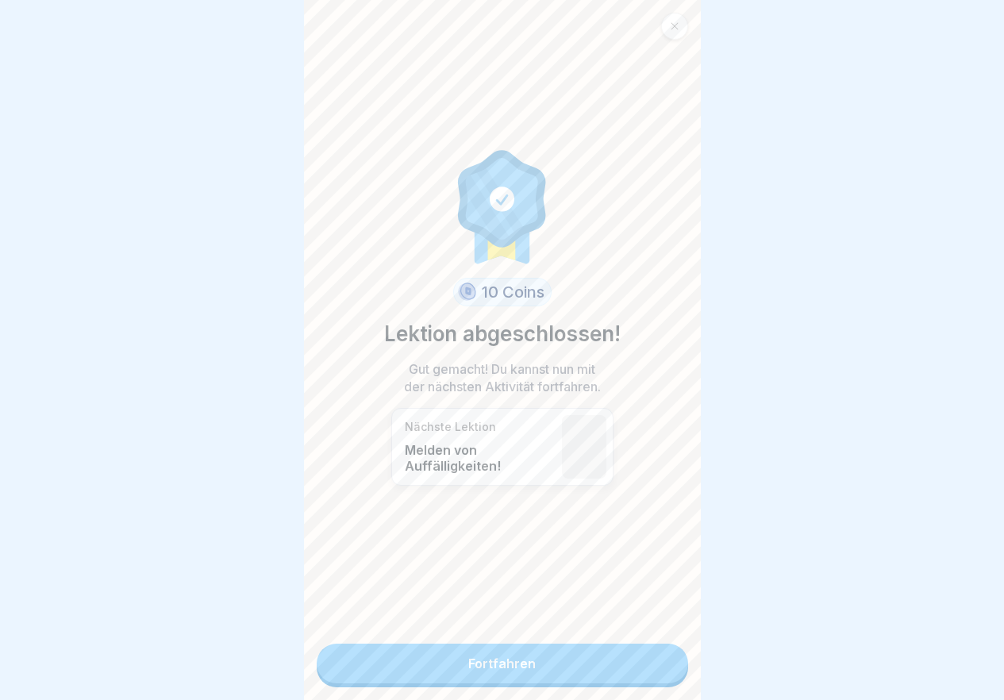
click at [672, 672] on link "Fortfahren" at bounding box center [502, 664] width 371 height 40
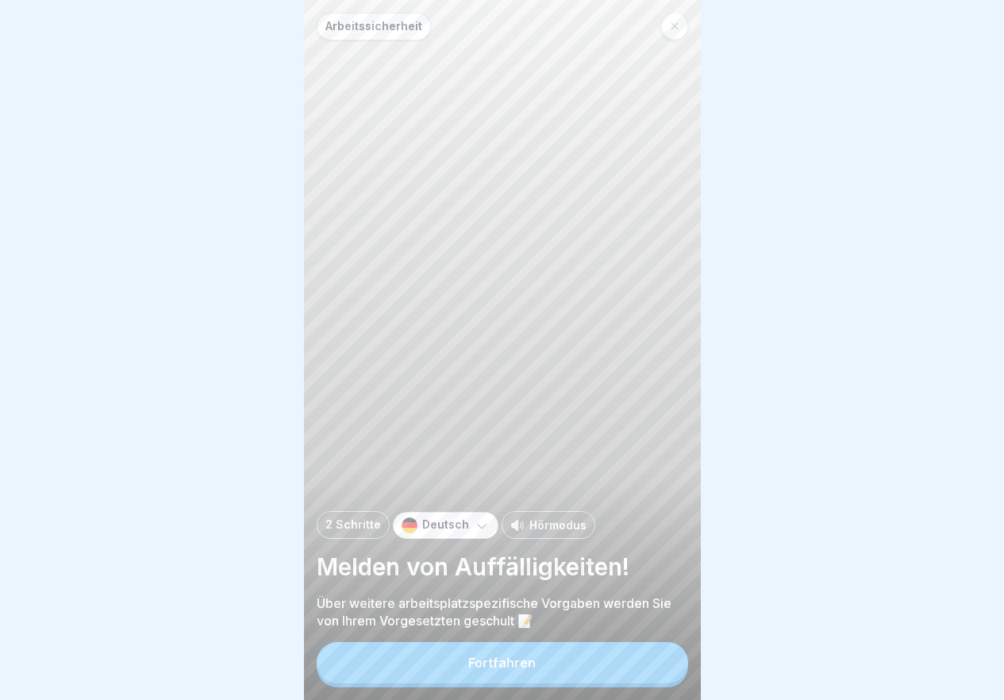
click at [605, 670] on button "Fortfahren" at bounding box center [502, 662] width 371 height 41
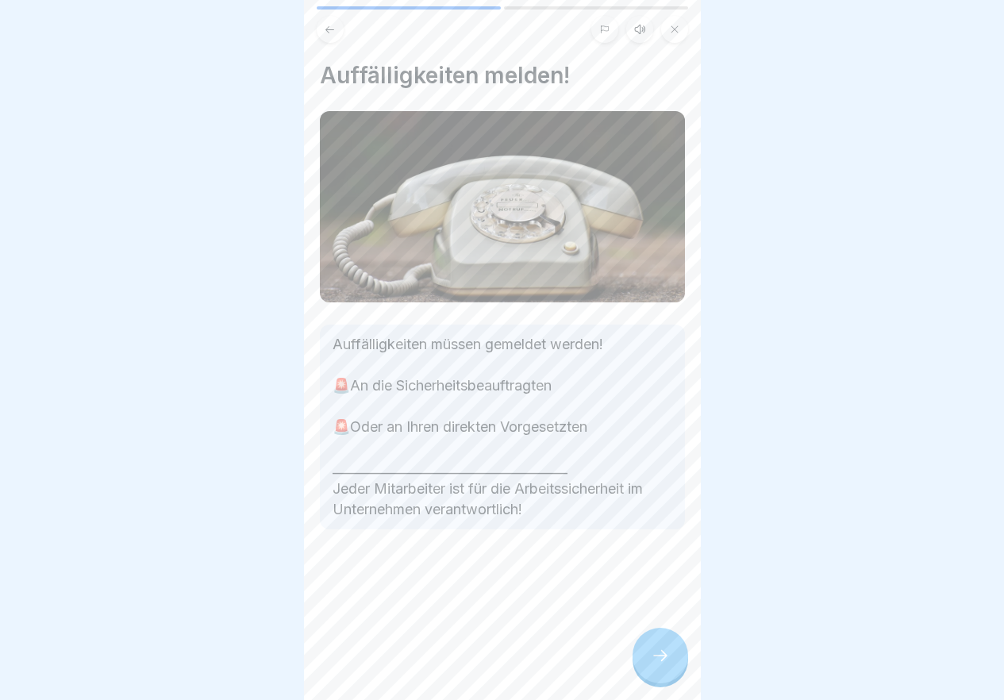
click at [644, 674] on div at bounding box center [661, 656] width 56 height 56
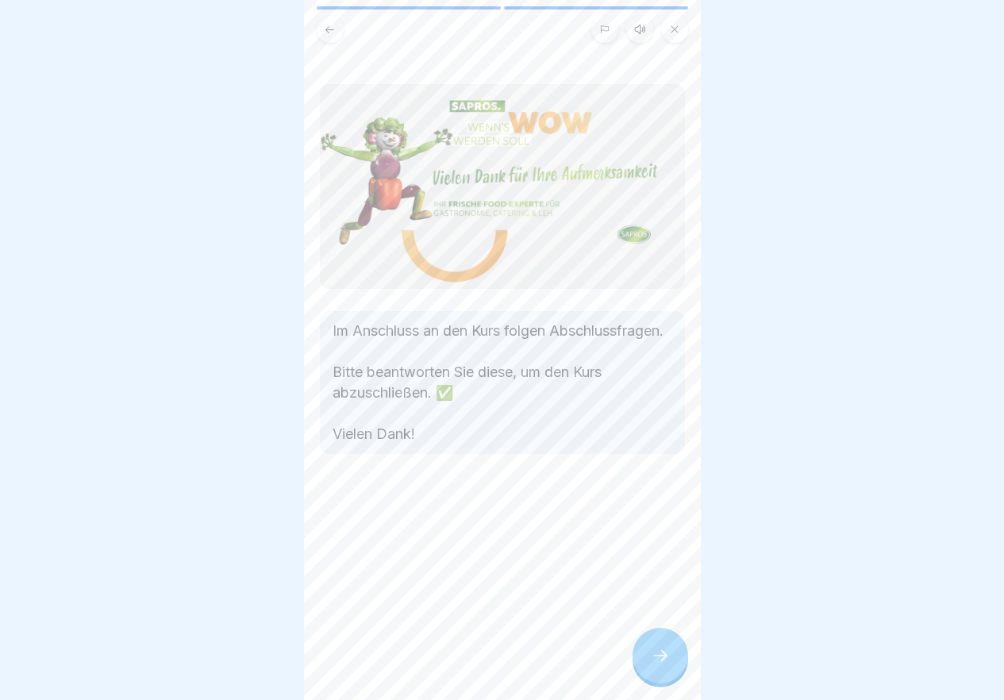
click at [644, 674] on div at bounding box center [661, 656] width 56 height 56
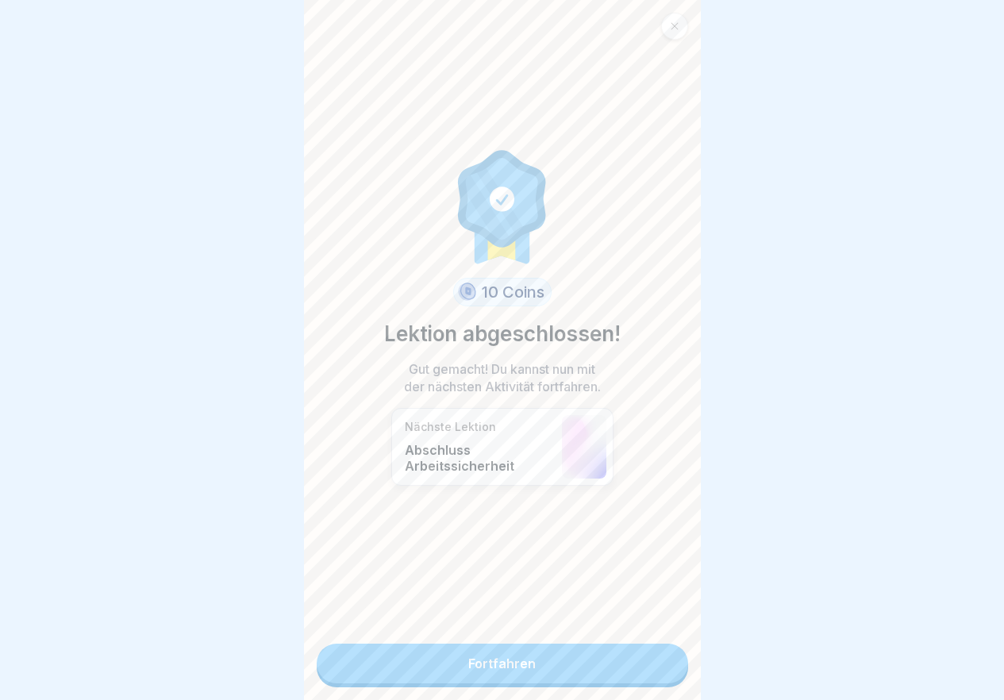
click at [644, 674] on link "Fortfahren" at bounding box center [502, 664] width 371 height 40
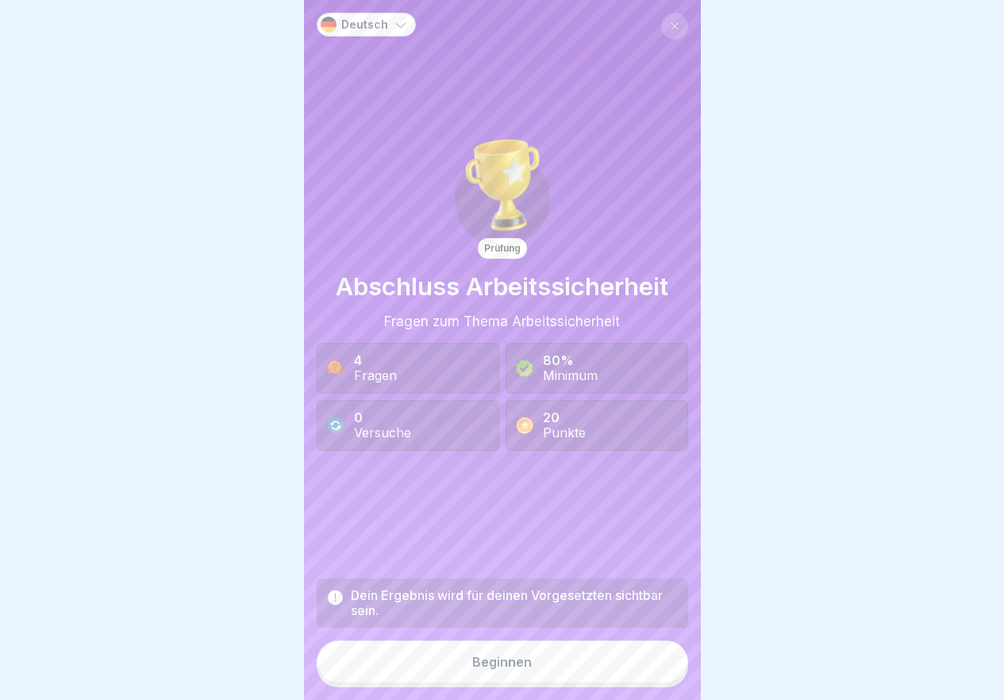
click at [644, 674] on button "Beginnen" at bounding box center [502, 662] width 371 height 43
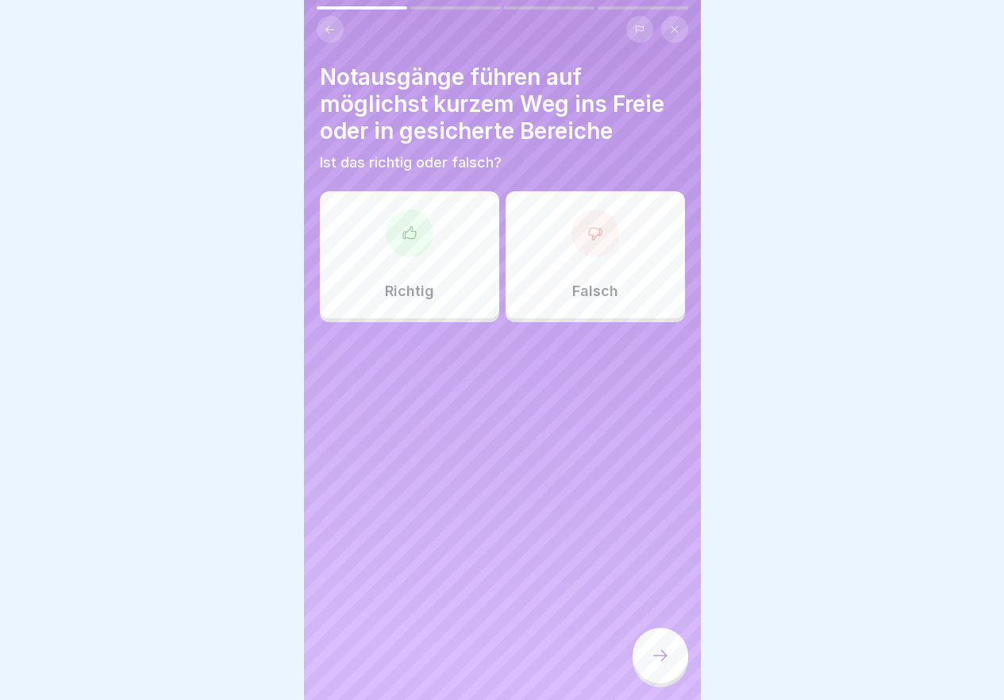
click at [435, 228] on div "Richtig" at bounding box center [409, 254] width 179 height 127
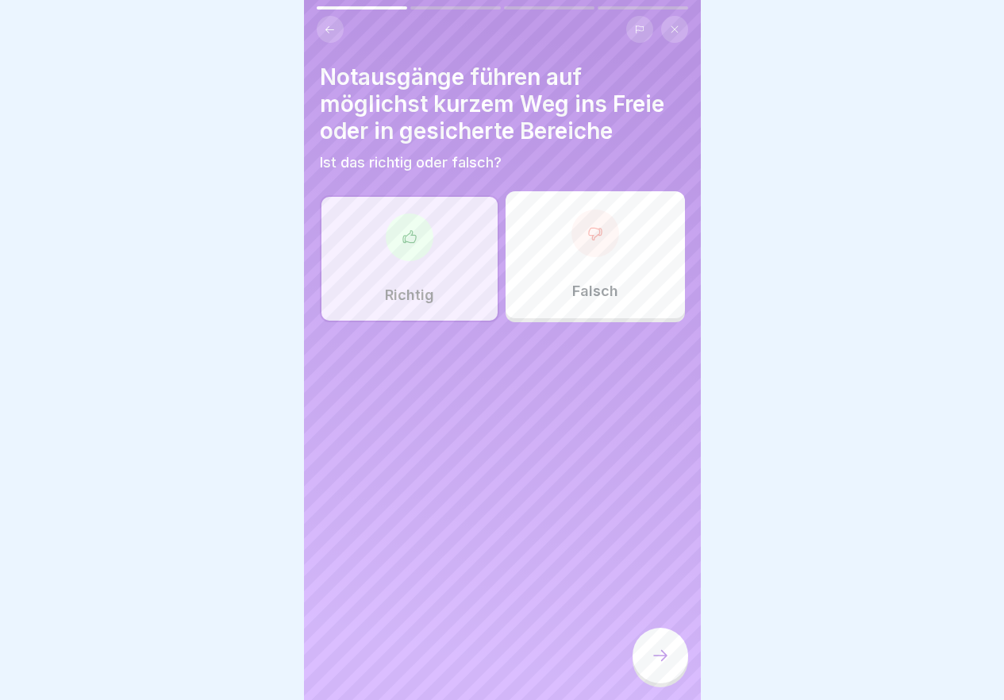
click at [661, 651] on div at bounding box center [661, 656] width 56 height 56
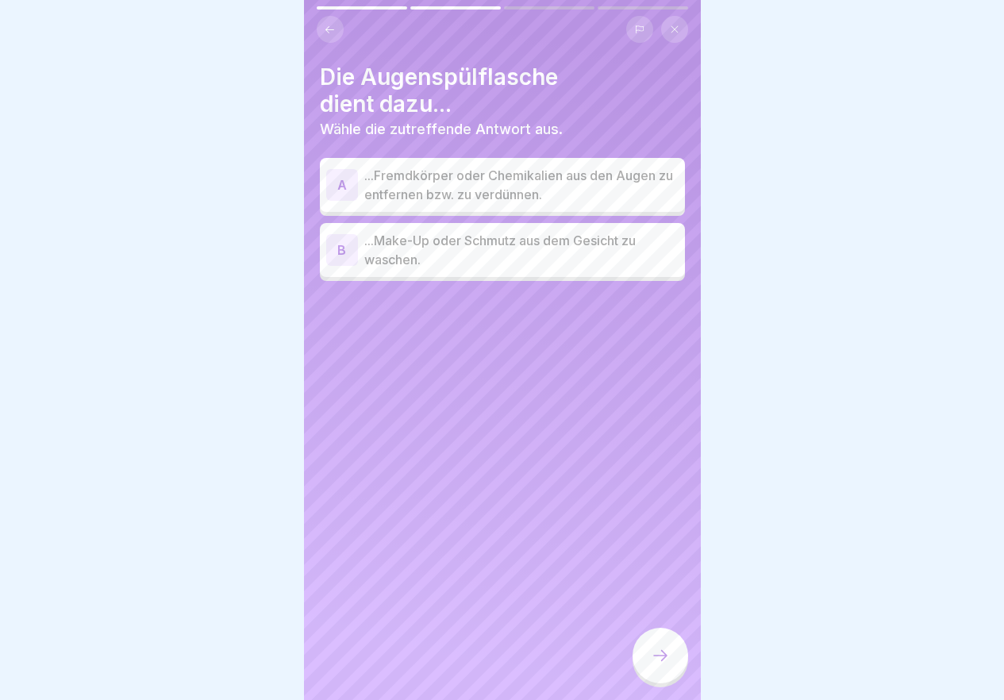
click at [506, 198] on p "...Fremdkörper oder Chemikalien aus den Augen zu entfernen bzw. zu verdünnen." at bounding box center [521, 185] width 314 height 38
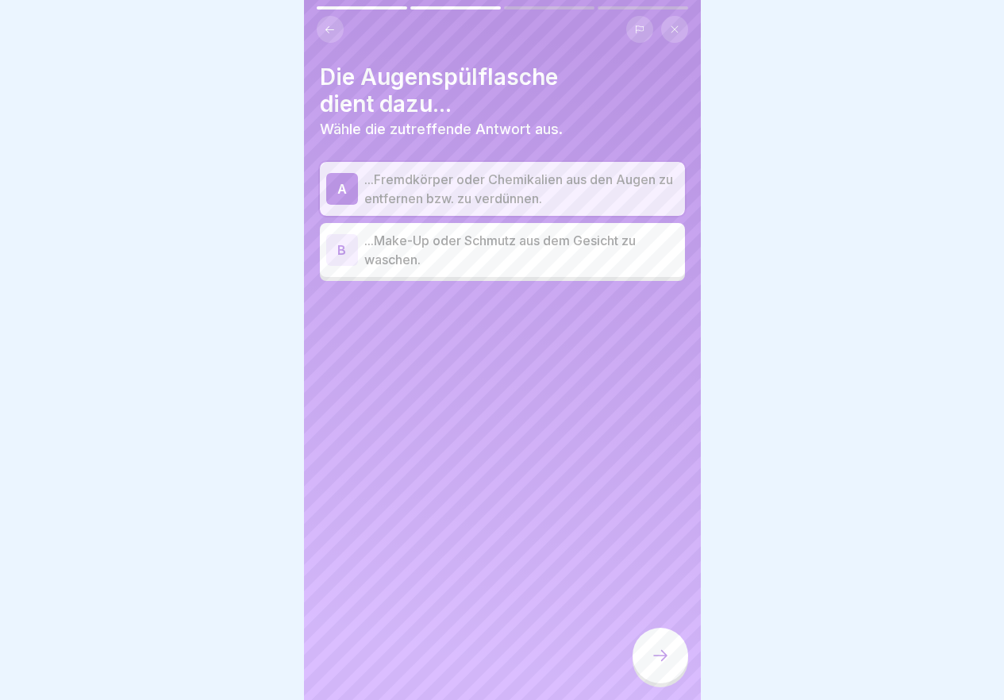
click at [658, 645] on div at bounding box center [661, 656] width 56 height 56
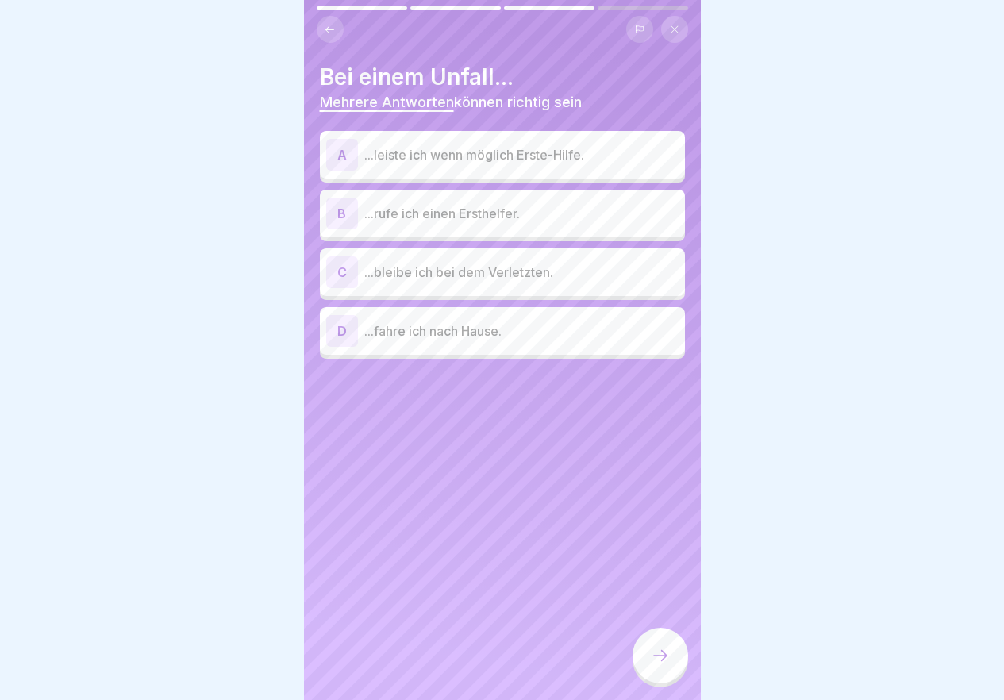
click at [540, 169] on div "A ...leiste ich wenn möglich Erste-Hilfe." at bounding box center [502, 155] width 352 height 32
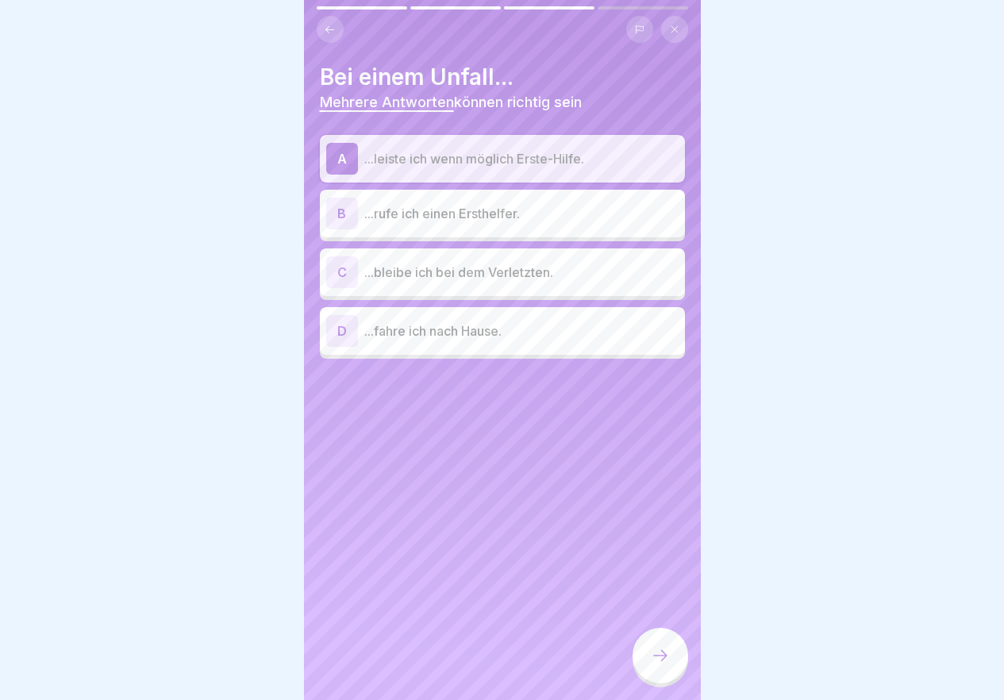
click at [537, 207] on p "...rufe ich einen Ersthelfer." at bounding box center [521, 213] width 314 height 19
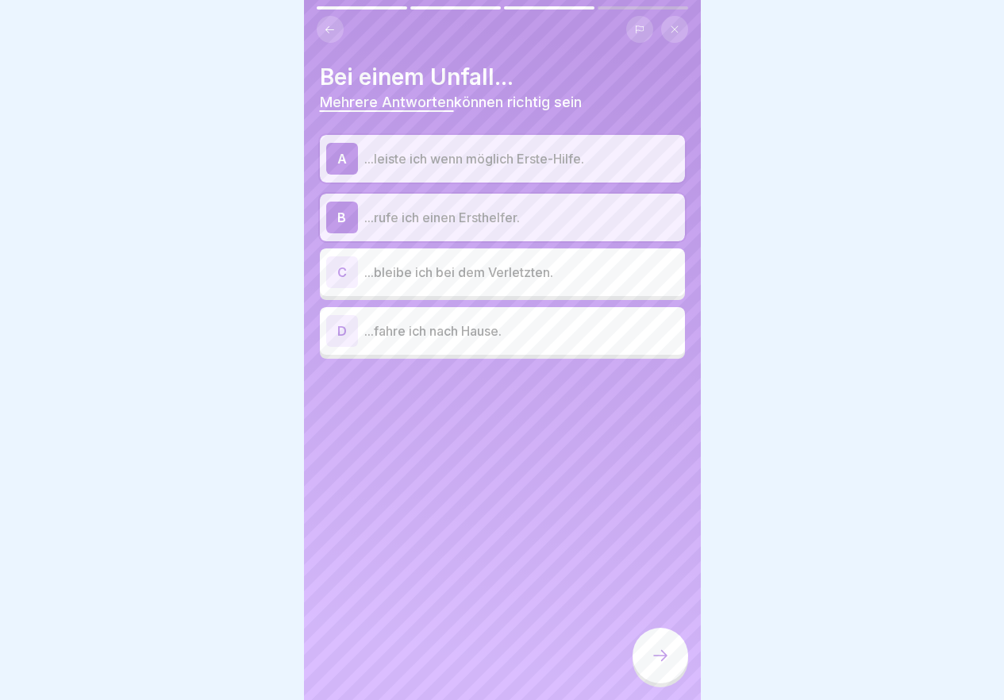
click at [541, 281] on p "...bleibe ich bei dem Verletzten." at bounding box center [521, 272] width 314 height 19
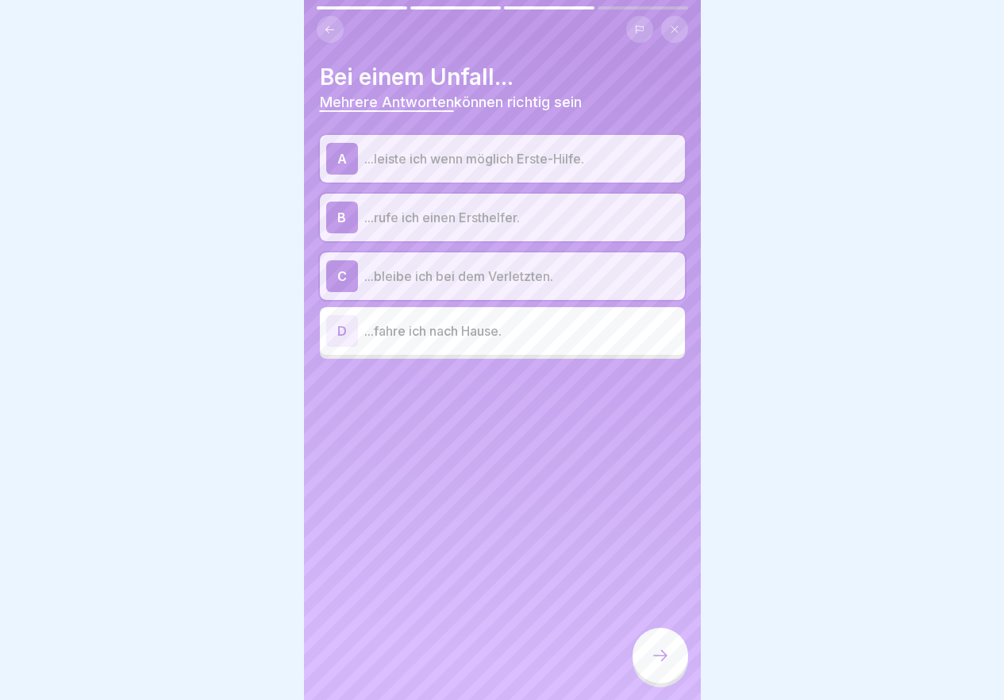
click at [544, 331] on p "...fahre ich nach Hause." at bounding box center [521, 330] width 314 height 19
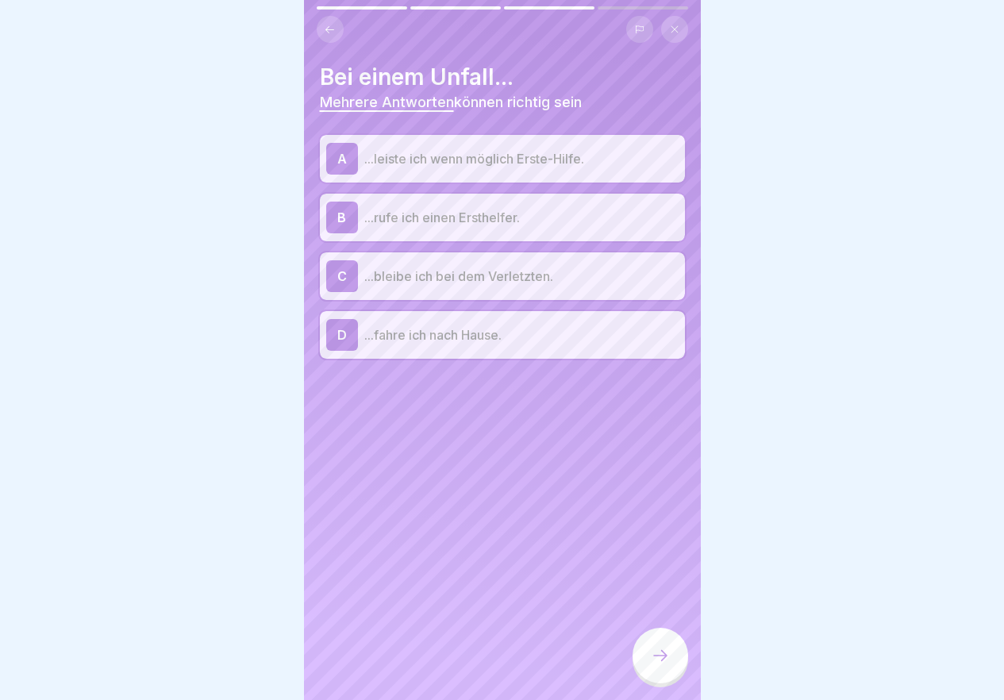
click at [516, 336] on p "...fahre ich nach Hause." at bounding box center [521, 334] width 314 height 19
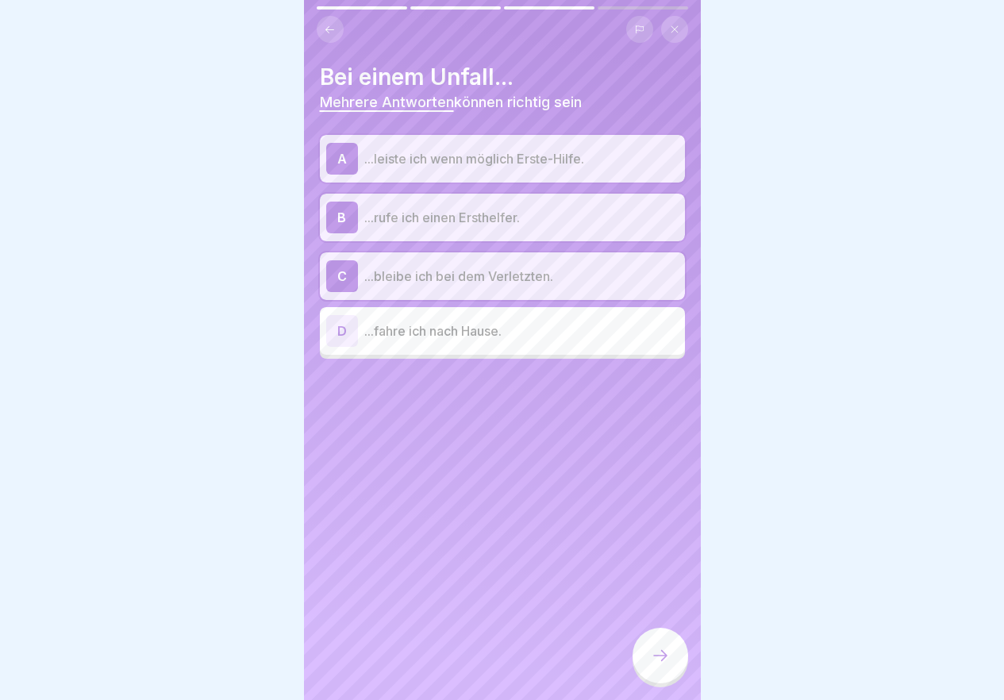
click at [645, 664] on div at bounding box center [661, 656] width 56 height 56
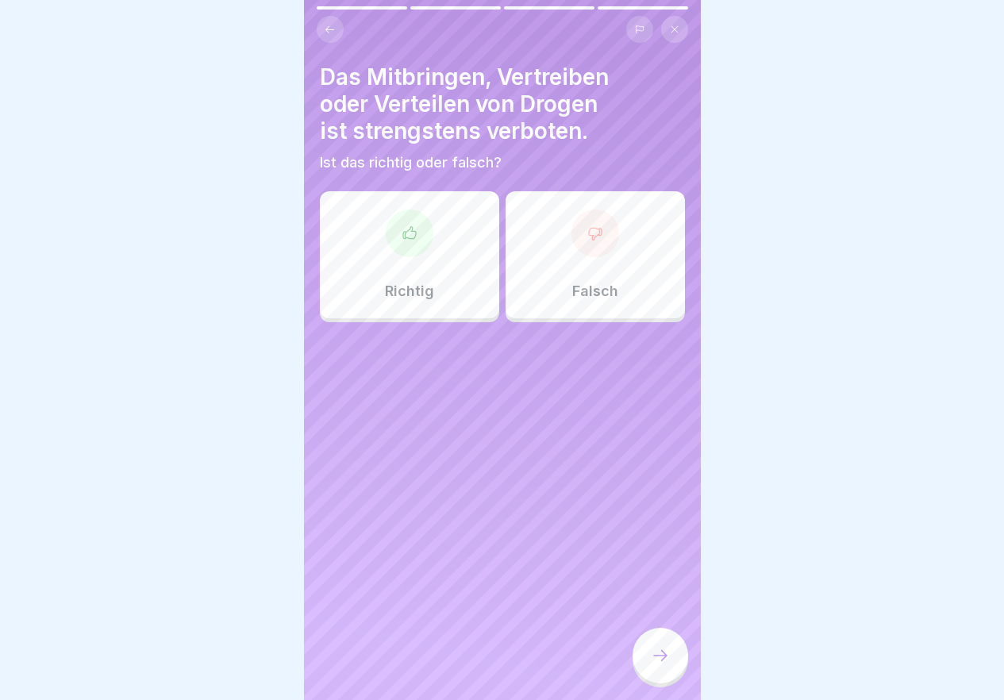
click at [417, 241] on div at bounding box center [410, 234] width 48 height 48
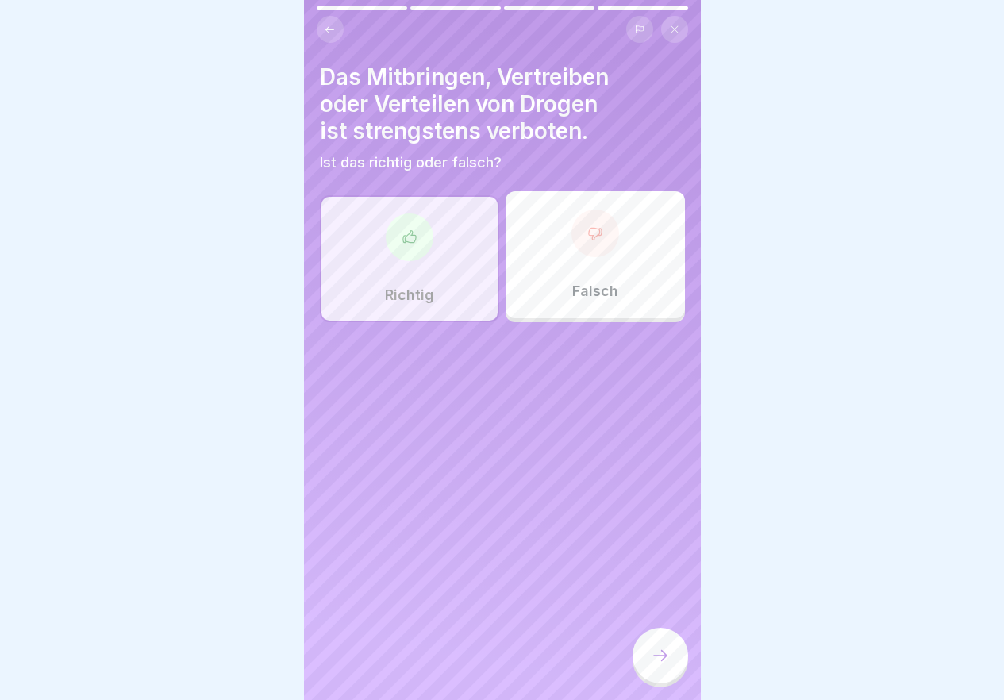
click at [660, 661] on icon at bounding box center [660, 655] width 19 height 19
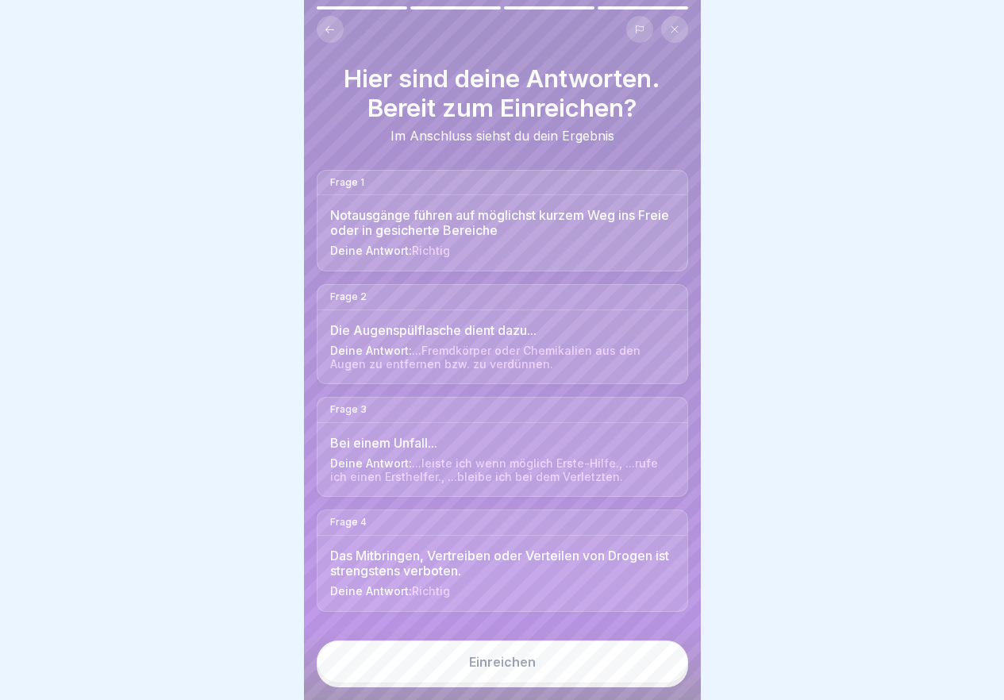
click at [659, 662] on button "Einreichen" at bounding box center [502, 662] width 371 height 43
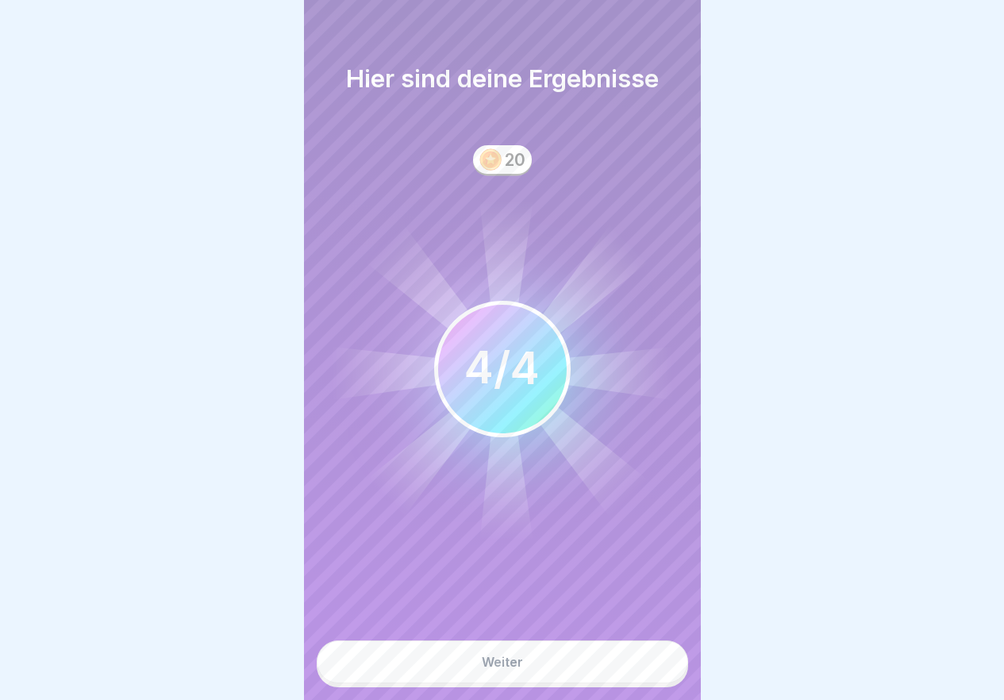
click at [595, 663] on button "Weiter" at bounding box center [502, 662] width 371 height 43
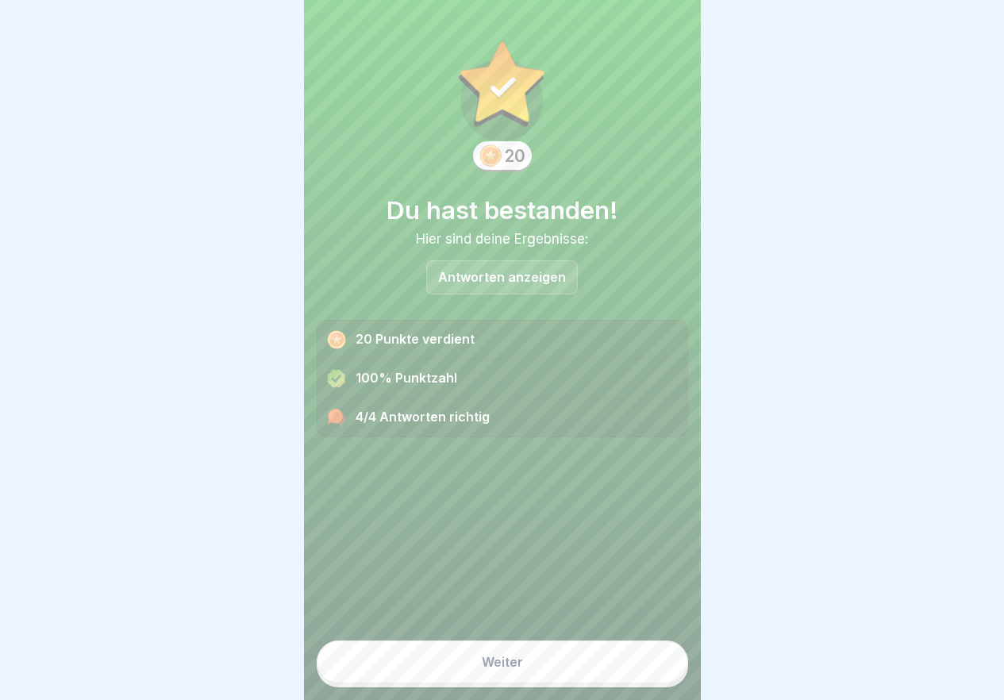
click at [595, 663] on button "Weiter" at bounding box center [502, 662] width 371 height 43
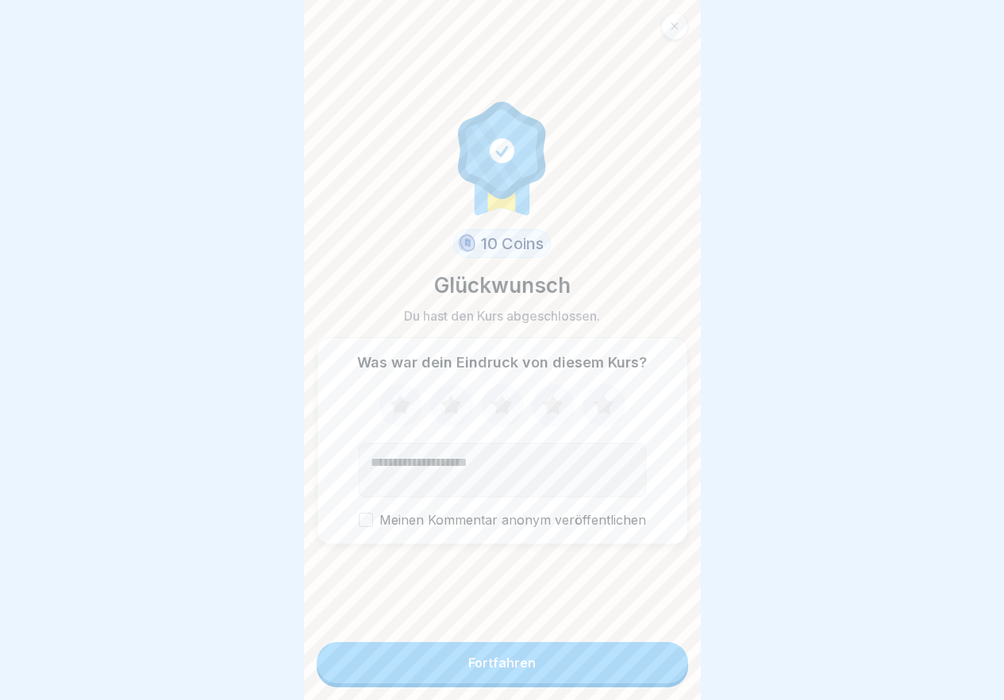
click at [595, 663] on button "Fortfahren" at bounding box center [502, 662] width 371 height 41
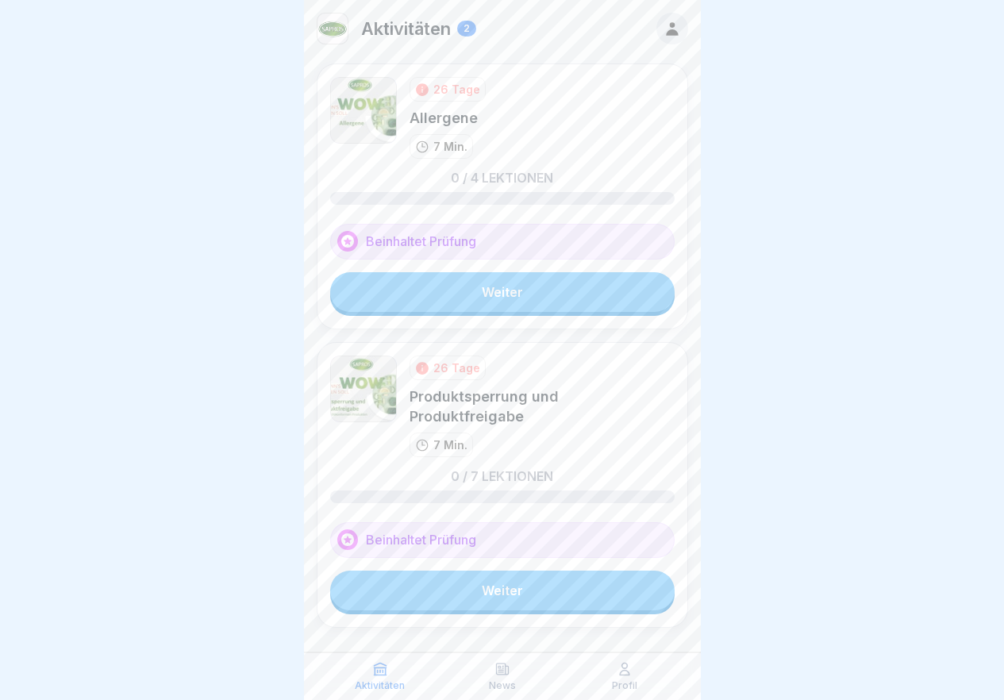
click at [504, 598] on link "Weiter" at bounding box center [502, 591] width 344 height 40
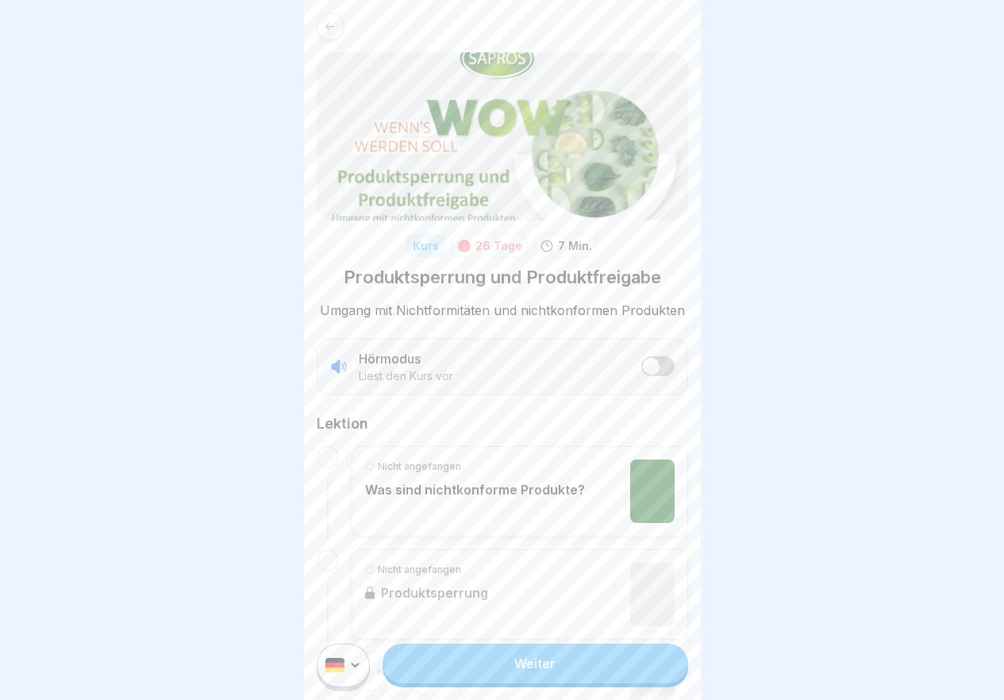
click at [581, 683] on link "Weiter" at bounding box center [535, 664] width 305 height 40
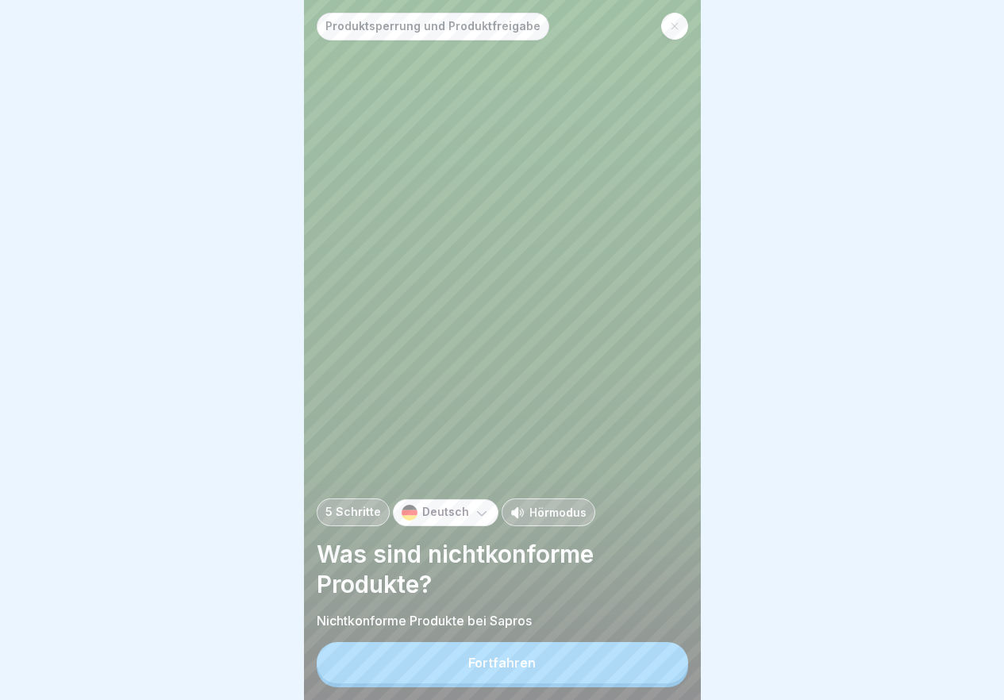
click at [577, 683] on button "Fortfahren" at bounding box center [502, 662] width 371 height 41
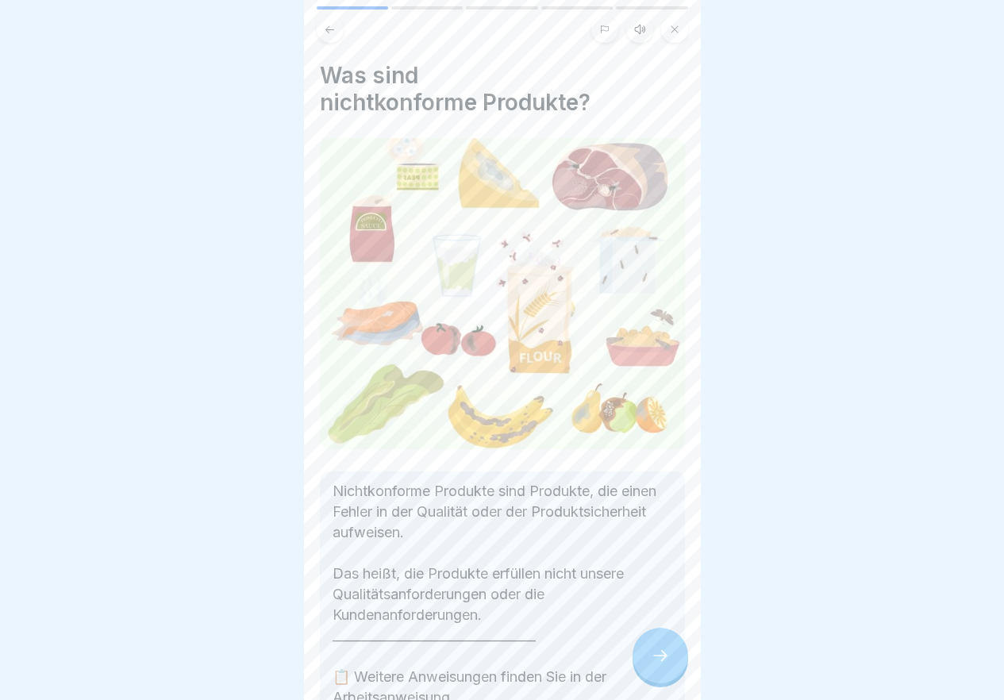
click at [665, 649] on div at bounding box center [661, 656] width 56 height 56
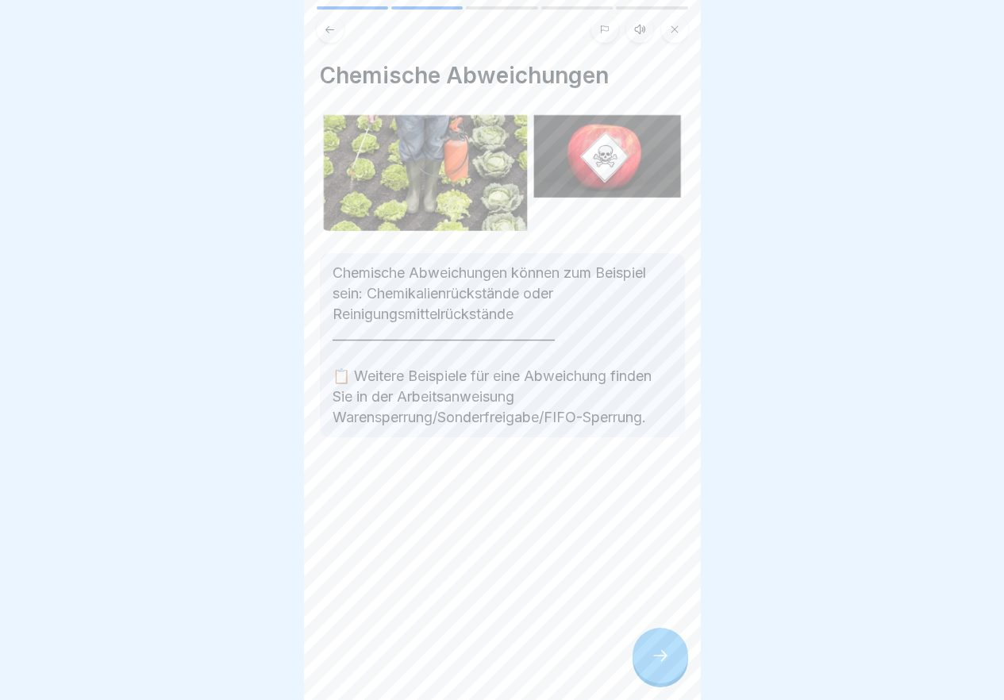
click at [665, 649] on div at bounding box center [661, 656] width 56 height 56
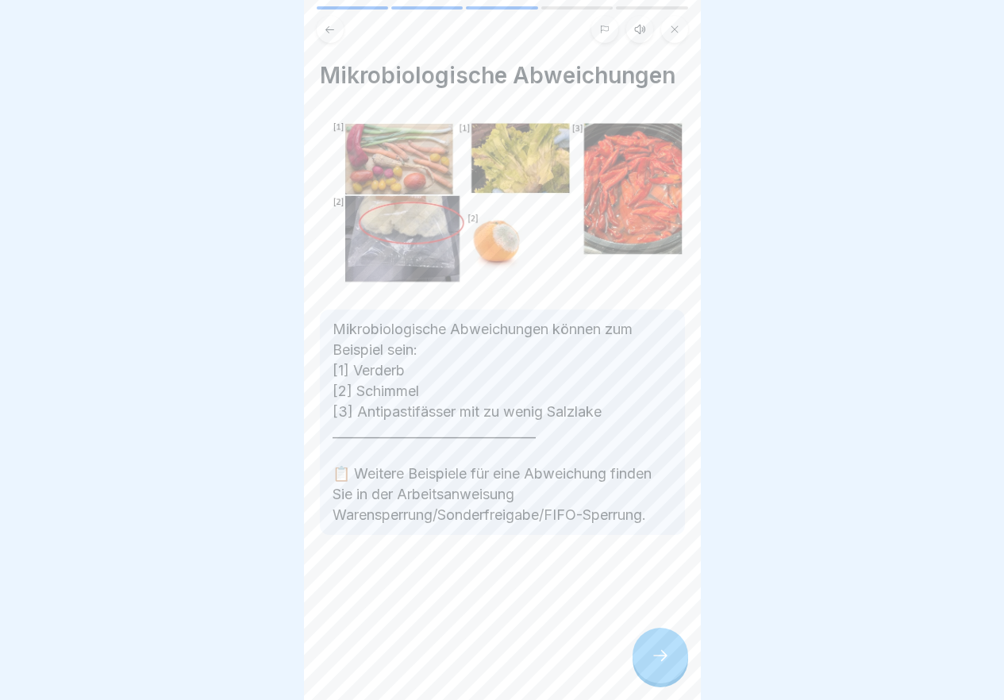
click at [665, 649] on div at bounding box center [661, 656] width 56 height 56
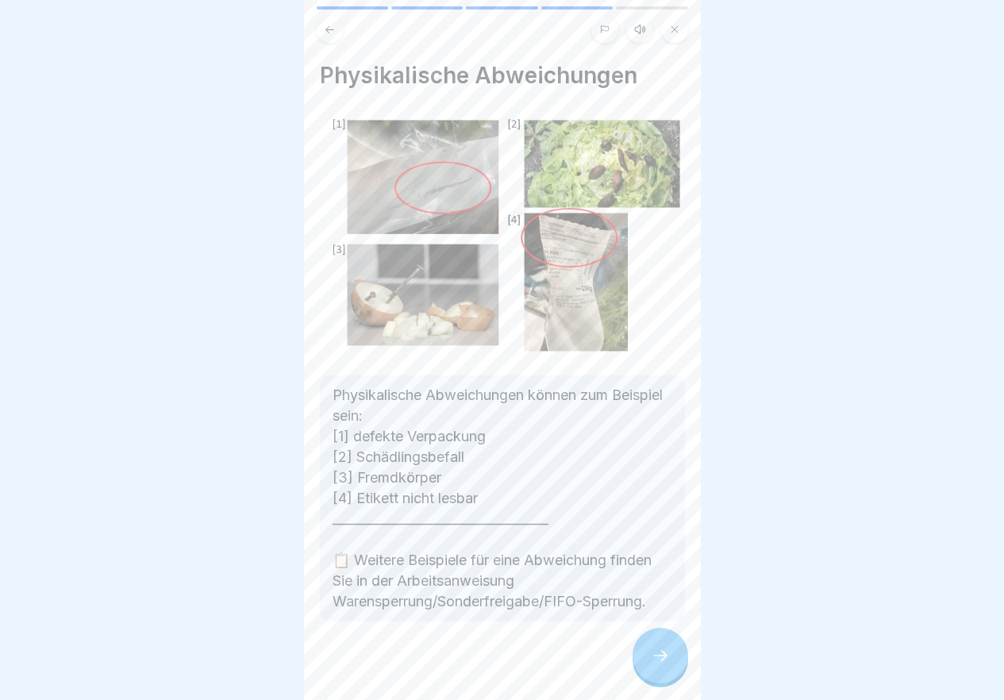
click at [665, 649] on div at bounding box center [661, 656] width 56 height 56
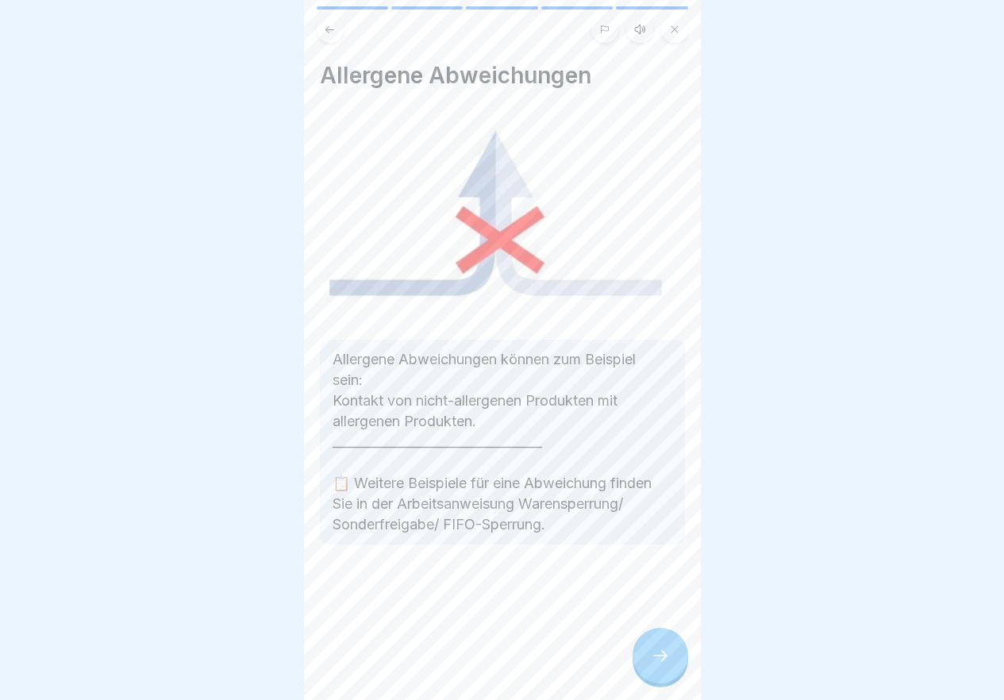
click at [665, 649] on div at bounding box center [661, 656] width 56 height 56
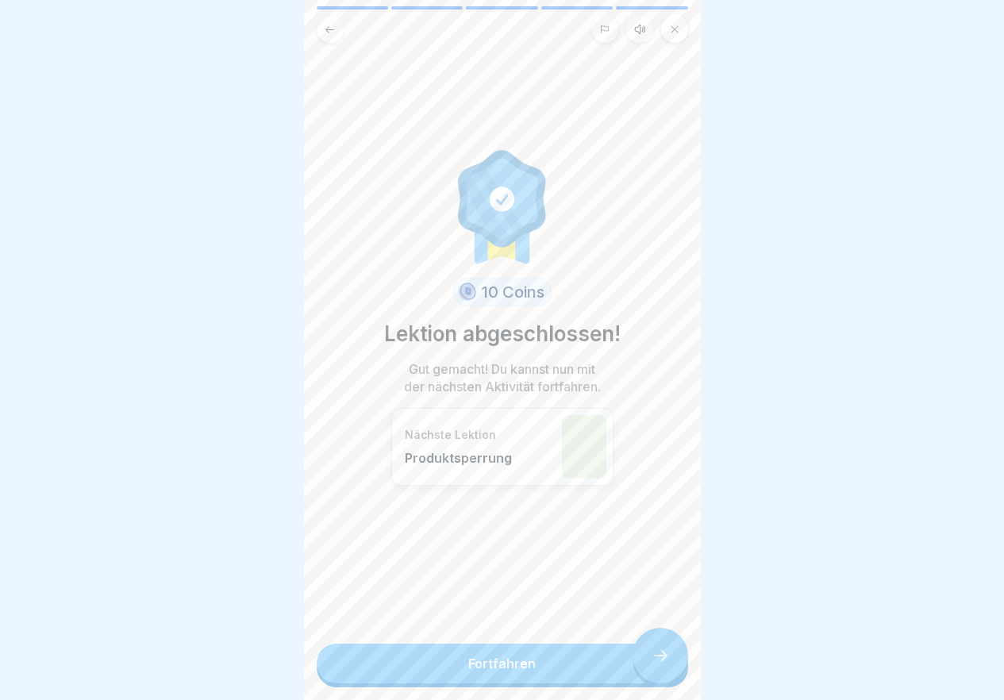
click at [665, 649] on link "Fortfahren" at bounding box center [502, 664] width 371 height 40
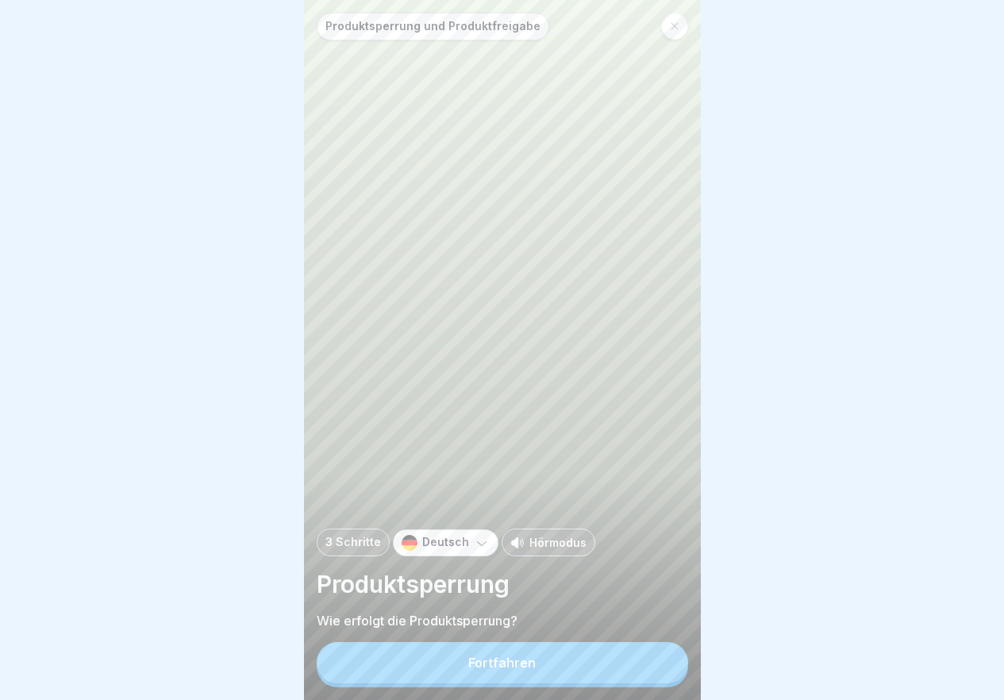
click at [639, 666] on button "Fortfahren" at bounding box center [502, 662] width 371 height 41
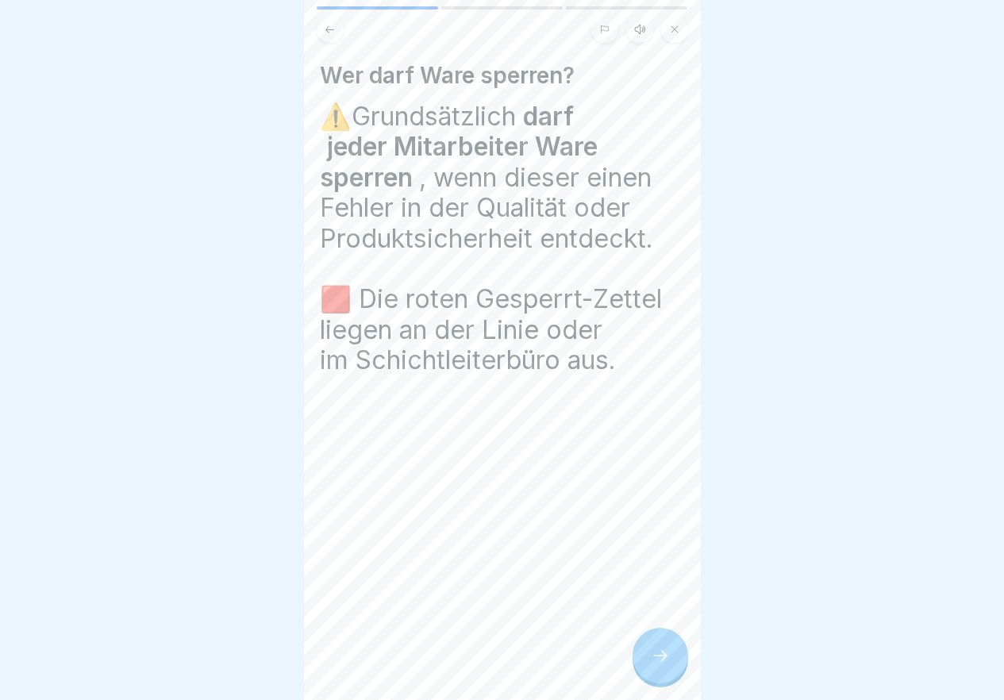
click at [639, 666] on div at bounding box center [661, 656] width 56 height 56
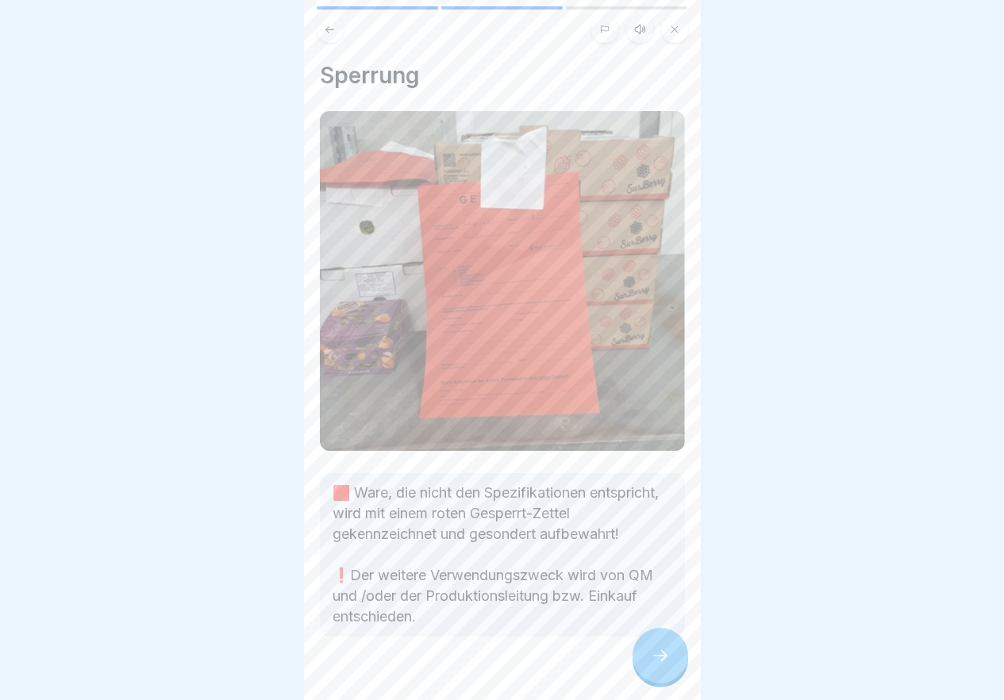
click at [639, 666] on div at bounding box center [661, 656] width 56 height 56
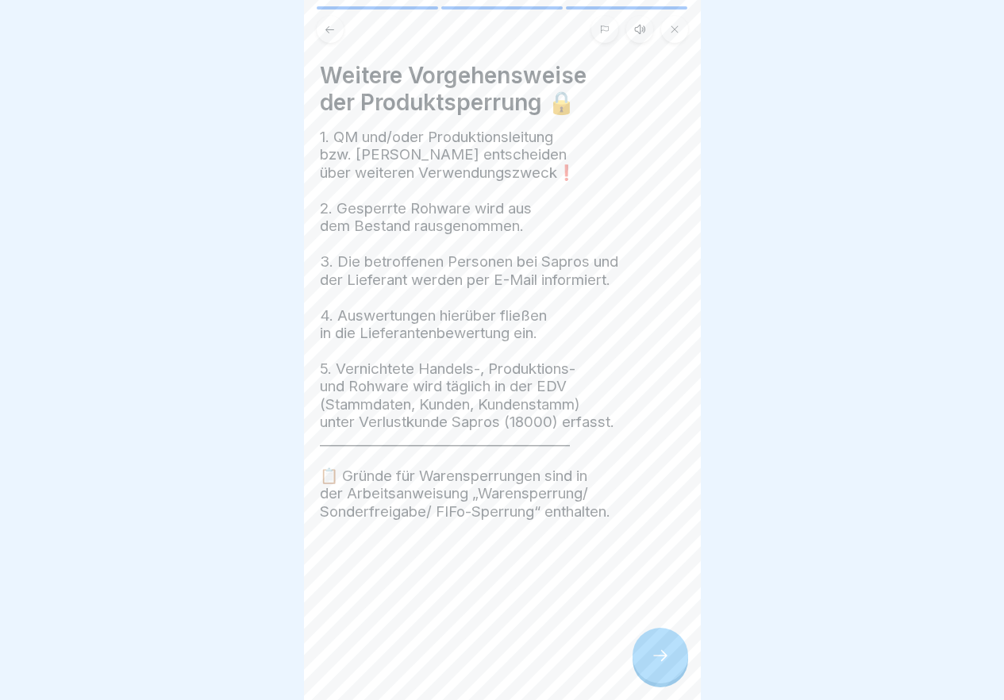
click at [639, 666] on div at bounding box center [661, 656] width 56 height 56
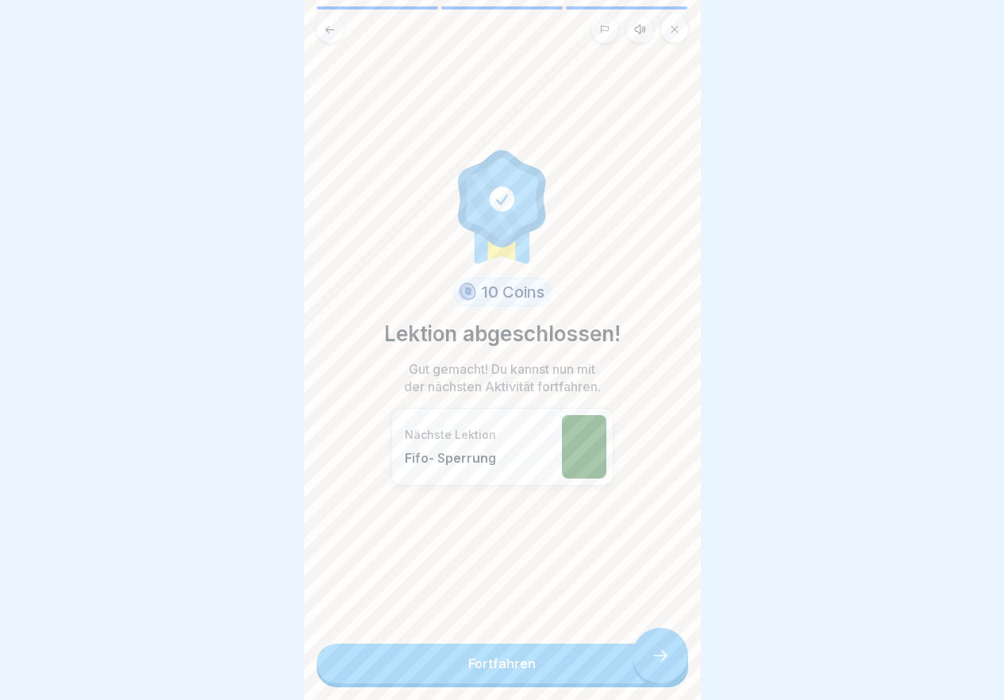
click at [639, 666] on link "Fortfahren" at bounding box center [502, 664] width 371 height 40
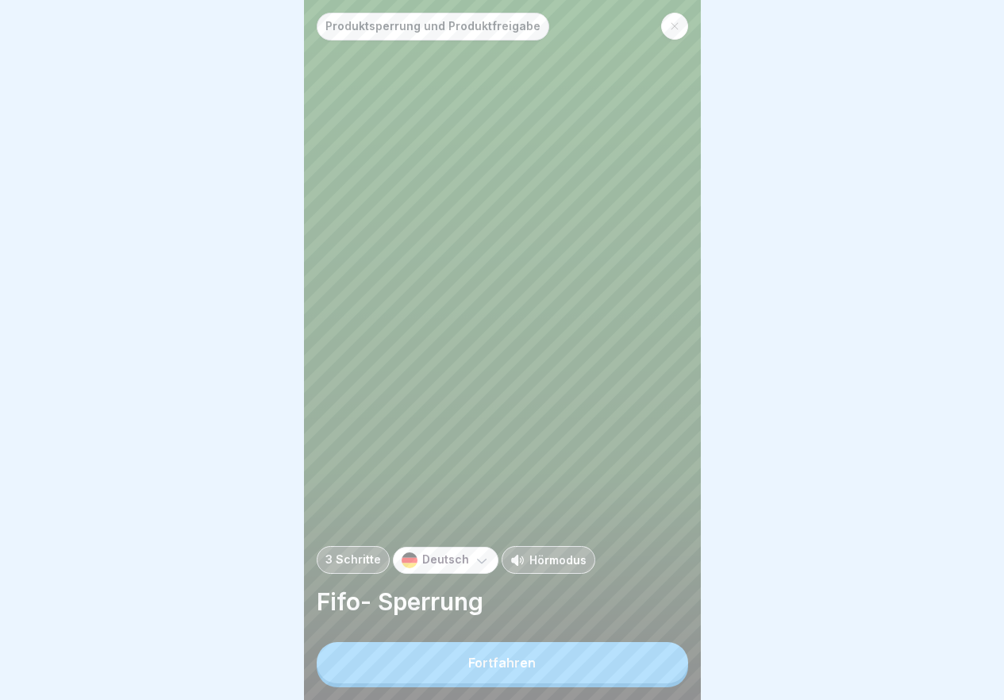
click at [639, 666] on button "Fortfahren" at bounding box center [502, 662] width 371 height 41
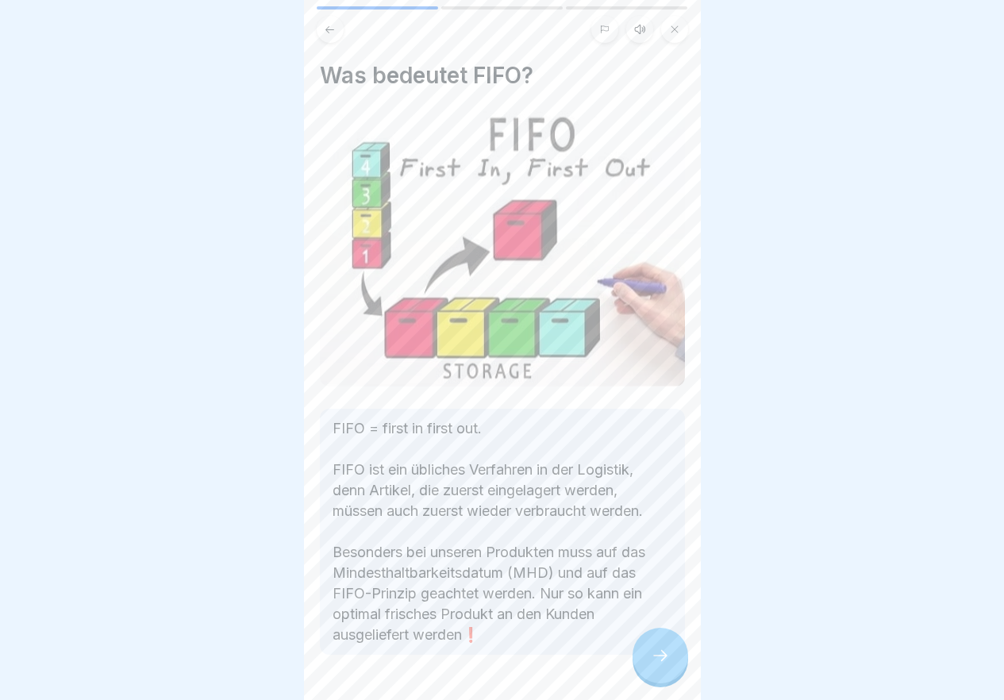
click at [639, 666] on div at bounding box center [661, 656] width 56 height 56
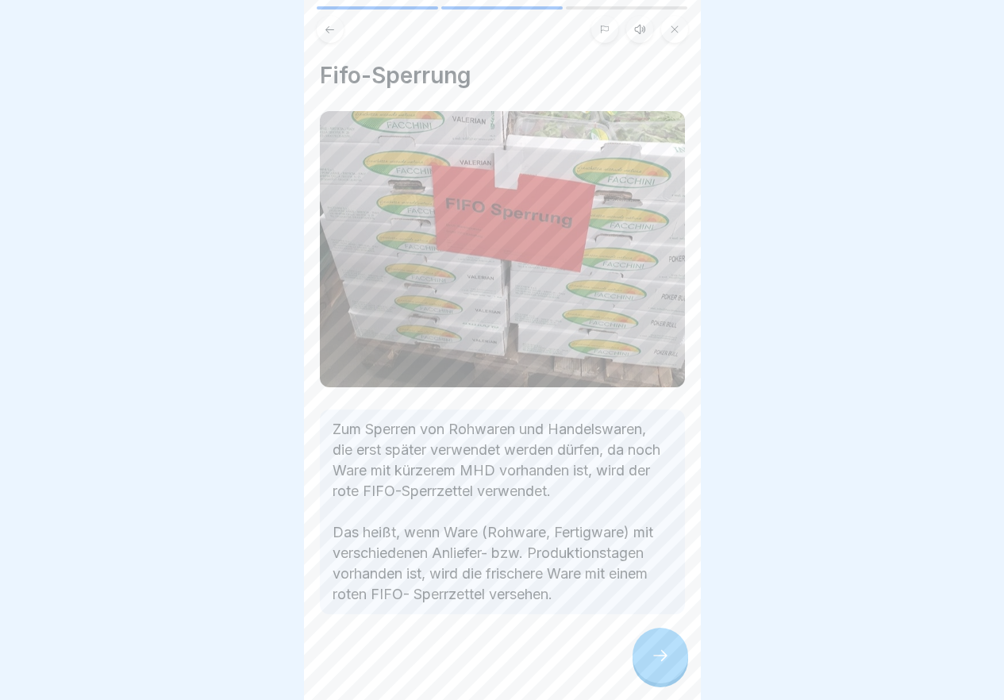
click at [639, 666] on div at bounding box center [661, 656] width 56 height 56
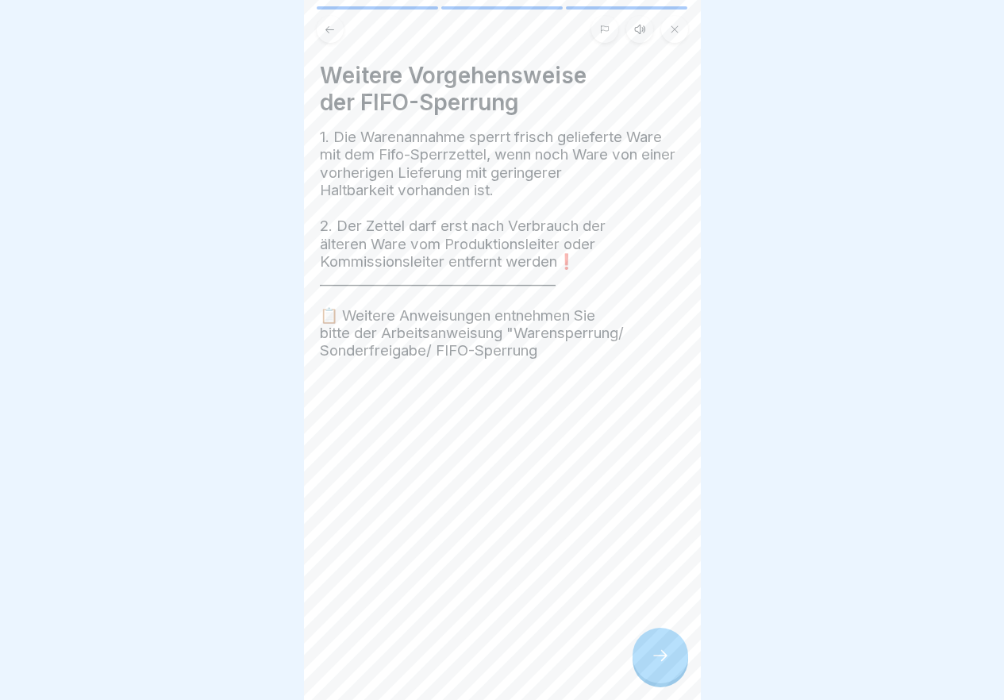
click at [639, 666] on div at bounding box center [661, 656] width 56 height 56
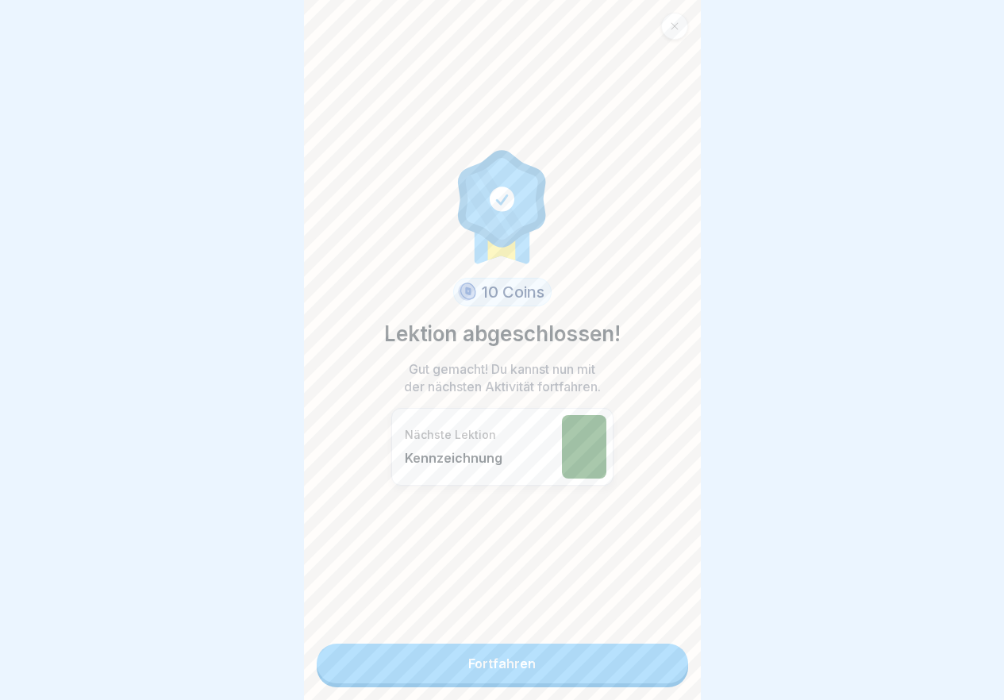
click at [639, 666] on link "Fortfahren" at bounding box center [502, 664] width 371 height 40
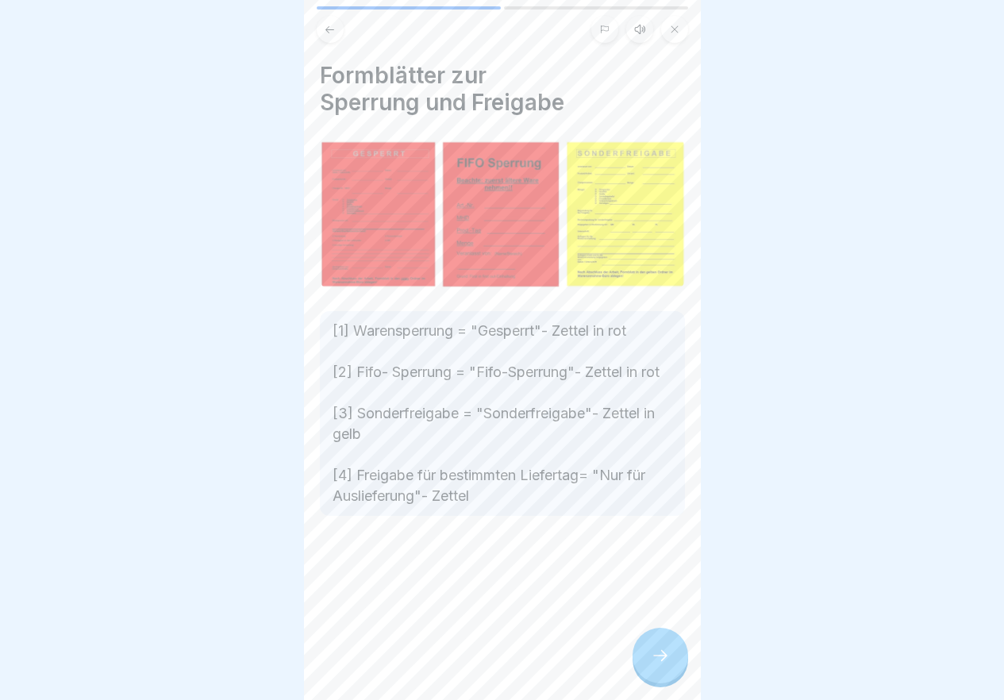
click at [639, 666] on div "Formblätter zur Sperrung und Freigabe [1] Warensperrung = "Gesperrt"- Zettel in…" at bounding box center [502, 350] width 397 height 700
click at [639, 666] on div at bounding box center [661, 656] width 56 height 56
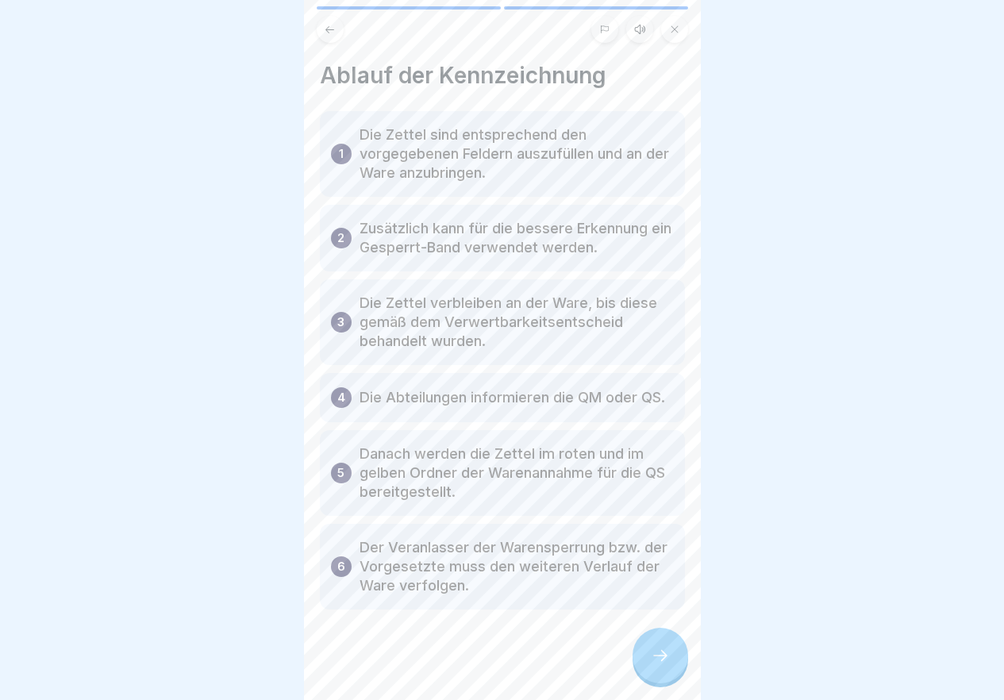
click at [639, 666] on div at bounding box center [661, 656] width 56 height 56
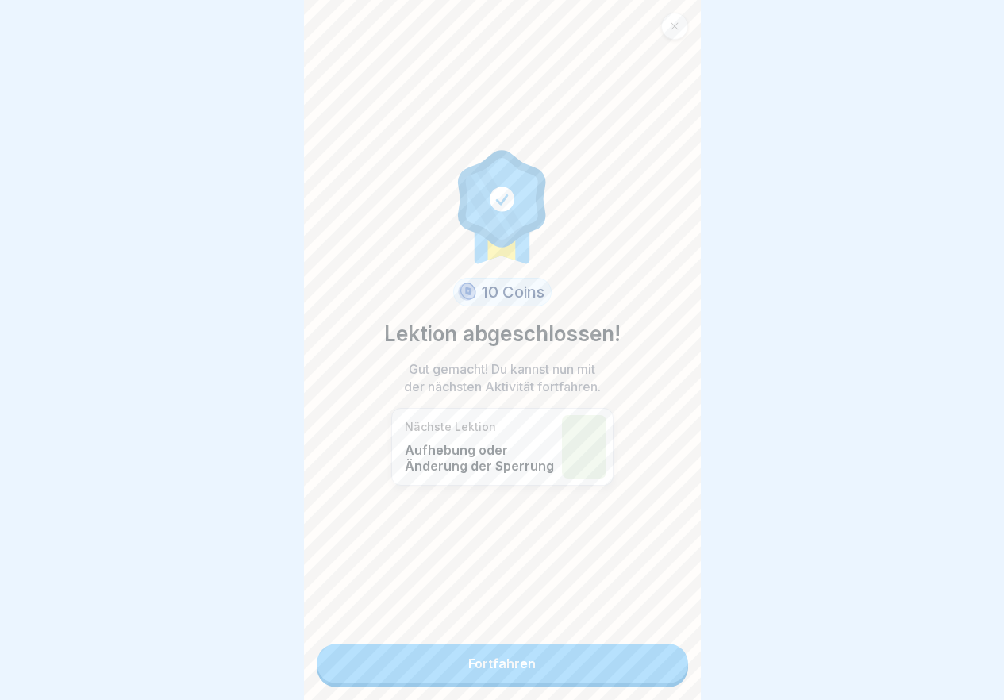
click at [639, 666] on link "Fortfahren" at bounding box center [502, 664] width 371 height 40
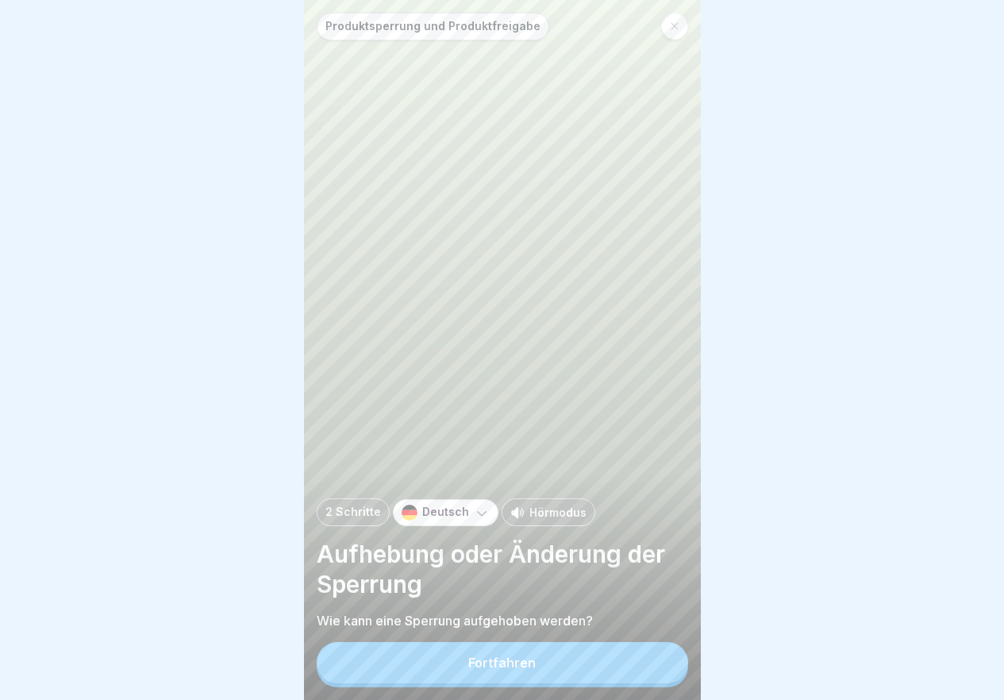
click at [639, 666] on button "Fortfahren" at bounding box center [502, 662] width 371 height 41
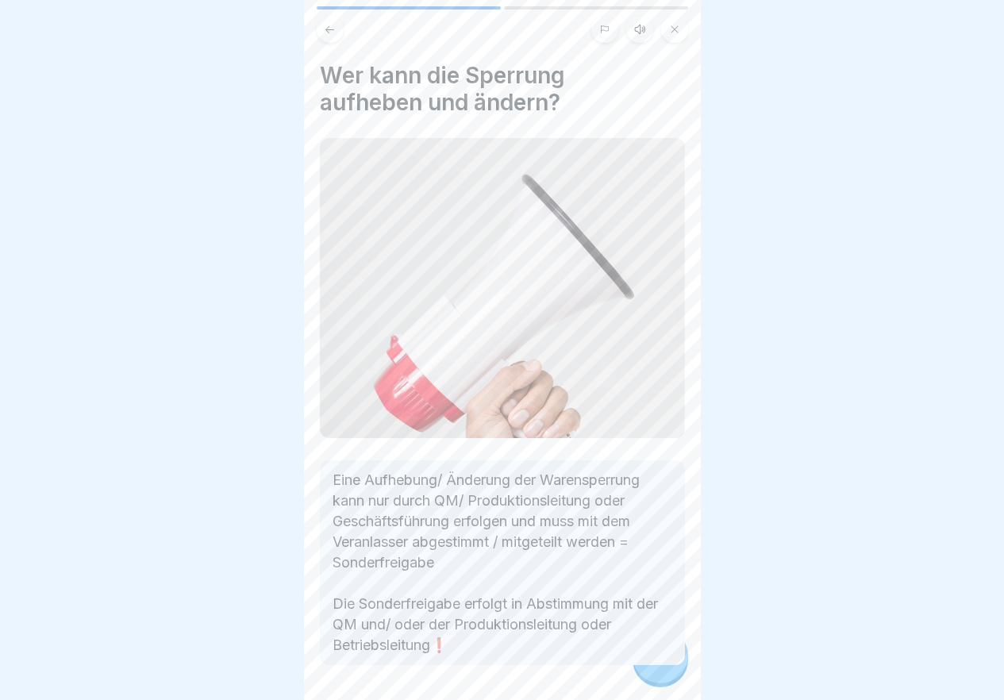
click at [639, 666] on div at bounding box center [502, 712] width 365 height 95
click at [639, 666] on div at bounding box center [661, 656] width 56 height 56
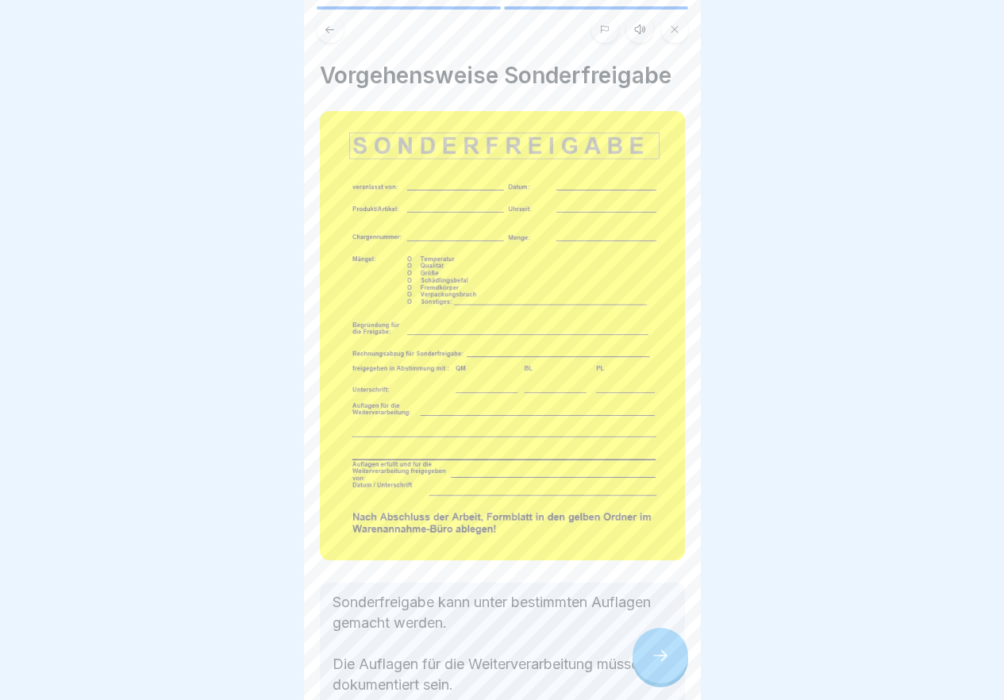
click at [639, 666] on div at bounding box center [661, 656] width 56 height 56
click at [714, 666] on link "Fortfahren" at bounding box center [899, 664] width 371 height 40
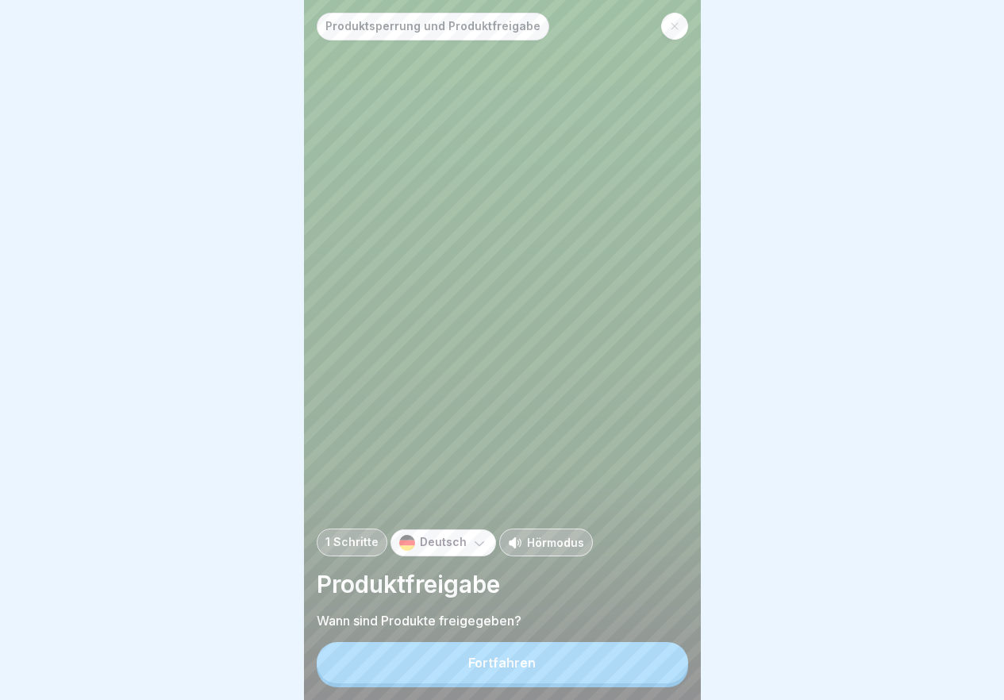
click at [639, 666] on button "Fortfahren" at bounding box center [502, 662] width 371 height 41
click at [701, 666] on div "Wie werden Produkte bei Sapros freigegeben? Produkte die nicht gesperrt sind,we…" at bounding box center [899, 350] width 397 height 700
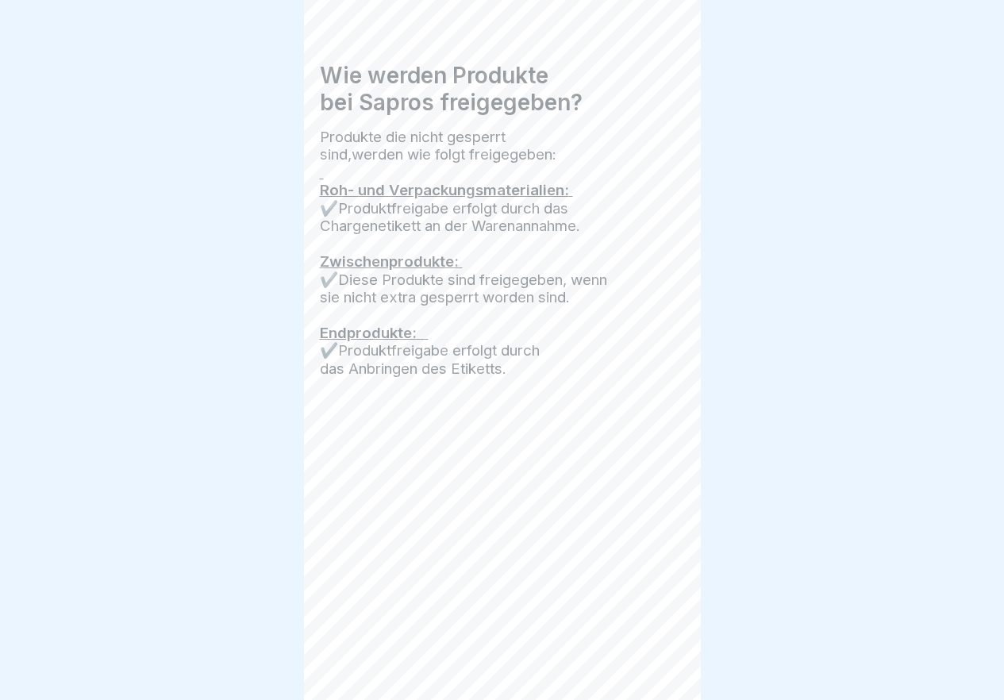
click at [639, 666] on div "Produktsperrung und Produktfreigabe 1 Schritte Deutsch Hörmodus Produktfreigabe…" at bounding box center [502, 350] width 397 height 700
click at [639, 666] on div at bounding box center [661, 656] width 56 height 56
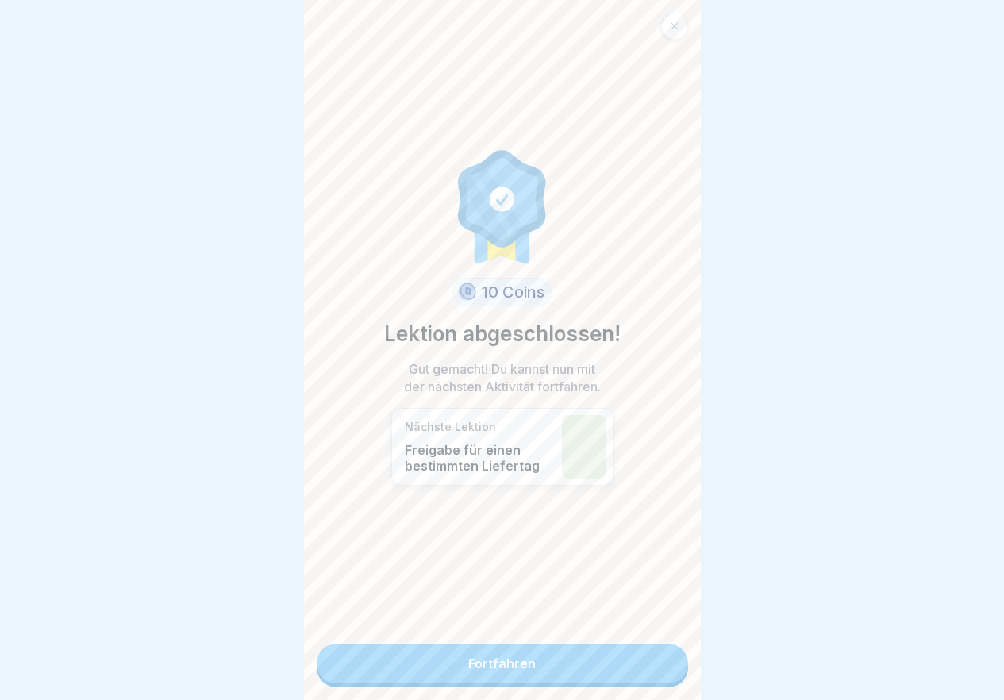
click at [639, 666] on link "Fortfahren" at bounding box center [502, 664] width 371 height 40
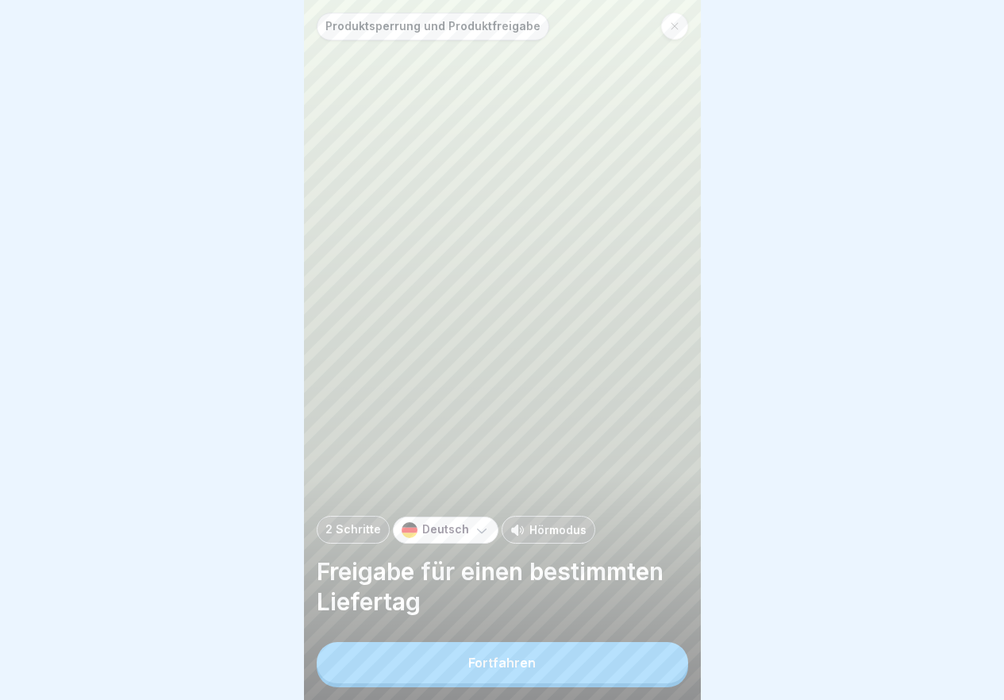
click at [639, 666] on button "Fortfahren" at bounding box center [502, 662] width 371 height 41
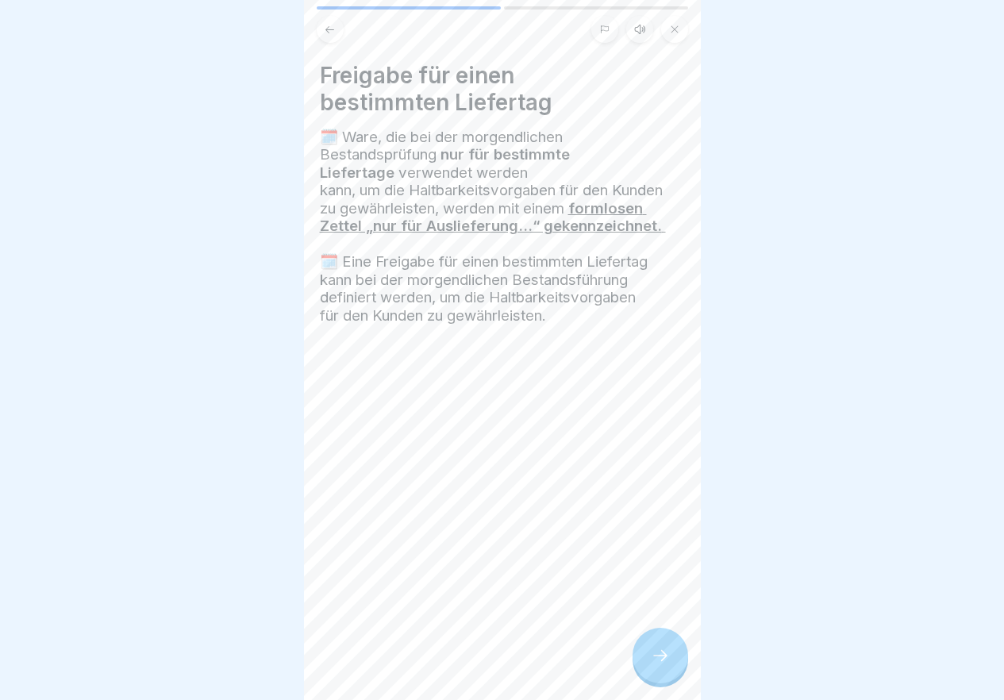
click at [639, 666] on div "Freigabe für einen bestimmten Liefertag 🗓️ Ware, die bei der morgendlichen Best…" at bounding box center [502, 350] width 397 height 700
click at [639, 666] on div at bounding box center [661, 656] width 56 height 56
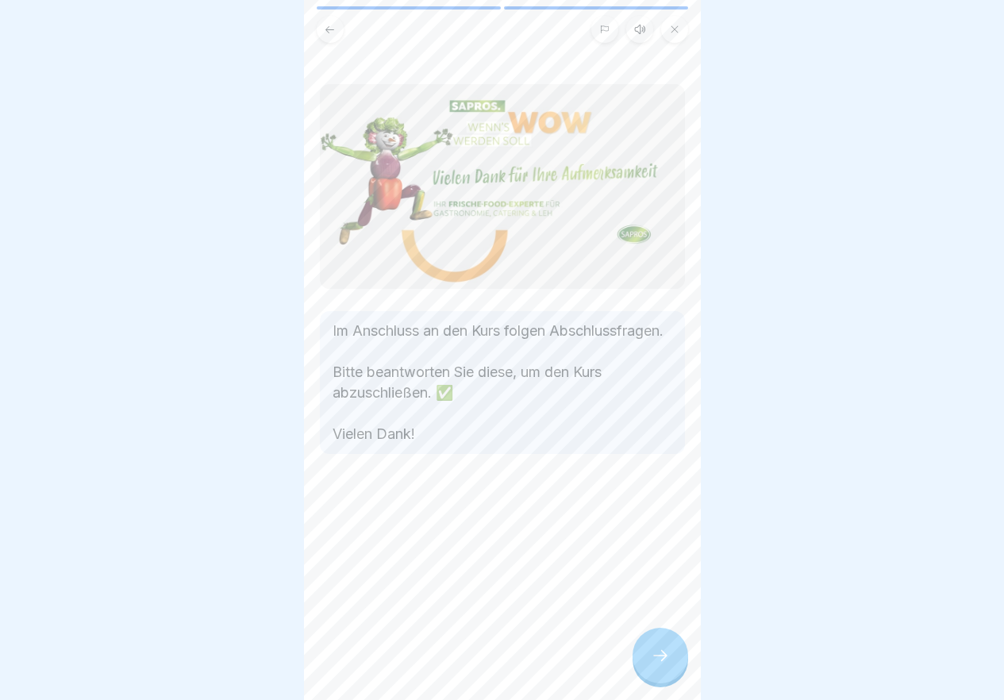
click at [639, 666] on div at bounding box center [661, 656] width 56 height 56
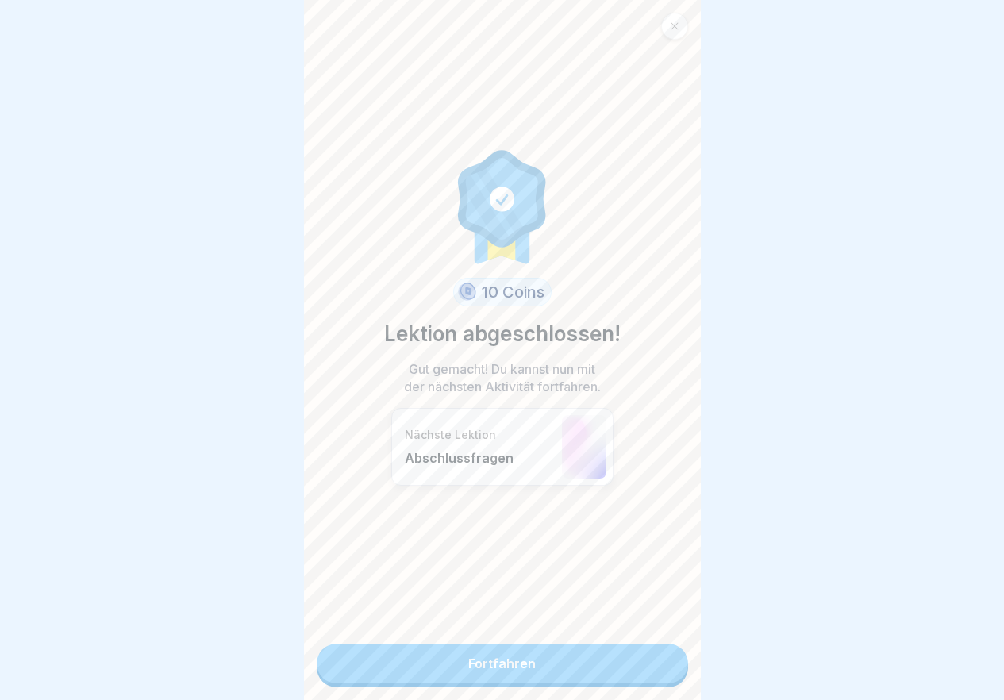
click at [639, 666] on link "Fortfahren" at bounding box center [502, 664] width 371 height 40
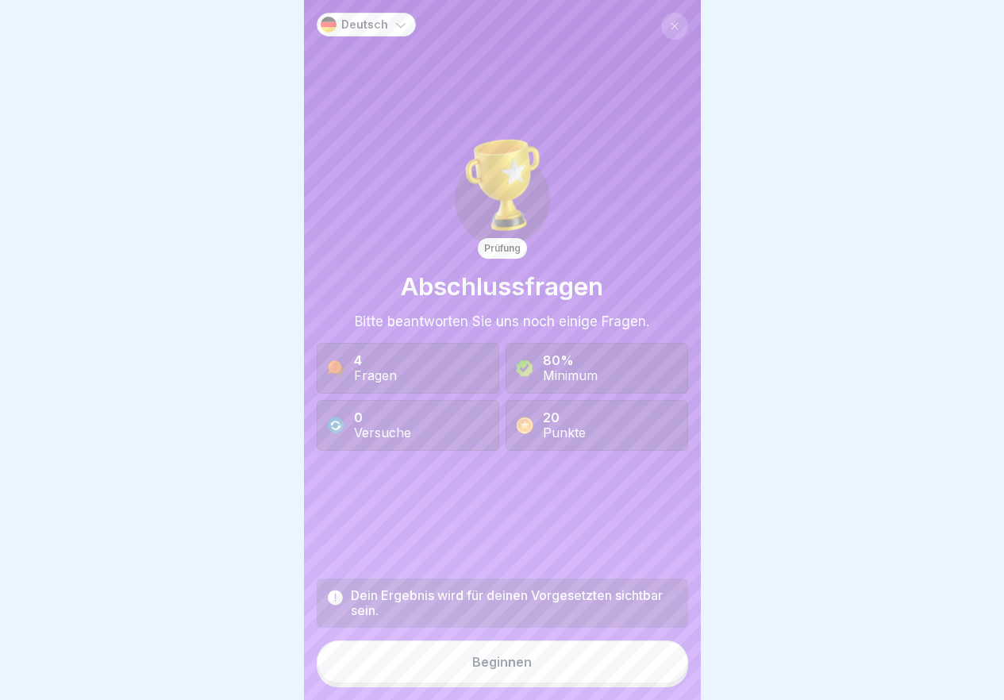
click at [639, 666] on button "Beginnen" at bounding box center [502, 662] width 371 height 43
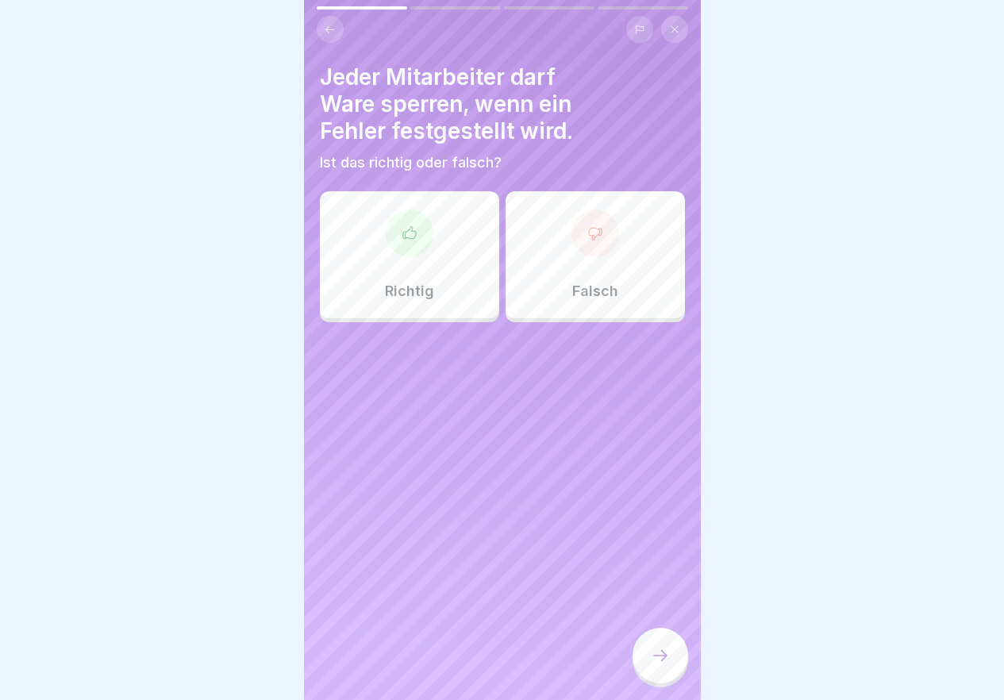
click at [639, 666] on div at bounding box center [661, 656] width 56 height 56
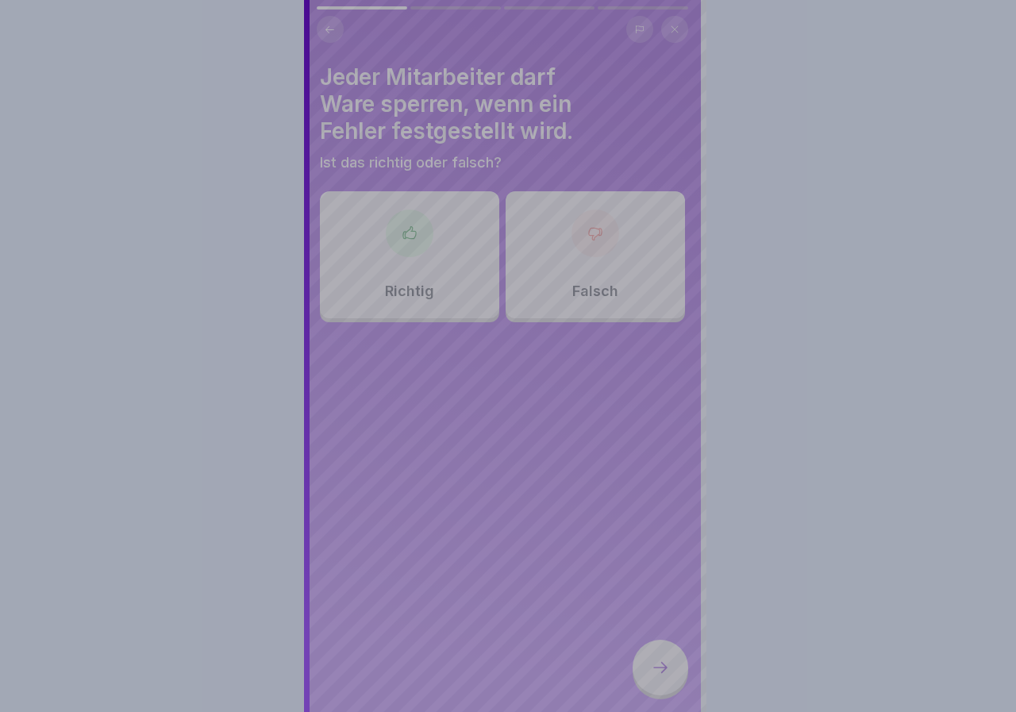
click at [639, 666] on div at bounding box center [508, 356] width 1016 height 712
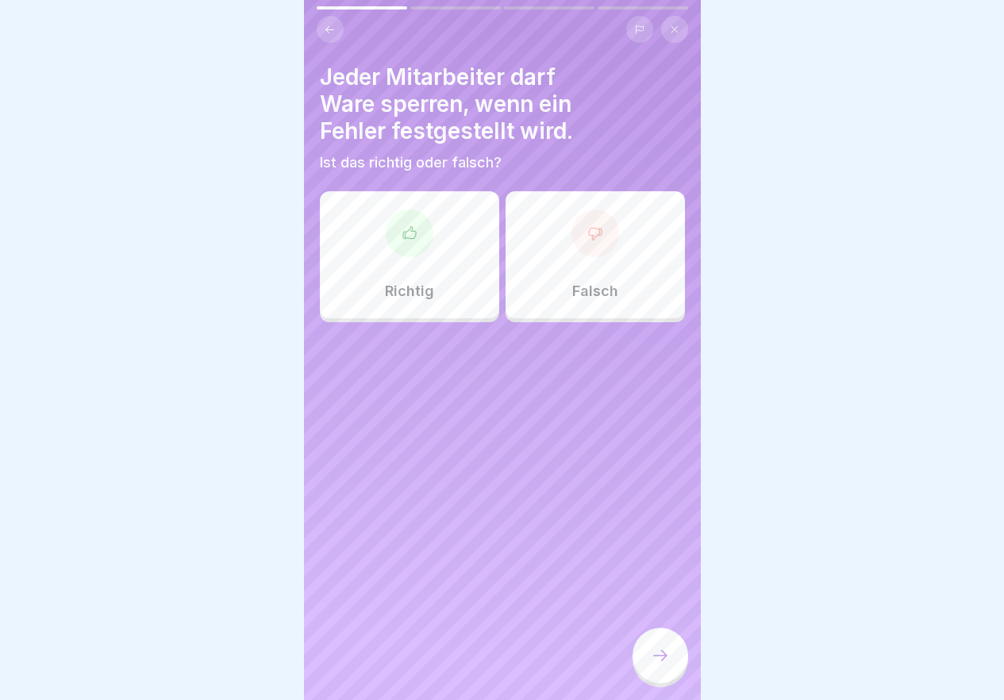
click at [458, 244] on div "Richtig" at bounding box center [409, 254] width 179 height 127
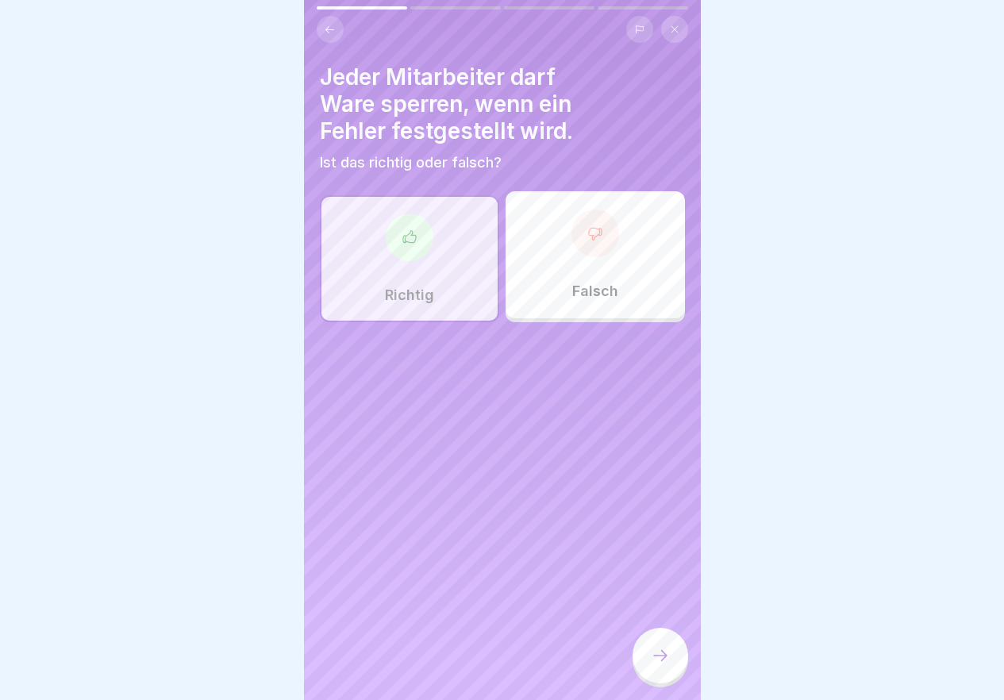
click at [653, 637] on div "Jeder Mitarbeiter darf Ware sperren, wenn ein Fehler festgestellt wird. Ist das…" at bounding box center [502, 350] width 397 height 700
click at [648, 672] on div at bounding box center [661, 656] width 56 height 56
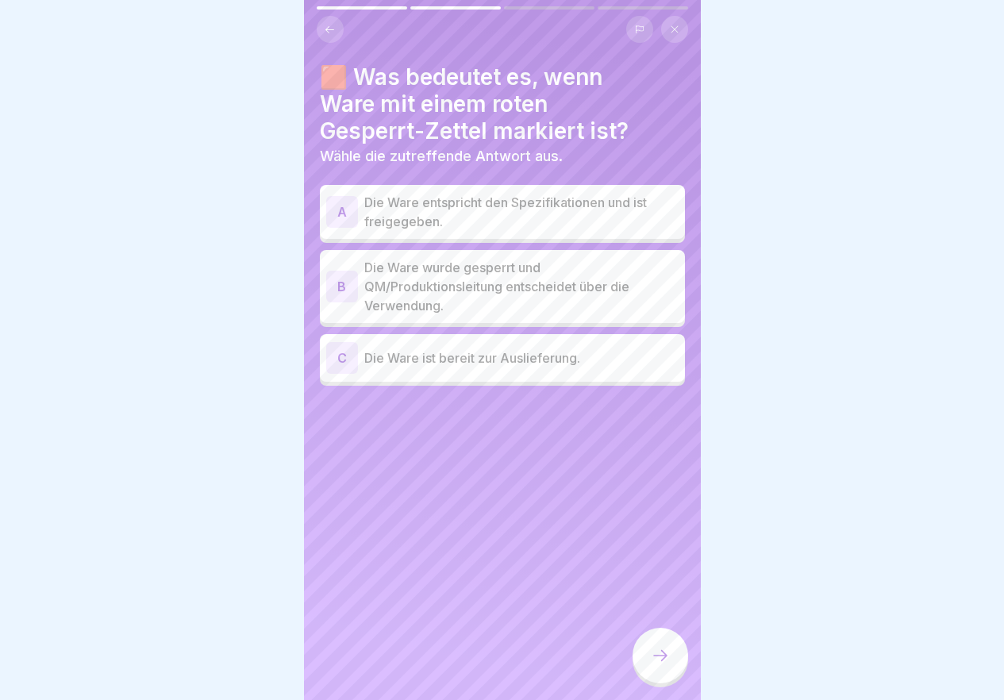
click at [444, 270] on p "Die Ware wurde gesperrt und QM/Produktionsleitung entscheidet über die Verwendu…" at bounding box center [521, 286] width 314 height 57
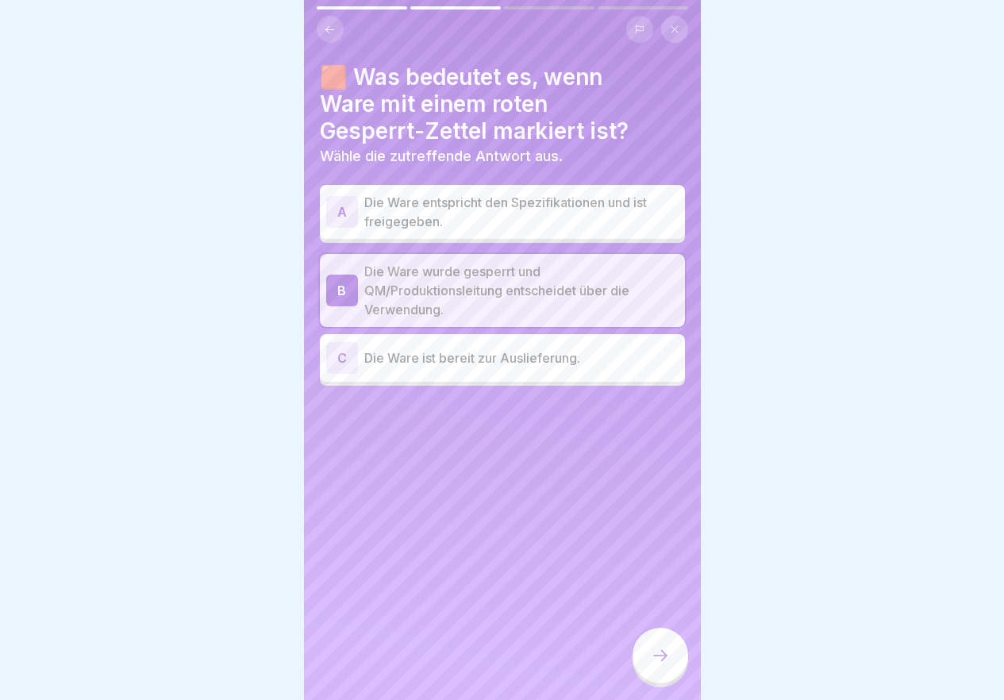
click at [668, 656] on div at bounding box center [661, 656] width 56 height 56
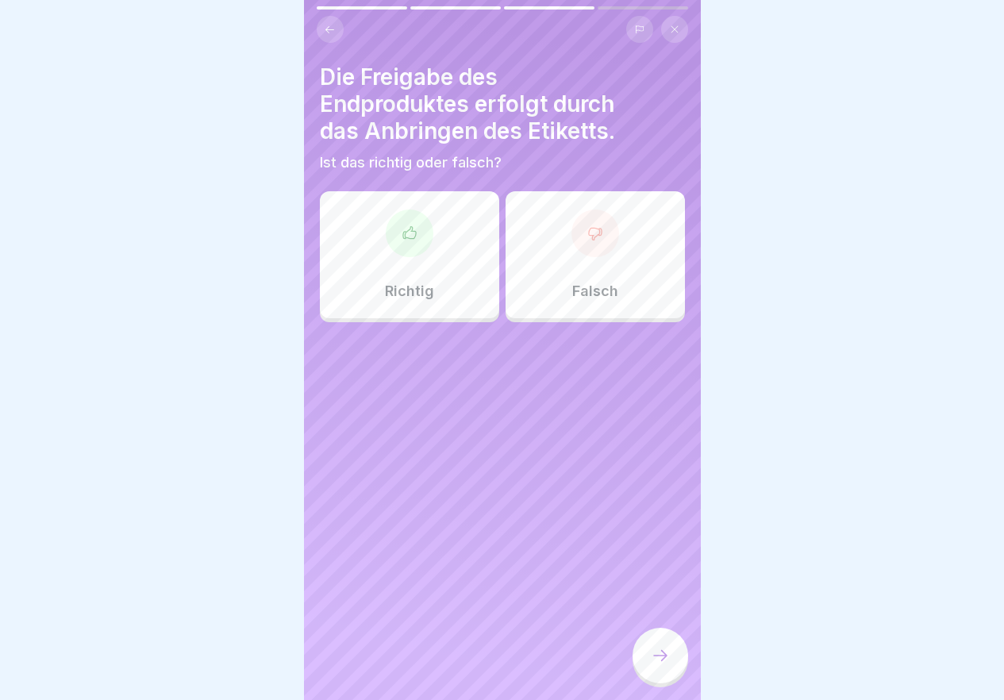
click at [572, 287] on p "Falsch" at bounding box center [595, 291] width 46 height 17
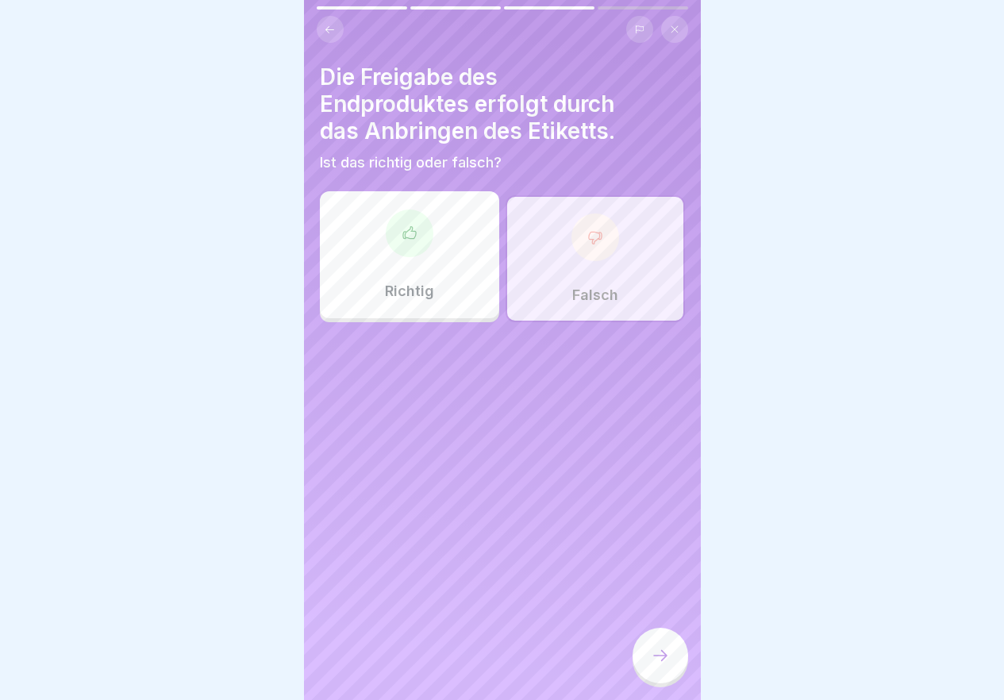
click at [675, 670] on div at bounding box center [661, 656] width 56 height 56
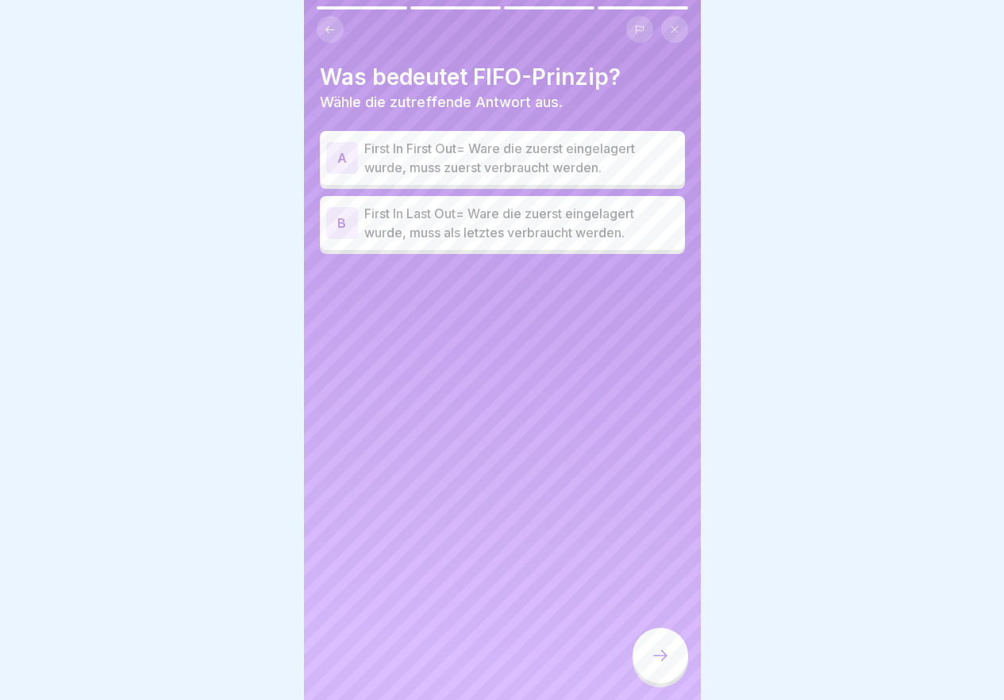
click at [668, 678] on div at bounding box center [661, 656] width 56 height 56
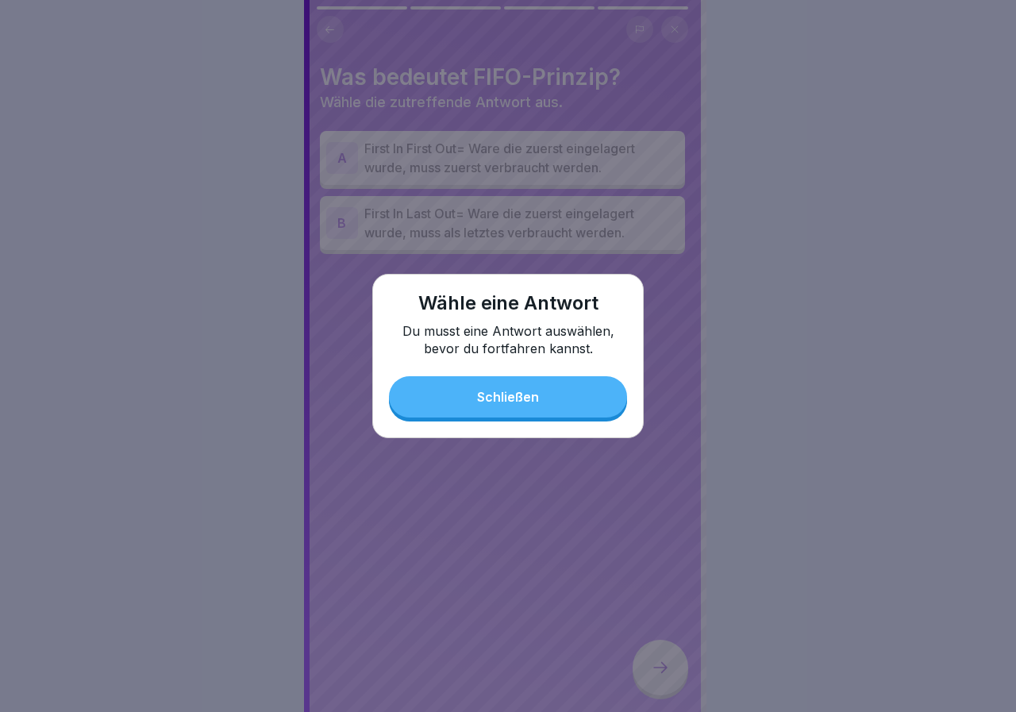
click at [496, 397] on div "Schließen" at bounding box center [508, 397] width 62 height 14
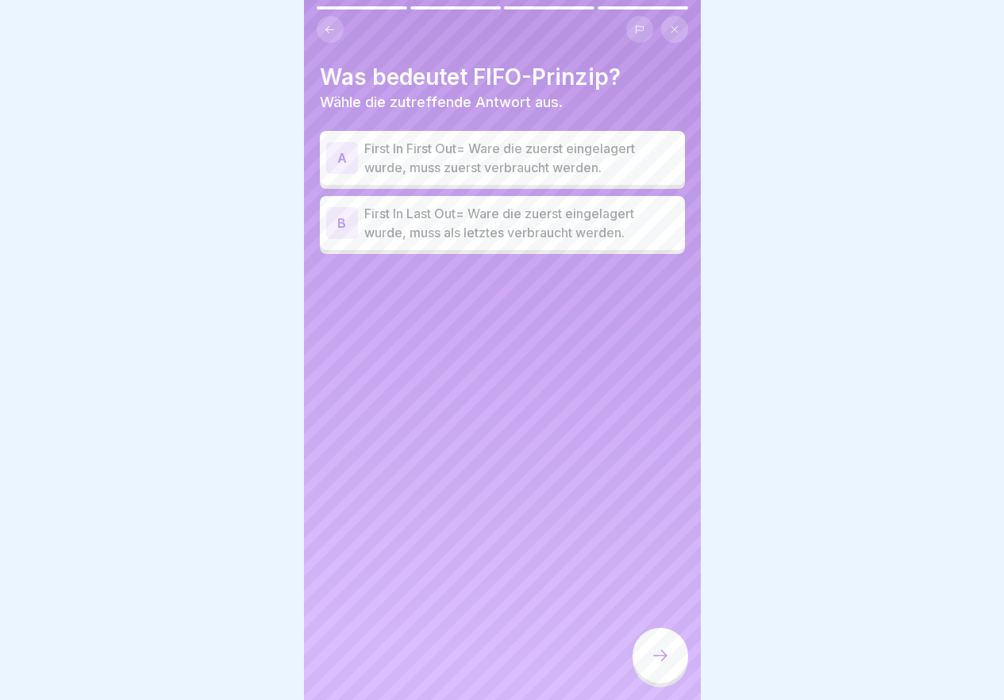
click at [472, 217] on p "First In Last Out= Ware die zuerst eingelagert wurde, muss als letztes verbrauc…" at bounding box center [521, 223] width 314 height 38
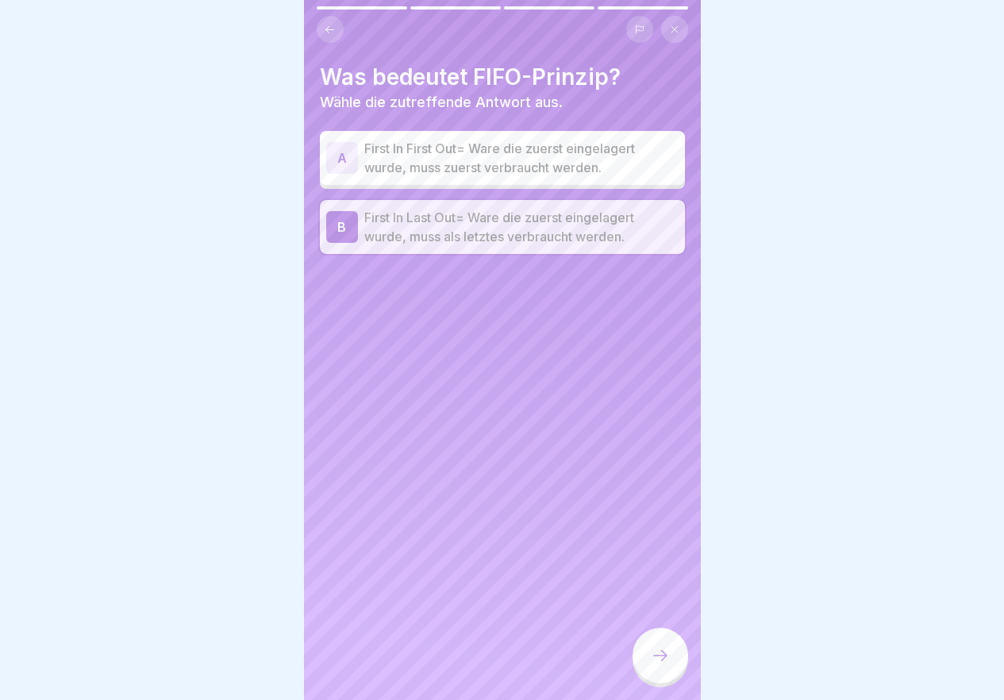
click at [680, 672] on div at bounding box center [661, 656] width 56 height 56
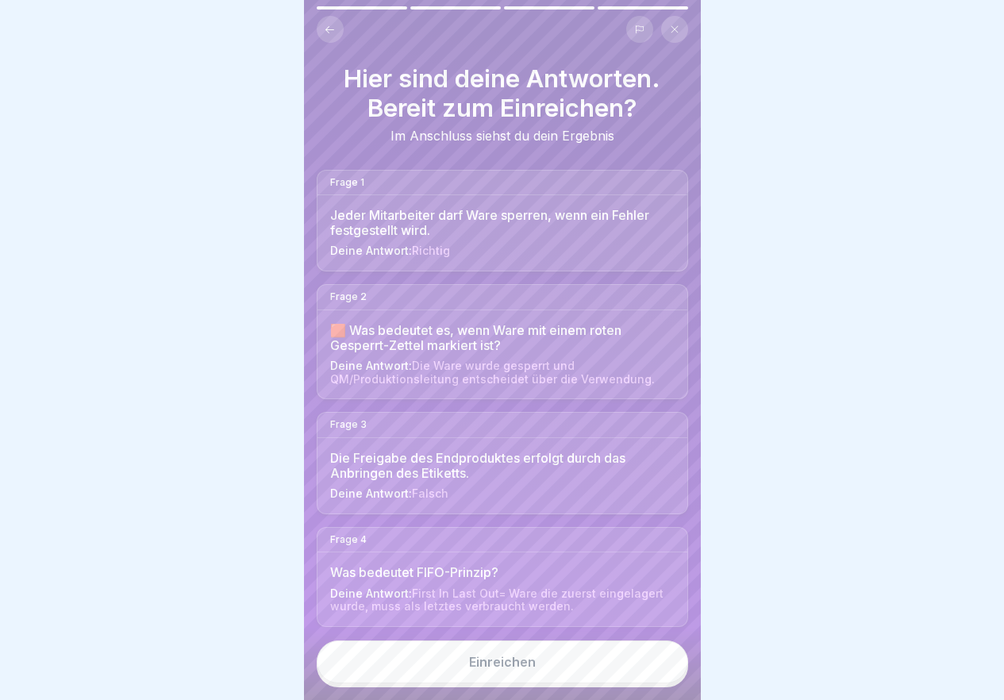
click at [594, 675] on button "Einreichen" at bounding box center [502, 662] width 371 height 43
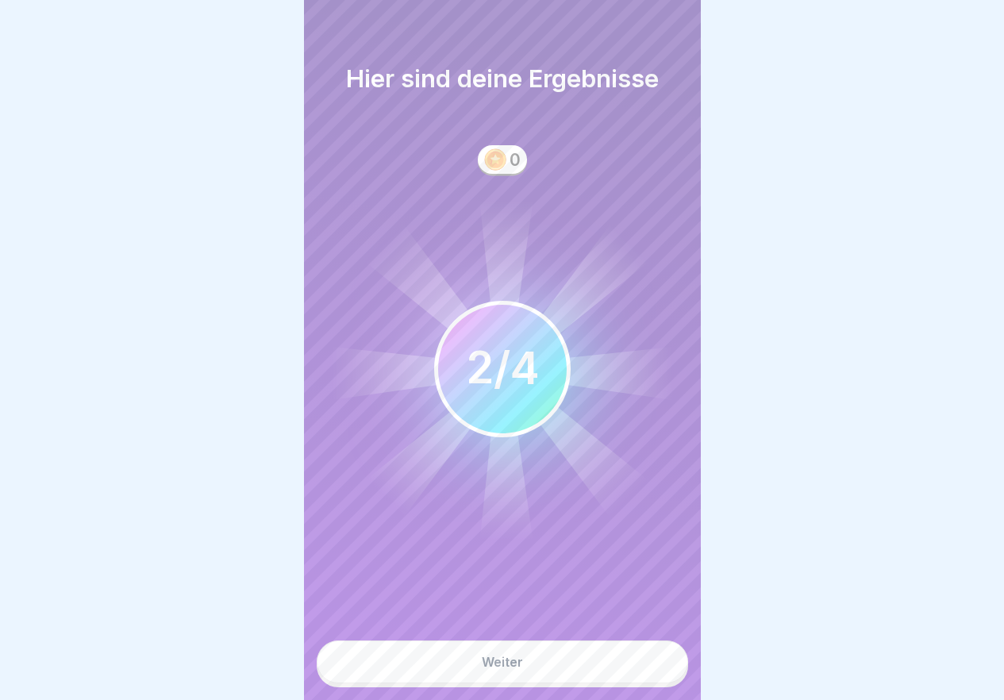
click at [579, 695] on div "Weiter" at bounding box center [502, 664] width 397 height 72
click at [571, 680] on button "Weiter" at bounding box center [502, 662] width 371 height 43
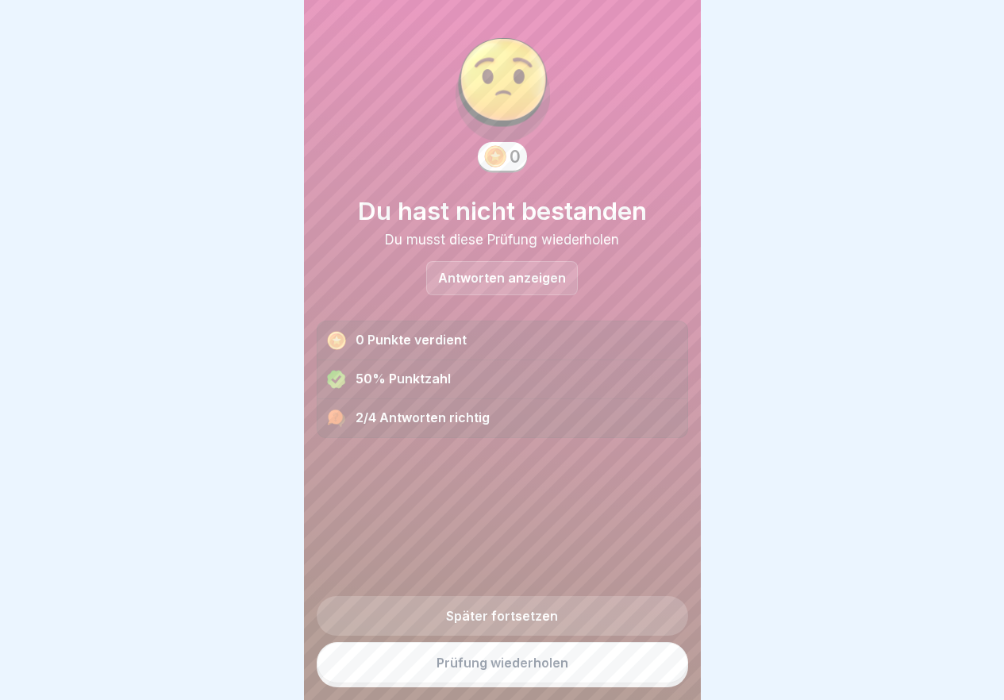
click at [557, 668] on link "Prüfung wiederholen" at bounding box center [502, 662] width 371 height 41
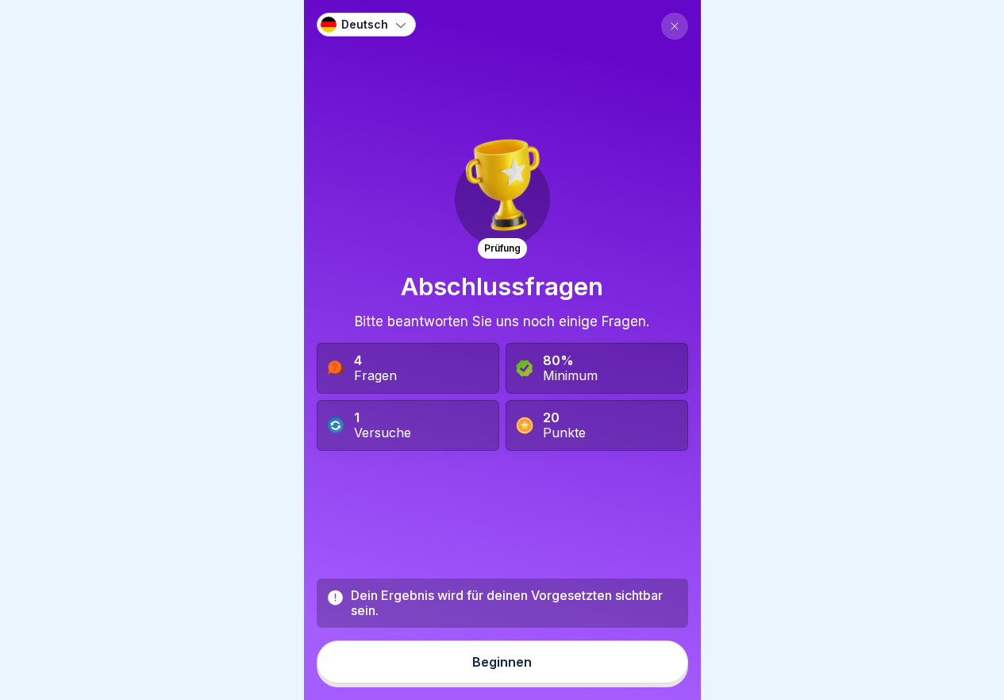
click at [557, 668] on button "Beginnen" at bounding box center [502, 662] width 371 height 43
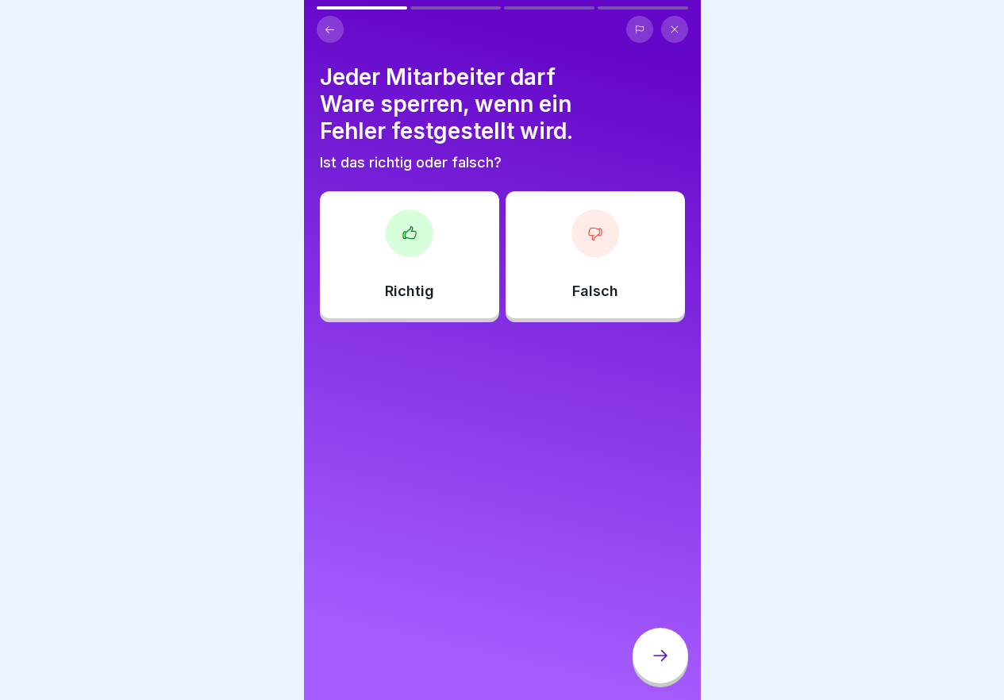
click at [456, 252] on div "Richtig" at bounding box center [409, 254] width 179 height 127
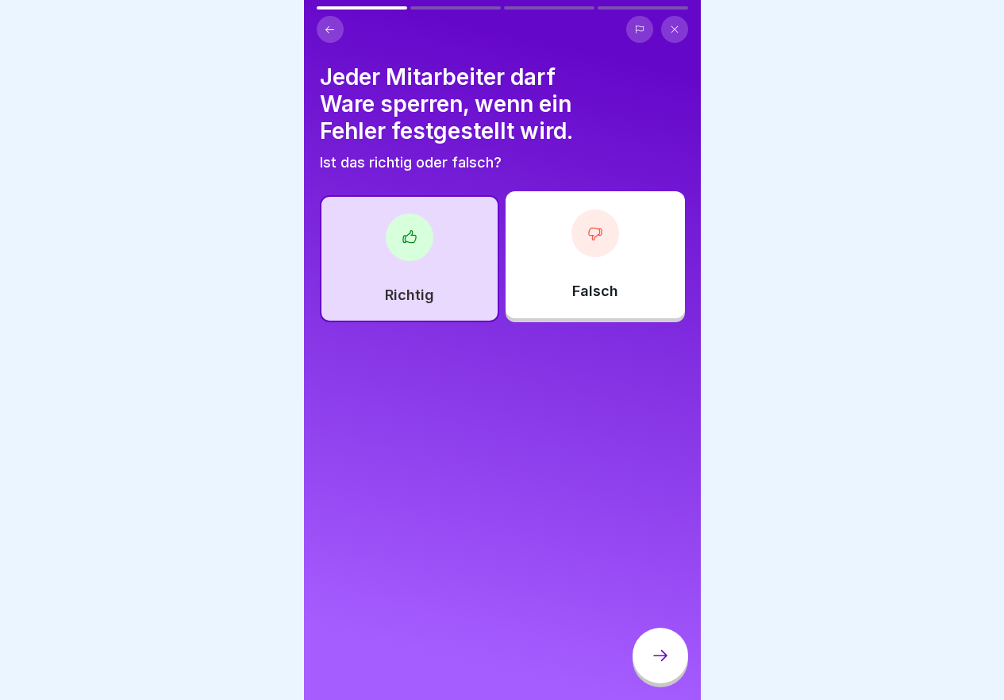
click at [672, 677] on div at bounding box center [661, 656] width 56 height 56
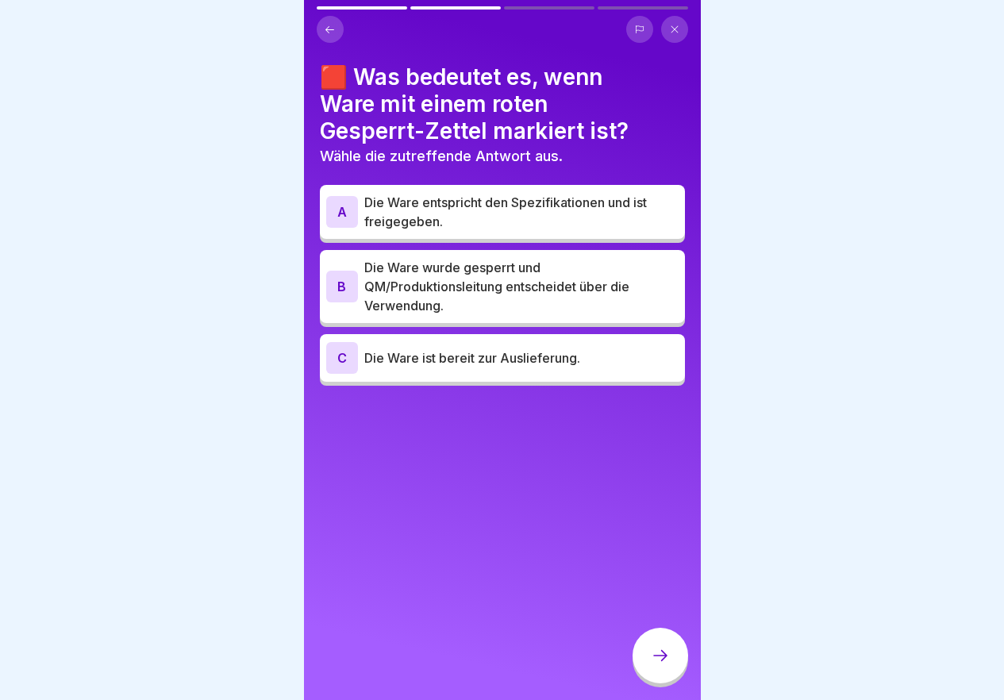
click at [547, 300] on p "Die Ware wurde gesperrt und QM/Produktionsleitung entscheidet über die Verwendu…" at bounding box center [521, 286] width 314 height 57
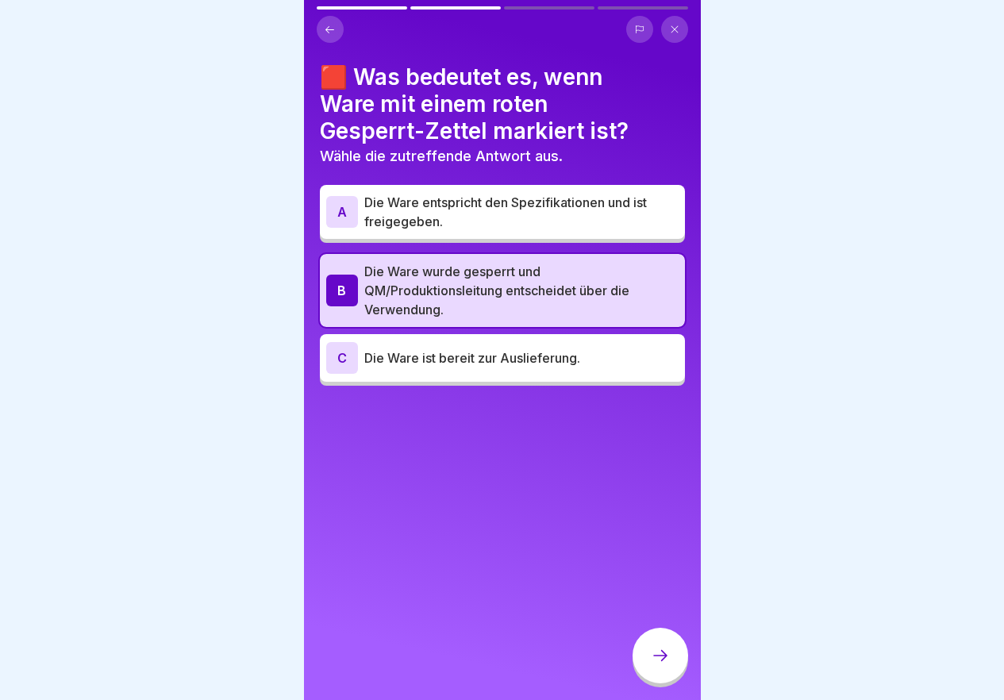
click at [660, 665] on icon at bounding box center [660, 655] width 19 height 19
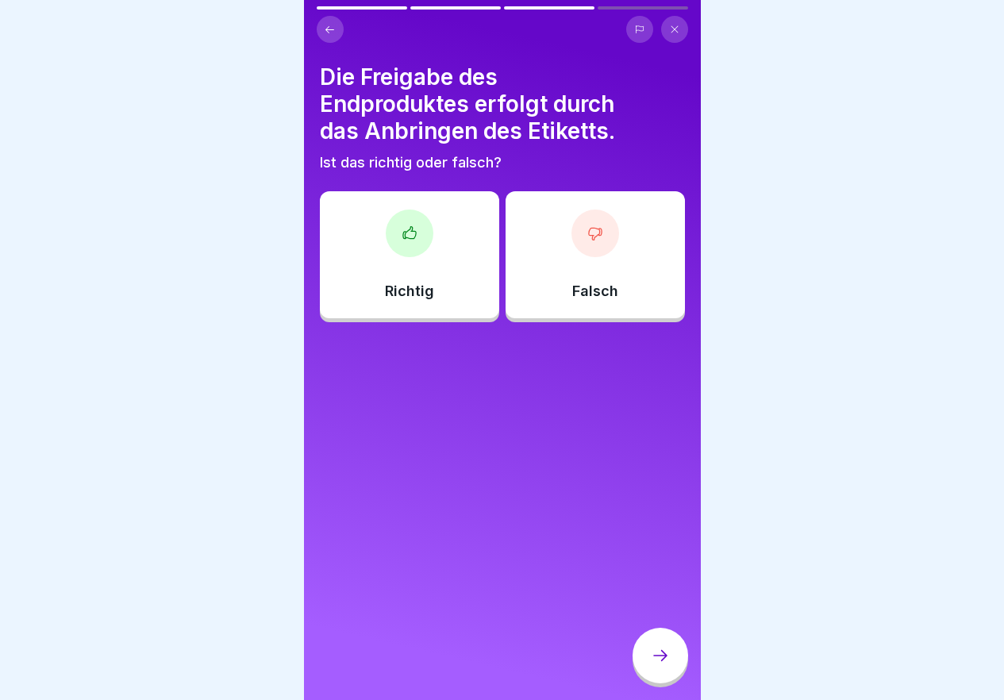
click at [402, 287] on p "Richtig" at bounding box center [409, 291] width 49 height 17
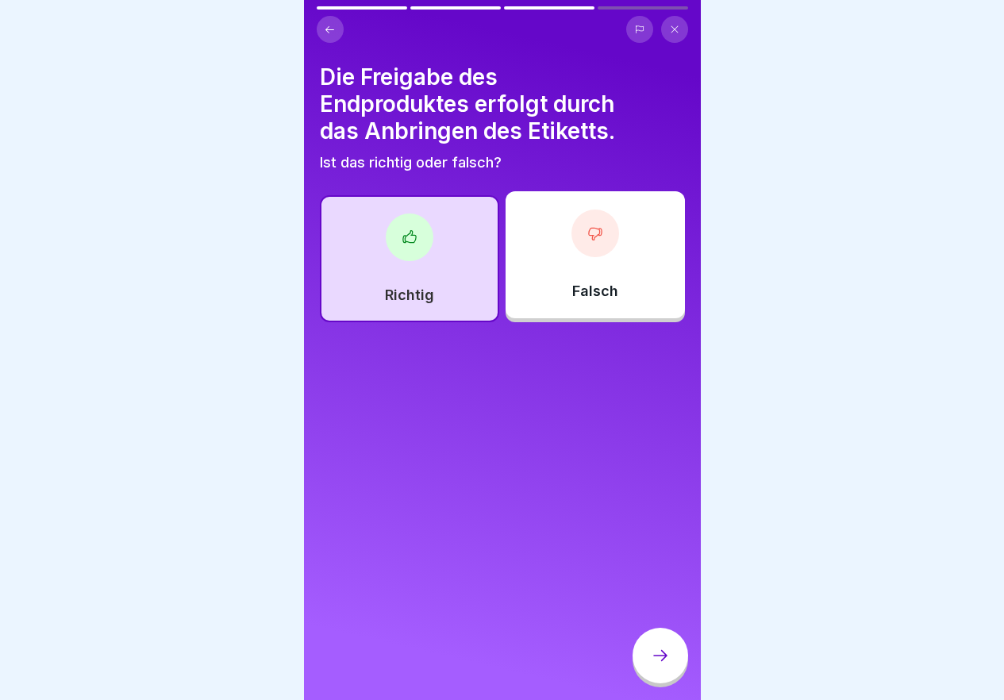
click at [658, 665] on icon at bounding box center [660, 655] width 19 height 19
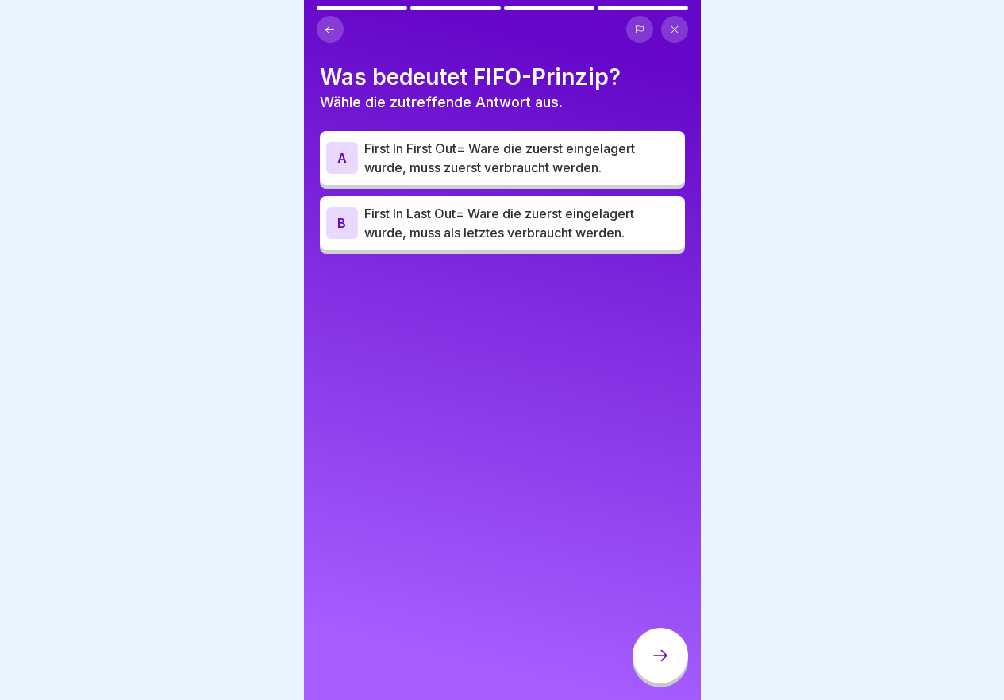
click at [583, 168] on p "First In First Out= Ware die zuerst eingelagert wurde, muss zuerst verbraucht w…" at bounding box center [521, 158] width 314 height 38
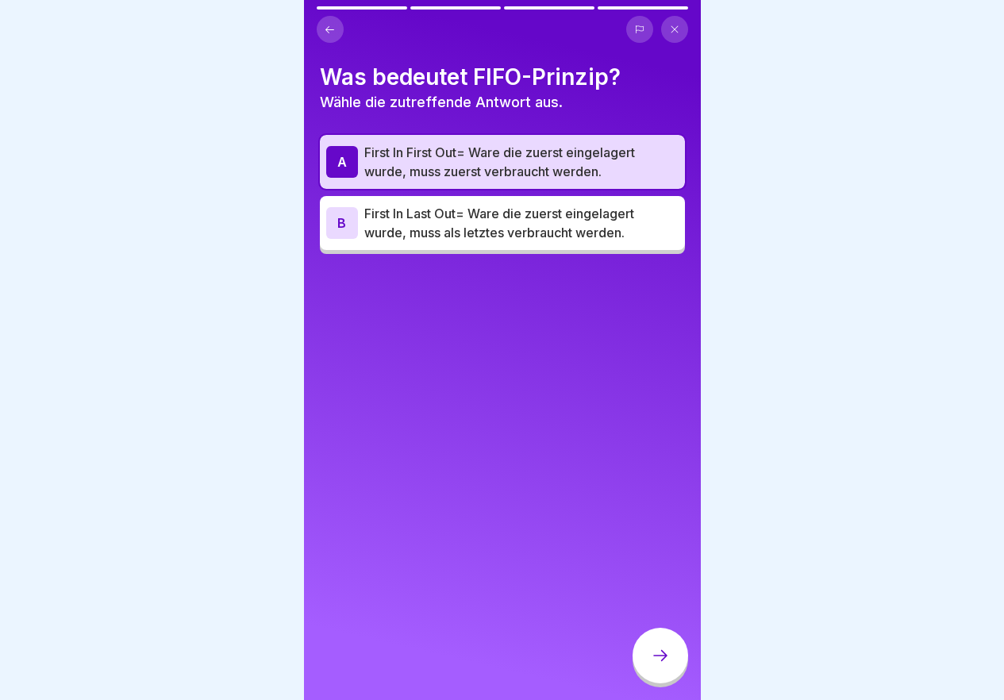
click at [672, 664] on div at bounding box center [661, 656] width 56 height 56
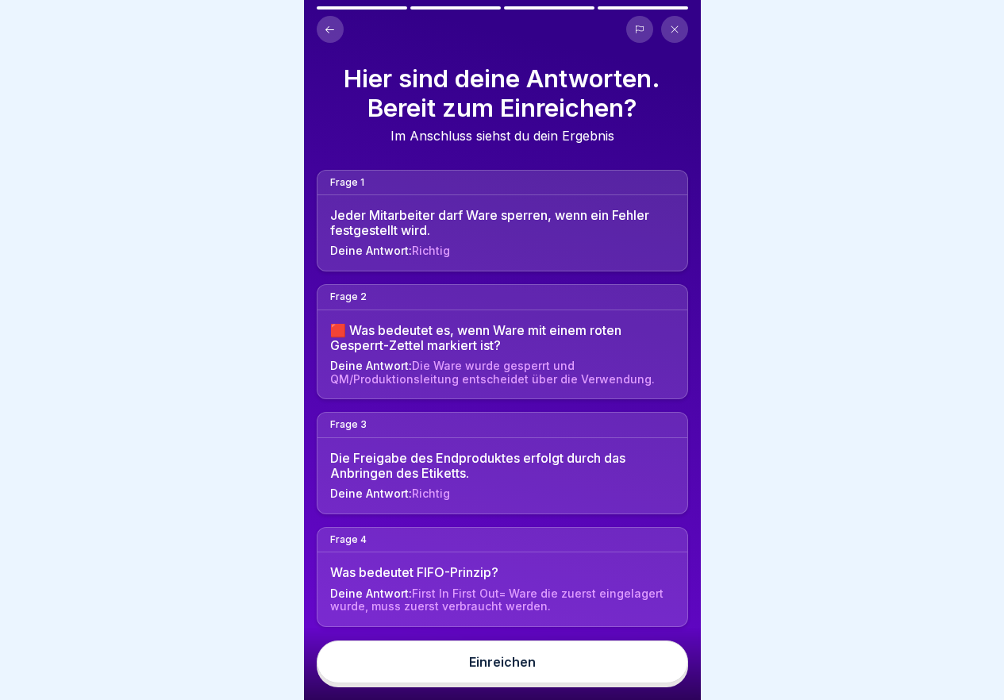
click at [625, 679] on button "Einreichen" at bounding box center [502, 662] width 371 height 43
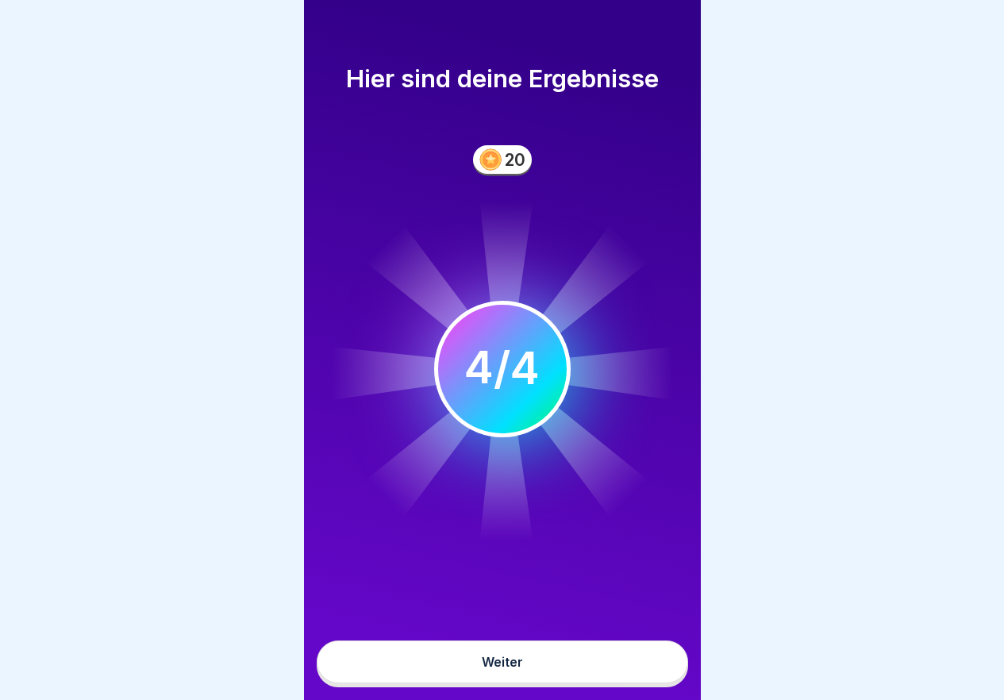
click at [625, 679] on button "Weiter" at bounding box center [502, 662] width 371 height 43
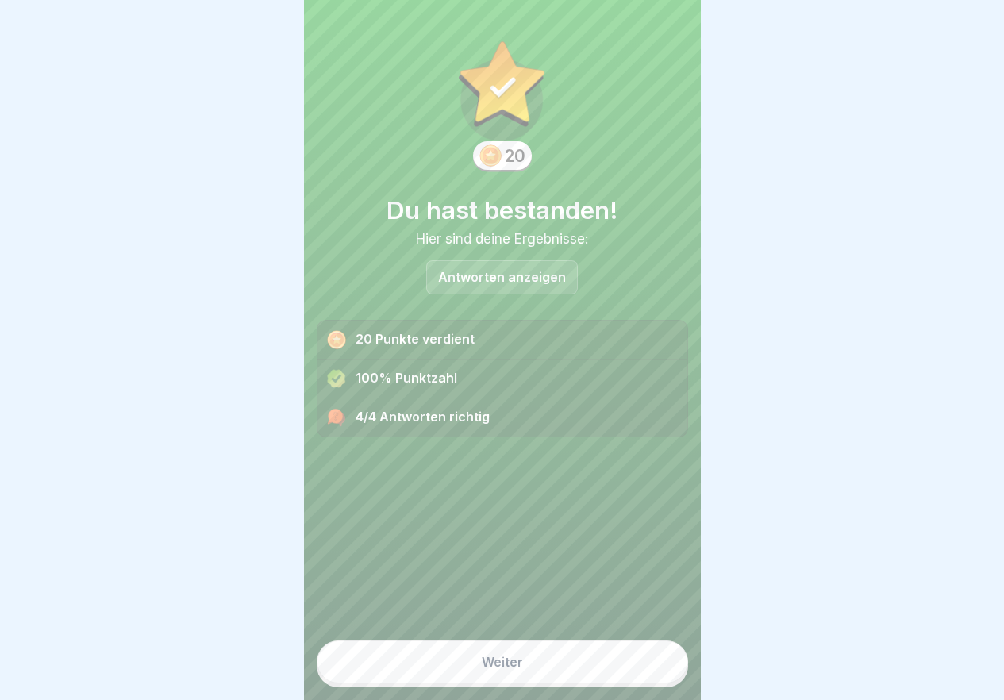
click at [625, 679] on button "Weiter" at bounding box center [502, 662] width 371 height 43
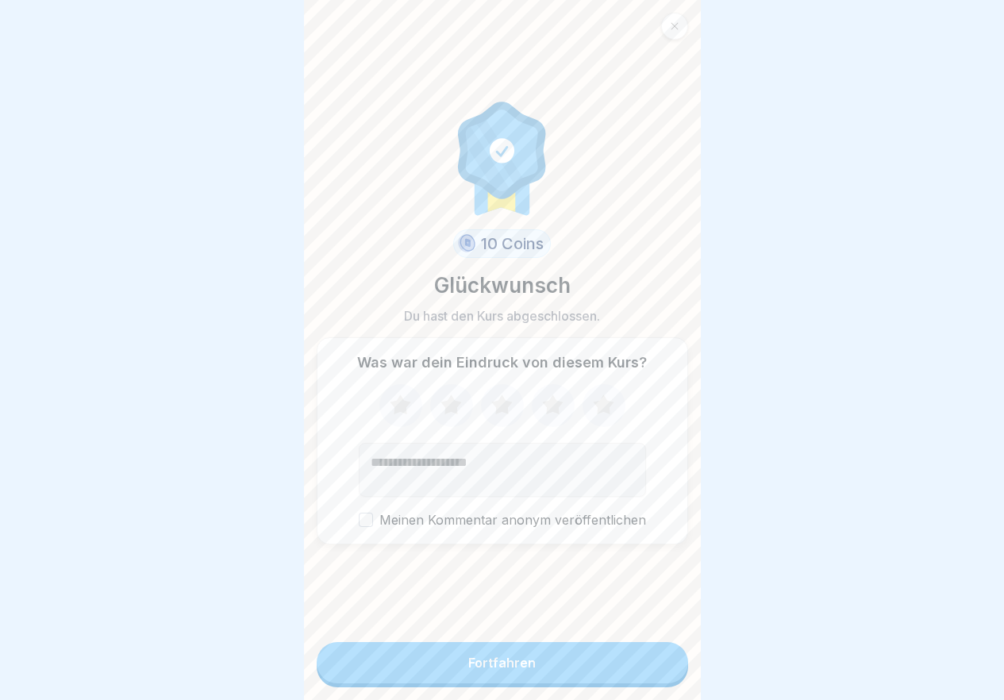
click at [625, 679] on button "Fortfahren" at bounding box center [502, 662] width 371 height 41
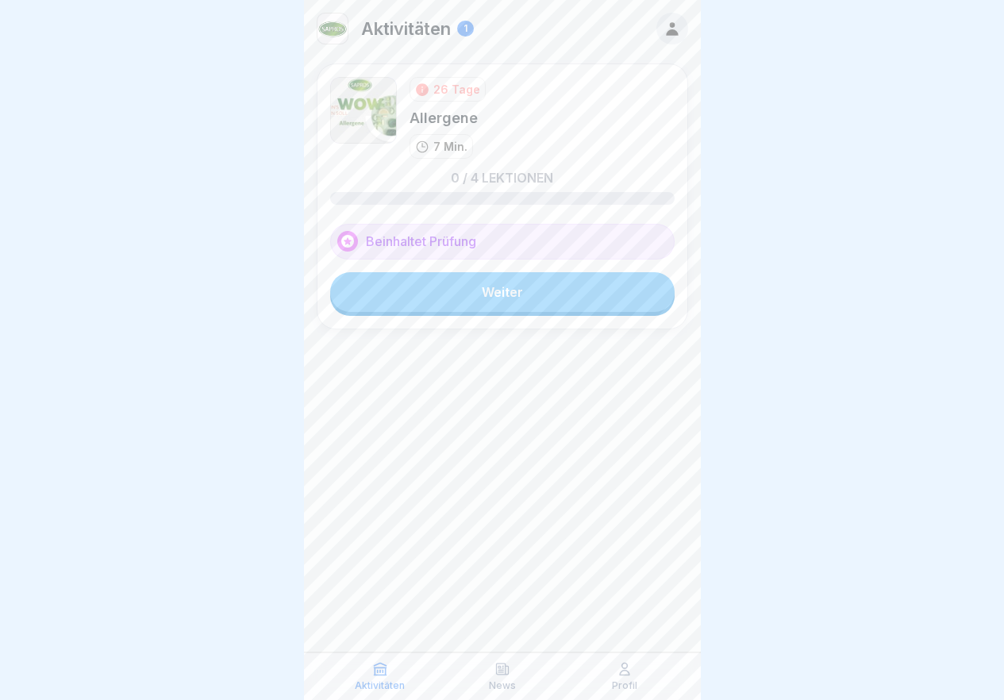
click at [525, 277] on link "Weiter" at bounding box center [502, 292] width 344 height 40
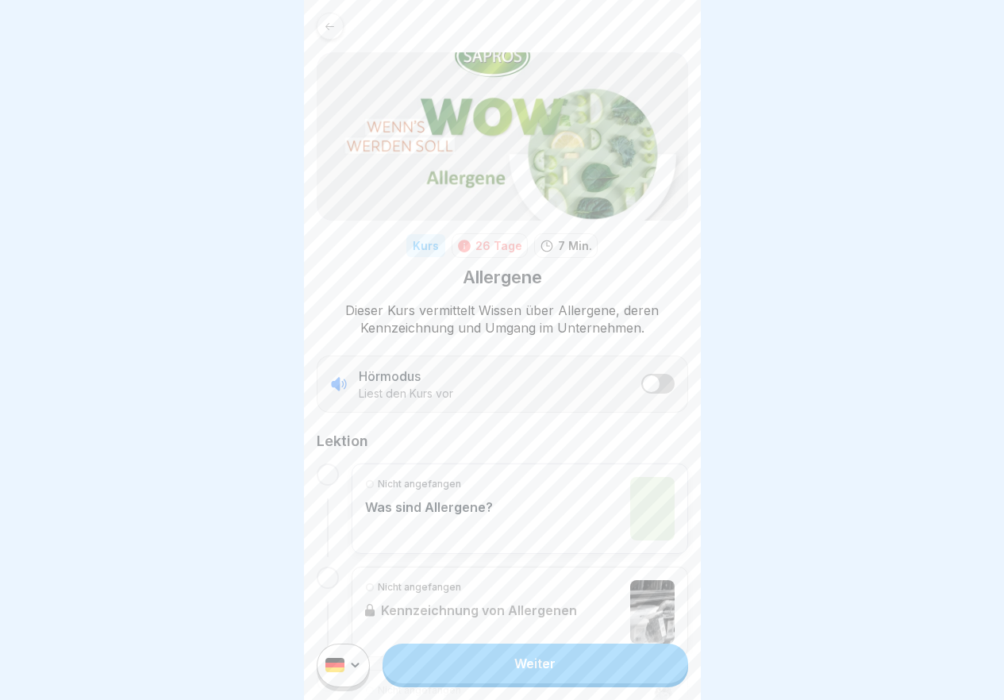
click at [496, 695] on div "Weiter" at bounding box center [502, 665] width 397 height 69
click at [500, 683] on link "Weiter" at bounding box center [535, 664] width 305 height 40
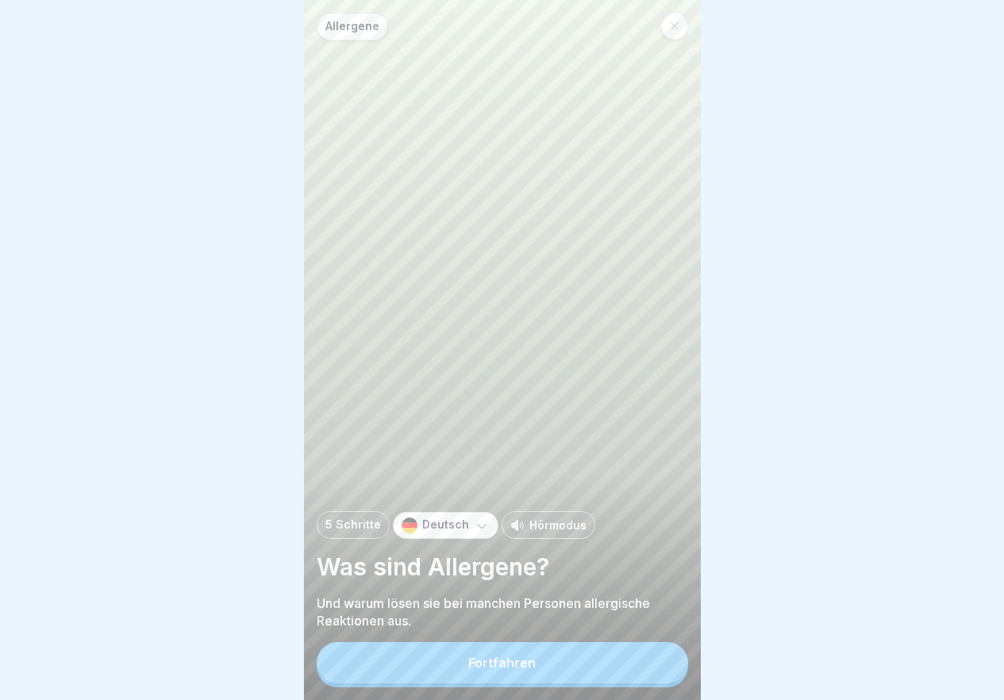
click at [500, 683] on button "Fortfahren" at bounding box center [502, 662] width 371 height 41
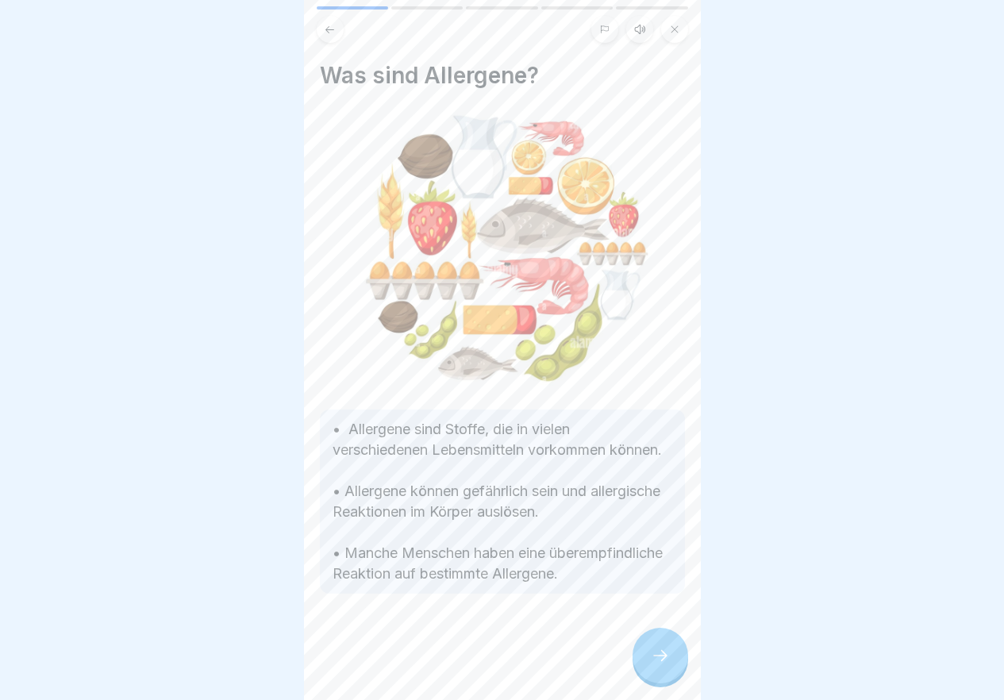
click at [667, 663] on icon at bounding box center [660, 655] width 19 height 19
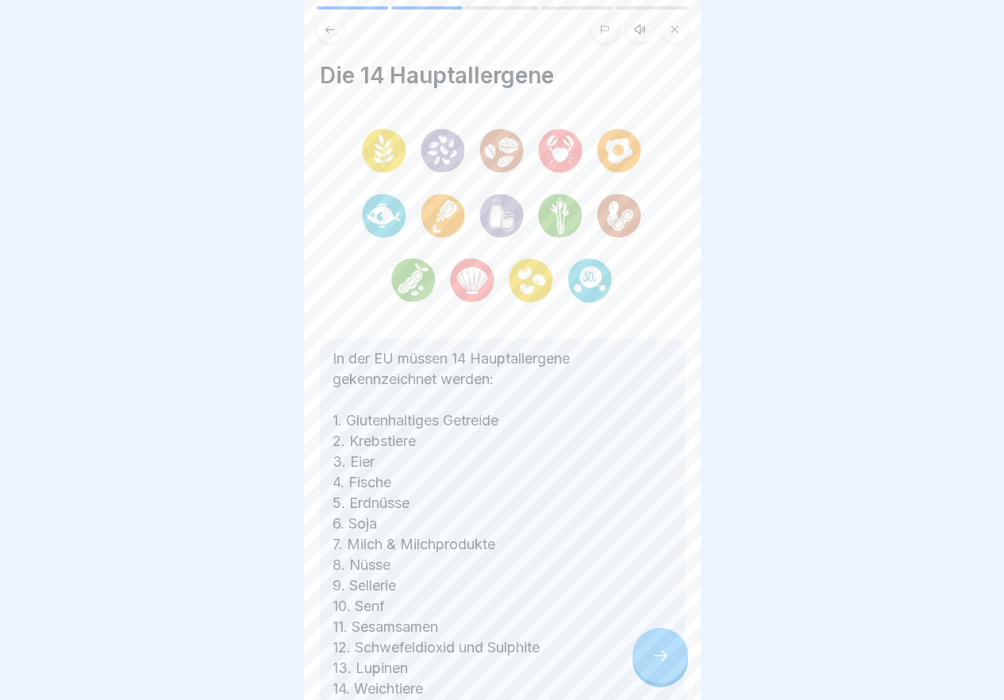
click at [667, 663] on icon at bounding box center [660, 655] width 19 height 19
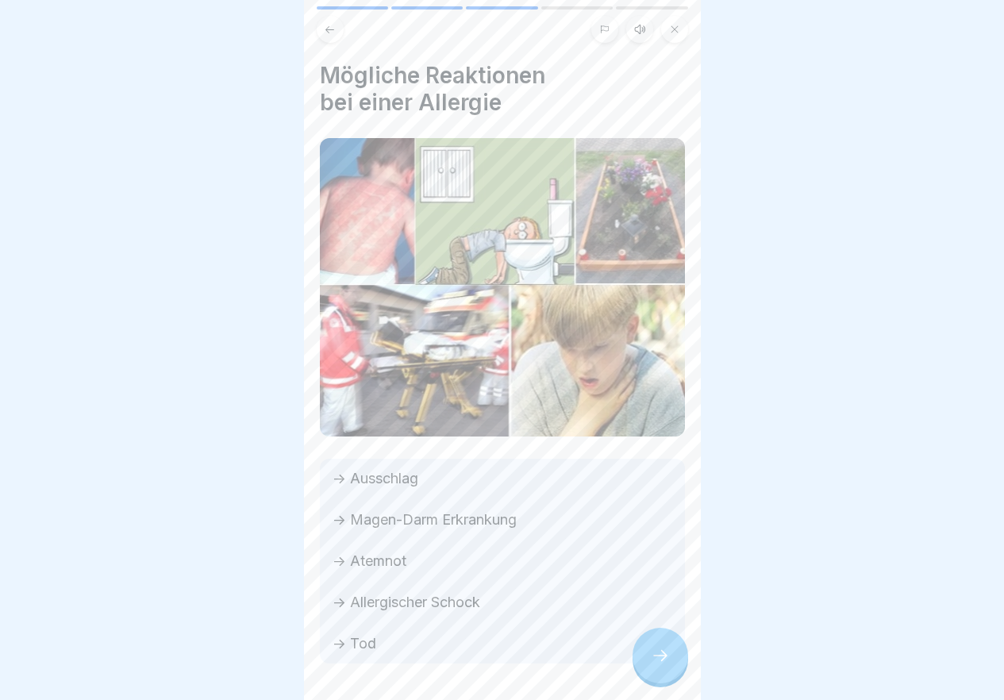
click at [667, 663] on icon at bounding box center [660, 655] width 19 height 19
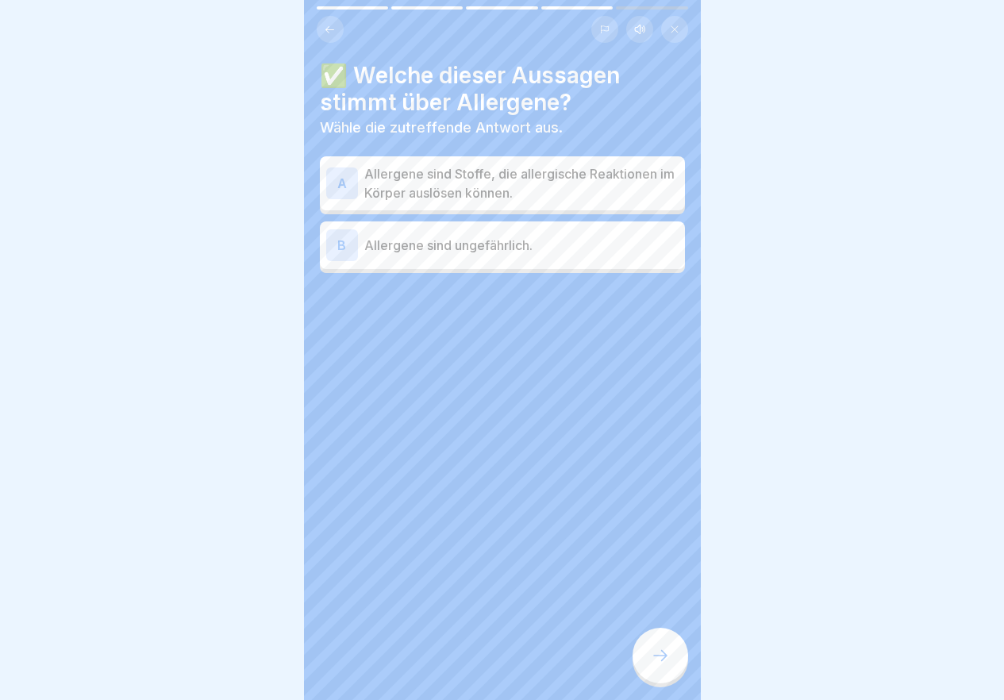
click at [667, 663] on icon at bounding box center [660, 655] width 19 height 19
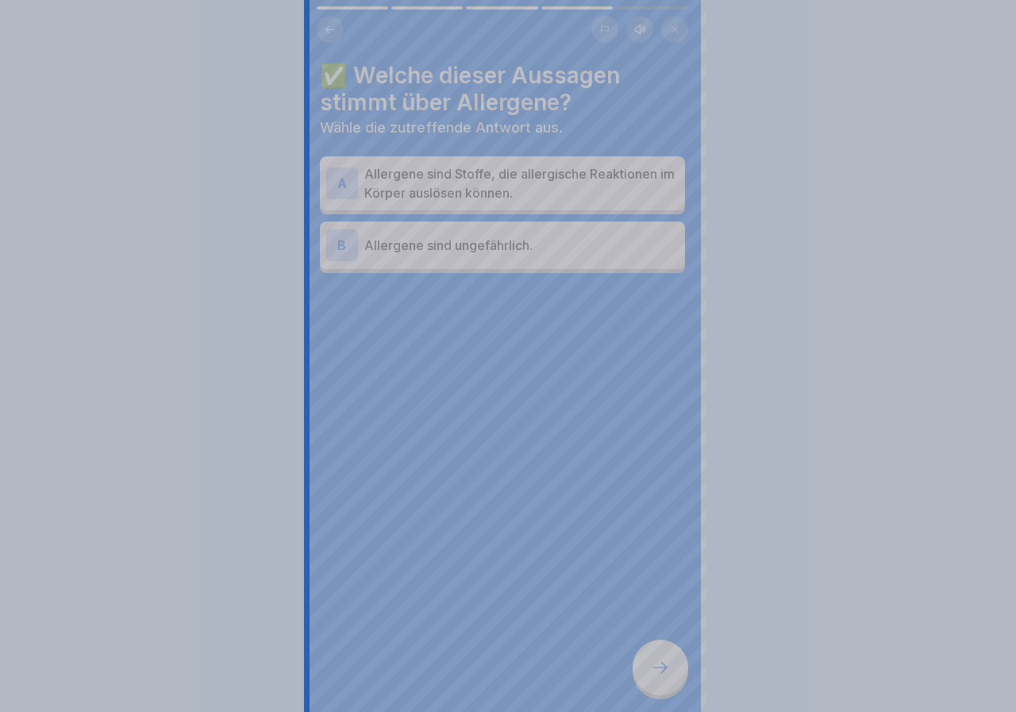
click at [667, 663] on div at bounding box center [508, 356] width 1016 height 712
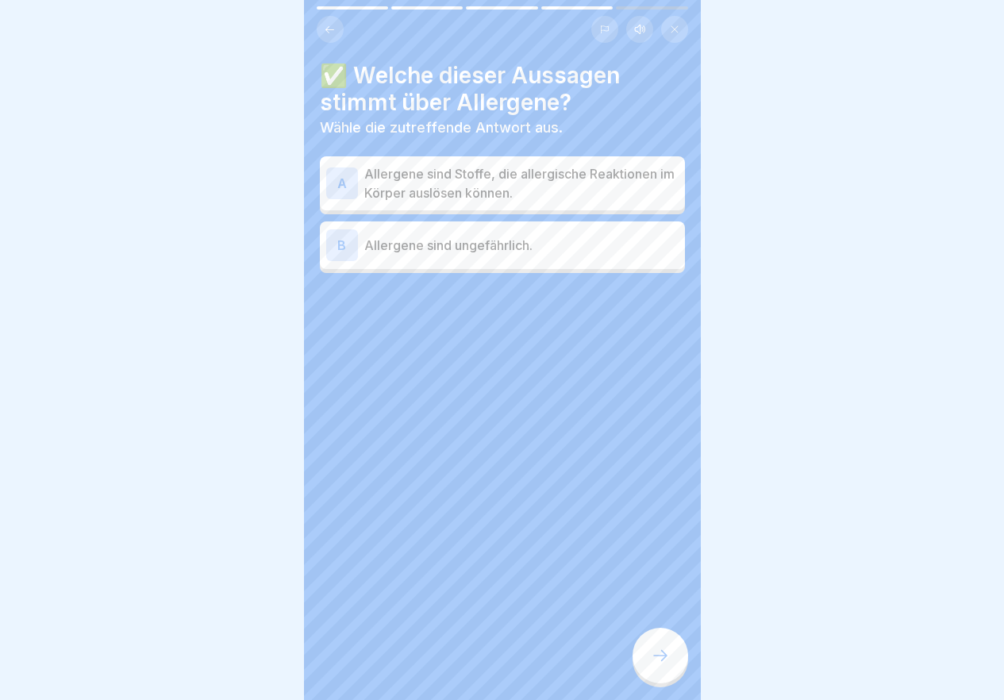
click at [667, 663] on icon at bounding box center [660, 655] width 19 height 19
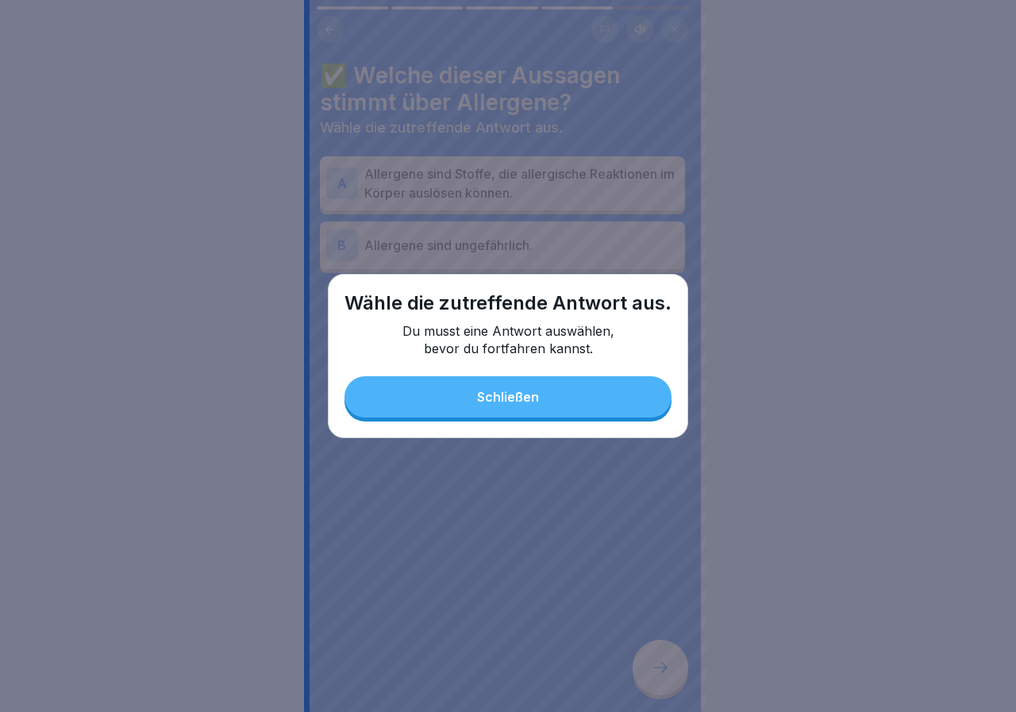
click at [599, 398] on button "Schließen" at bounding box center [507, 396] width 327 height 41
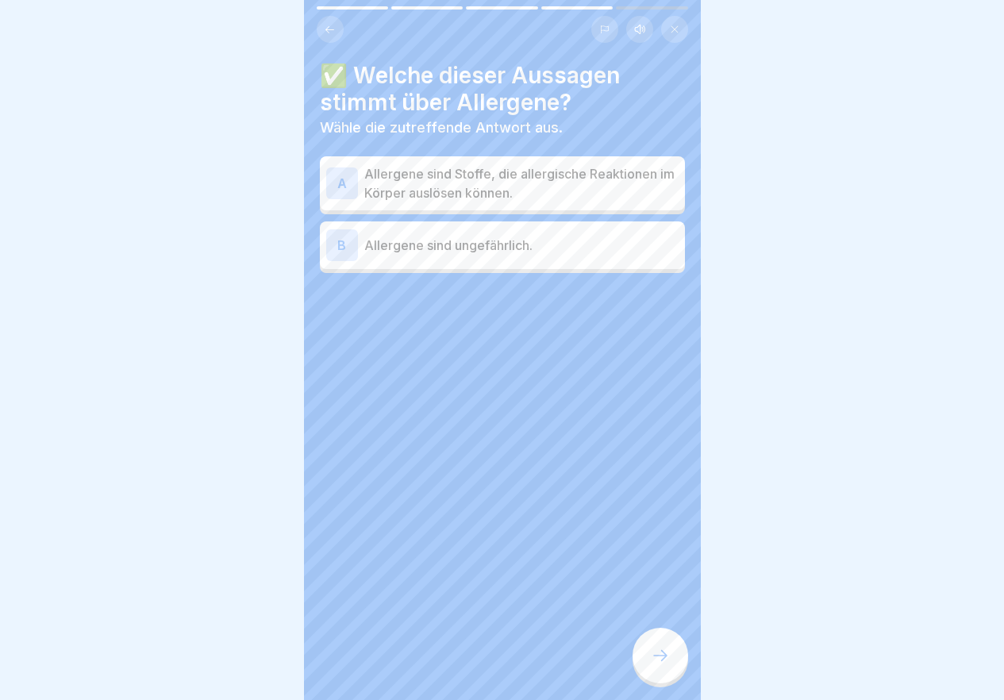
click at [648, 679] on div at bounding box center [661, 656] width 56 height 56
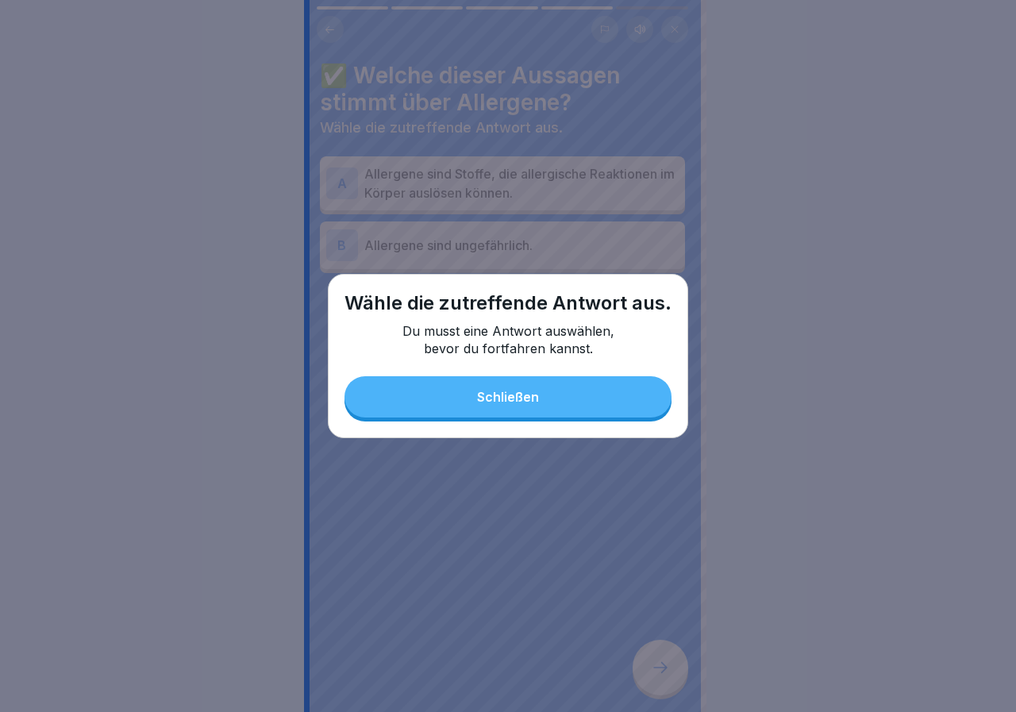
click at [603, 398] on button "Schließen" at bounding box center [507, 396] width 327 height 41
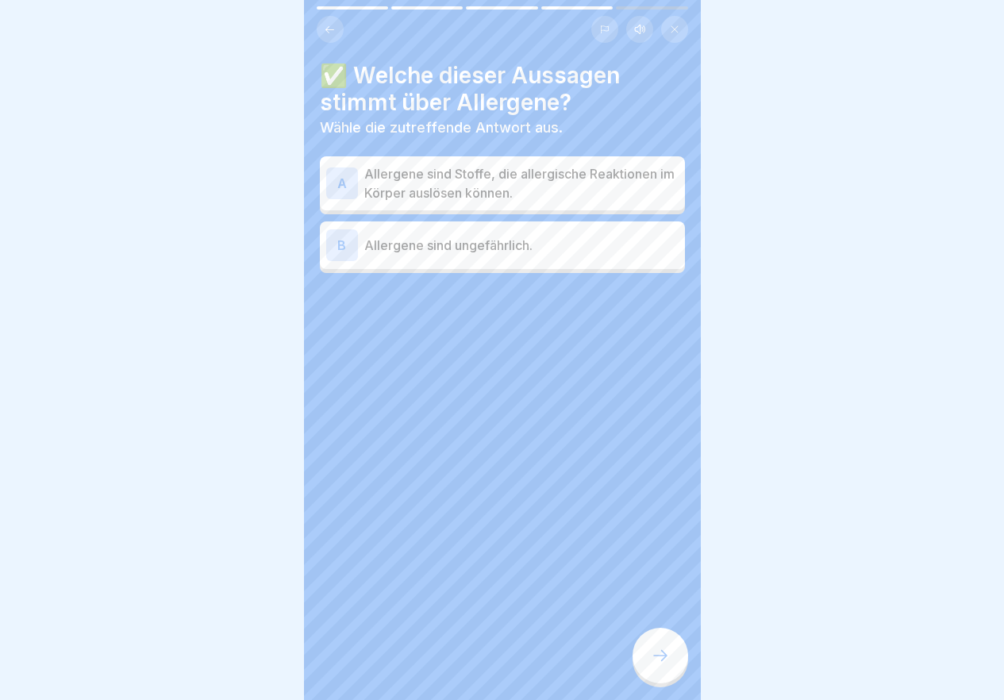
click at [549, 198] on p "Allergene sind Stoffe, die allergische Reaktionen im Körper auslösen können." at bounding box center [521, 183] width 314 height 38
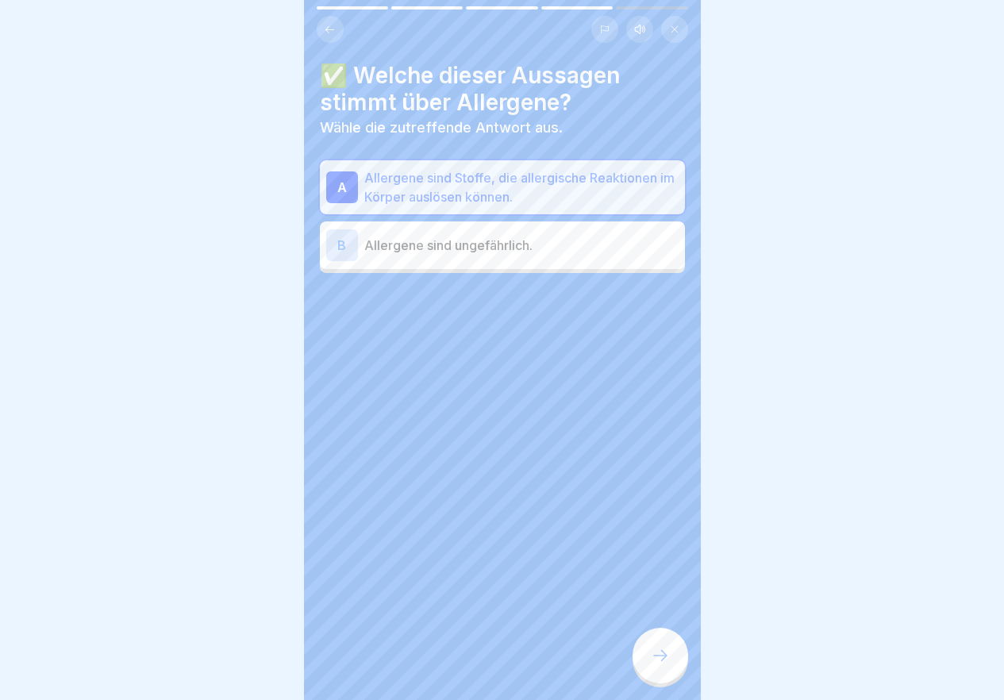
click at [644, 675] on div at bounding box center [661, 656] width 56 height 56
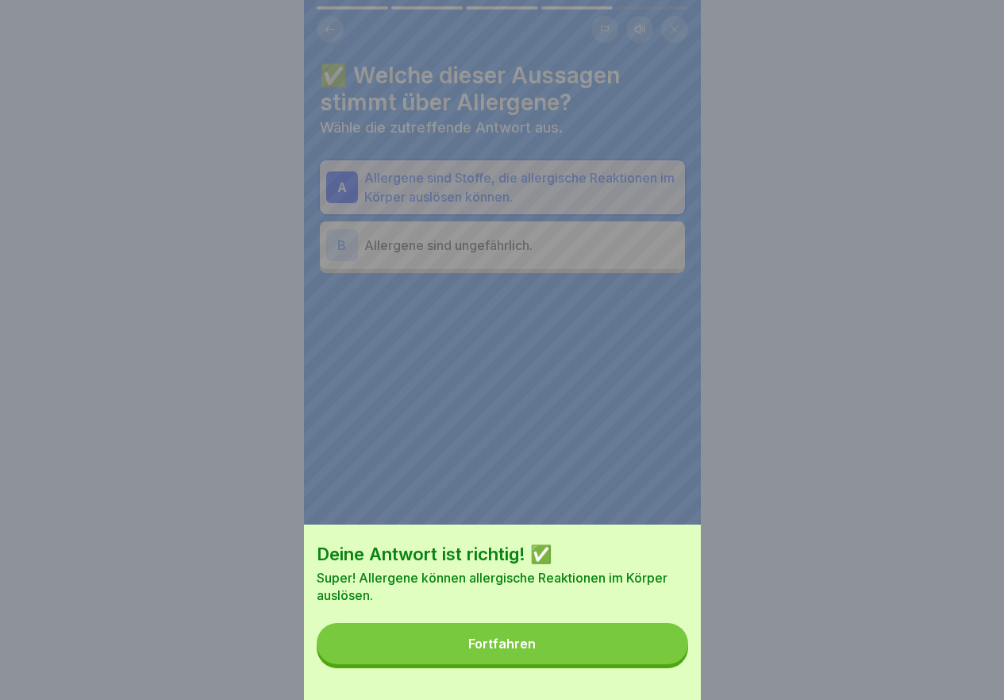
click at [637, 664] on button "Fortfahren" at bounding box center [502, 643] width 371 height 41
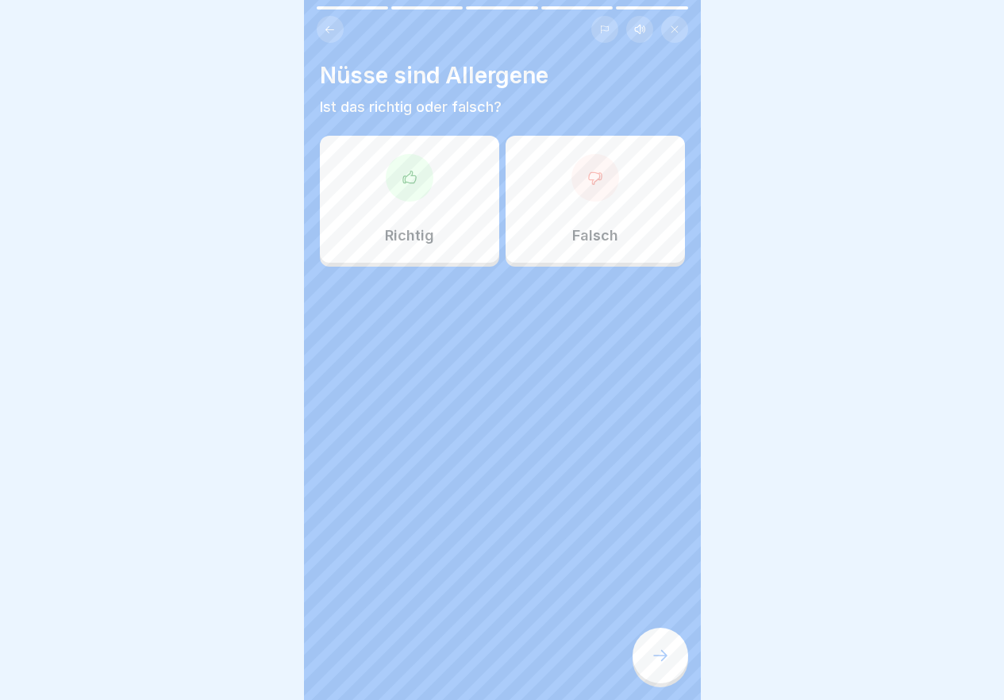
click at [383, 197] on div "Richtig" at bounding box center [409, 199] width 179 height 127
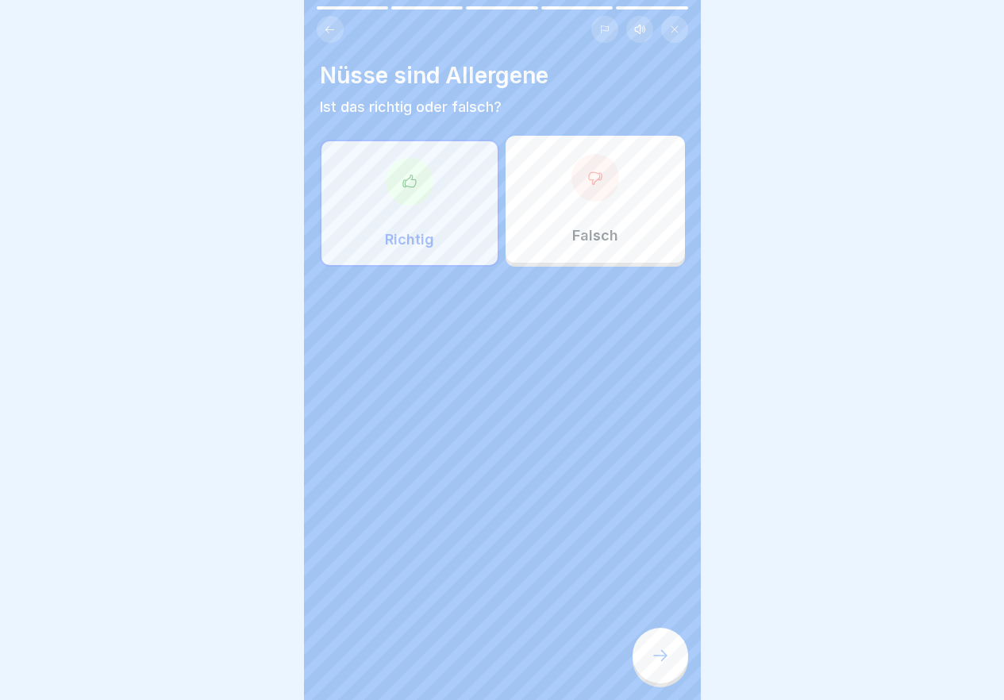
click at [646, 657] on div at bounding box center [661, 656] width 56 height 56
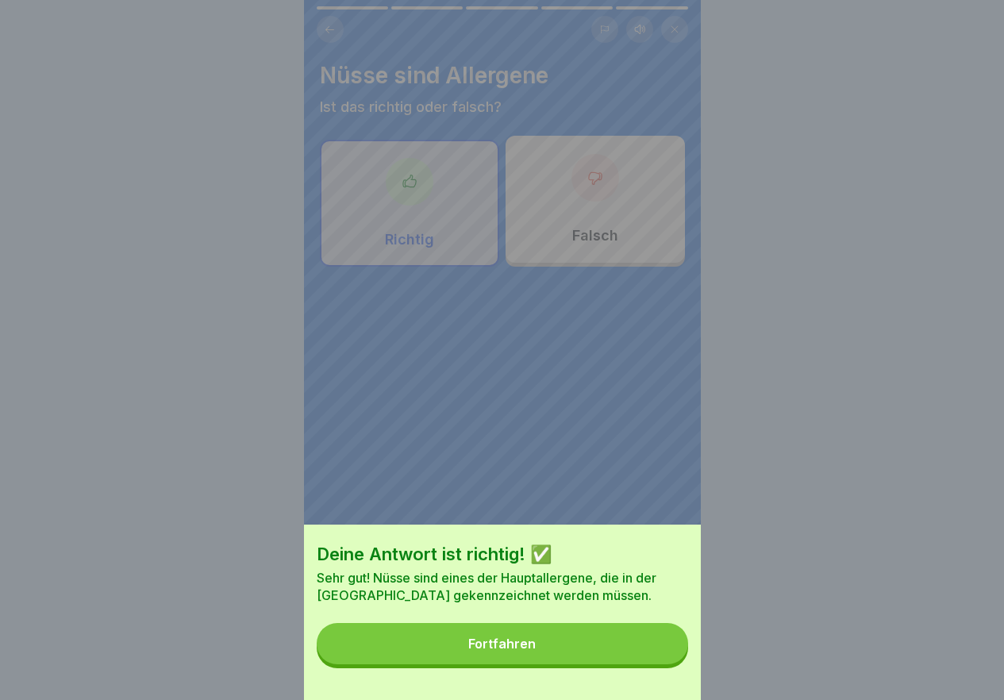
click at [635, 650] on button "Fortfahren" at bounding box center [502, 643] width 371 height 41
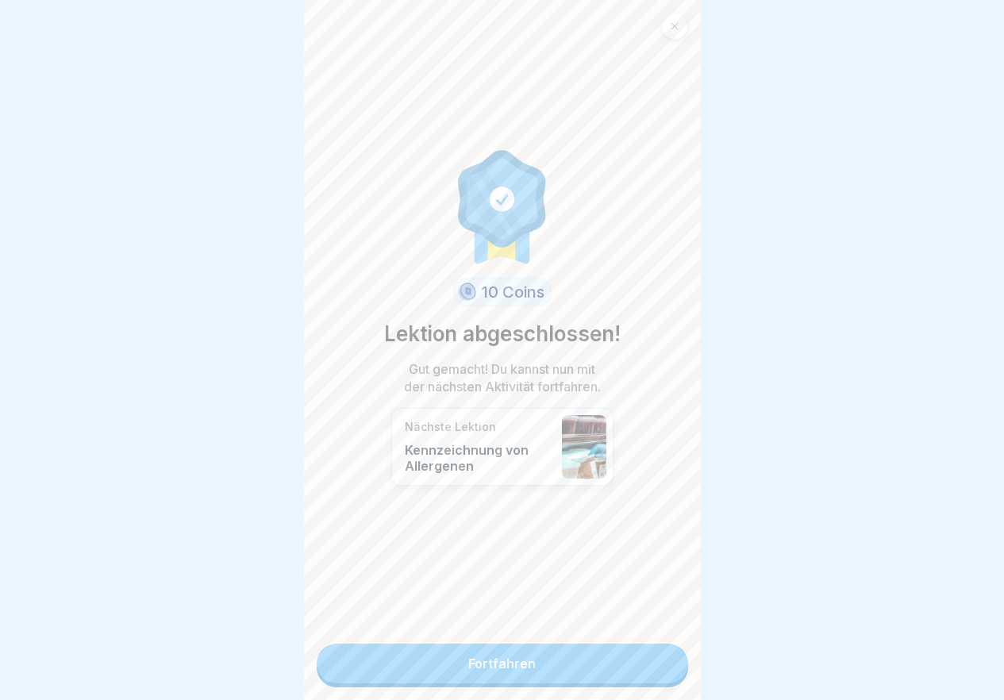
click at [571, 674] on link "Fortfahren" at bounding box center [502, 664] width 371 height 40
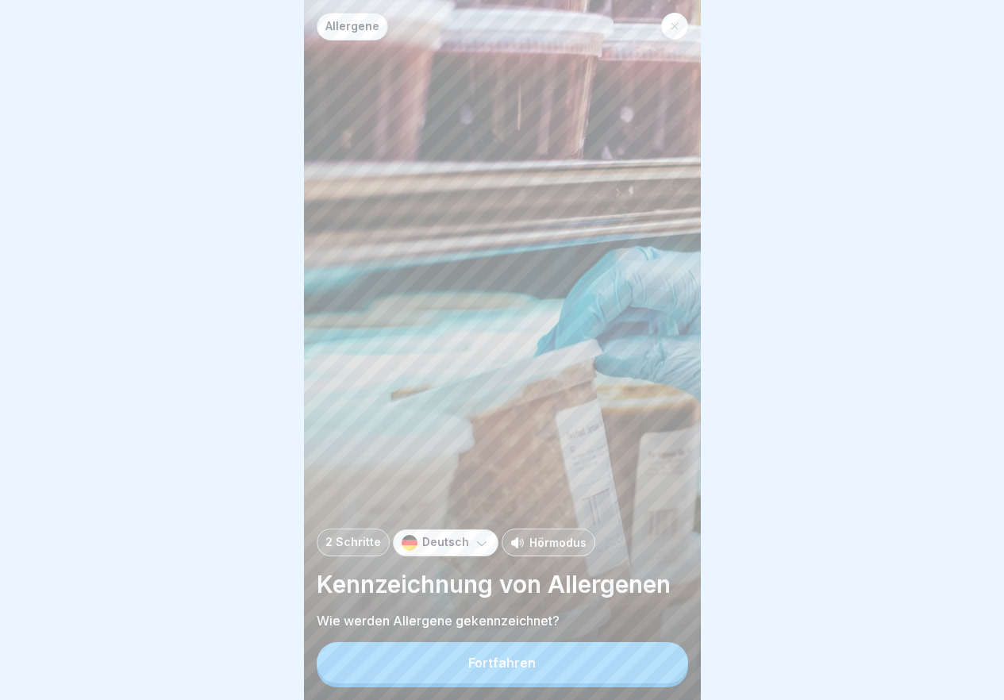
click at [571, 674] on button "Fortfahren" at bounding box center [502, 662] width 371 height 41
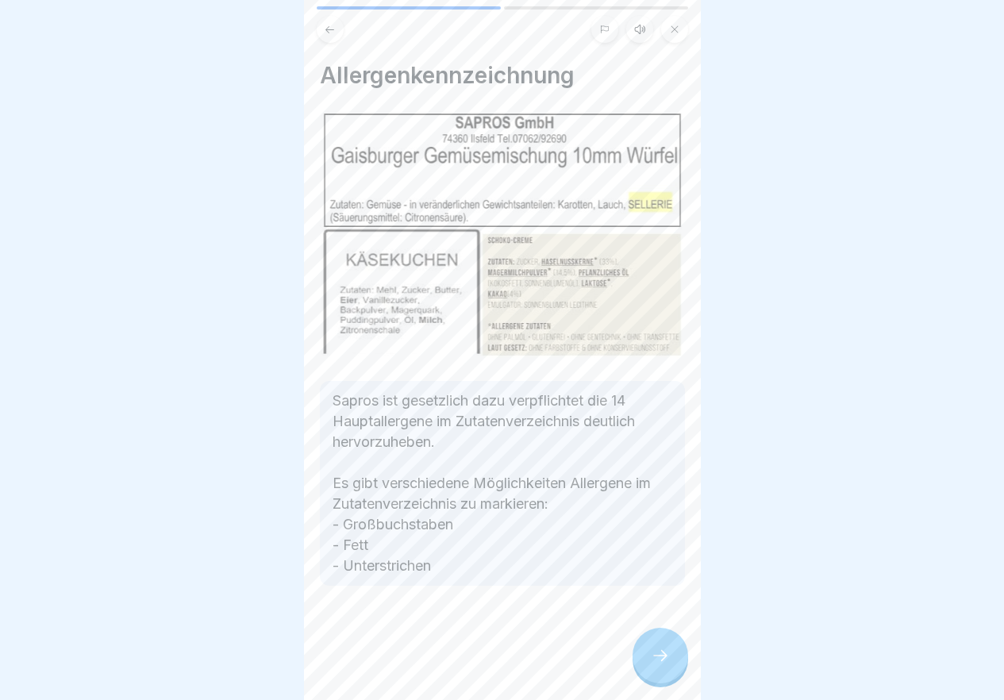
click at [671, 664] on div at bounding box center [661, 656] width 56 height 56
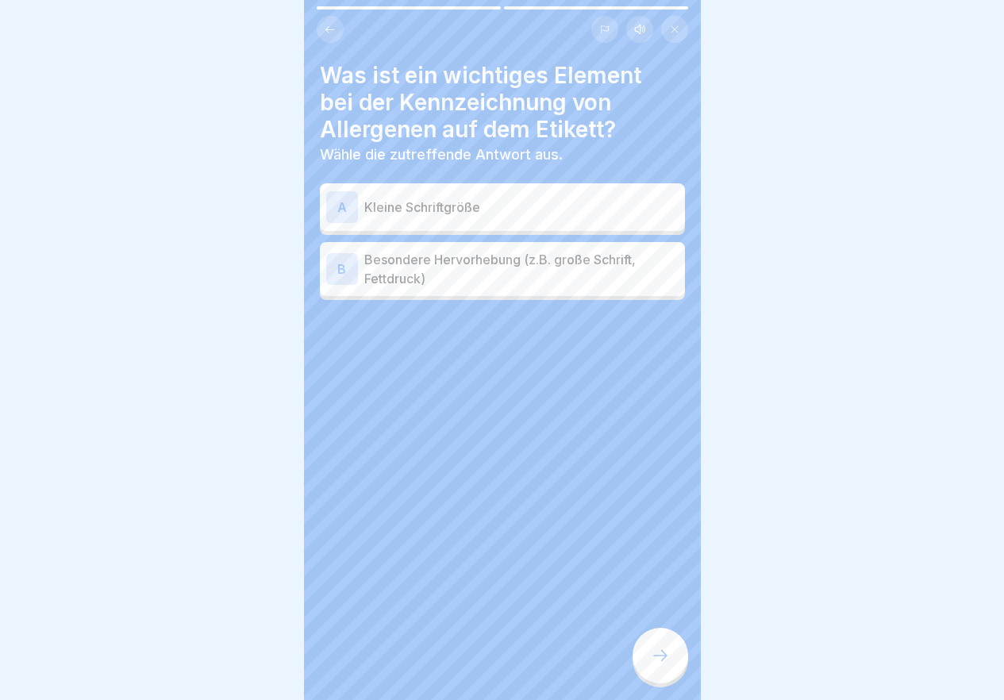
click at [669, 663] on icon at bounding box center [660, 655] width 19 height 19
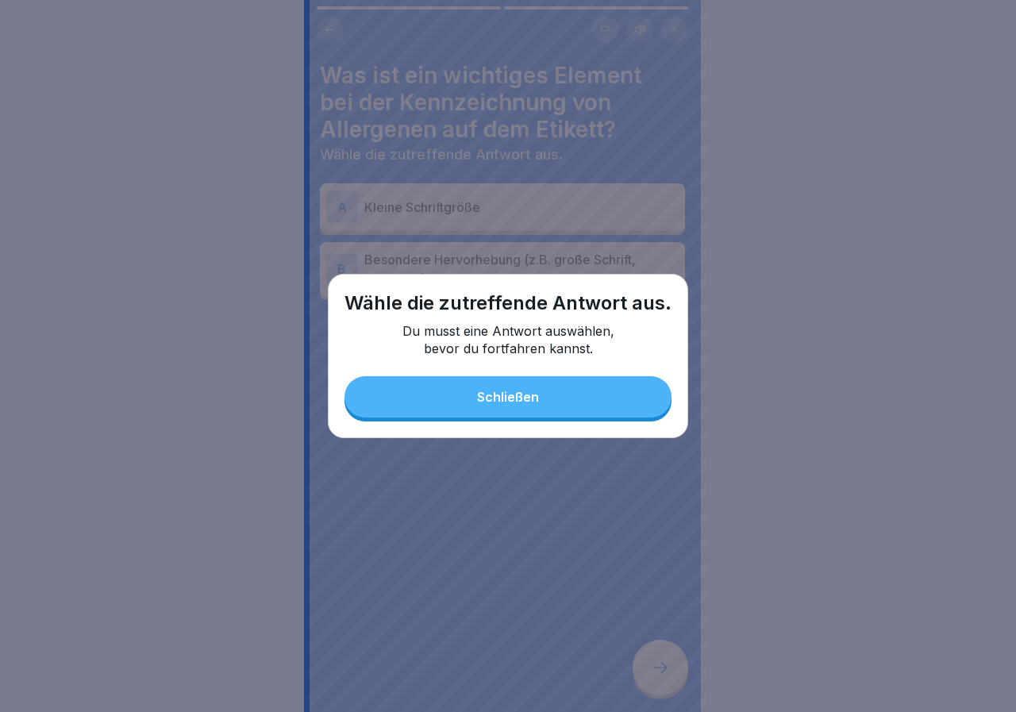
click at [577, 410] on button "Schließen" at bounding box center [507, 396] width 327 height 41
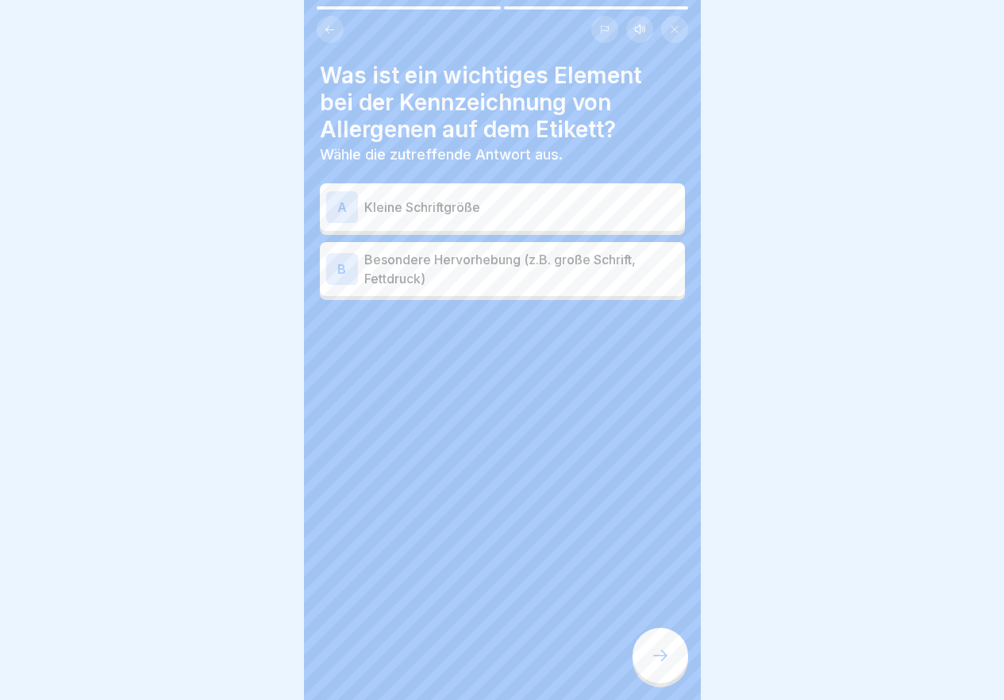
click at [463, 275] on p "Besondere Hervorhebung (z.B. große Schrift, Fettdruck)" at bounding box center [521, 269] width 314 height 38
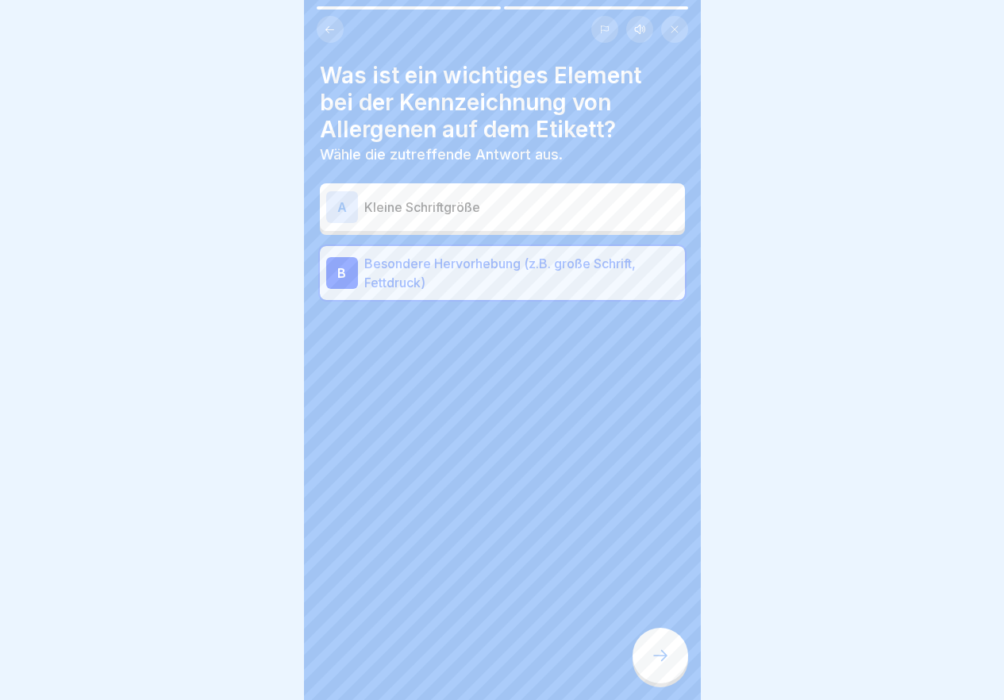
click at [648, 683] on div at bounding box center [661, 656] width 56 height 56
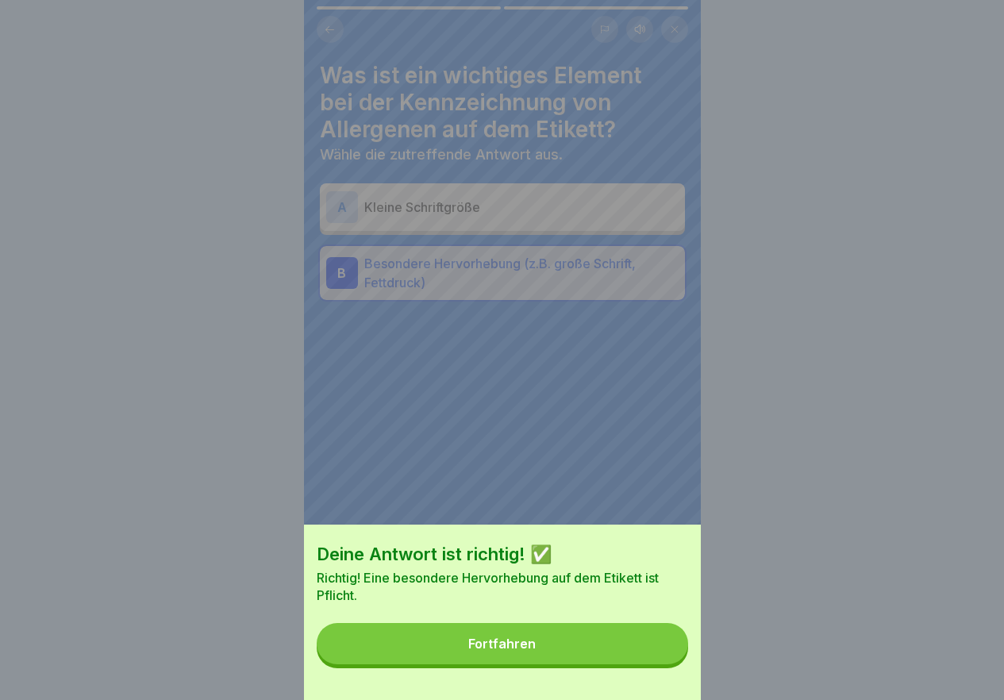
click at [645, 664] on button "Fortfahren" at bounding box center [502, 643] width 371 height 41
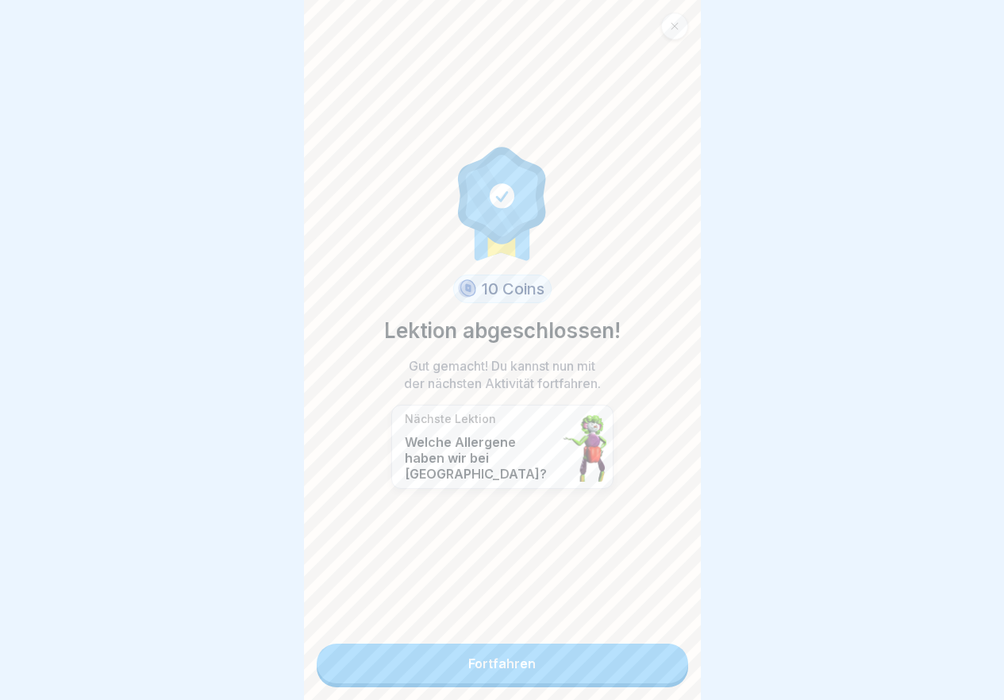
click at [636, 668] on link "Fortfahren" at bounding box center [502, 664] width 371 height 40
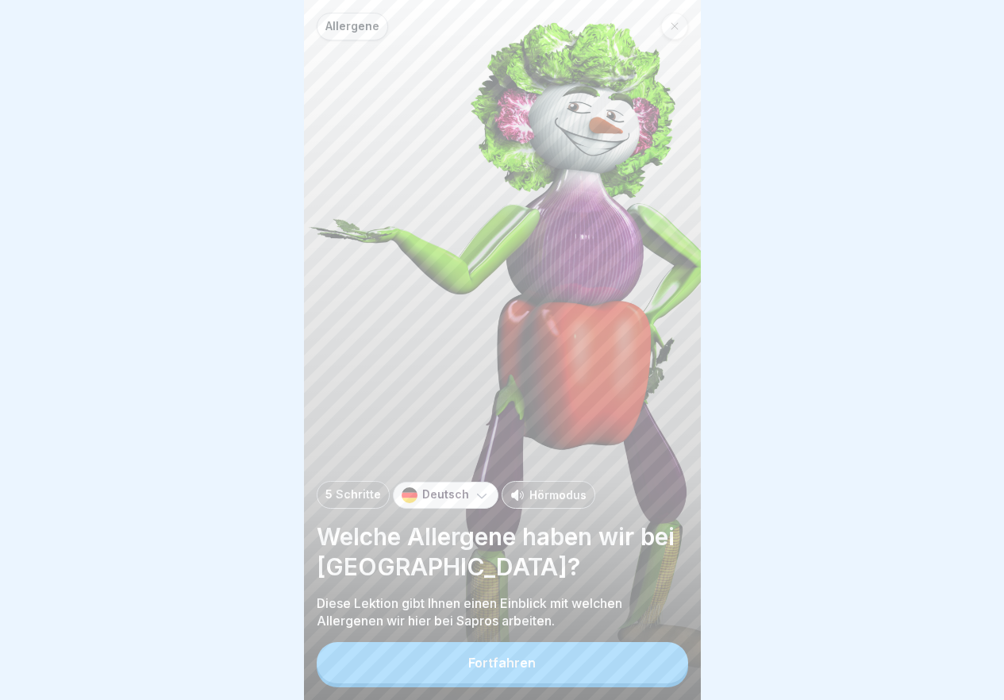
click at [636, 668] on button "Fortfahren" at bounding box center [502, 662] width 371 height 41
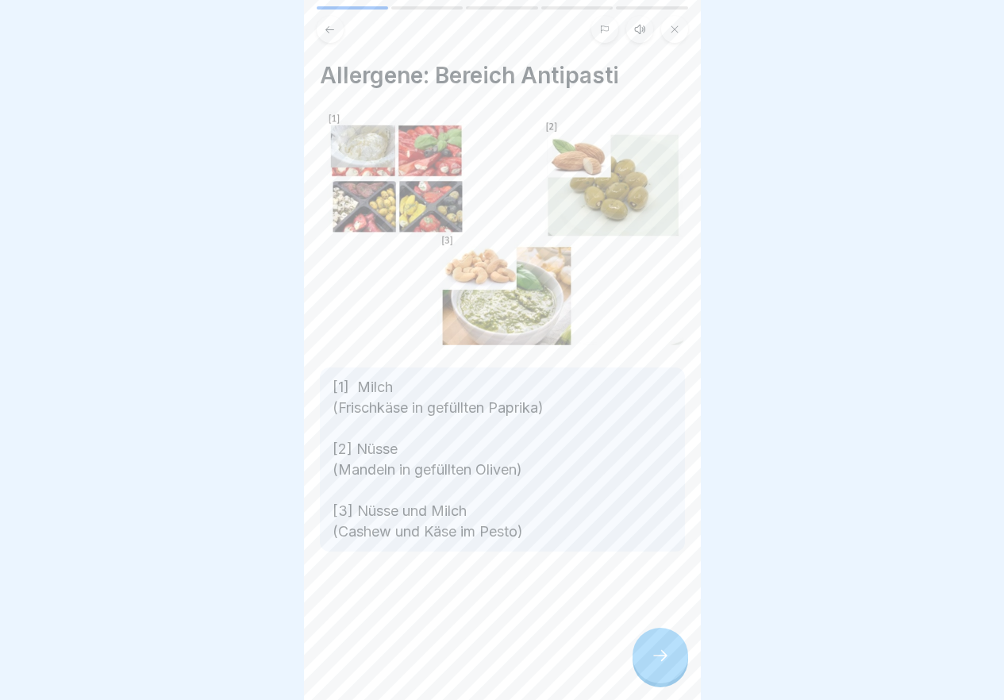
click at [636, 668] on div at bounding box center [661, 656] width 56 height 56
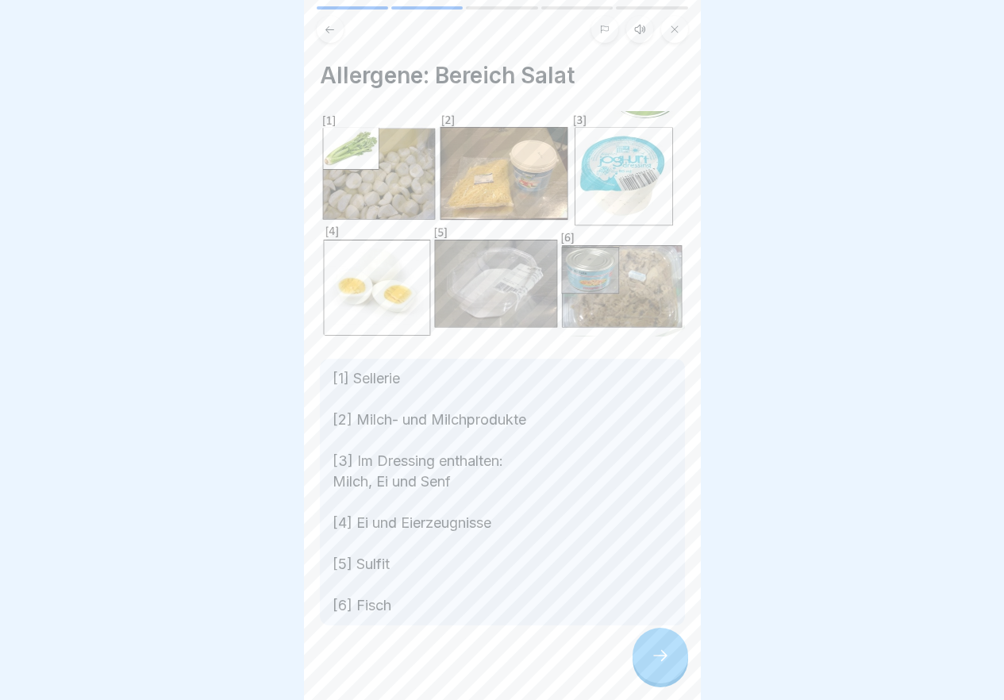
click at [636, 668] on div at bounding box center [661, 656] width 56 height 56
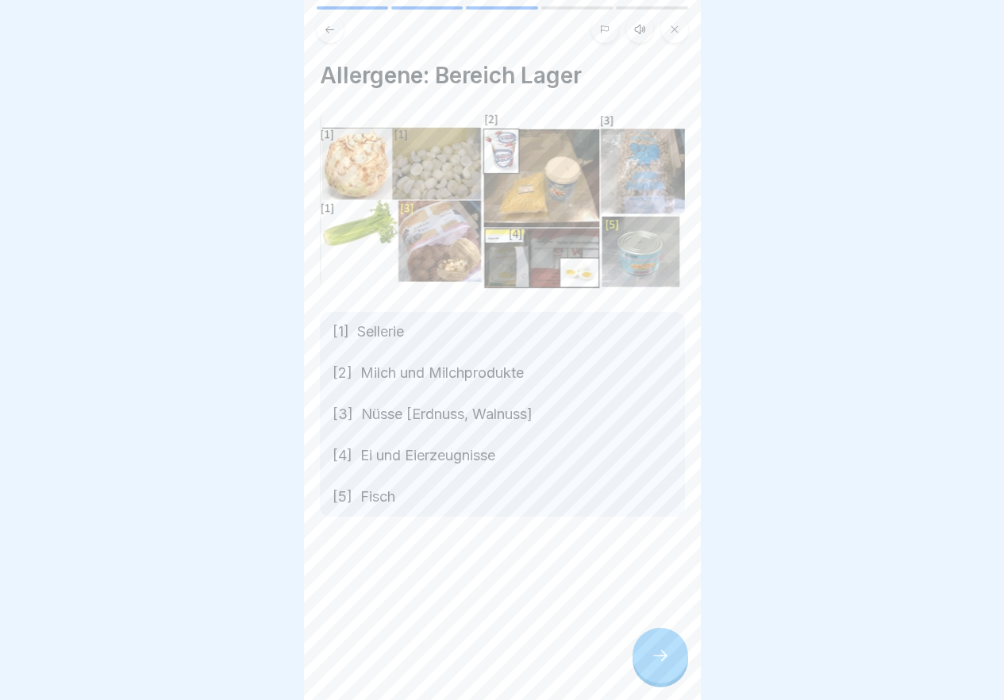
click at [636, 668] on div at bounding box center [661, 656] width 56 height 56
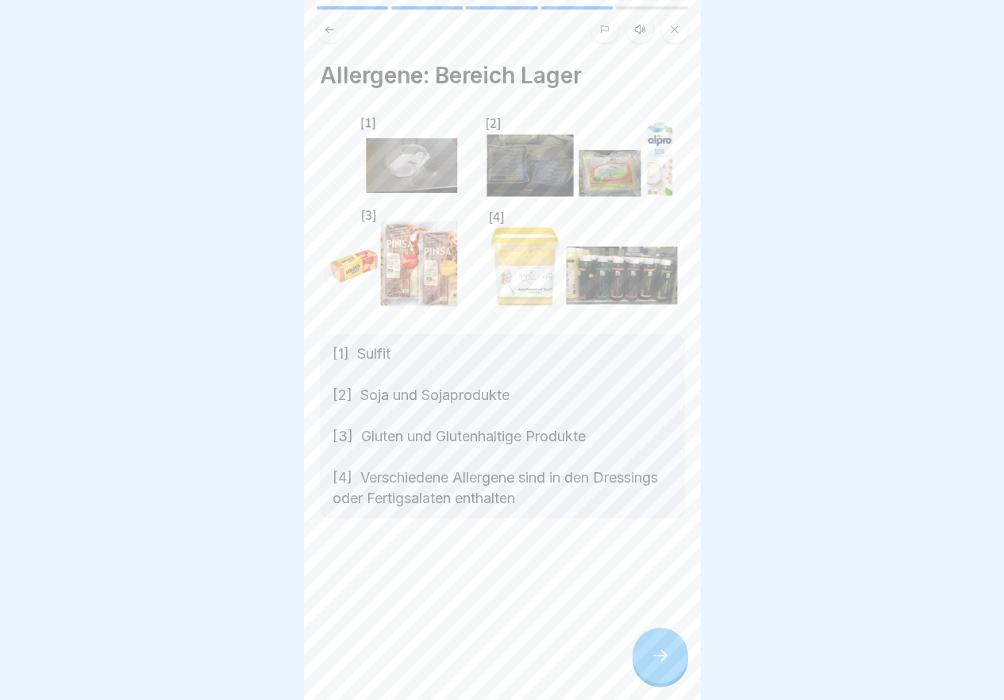
click at [658, 665] on icon at bounding box center [660, 655] width 19 height 19
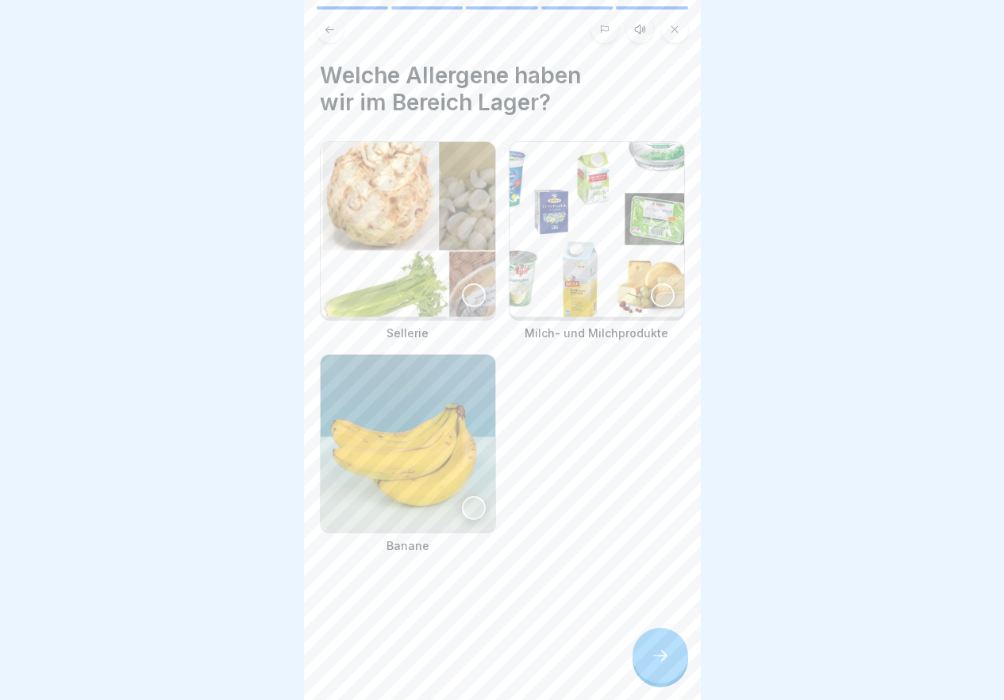
click at [658, 665] on icon at bounding box center [660, 655] width 19 height 19
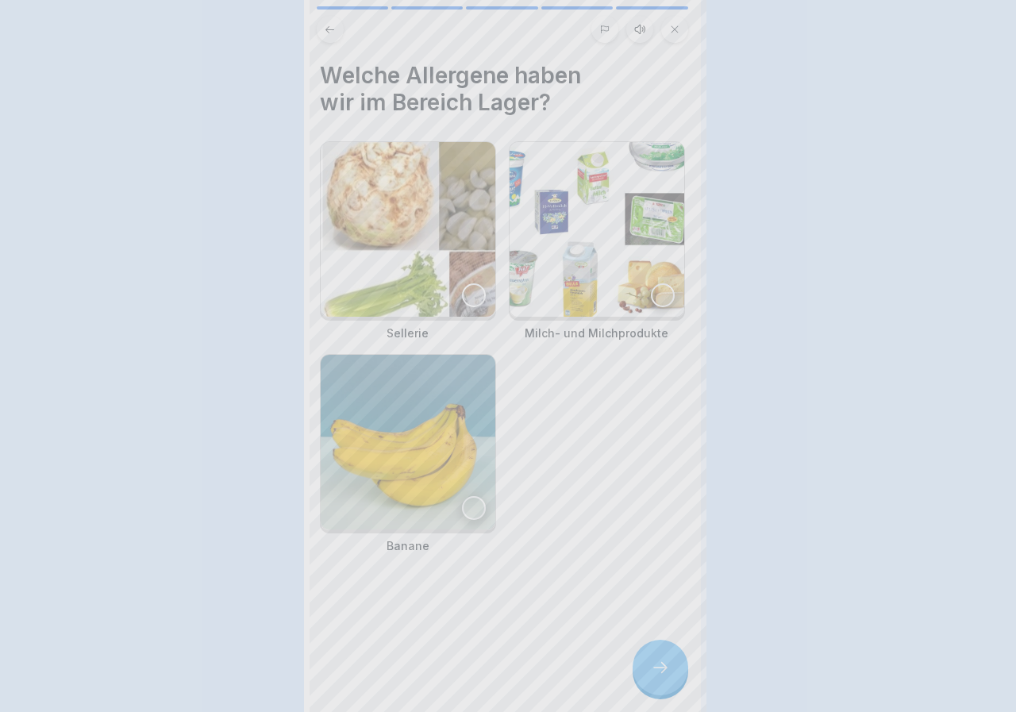
click at [658, 669] on div at bounding box center [508, 356] width 1016 height 712
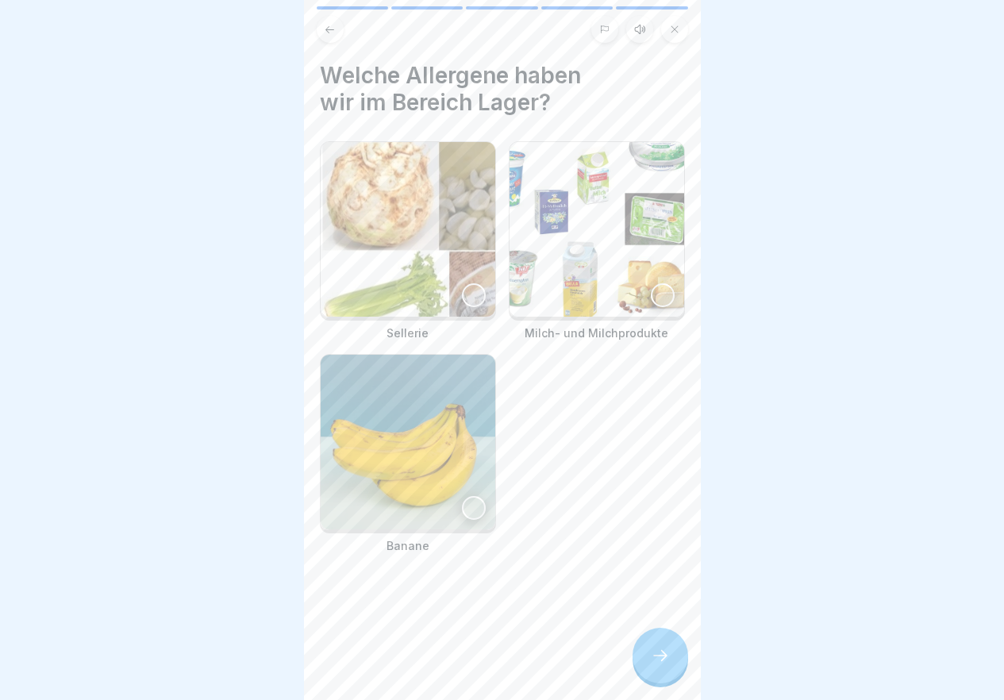
click at [462, 287] on div at bounding box center [474, 295] width 24 height 24
click at [651, 289] on div at bounding box center [663, 295] width 24 height 24
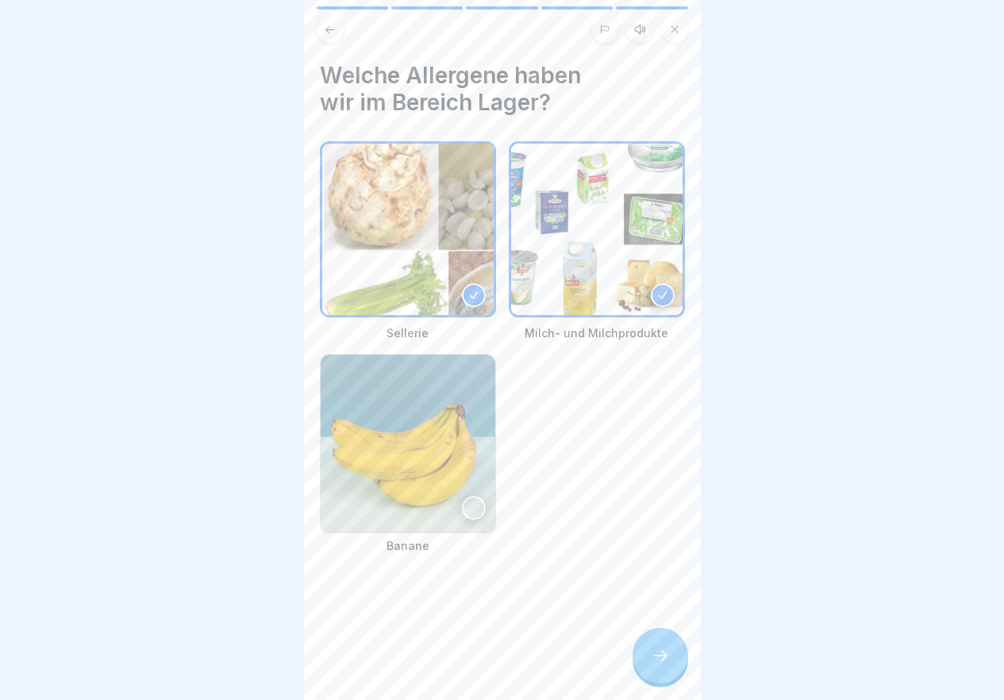
click at [657, 647] on div at bounding box center [661, 656] width 56 height 56
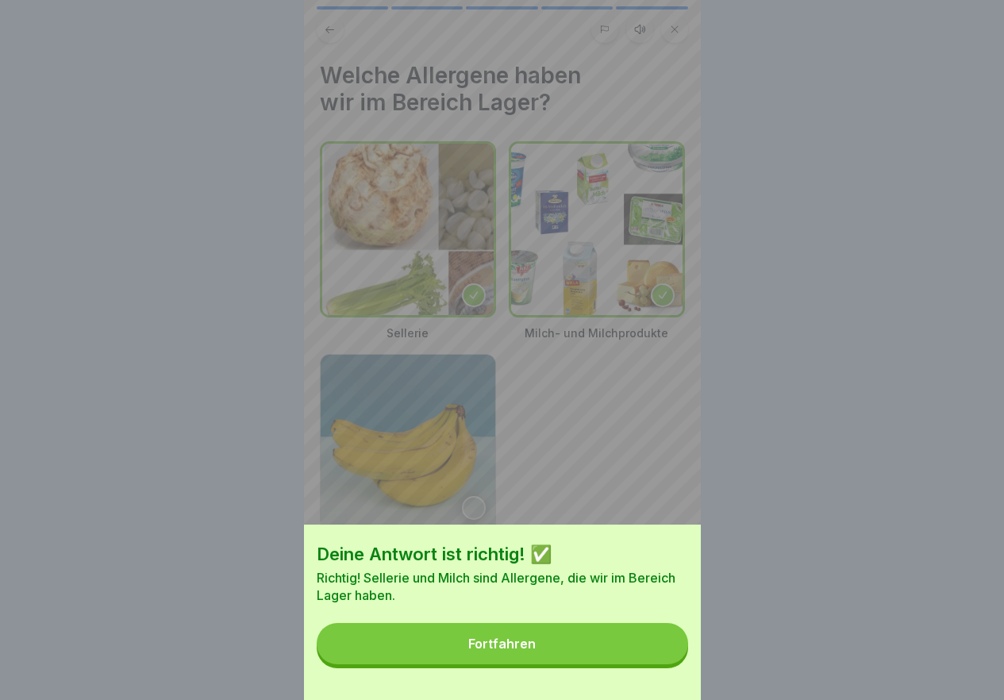
click at [657, 647] on button "Fortfahren" at bounding box center [502, 643] width 371 height 41
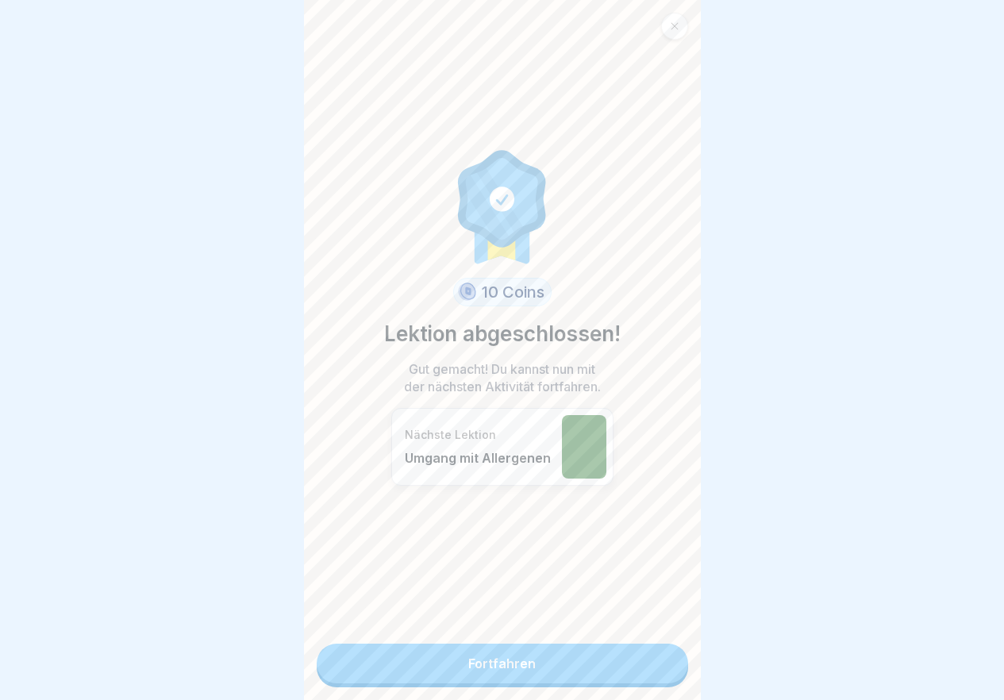
click at [625, 666] on link "Fortfahren" at bounding box center [502, 664] width 371 height 40
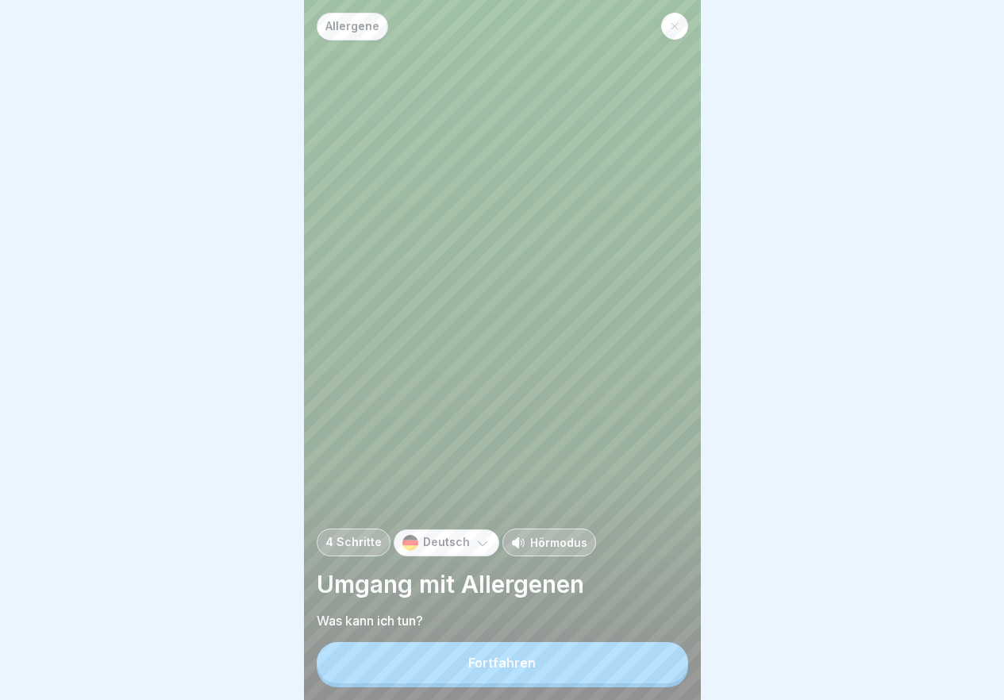
click at [625, 666] on button "Fortfahren" at bounding box center [502, 662] width 371 height 41
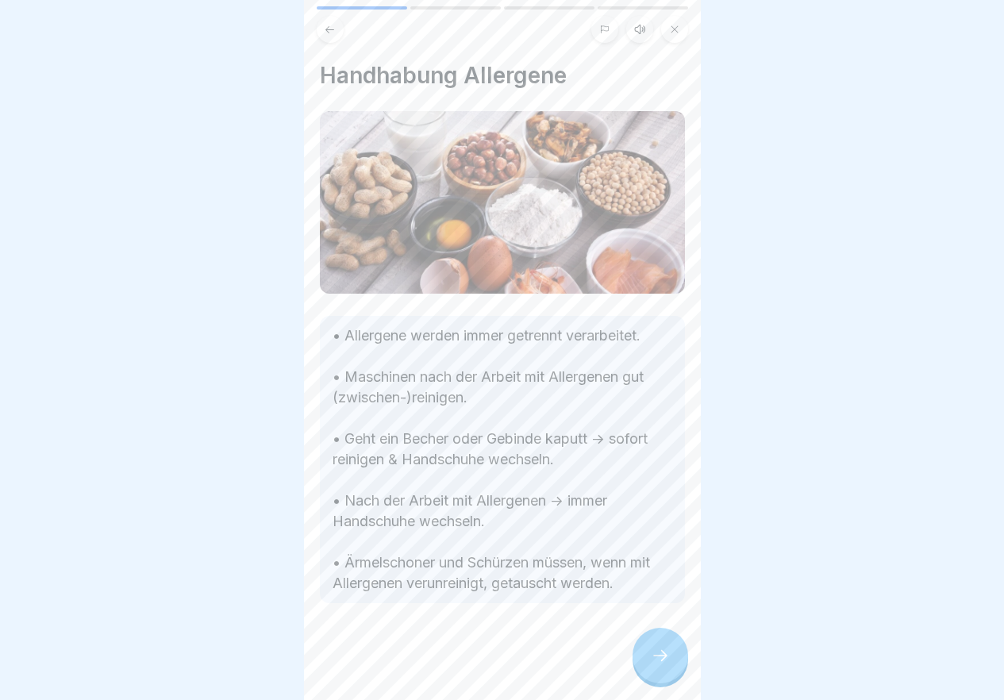
click at [625, 666] on div at bounding box center [502, 650] width 365 height 95
click at [642, 671] on div at bounding box center [661, 656] width 56 height 56
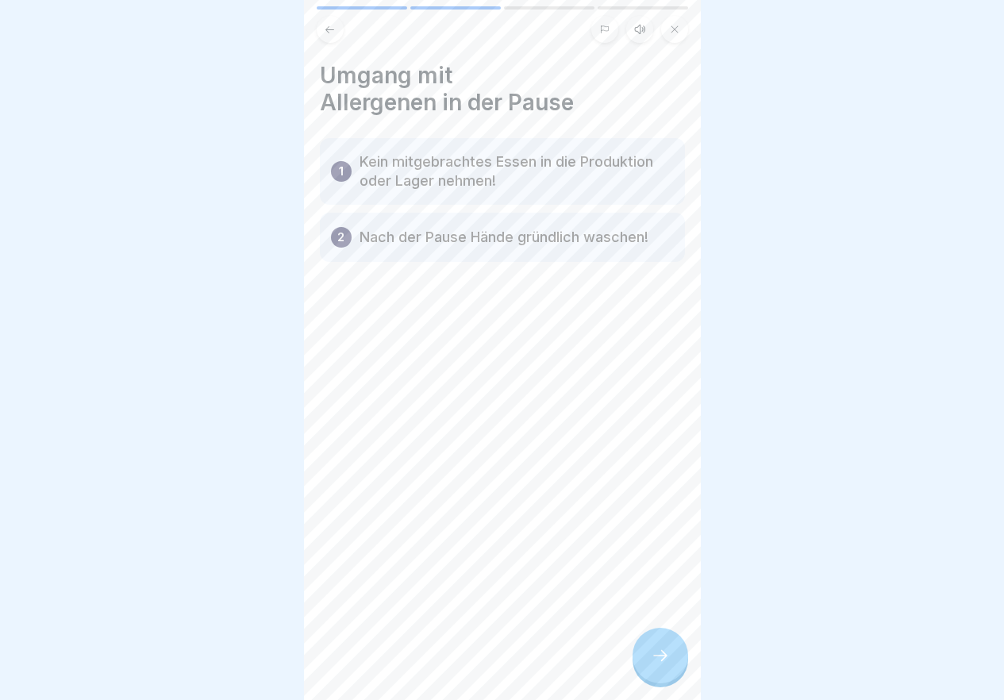
click at [653, 665] on icon at bounding box center [660, 655] width 19 height 19
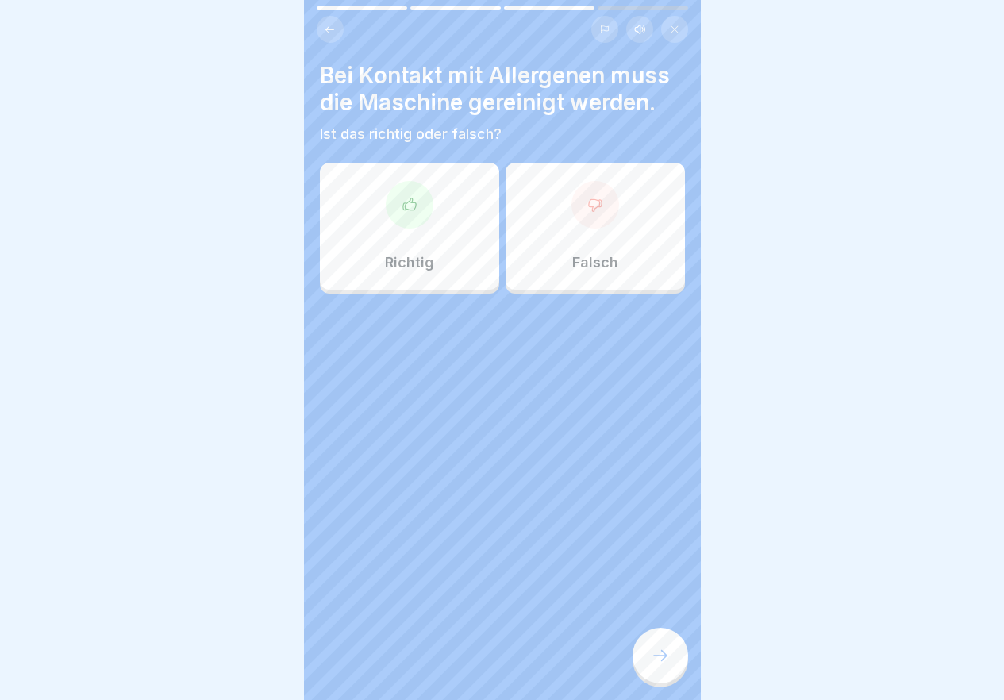
click at [447, 244] on div "Richtig" at bounding box center [409, 226] width 179 height 127
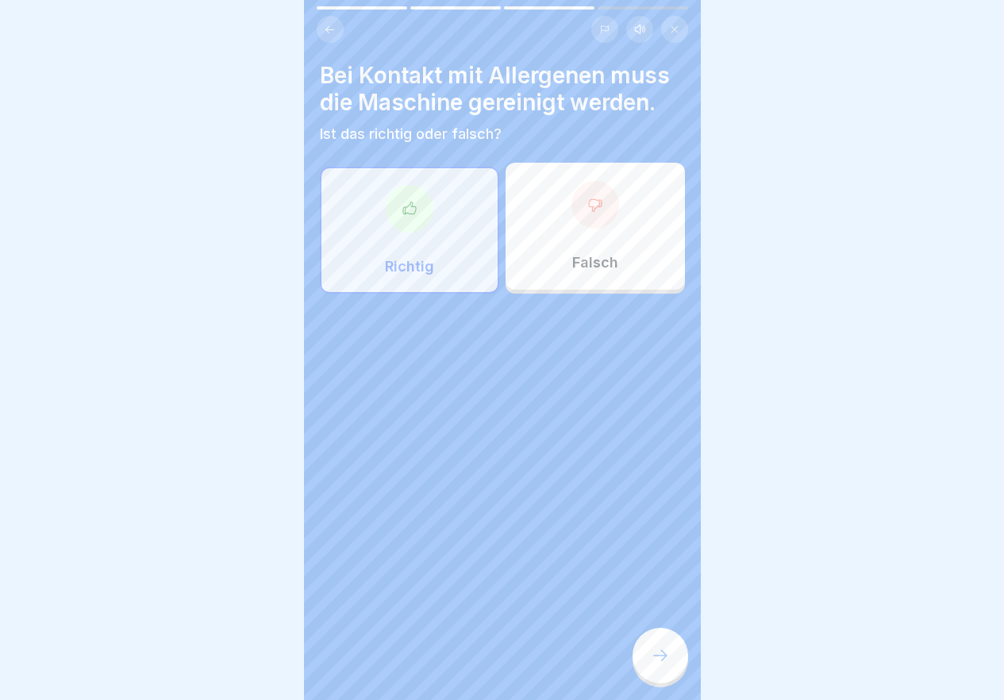
click at [667, 663] on icon at bounding box center [660, 655] width 19 height 19
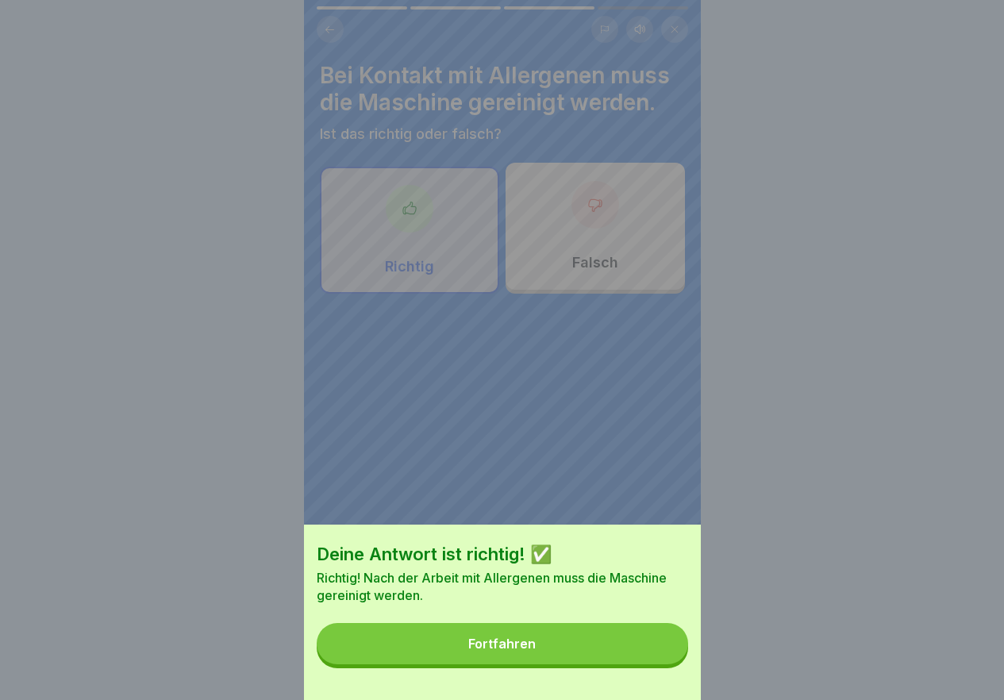
click at [667, 663] on button "Fortfahren" at bounding box center [502, 643] width 371 height 41
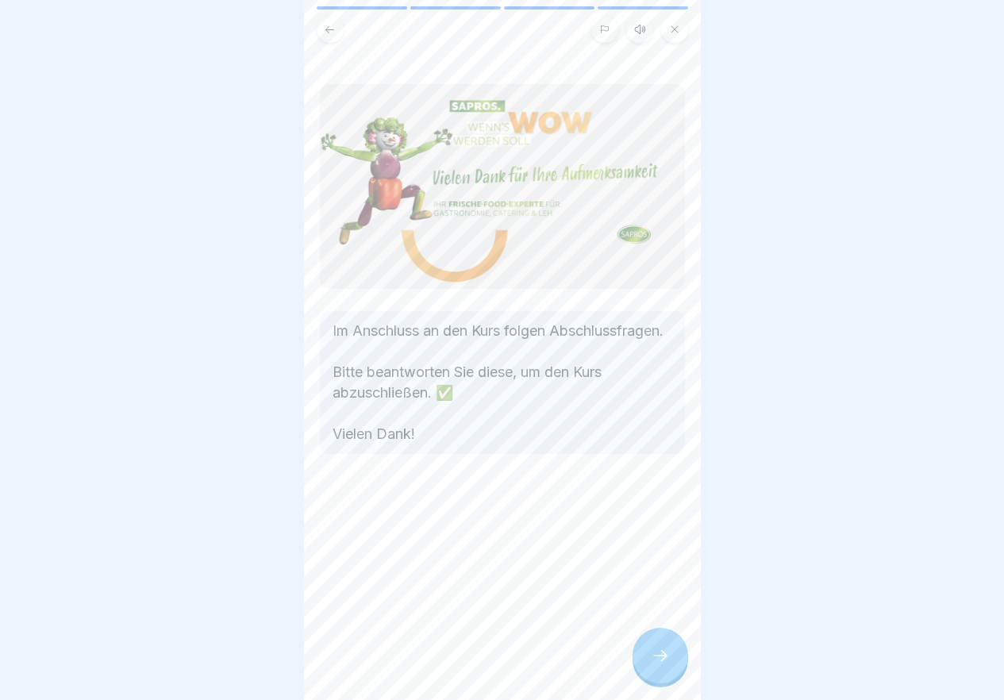
click at [667, 663] on icon at bounding box center [660, 655] width 19 height 19
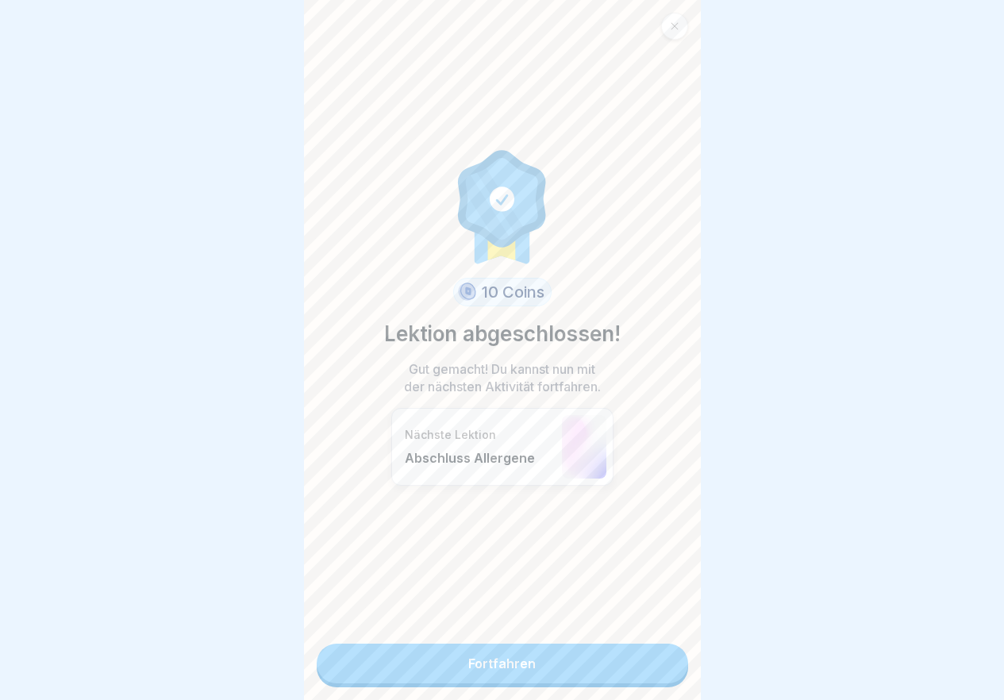
click at [667, 663] on link "Fortfahren" at bounding box center [502, 664] width 371 height 40
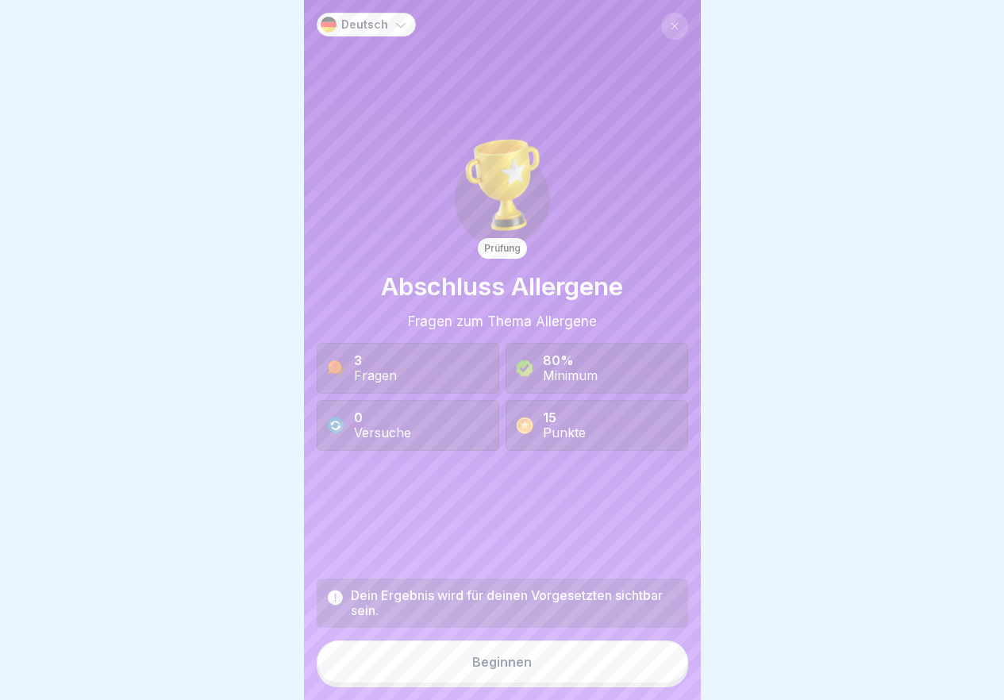
click at [667, 663] on button "Beginnen" at bounding box center [502, 662] width 371 height 43
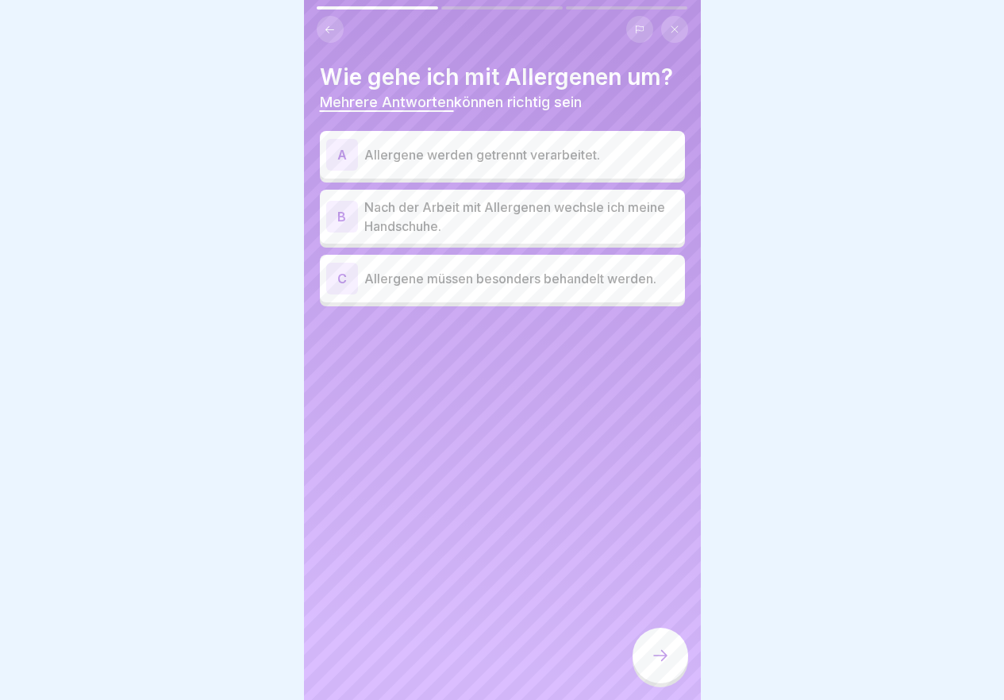
click at [667, 663] on icon at bounding box center [660, 655] width 19 height 19
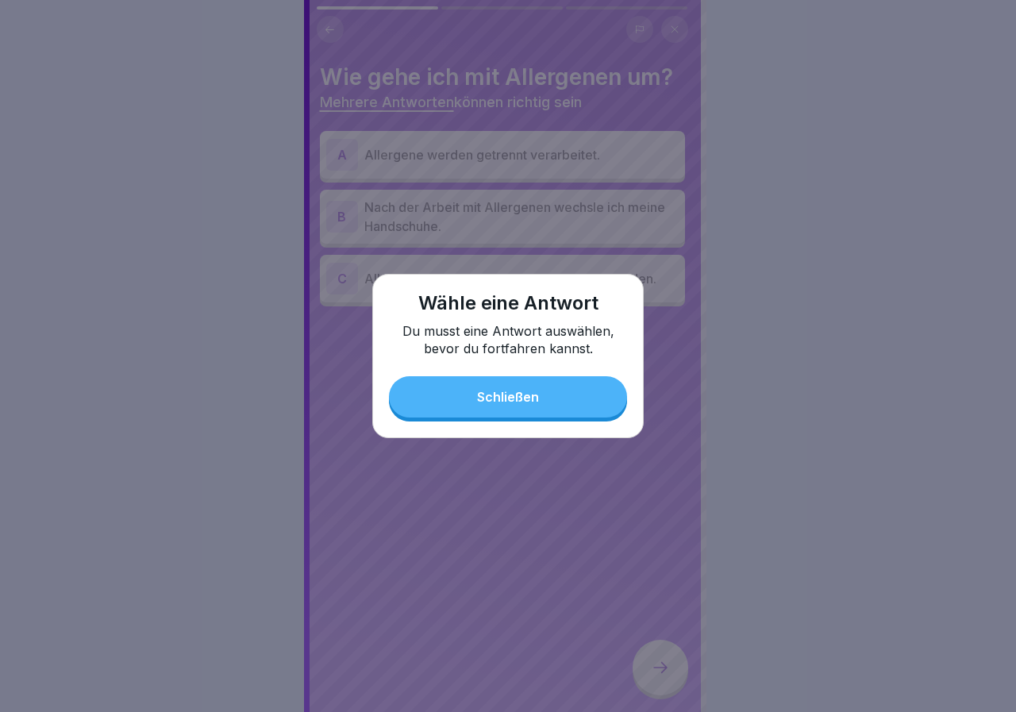
click at [517, 394] on div "Schließen" at bounding box center [508, 397] width 62 height 14
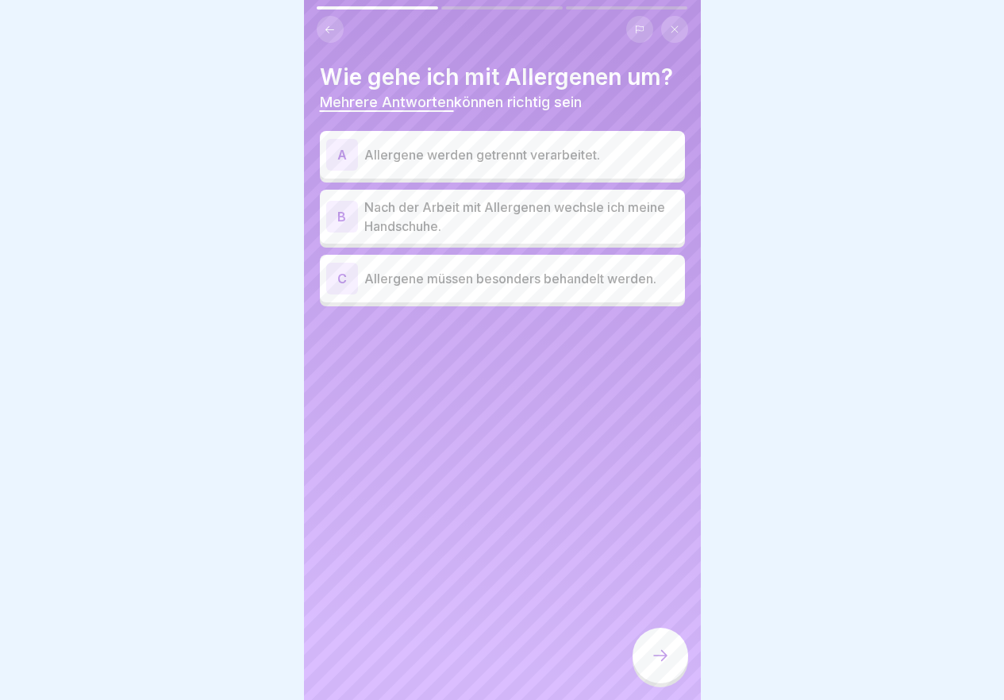
click at [562, 157] on p "Allergene werden getrennt verarbeitet." at bounding box center [521, 154] width 314 height 19
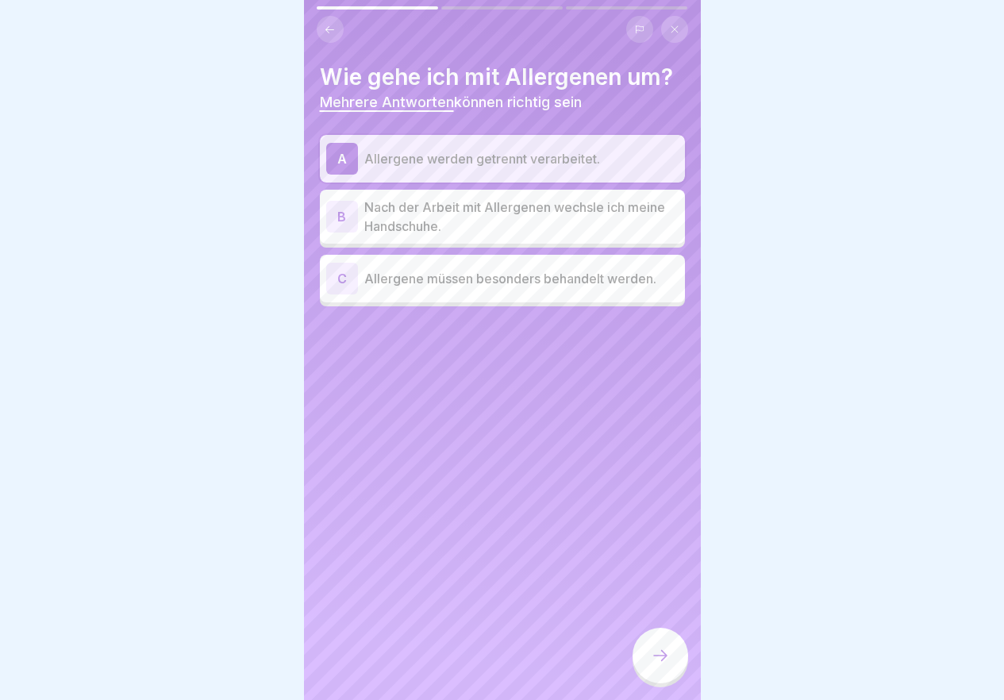
click at [560, 212] on p "Nach der Arbeit mit Allergenen wechsle ich meine Handschuhe." at bounding box center [521, 217] width 314 height 38
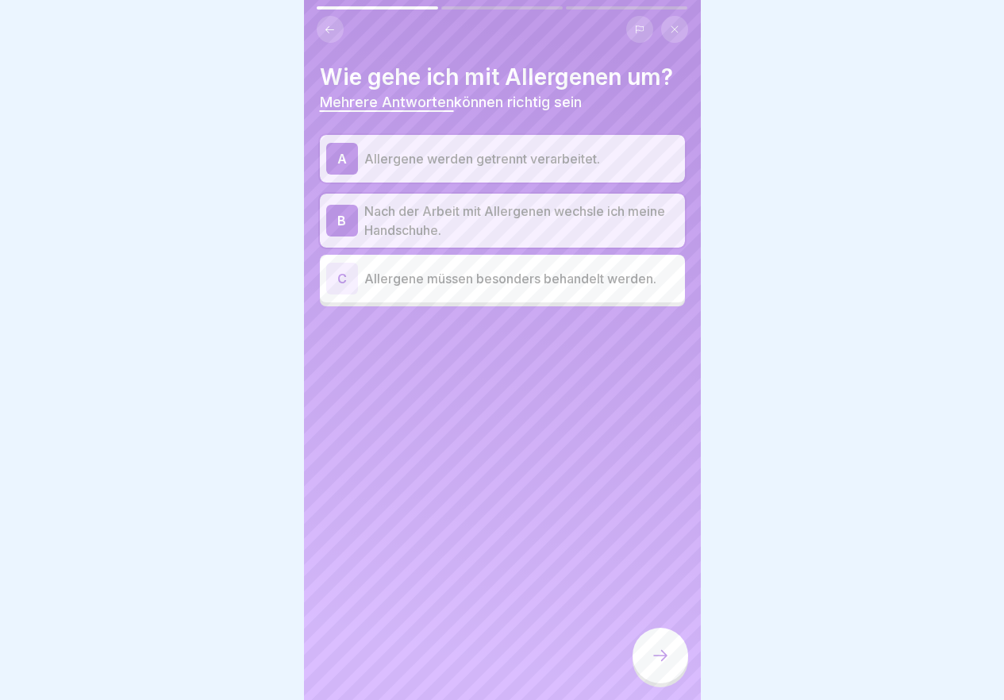
click at [552, 282] on p "Allergene müssen besonders behandelt werden." at bounding box center [521, 278] width 314 height 19
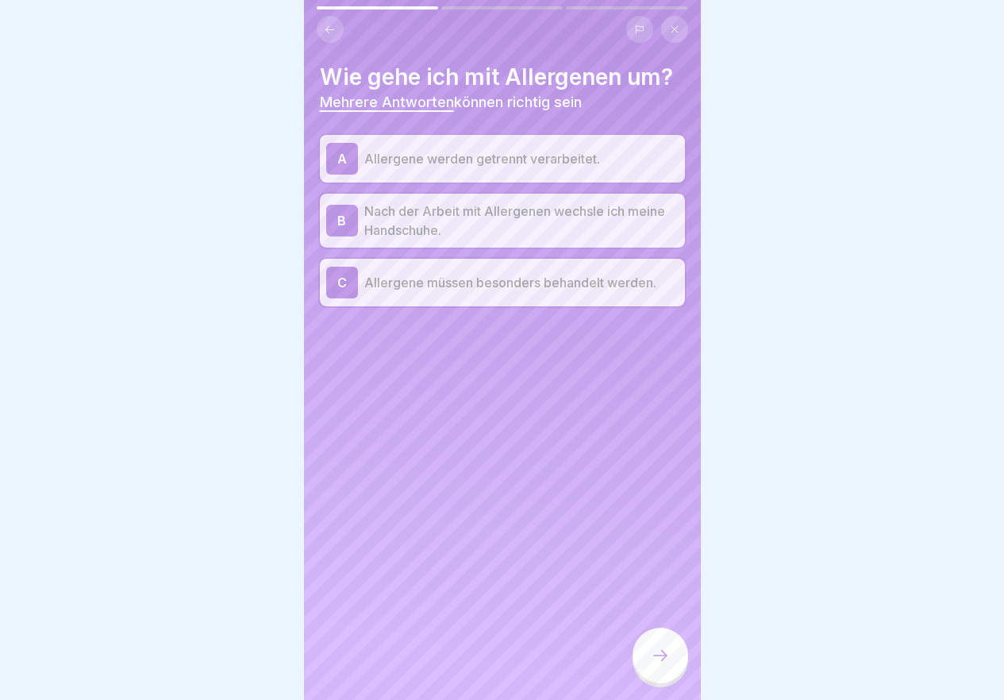
click at [651, 638] on div "Wie gehe ich mit Allergenen um? Mehrere Antworten können richtig sein A Allerge…" at bounding box center [502, 350] width 397 height 700
click at [651, 648] on div at bounding box center [661, 656] width 56 height 56
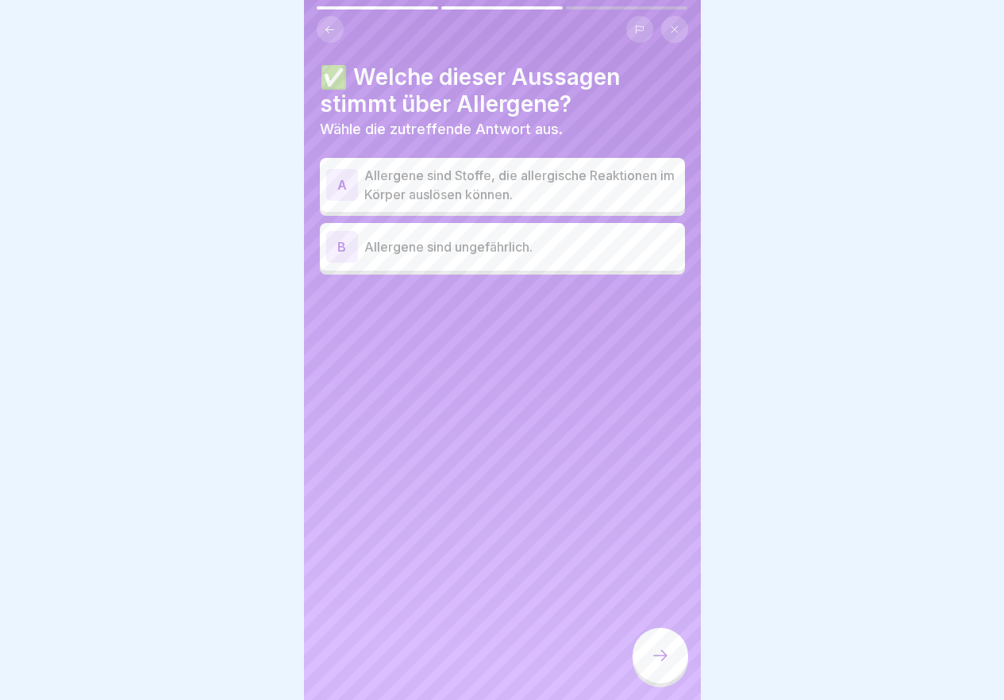
click at [490, 202] on p "Allergene sind Stoffe, die allergische Reaktionen im Körper auslösen können." at bounding box center [521, 185] width 314 height 38
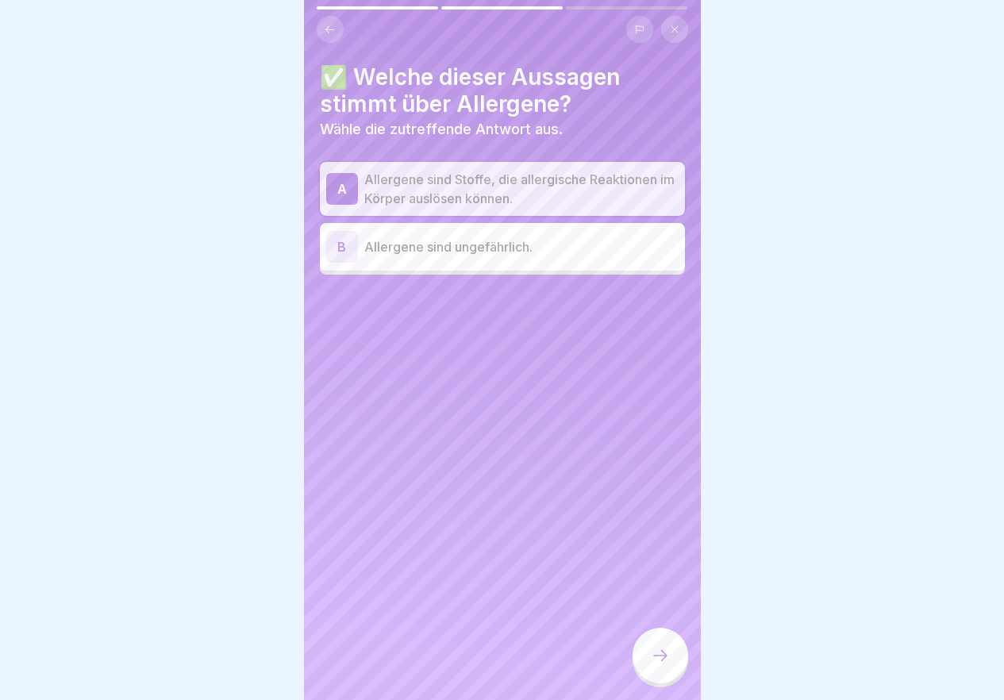
click at [656, 683] on div at bounding box center [661, 656] width 56 height 56
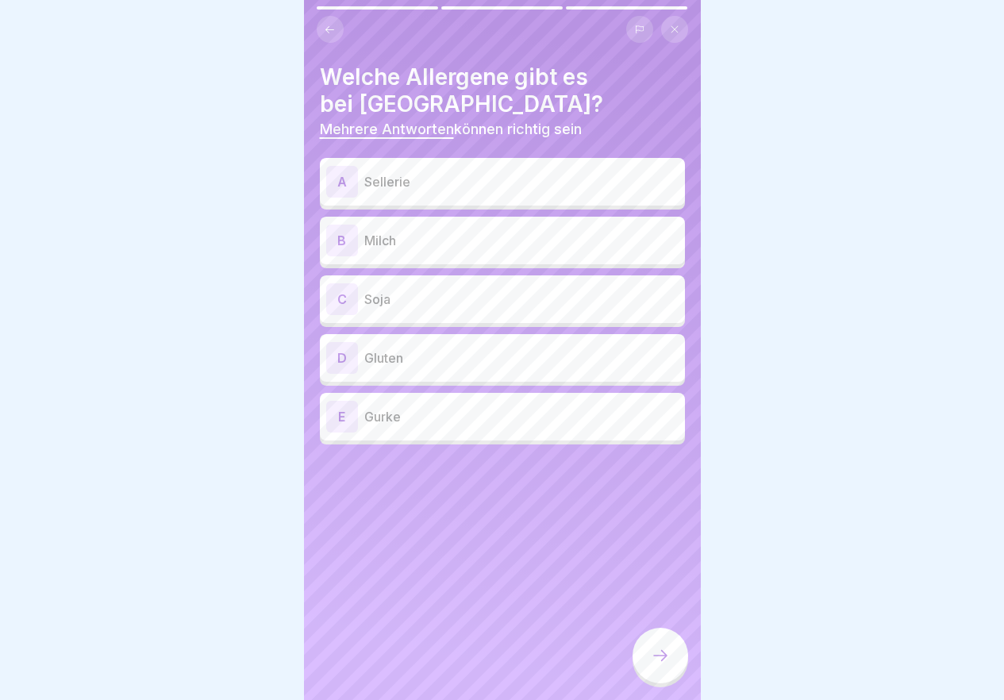
click at [466, 190] on p "Sellerie" at bounding box center [521, 181] width 314 height 19
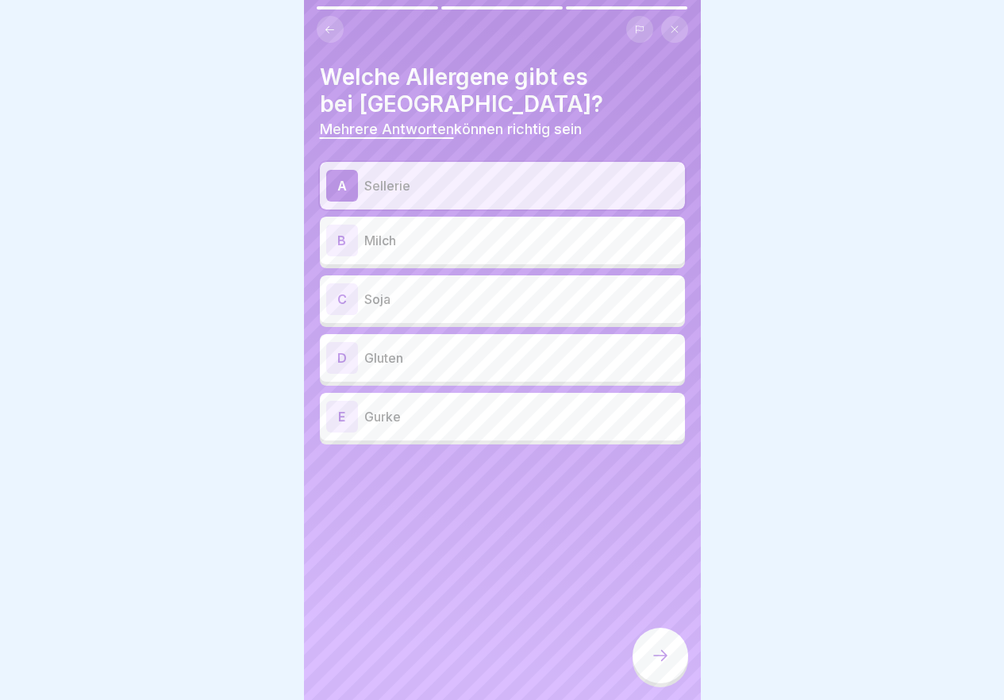
click at [464, 251] on div "B Milch" at bounding box center [502, 241] width 352 height 32
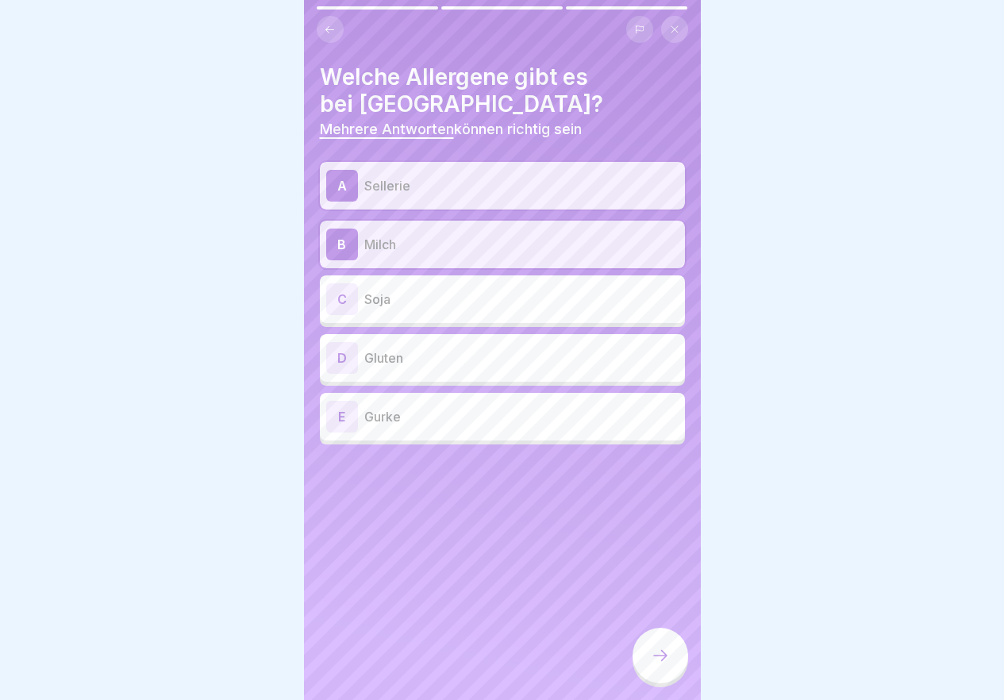
click at [464, 294] on p "Soja" at bounding box center [521, 299] width 314 height 19
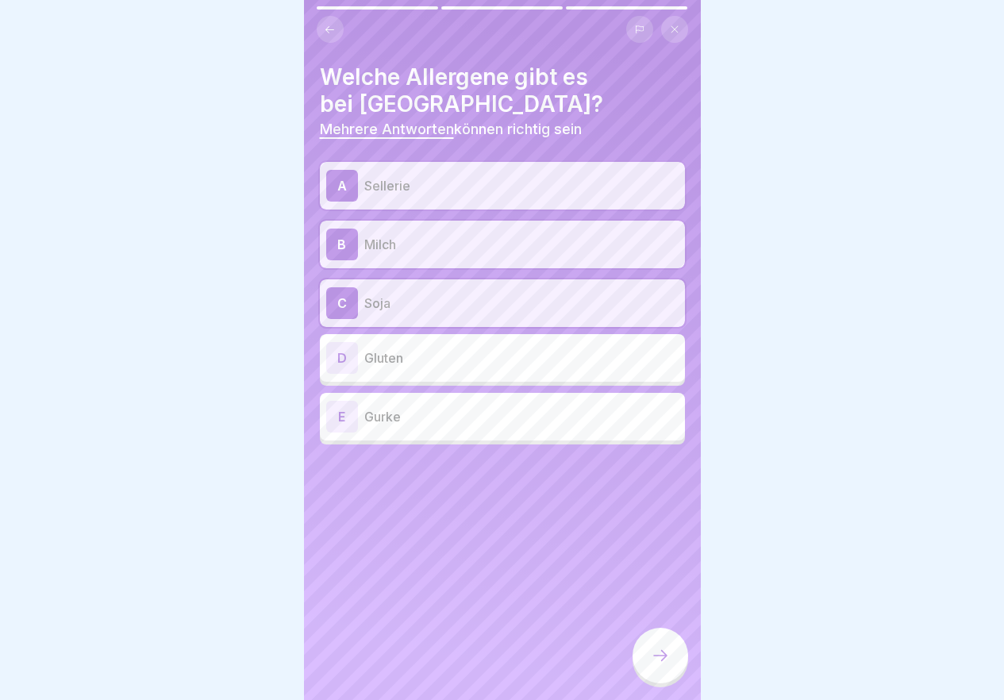
click at [668, 665] on icon at bounding box center [660, 655] width 19 height 19
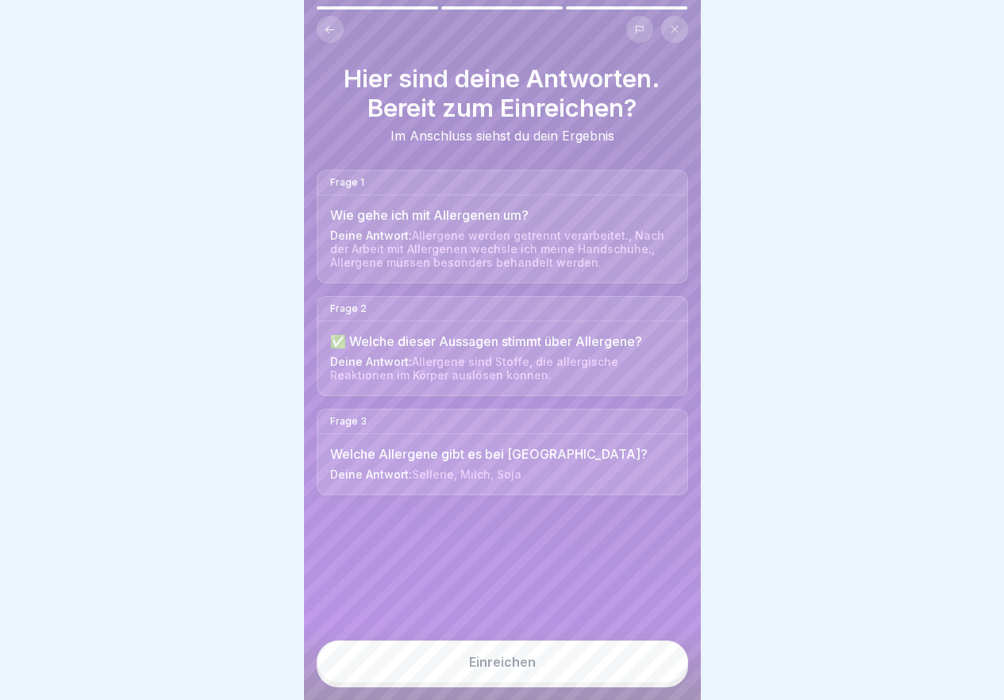
click at [634, 661] on button "Einreichen" at bounding box center [502, 662] width 371 height 43
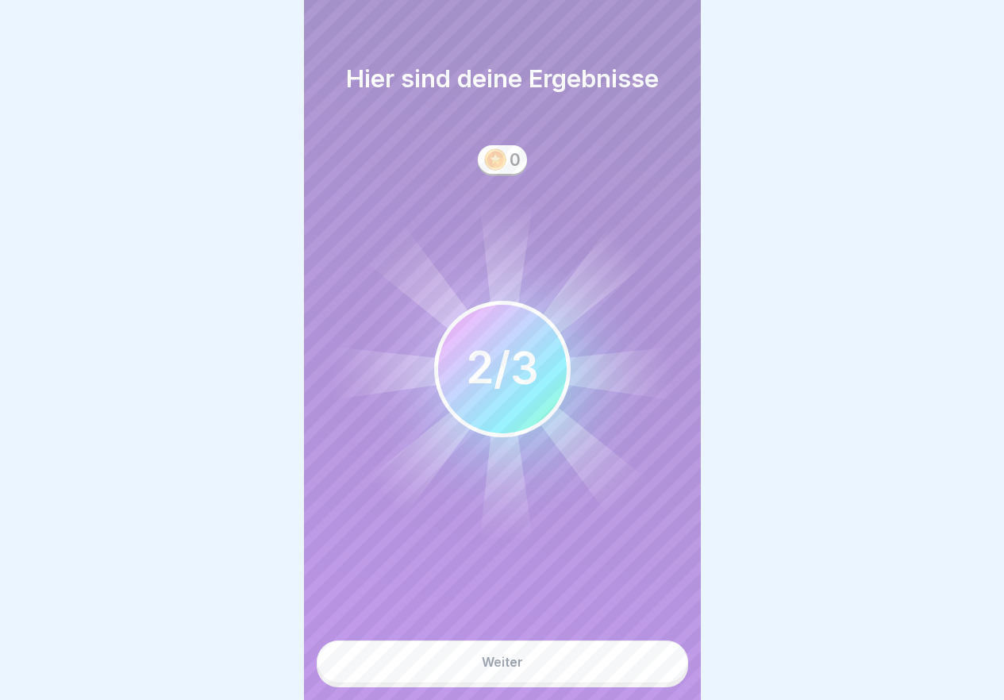
click at [633, 660] on button "Weiter" at bounding box center [502, 662] width 371 height 43
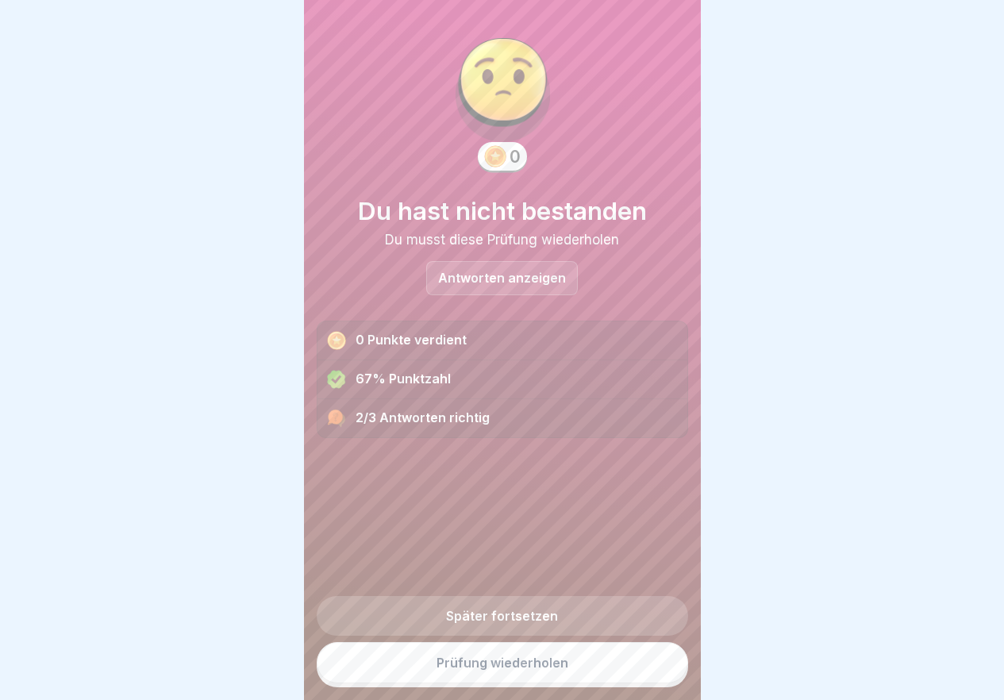
click at [562, 673] on link "Prüfung wiederholen" at bounding box center [502, 662] width 371 height 41
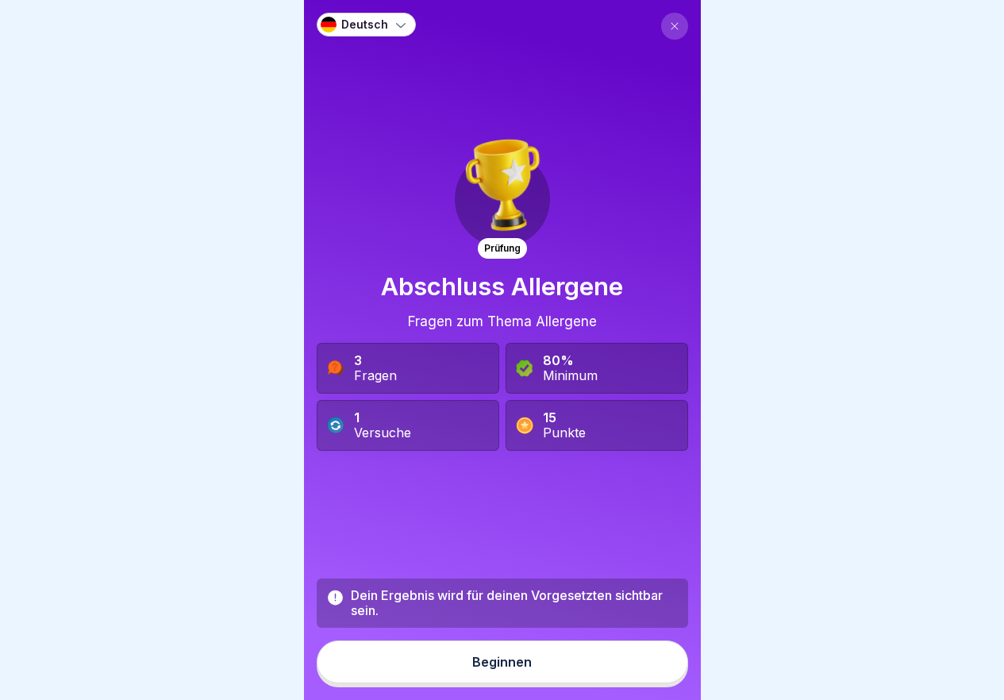
click at [537, 683] on button "Beginnen" at bounding box center [502, 662] width 371 height 43
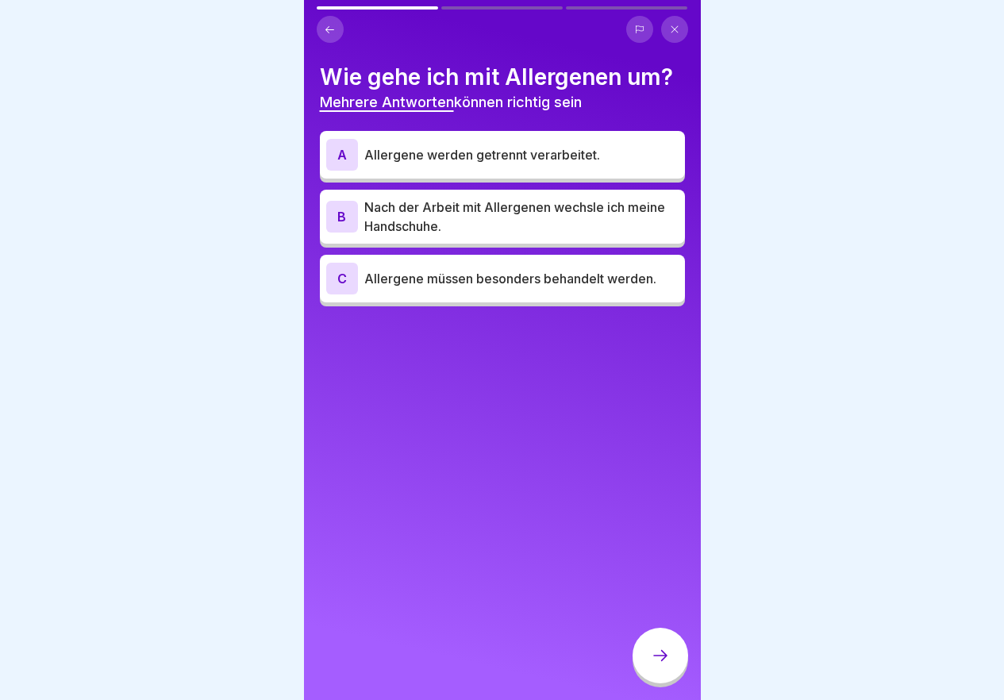
click at [494, 153] on p "Allergene werden getrennt verarbeitet." at bounding box center [521, 154] width 314 height 19
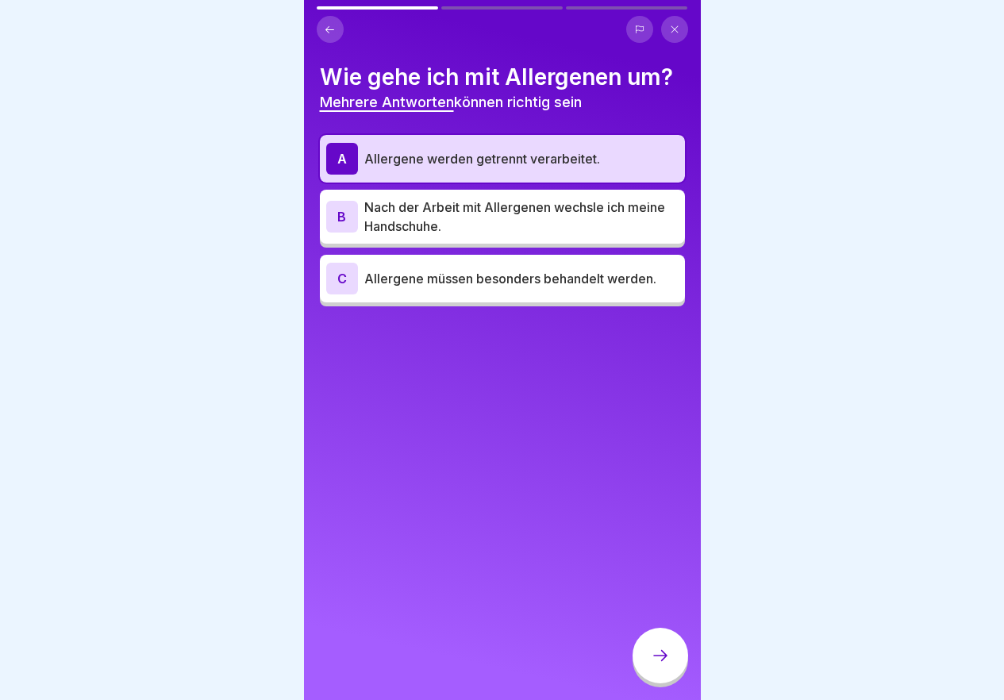
click at [516, 207] on p "Nach der Arbeit mit Allergenen wechsle ich meine Handschuhe." at bounding box center [521, 217] width 314 height 38
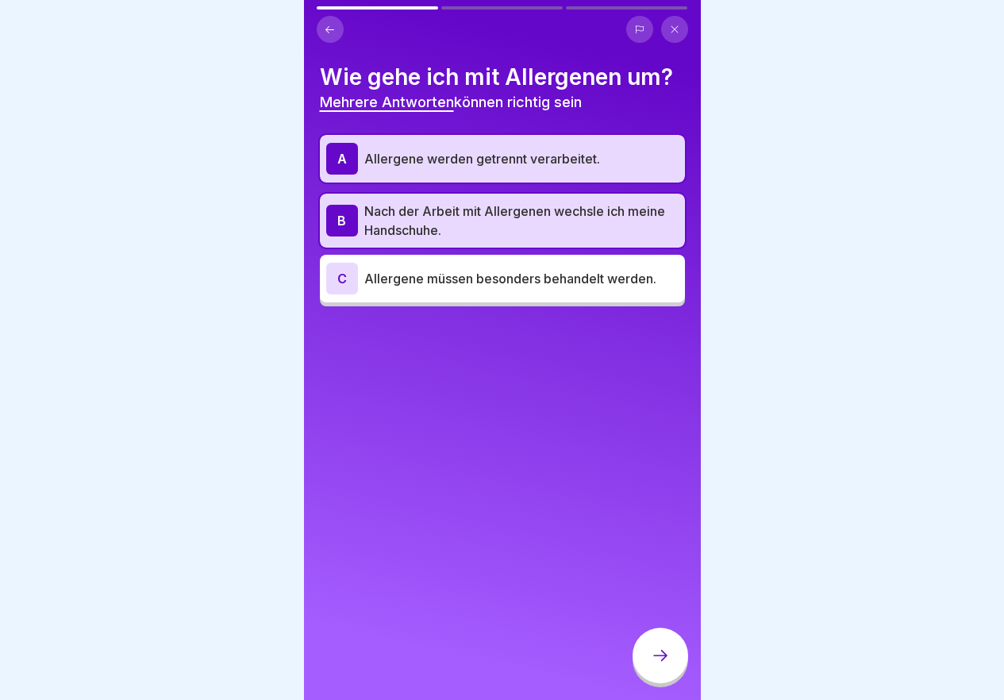
click at [514, 298] on div "C Allergene müssen besonders behandelt werden." at bounding box center [502, 279] width 365 height 48
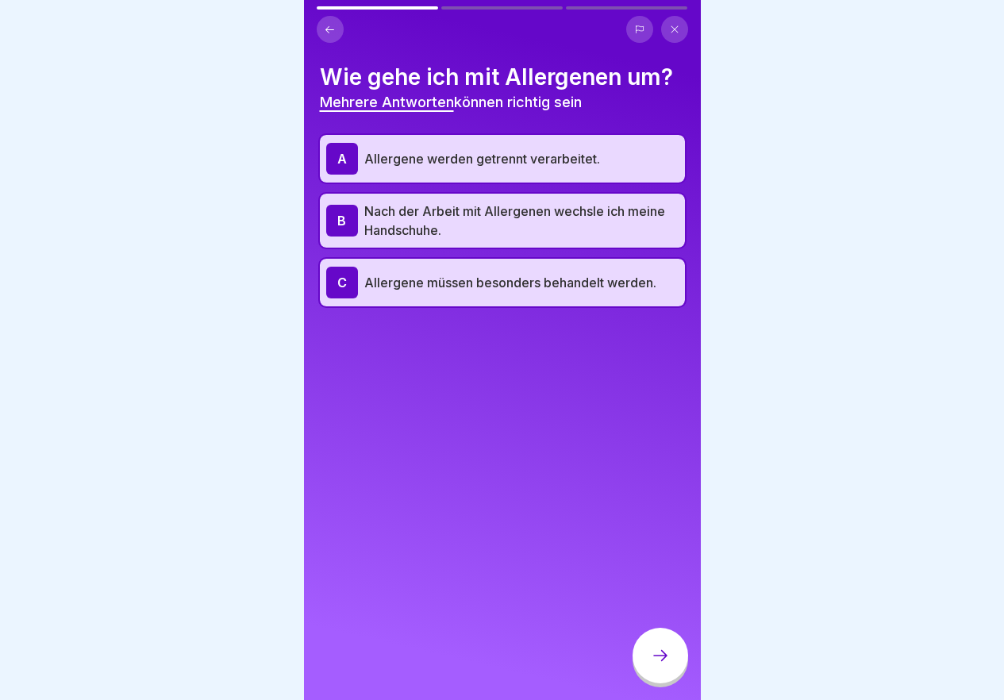
click at [675, 667] on div at bounding box center [661, 656] width 56 height 56
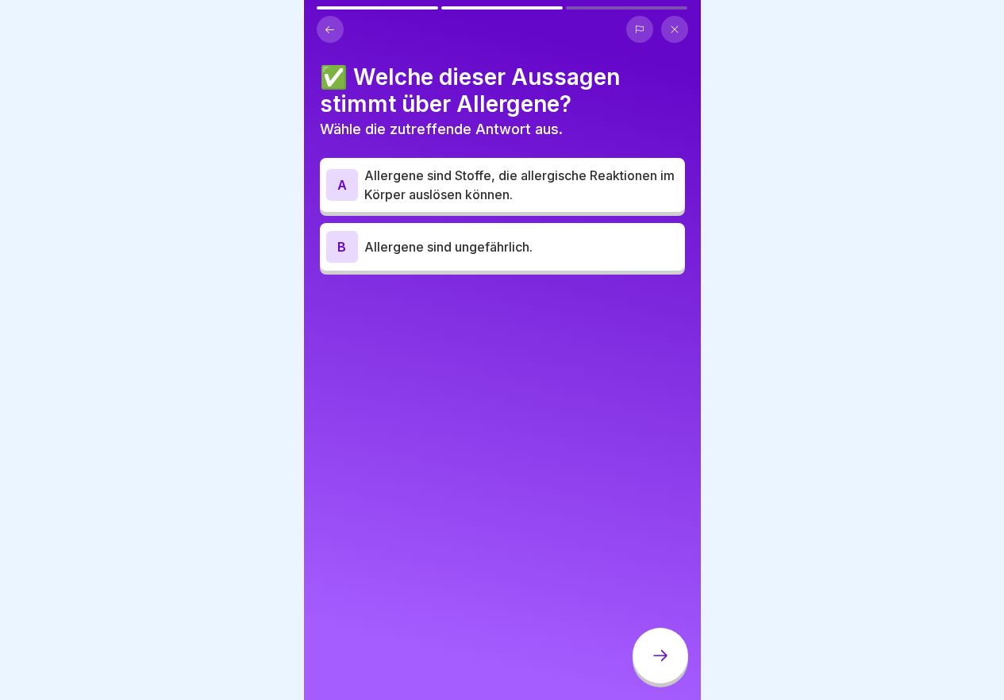
click at [570, 185] on p "Allergene sind Stoffe, die allergische Reaktionen im Körper auslösen können." at bounding box center [521, 185] width 314 height 38
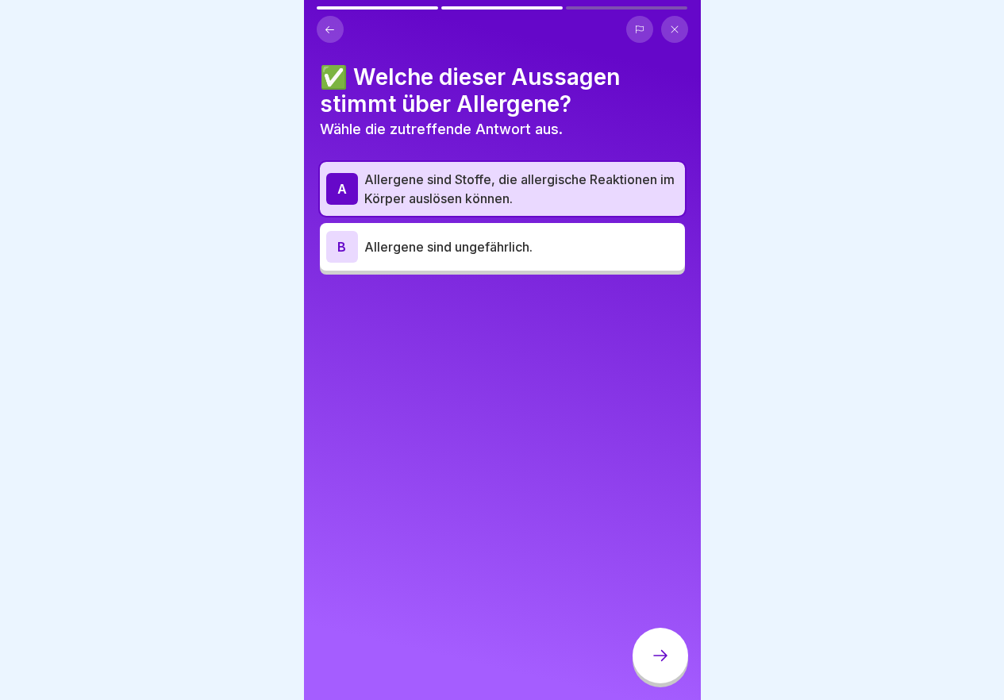
click at [668, 665] on icon at bounding box center [660, 655] width 19 height 19
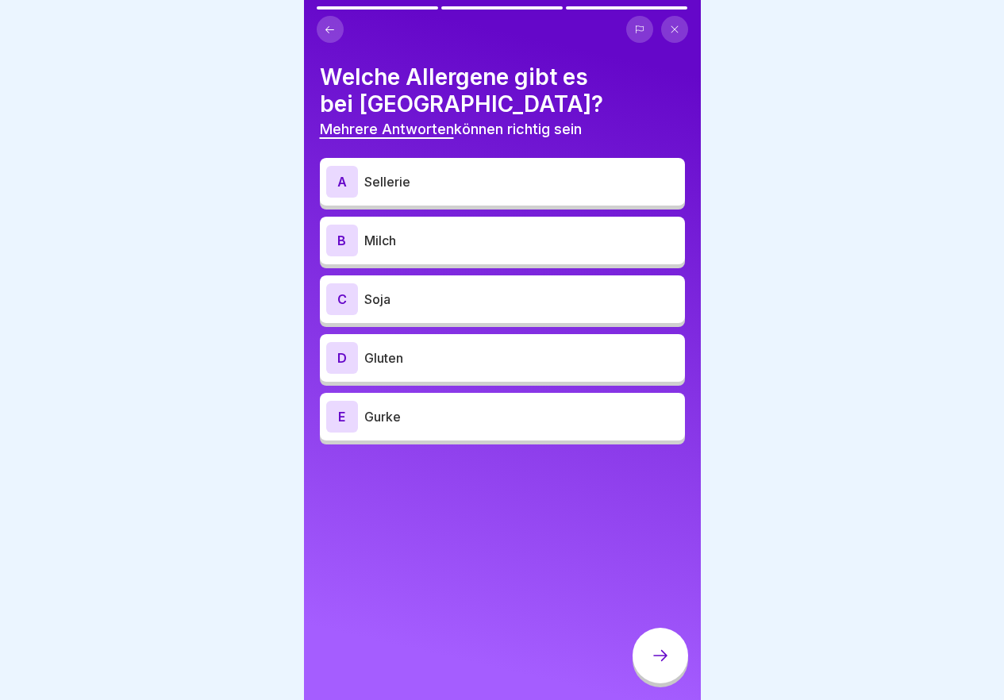
click at [425, 188] on p "Sellerie" at bounding box center [521, 181] width 314 height 19
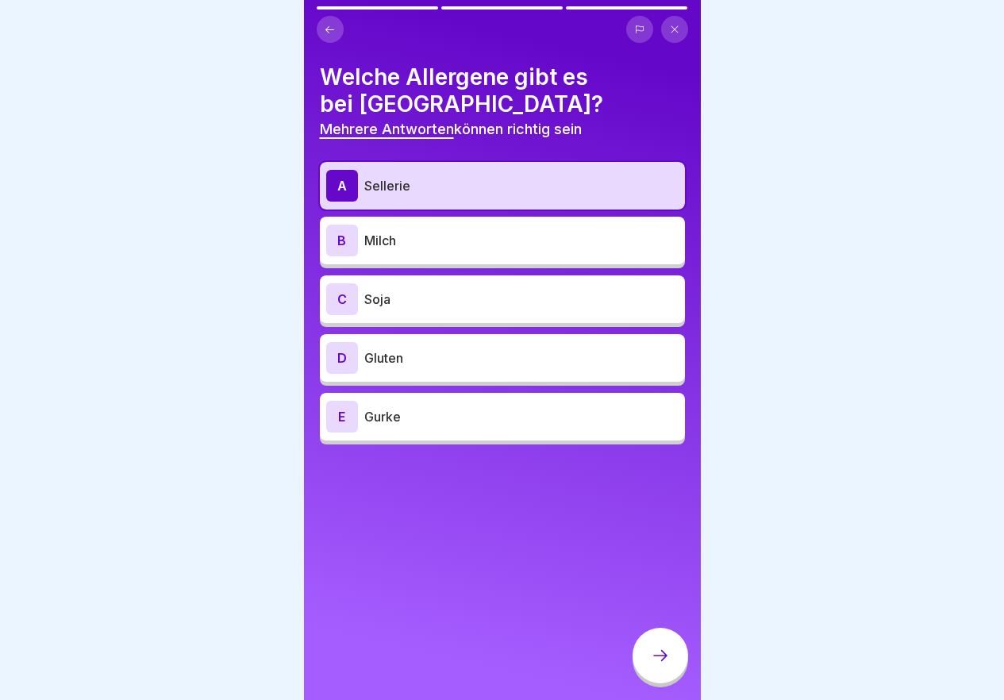
click at [414, 243] on p "Milch" at bounding box center [521, 240] width 314 height 19
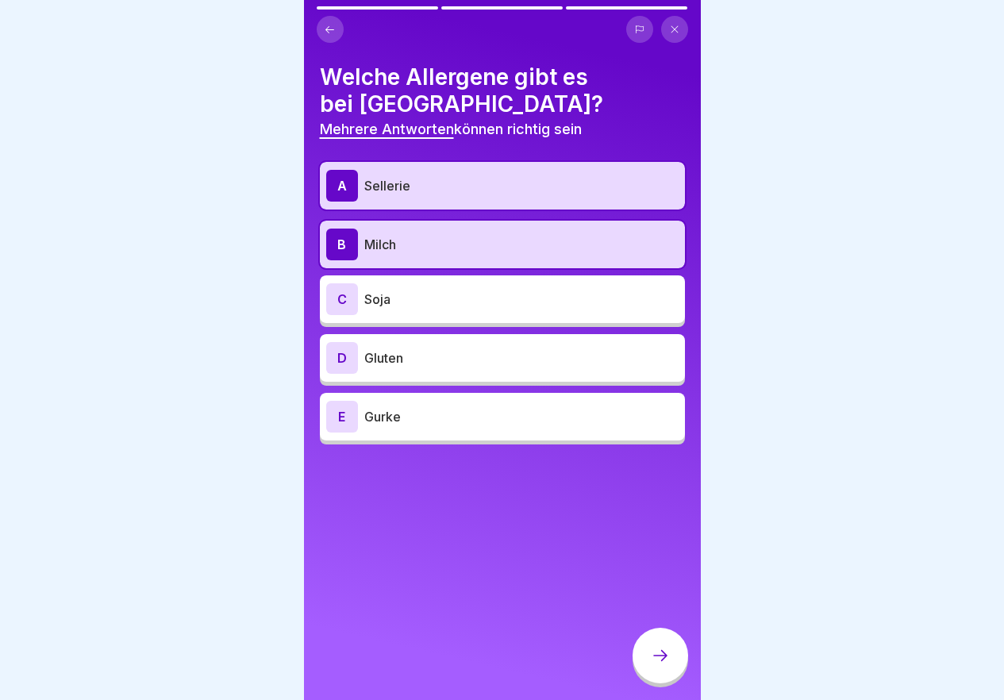
click at [407, 315] on div "C Soja" at bounding box center [502, 299] width 365 height 48
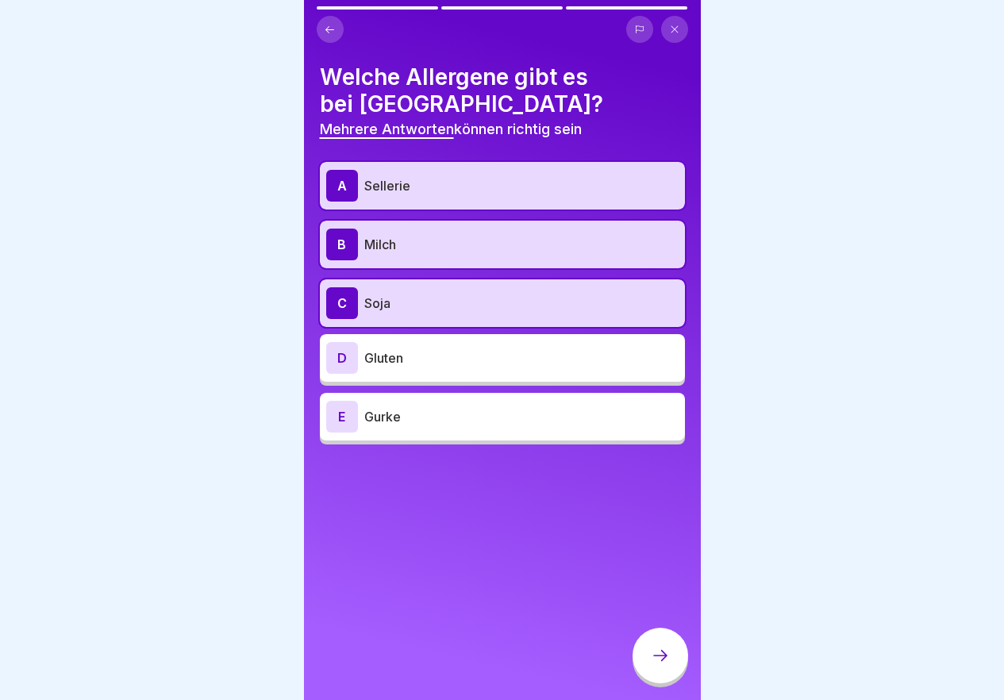
click at [405, 364] on p "Gluten" at bounding box center [521, 357] width 314 height 19
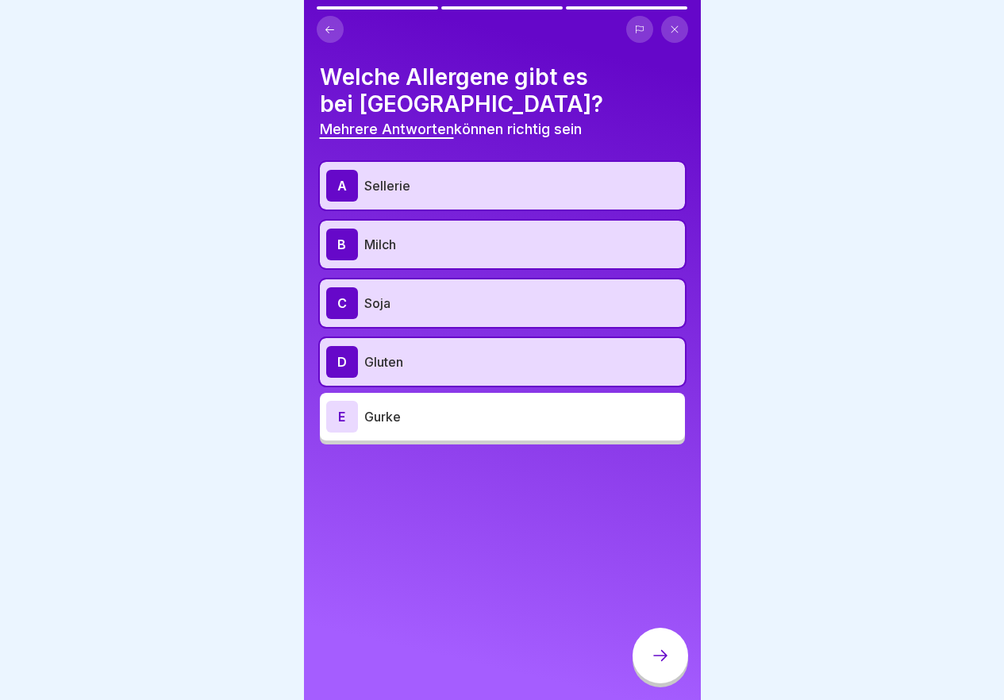
click at [655, 660] on icon at bounding box center [660, 655] width 19 height 19
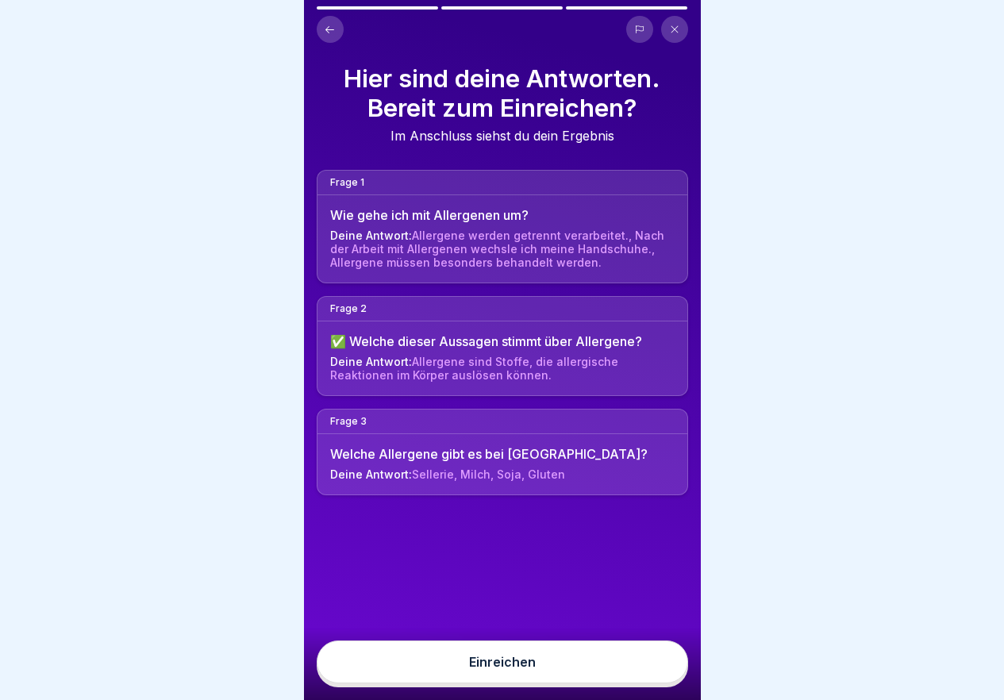
click at [593, 683] on button "Einreichen" at bounding box center [502, 662] width 371 height 43
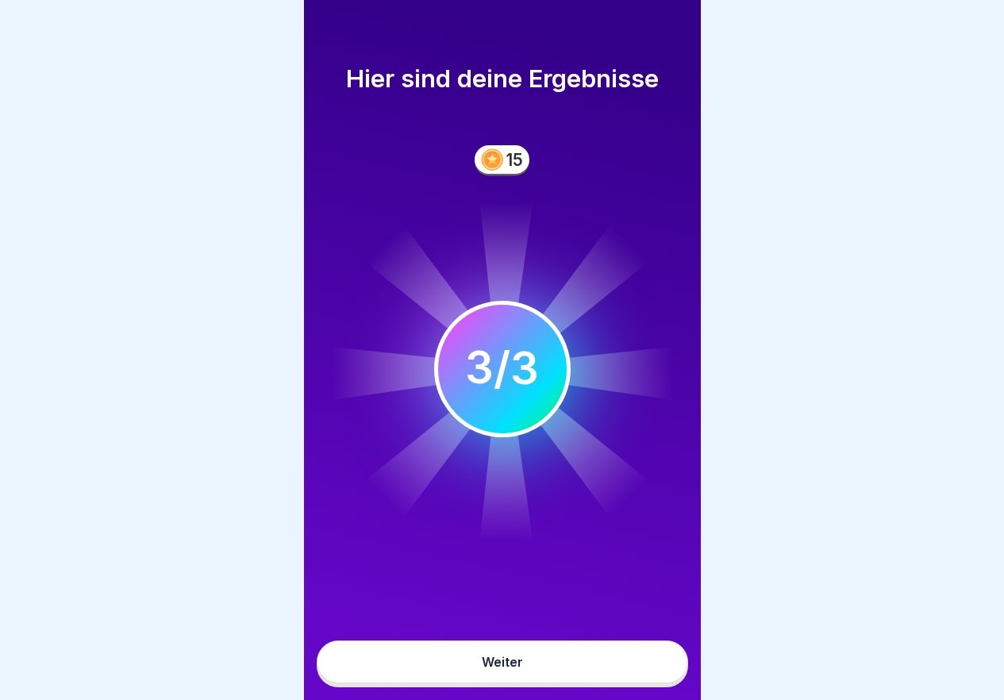
click at [591, 683] on button "Weiter" at bounding box center [502, 662] width 371 height 43
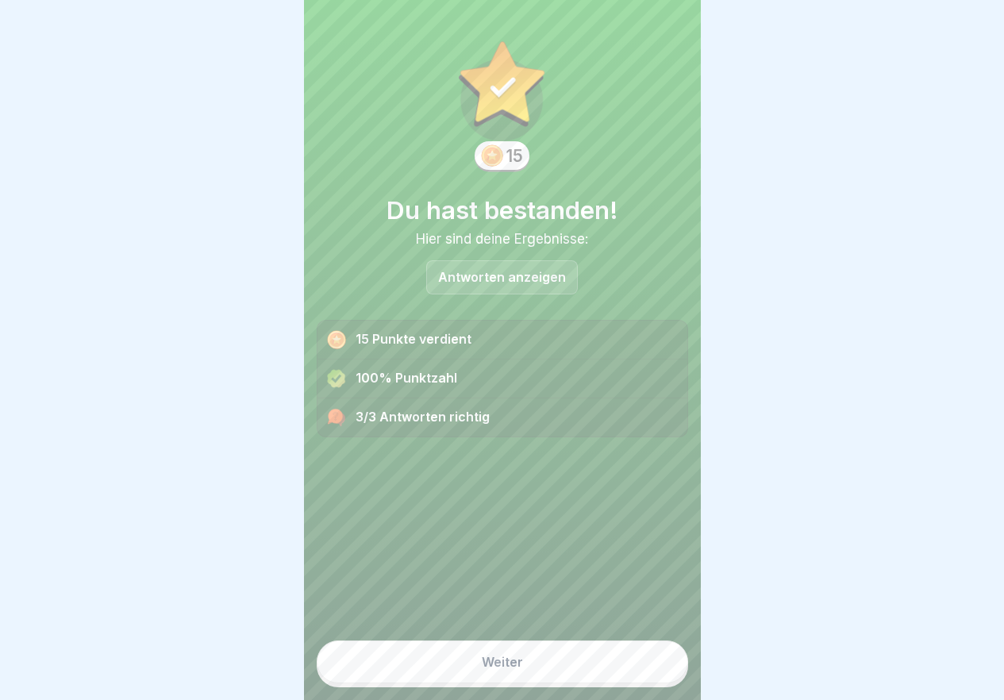
click at [591, 683] on button "Weiter" at bounding box center [502, 662] width 371 height 43
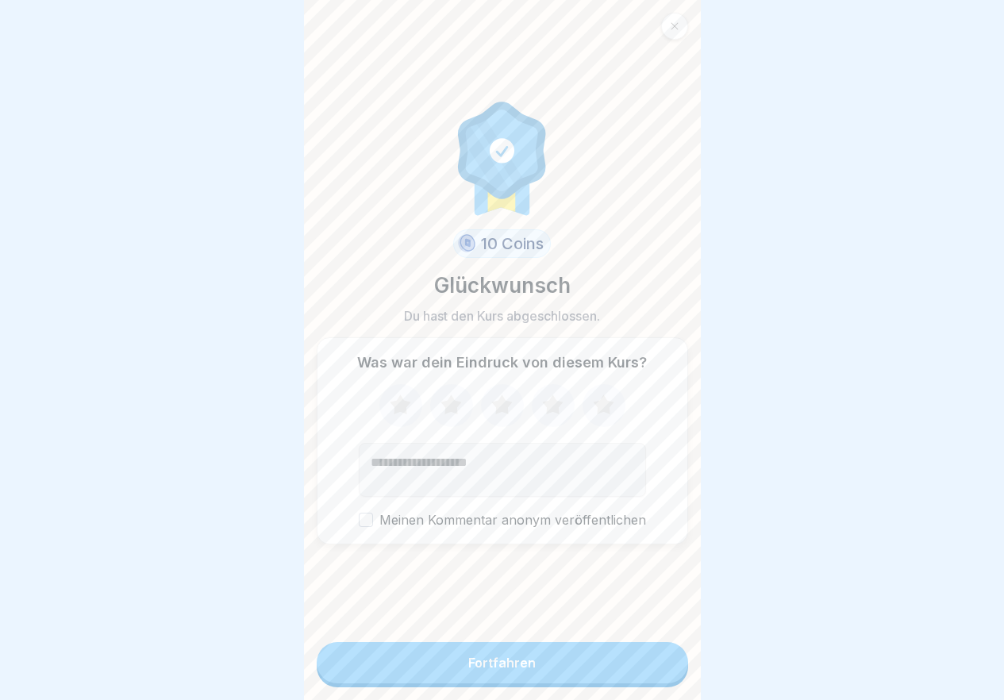
click at [591, 683] on button "Fortfahren" at bounding box center [502, 662] width 371 height 41
